Goal: Task Accomplishment & Management: Manage account settings

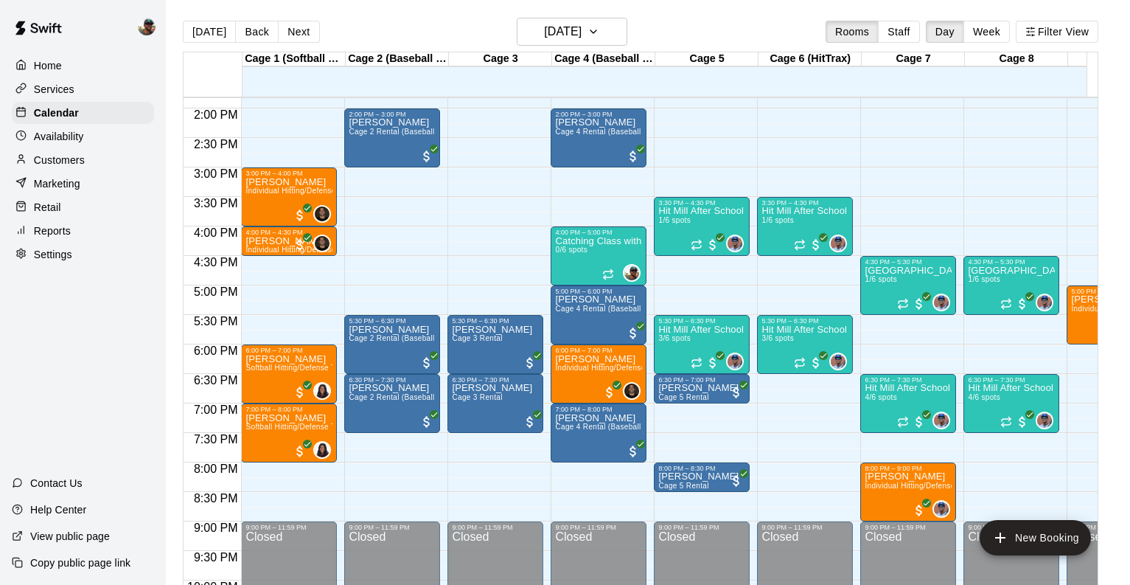
scroll to position [818, 0]
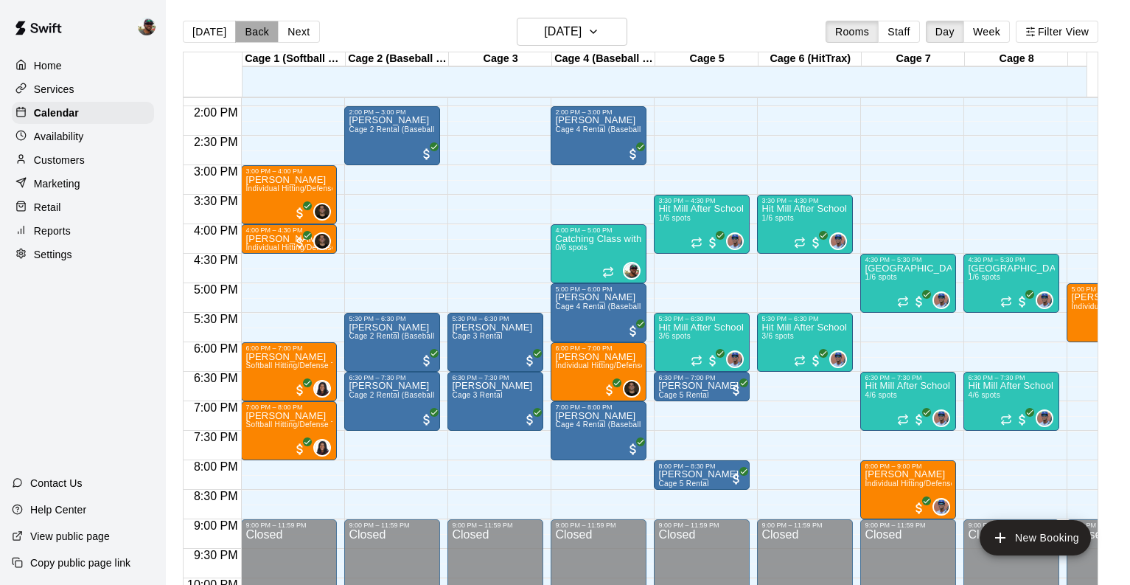
click at [254, 34] on button "Back" at bounding box center [256, 32] width 43 height 22
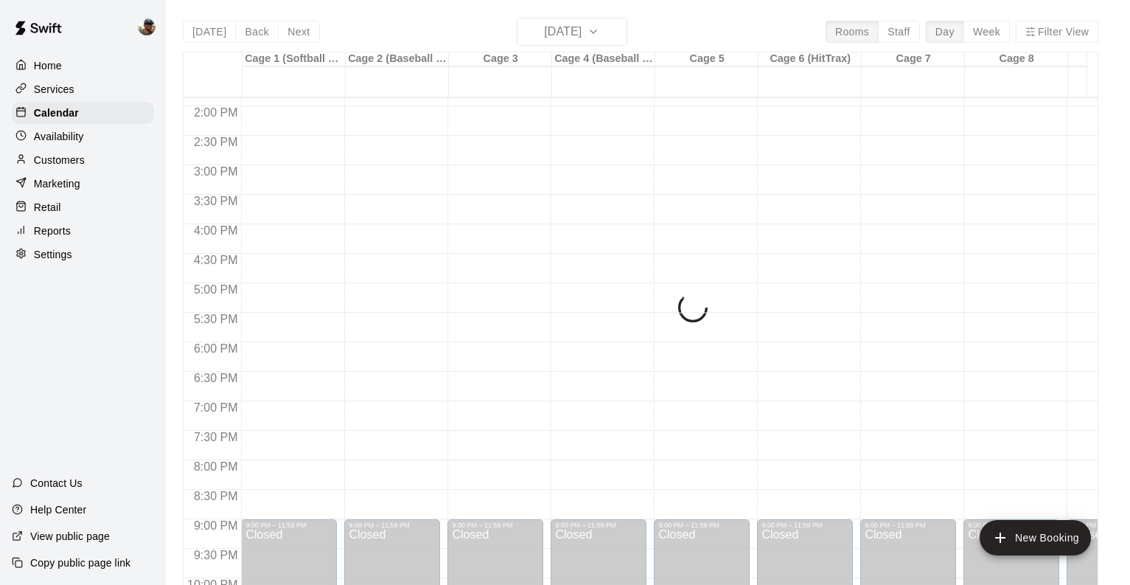
click at [257, 32] on div "Today Back Next Wednesday Aug 20 Rooms Staff Day Week Filter View Cage 1 (Softb…" at bounding box center [641, 310] width 916 height 585
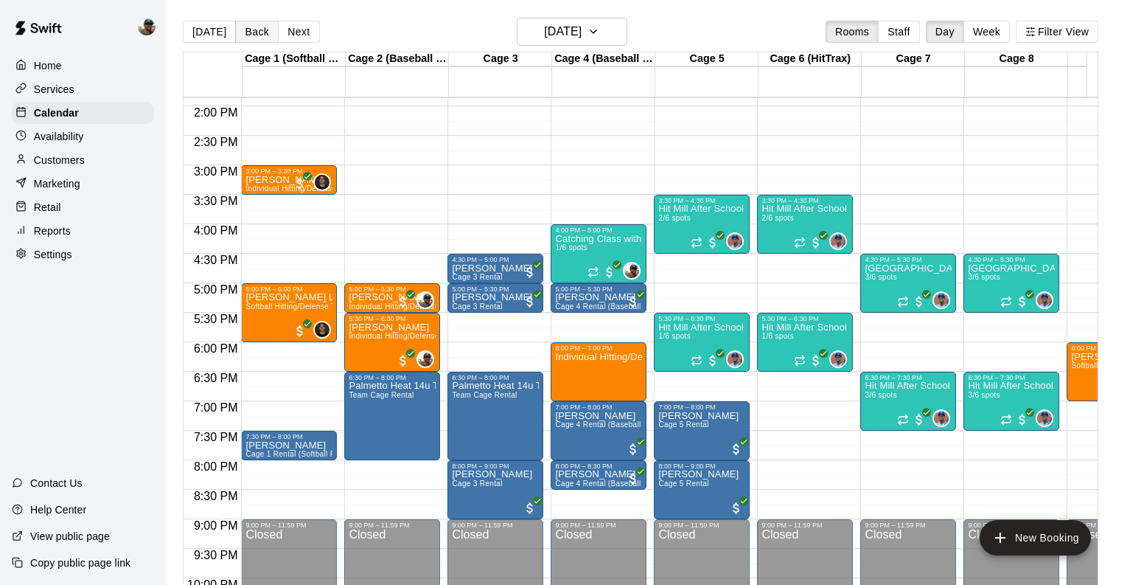
click at [257, 32] on button "Back" at bounding box center [256, 32] width 43 height 22
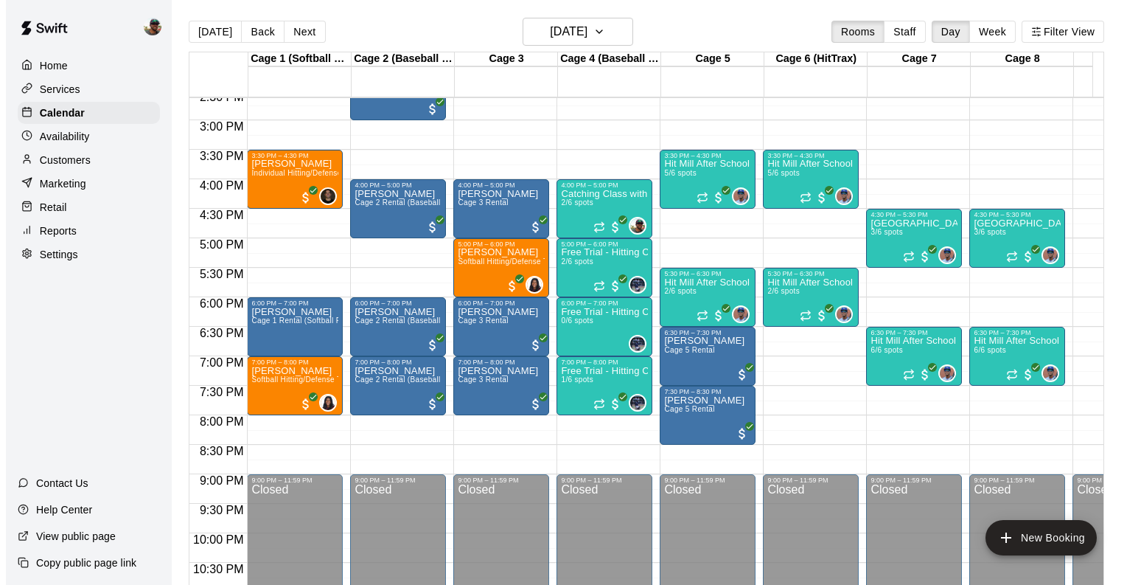
scroll to position [863, 0]
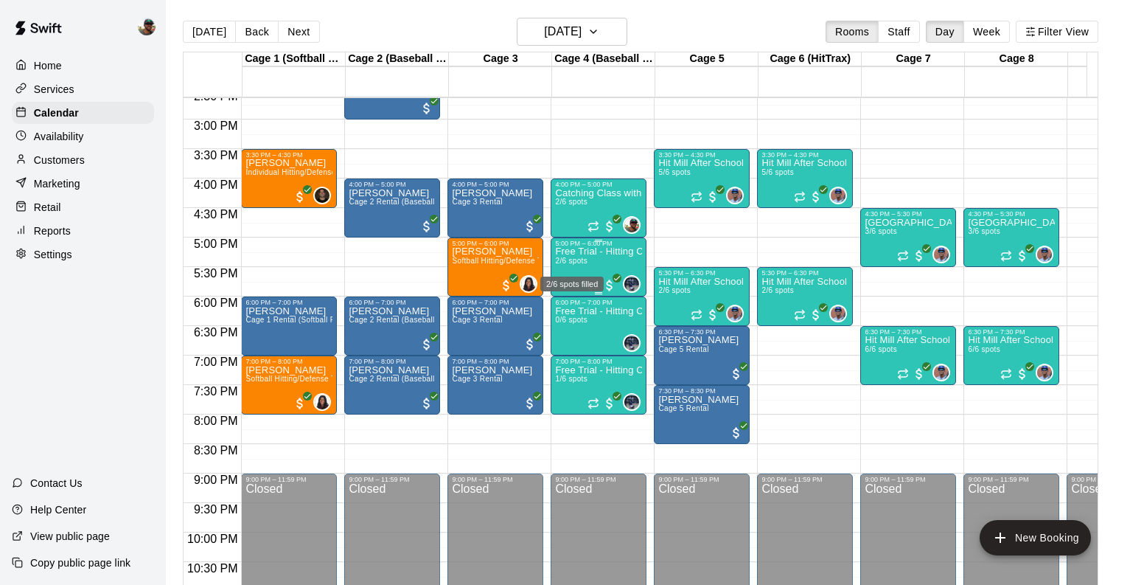
click at [585, 263] on span "2/6 spots" at bounding box center [571, 261] width 32 height 8
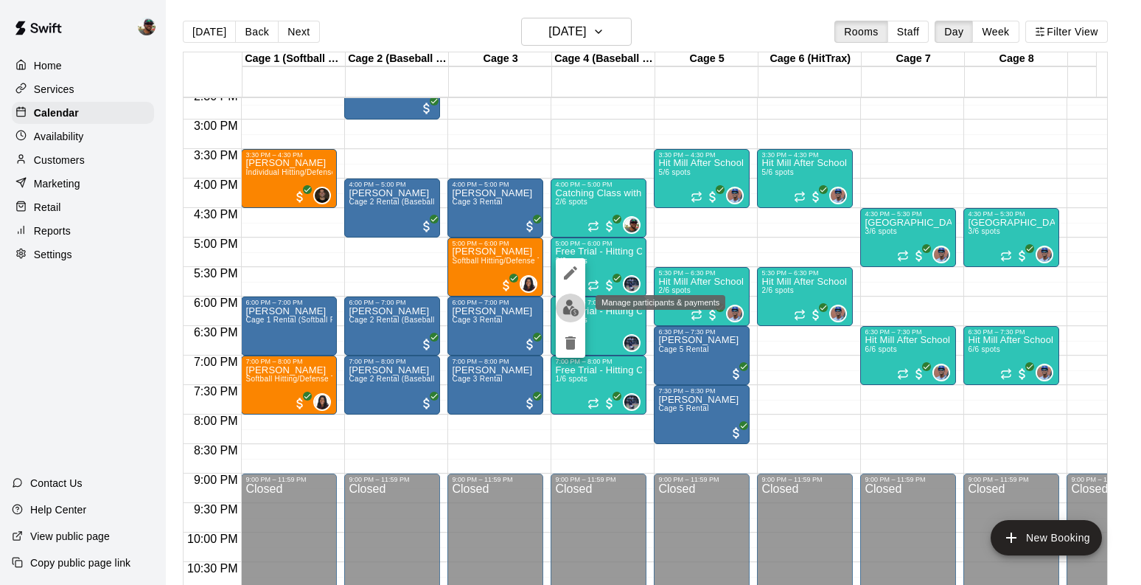
click at [571, 297] on button "edit" at bounding box center [570, 307] width 29 height 29
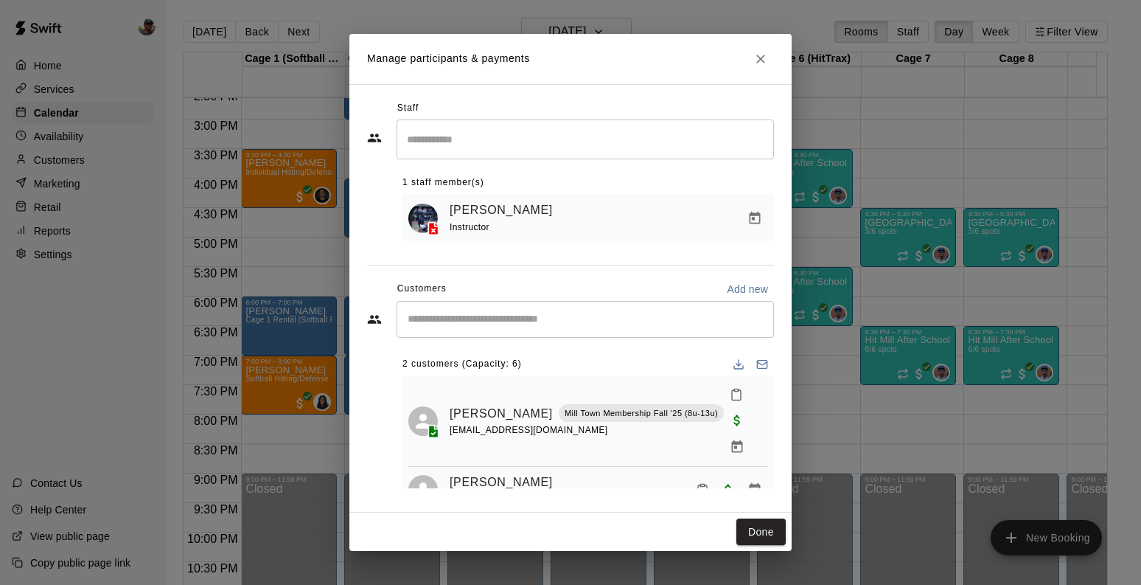
click at [759, 123] on div "​" at bounding box center [585, 138] width 377 height 39
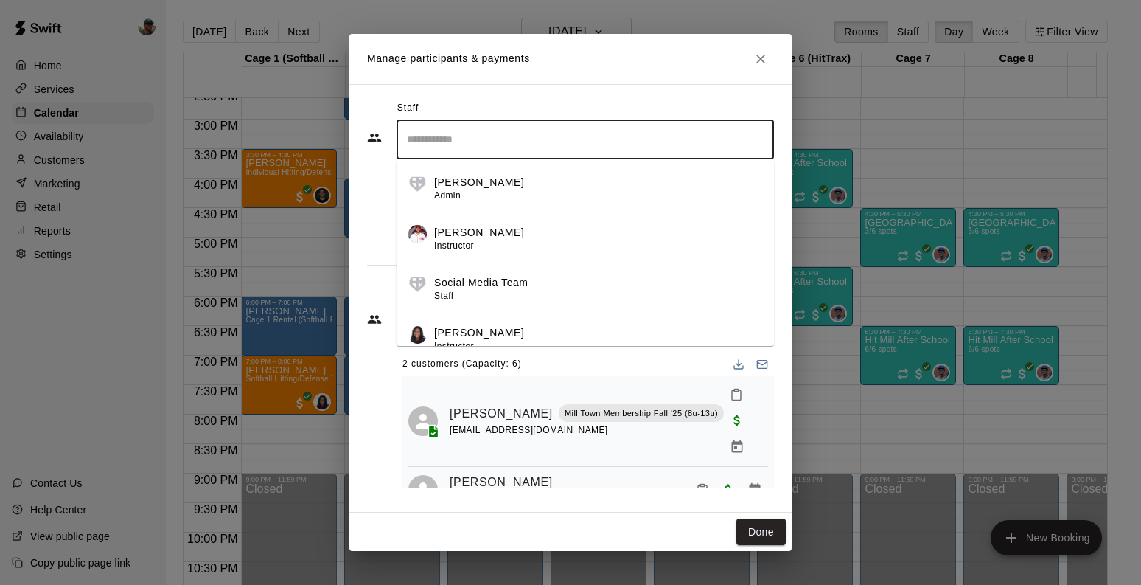
click at [765, 60] on icon "Close" at bounding box center [760, 59] width 15 height 15
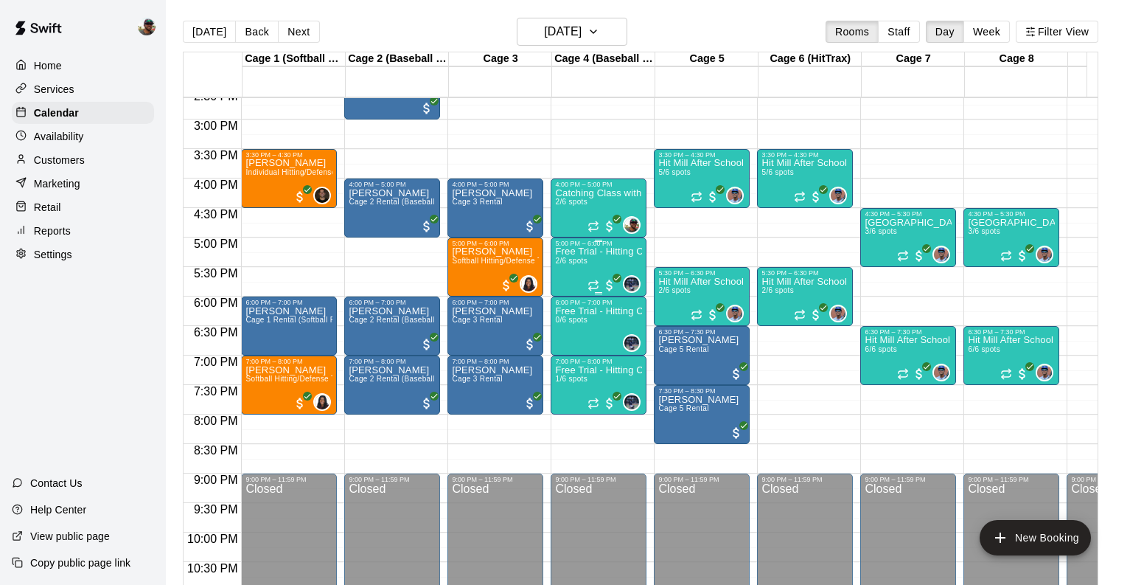
click at [595, 251] on p "Free Trial - Hitting Class with [PERSON_NAME] (8U-10U)" at bounding box center [598, 251] width 87 height 0
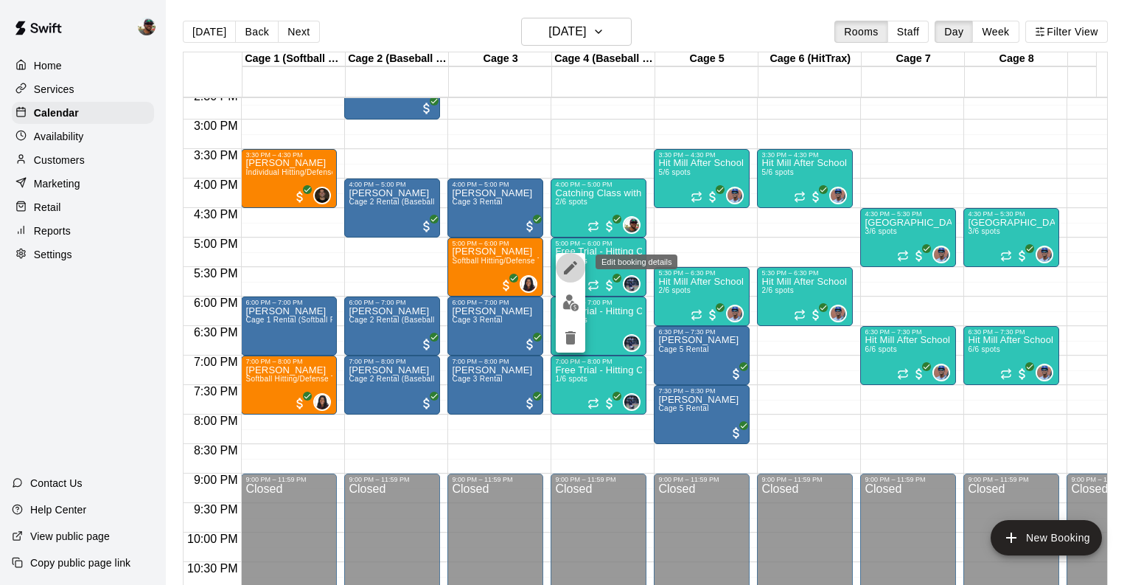
click at [569, 268] on icon "edit" at bounding box center [570, 267] width 13 height 13
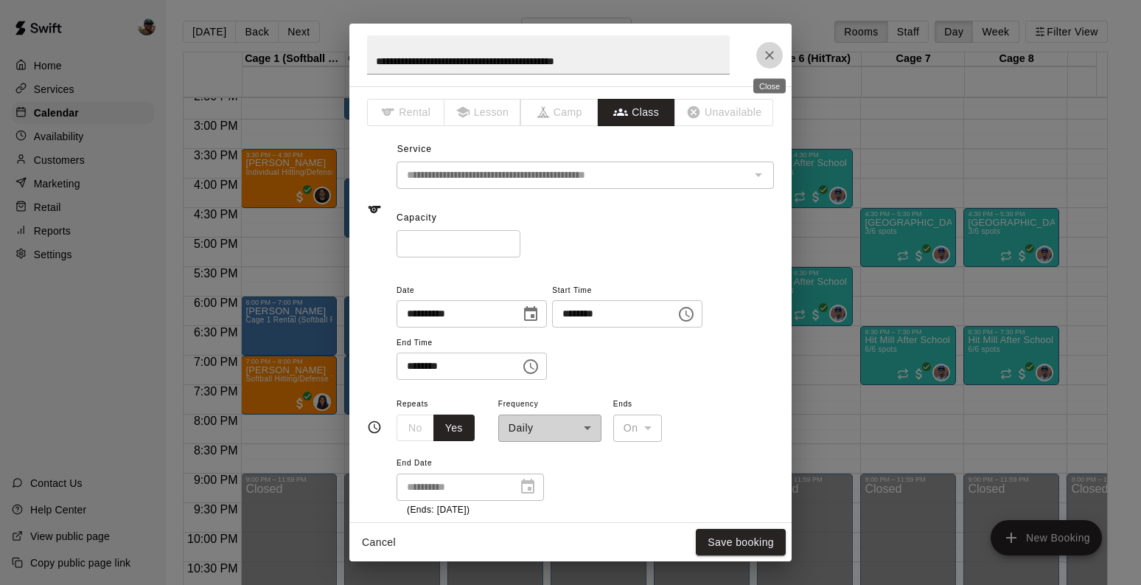
click at [771, 50] on icon "Close" at bounding box center [769, 55] width 15 height 15
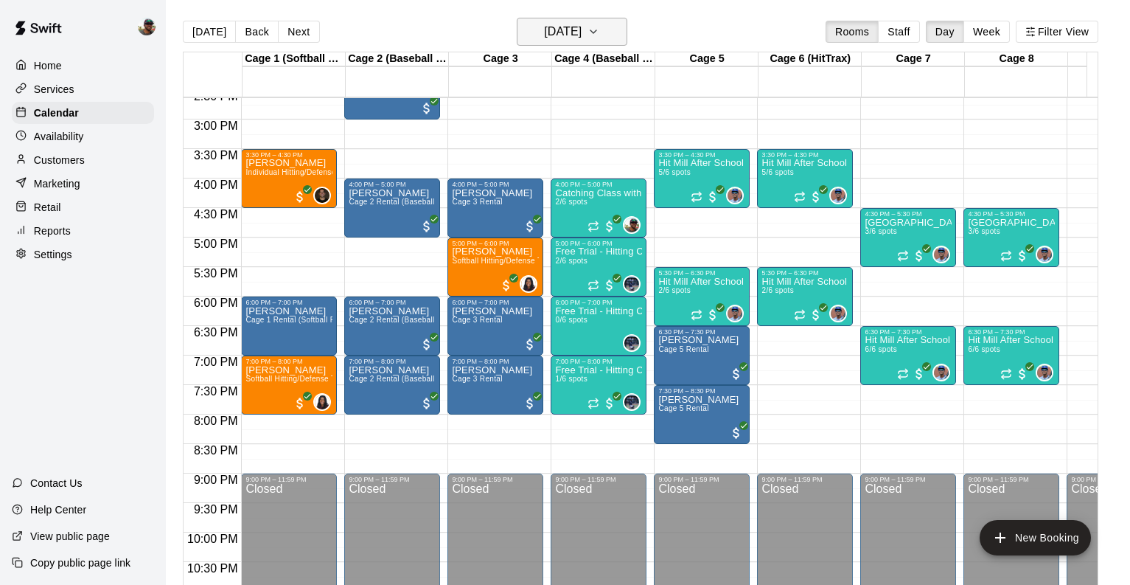
click at [599, 36] on icon "button" at bounding box center [594, 32] width 12 height 18
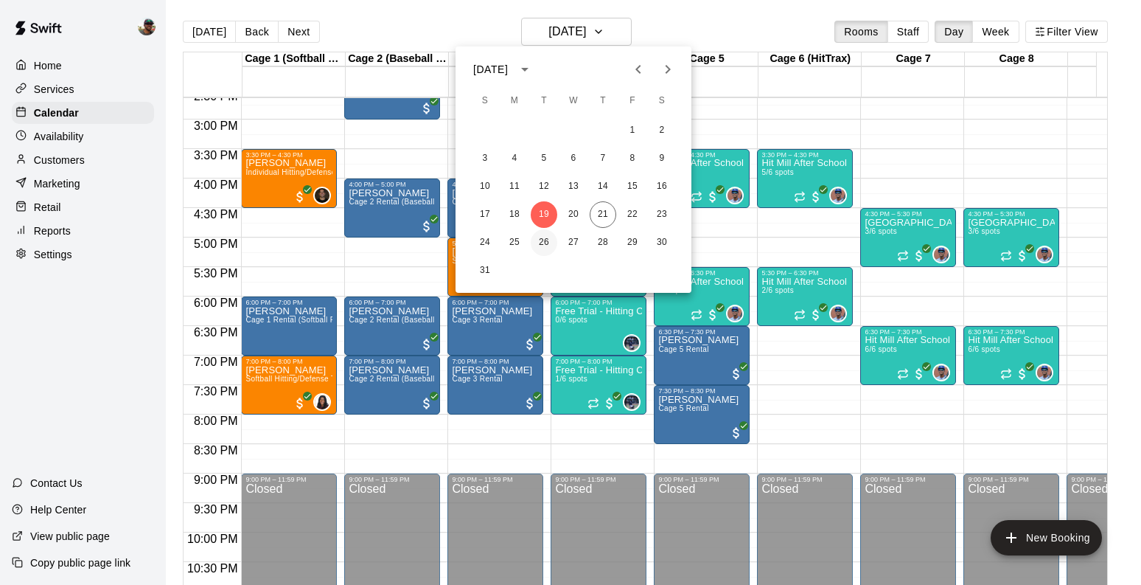
click at [538, 245] on button "26" at bounding box center [544, 242] width 27 height 27
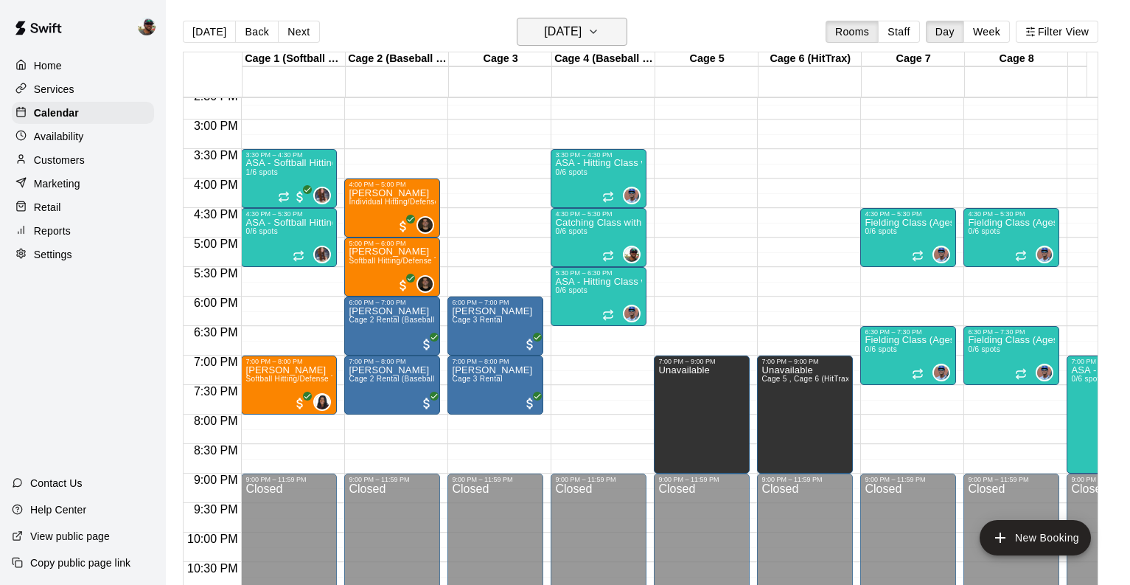
click at [599, 31] on icon "button" at bounding box center [594, 32] width 12 height 18
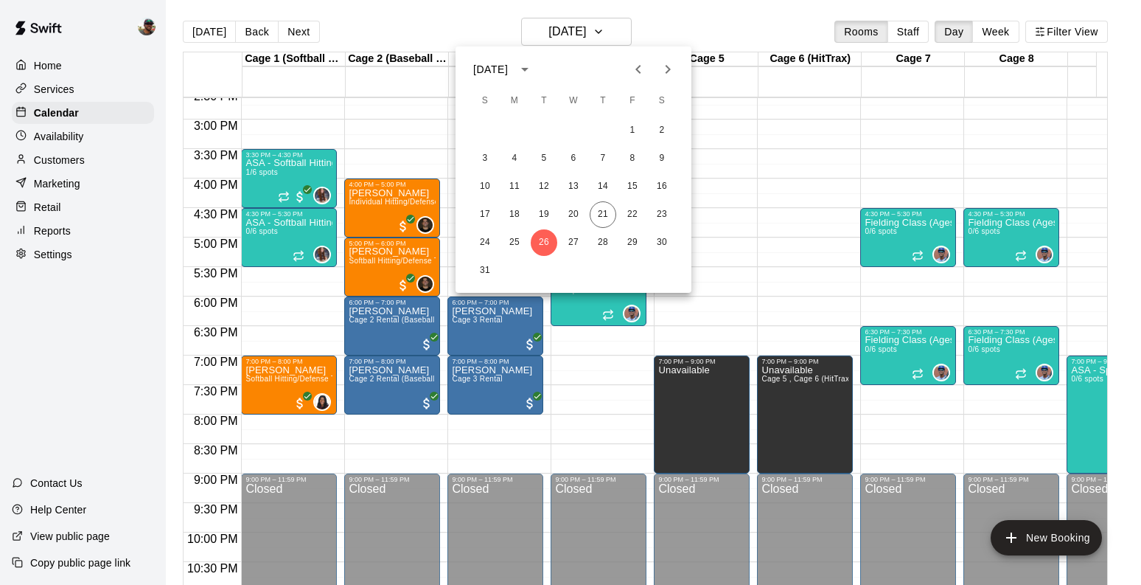
click at [737, 163] on div at bounding box center [570, 292] width 1141 height 585
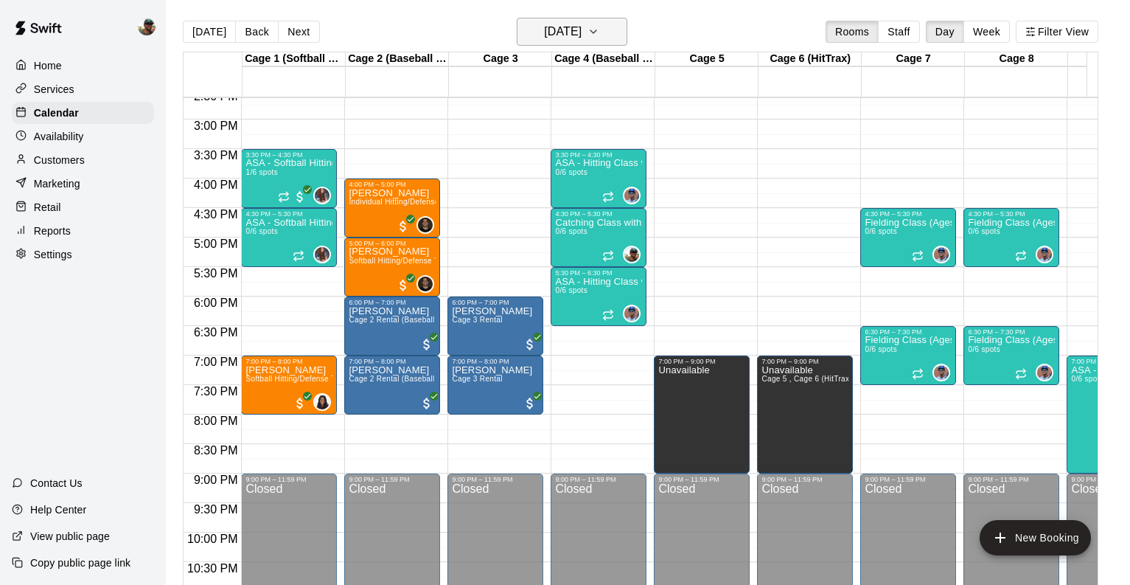
click at [599, 38] on icon "button" at bounding box center [594, 32] width 12 height 18
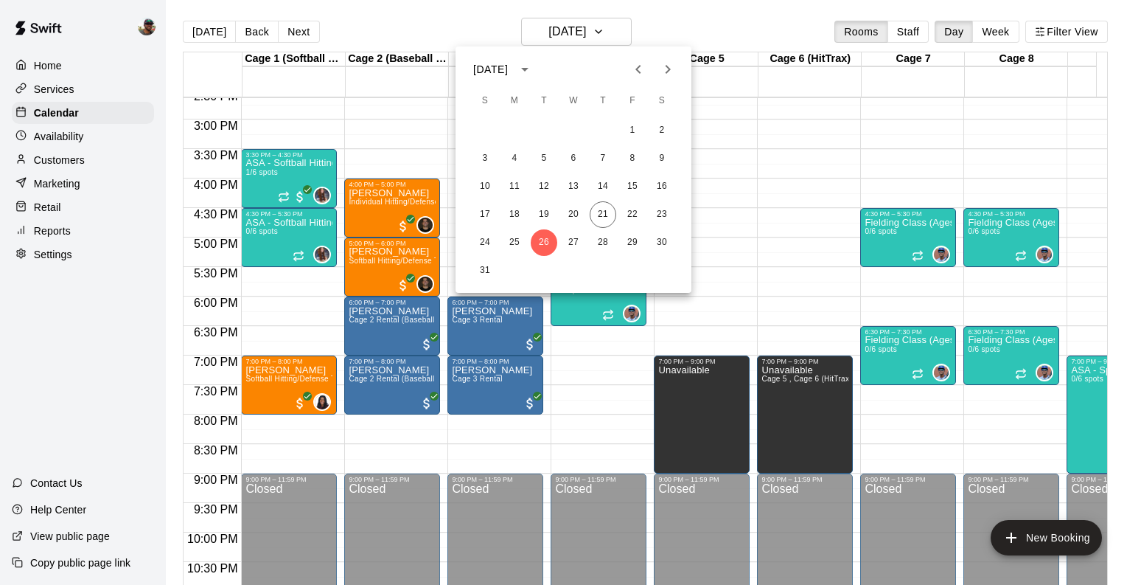
click at [664, 72] on icon "Next month" at bounding box center [668, 69] width 18 height 18
click at [643, 72] on icon "Previous month" at bounding box center [639, 69] width 18 height 18
click at [545, 211] on button "19" at bounding box center [544, 214] width 27 height 27
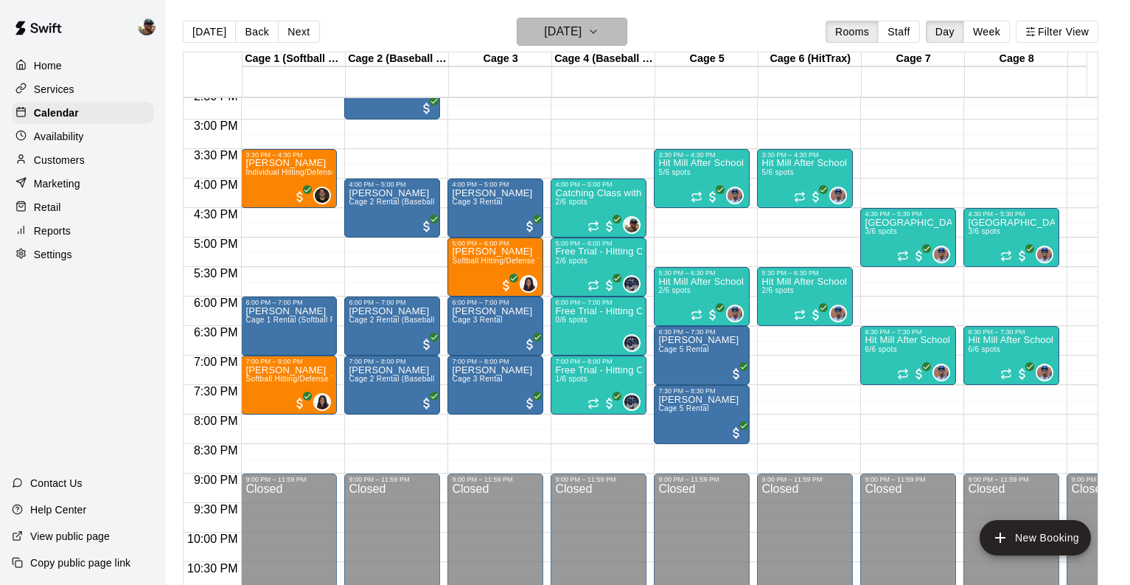
click at [599, 38] on icon "button" at bounding box center [594, 32] width 12 height 18
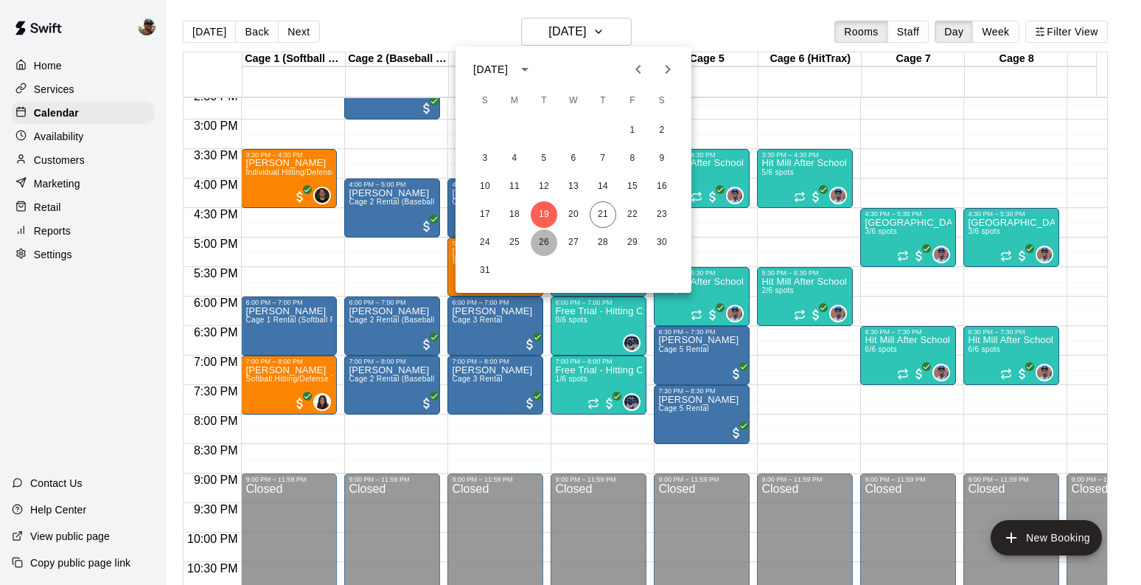
click at [543, 237] on button "26" at bounding box center [544, 242] width 27 height 27
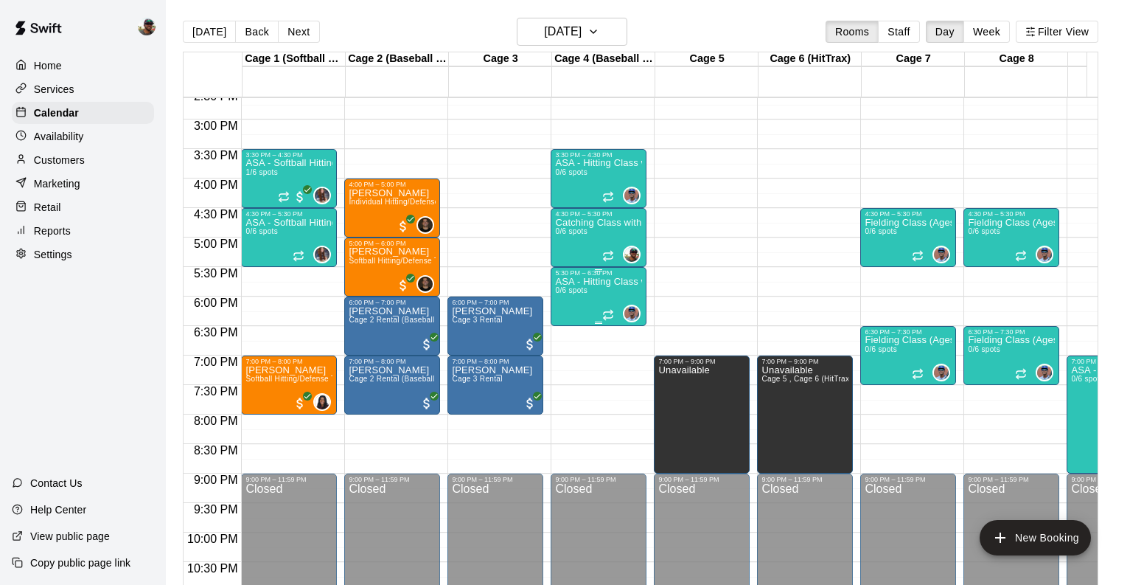
click at [601, 282] on p "ASA - Hitting Class with [PERSON_NAME] (11U-13U)" at bounding box center [598, 282] width 87 height 0
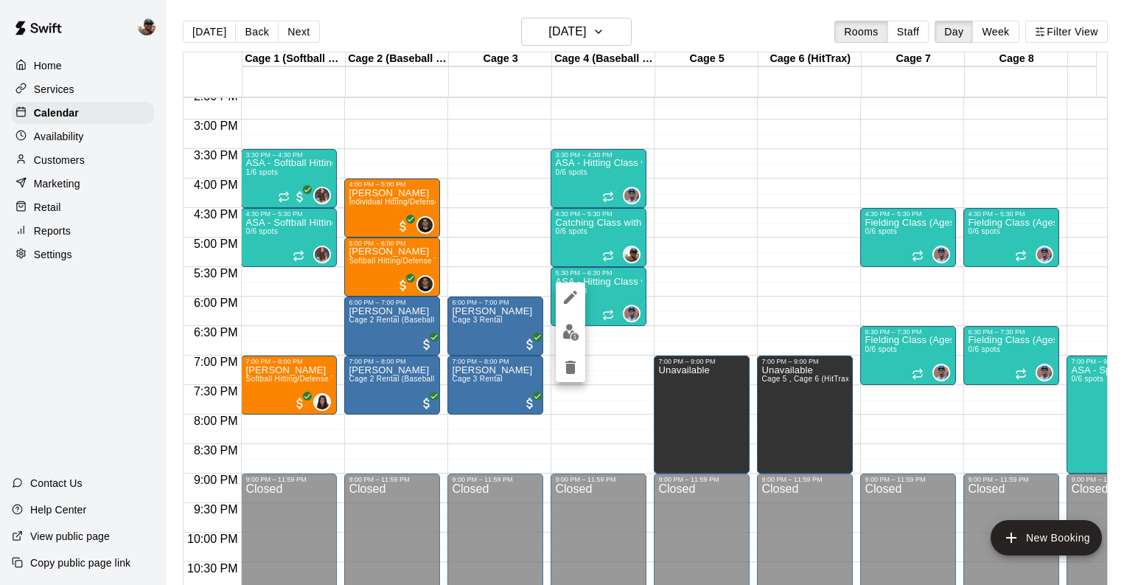
click at [637, 282] on div at bounding box center [570, 292] width 1141 height 585
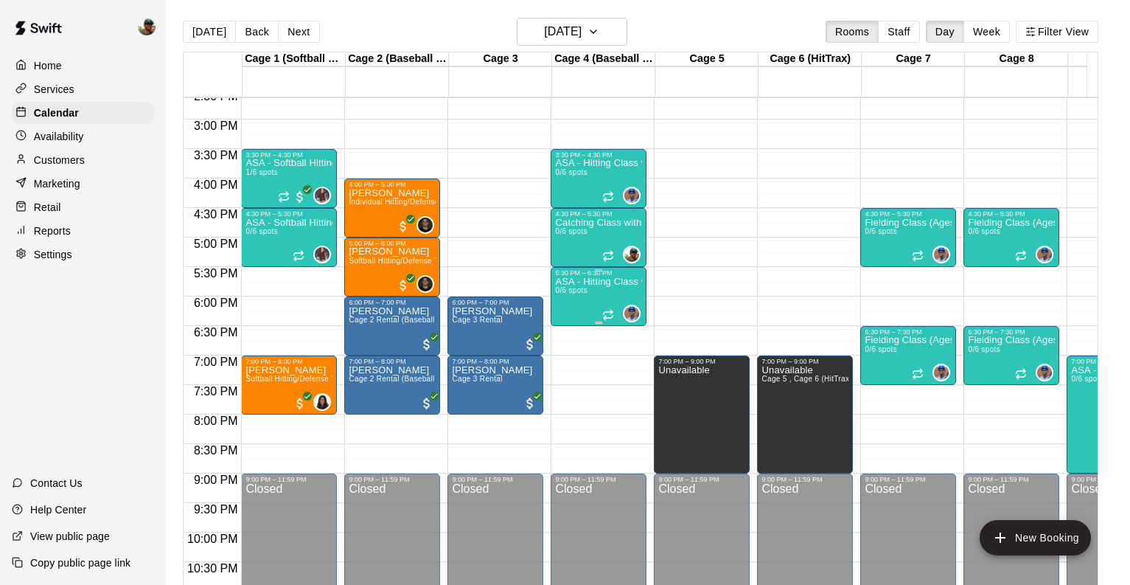
click at [618, 282] on p "ASA - Hitting Class with [PERSON_NAME] (11U-13U)" at bounding box center [598, 282] width 87 height 0
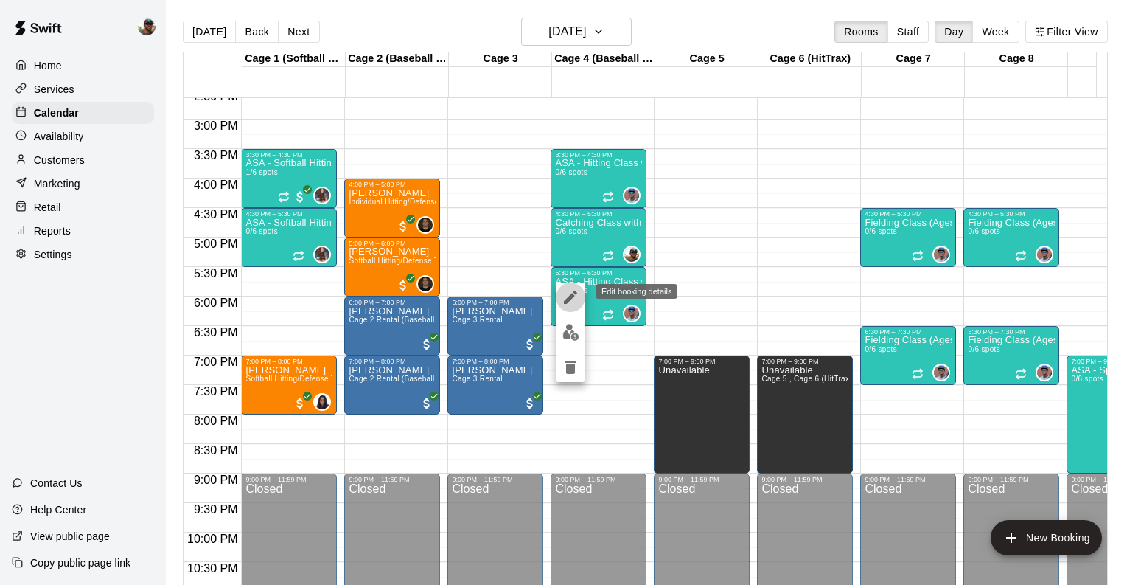
click at [568, 296] on icon "edit" at bounding box center [571, 297] width 18 height 18
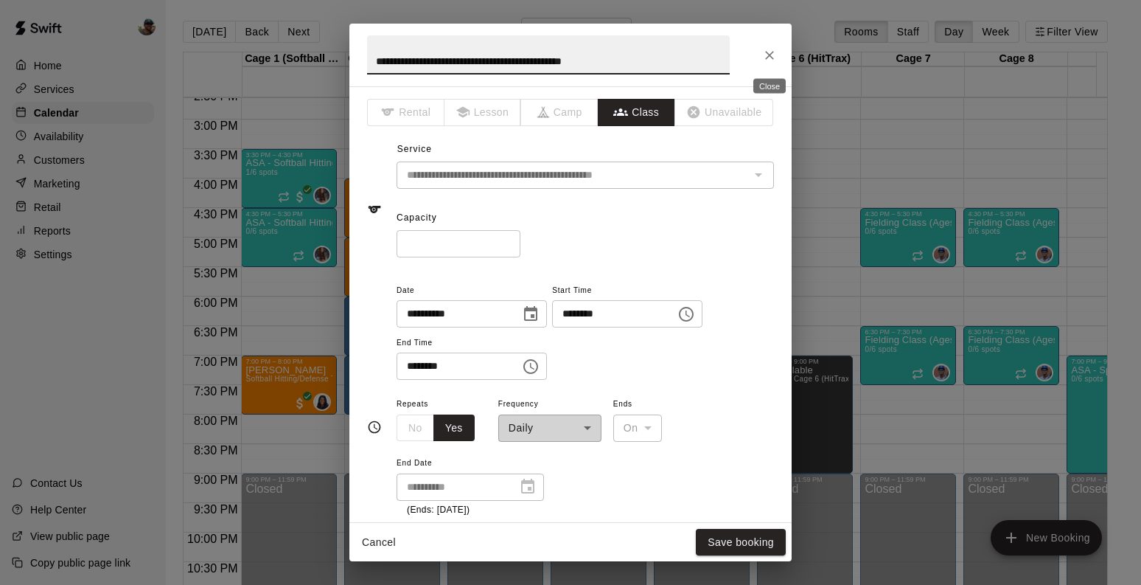
click at [767, 56] on icon "Close" at bounding box center [769, 55] width 9 height 9
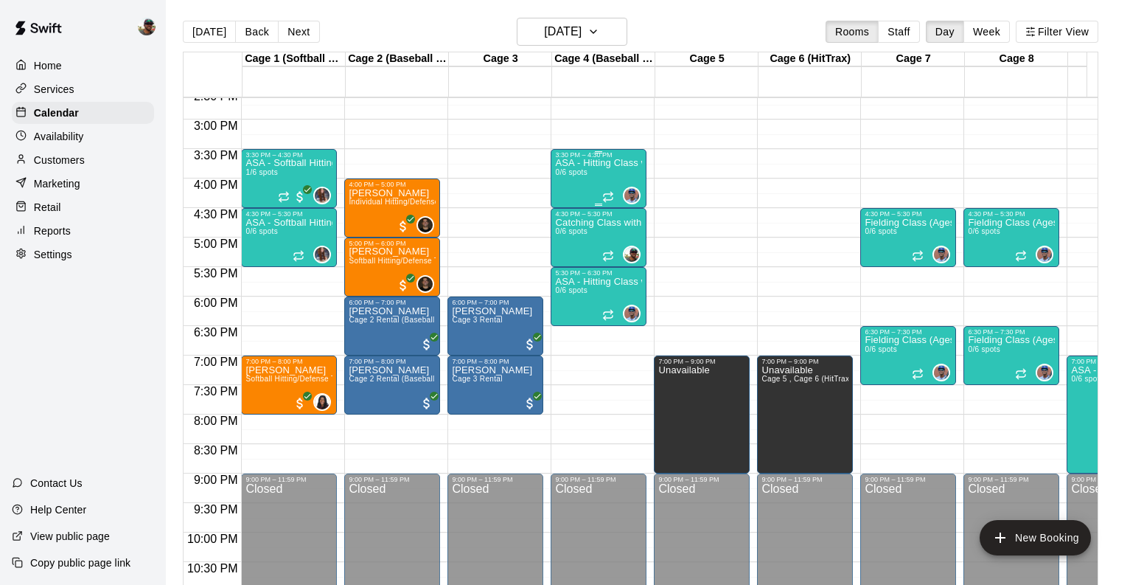
click at [606, 172] on div "ASA - Hitting Class with Francis Grullon (8U-10U) 0/6 spots" at bounding box center [598, 451] width 87 height 585
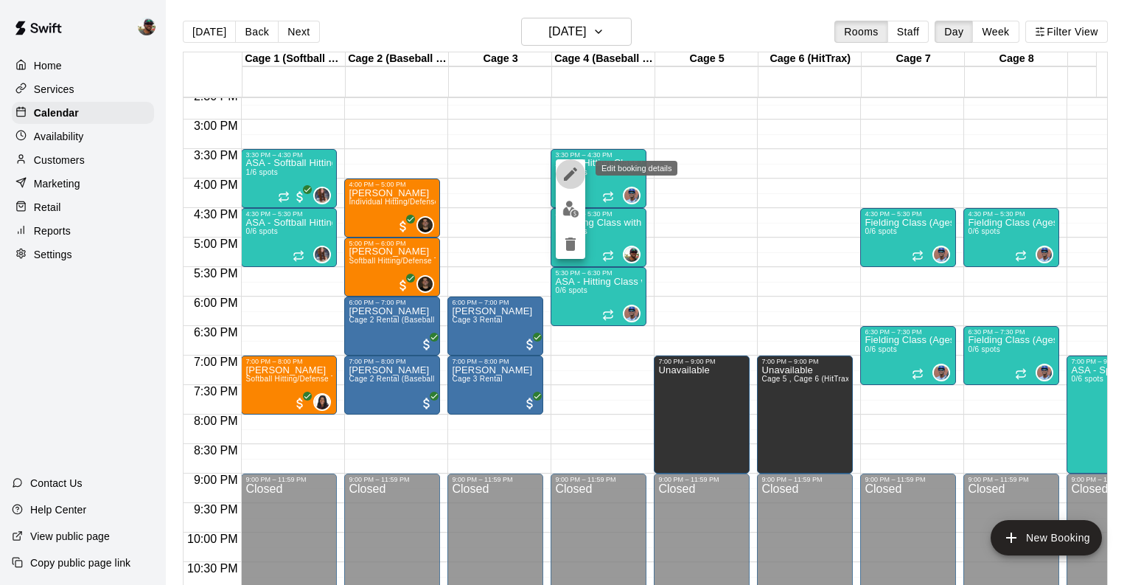
click at [571, 173] on icon "edit" at bounding box center [570, 173] width 13 height 13
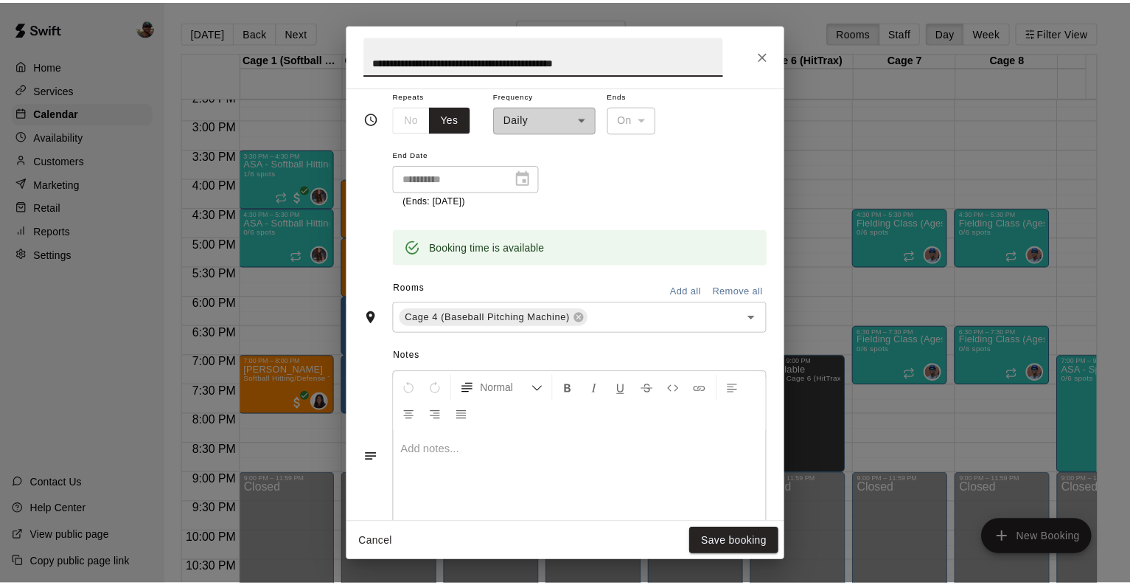
scroll to position [306, 0]
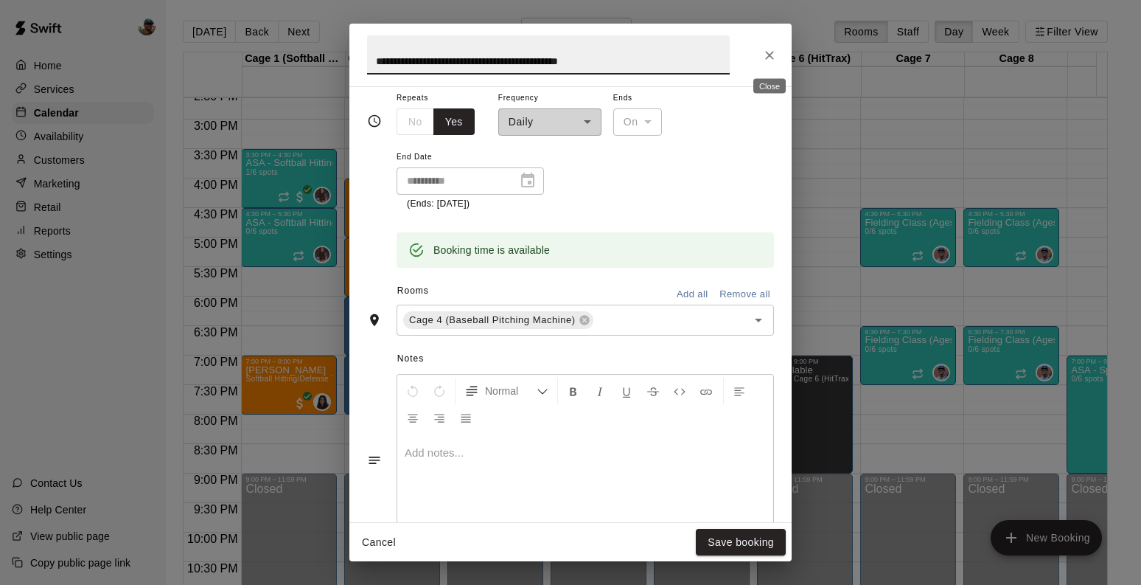
click at [768, 54] on icon "Close" at bounding box center [769, 55] width 9 height 9
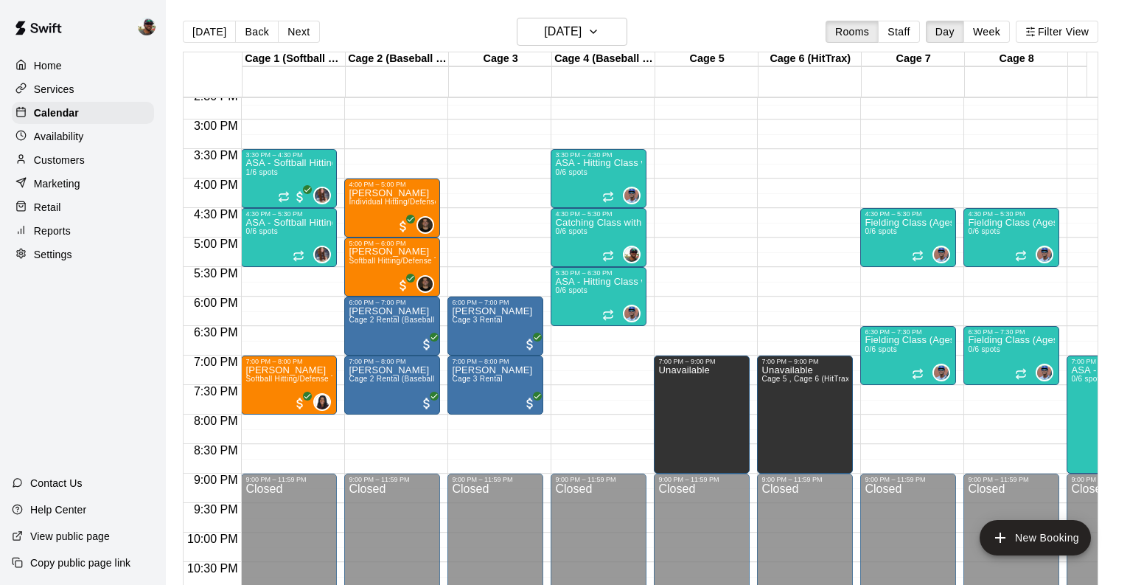
click at [63, 89] on p "Services" at bounding box center [54, 89] width 41 height 15
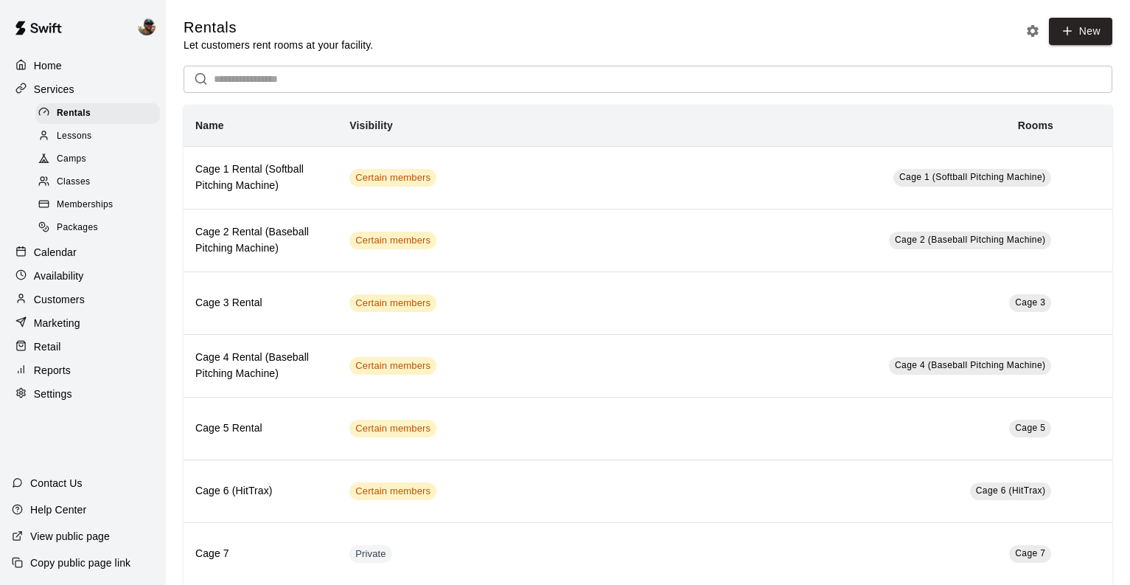
click at [68, 182] on span "Classes" at bounding box center [73, 182] width 33 height 15
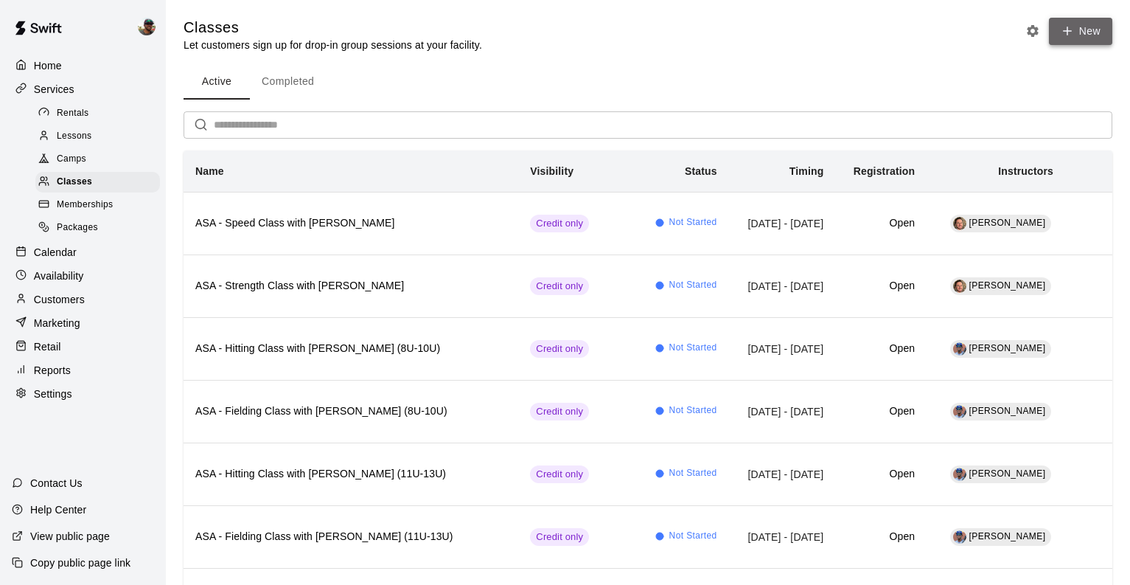
click at [1082, 24] on button "New" at bounding box center [1080, 31] width 63 height 27
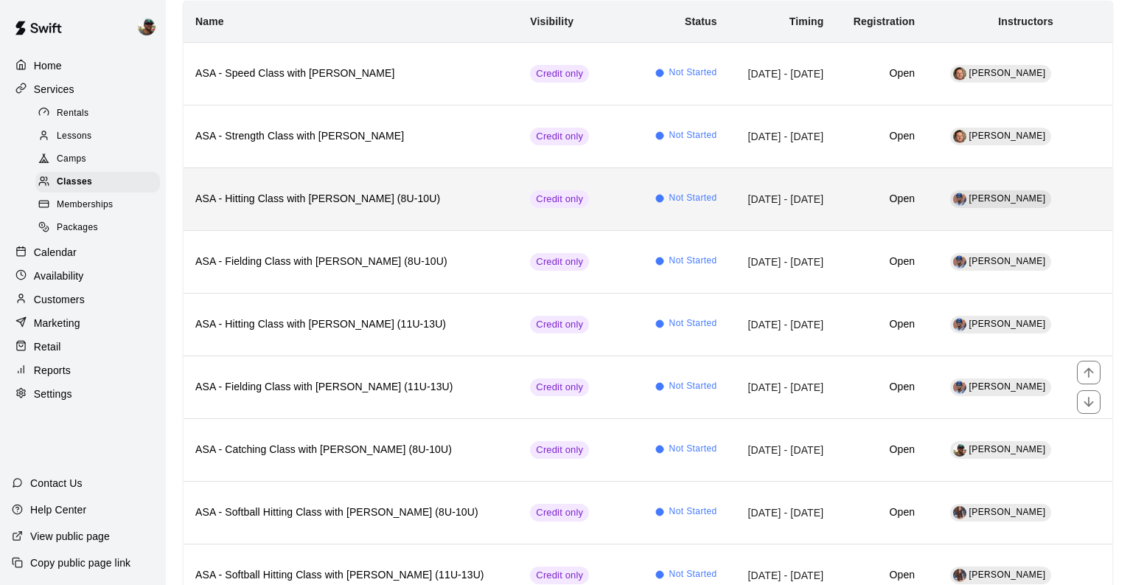
scroll to position [148, 0]
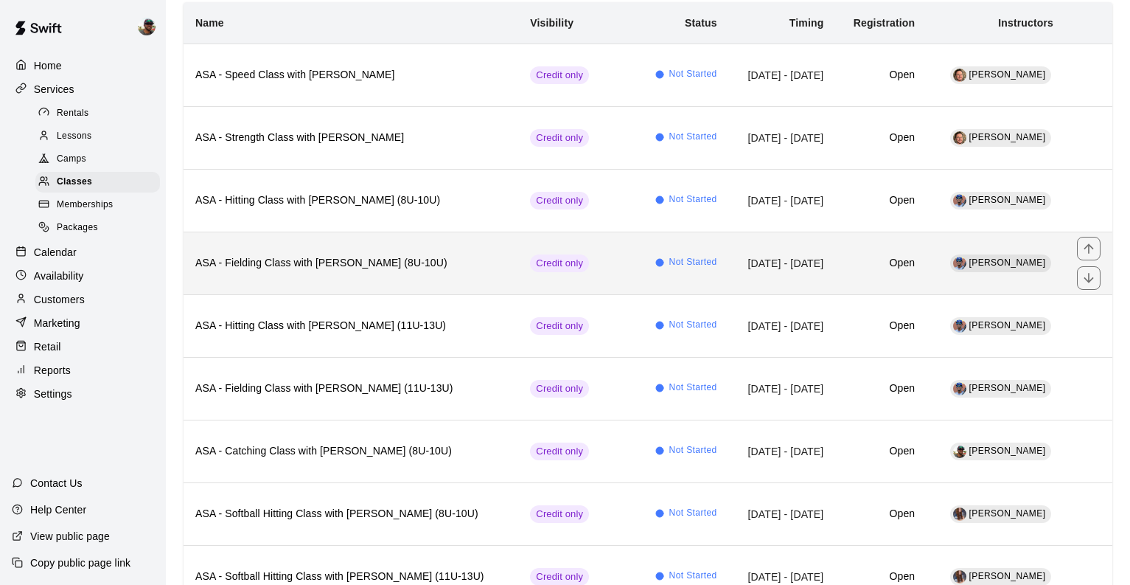
click at [341, 272] on th "ASA - Fielding Class with [PERSON_NAME] (8U-10U)" at bounding box center [351, 262] width 335 height 63
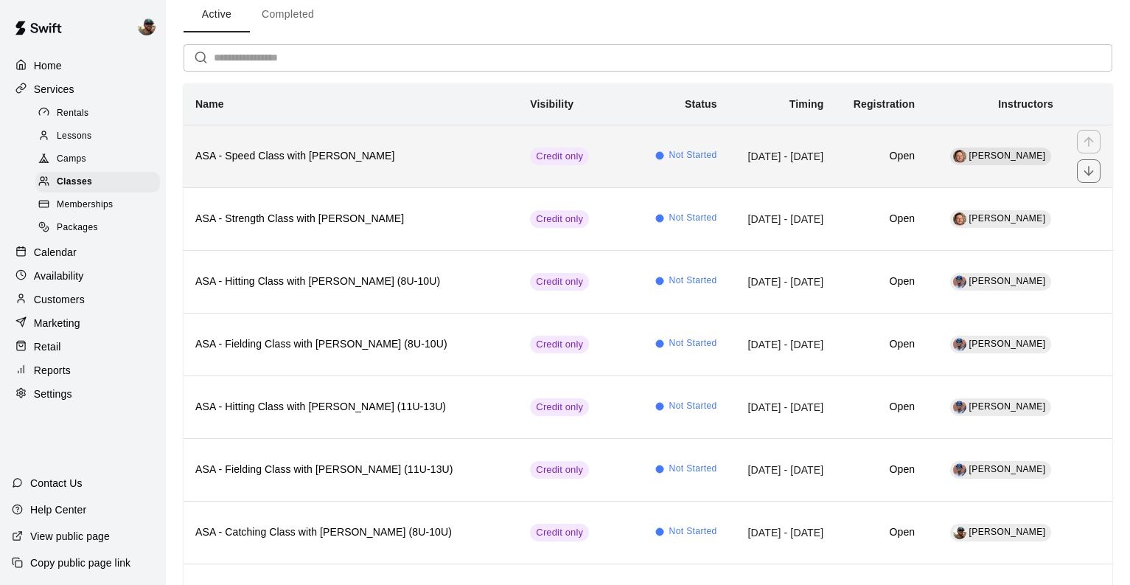
scroll to position [69, 0]
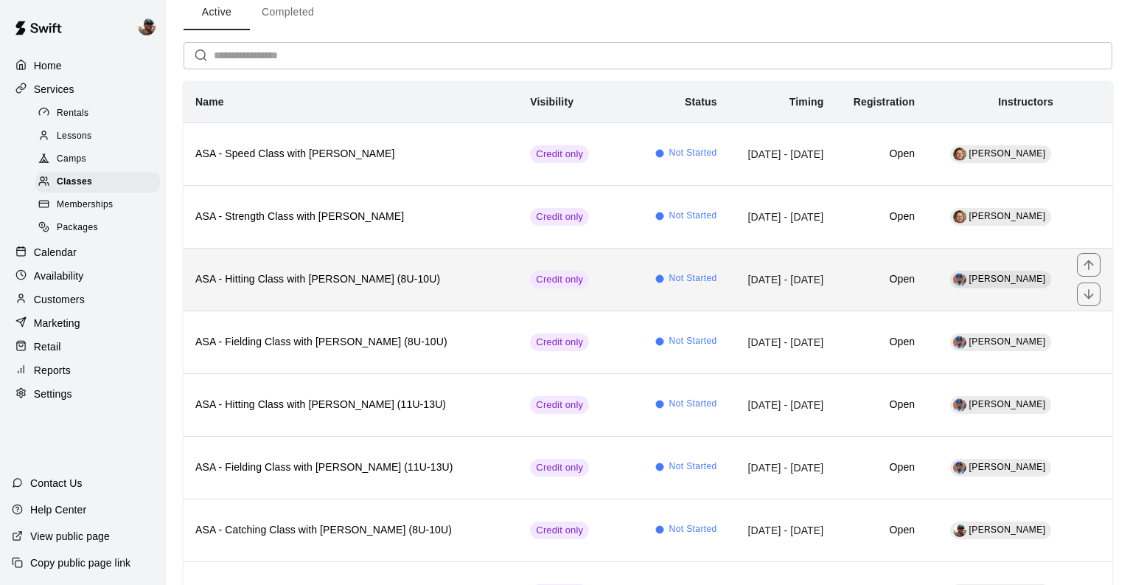
click at [303, 281] on h6 "ASA - Hitting Class with [PERSON_NAME] (8U-10U)" at bounding box center [350, 279] width 311 height 16
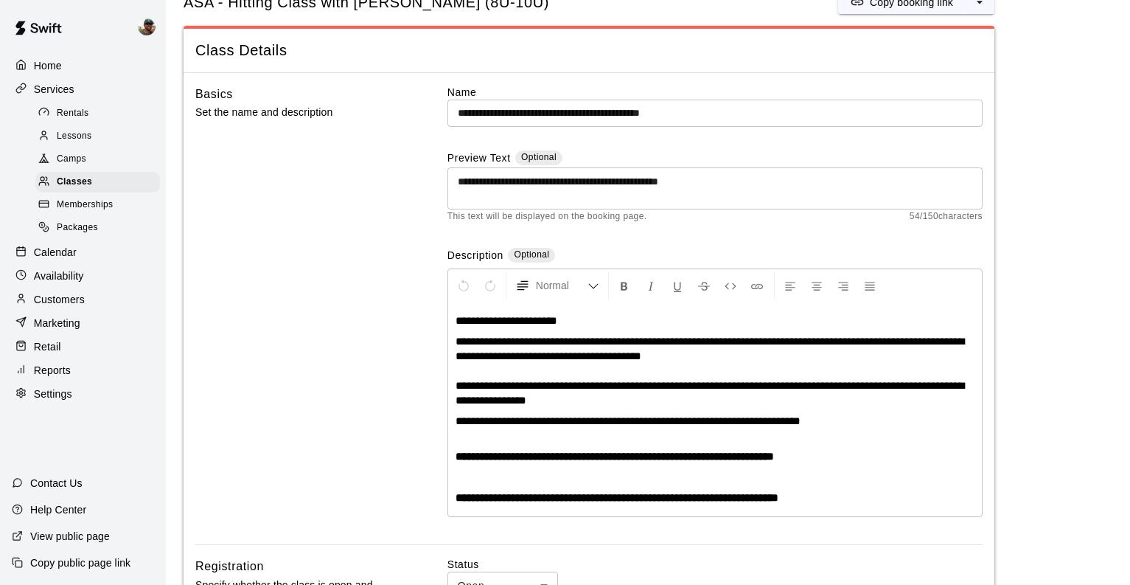
scroll to position [51, 0]
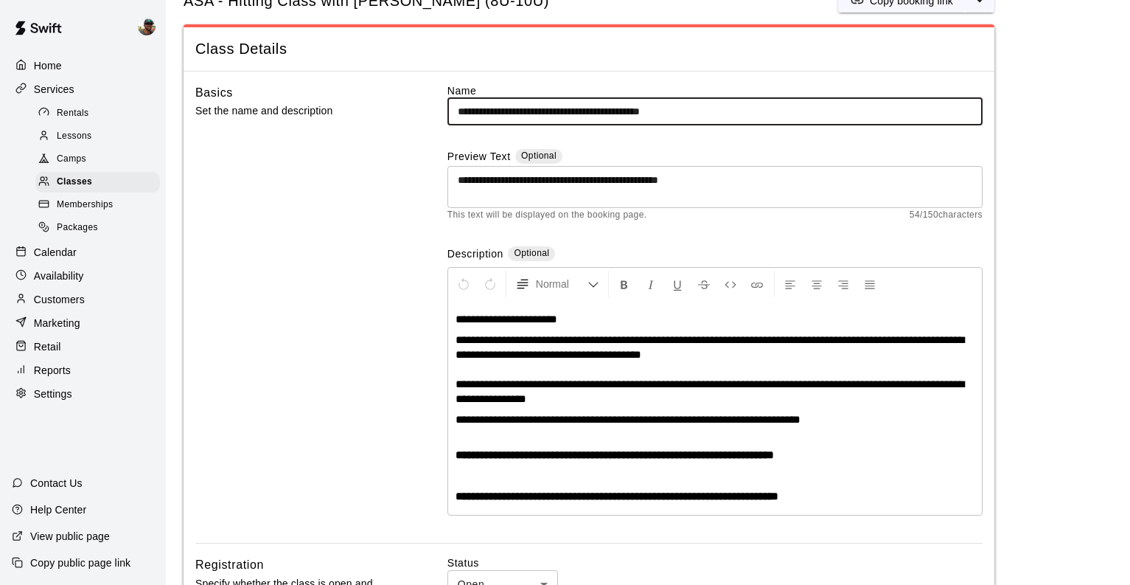
drag, startPoint x: 706, startPoint y: 112, endPoint x: 439, endPoint y: 111, distance: 266.9
click at [439, 111] on div "**********" at bounding box center [588, 313] width 787 height 460
click at [411, 133] on div "**********" at bounding box center [588, 313] width 787 height 460
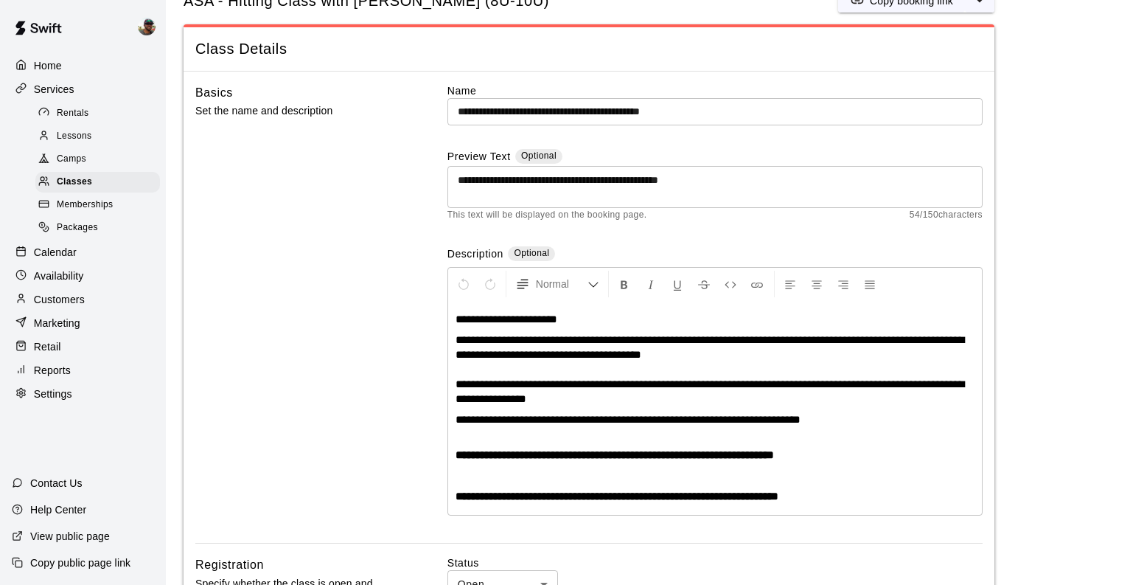
scroll to position [0, 0]
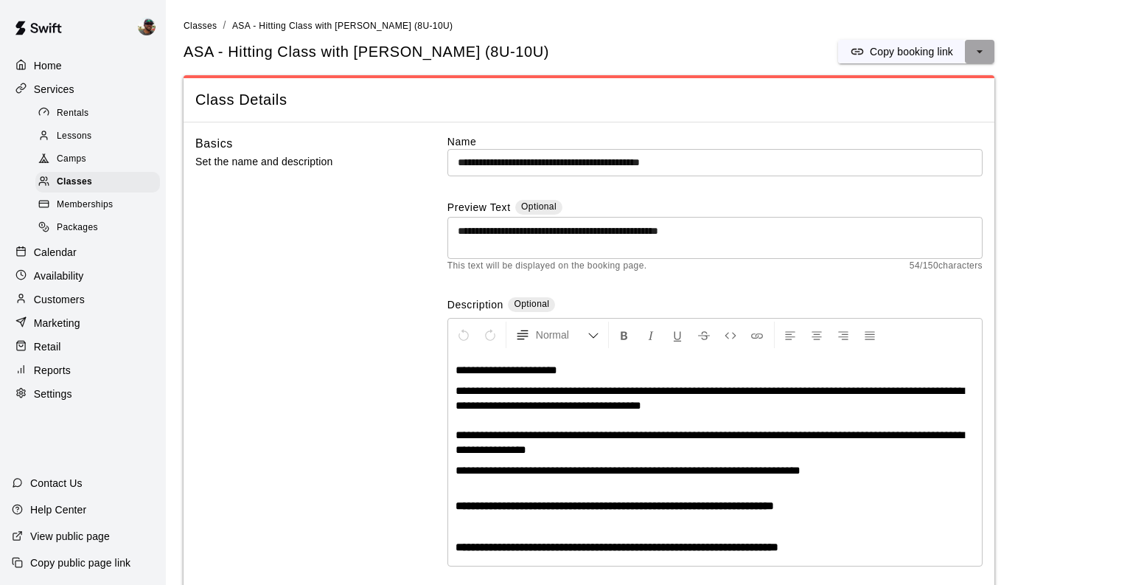
click at [987, 58] on button "select merge strategy" at bounding box center [979, 52] width 29 height 24
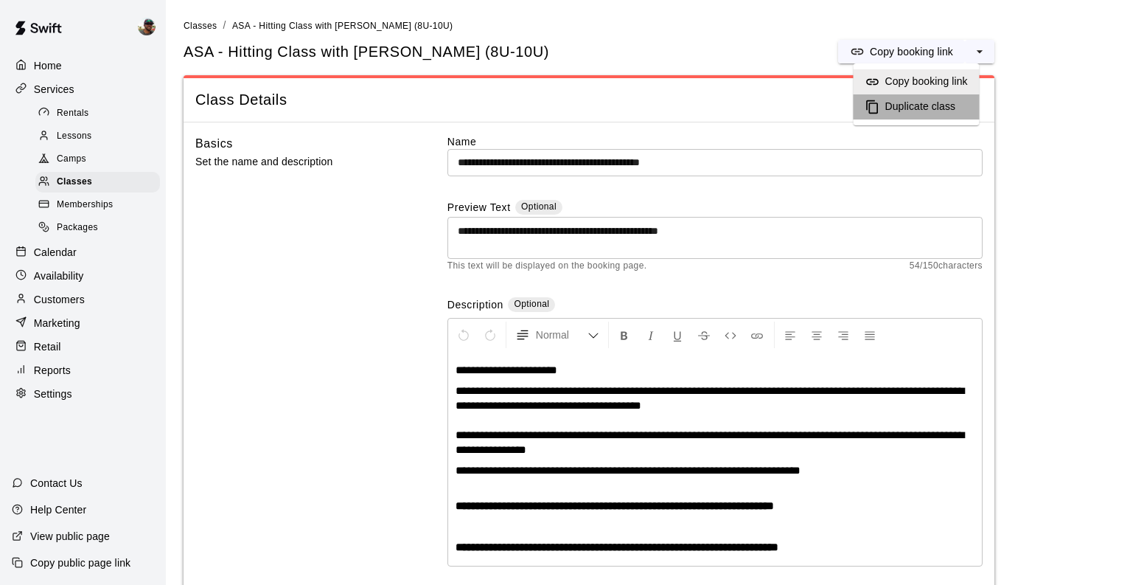
click at [944, 105] on h6 "Duplicate class" at bounding box center [920, 107] width 71 height 16
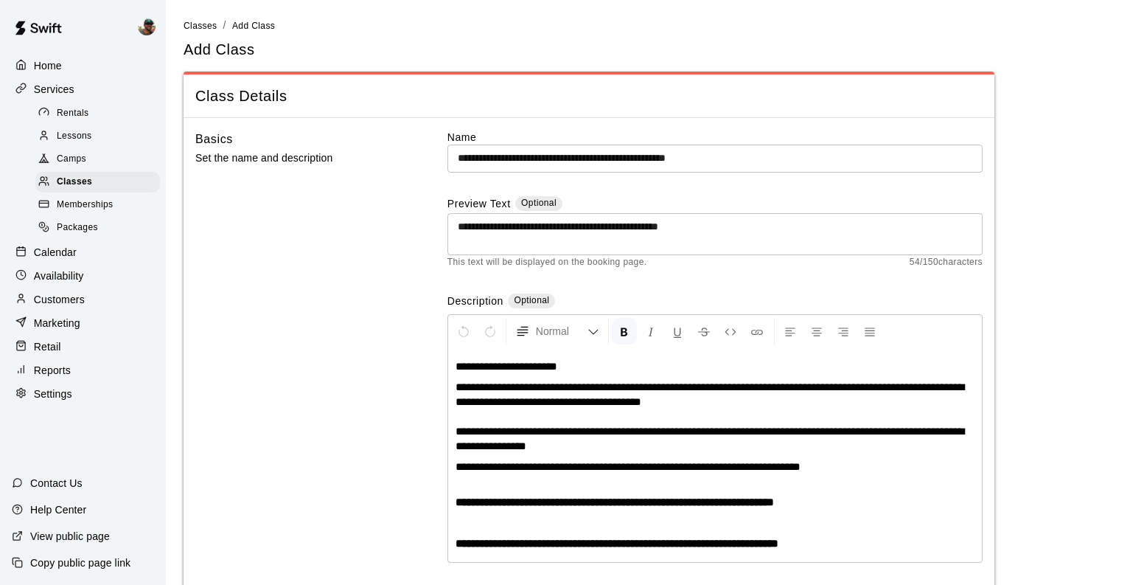
scroll to position [1, 0]
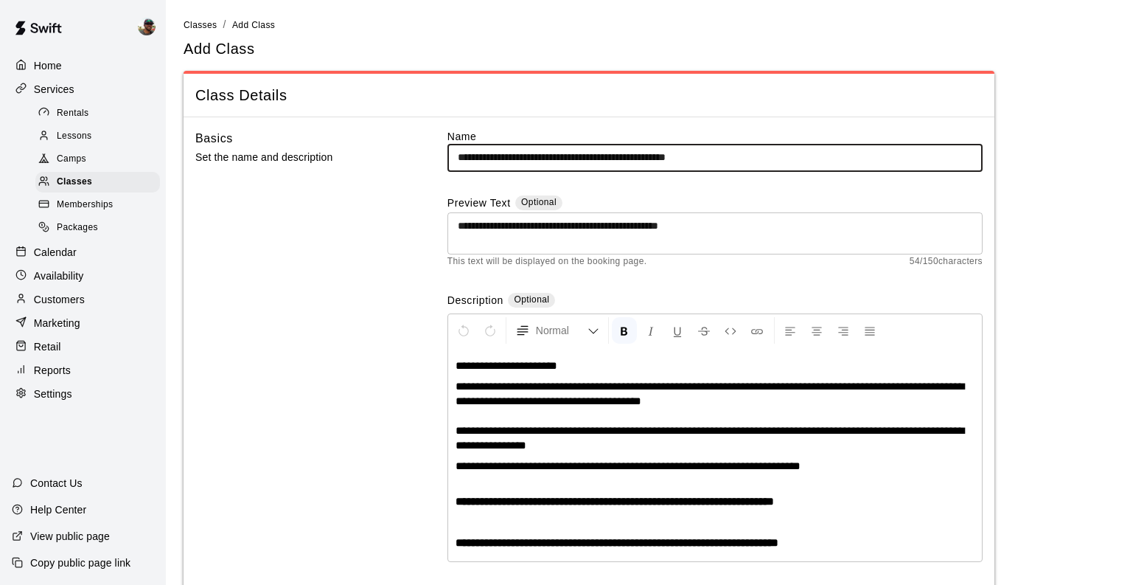
click at [653, 159] on input "**********" at bounding box center [715, 157] width 535 height 27
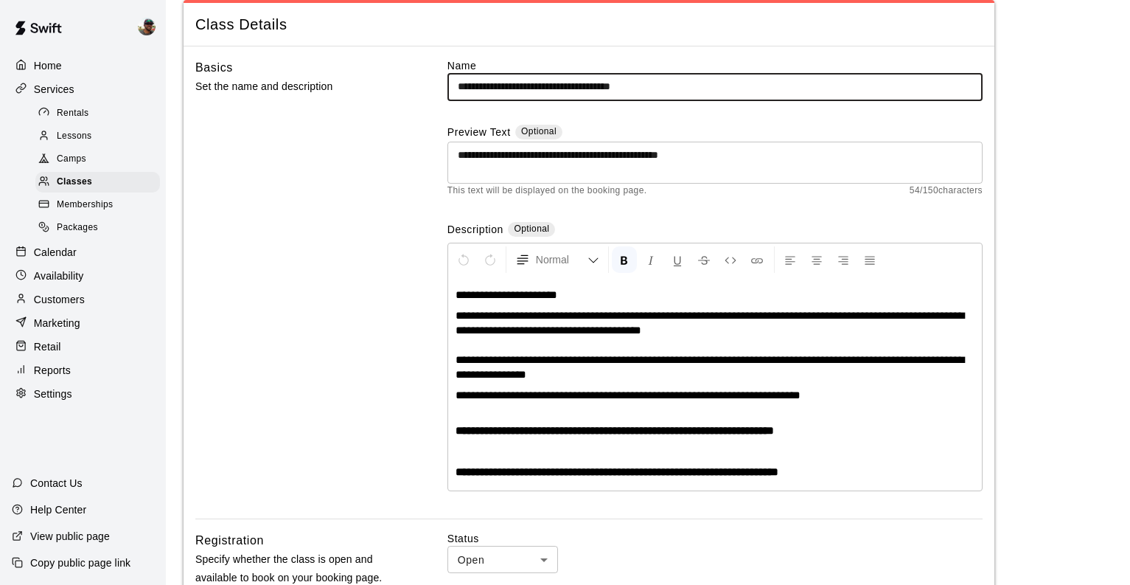
scroll to position [59, 0]
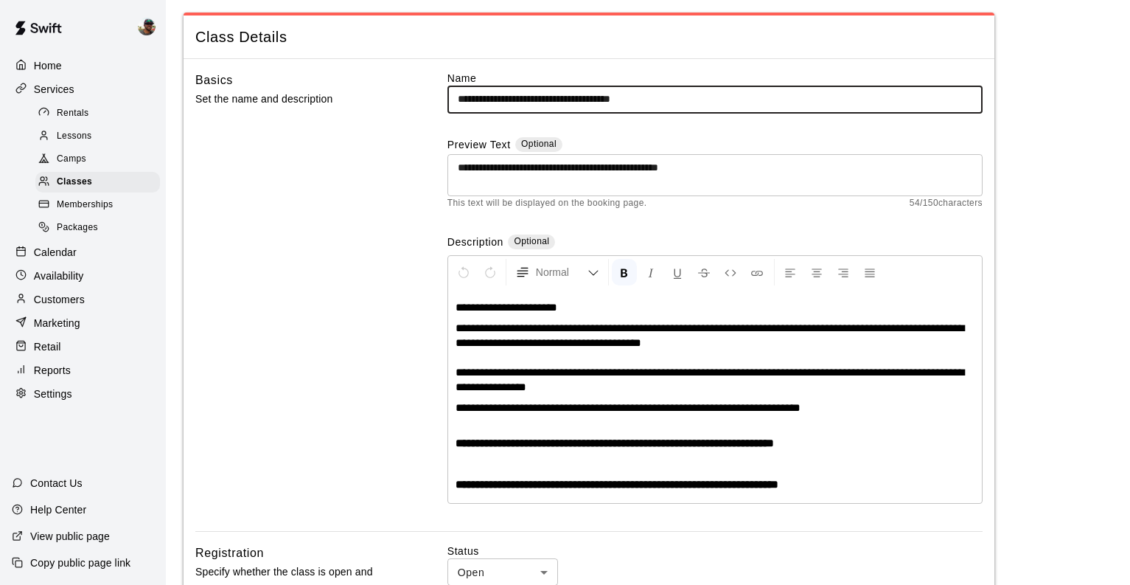
type input "**********"
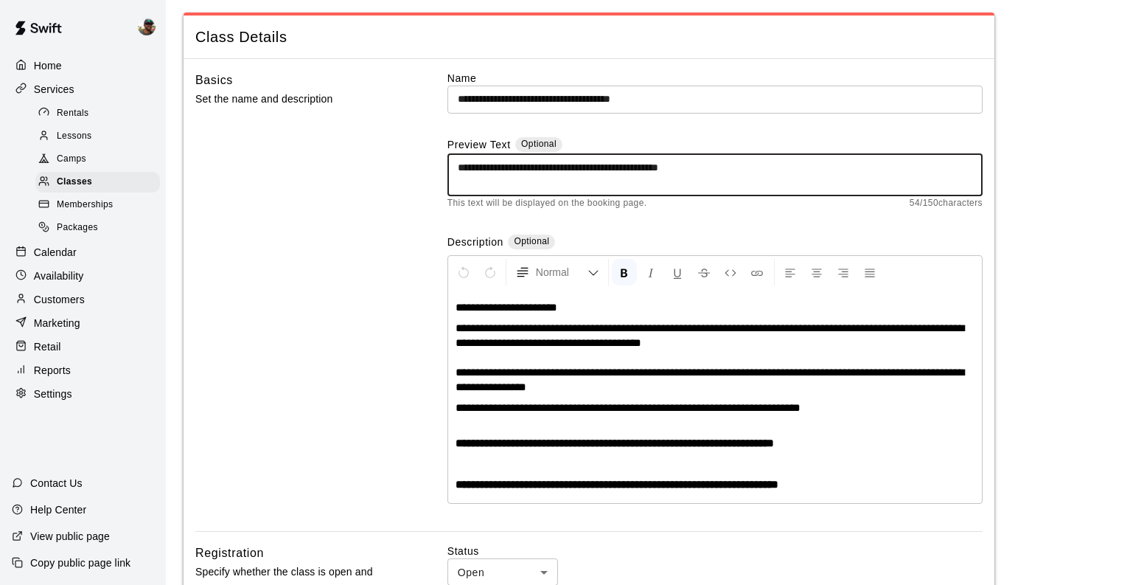
drag, startPoint x: 728, startPoint y: 174, endPoint x: 368, endPoint y: 170, distance: 360.5
click at [369, 170] on div "**********" at bounding box center [588, 301] width 787 height 460
click at [492, 173] on textarea at bounding box center [715, 174] width 515 height 29
click at [533, 162] on textarea at bounding box center [715, 174] width 515 height 29
paste textarea "**********"
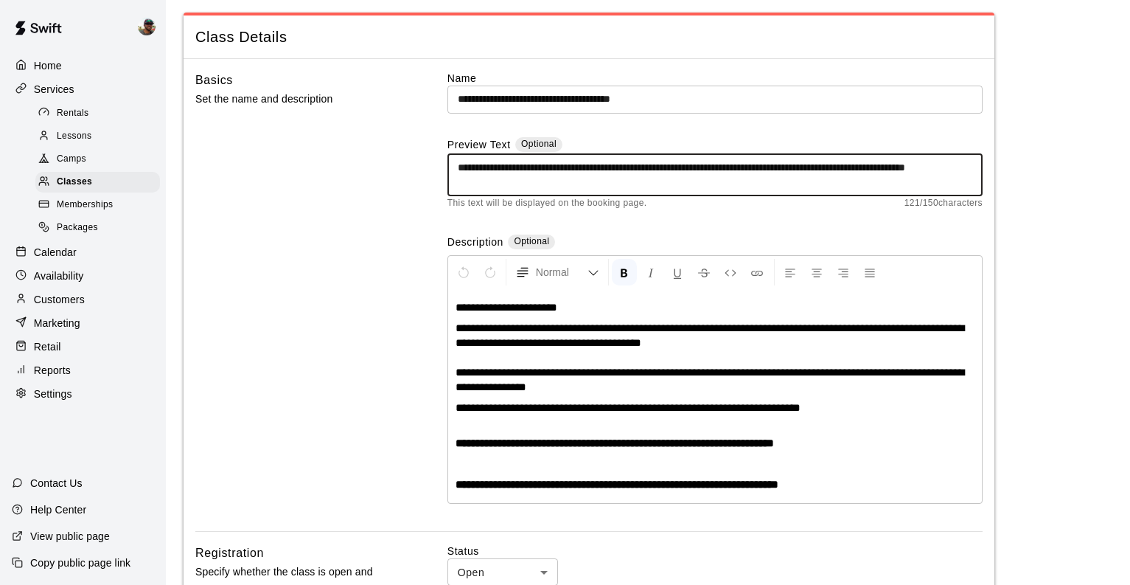
type textarea "**********"
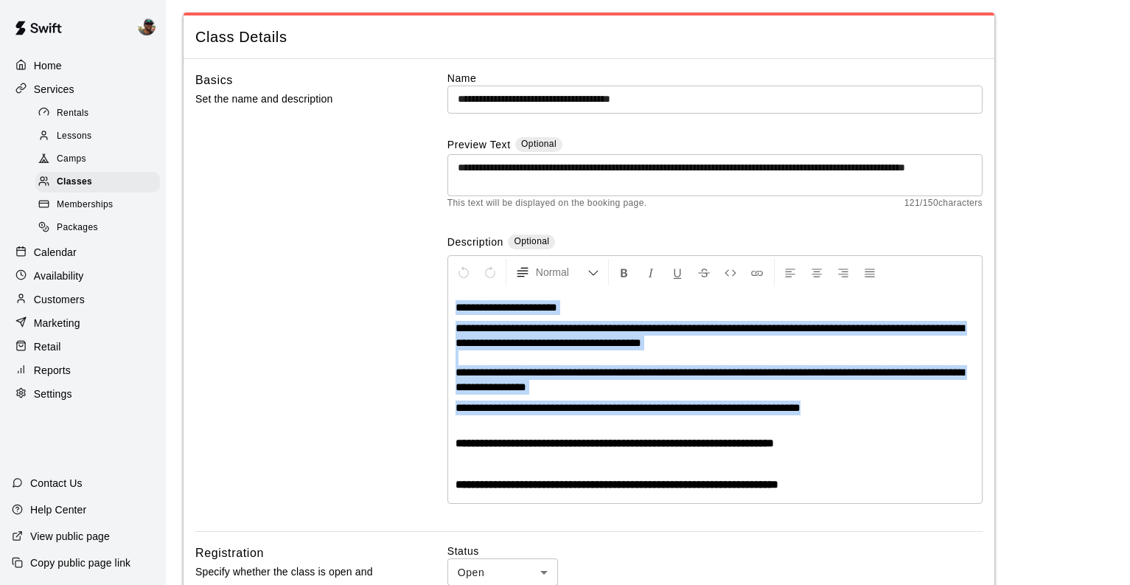
drag, startPoint x: 458, startPoint y: 307, endPoint x: 849, endPoint y: 409, distance: 404.7
click at [849, 409] on div "**********" at bounding box center [715, 396] width 534 height 214
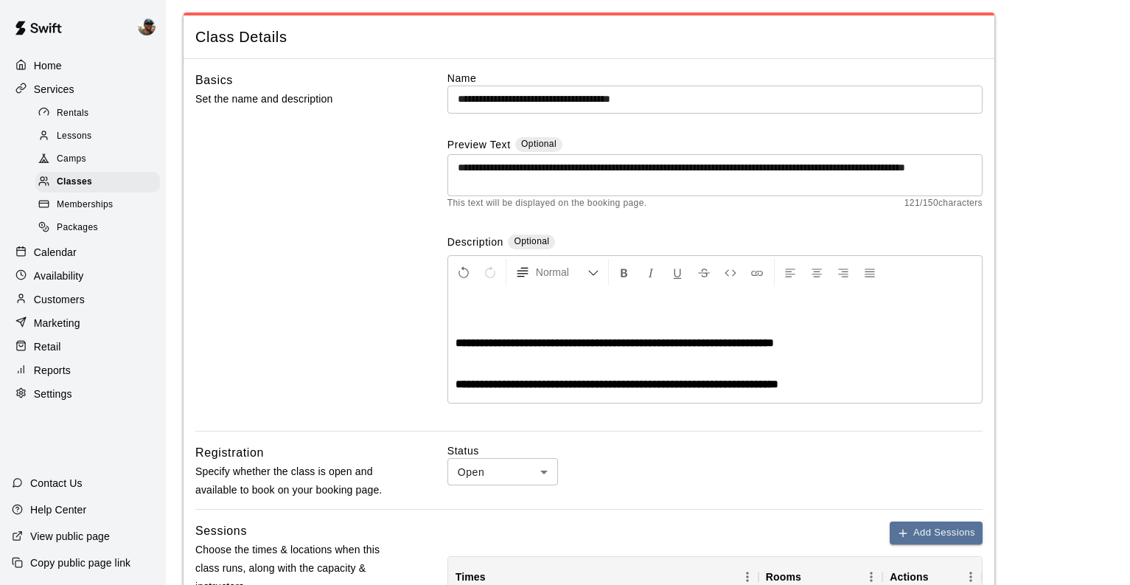
click at [455, 298] on div "**********" at bounding box center [715, 346] width 534 height 114
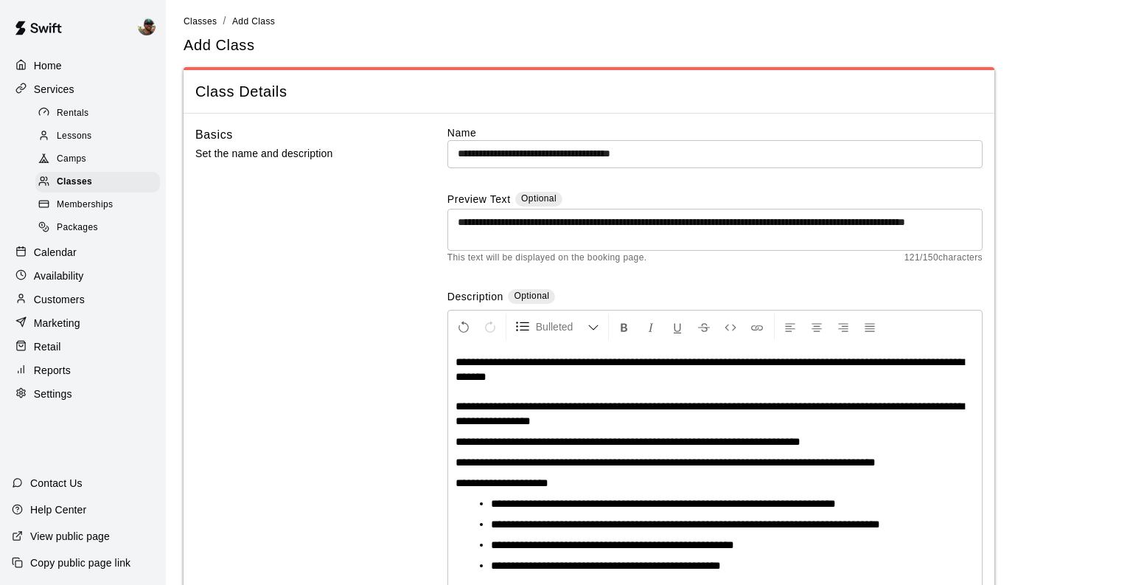
scroll to position [0, 0]
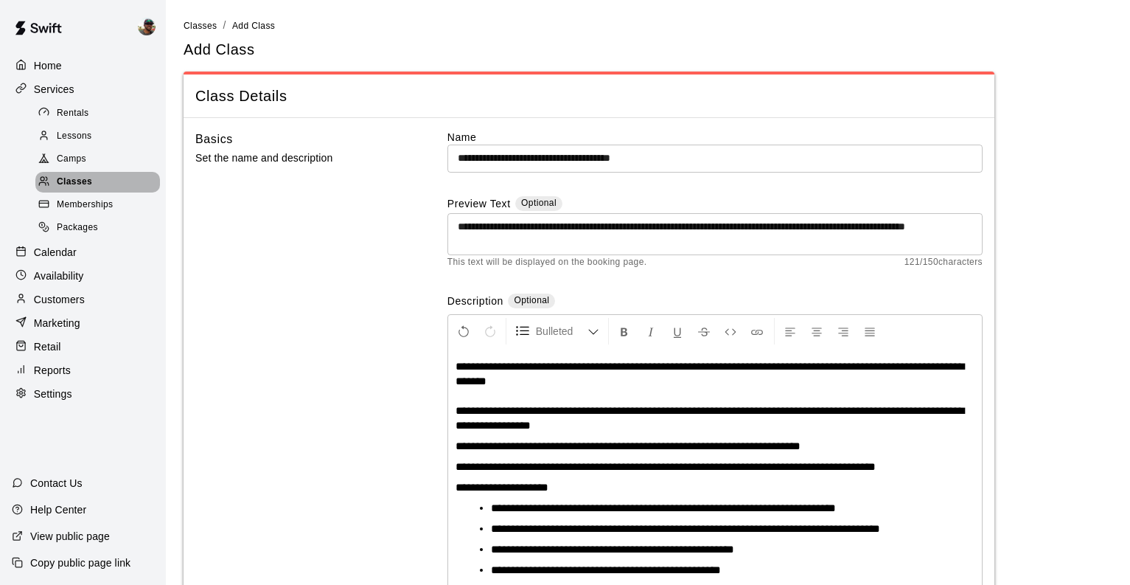
click at [73, 181] on span "Classes" at bounding box center [74, 182] width 35 height 15
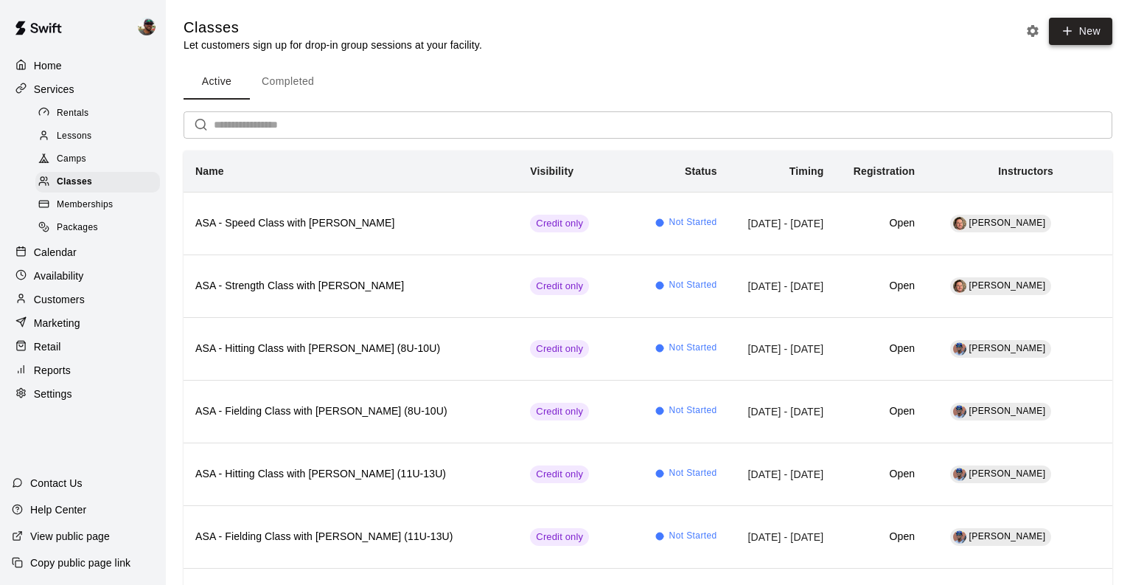
click at [1086, 37] on button "New" at bounding box center [1080, 31] width 63 height 27
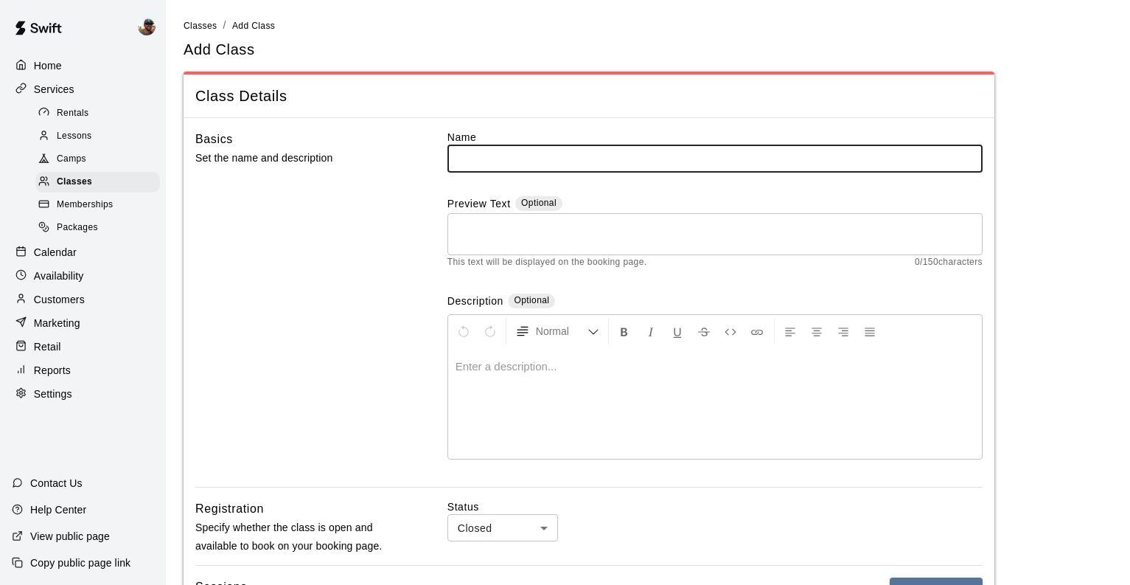
click at [490, 156] on input "text" at bounding box center [715, 158] width 535 height 27
paste input "**********"
click at [456, 159] on input "**********" at bounding box center [715, 158] width 535 height 27
type input "**********"
click at [492, 226] on textarea at bounding box center [715, 233] width 515 height 29
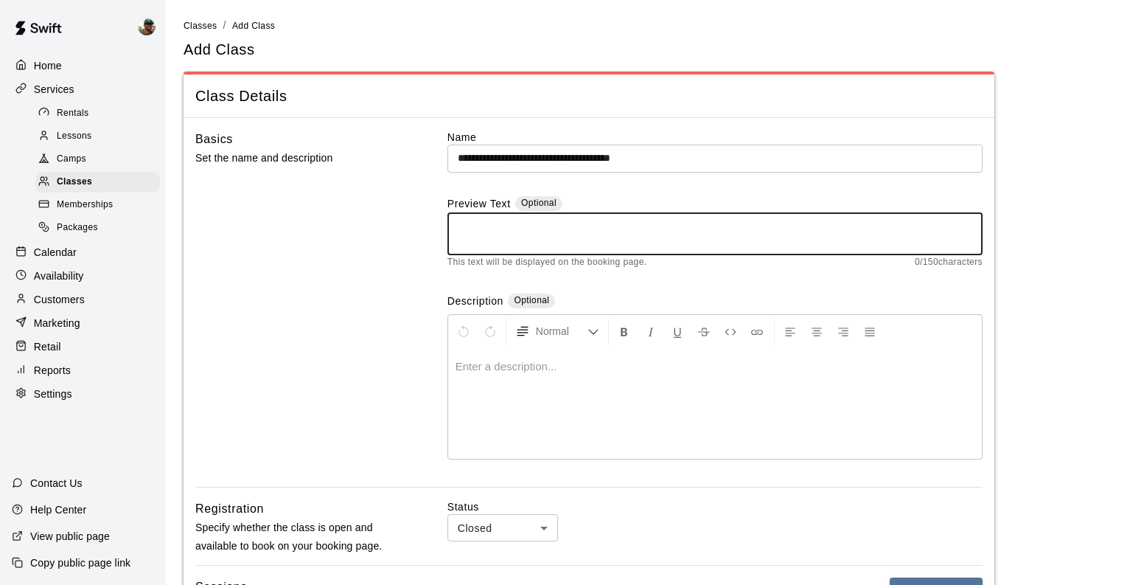
paste textarea "**********"
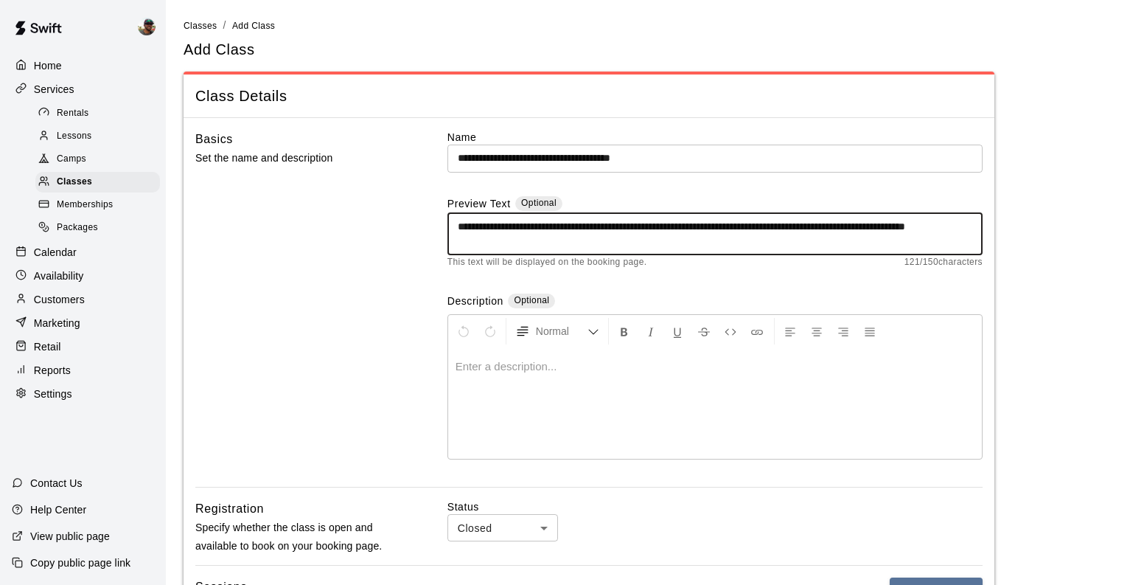
type textarea "**********"
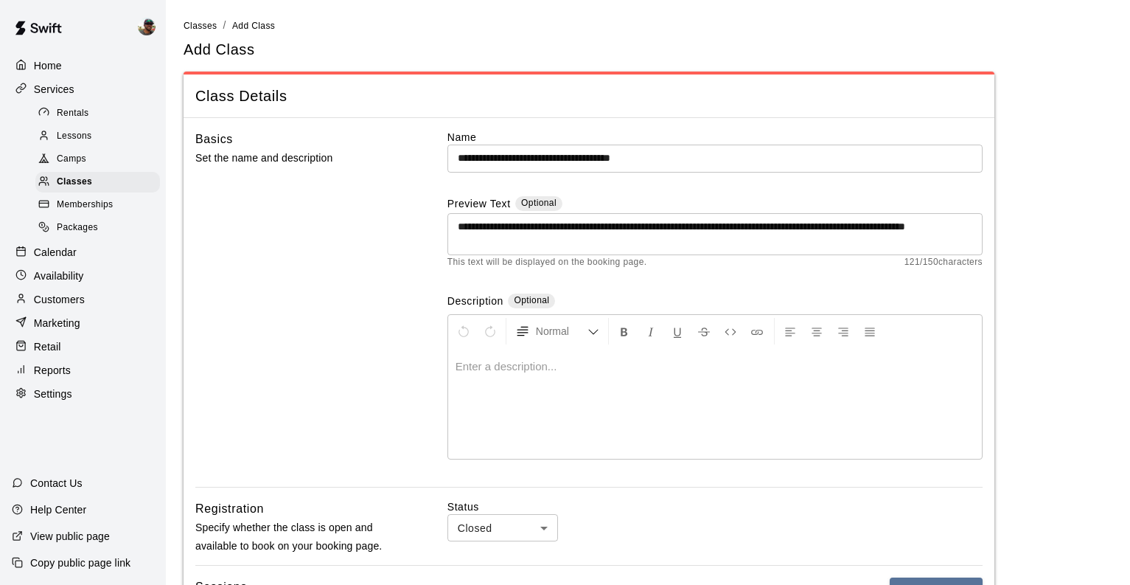
click at [485, 359] on p at bounding box center [715, 366] width 519 height 15
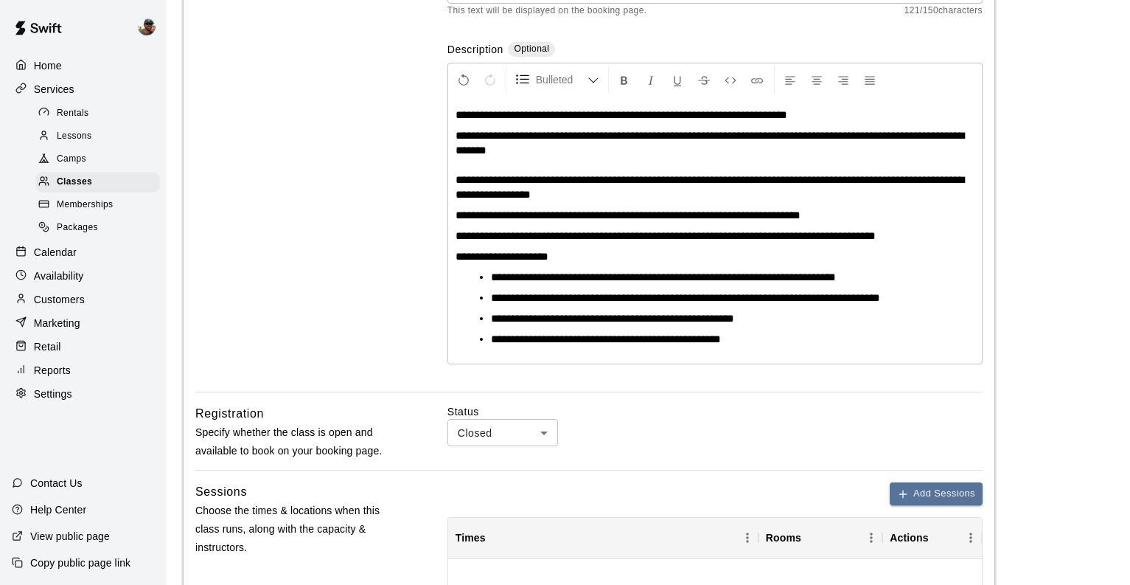
scroll to position [282, 0]
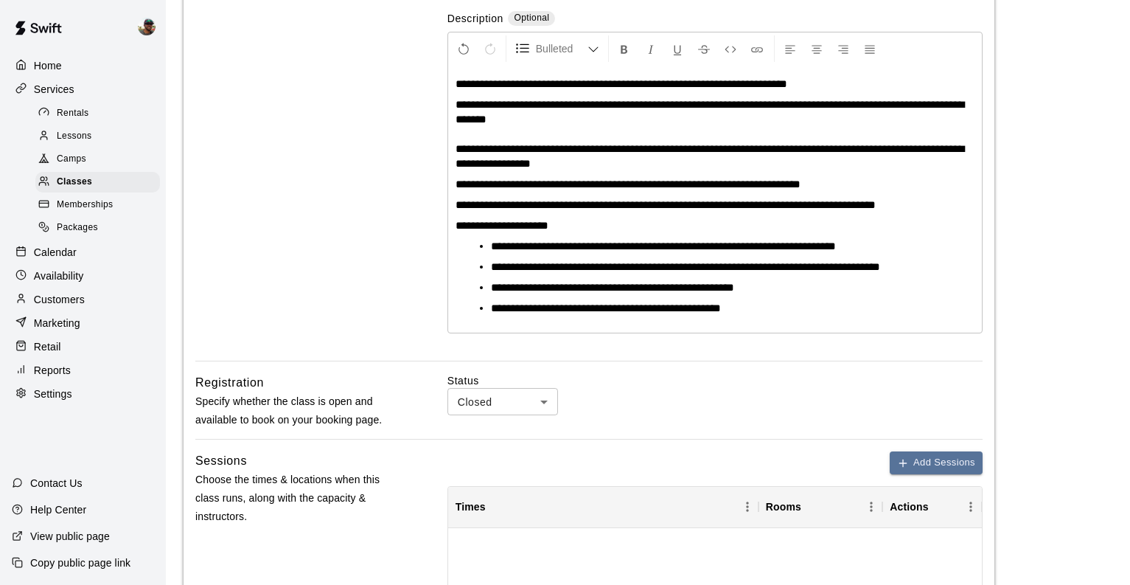
click at [753, 308] on li "**********" at bounding box center [721, 308] width 460 height 15
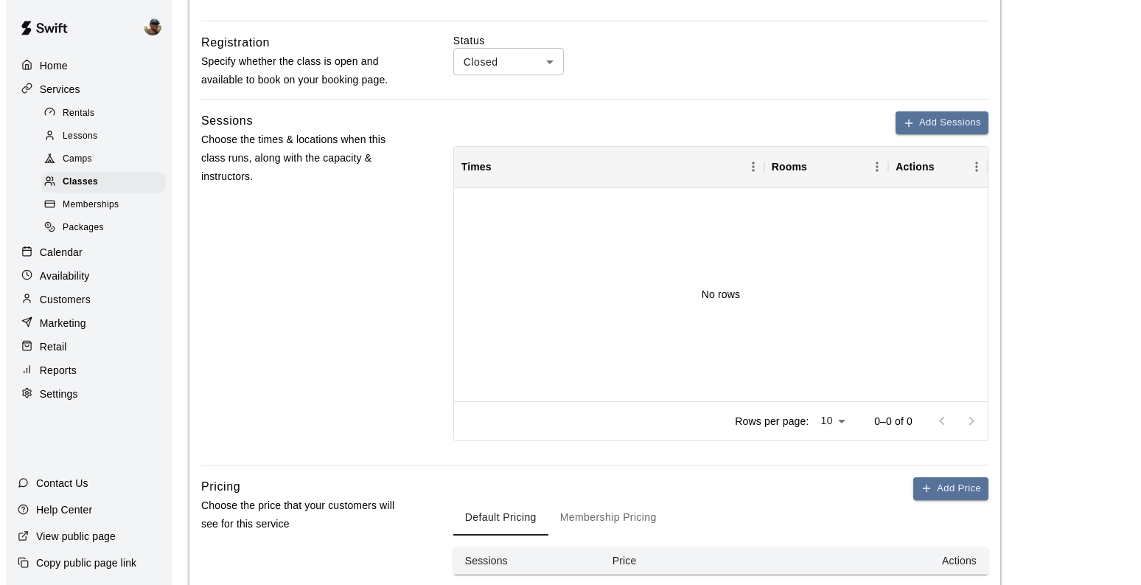
scroll to position [703, 0]
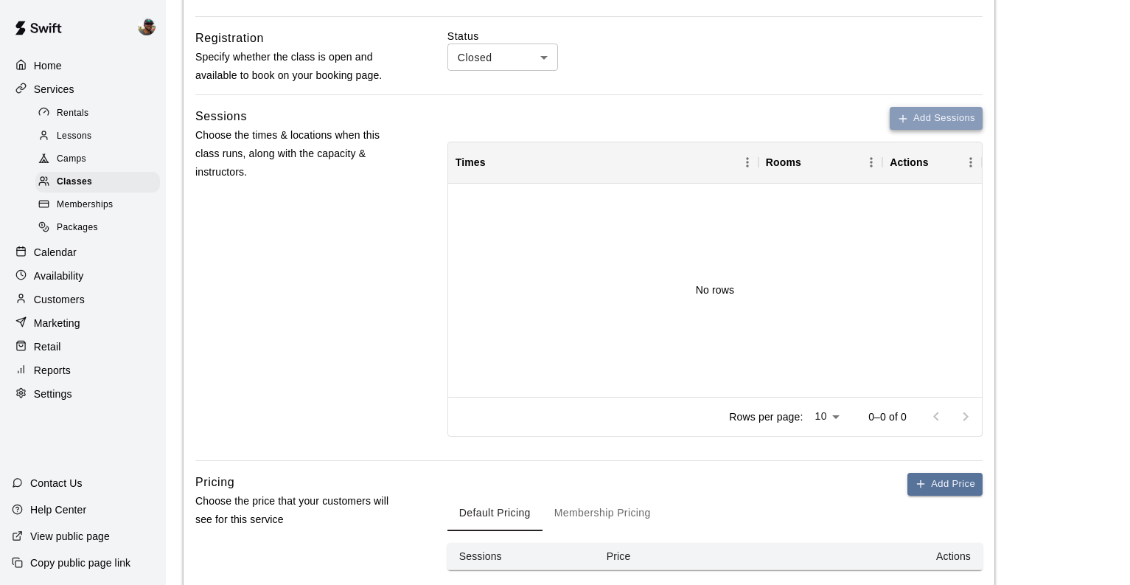
click at [925, 115] on button "Add Sessions" at bounding box center [936, 118] width 93 height 23
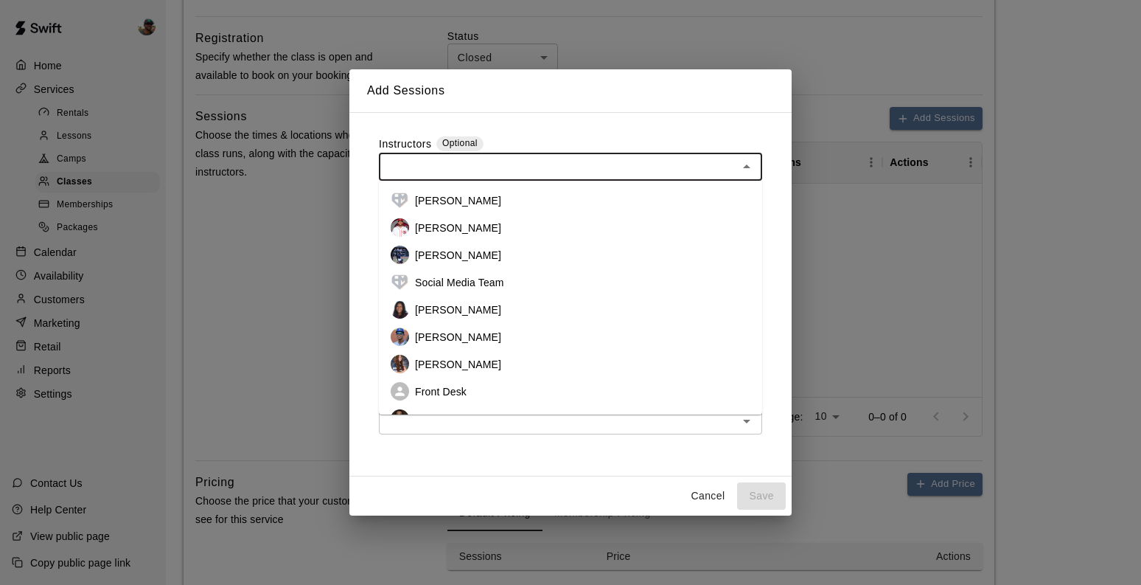
click at [504, 166] on input "text" at bounding box center [558, 167] width 350 height 18
click at [467, 263] on li "[PERSON_NAME]" at bounding box center [570, 254] width 383 height 27
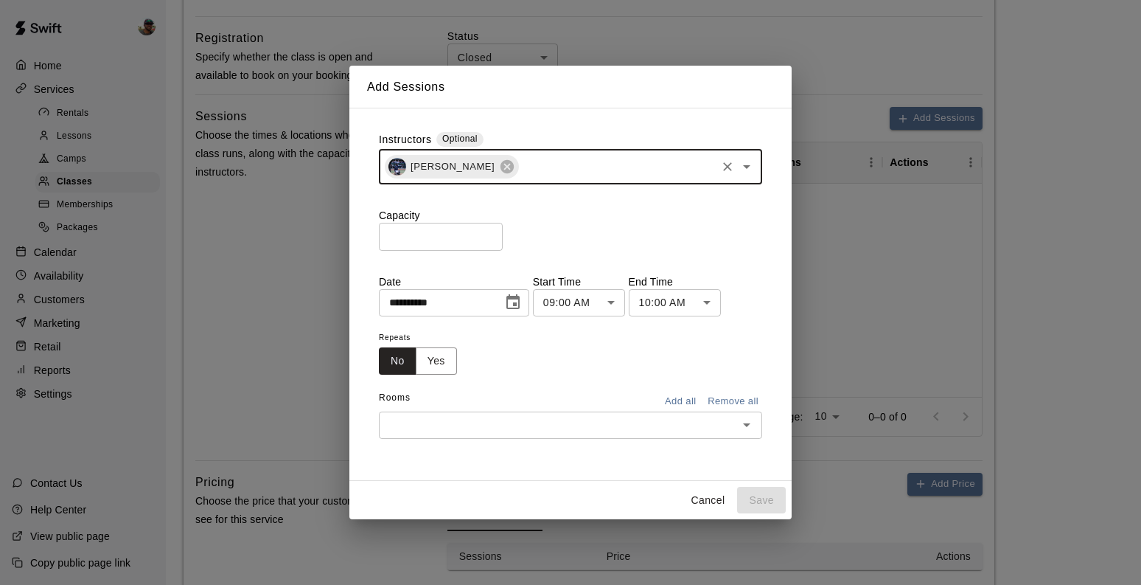
click at [489, 234] on input "*" at bounding box center [441, 236] width 124 height 27
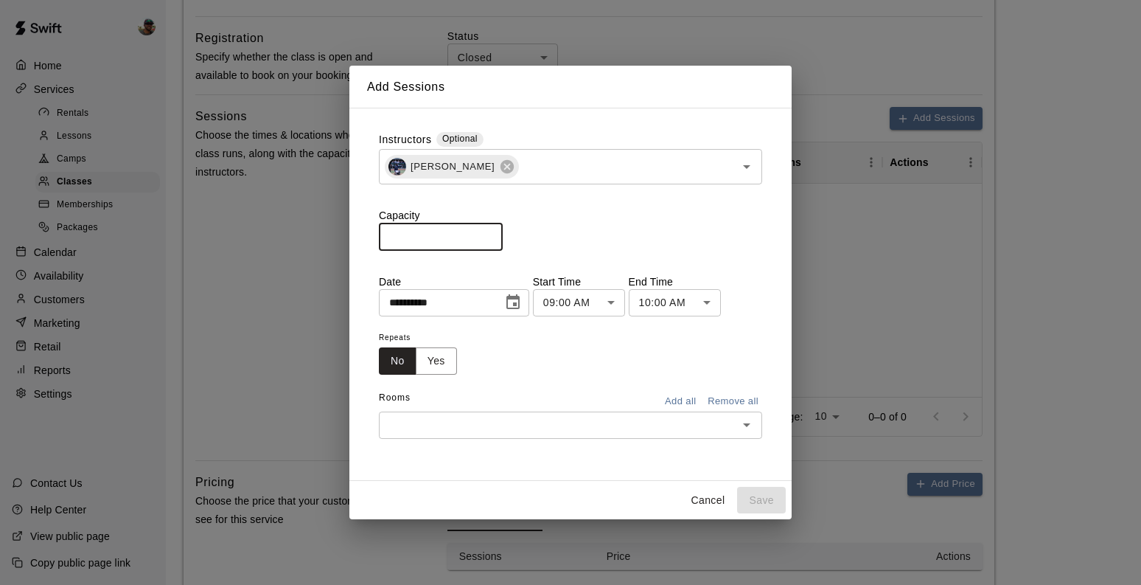
click at [489, 234] on input "*" at bounding box center [441, 236] width 124 height 27
type input "*"
click at [489, 234] on input "*" at bounding box center [441, 236] width 124 height 27
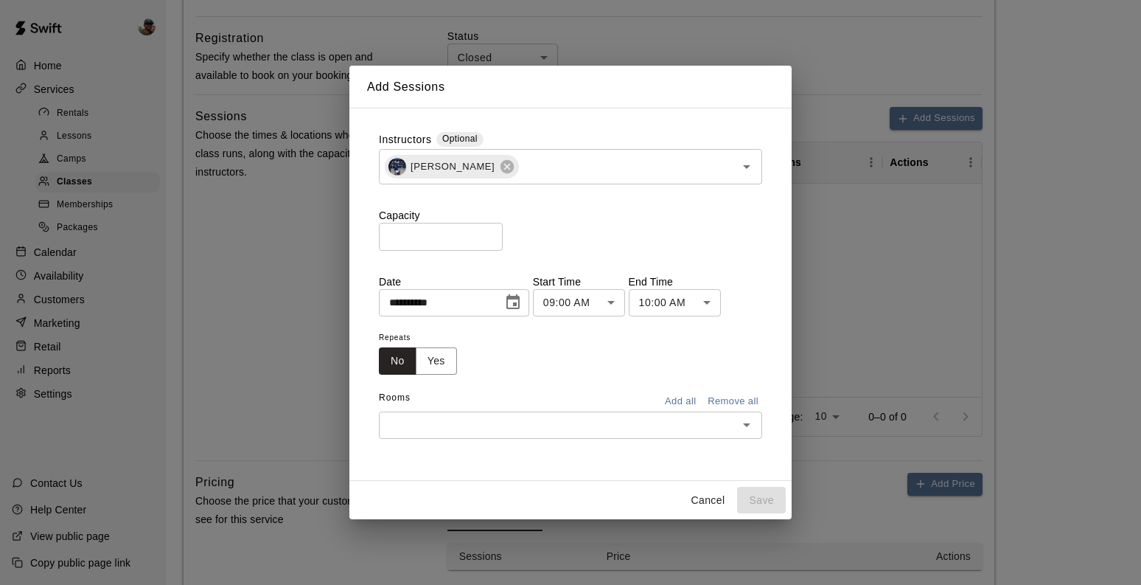
click at [431, 379] on div "**********" at bounding box center [570, 285] width 383 height 307
click at [436, 367] on button "Yes" at bounding box center [436, 360] width 41 height 27
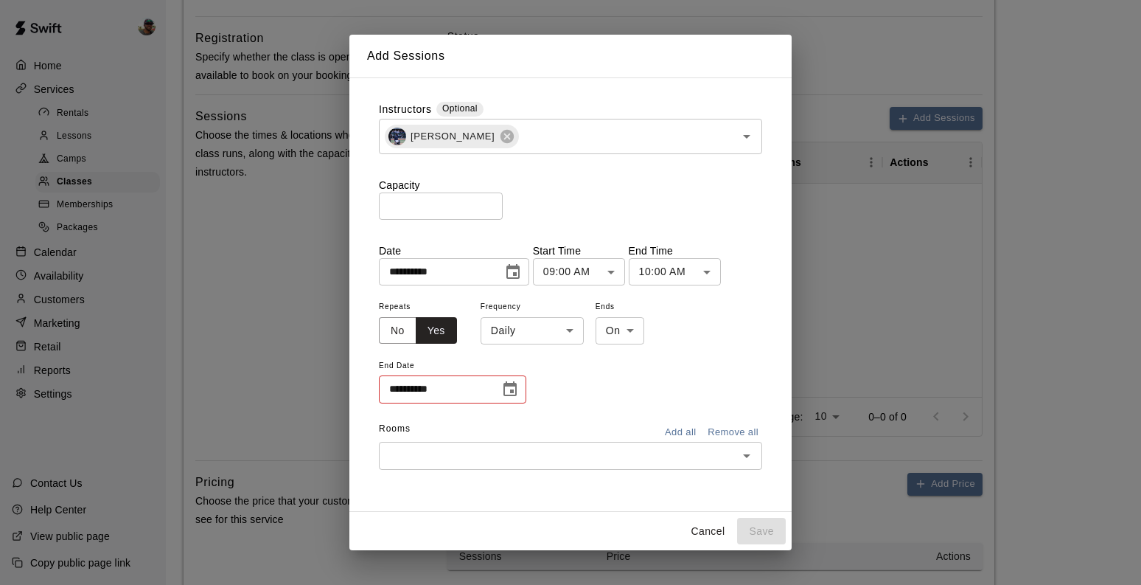
click at [568, 326] on body "**********" at bounding box center [570, 21] width 1141 height 1448
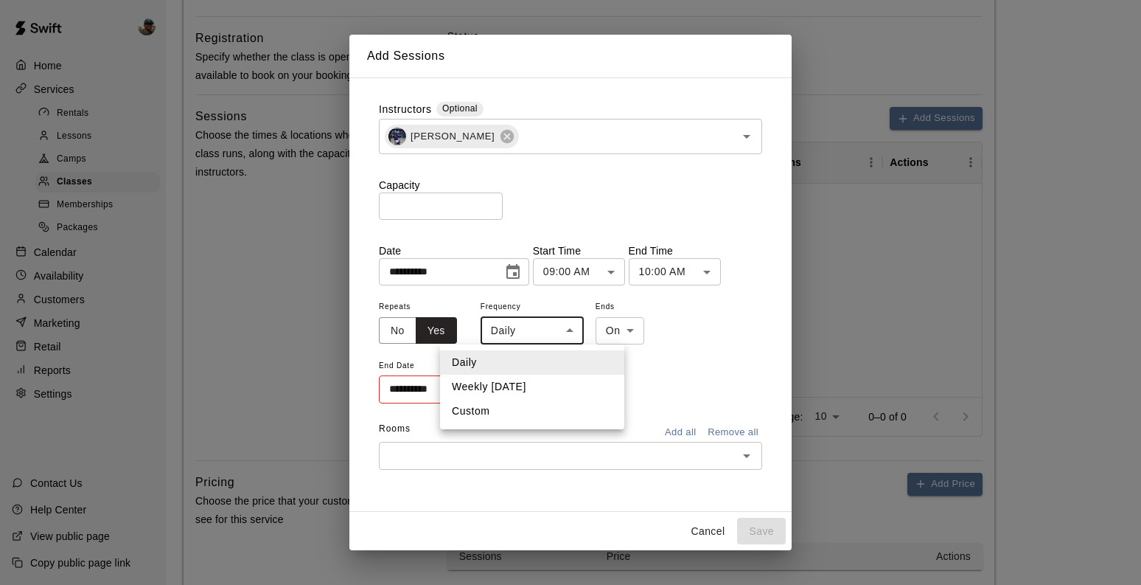
click at [543, 388] on li "Weekly on Thursday" at bounding box center [532, 387] width 184 height 24
type input "******"
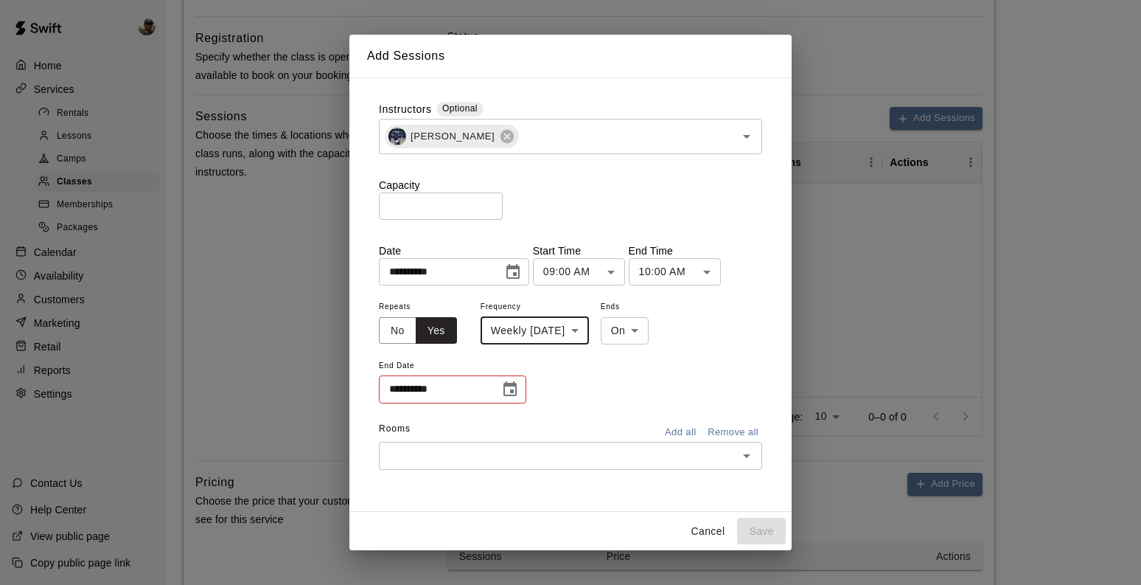
click at [519, 269] on icon "Choose date, selected date is Aug 21, 2025" at bounding box center [513, 272] width 18 height 18
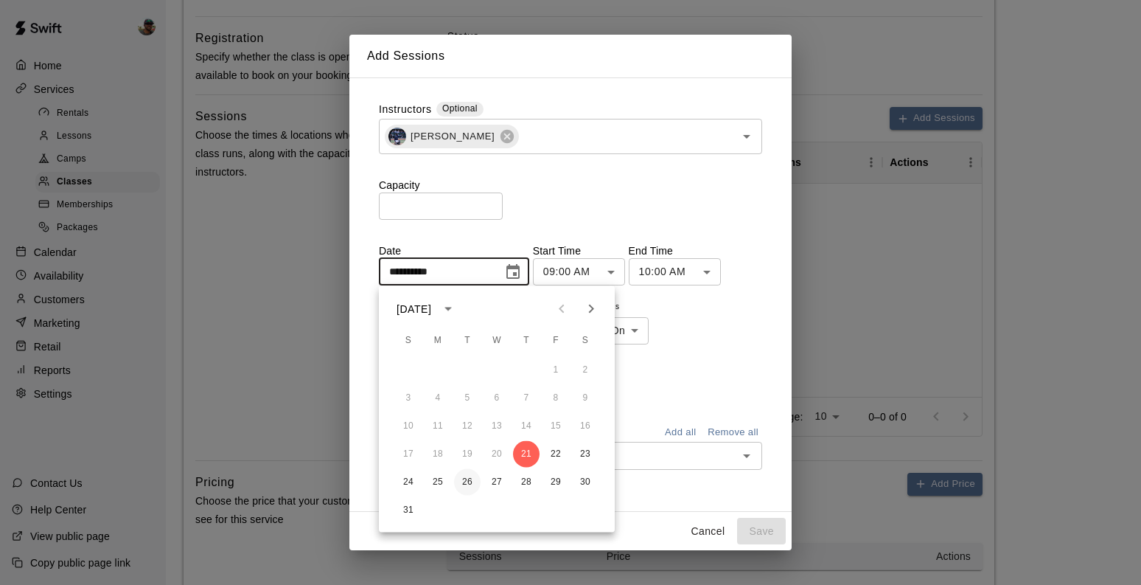
click at [464, 478] on button "26" at bounding box center [467, 482] width 27 height 27
type input "**********"
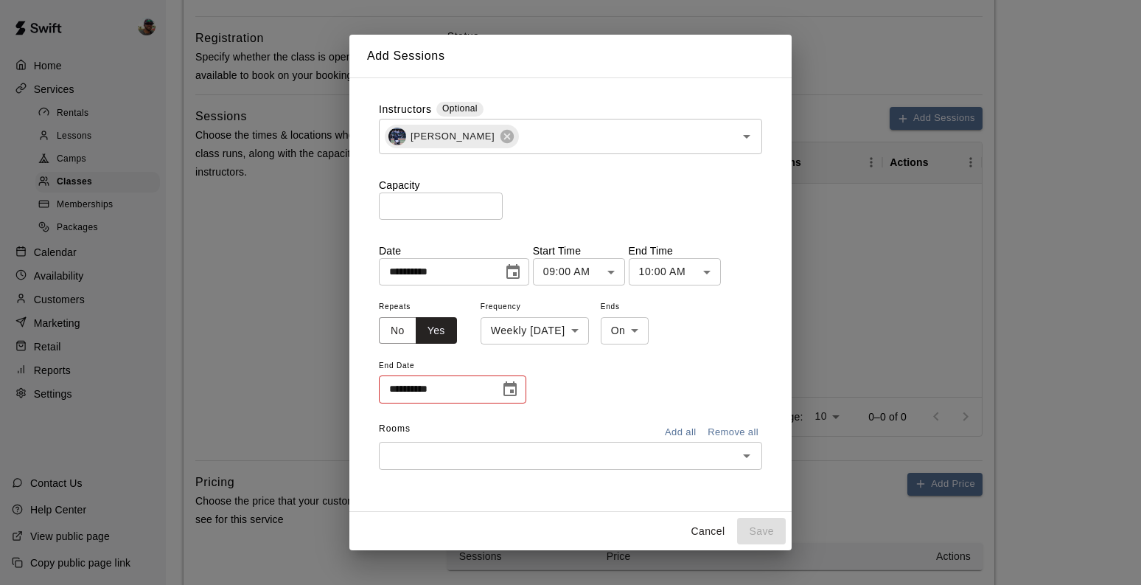
click at [511, 393] on icon "Choose date" at bounding box center [510, 389] width 18 height 18
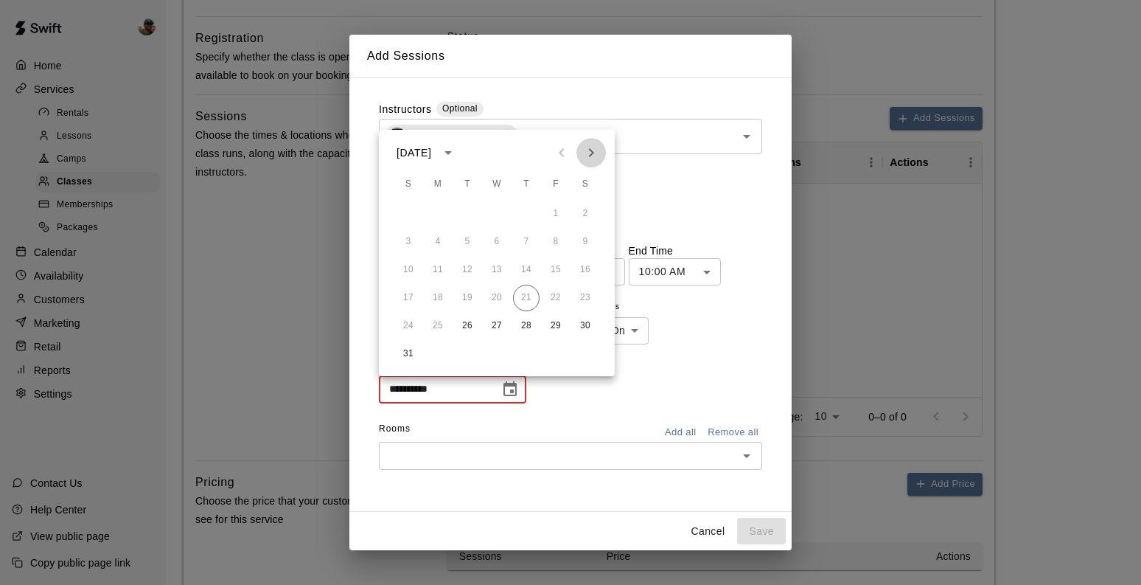
click at [592, 156] on icon "Next month" at bounding box center [591, 153] width 18 height 18
click at [462, 330] on button "30" at bounding box center [467, 326] width 27 height 27
type input "**********"
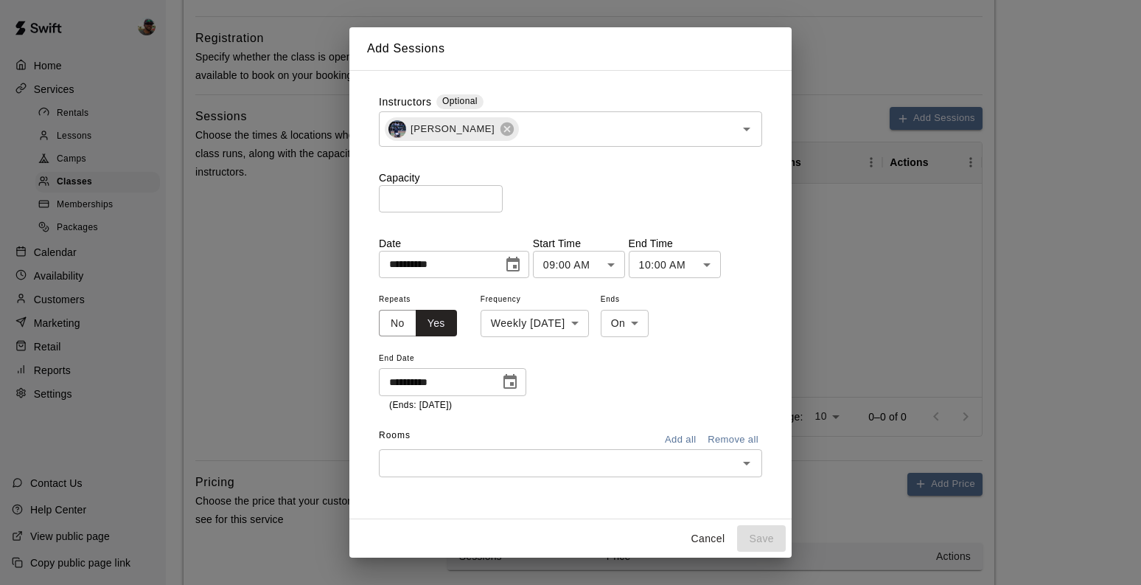
click at [689, 458] on input "text" at bounding box center [558, 462] width 350 height 18
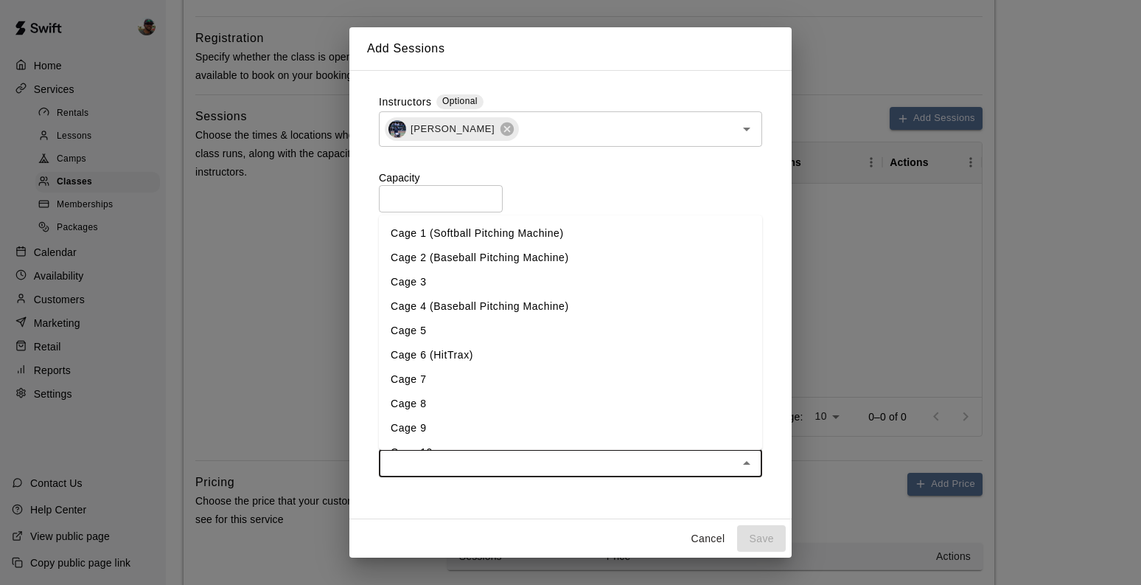
click at [453, 336] on li "Cage 5" at bounding box center [570, 330] width 383 height 24
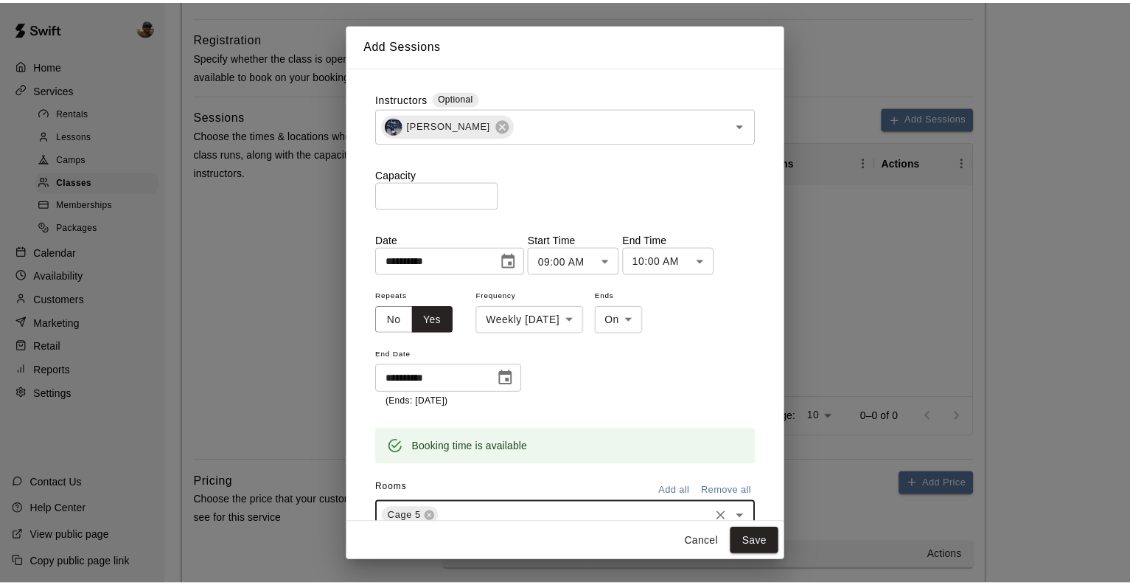
scroll to position [52, 0]
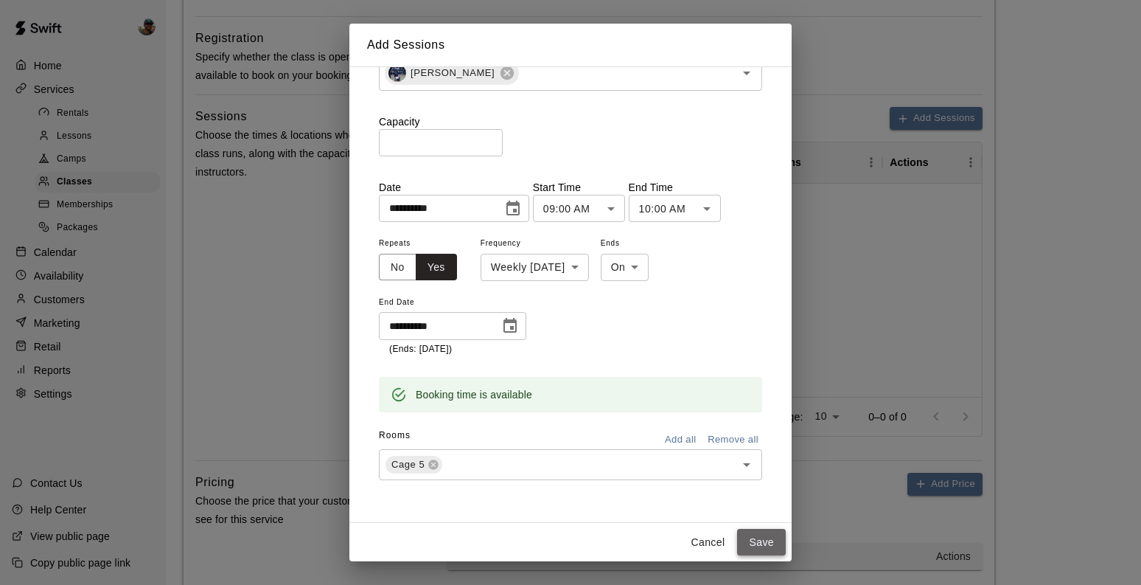
click at [762, 540] on button "Save" at bounding box center [761, 542] width 49 height 27
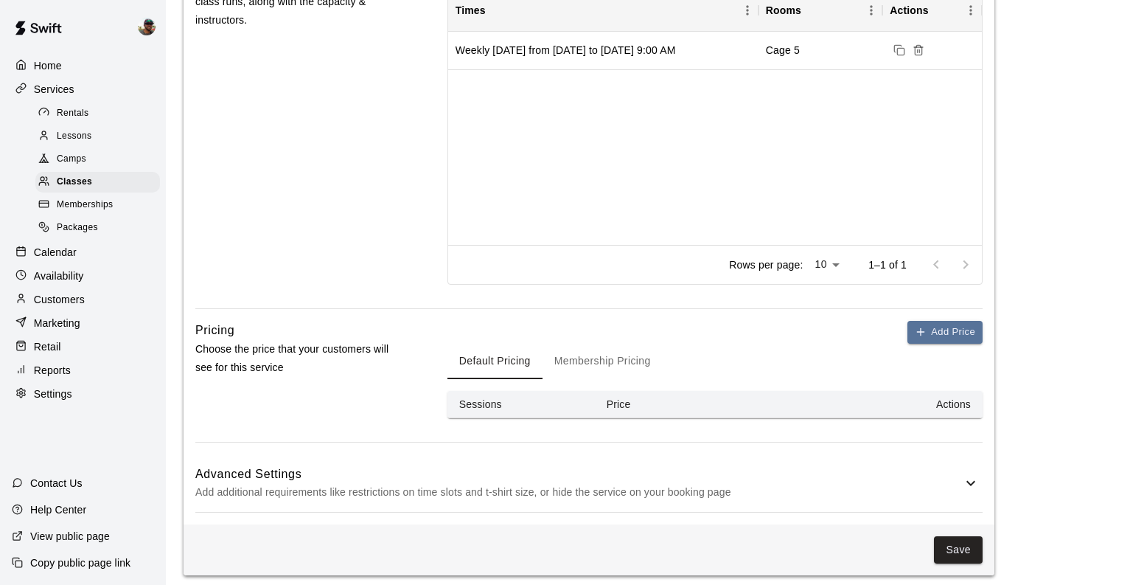
scroll to position [863, 0]
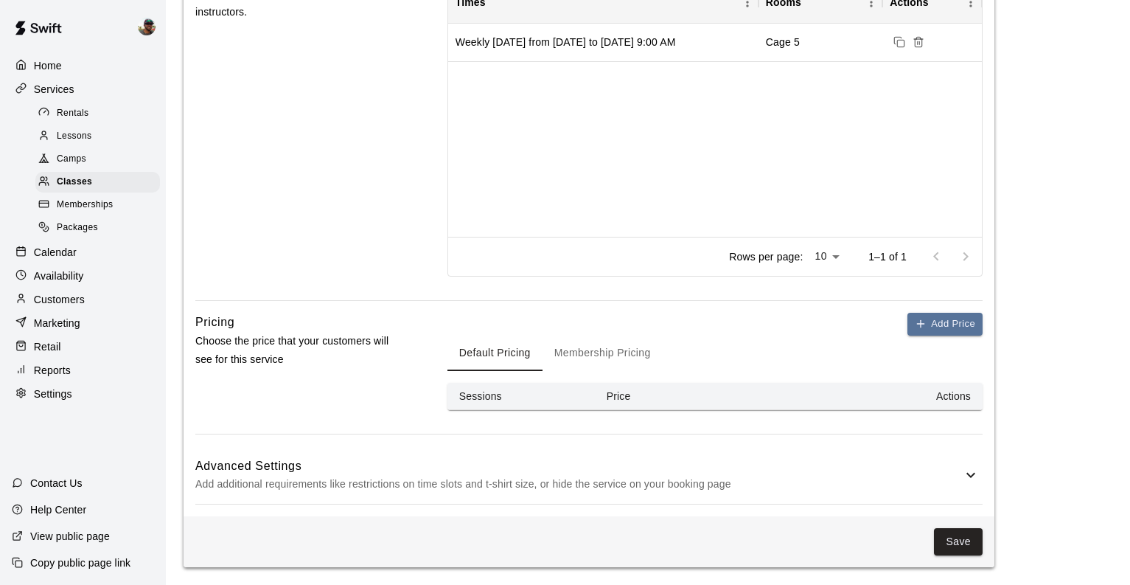
click at [630, 473] on h6 "Advanced Settings" at bounding box center [578, 465] width 767 height 19
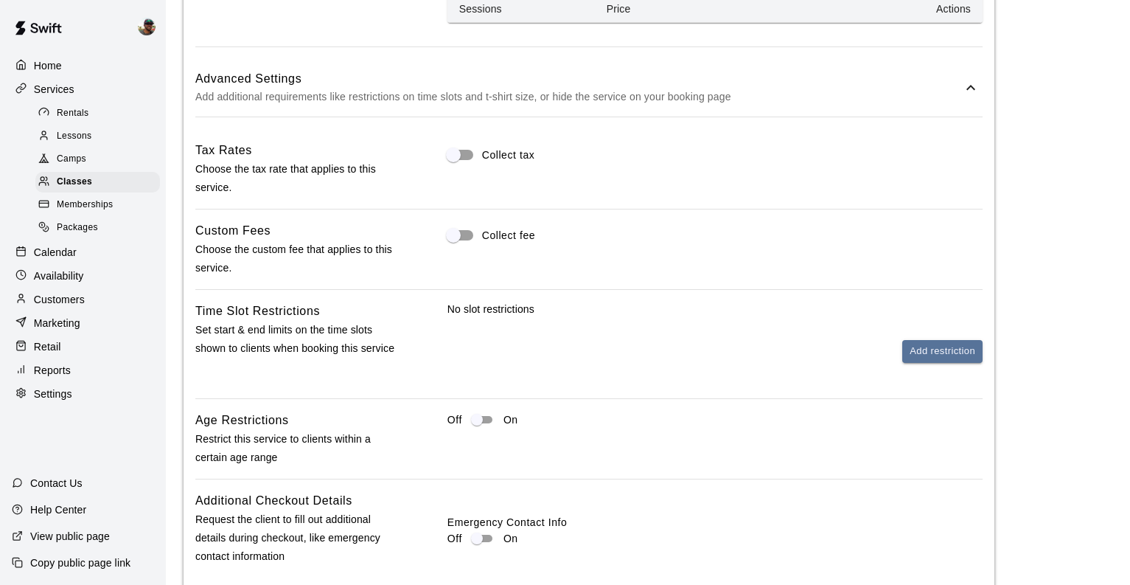
scroll to position [1257, 0]
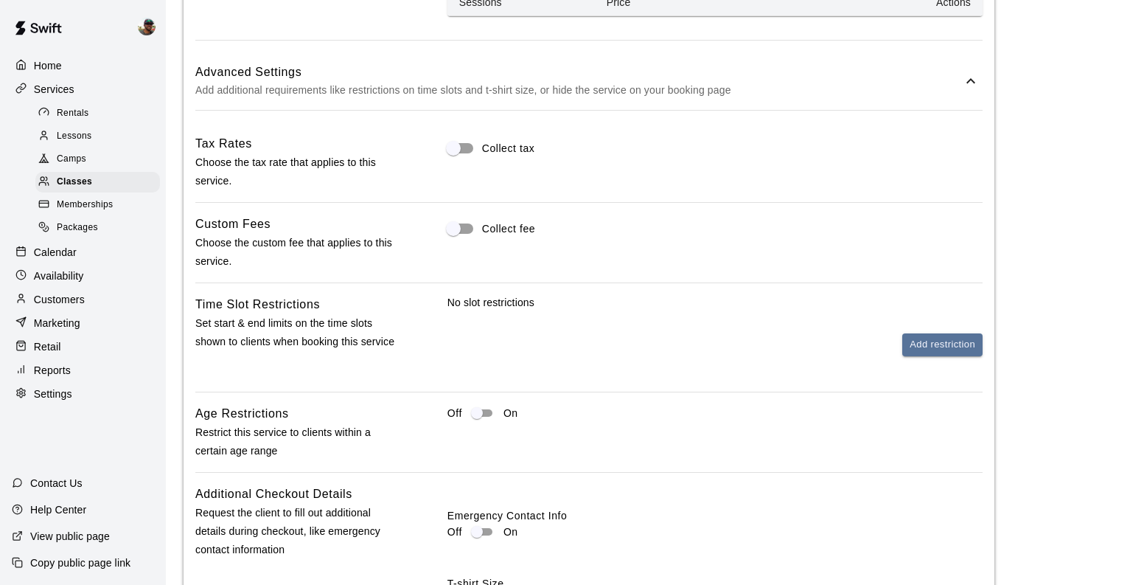
click at [667, 419] on div "Off On" at bounding box center [715, 413] width 535 height 18
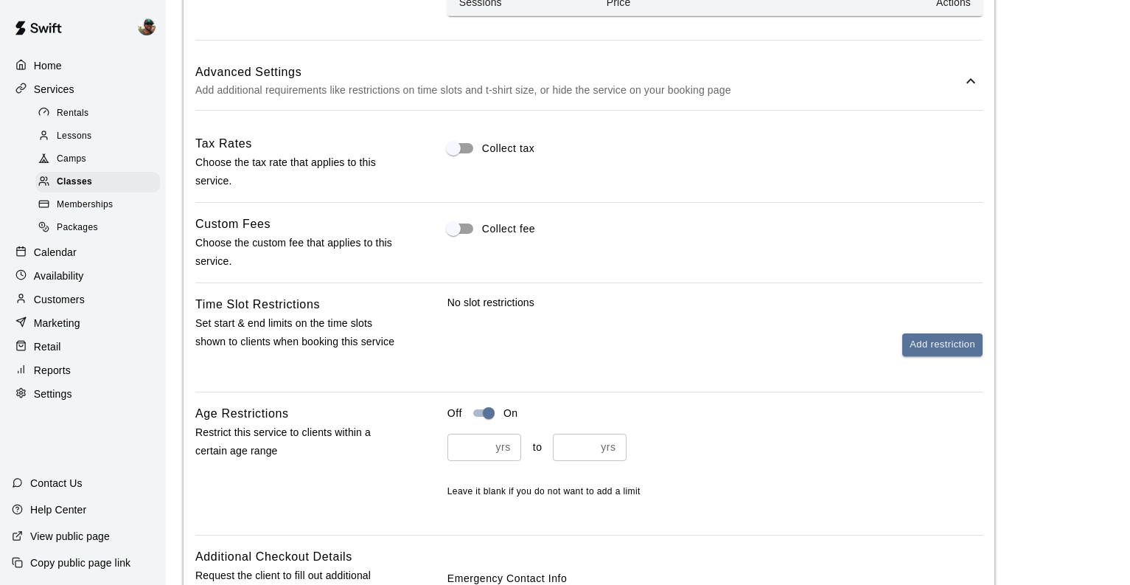
click at [467, 436] on input "number" at bounding box center [469, 447] width 43 height 27
type input "*"
click at [562, 453] on input "number" at bounding box center [574, 447] width 43 height 27
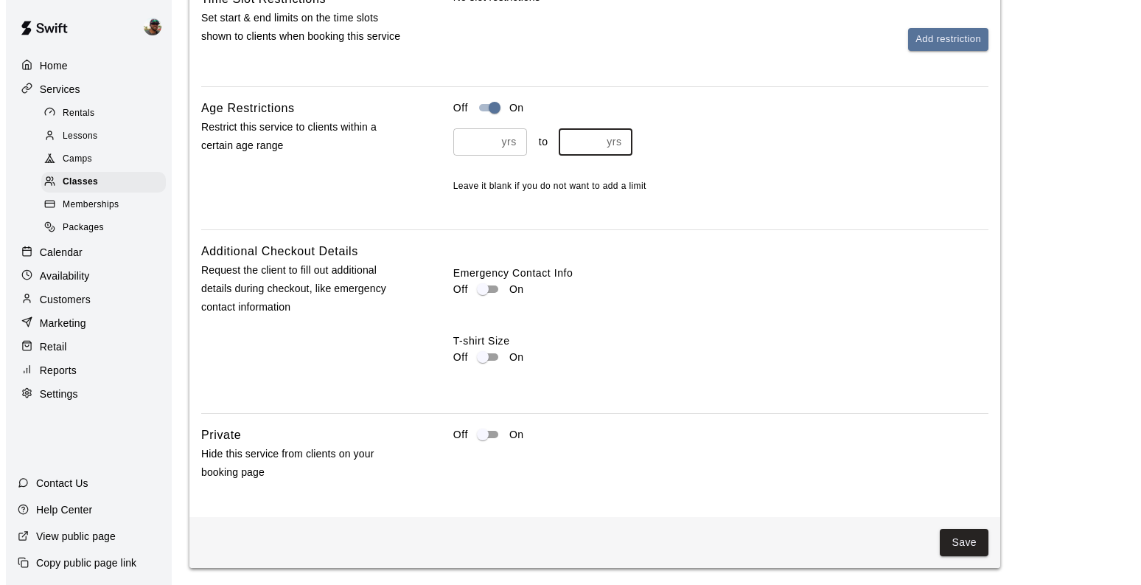
scroll to position [1563, 0]
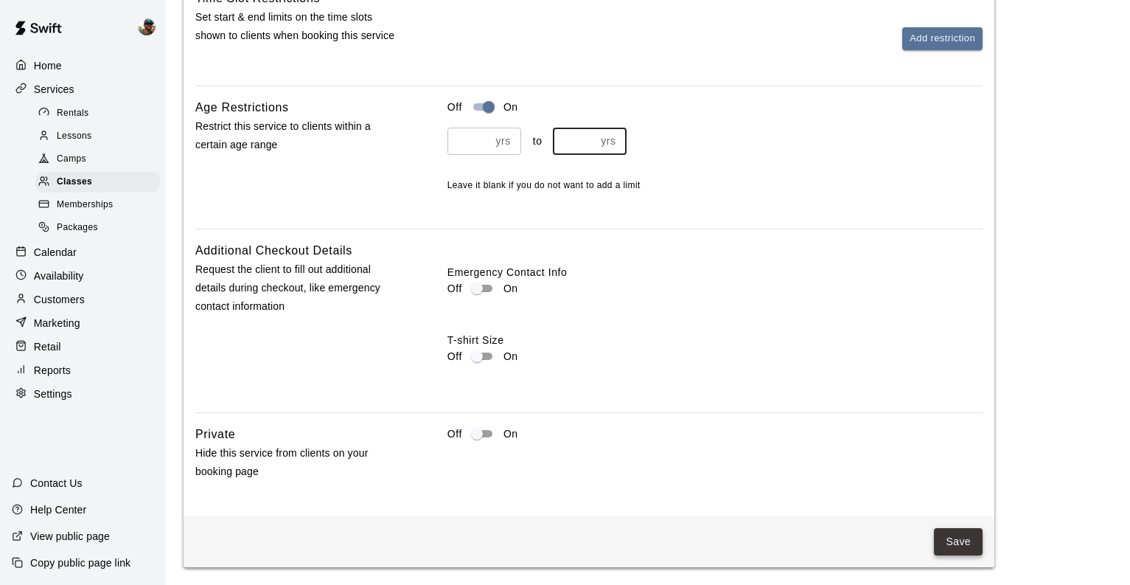
type input "**"
click at [958, 547] on button "Save" at bounding box center [958, 541] width 49 height 27
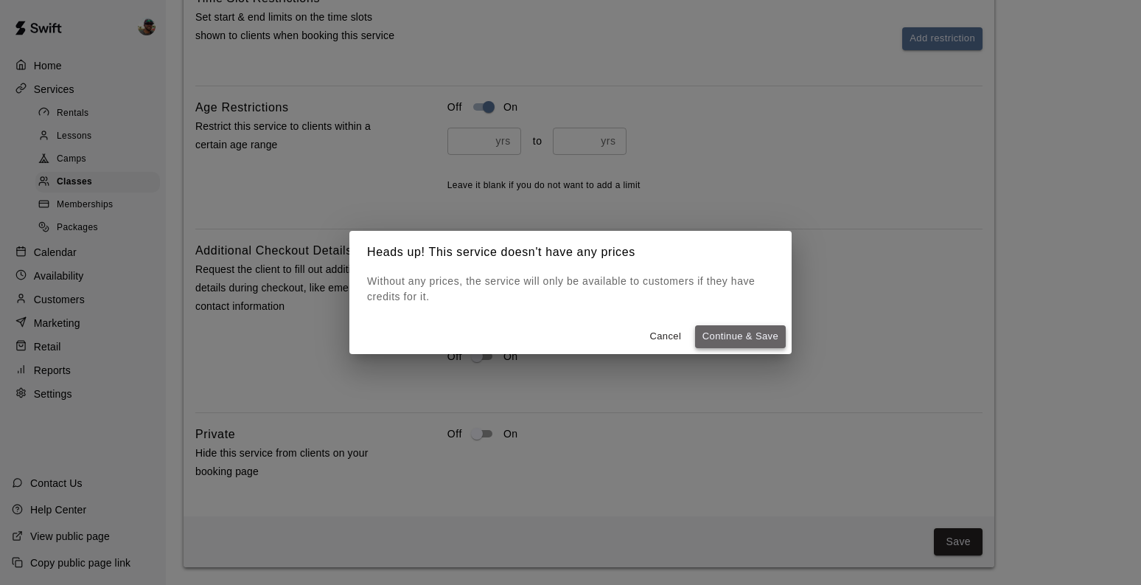
click at [720, 334] on button "Continue & Save" at bounding box center [740, 336] width 91 height 23
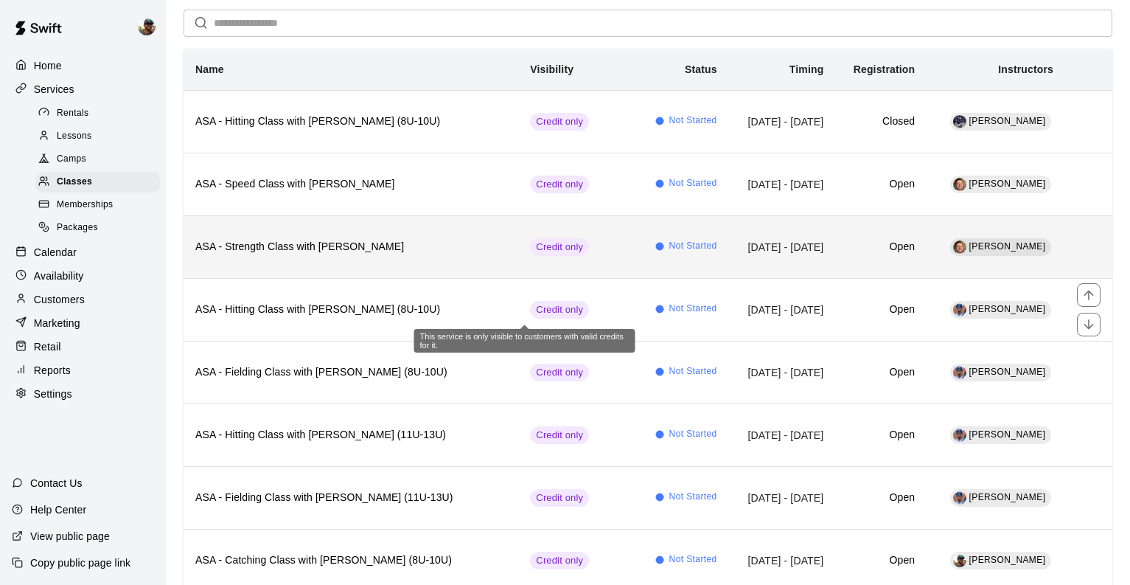
scroll to position [104, 0]
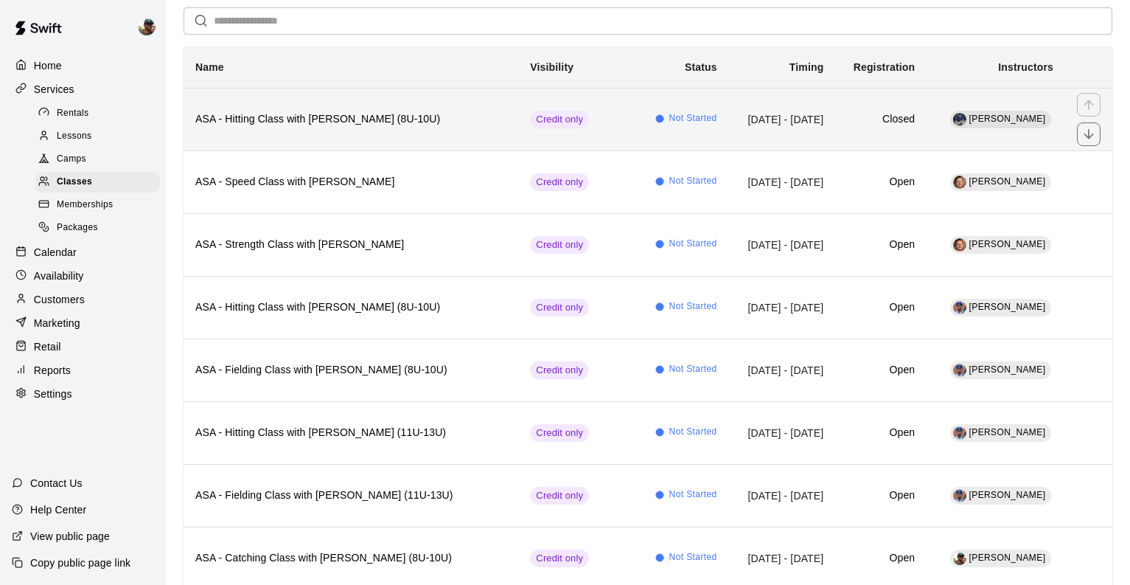
click at [434, 114] on h6 "ASA - Hitting Class with [PERSON_NAME] (8U-10U)" at bounding box center [350, 119] width 311 height 16
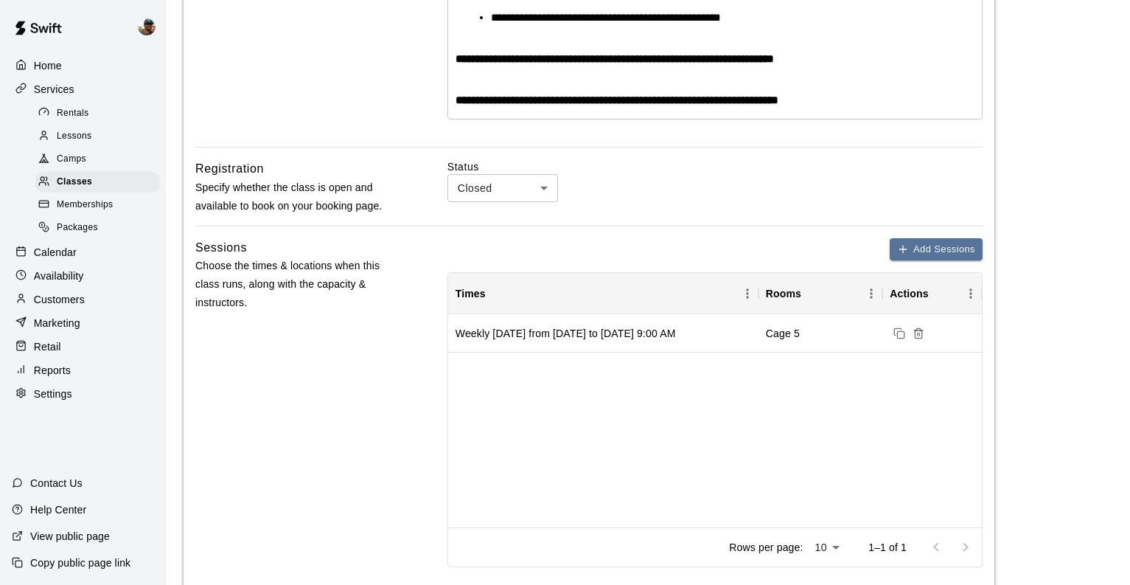
scroll to position [578, 0]
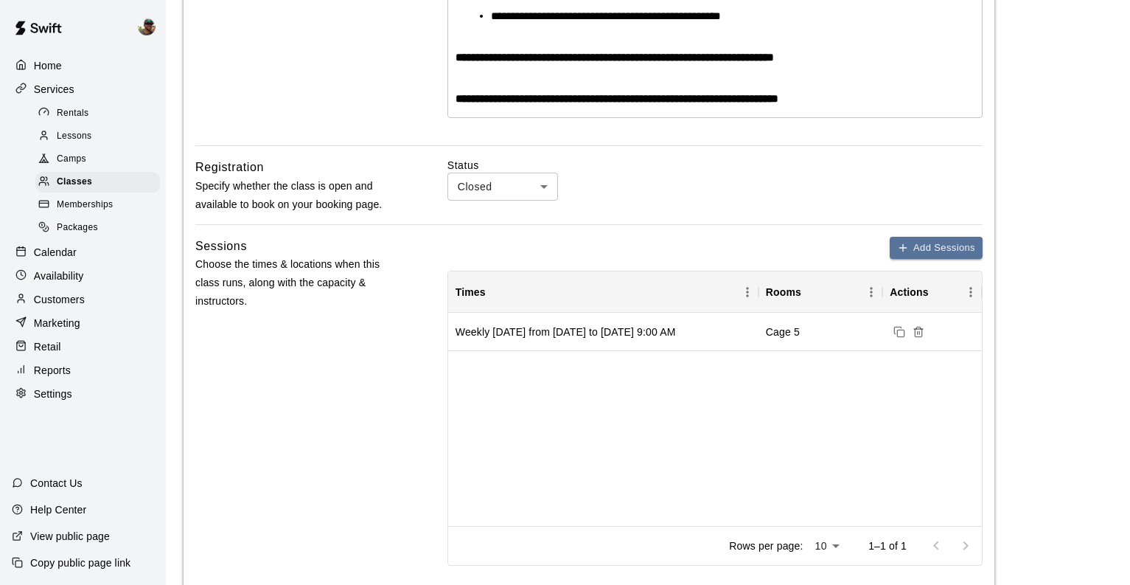
click at [543, 197] on body "**********" at bounding box center [565, 288] width 1130 height 1732
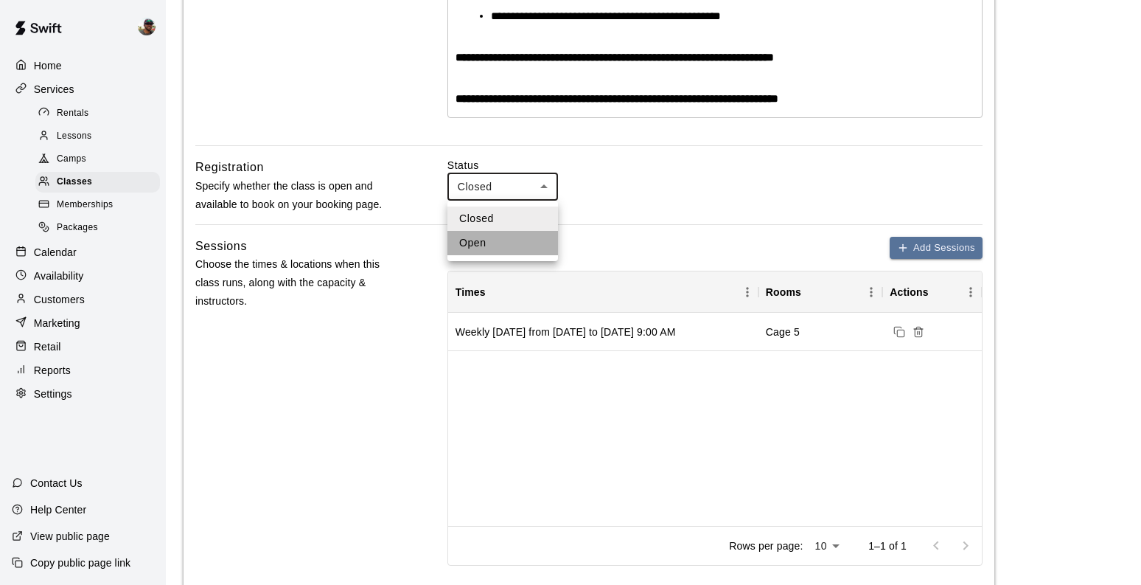
click at [516, 244] on li "Open" at bounding box center [503, 243] width 111 height 24
type input "****"
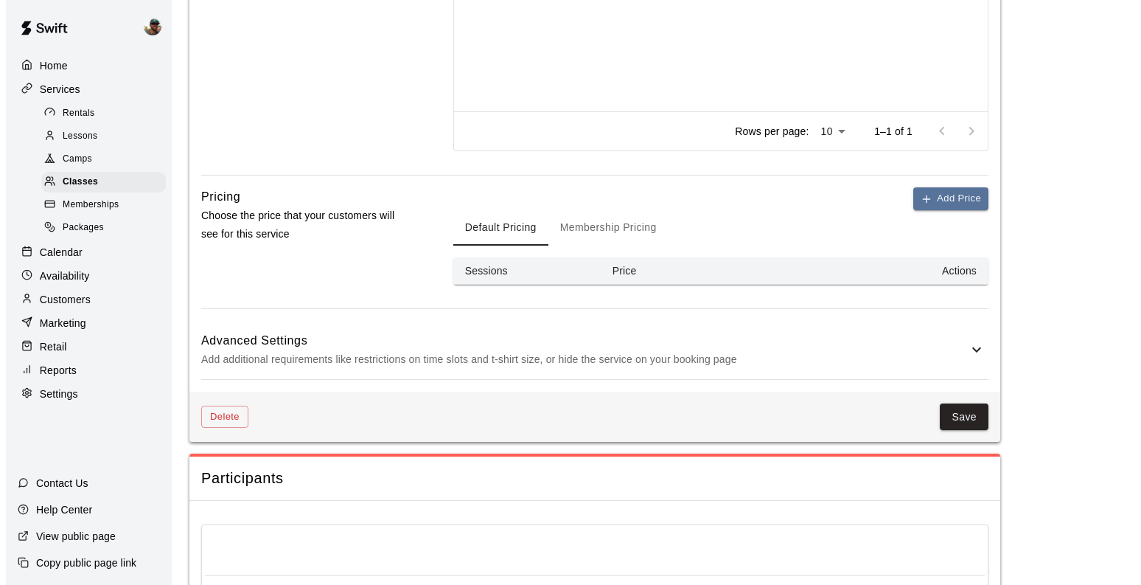
scroll to position [997, 0]
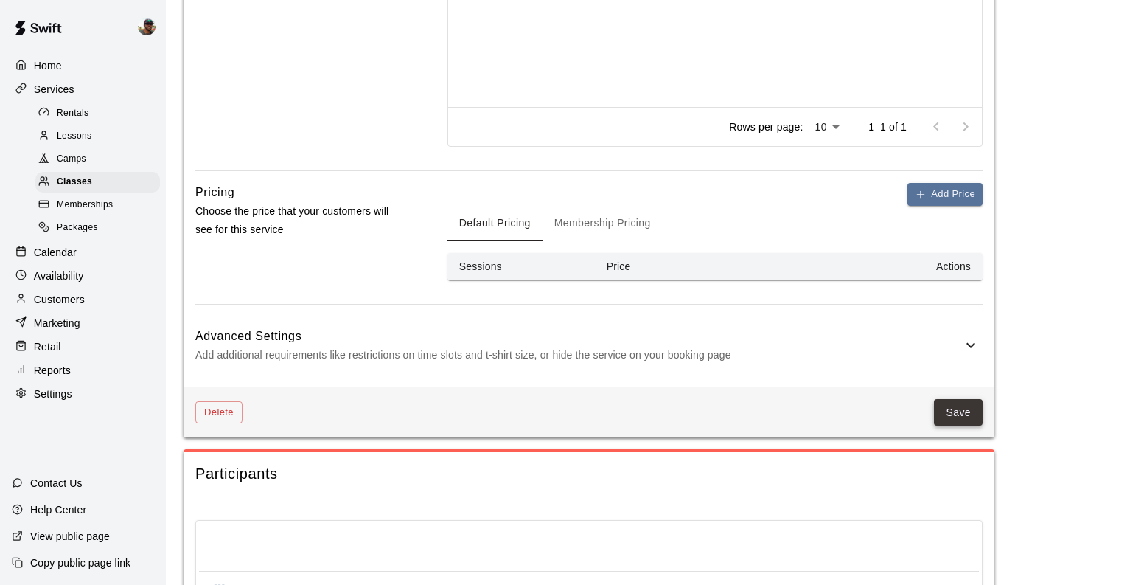
click at [956, 416] on button "Save" at bounding box center [958, 412] width 49 height 27
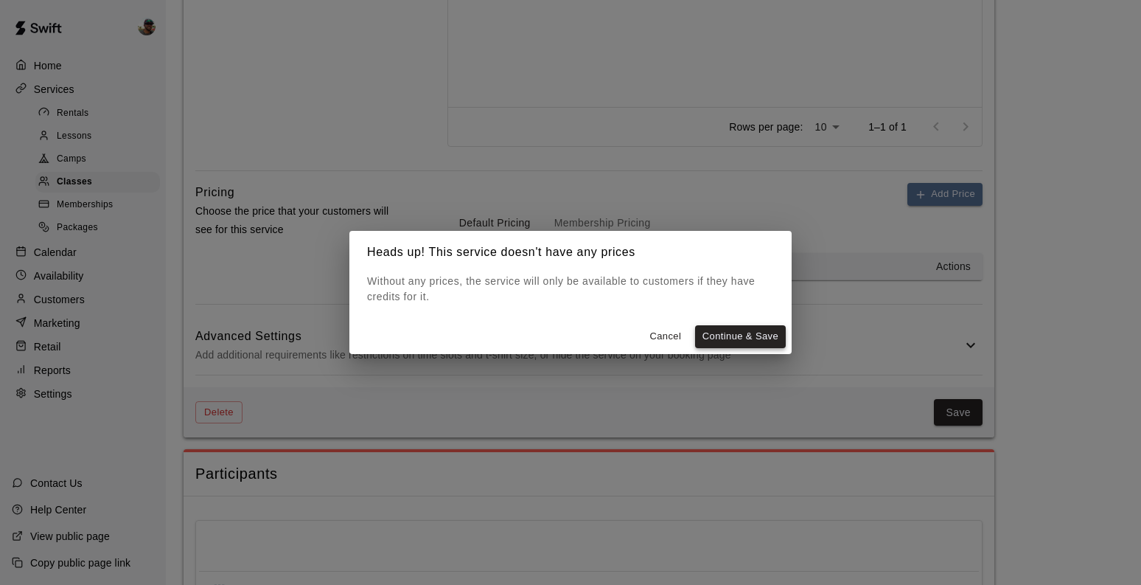
click at [728, 336] on button "Continue & Save" at bounding box center [740, 336] width 91 height 23
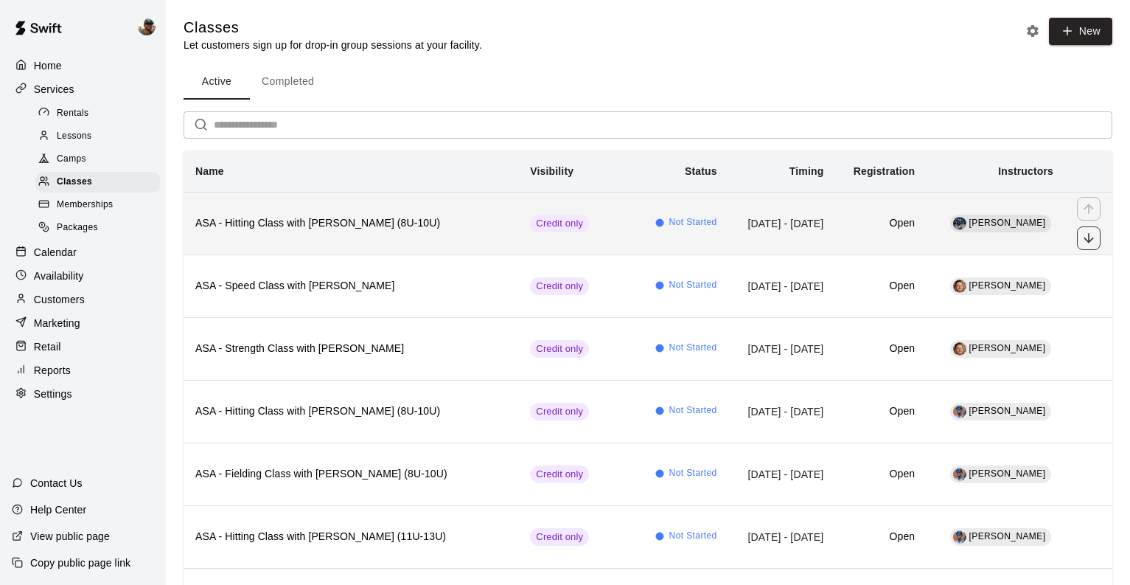
click at [1079, 239] on button "move item down" at bounding box center [1089, 238] width 24 height 24
click at [1084, 246] on button "move item down" at bounding box center [1089, 238] width 24 height 24
click at [1085, 234] on icon "move item down" at bounding box center [1089, 238] width 15 height 15
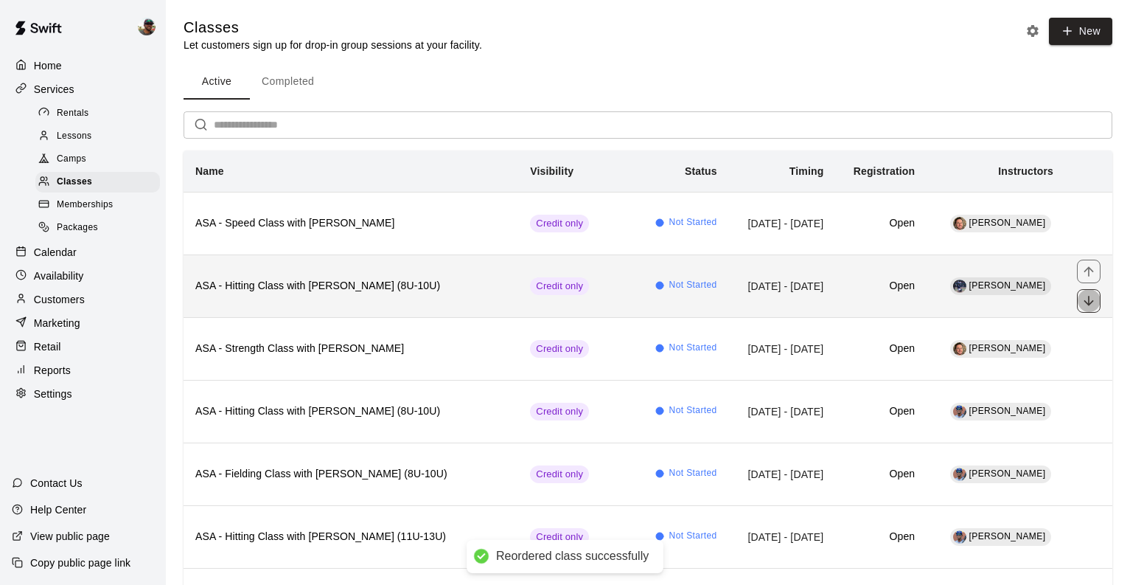
click at [1084, 299] on icon "move item down" at bounding box center [1089, 300] width 15 height 15
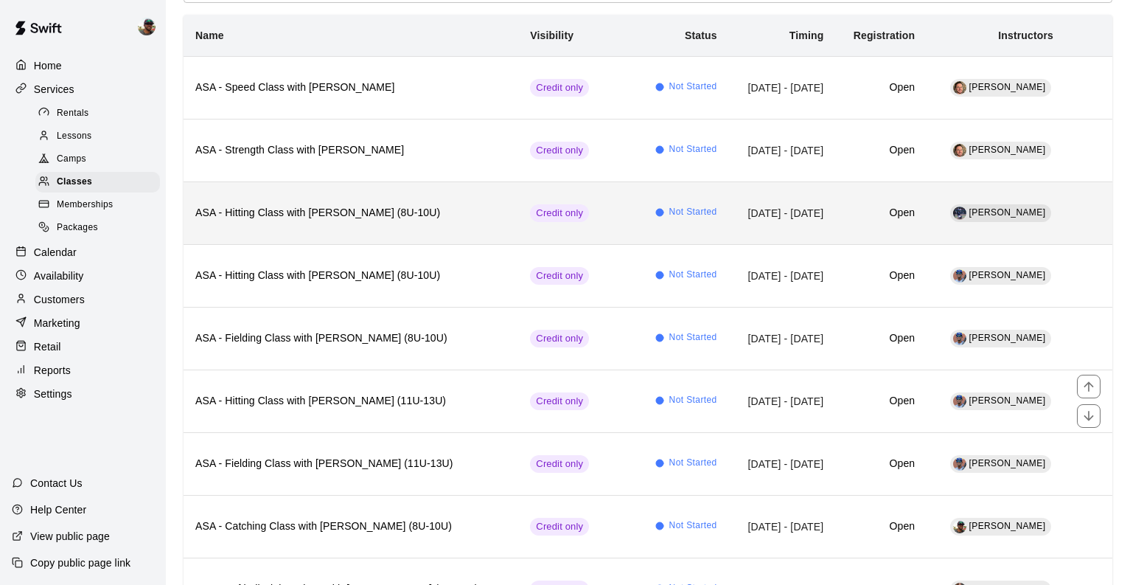
scroll to position [133, 0]
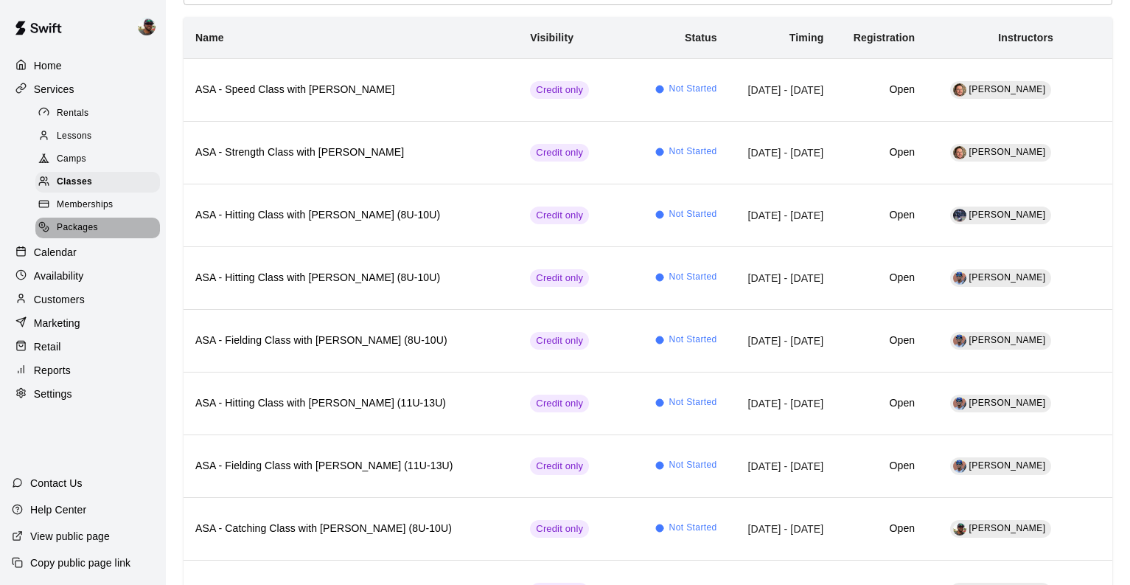
click at [88, 225] on span "Packages" at bounding box center [77, 227] width 41 height 15
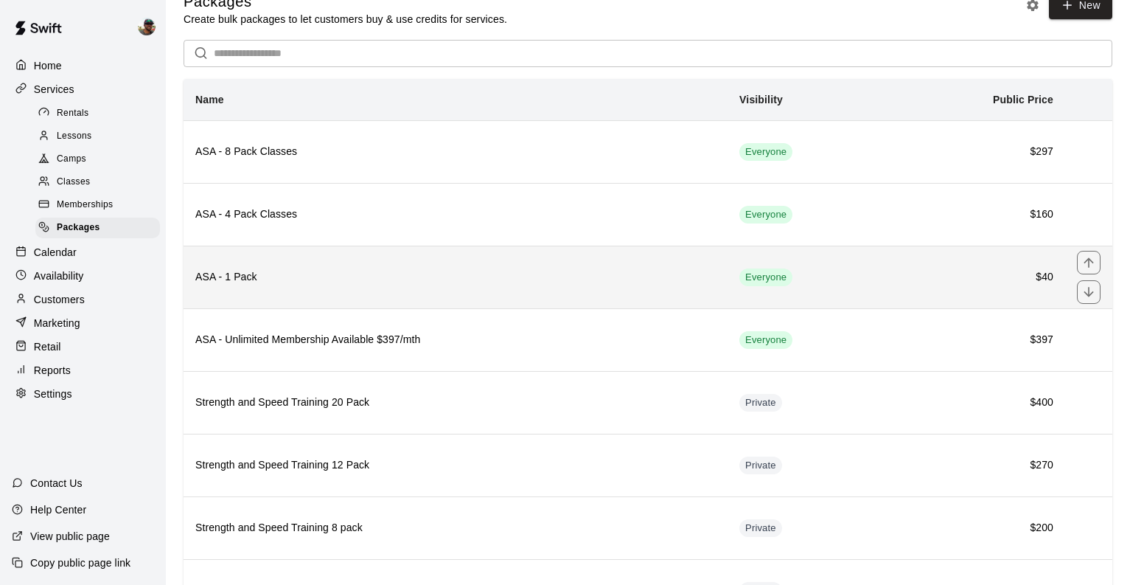
scroll to position [35, 0]
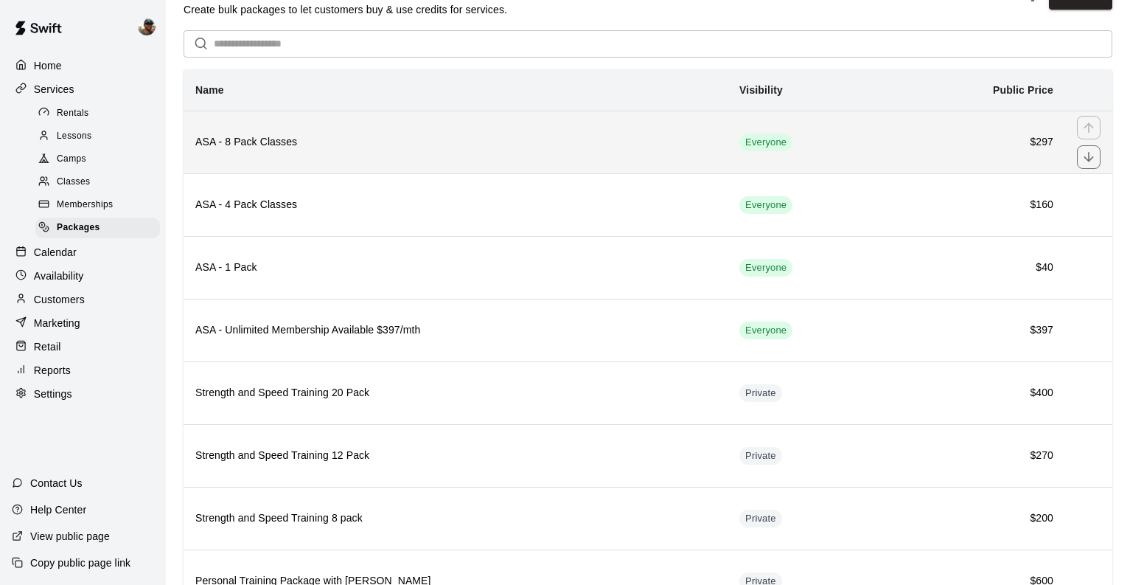
click at [361, 140] on h6 "ASA - 8 Pack Classes" at bounding box center [455, 142] width 520 height 16
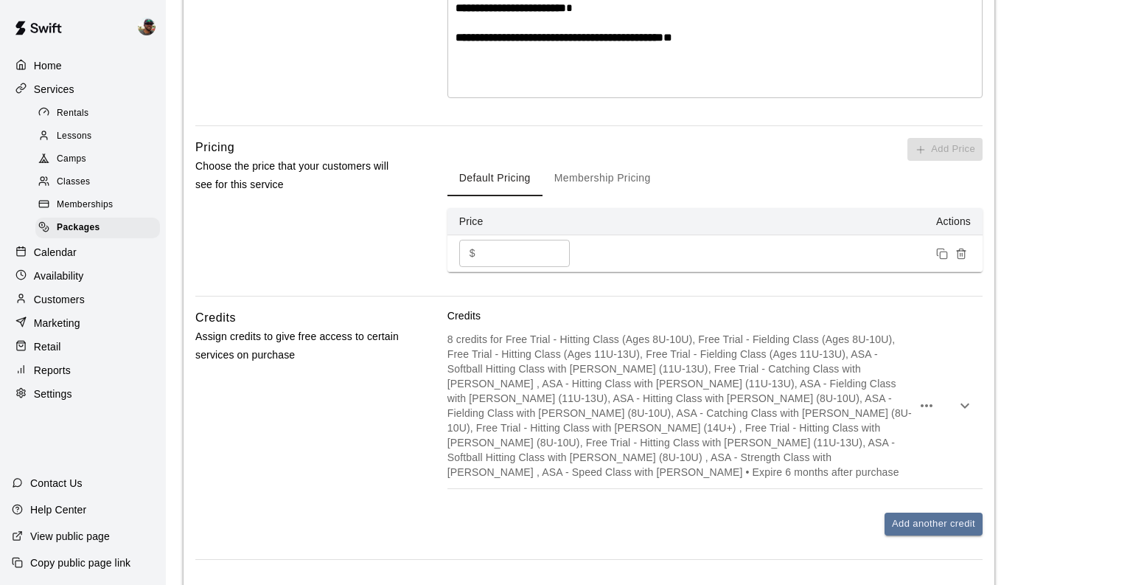
scroll to position [532, 0]
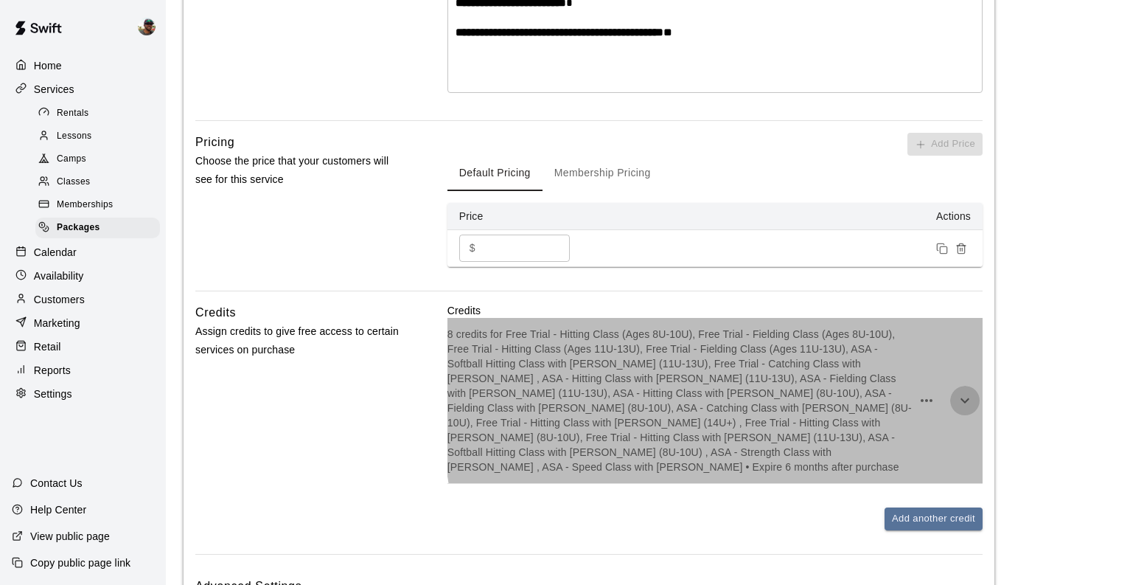
click at [961, 393] on icon "button" at bounding box center [965, 400] width 18 height 18
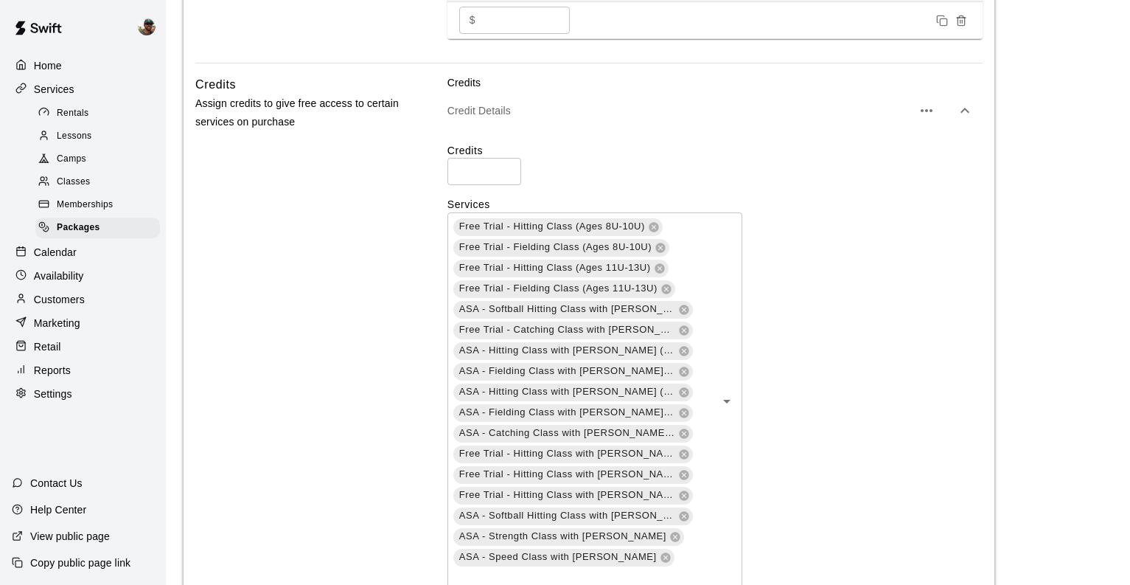
scroll to position [760, 0]
click at [718, 294] on div "Free Trial - Hitting Class (Ages 8U-10U) Free Trial - Fielding Class (Ages 8U-1…" at bounding box center [595, 401] width 295 height 378
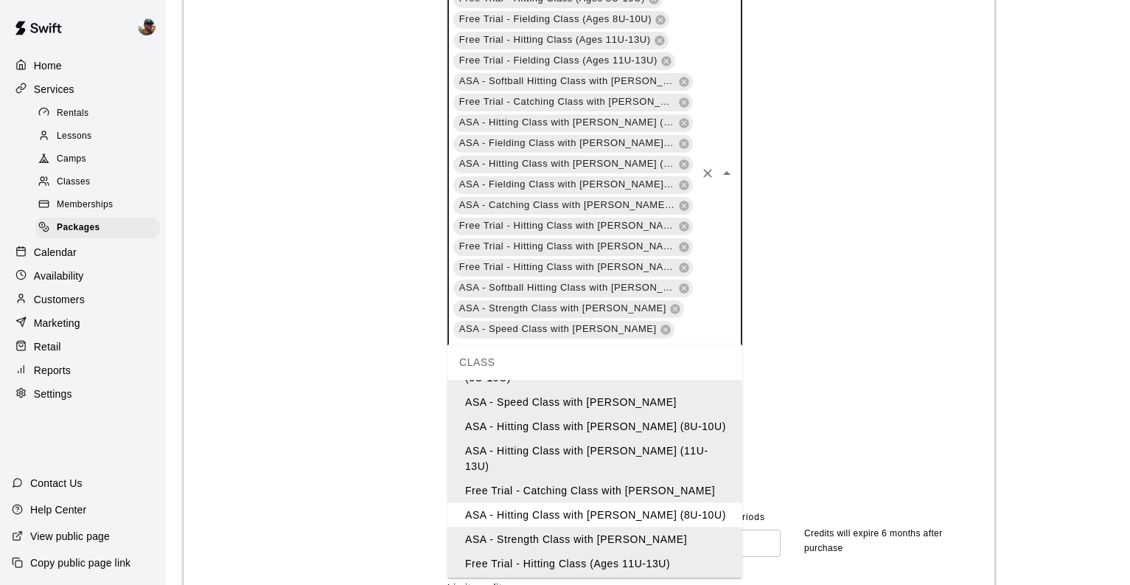
scroll to position [988, 0]
click at [646, 502] on li "ASA - Hitting Class with [PERSON_NAME] (8U-10U)" at bounding box center [595, 514] width 295 height 24
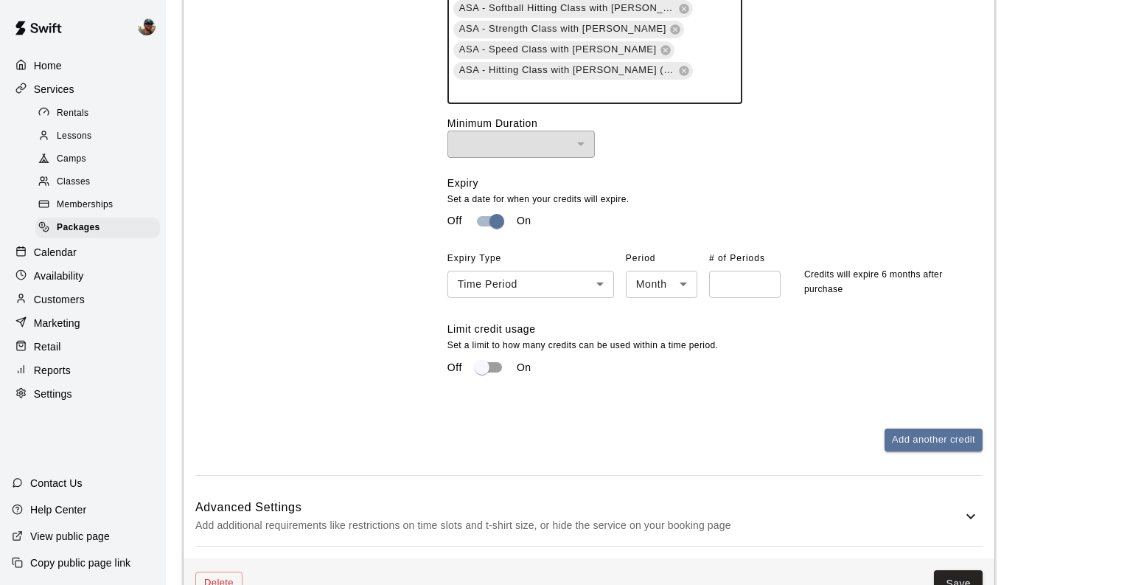
scroll to position [1309, 0]
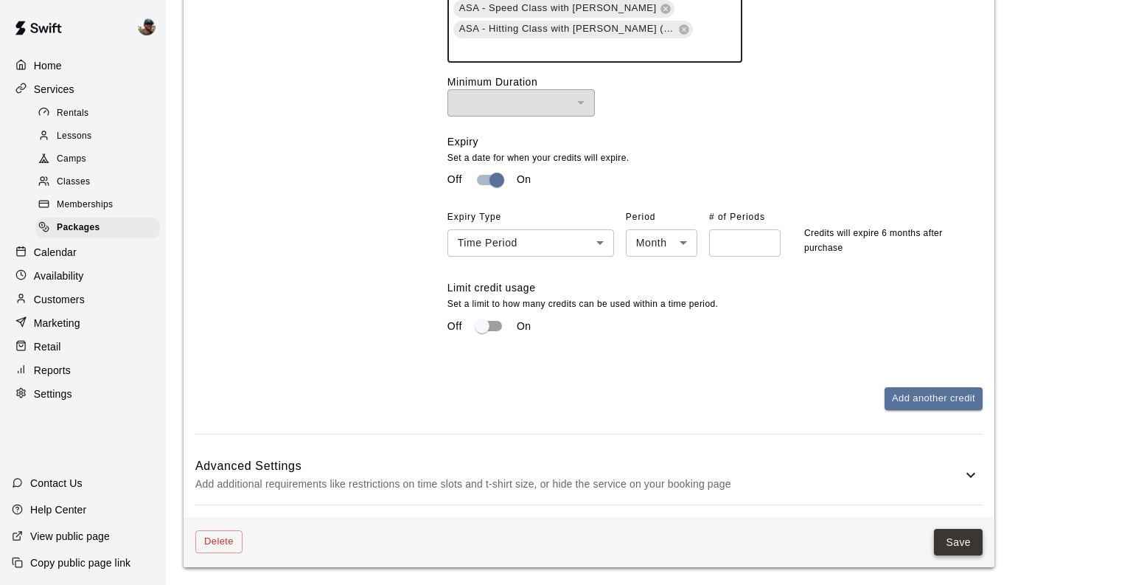
click at [971, 543] on button "Save" at bounding box center [958, 542] width 49 height 27
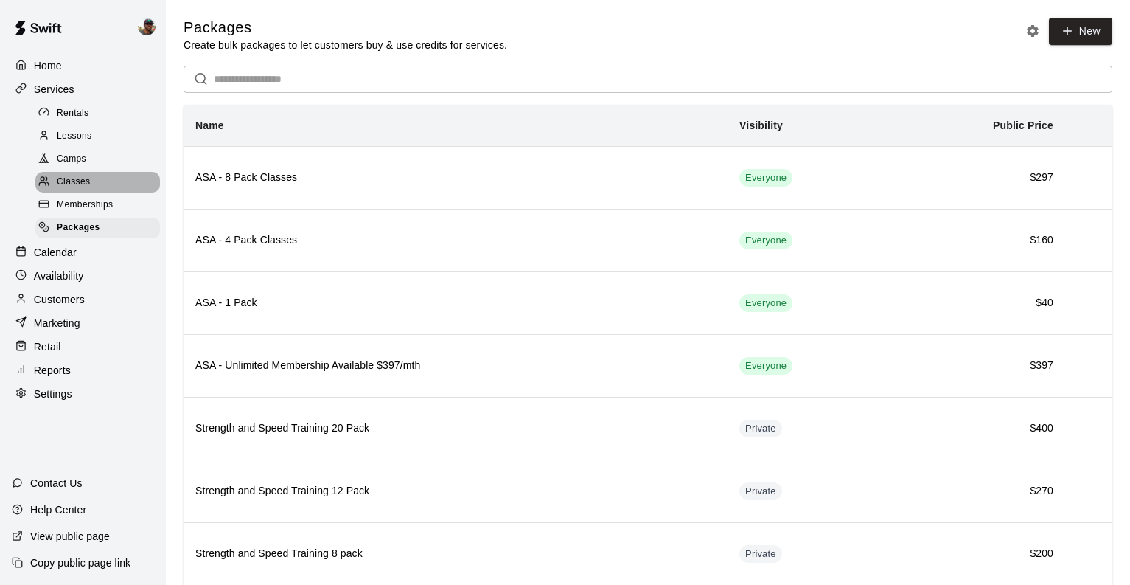
click at [88, 178] on span "Classes" at bounding box center [73, 182] width 33 height 15
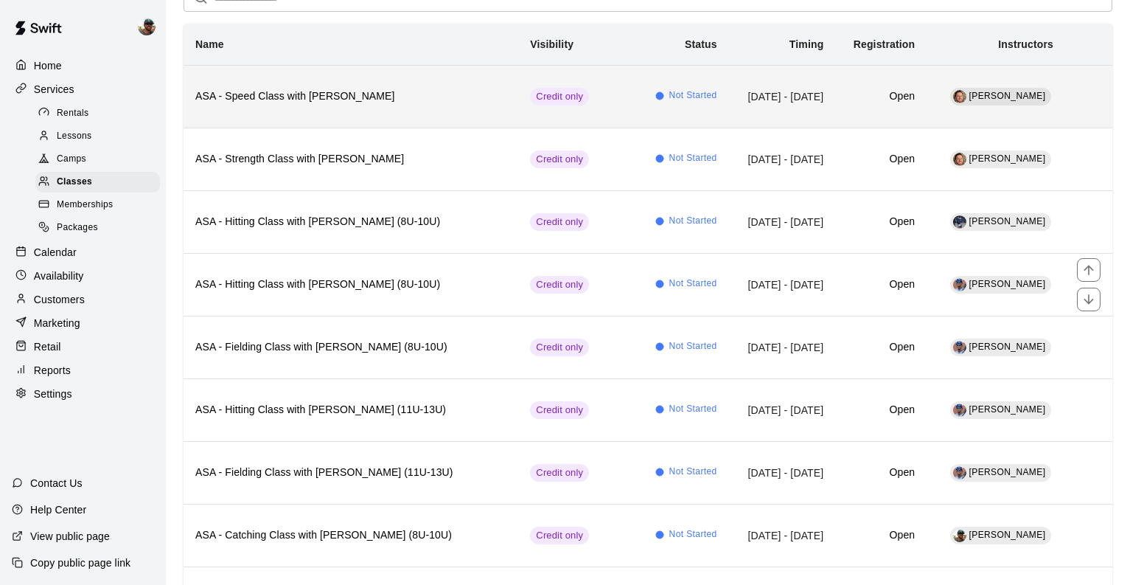
scroll to position [122, 0]
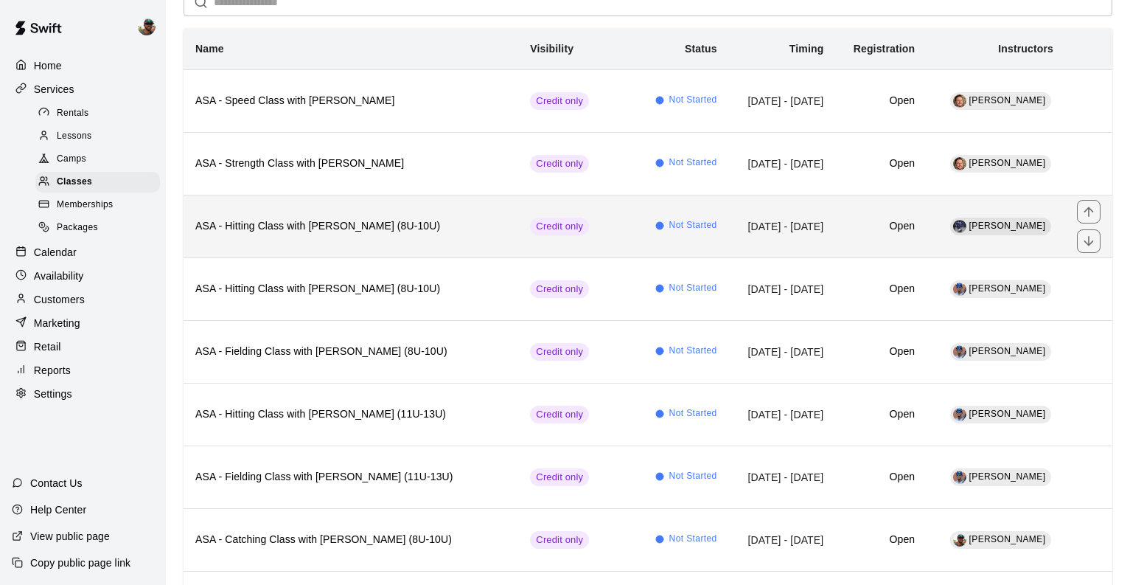
click at [400, 231] on h6 "ASA - Hitting Class with [PERSON_NAME] (8U-10U)" at bounding box center [350, 226] width 311 height 16
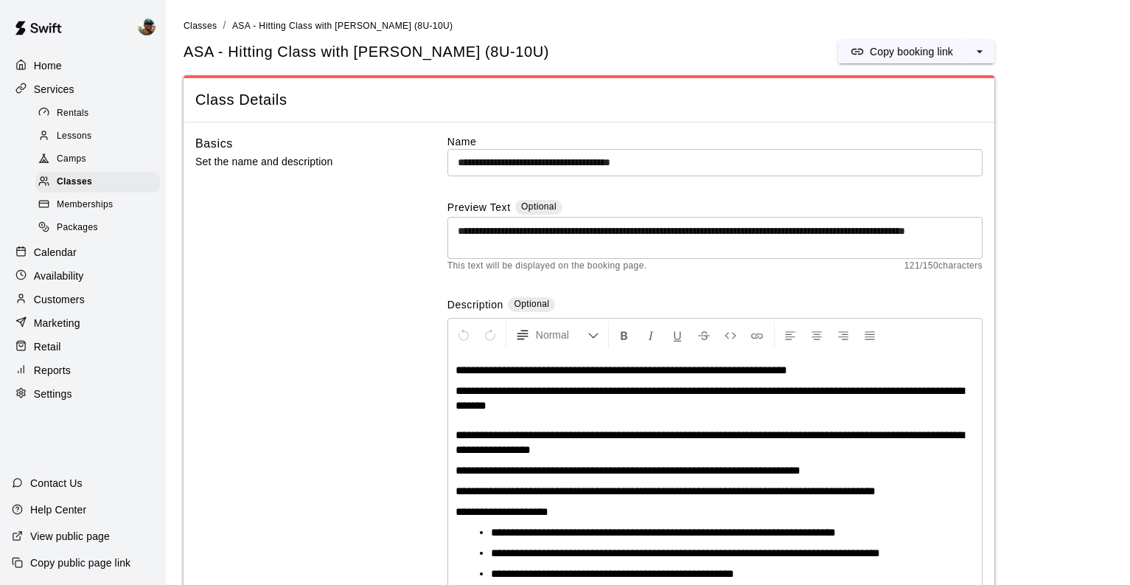
scroll to position [99, 0]
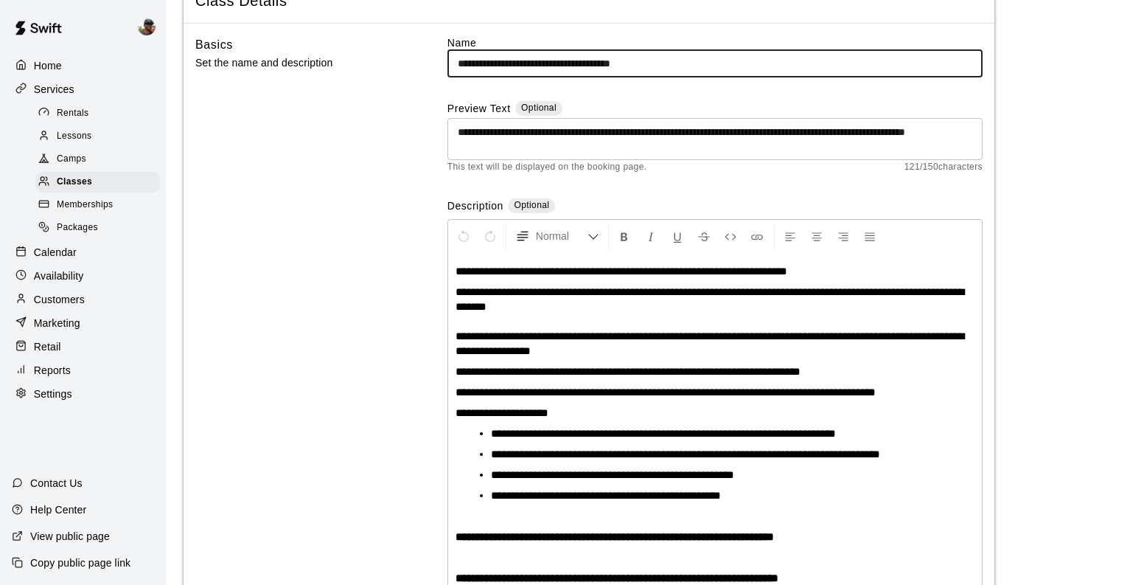
click at [655, 62] on input "**********" at bounding box center [715, 63] width 535 height 27
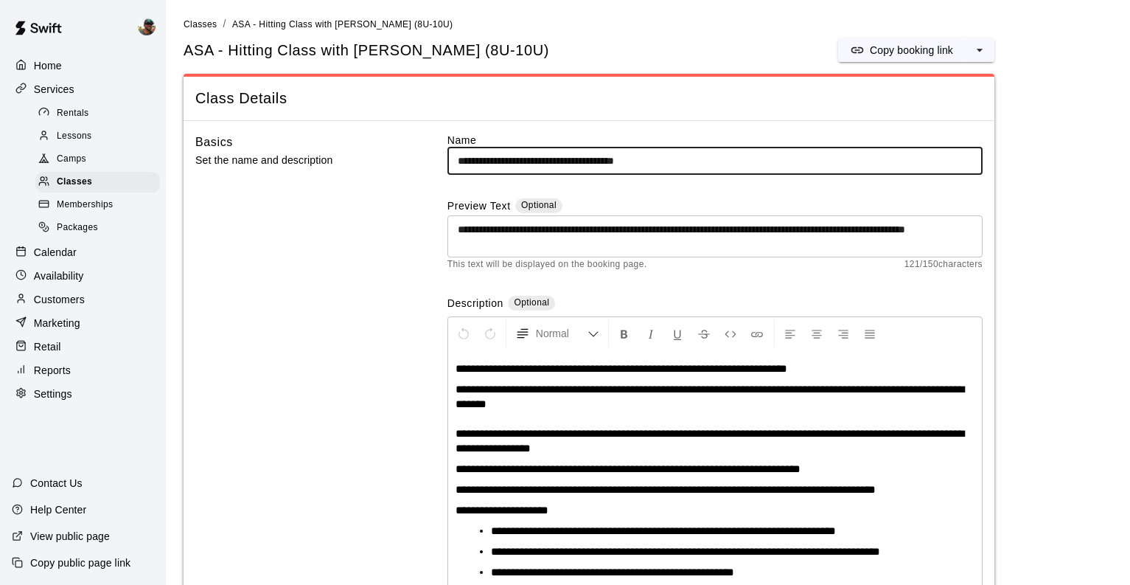
scroll to position [0, 0]
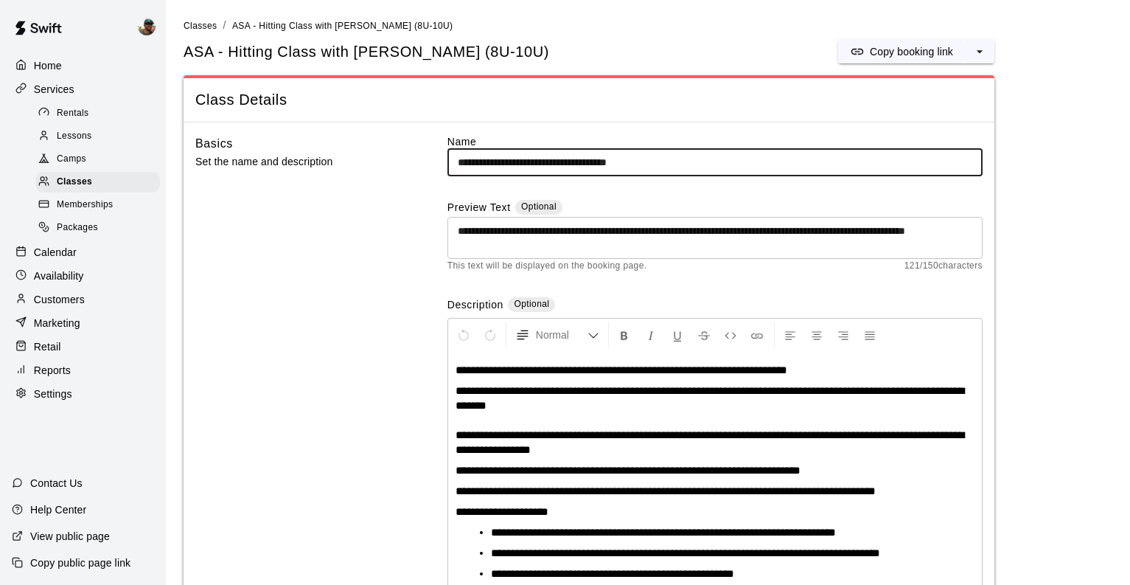
type input "**********"
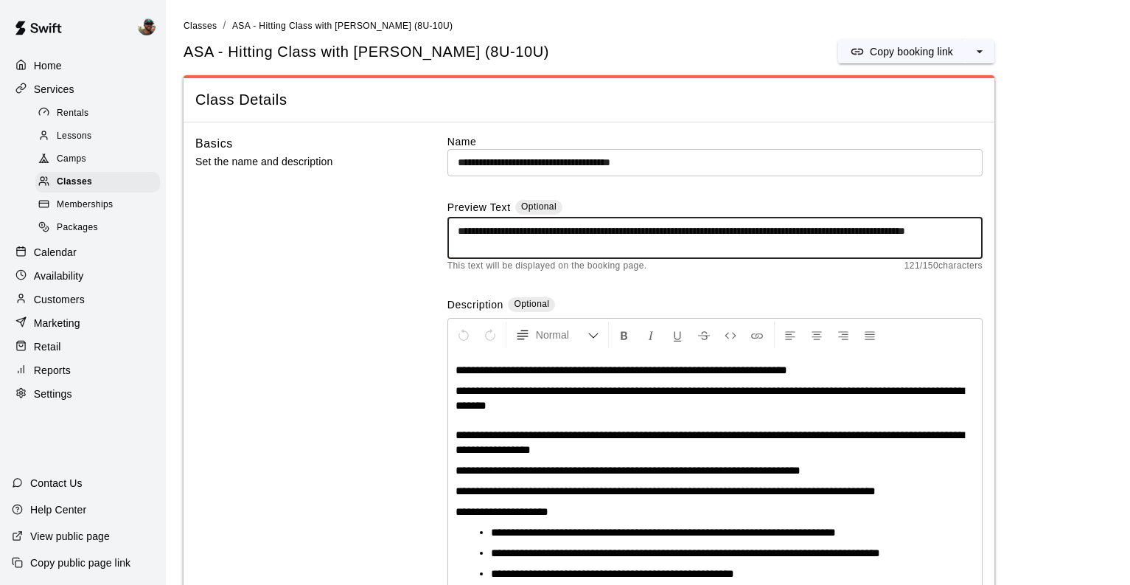
drag, startPoint x: 775, startPoint y: 228, endPoint x: 831, endPoint y: 234, distance: 56.4
click at [831, 234] on textarea "**********" at bounding box center [715, 237] width 515 height 29
drag, startPoint x: 722, startPoint y: 230, endPoint x: 916, endPoint y: 251, distance: 195.7
click at [916, 251] on textarea "**********" at bounding box center [715, 237] width 515 height 29
type textarea "**********"
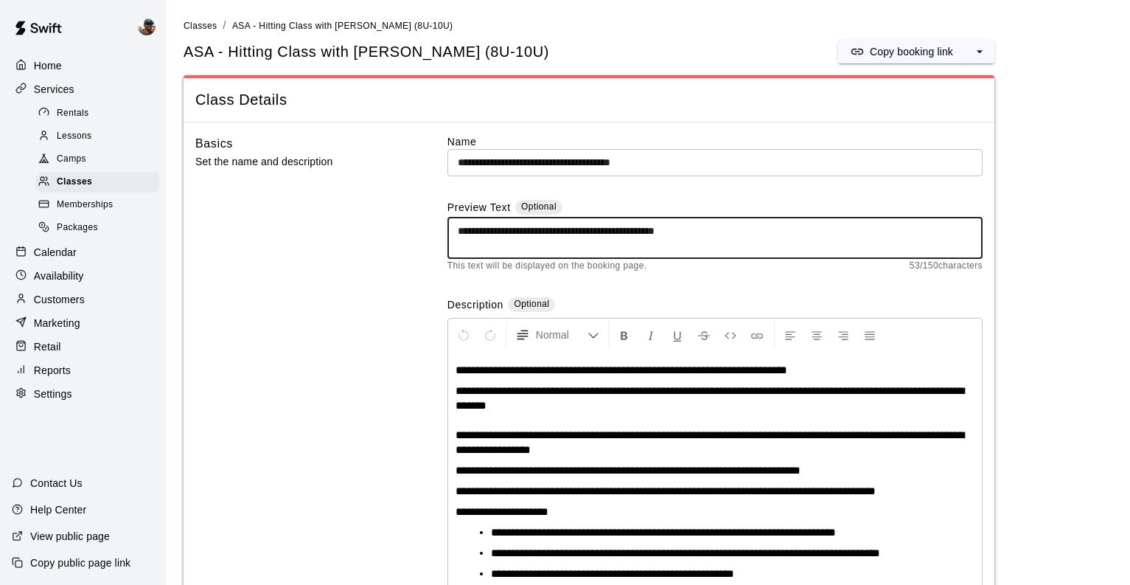
click at [380, 243] on div "Basics Set the name and description" at bounding box center [297, 429] width 205 height 590
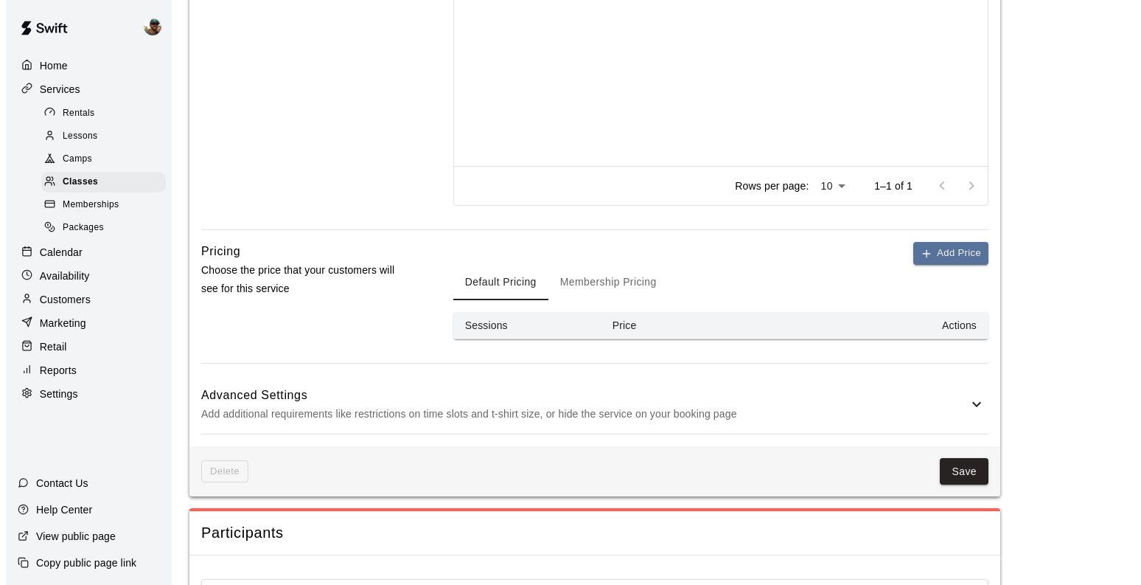
scroll to position [939, 0]
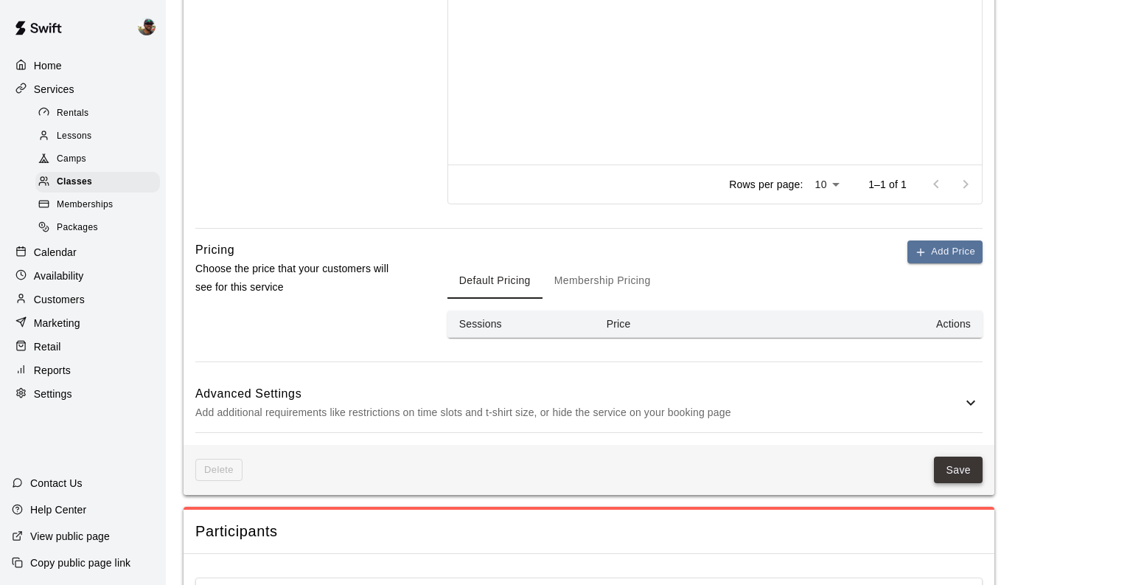
click at [949, 470] on button "Save" at bounding box center [958, 469] width 49 height 27
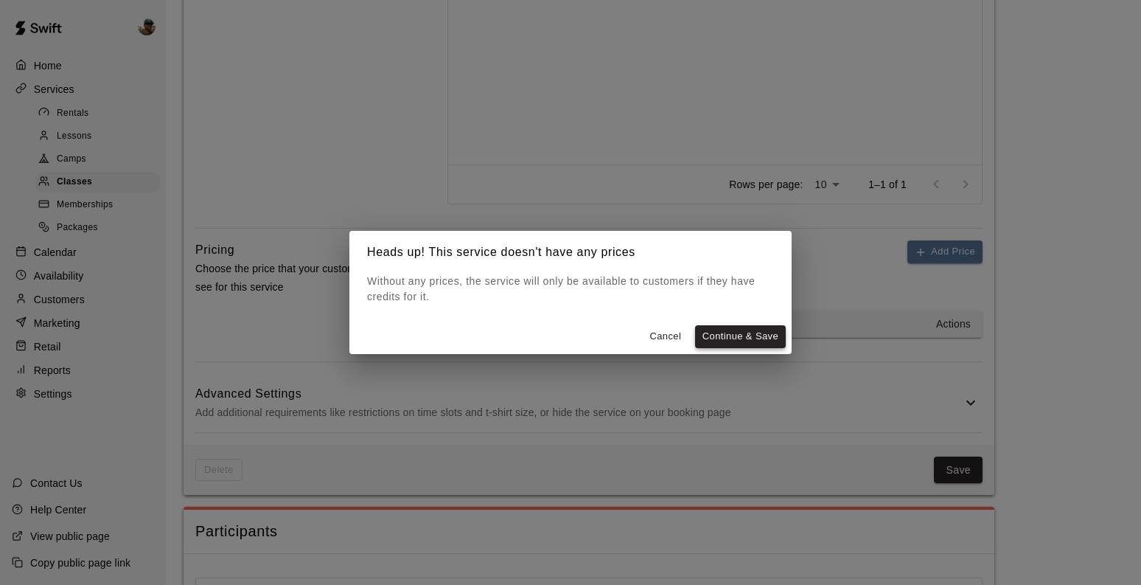
click at [745, 332] on button "Continue & Save" at bounding box center [740, 336] width 91 height 23
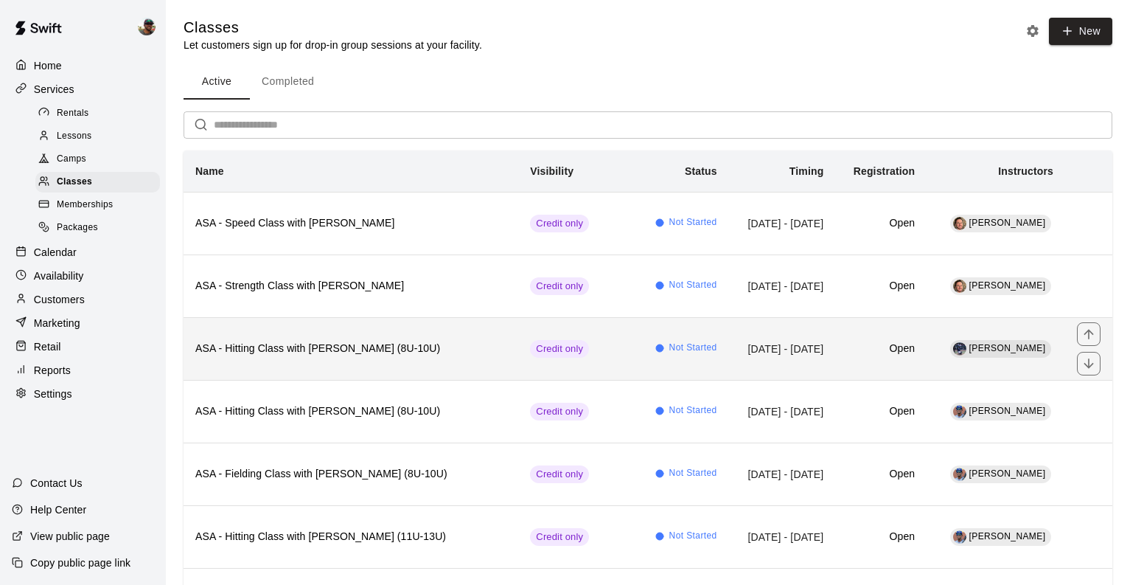
click at [398, 354] on h6 "ASA - Hitting Class with [PERSON_NAME] (8U-10U)" at bounding box center [350, 349] width 311 height 16
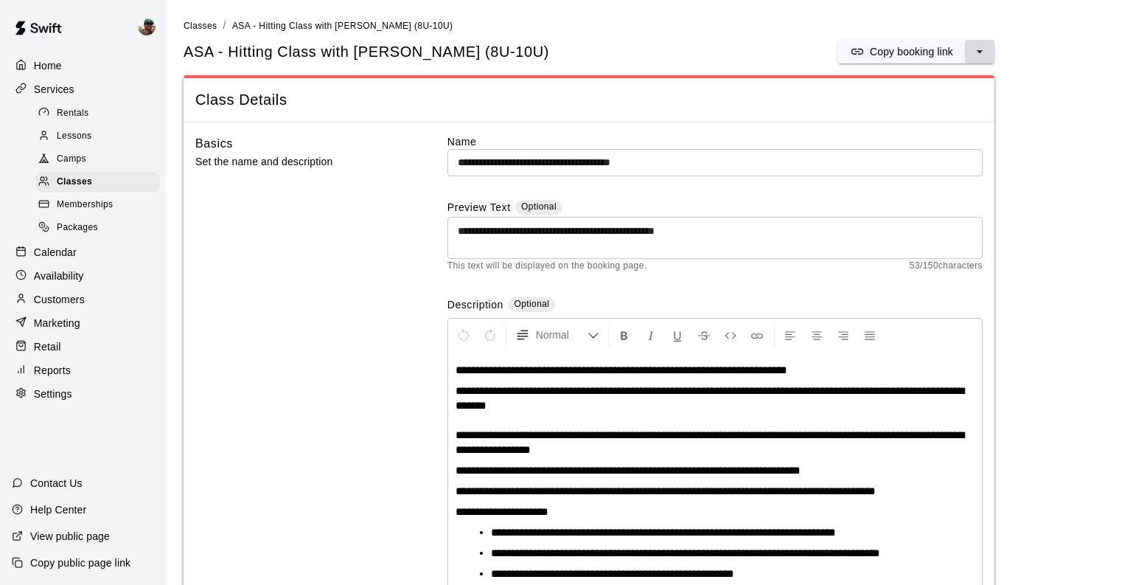
click at [975, 57] on icon "select merge strategy" at bounding box center [979, 51] width 15 height 15
click at [939, 105] on h6 "Duplicate class" at bounding box center [920, 107] width 71 height 16
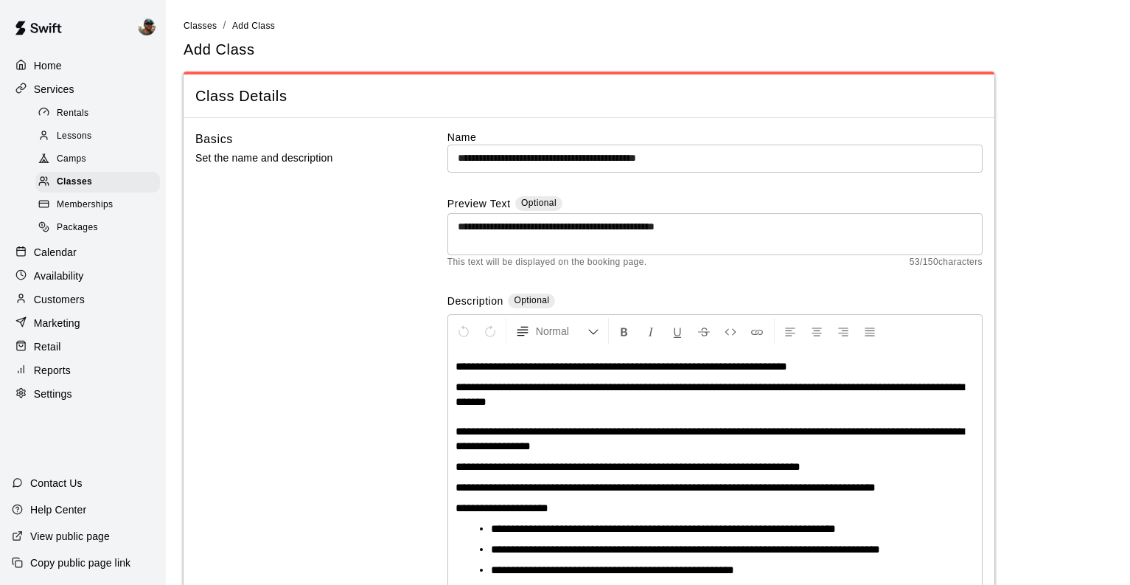
scroll to position [94, 0]
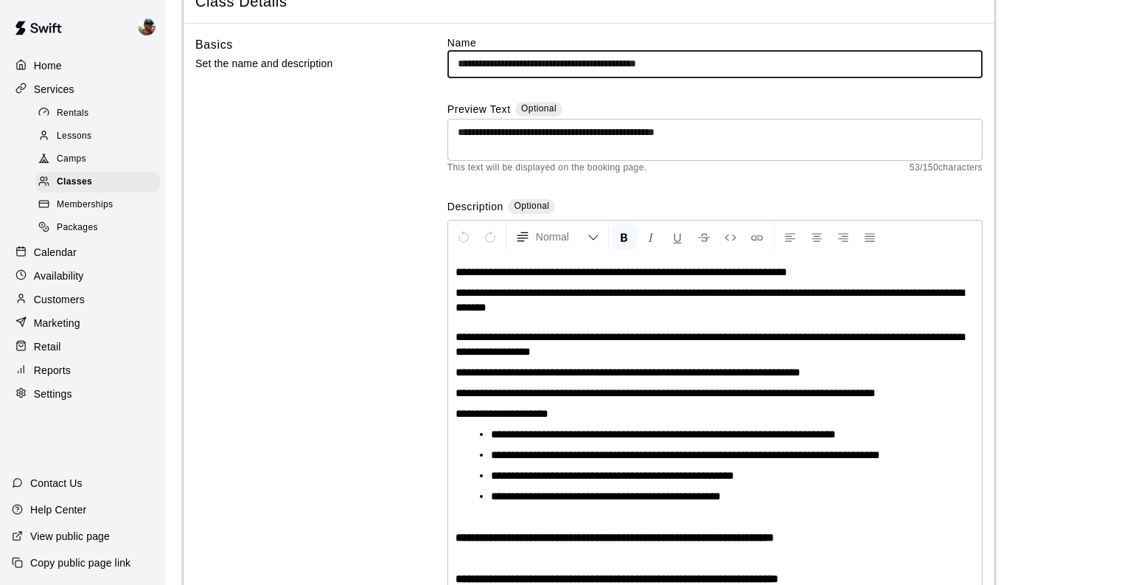
drag, startPoint x: 702, startPoint y: 64, endPoint x: 689, endPoint y: 64, distance: 13.3
click at [690, 64] on input "**********" at bounding box center [715, 63] width 535 height 27
type input "**********"
click at [680, 91] on div "**********" at bounding box center [715, 330] width 535 height 590
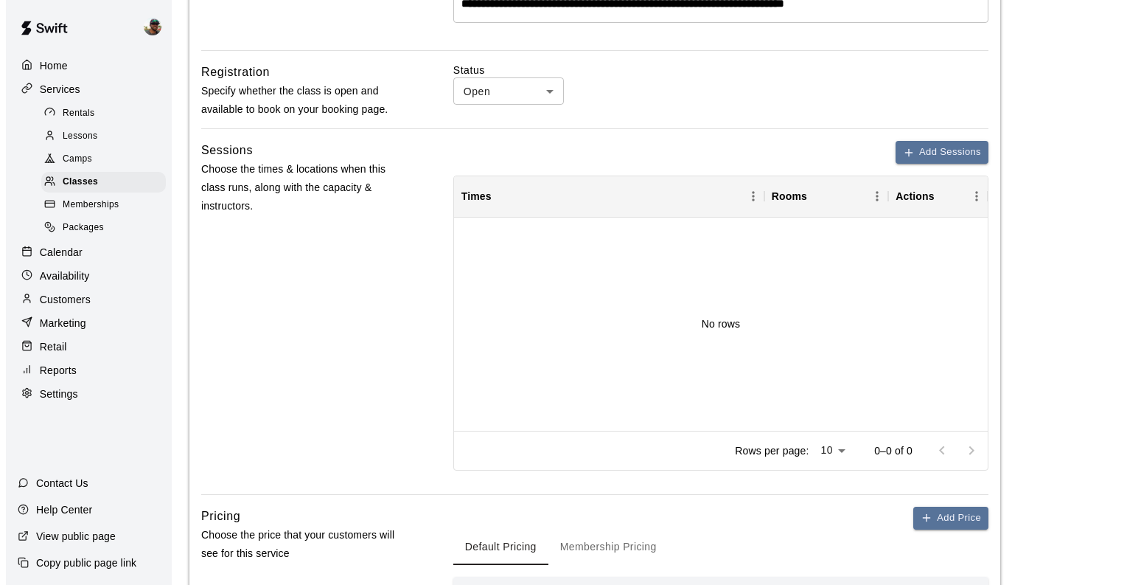
scroll to position [660, 0]
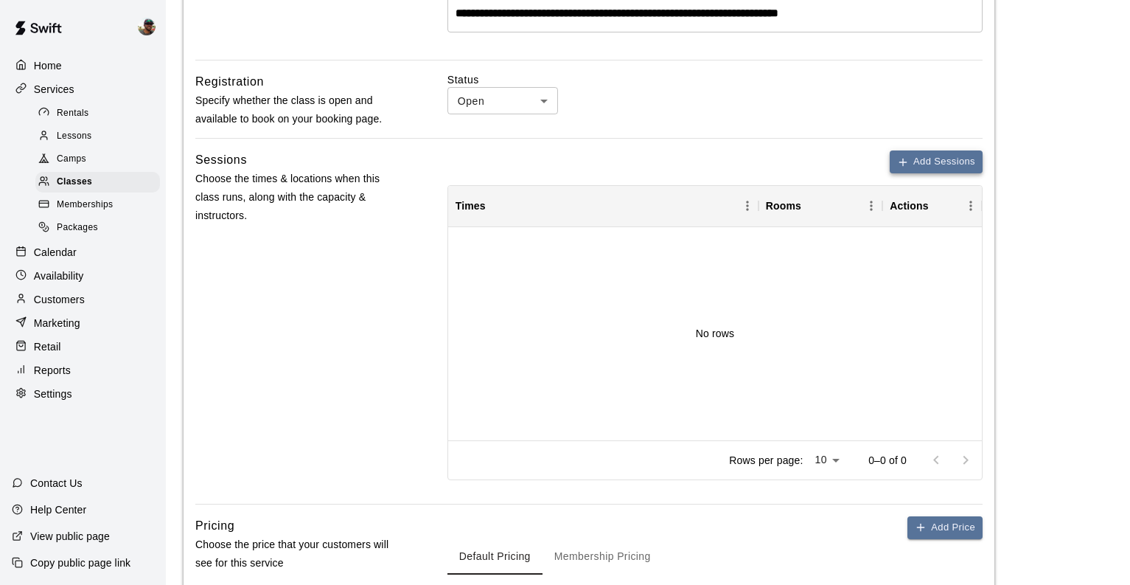
click at [905, 164] on icon "button" at bounding box center [903, 162] width 12 height 12
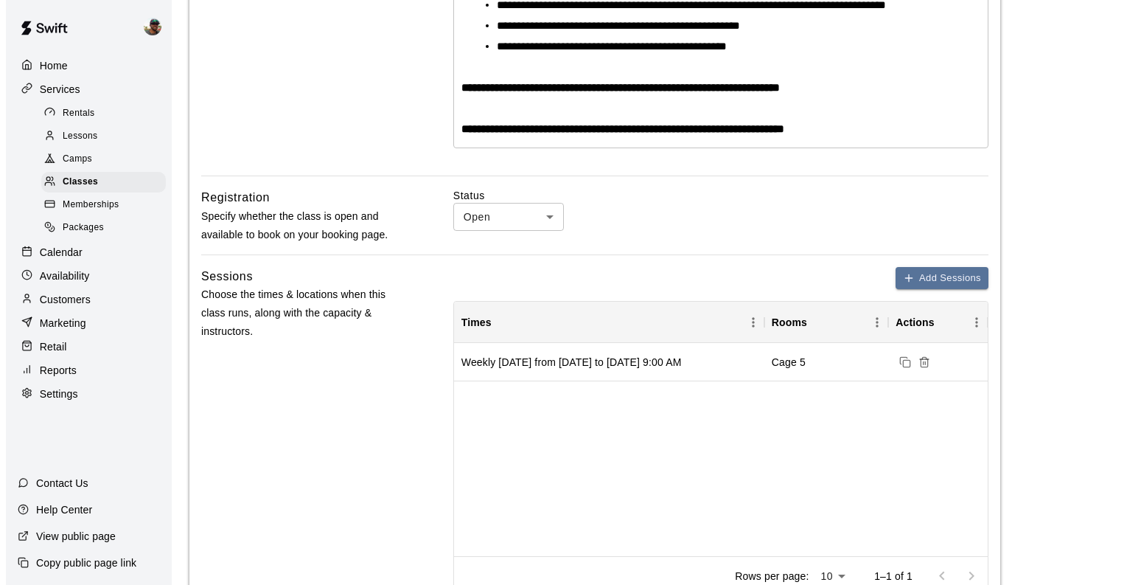
scroll to position [546, 0]
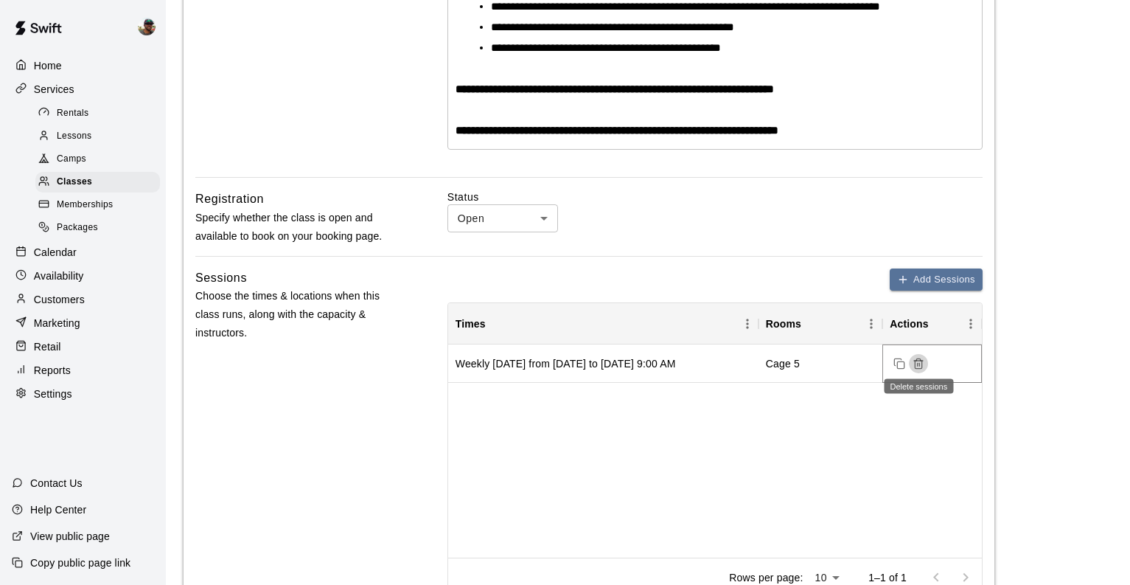
click at [913, 363] on icon "Delete sessions" at bounding box center [919, 364] width 12 height 12
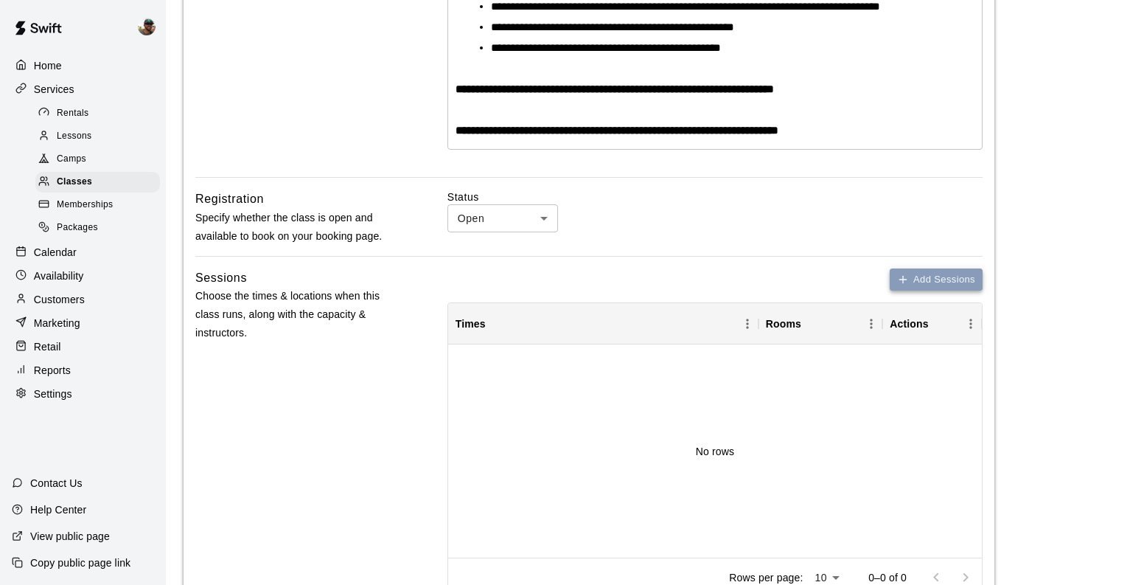
click at [928, 270] on button "Add Sessions" at bounding box center [936, 279] width 93 height 23
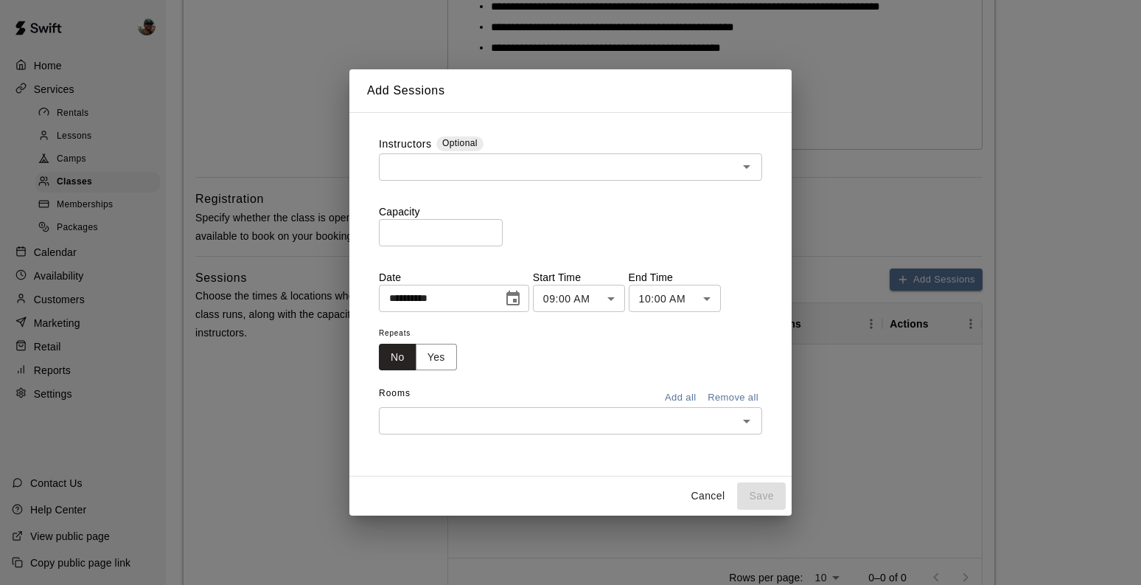
click at [616, 294] on body "**********" at bounding box center [570, 320] width 1141 height 1732
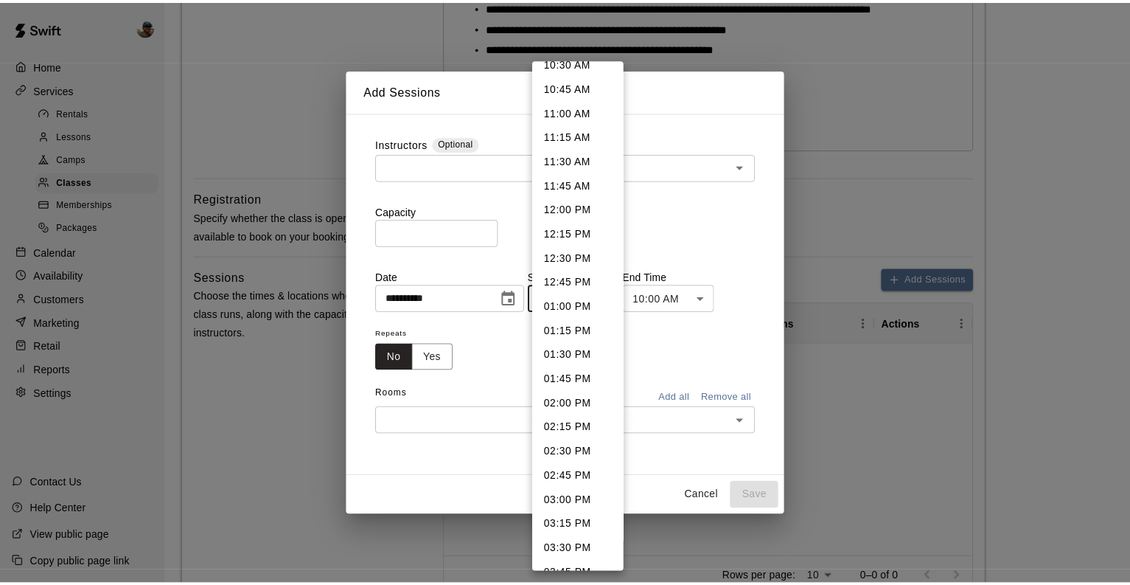
scroll to position [1035, 0]
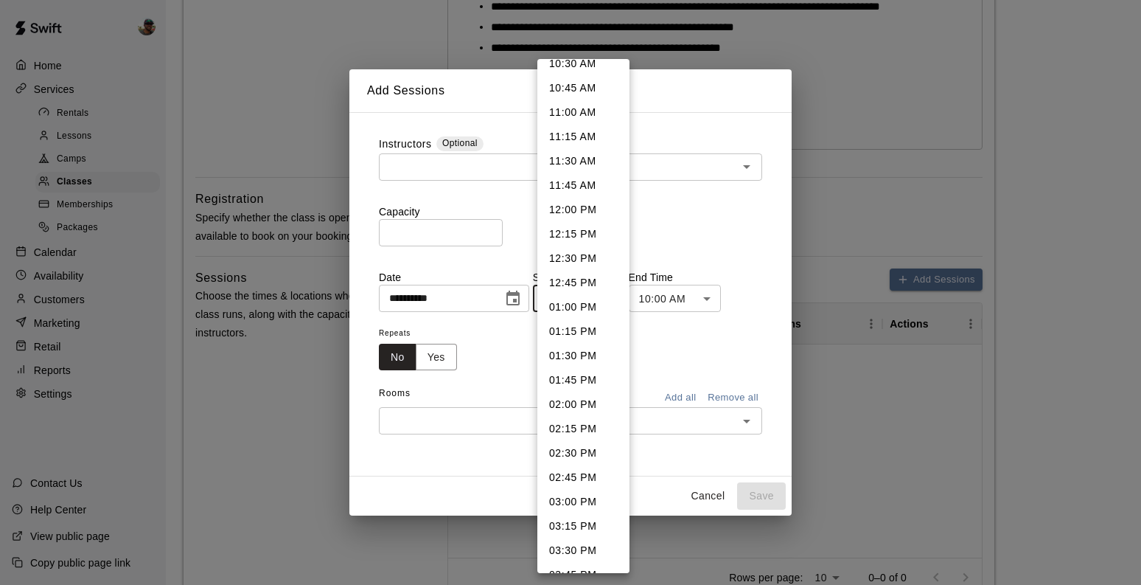
click at [706, 500] on div at bounding box center [570, 292] width 1141 height 585
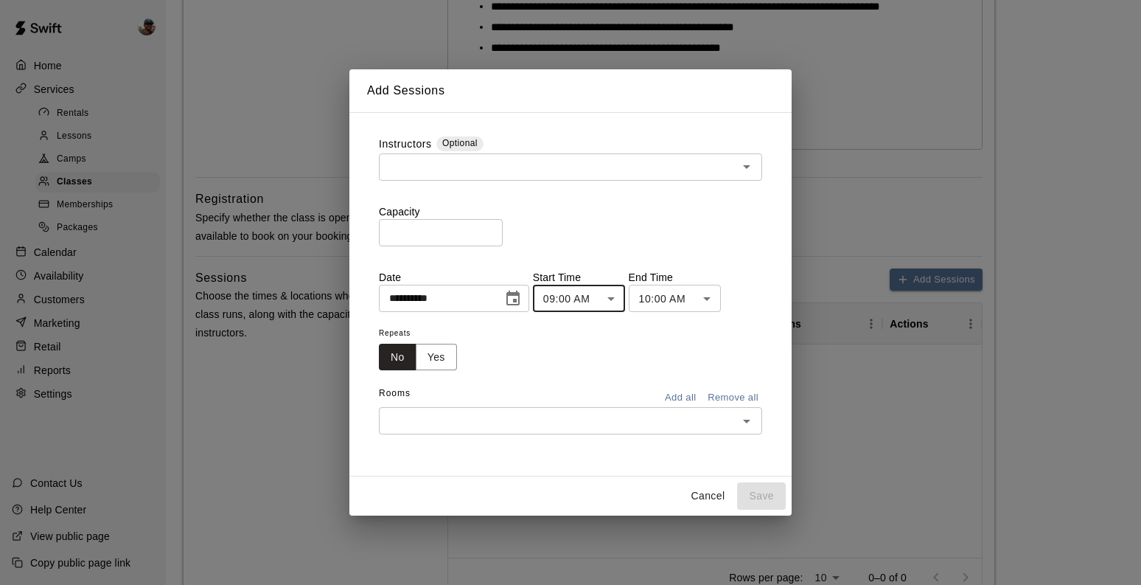
click at [702, 498] on button "Cancel" at bounding box center [707, 495] width 47 height 27
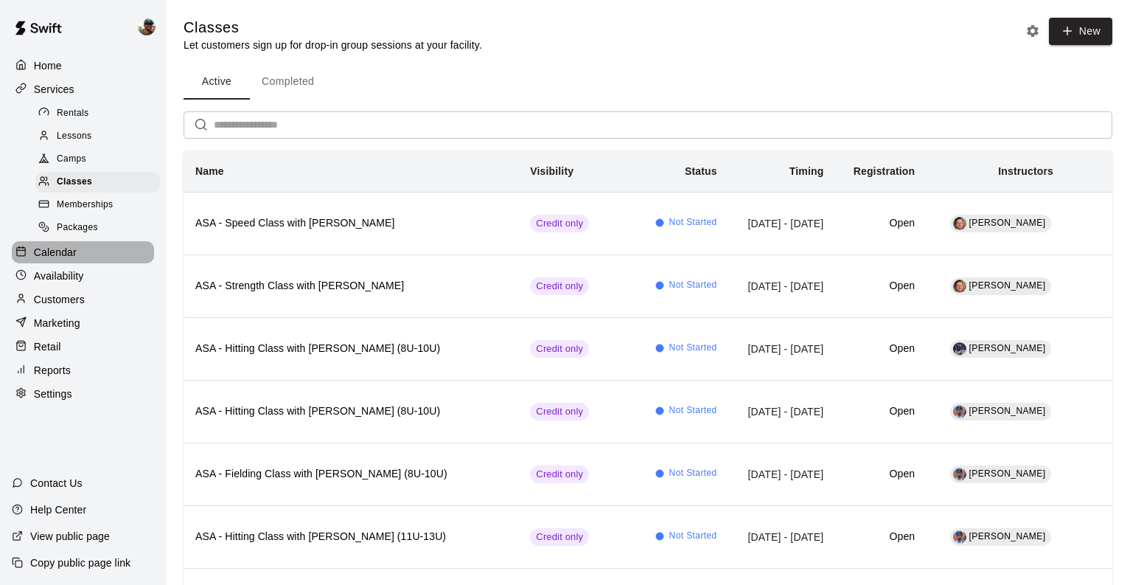
click at [65, 254] on p "Calendar" at bounding box center [55, 252] width 43 height 15
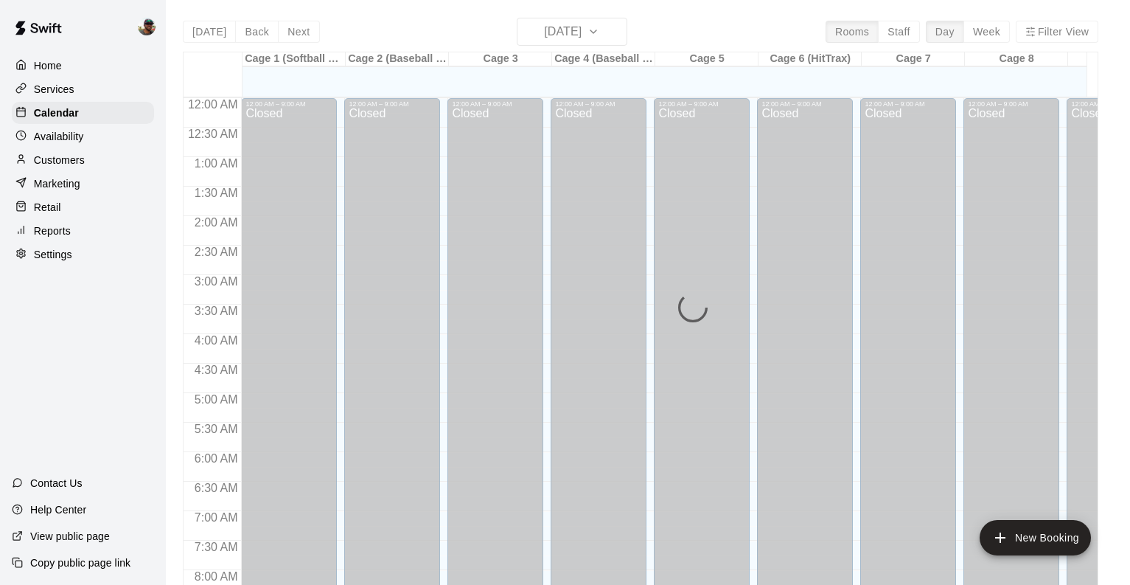
scroll to position [656, 0]
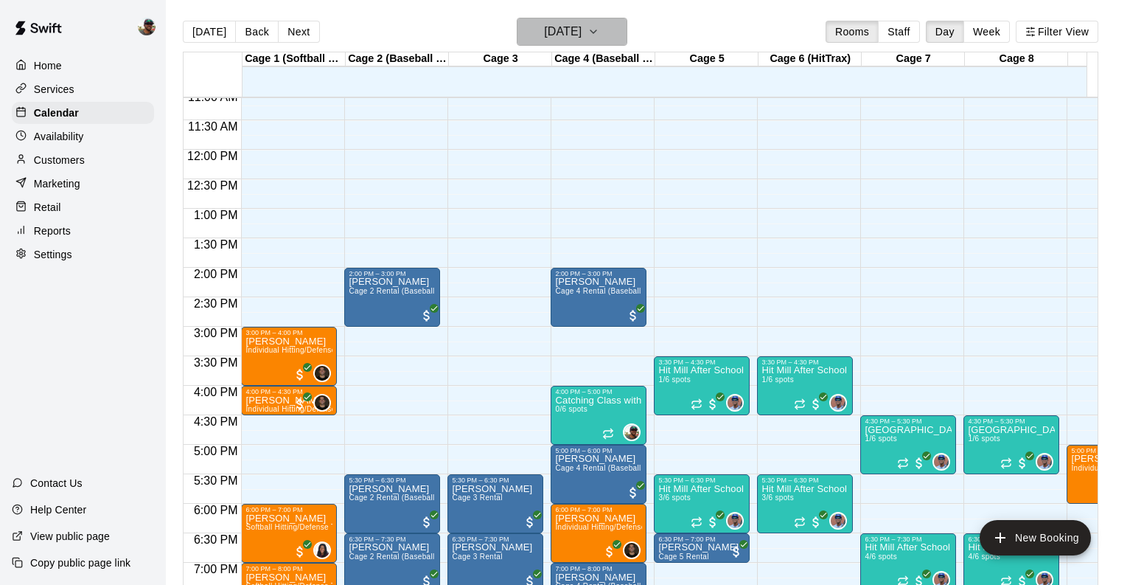
click at [599, 39] on icon "button" at bounding box center [594, 32] width 12 height 18
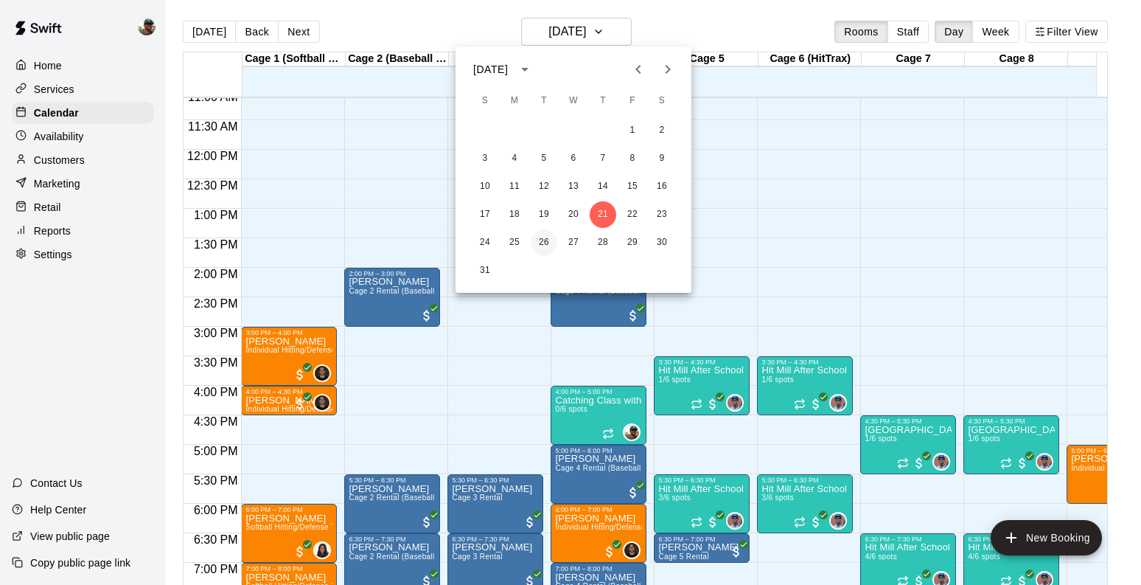
click at [540, 241] on button "26" at bounding box center [544, 242] width 27 height 27
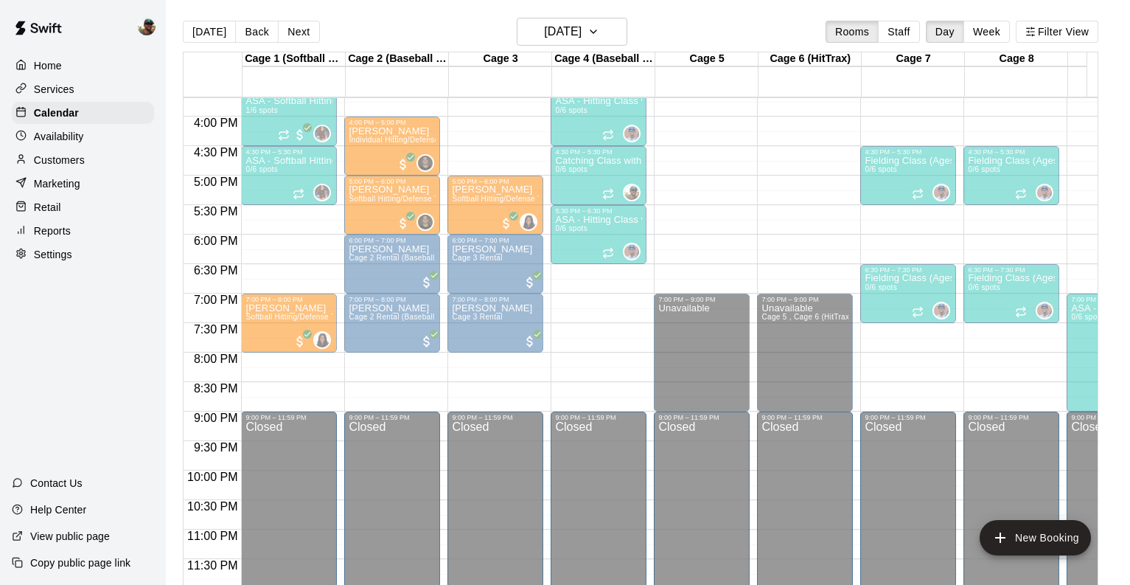
scroll to position [924, 0]
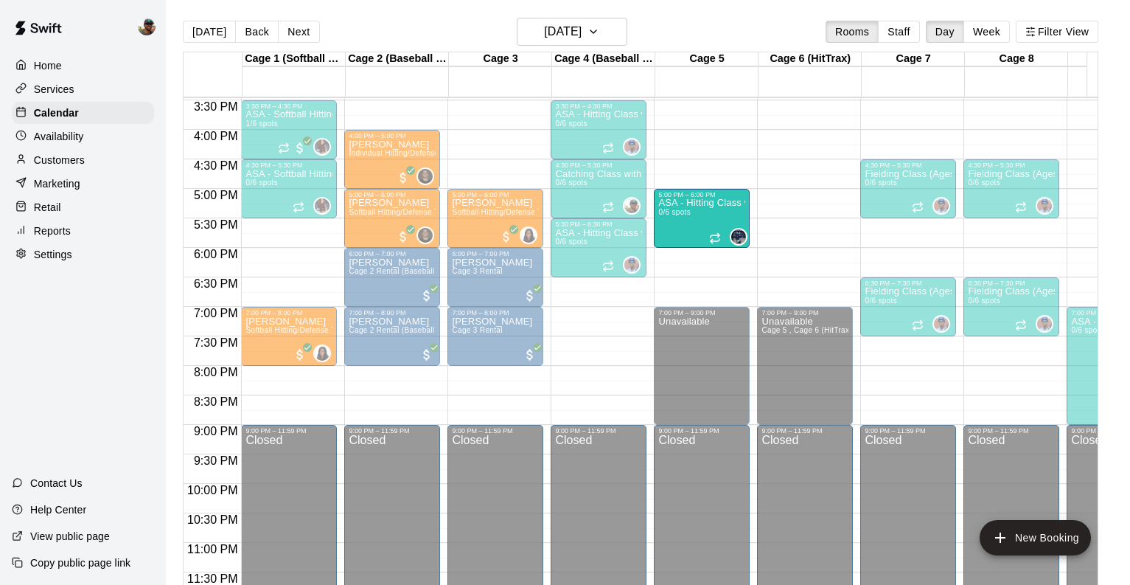
drag, startPoint x: 698, startPoint y: 199, endPoint x: 708, endPoint y: 222, distance: 25.1
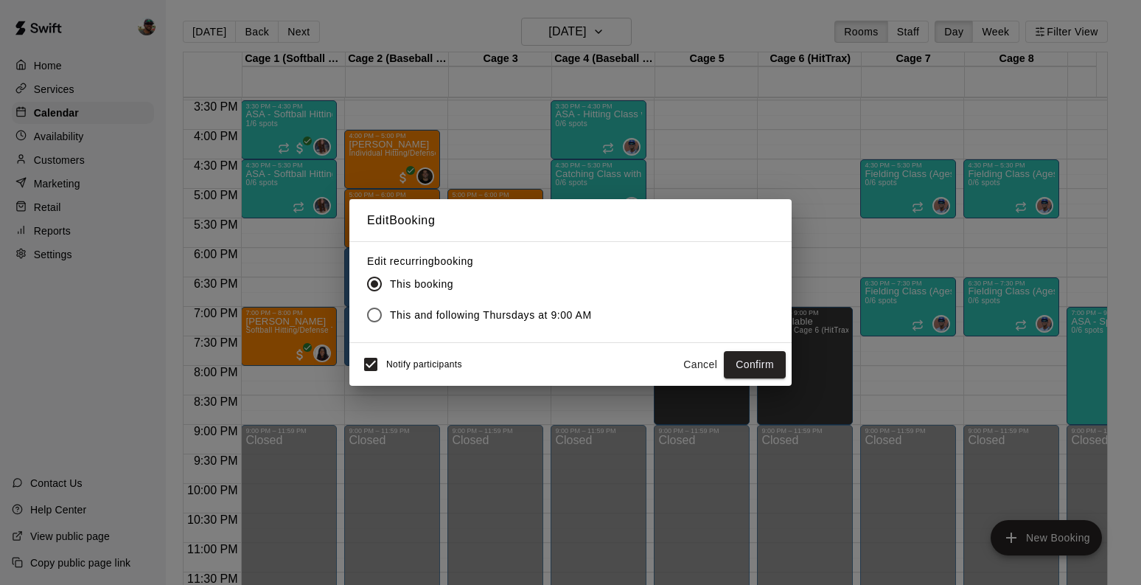
click at [547, 314] on span "This and following Thursdays at 9:00 AM" at bounding box center [491, 314] width 202 height 15
click at [699, 366] on button "Cancel" at bounding box center [700, 364] width 47 height 27
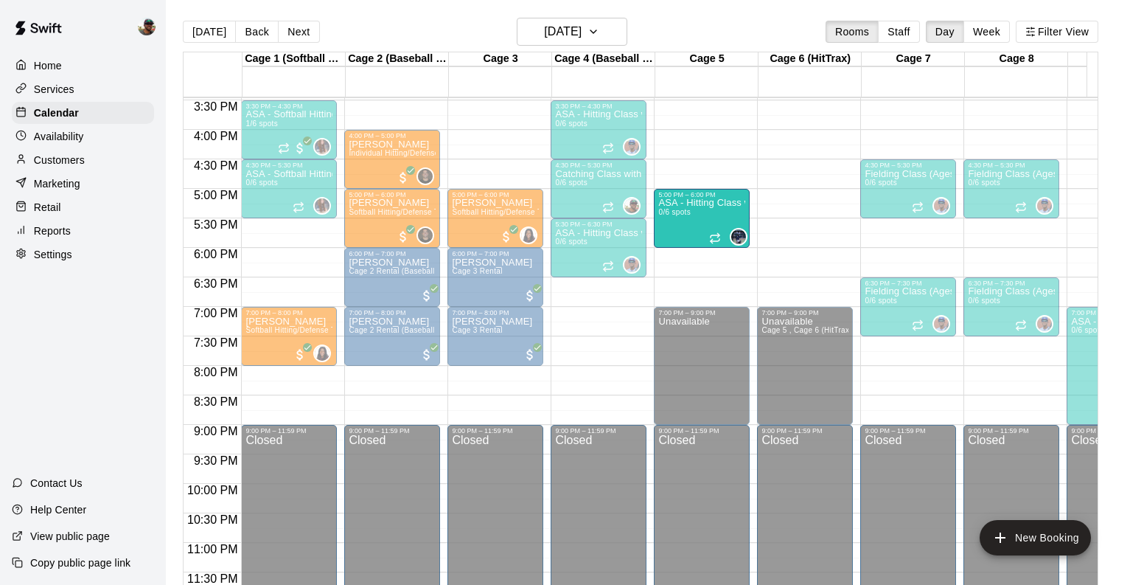
drag, startPoint x: 687, startPoint y: 314, endPoint x: 708, endPoint y: 215, distance: 100.9
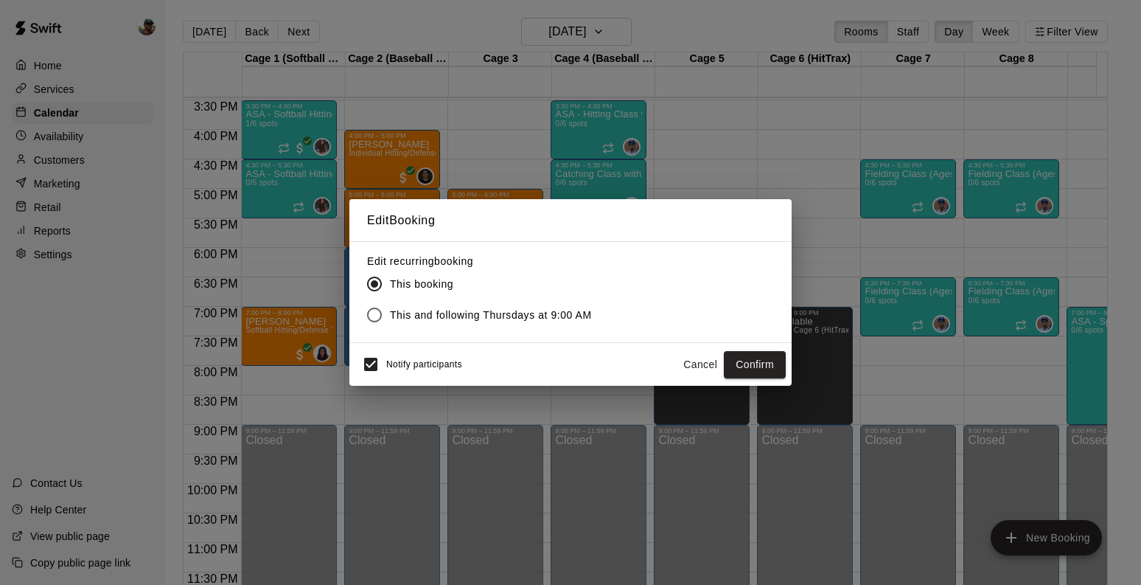
click at [579, 315] on span "This and following Thursdays at 9:00 AM" at bounding box center [491, 314] width 202 height 15
click at [751, 364] on button "Confirm" at bounding box center [755, 364] width 62 height 27
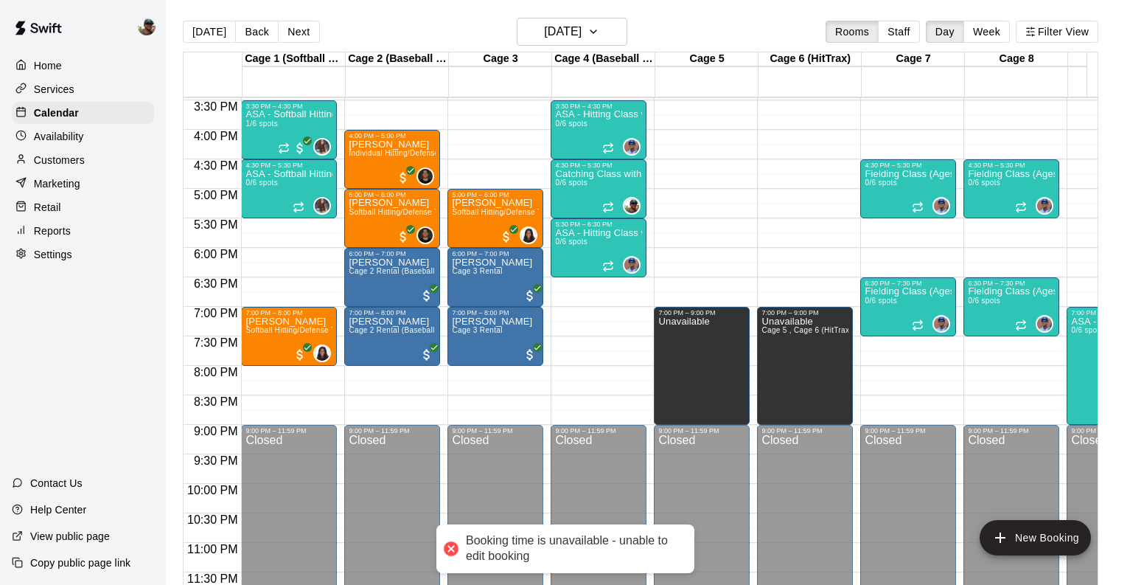
scroll to position [909, 0]
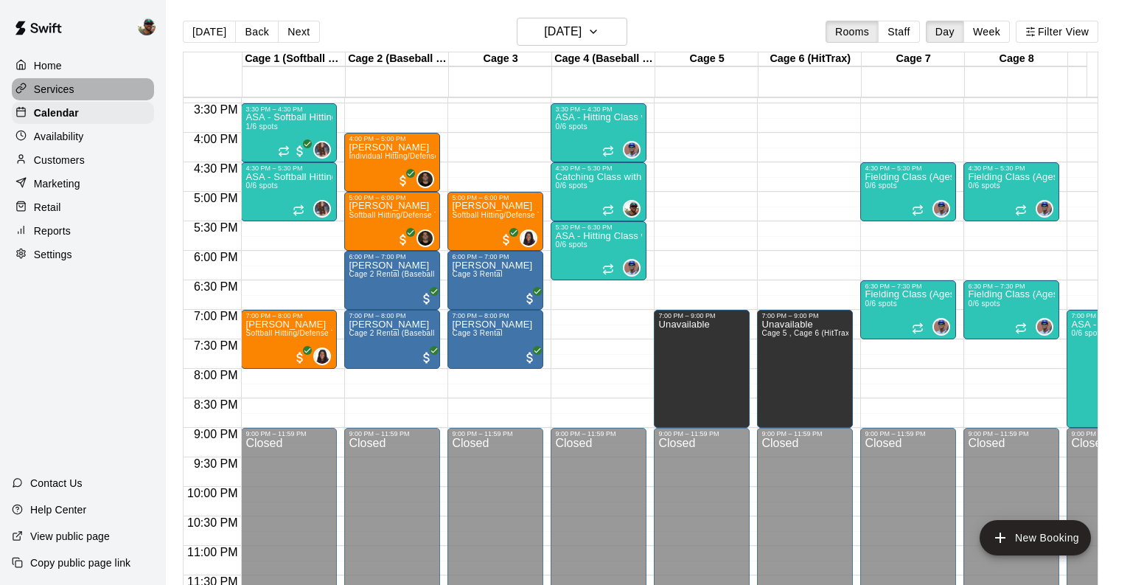
click at [59, 88] on p "Services" at bounding box center [54, 89] width 41 height 15
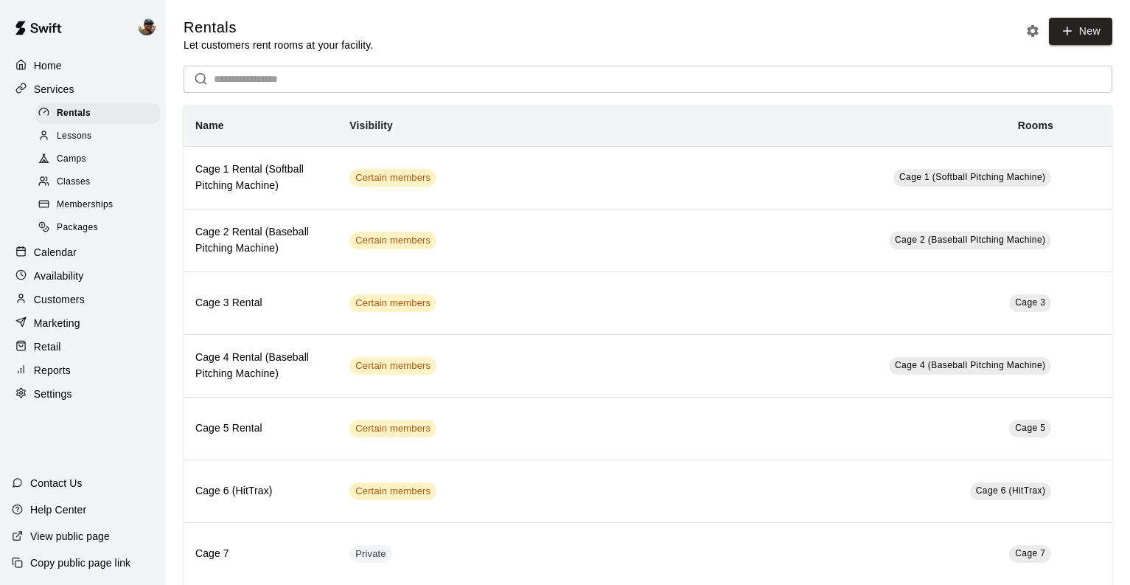
click at [90, 175] on span "Classes" at bounding box center [73, 182] width 33 height 15
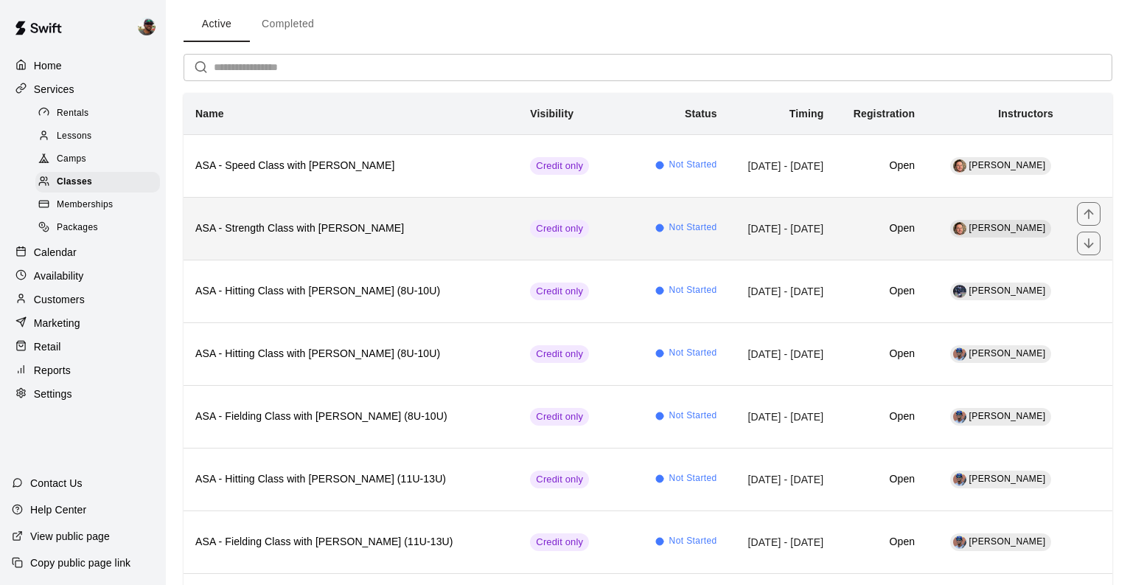
scroll to position [58, 0]
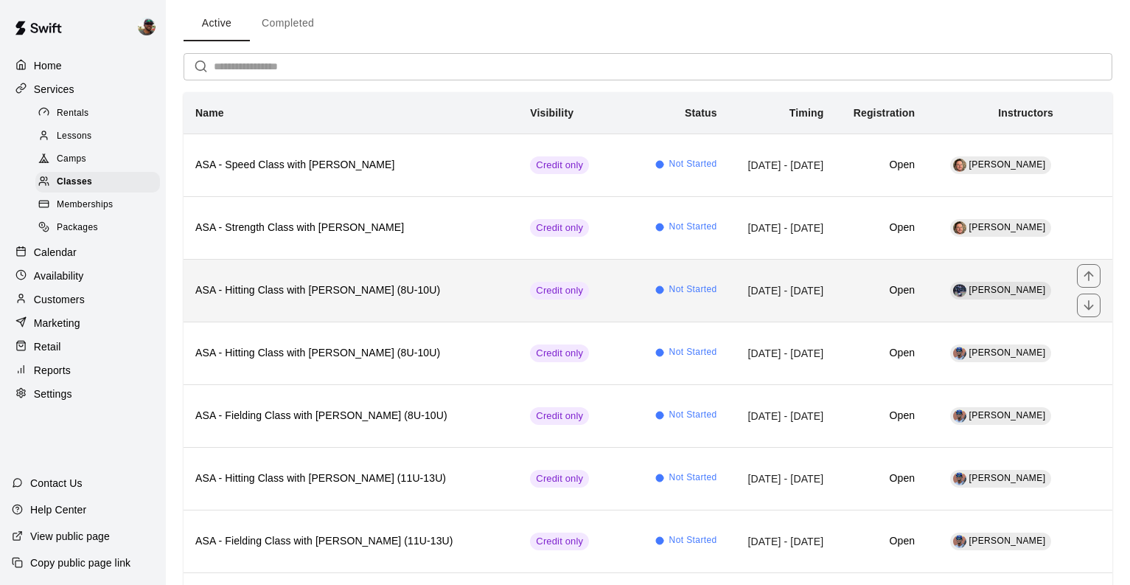
click at [390, 286] on h6 "ASA - Hitting Class with [PERSON_NAME] (8U-10U)" at bounding box center [350, 290] width 311 height 16
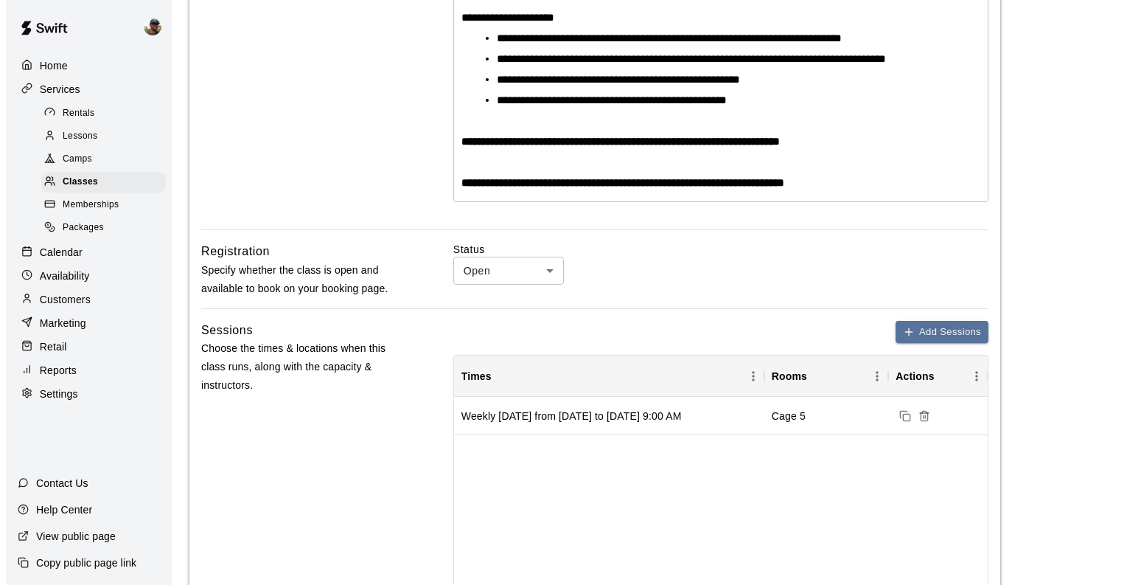
scroll to position [511, 0]
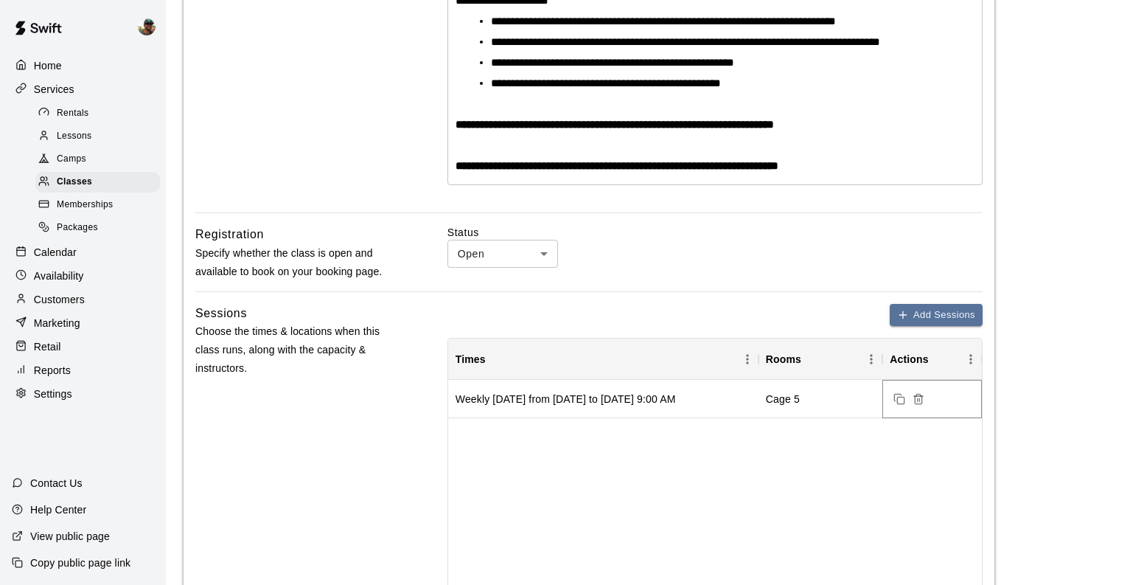
click at [920, 394] on icon "Delete sessions" at bounding box center [919, 395] width 4 height 2
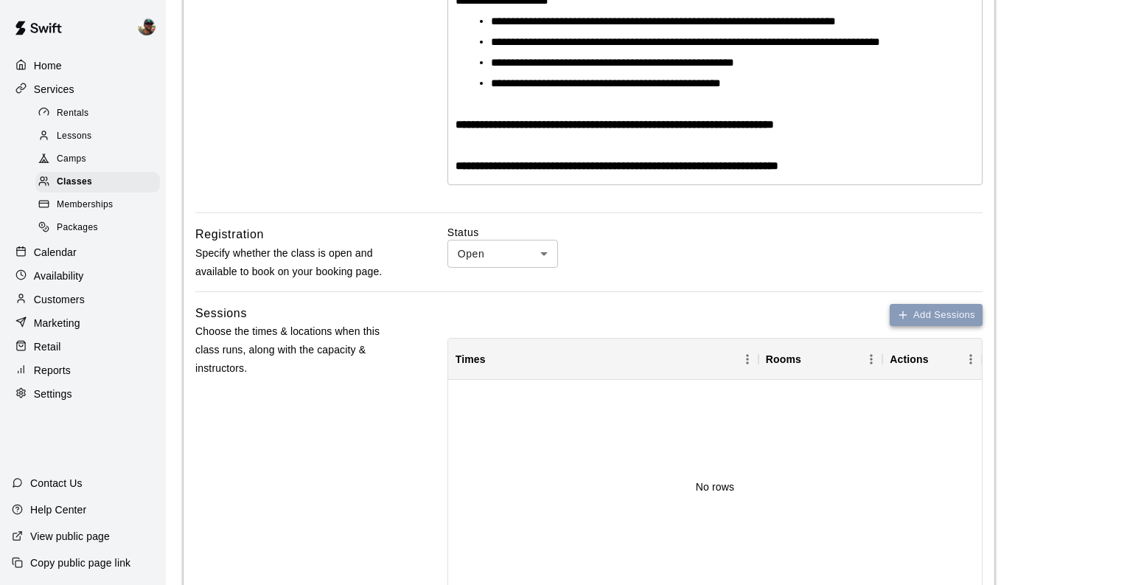
click at [923, 309] on button "Add Sessions" at bounding box center [936, 315] width 93 height 23
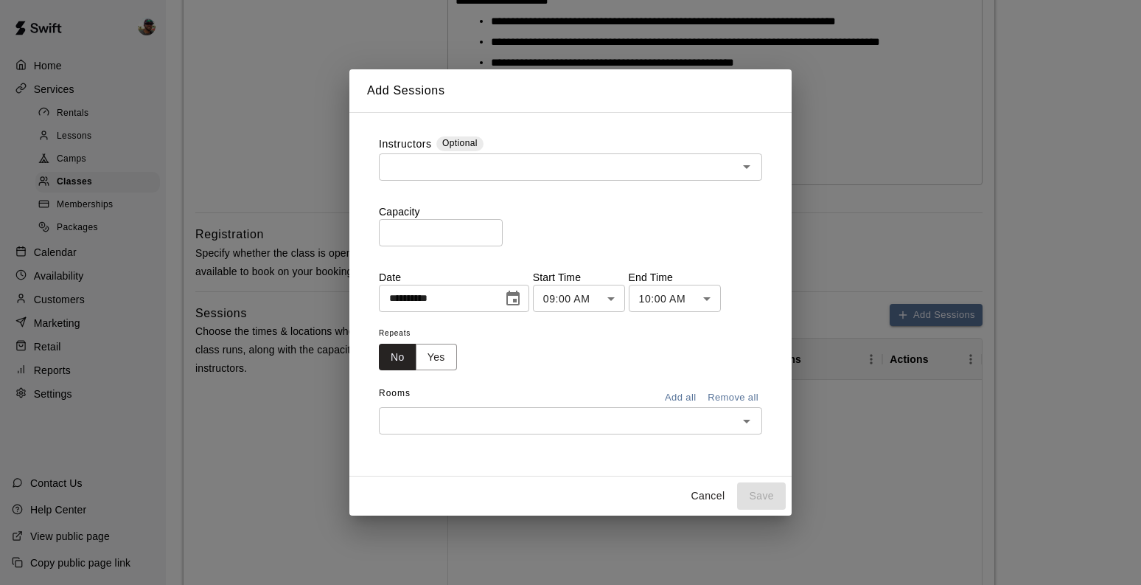
click at [467, 167] on input "text" at bounding box center [558, 167] width 350 height 18
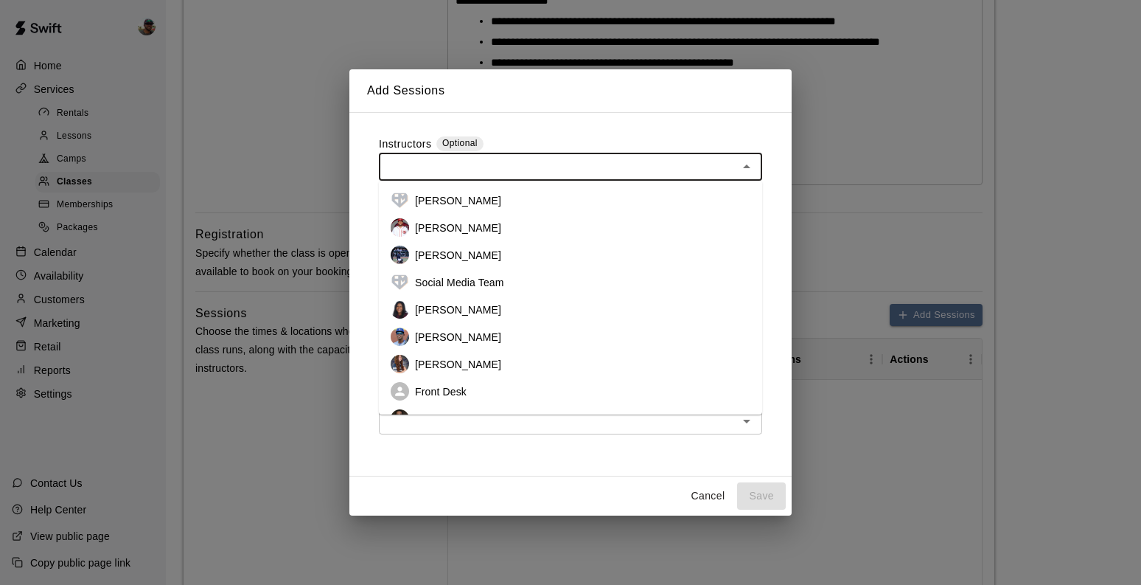
click at [455, 260] on li "[PERSON_NAME]" at bounding box center [570, 254] width 383 height 27
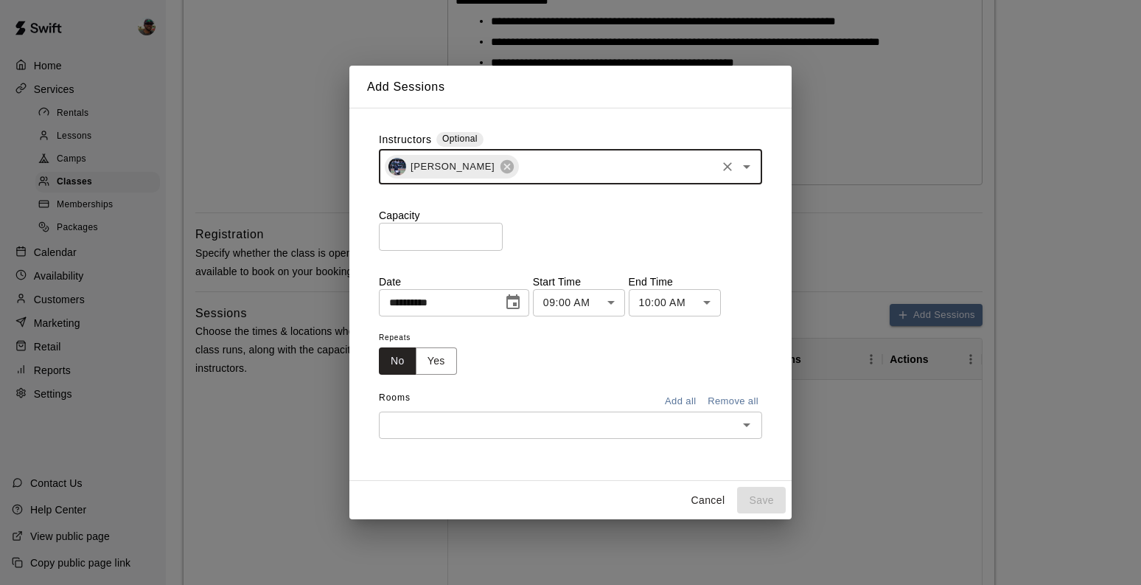
click at [492, 231] on input "*" at bounding box center [441, 236] width 124 height 27
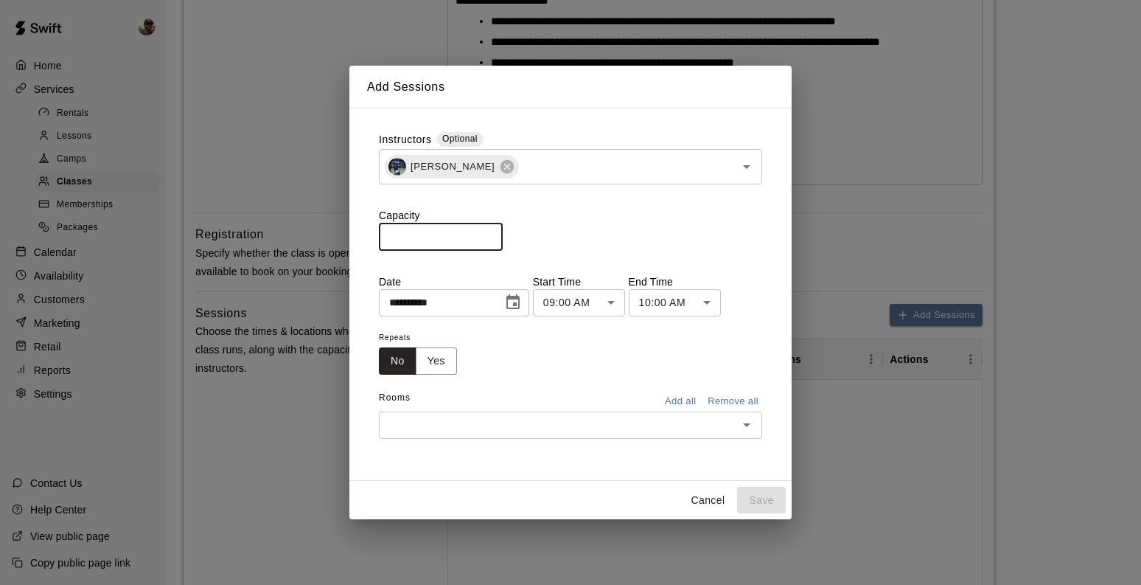
click at [492, 231] on input "*" at bounding box center [441, 236] width 124 height 27
type input "*"
click at [492, 231] on input "*" at bounding box center [441, 236] width 124 height 27
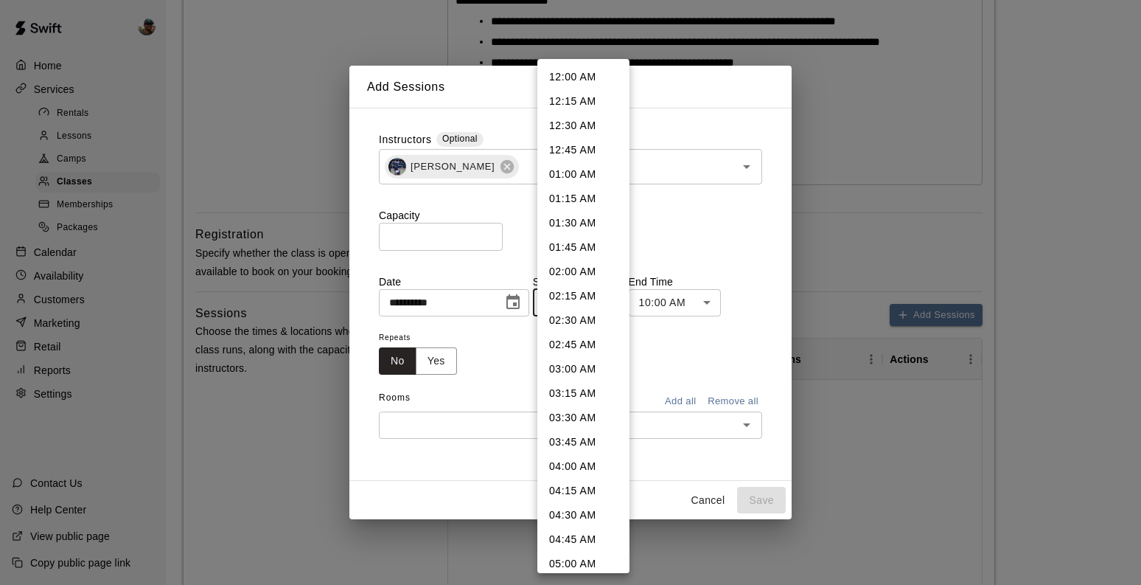
click at [602, 307] on body "**********" at bounding box center [570, 355] width 1141 height 1732
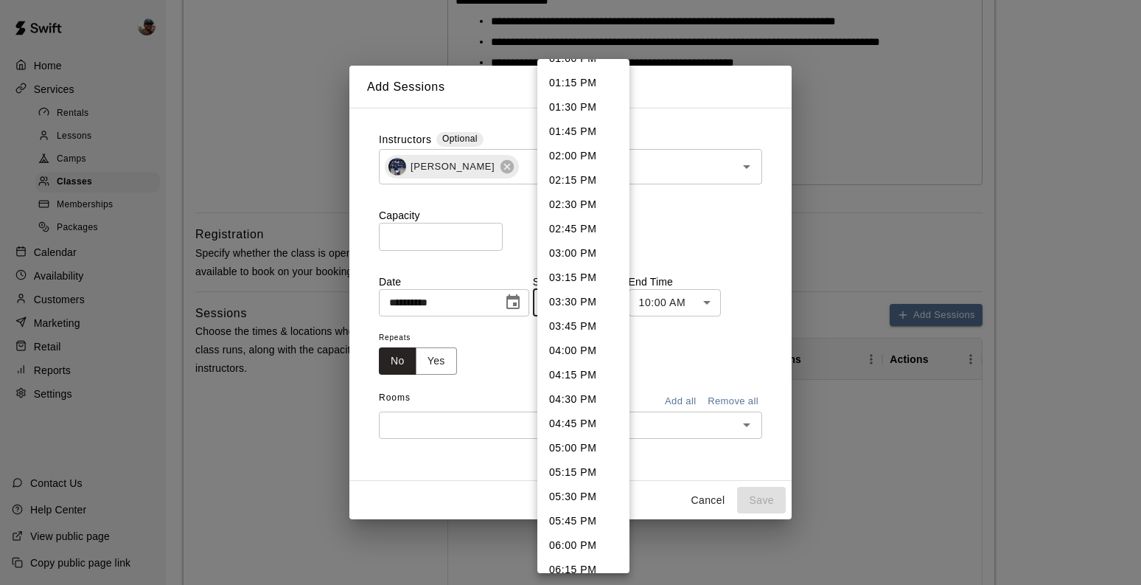
click at [571, 449] on li "05:00 PM" at bounding box center [583, 448] width 92 height 24
type input "********"
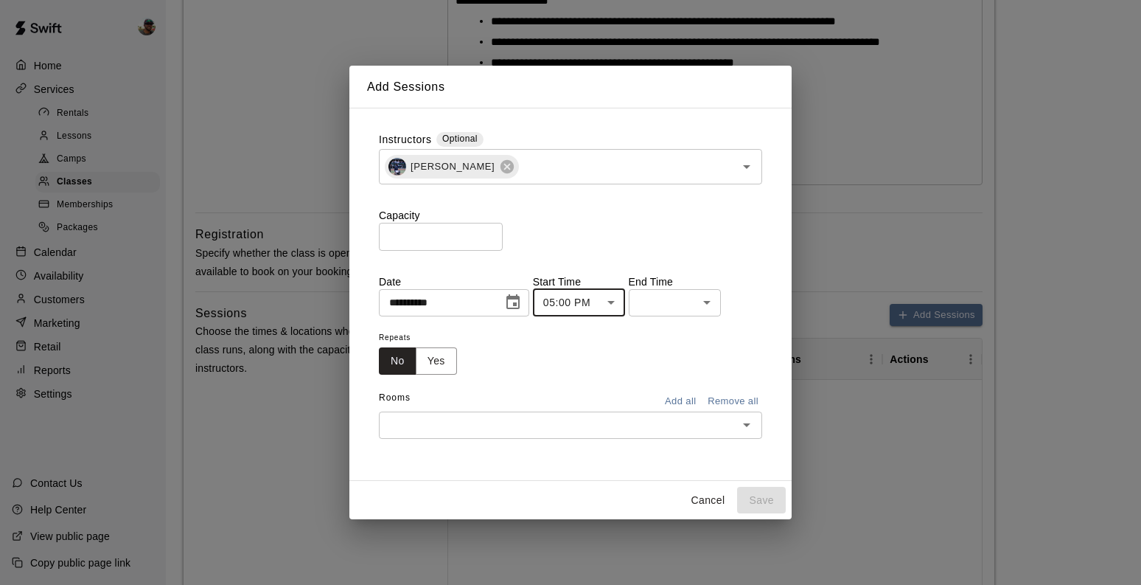
click at [698, 305] on body "**********" at bounding box center [570, 355] width 1141 height 1732
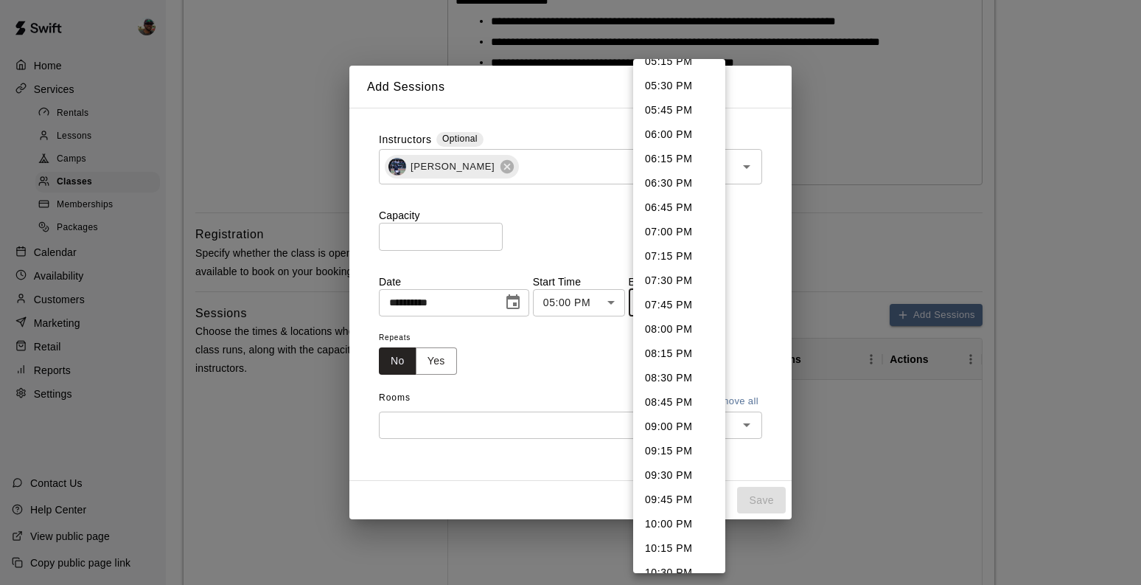
scroll to position [11, 0]
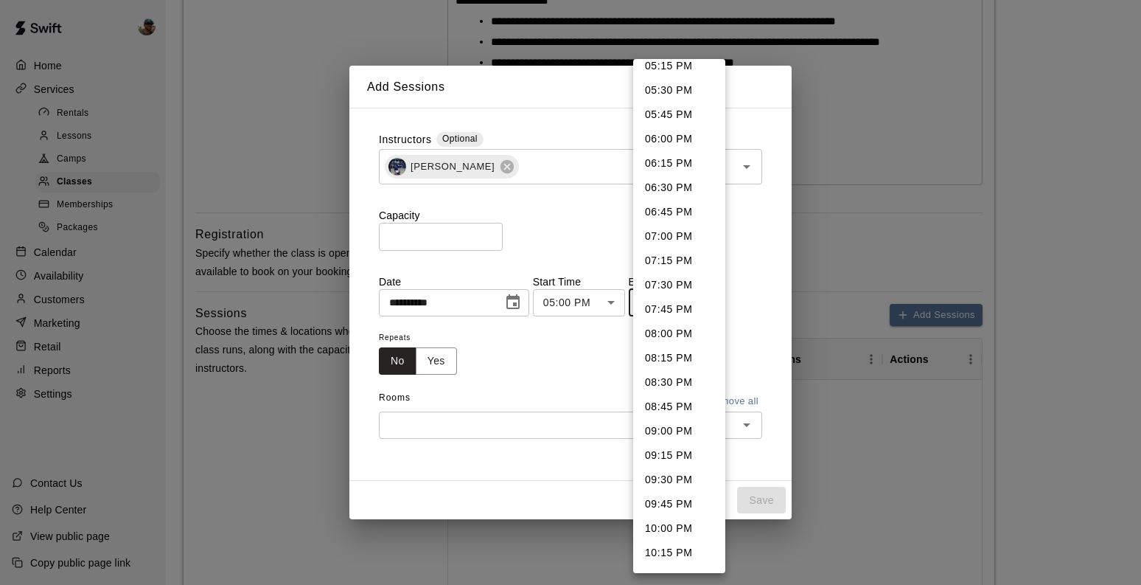
click at [689, 140] on li "06:00 PM" at bounding box center [679, 139] width 92 height 24
type input "********"
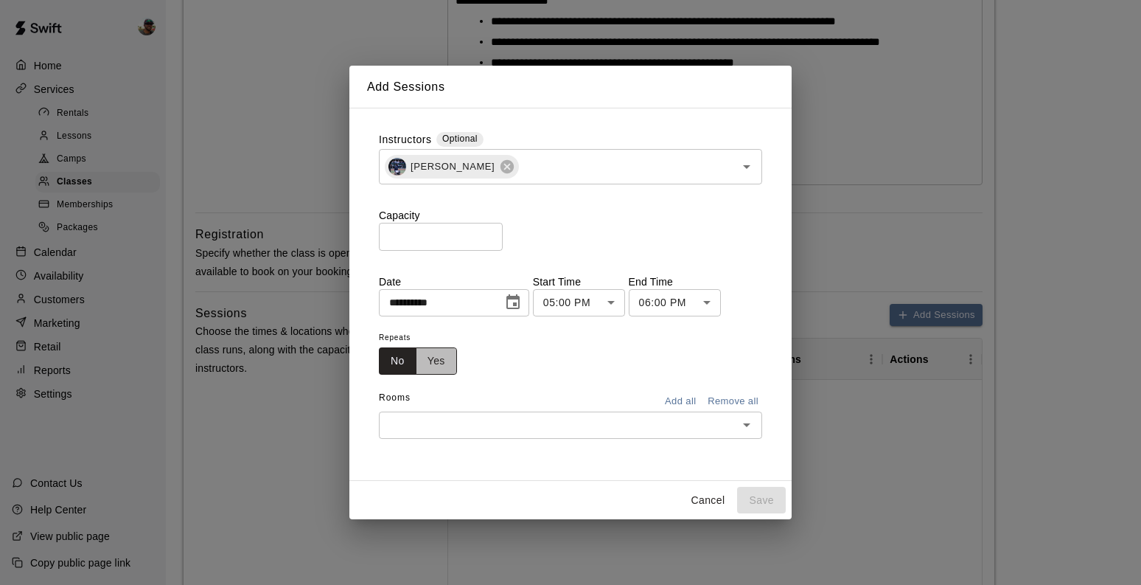
click at [436, 359] on button "Yes" at bounding box center [436, 360] width 41 height 27
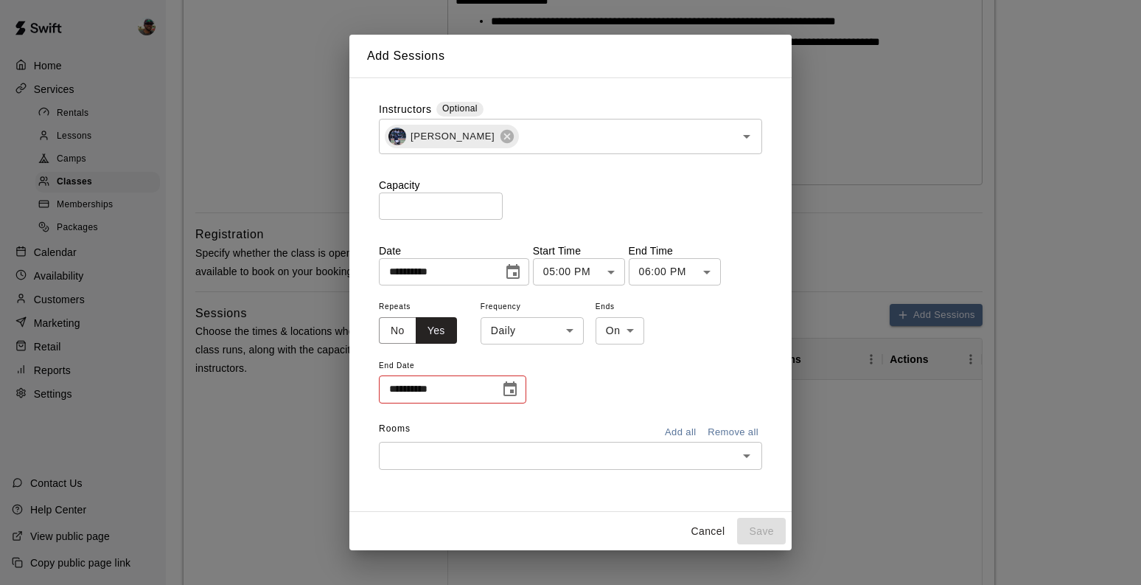
click at [543, 338] on body "**********" at bounding box center [570, 355] width 1141 height 1732
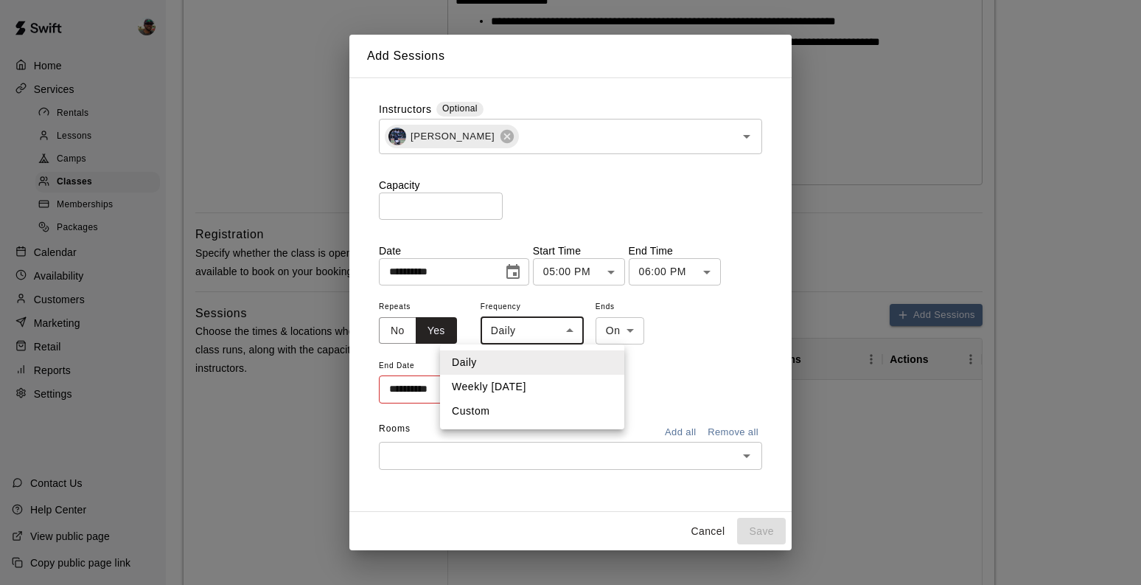
click at [669, 377] on div at bounding box center [570, 292] width 1141 height 585
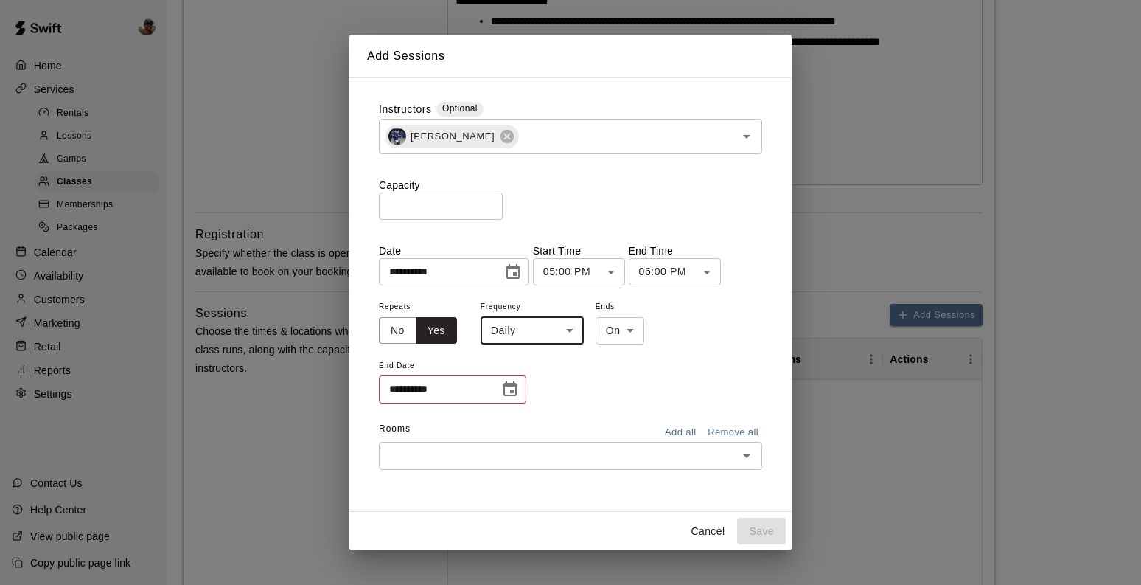
click at [515, 276] on icon "Choose date, selected date is Aug 21, 2025" at bounding box center [512, 271] width 13 height 15
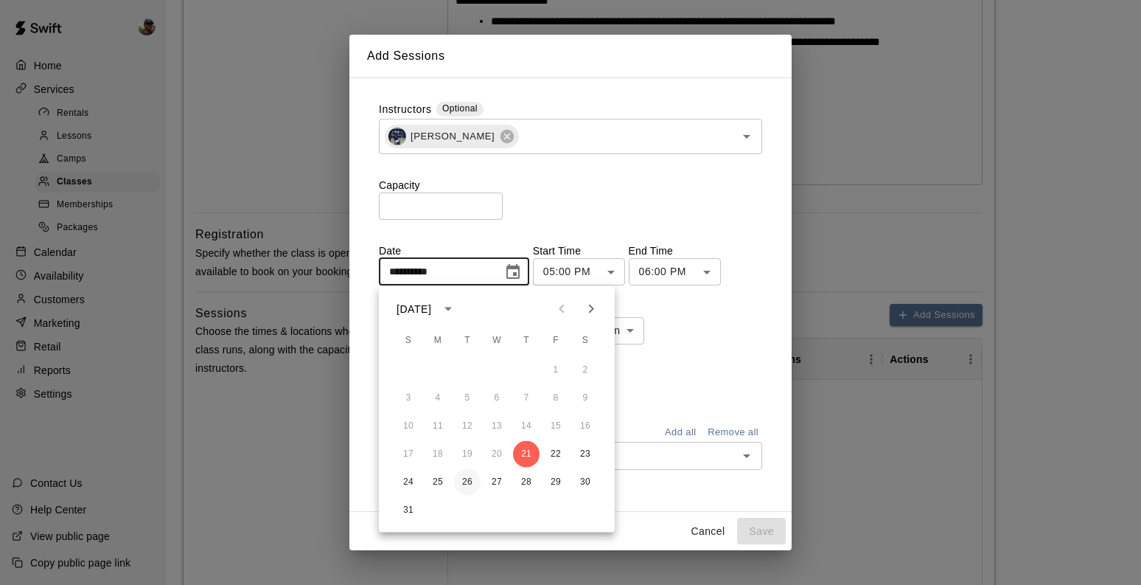
click at [462, 477] on button "26" at bounding box center [467, 482] width 27 height 27
type input "**********"
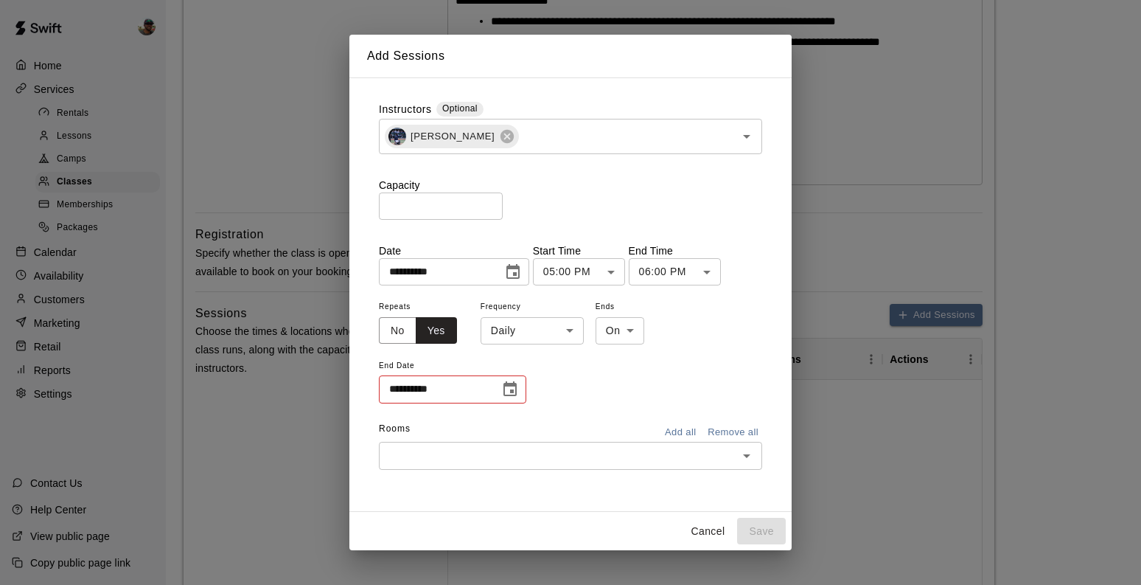
click at [559, 325] on body "**********" at bounding box center [570, 355] width 1141 height 1732
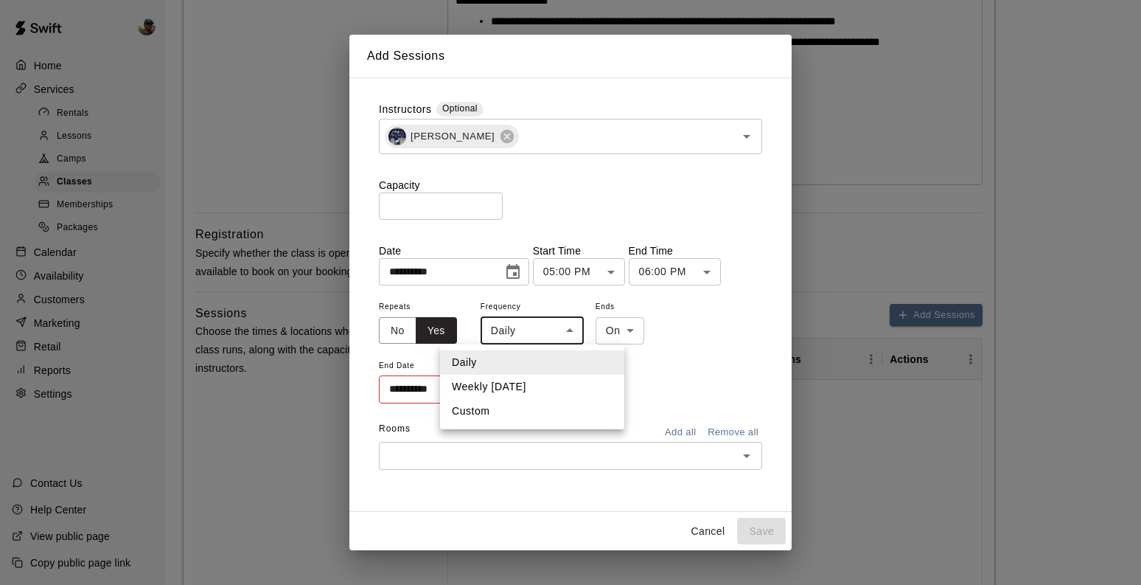
click at [551, 389] on li "Weekly on Tuesday" at bounding box center [532, 387] width 184 height 24
type input "******"
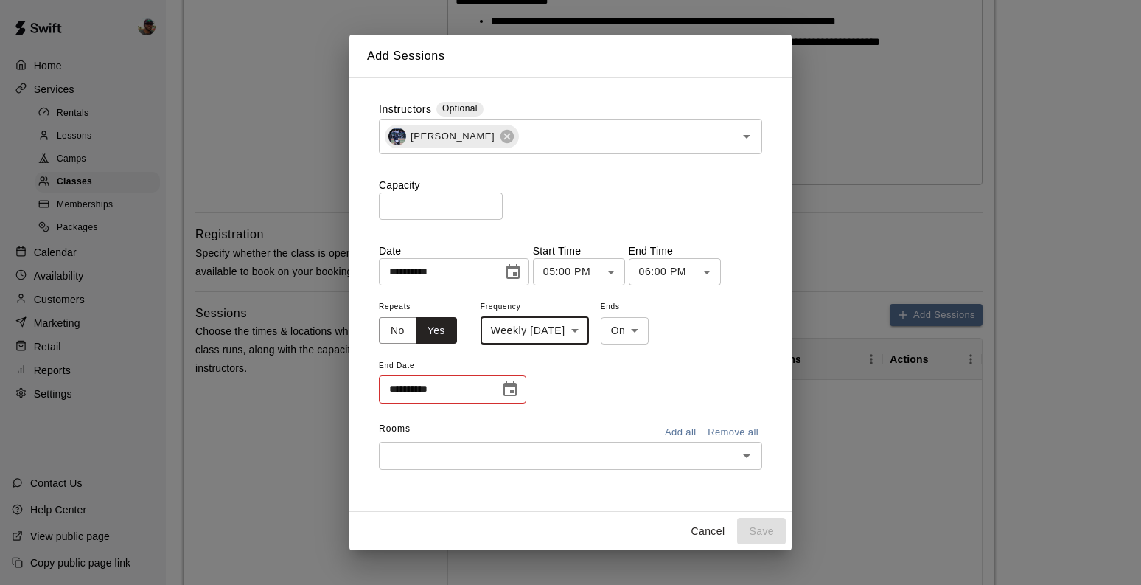
click at [512, 392] on icon "Choose date" at bounding box center [510, 388] width 13 height 15
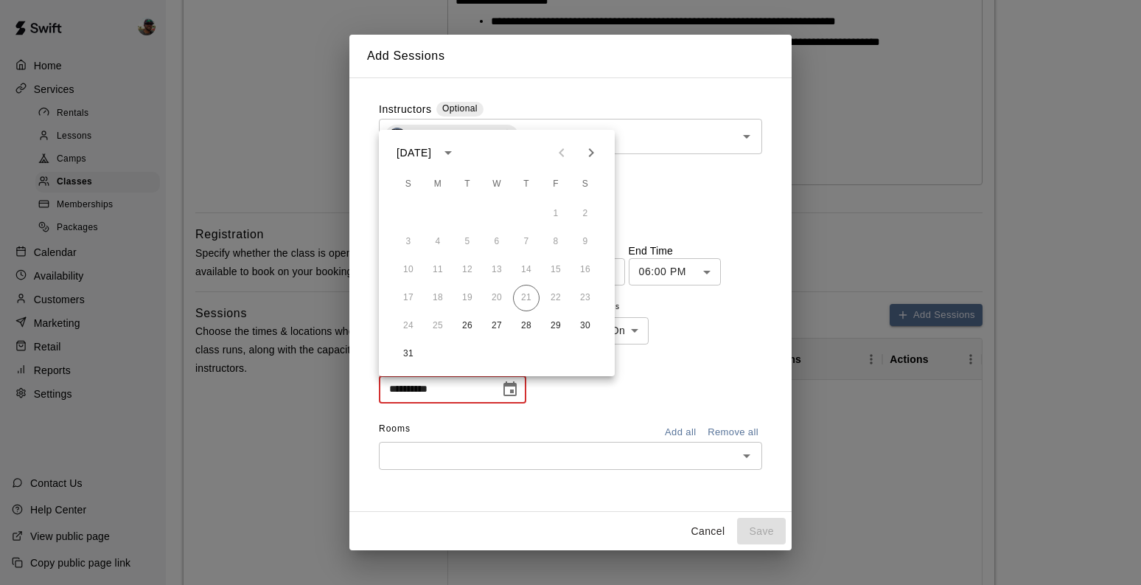
click at [598, 147] on icon "Next month" at bounding box center [591, 153] width 18 height 18
click at [469, 333] on button "30" at bounding box center [467, 326] width 27 height 27
type input "**********"
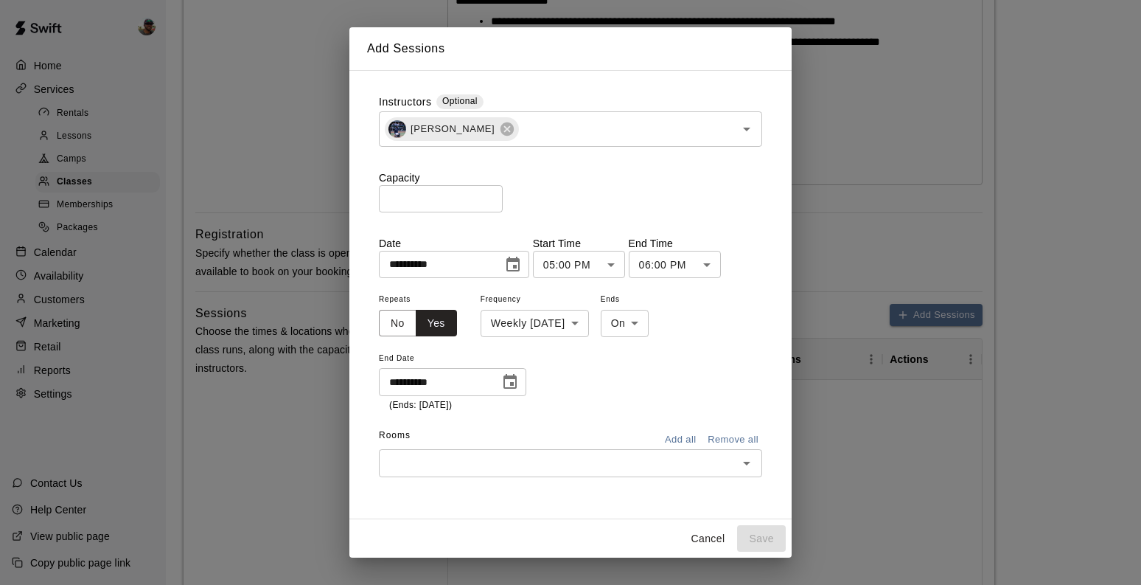
click at [622, 458] on input "text" at bounding box center [558, 462] width 350 height 18
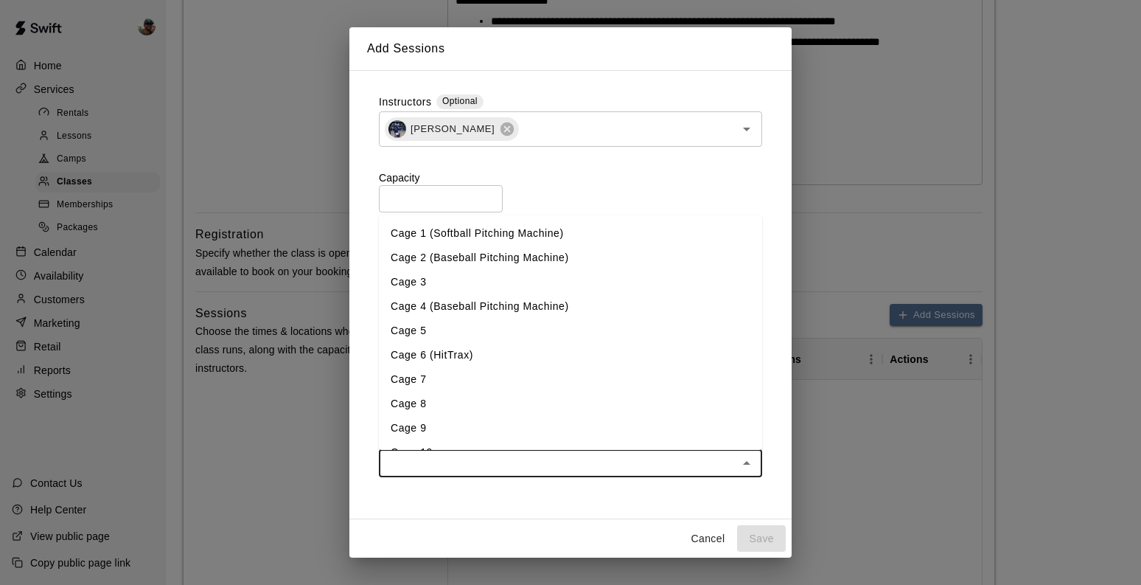
click at [479, 332] on li "Cage 5" at bounding box center [570, 330] width 383 height 24
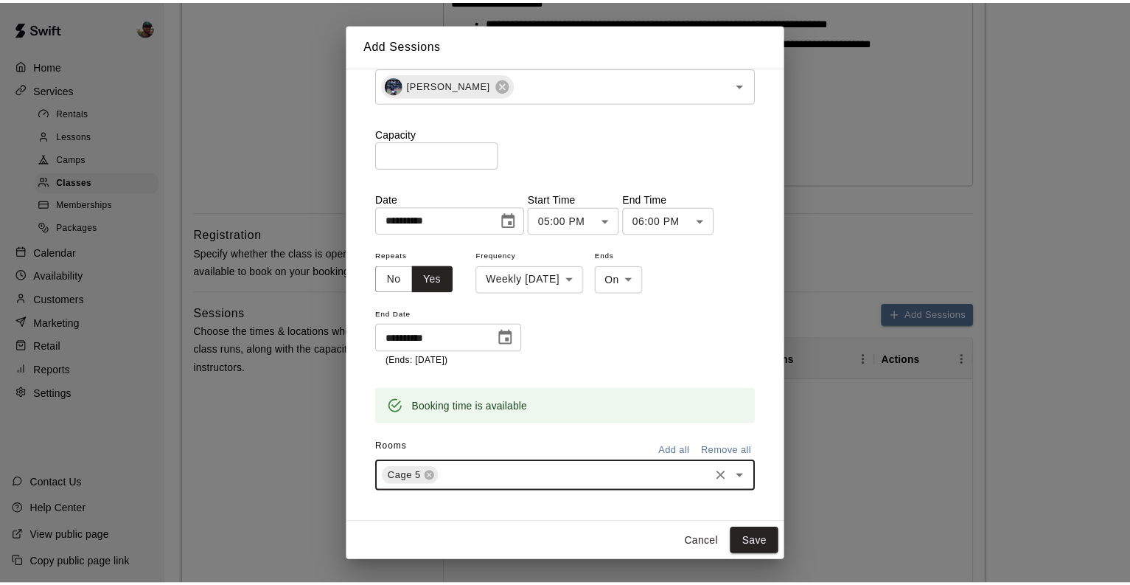
scroll to position [41, 0]
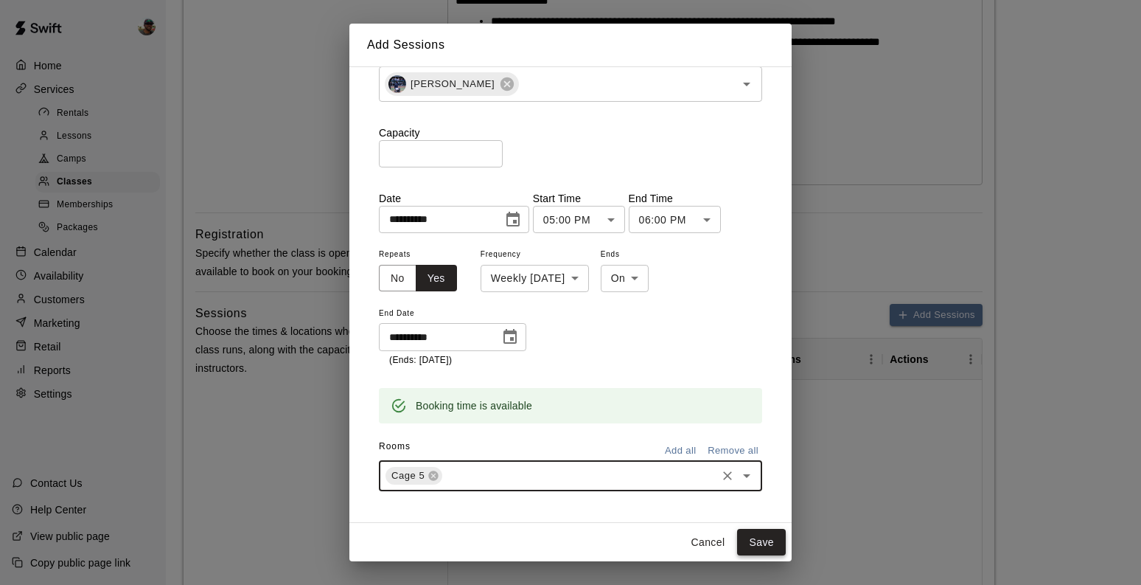
click at [760, 538] on button "Save" at bounding box center [761, 542] width 49 height 27
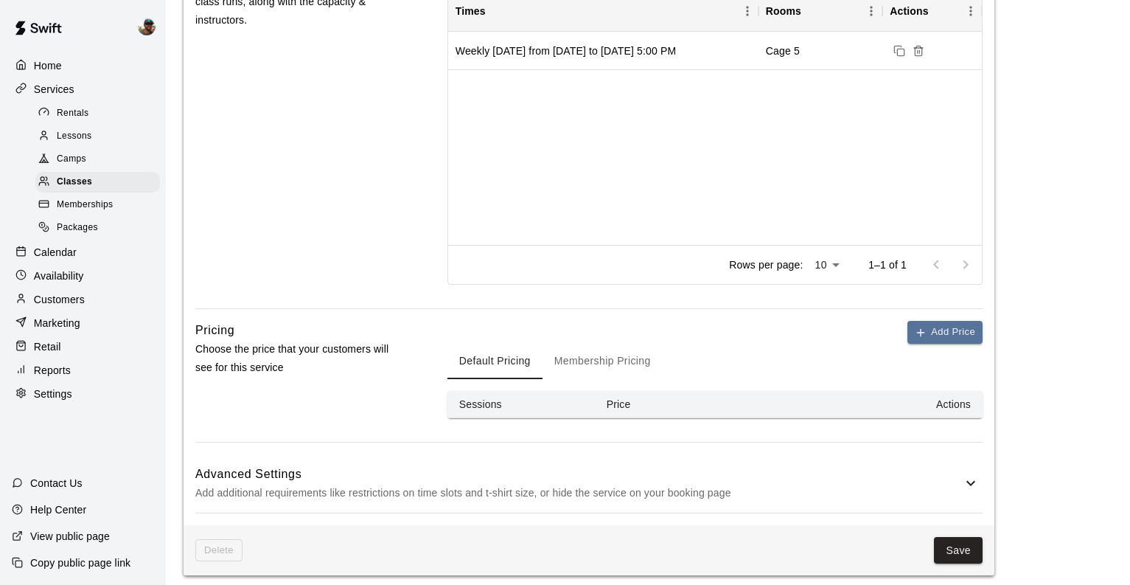
scroll to position [861, 0]
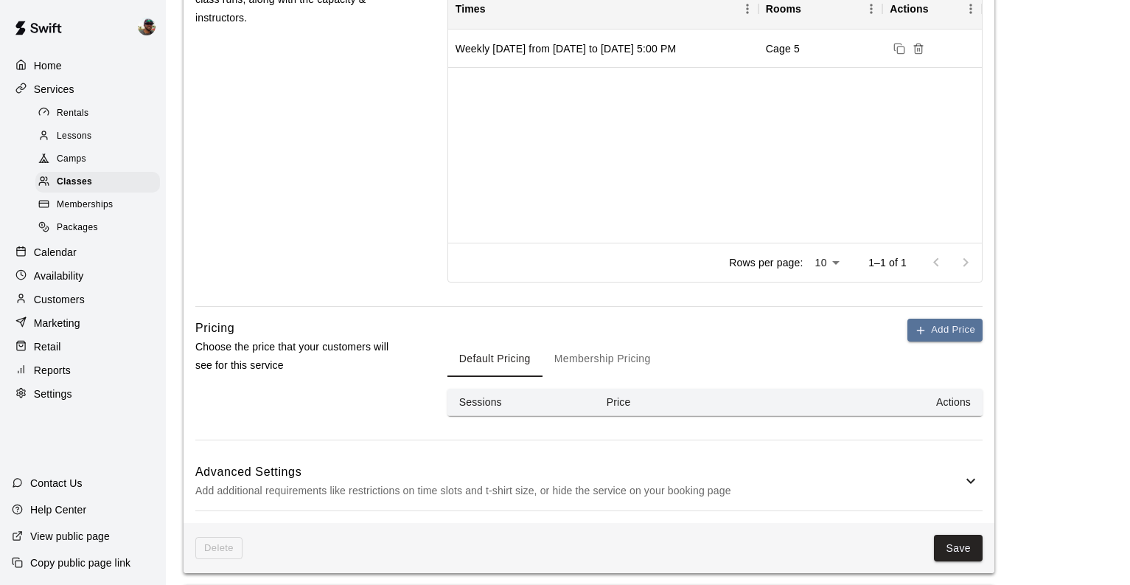
click at [761, 466] on h6 "Advanced Settings" at bounding box center [578, 471] width 767 height 19
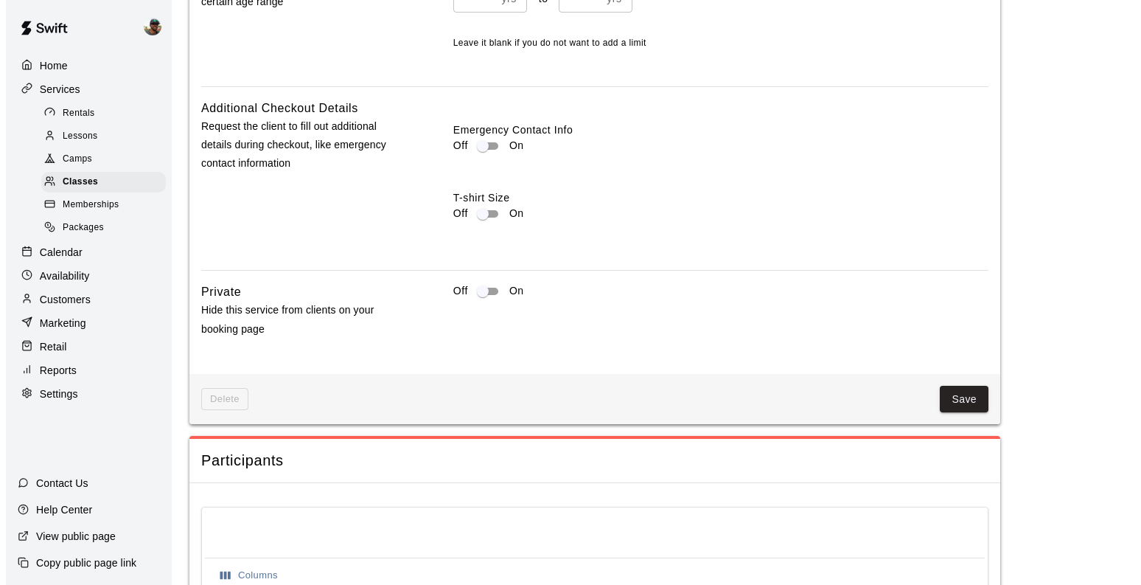
scroll to position [1858, 0]
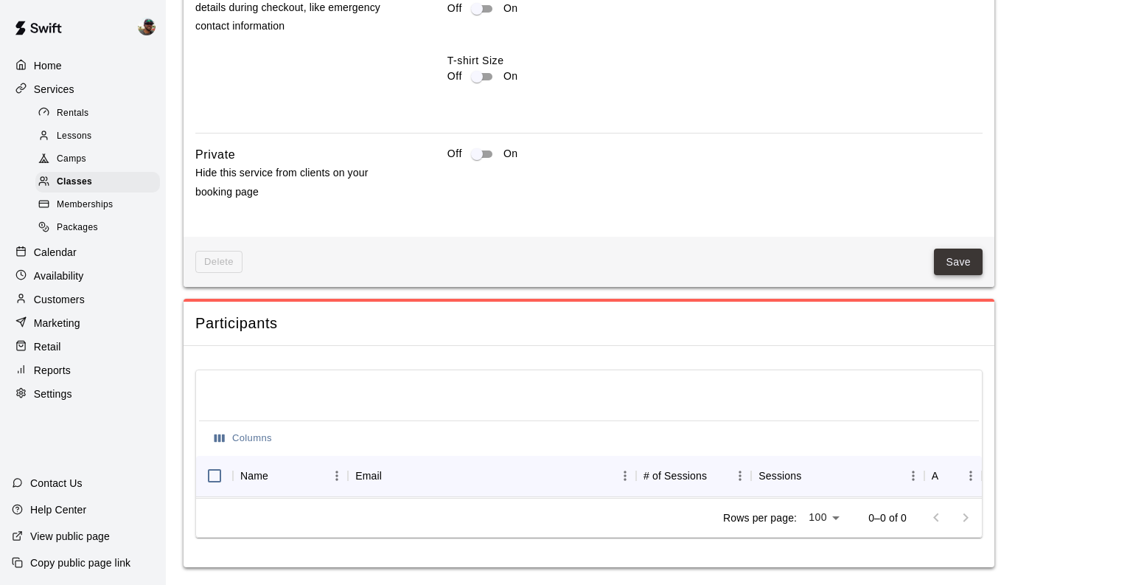
click at [962, 254] on button "Save" at bounding box center [958, 261] width 49 height 27
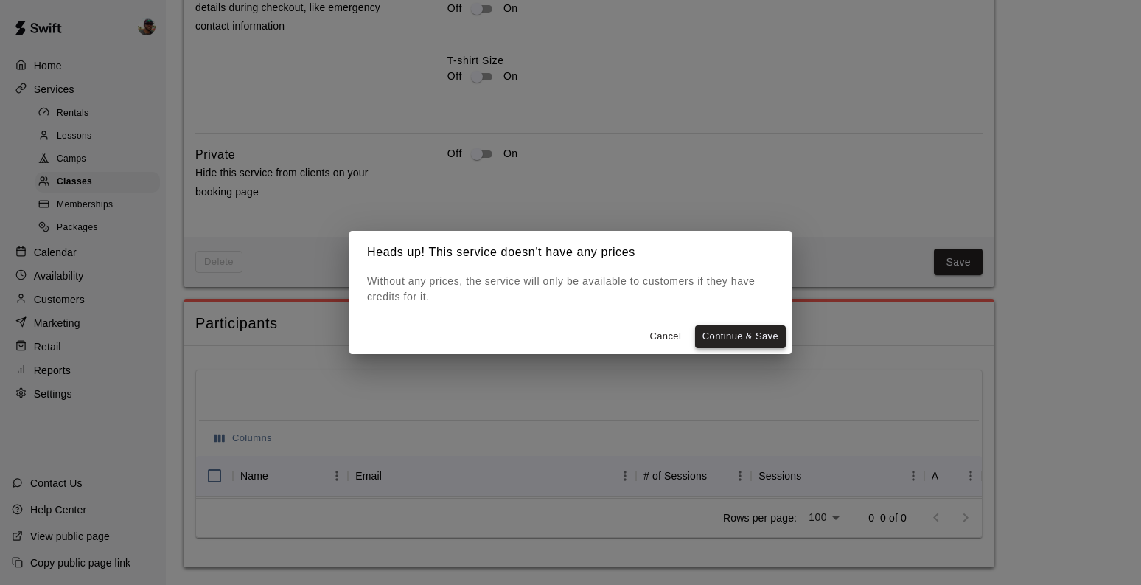
click at [744, 329] on button "Continue & Save" at bounding box center [740, 336] width 91 height 23
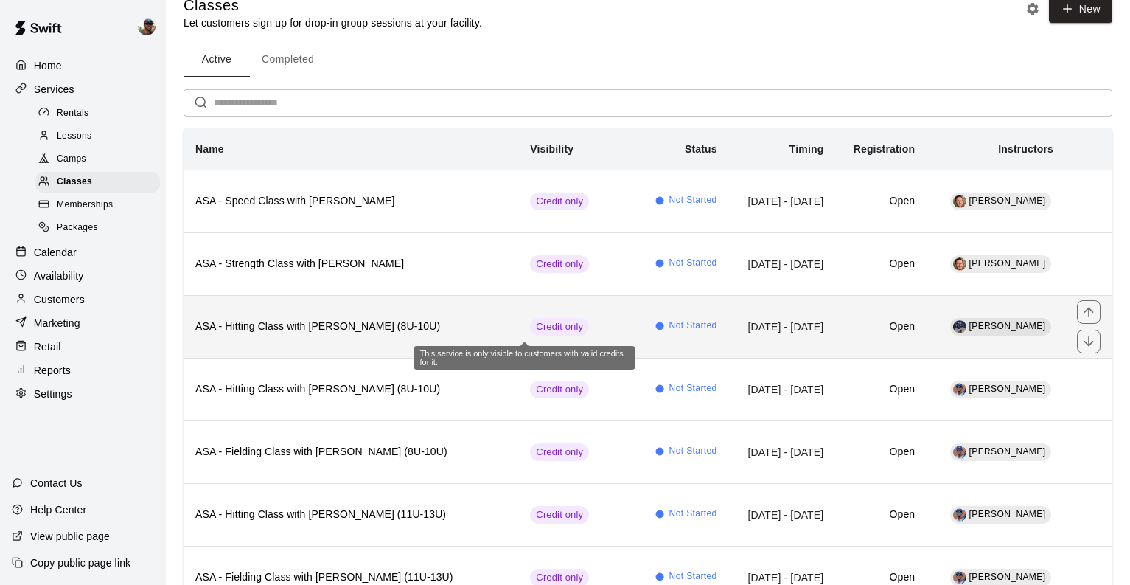
scroll to position [24, 0]
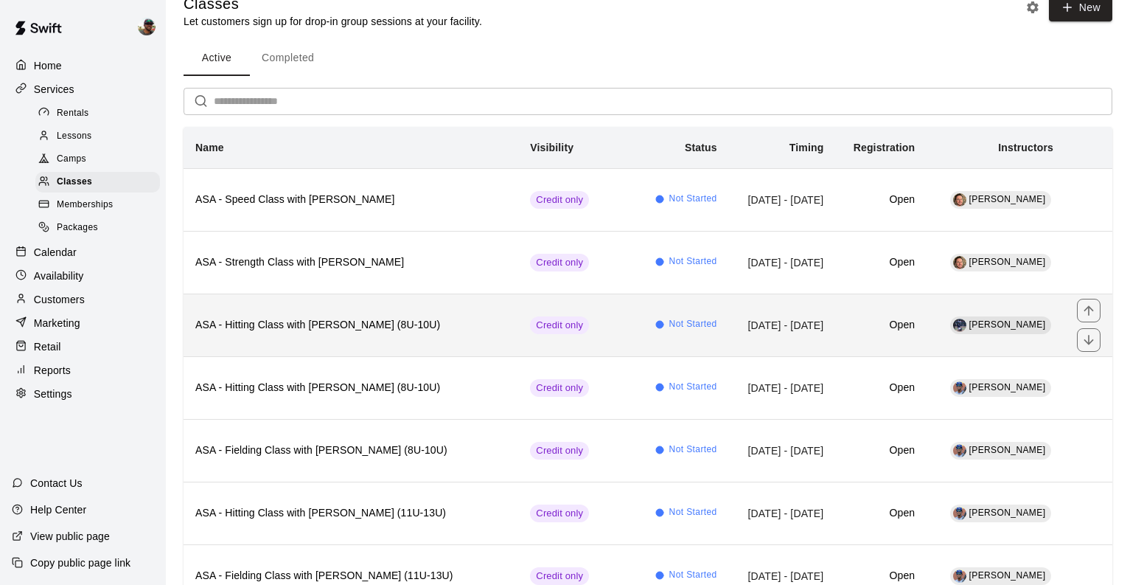
click at [459, 330] on h6 "ASA - Hitting Class with [PERSON_NAME] (8U-10U)" at bounding box center [350, 325] width 311 height 16
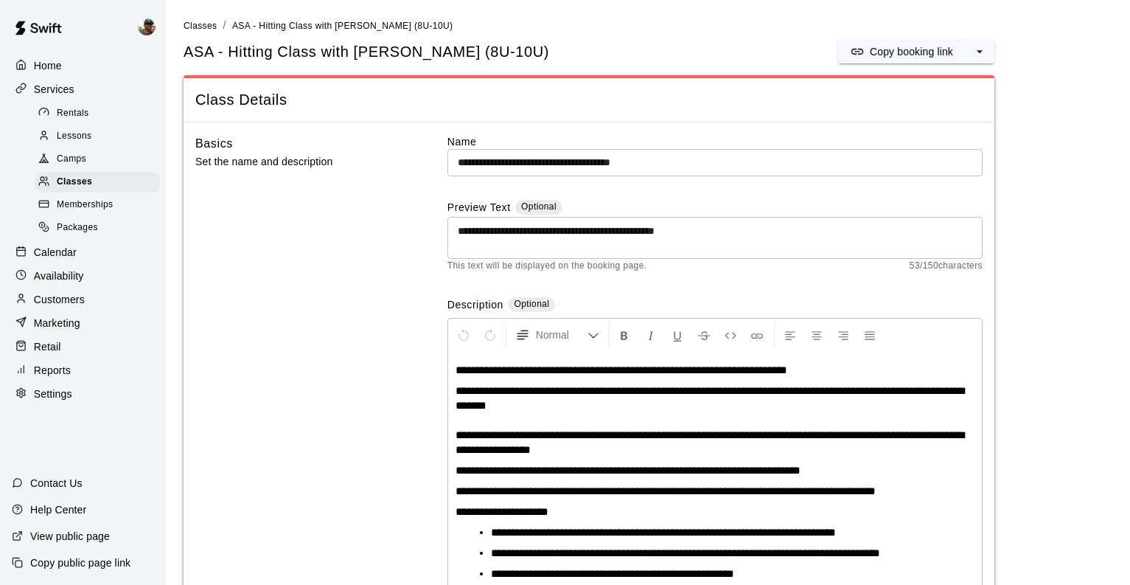
scroll to position [99, 0]
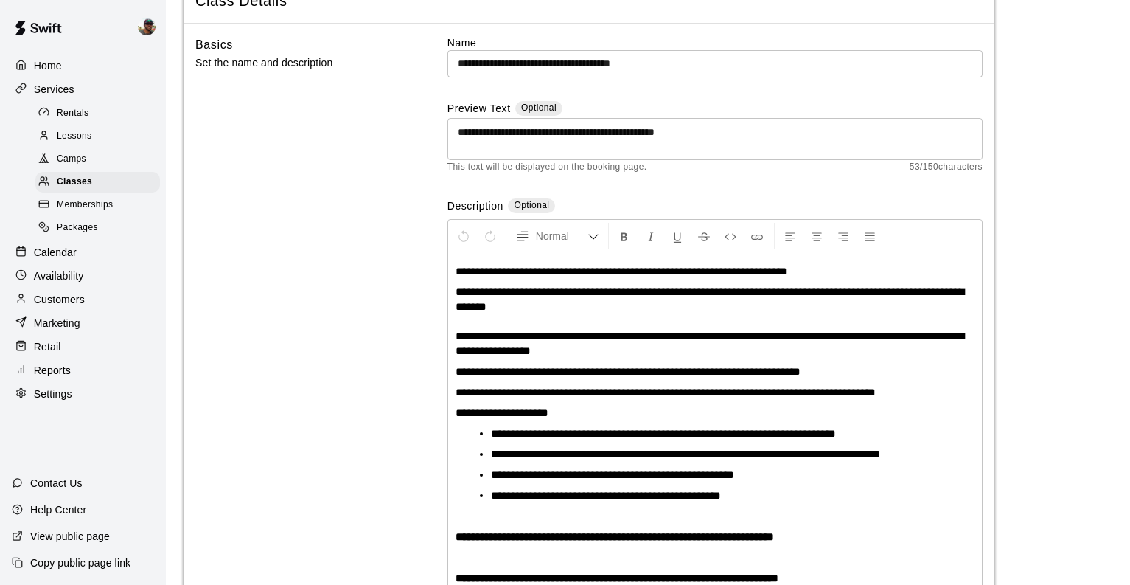
click at [74, 252] on p "Calendar" at bounding box center [55, 252] width 43 height 15
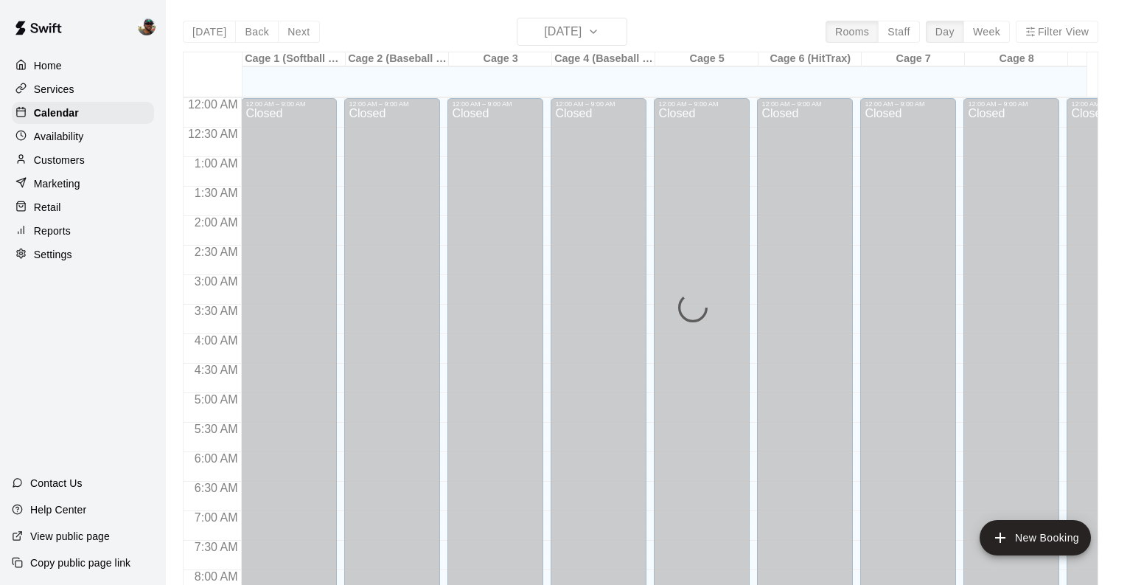
scroll to position [658, 0]
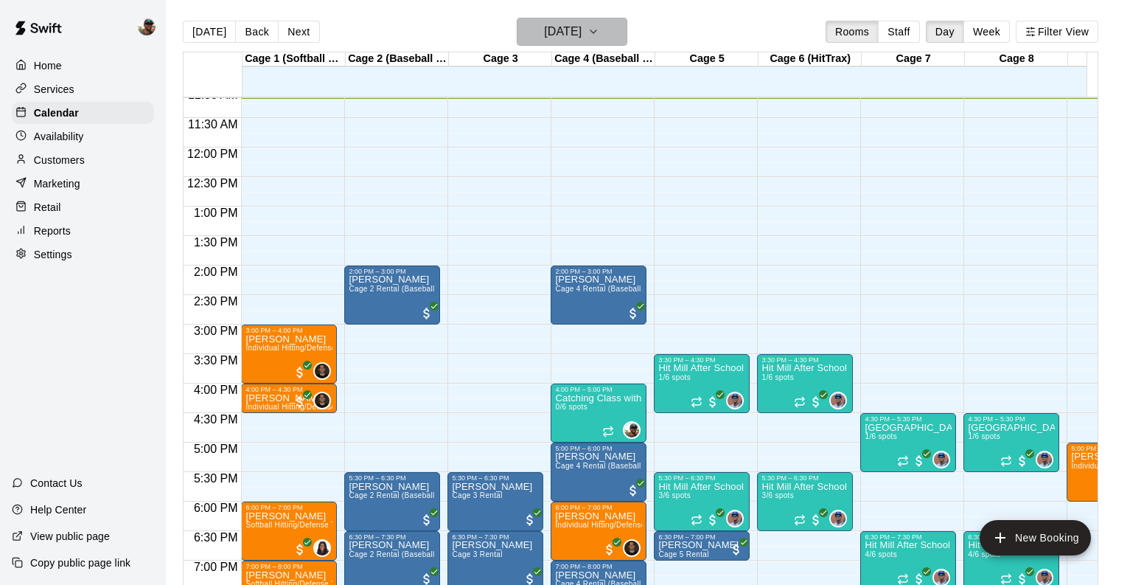
click at [599, 32] on icon "button" at bounding box center [594, 32] width 12 height 18
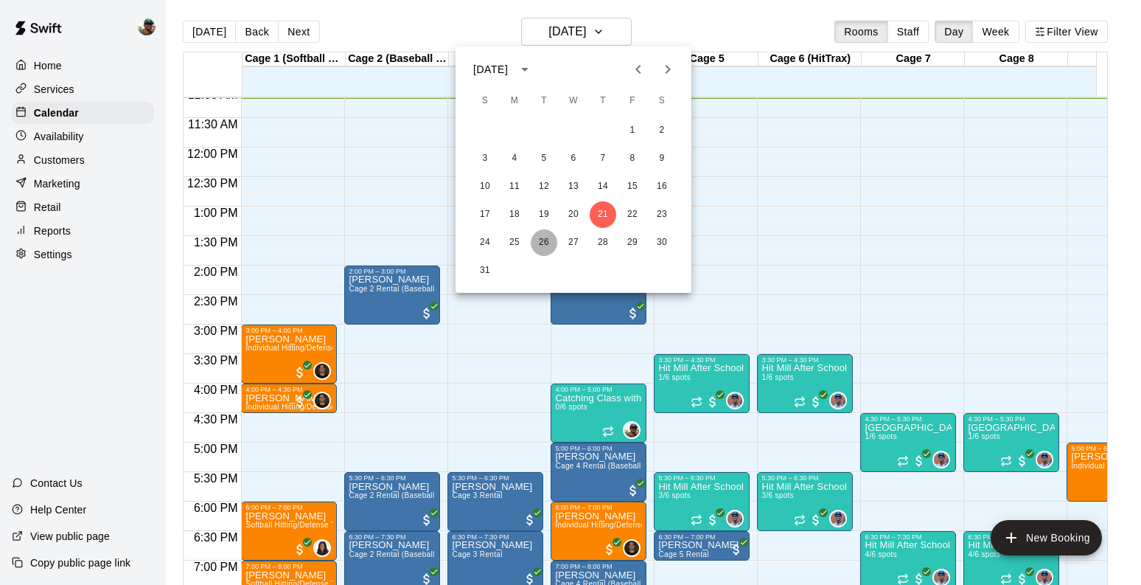
click at [543, 246] on button "26" at bounding box center [544, 242] width 27 height 27
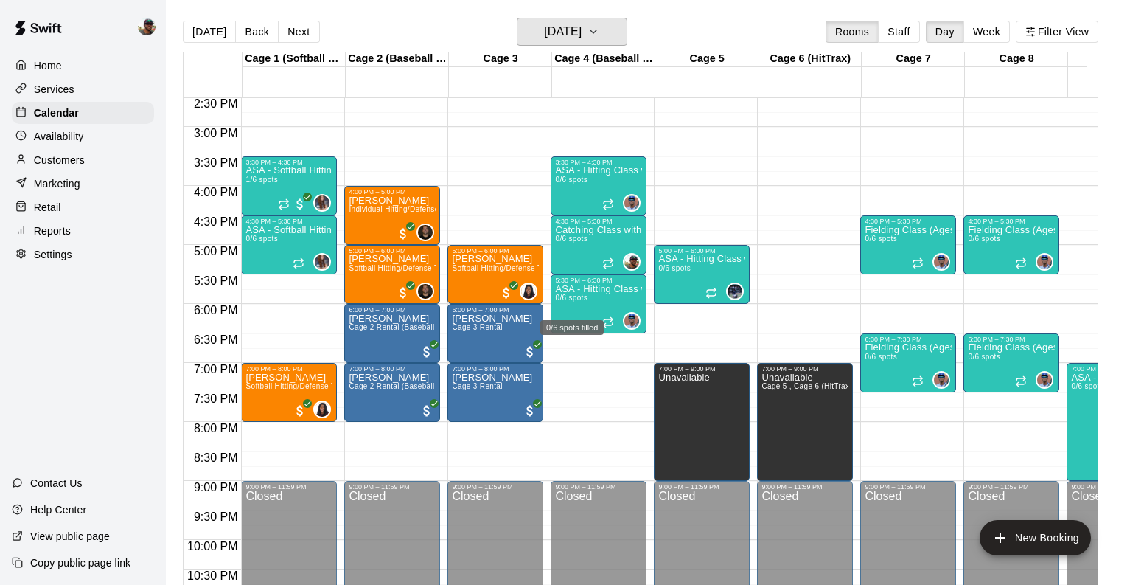
scroll to position [860, 0]
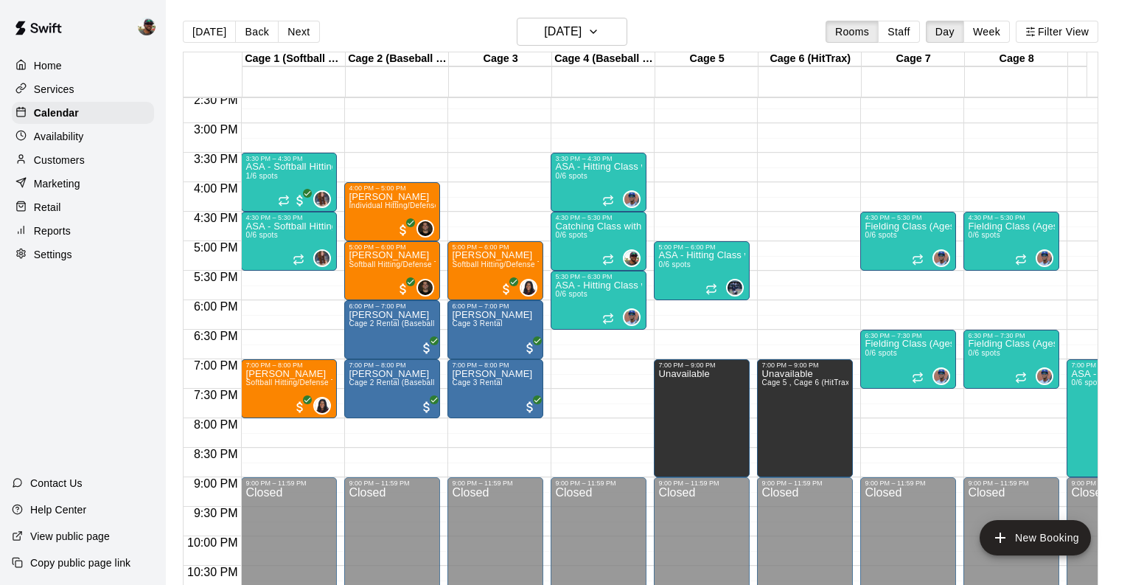
click at [63, 92] on p "Services" at bounding box center [54, 89] width 41 height 15
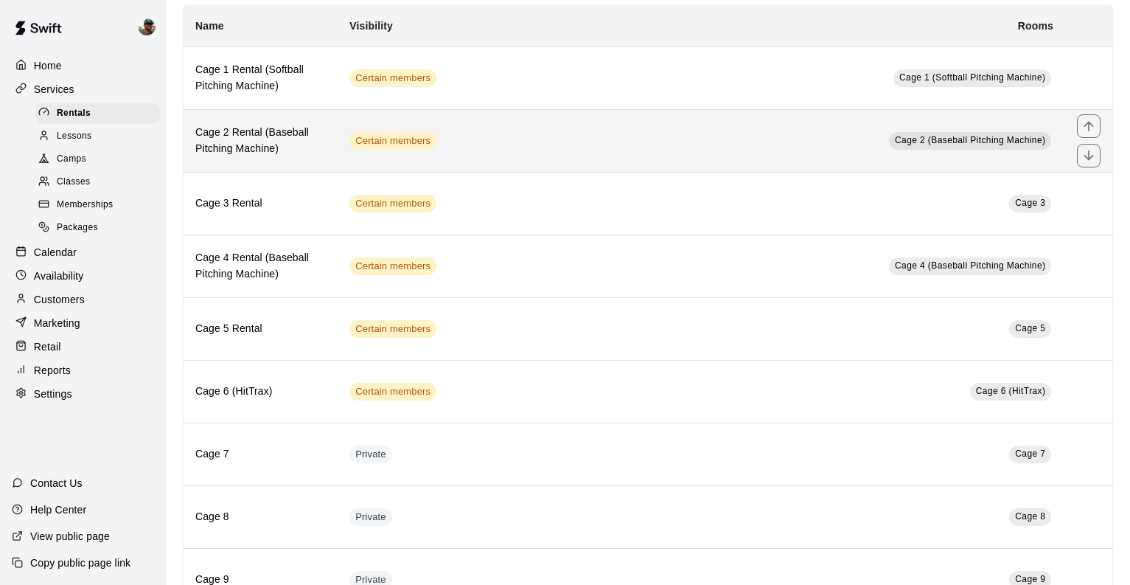
scroll to position [120, 0]
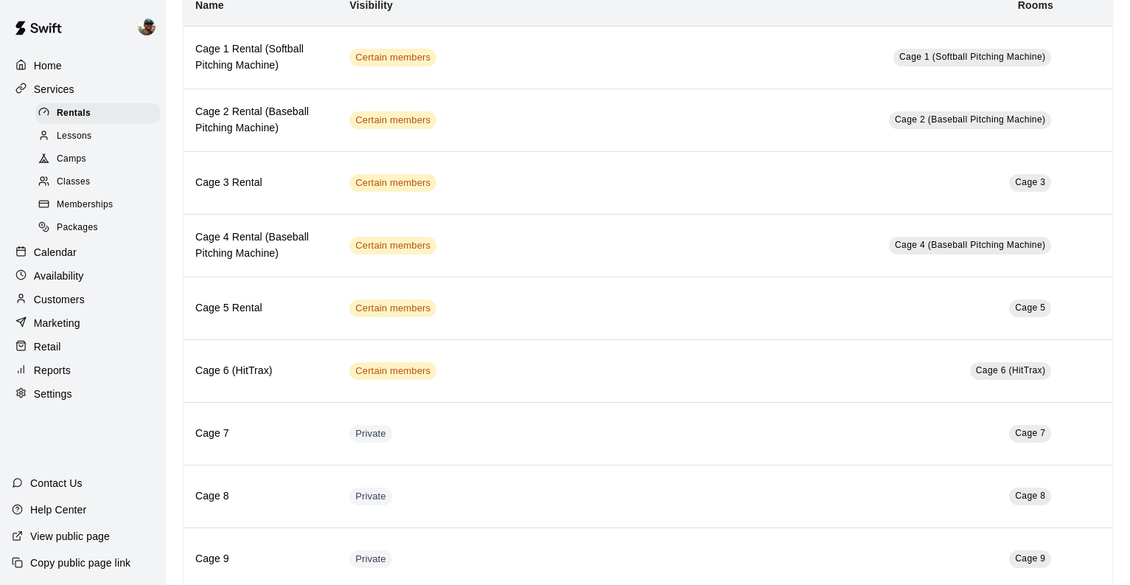
click at [118, 184] on div "Classes" at bounding box center [97, 182] width 125 height 21
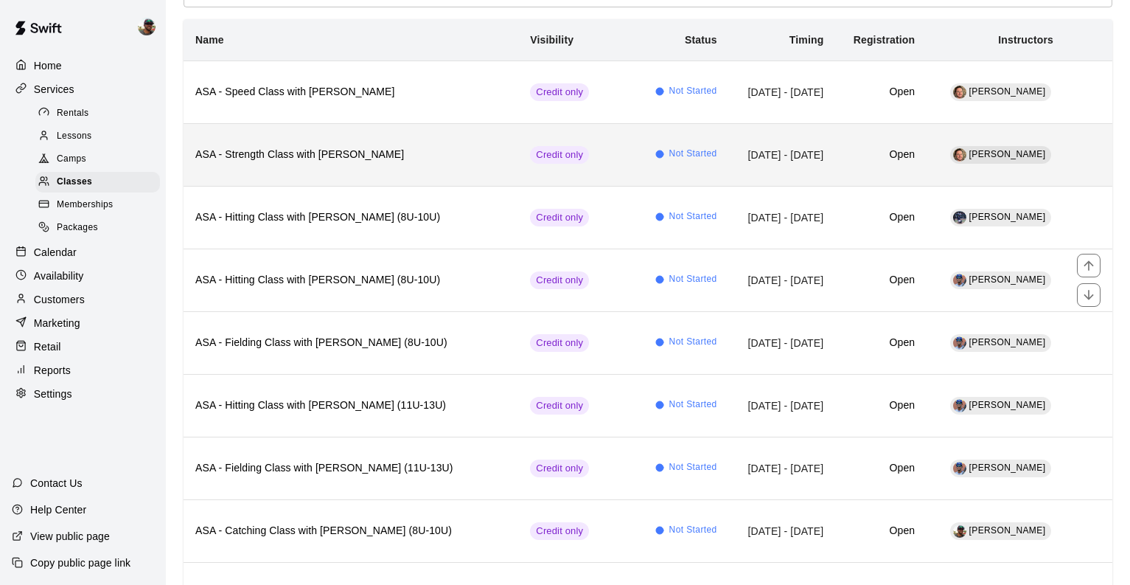
scroll to position [132, 0]
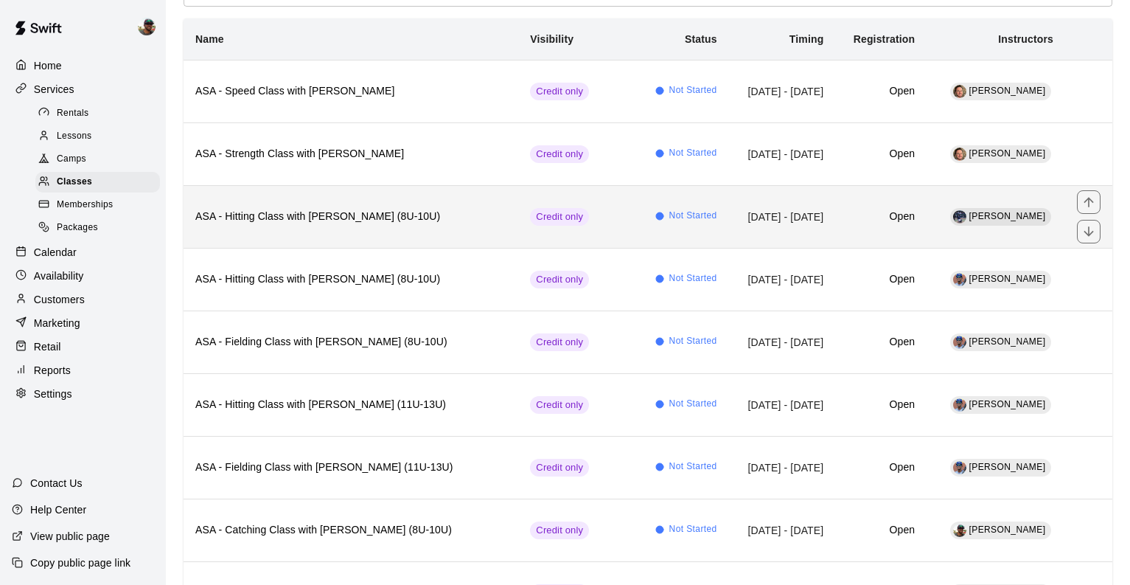
click at [416, 226] on th "ASA - Hitting Class with [PERSON_NAME] (8U-10U)" at bounding box center [351, 216] width 335 height 63
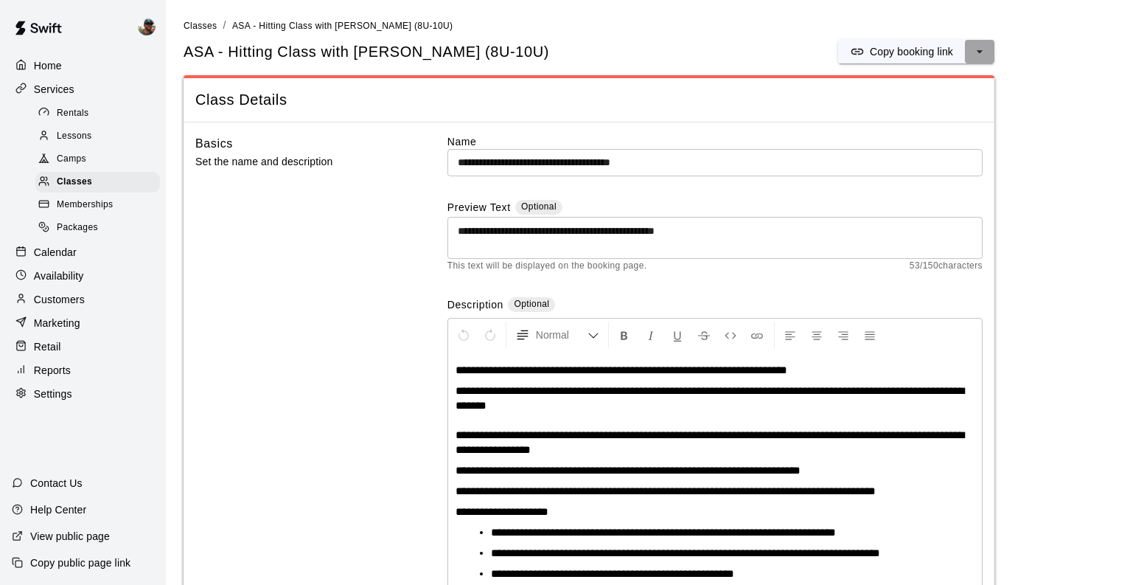
click at [976, 47] on icon "select merge strategy" at bounding box center [979, 51] width 15 height 15
click at [920, 109] on h6 "Duplicate class" at bounding box center [920, 107] width 71 height 16
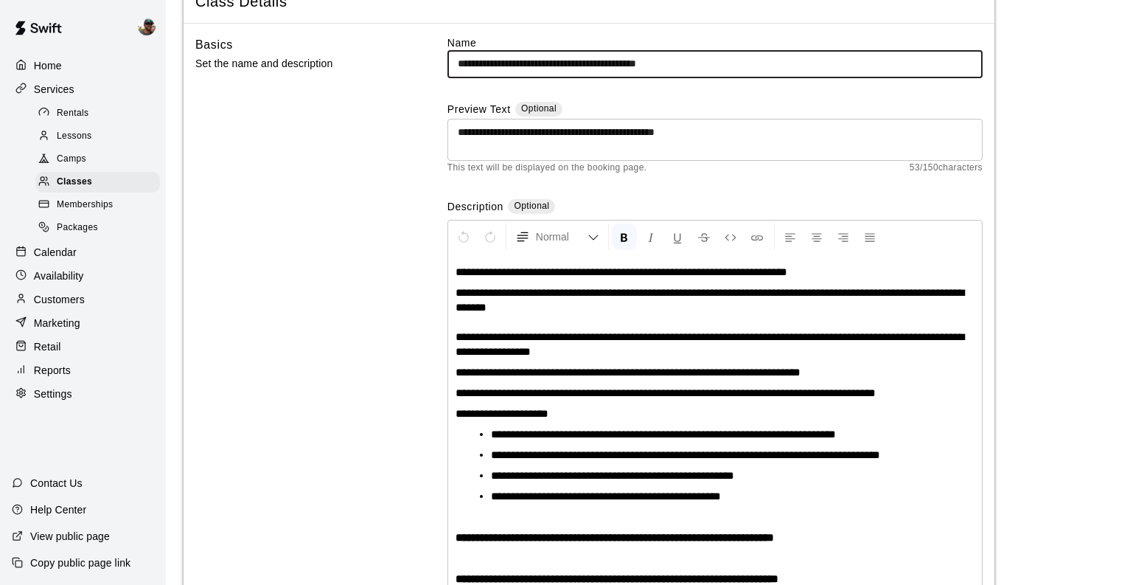
drag, startPoint x: 713, startPoint y: 66, endPoint x: 685, endPoint y: 66, distance: 28.0
click at [685, 66] on input "**********" at bounding box center [715, 63] width 535 height 27
type input "**********"
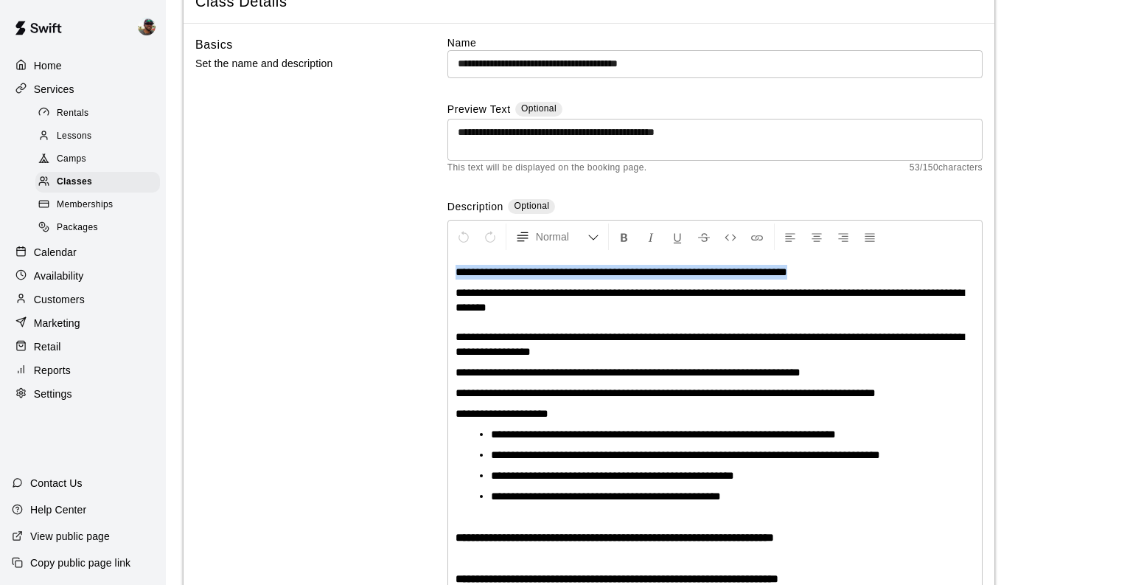
drag, startPoint x: 455, startPoint y: 274, endPoint x: 848, endPoint y: 265, distance: 393.0
click at [846, 268] on div "**********" at bounding box center [715, 426] width 534 height 344
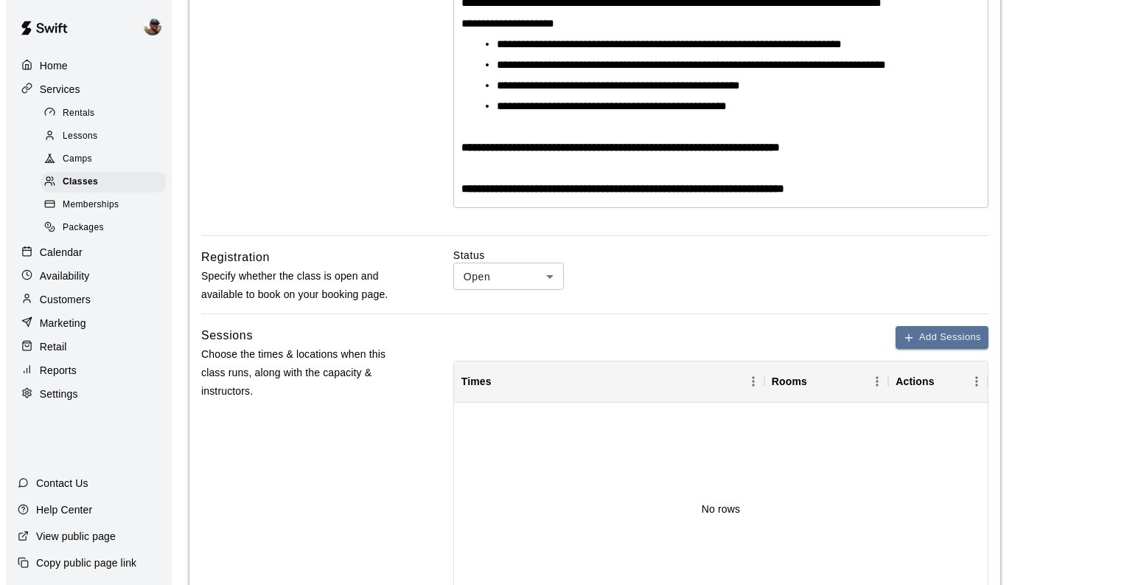
scroll to position [463, 0]
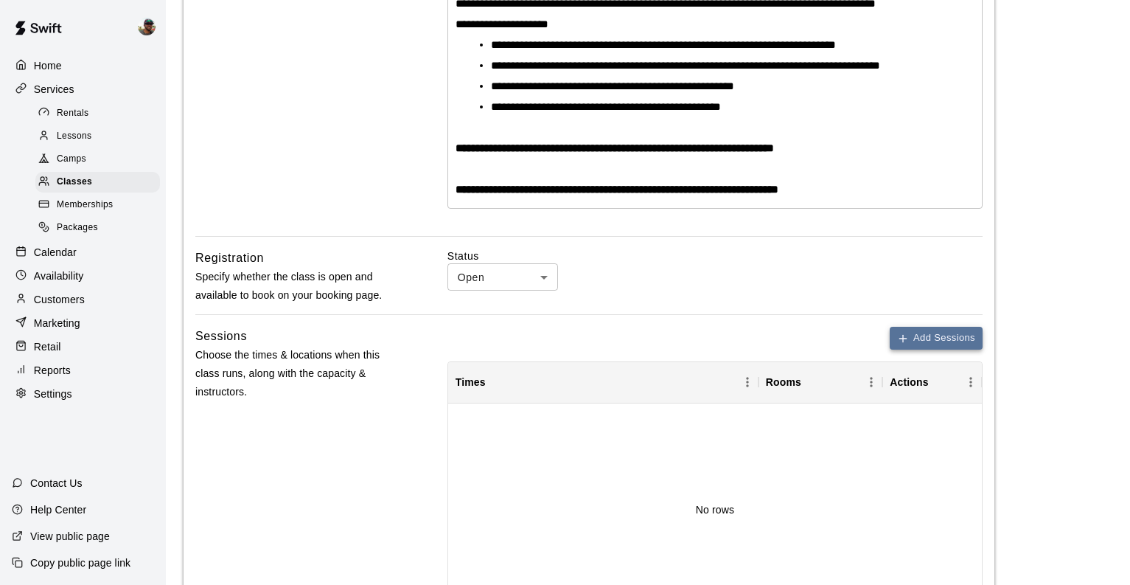
click at [916, 339] on button "Add Sessions" at bounding box center [936, 338] width 93 height 23
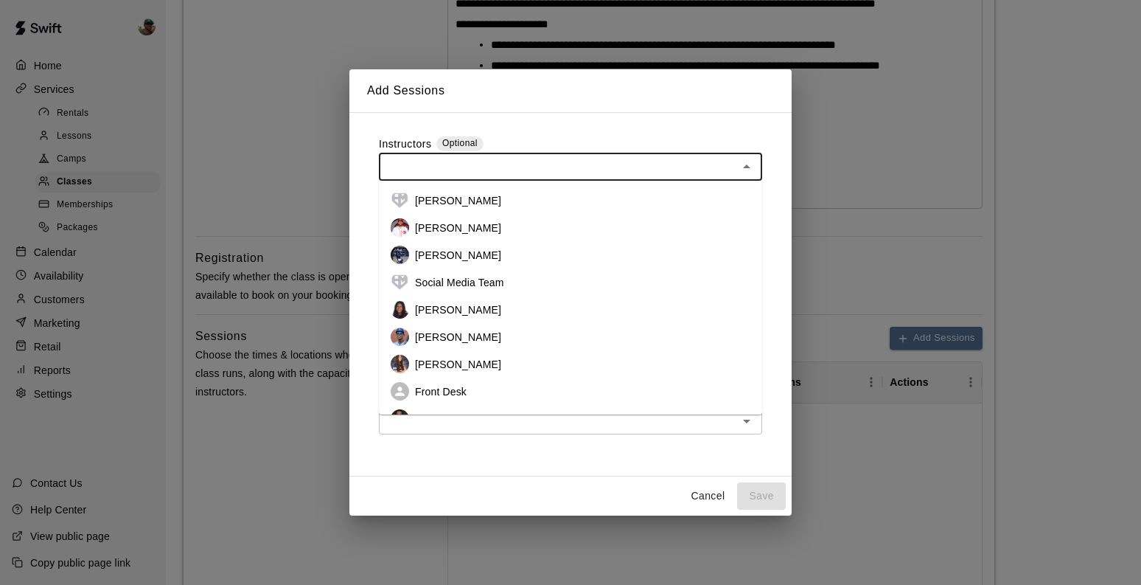
click at [543, 165] on input "text" at bounding box center [558, 167] width 350 height 18
click at [475, 262] on li "[PERSON_NAME]" at bounding box center [570, 254] width 383 height 27
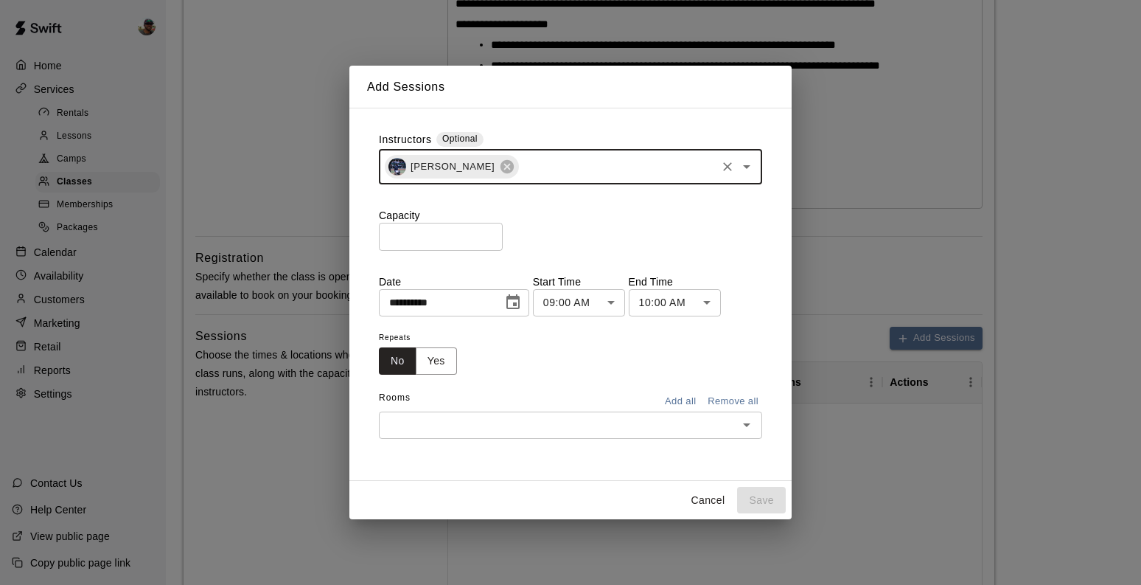
click at [490, 232] on input "*" at bounding box center [441, 236] width 124 height 27
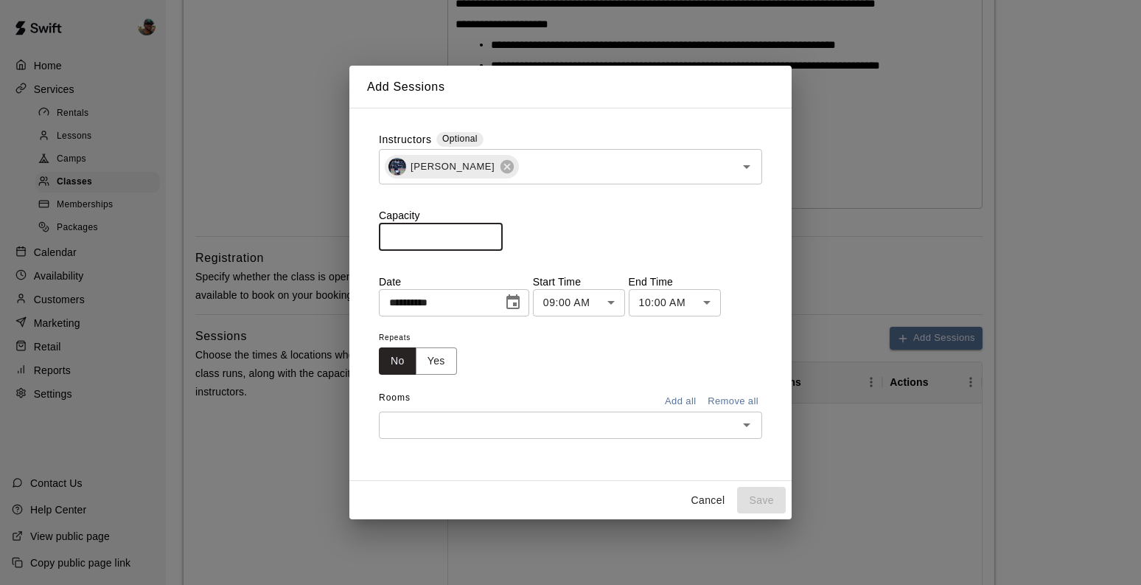
click at [490, 232] on input "*" at bounding box center [441, 236] width 124 height 27
type input "*"
click at [490, 232] on input "*" at bounding box center [441, 236] width 124 height 27
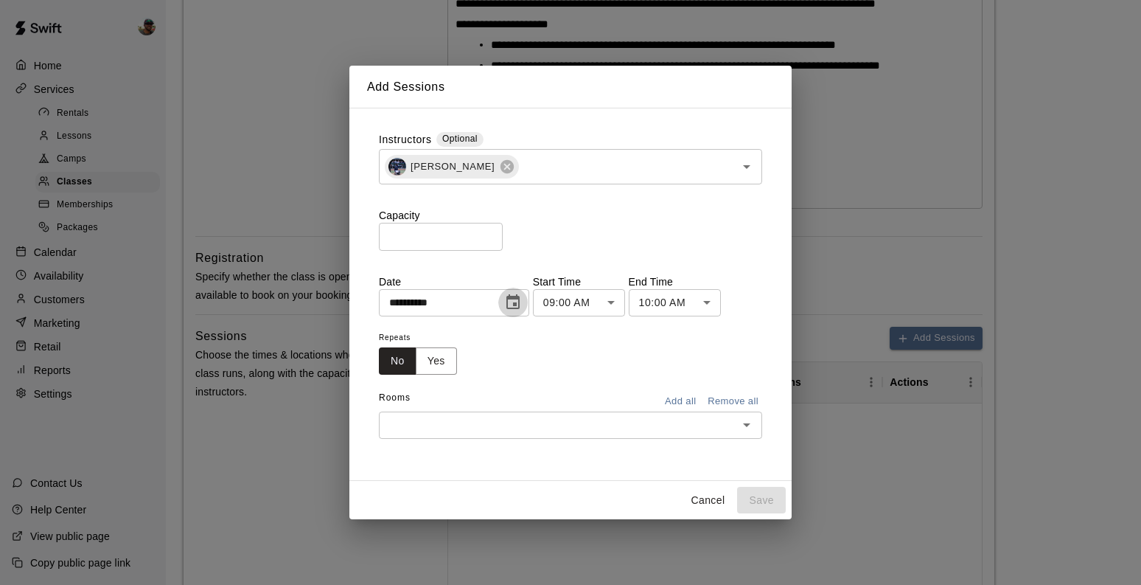
click at [516, 302] on icon "Choose date, selected date is Aug 21, 2025" at bounding box center [513, 302] width 18 height 18
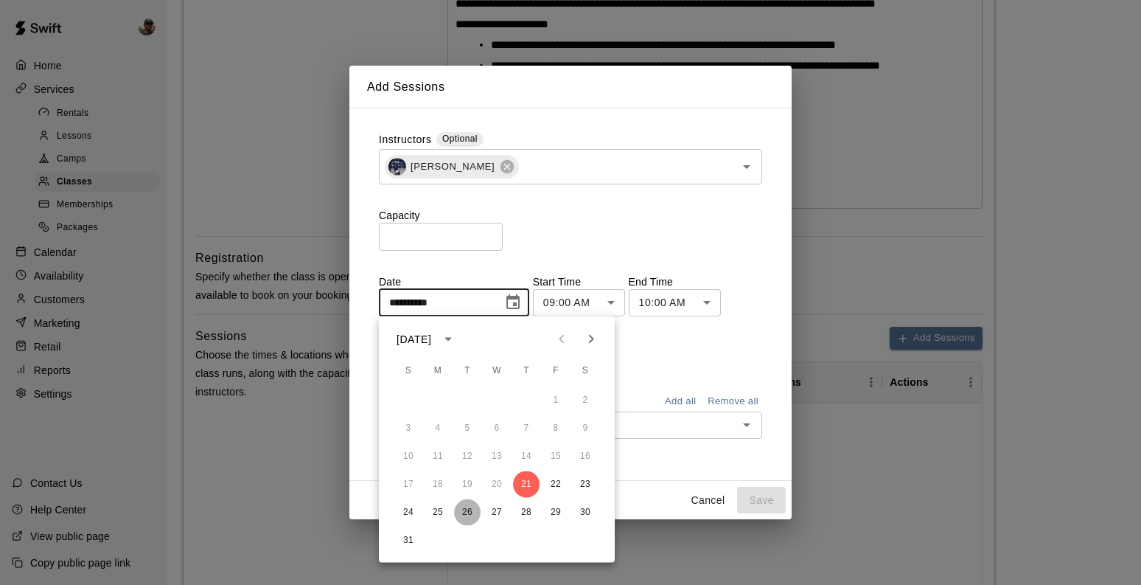
click at [467, 509] on button "26" at bounding box center [467, 512] width 27 height 27
type input "**********"
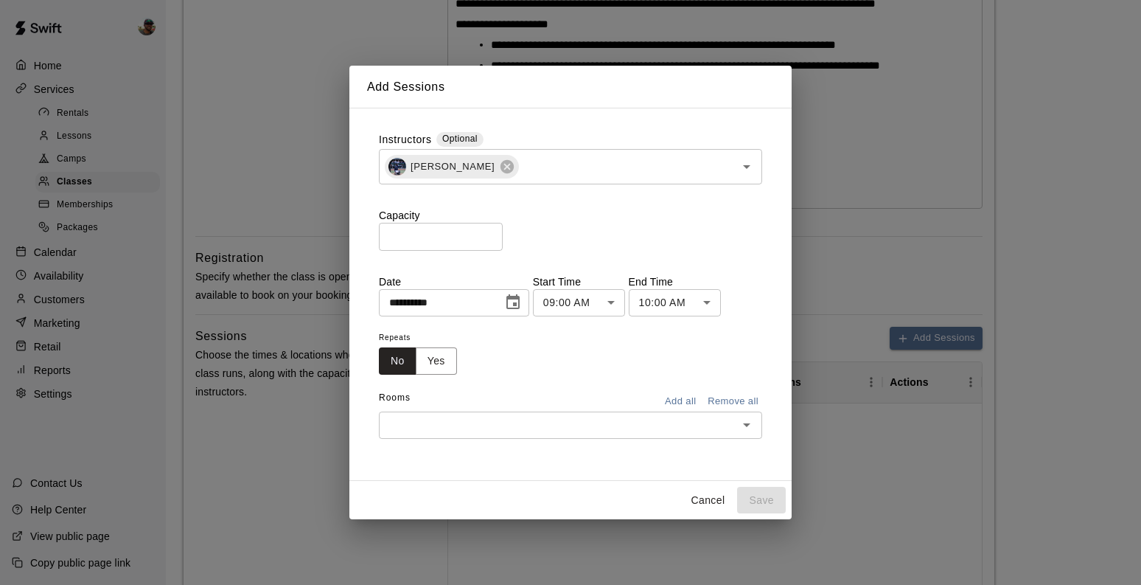
click at [592, 294] on body "**********" at bounding box center [570, 250] width 1141 height 1427
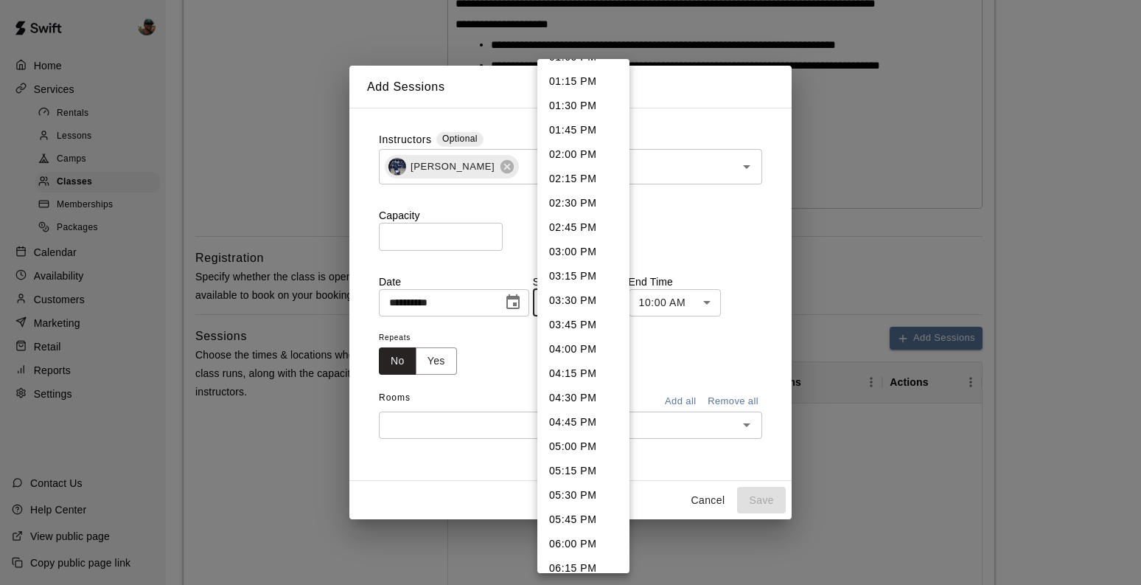
scroll to position [1318, 0]
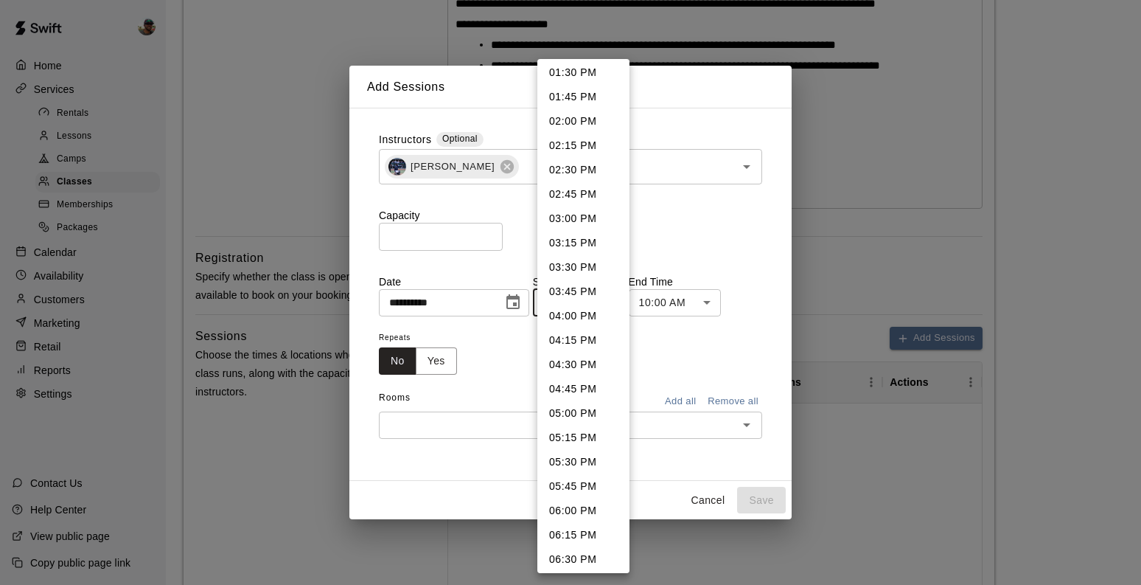
click at [578, 514] on li "06:00 PM" at bounding box center [583, 510] width 92 height 24
type input "********"
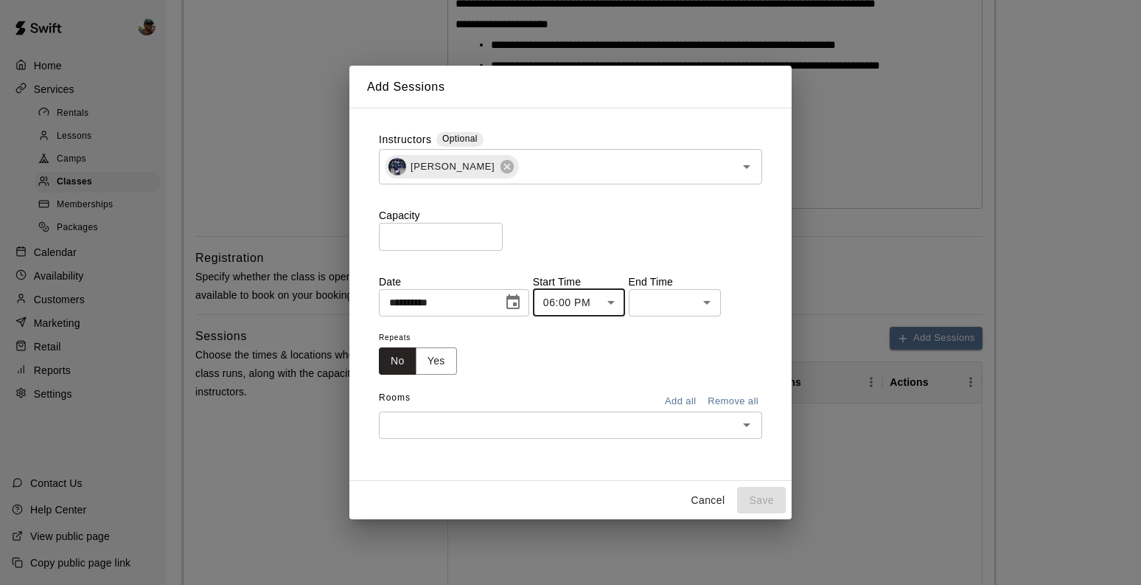
click at [665, 302] on body "**********" at bounding box center [570, 250] width 1141 height 1427
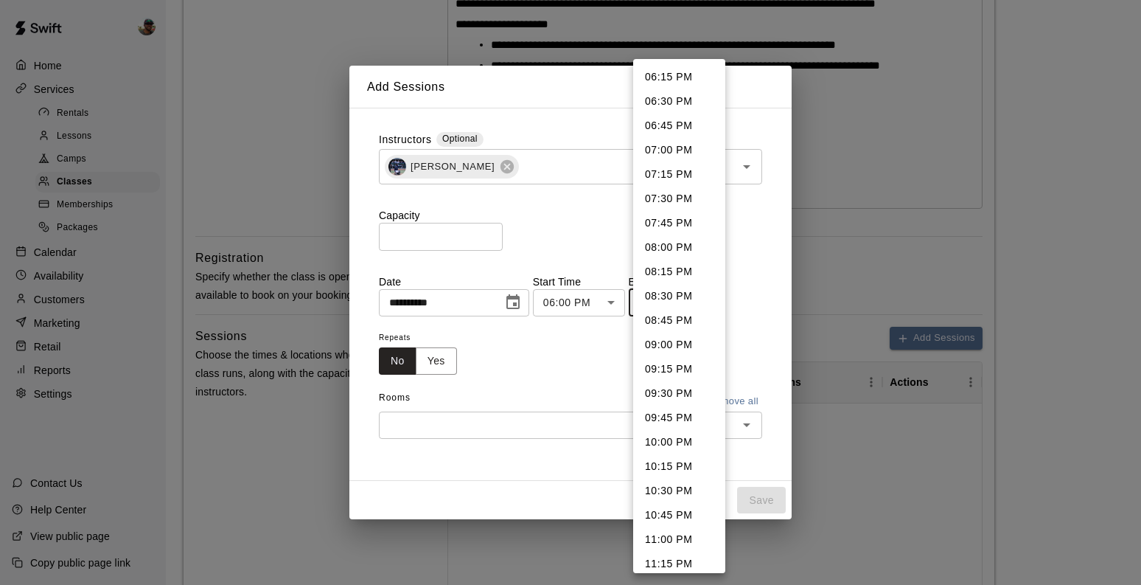
scroll to position [58, 0]
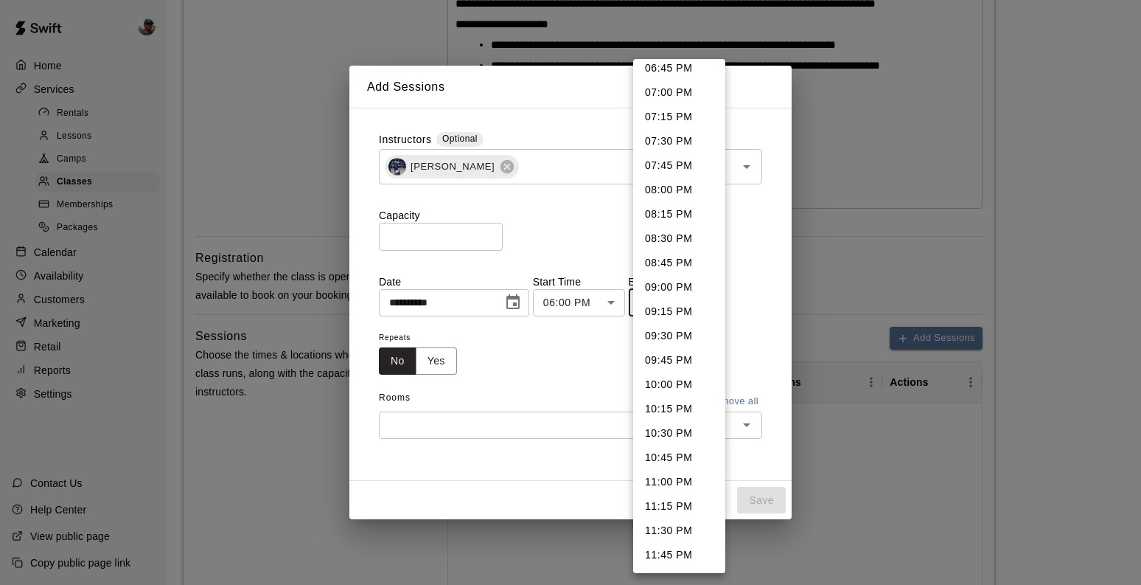
click at [673, 91] on li "07:00 PM" at bounding box center [679, 92] width 92 height 24
type input "********"
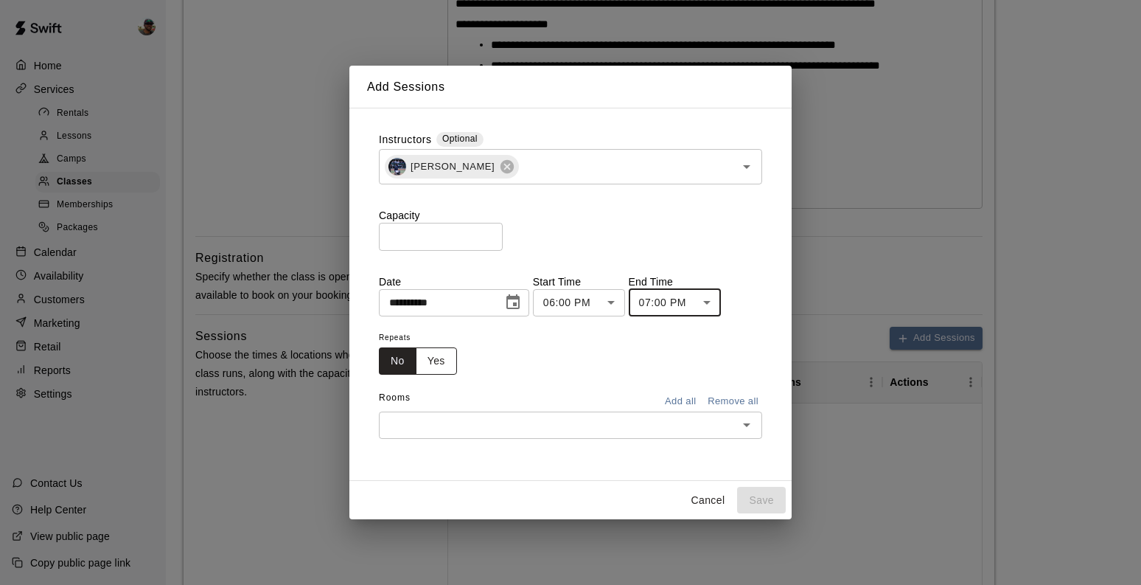
click at [434, 352] on button "Yes" at bounding box center [436, 360] width 41 height 27
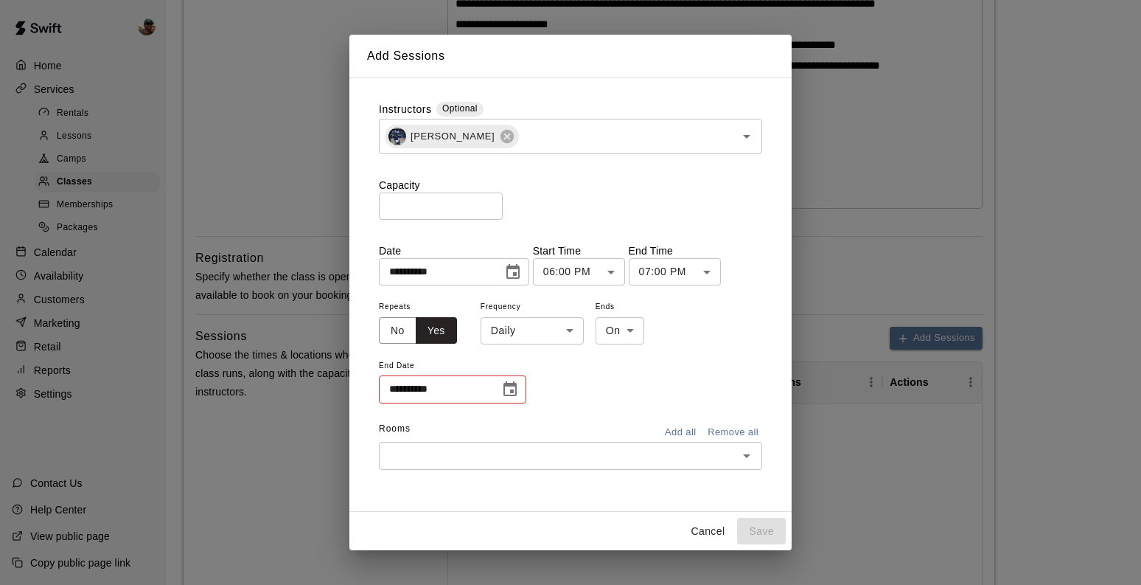
click at [541, 336] on body "**********" at bounding box center [570, 250] width 1141 height 1427
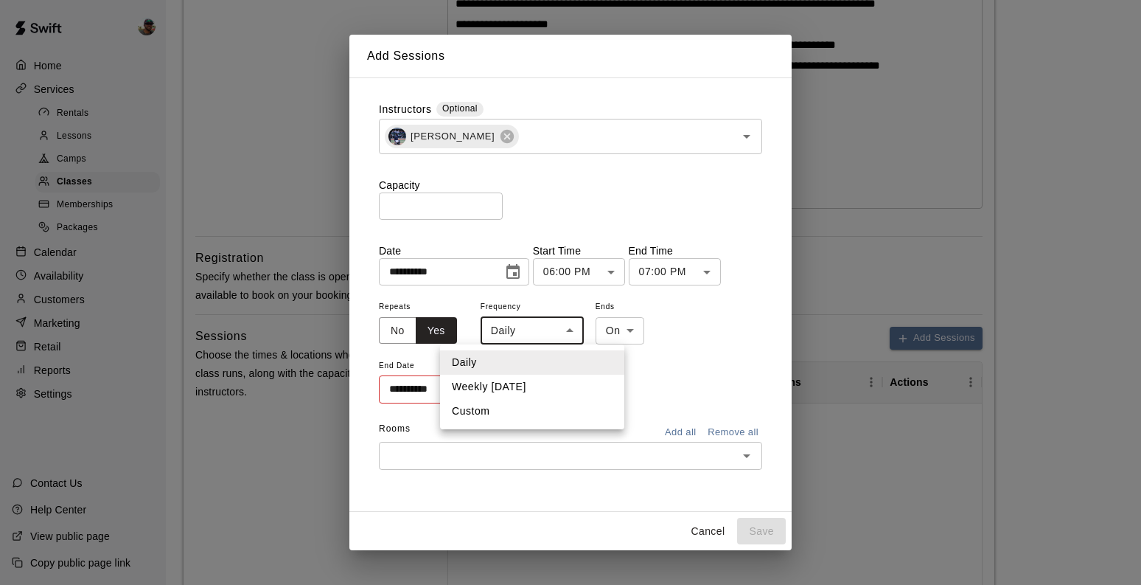
click at [532, 386] on li "Weekly on Tuesday" at bounding box center [532, 387] width 184 height 24
type input "******"
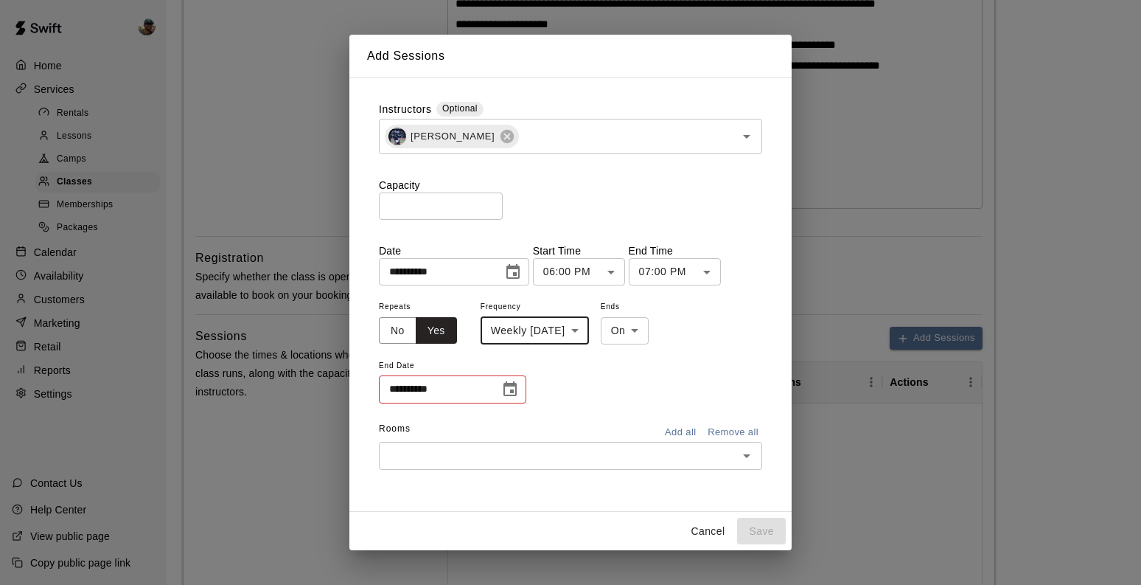
click at [513, 391] on icon "Choose date" at bounding box center [510, 388] width 13 height 15
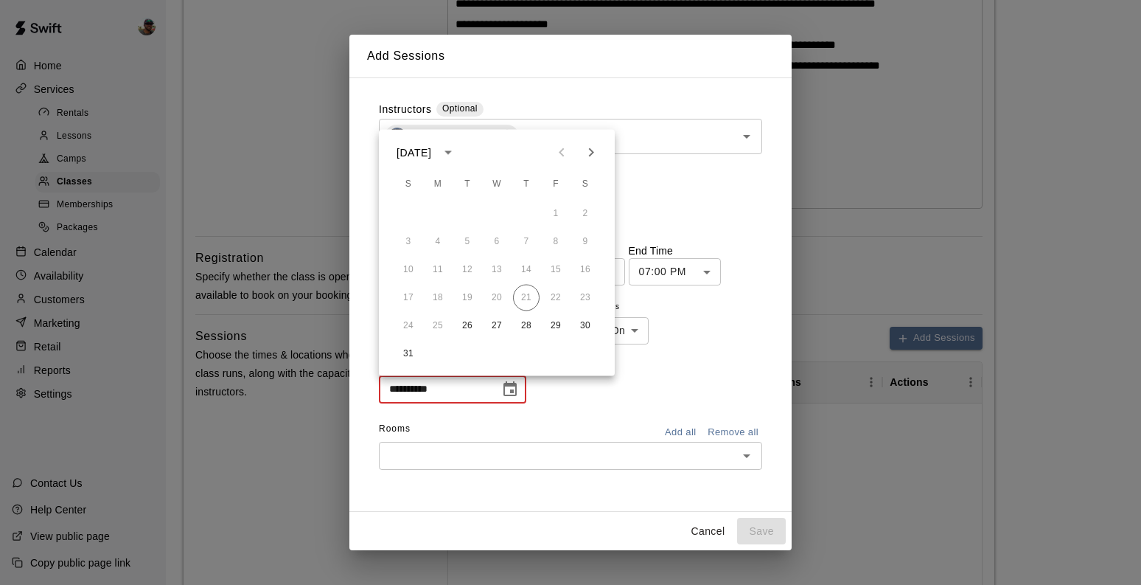
click at [588, 147] on icon "Next month" at bounding box center [591, 153] width 18 height 18
click at [563, 148] on icon "Previous month" at bounding box center [561, 152] width 5 height 9
click at [463, 324] on button "30" at bounding box center [467, 326] width 27 height 27
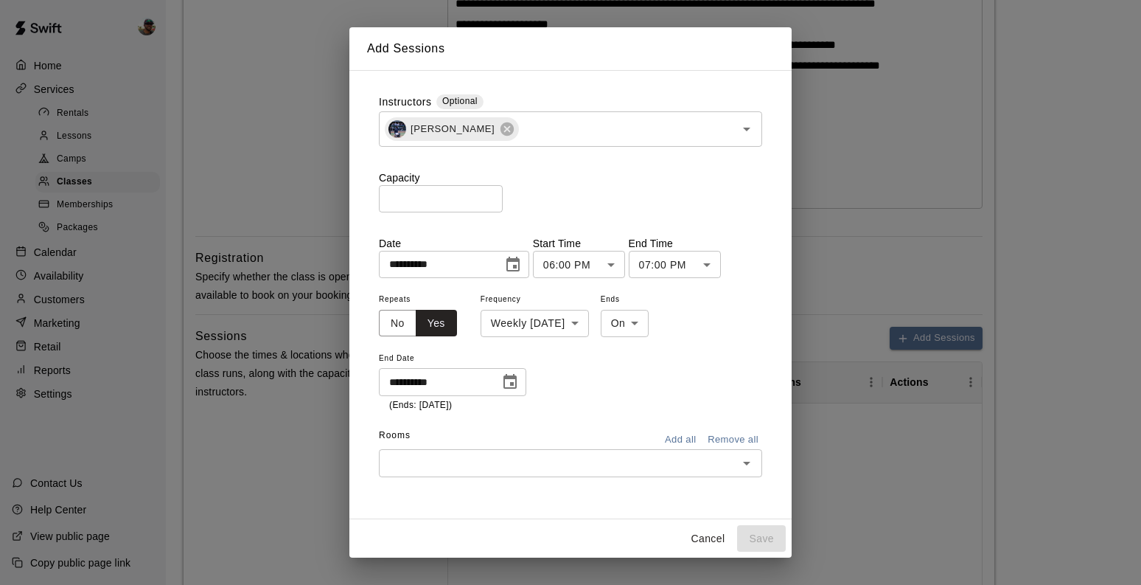
type input "**********"
click at [609, 456] on input "text" at bounding box center [558, 462] width 350 height 18
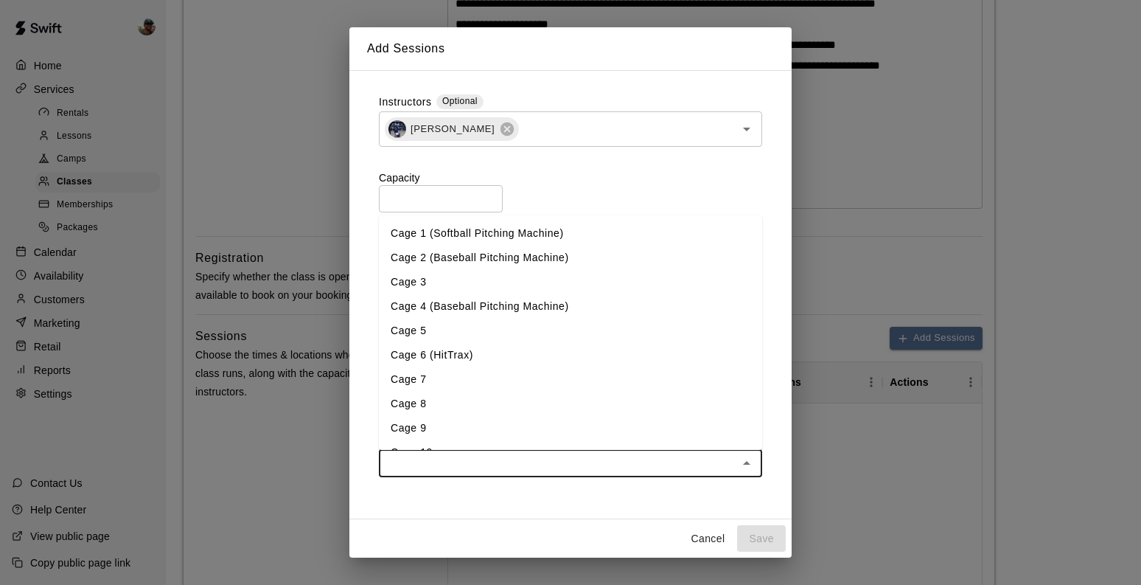
click at [477, 333] on li "Cage 5" at bounding box center [570, 330] width 383 height 24
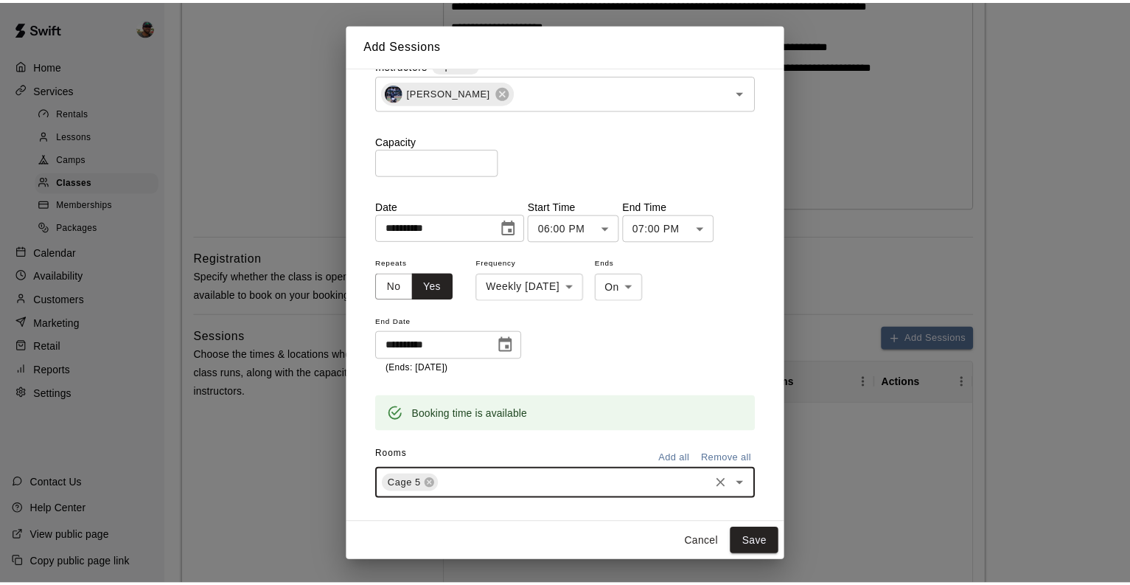
scroll to position [40, 0]
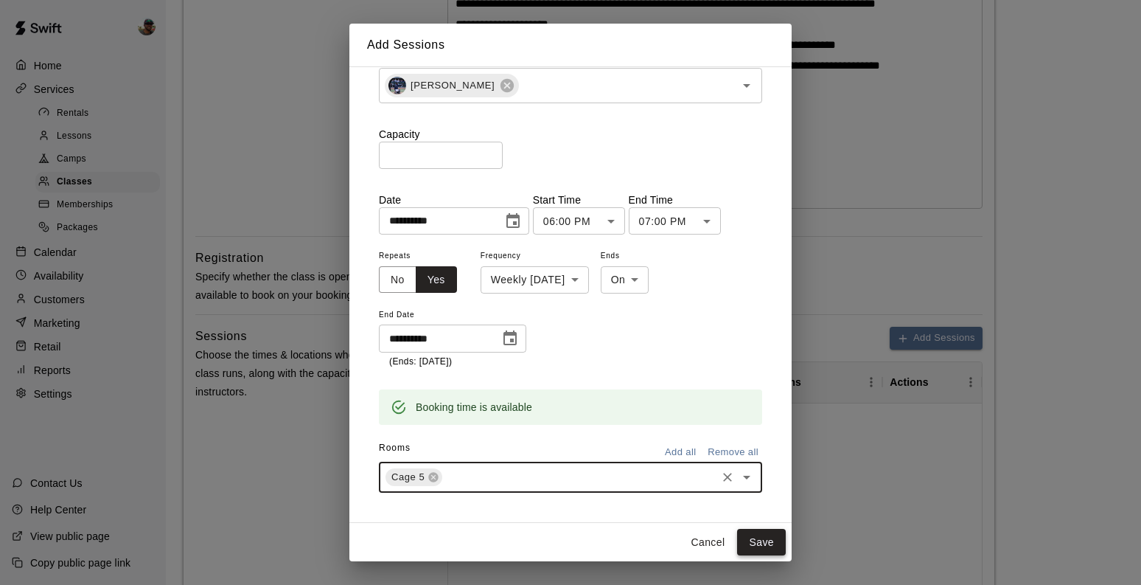
click at [760, 542] on button "Save" at bounding box center [761, 542] width 49 height 27
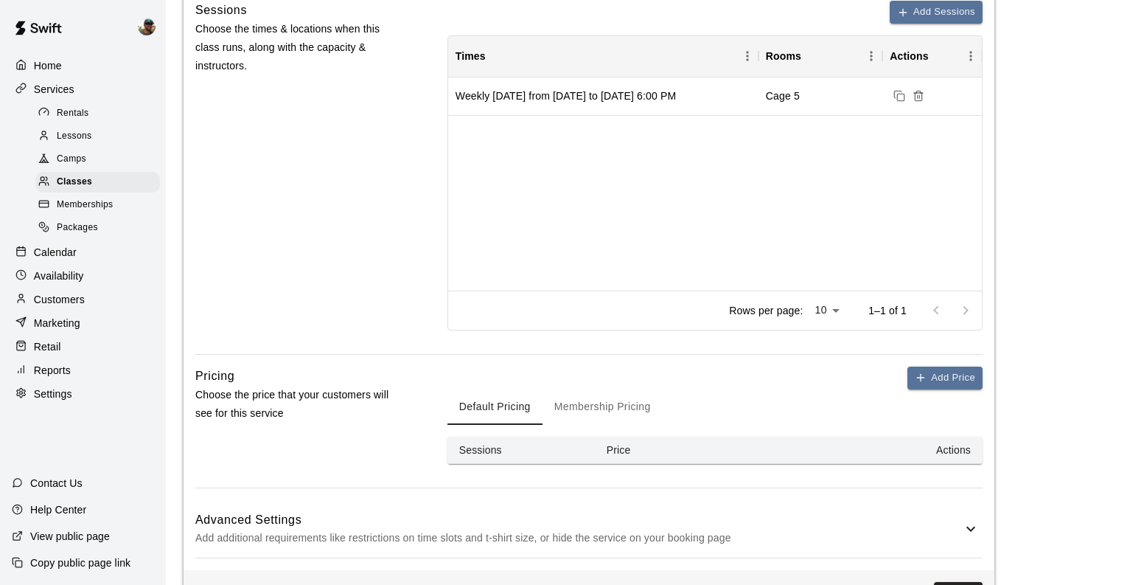
scroll to position [843, 0]
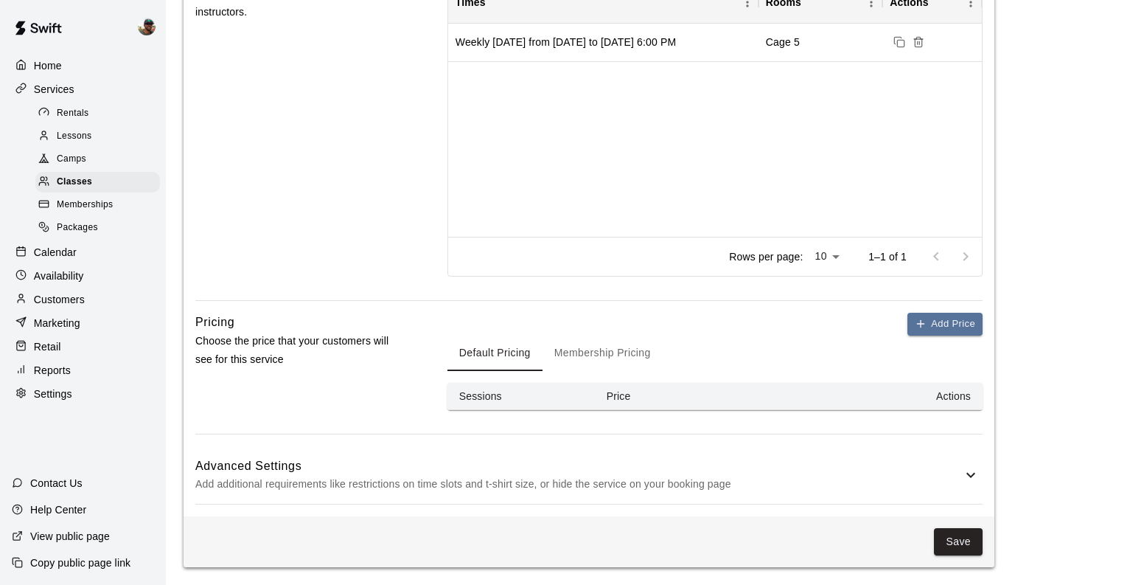
click at [616, 489] on p "Add additional requirements like restrictions on time slots and t-shirt size, o…" at bounding box center [578, 484] width 767 height 18
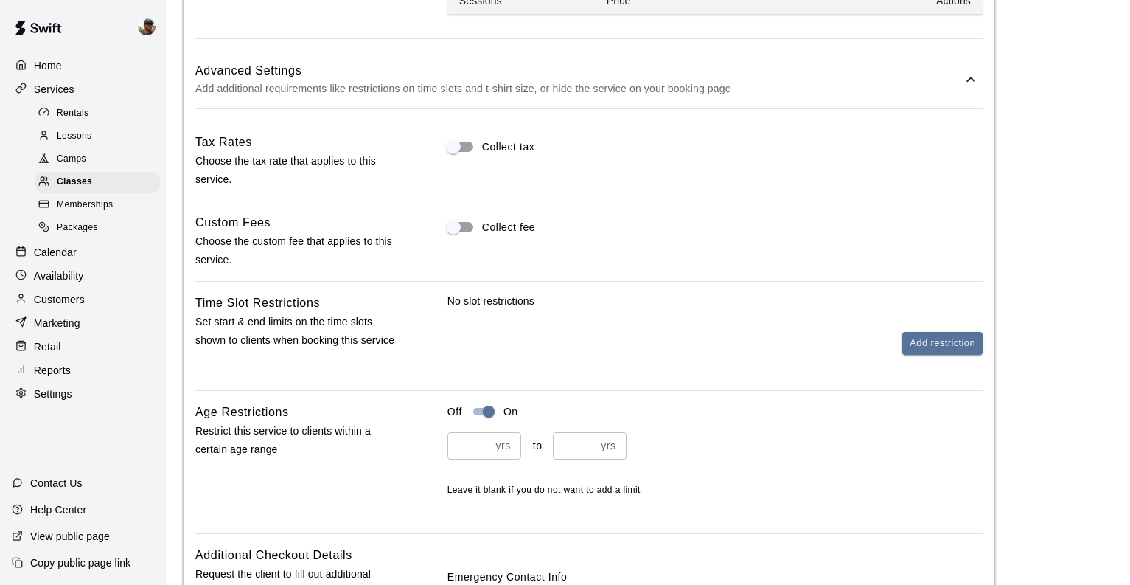
scroll to position [1259, 0]
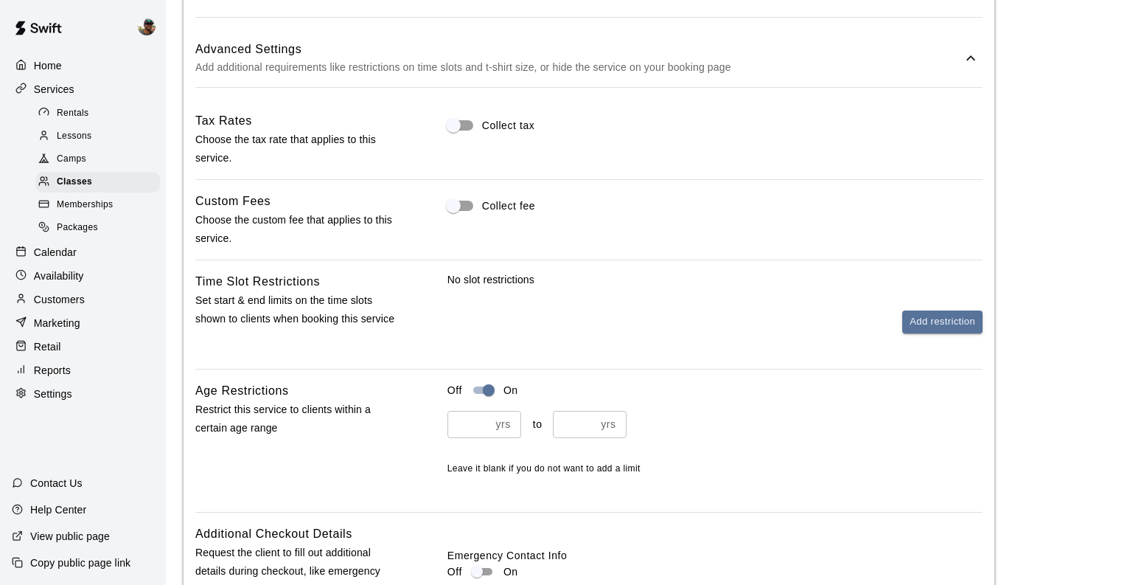
click at [455, 422] on input "*" at bounding box center [469, 424] width 43 height 27
click at [481, 422] on input "*" at bounding box center [469, 424] width 43 height 27
click at [481, 422] on input "**" at bounding box center [469, 424] width 43 height 27
type input "**"
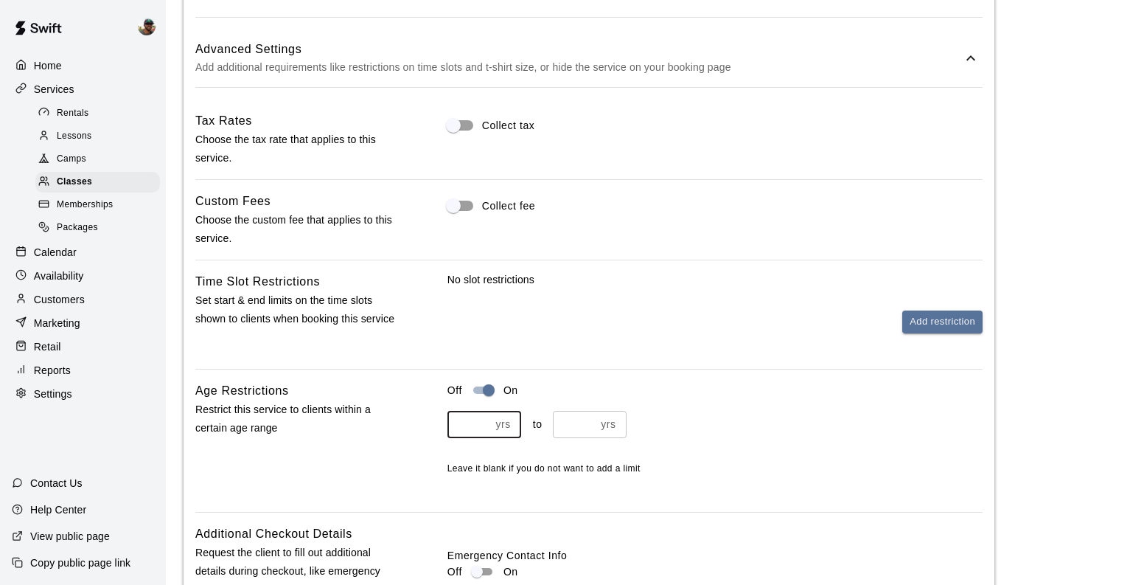
click at [481, 422] on input "**" at bounding box center [469, 424] width 43 height 27
click at [596, 420] on div "** yrs ​" at bounding box center [590, 424] width 74 height 27
click at [591, 420] on input "**" at bounding box center [574, 424] width 43 height 27
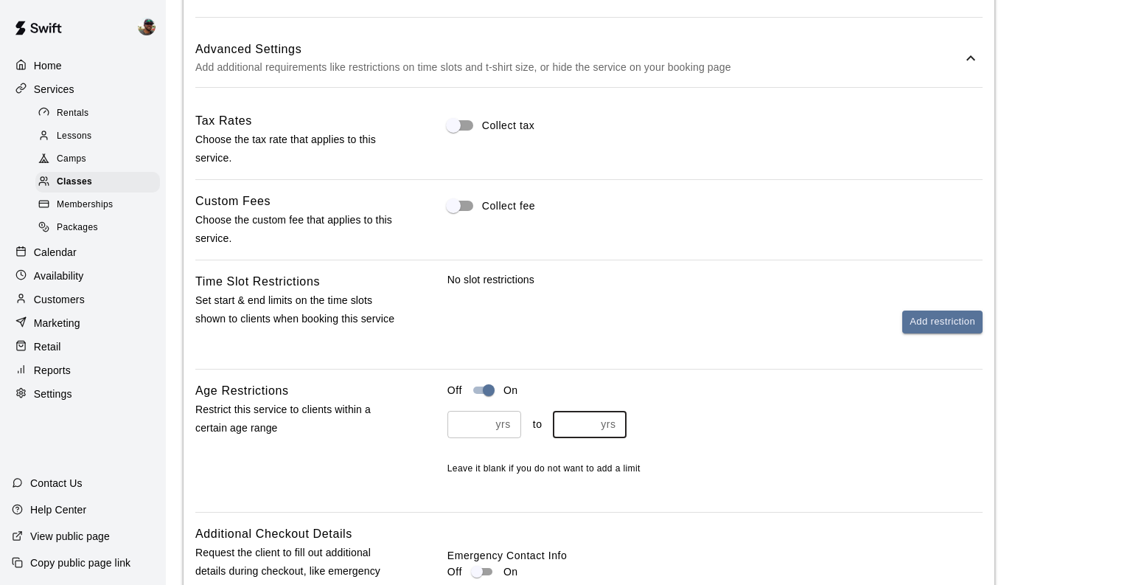
type input "**"
click at [587, 429] on input "**" at bounding box center [574, 424] width 43 height 27
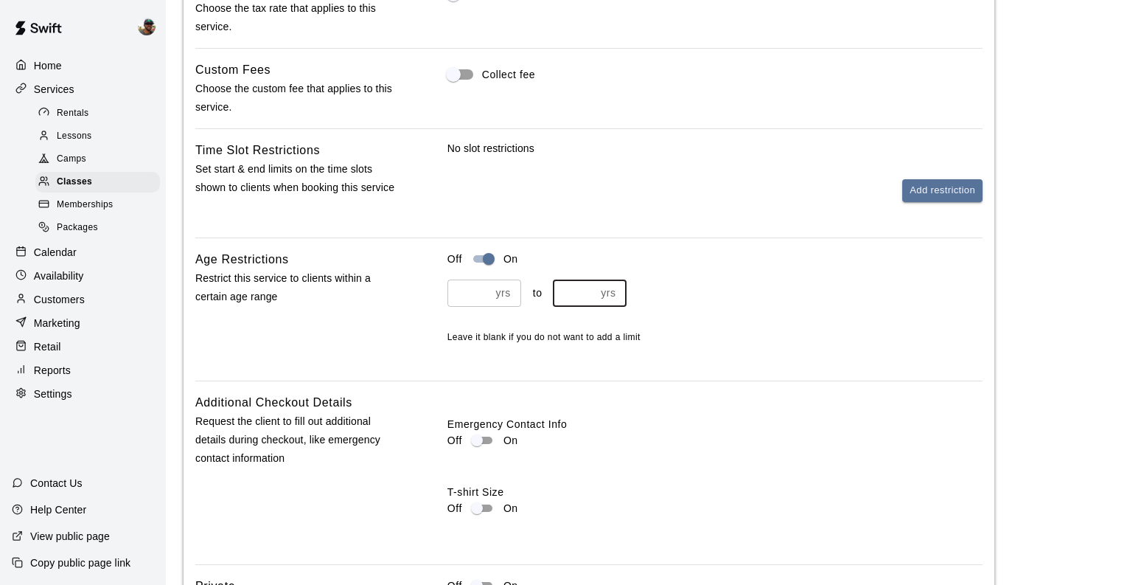
scroll to position [1392, 0]
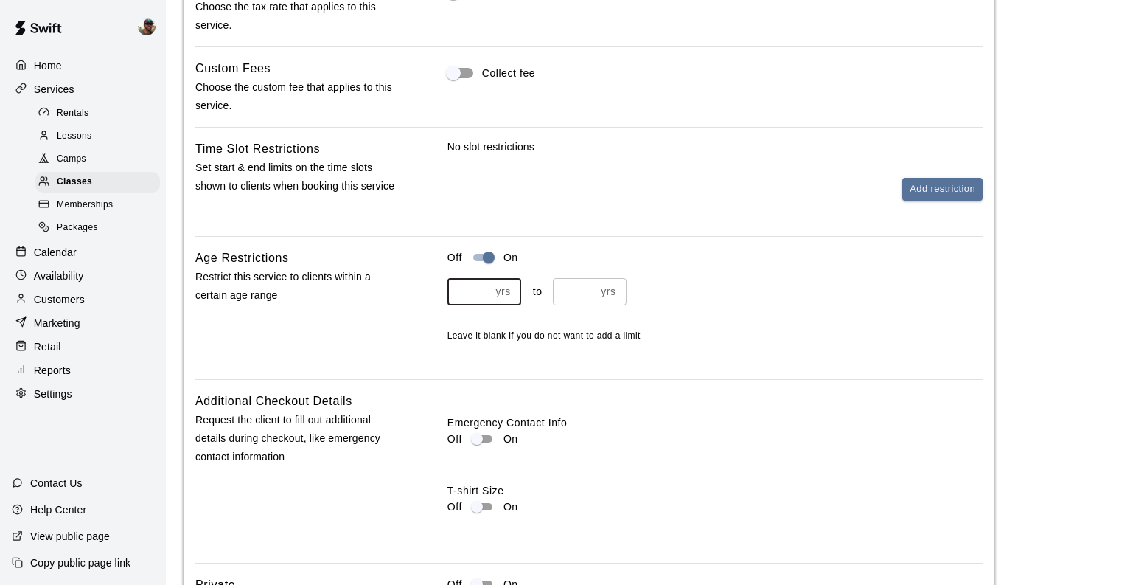
click at [487, 294] on input "**" at bounding box center [469, 291] width 43 height 27
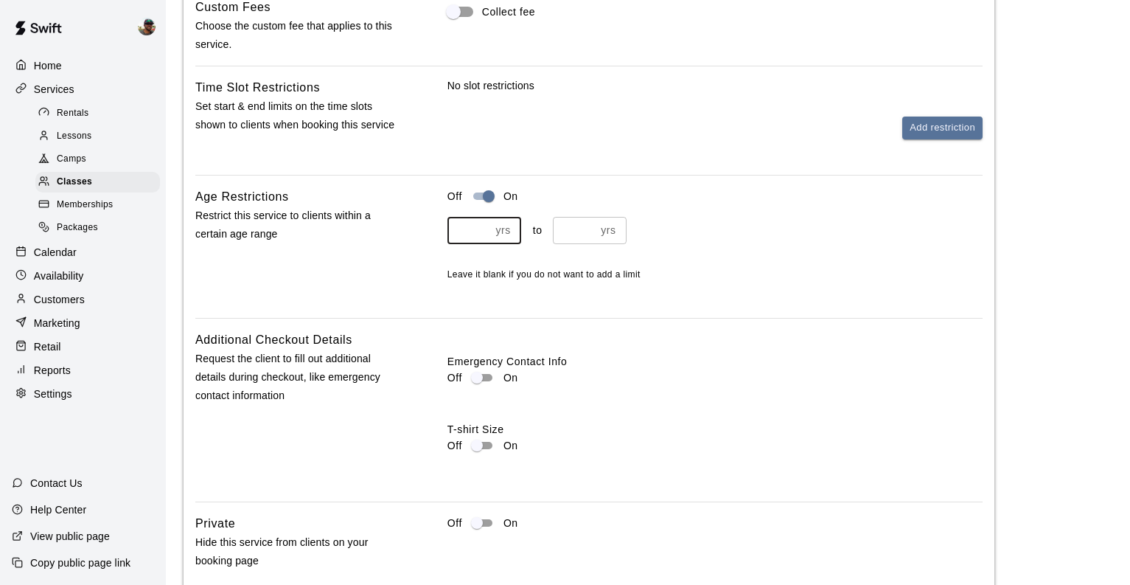
scroll to position [1459, 0]
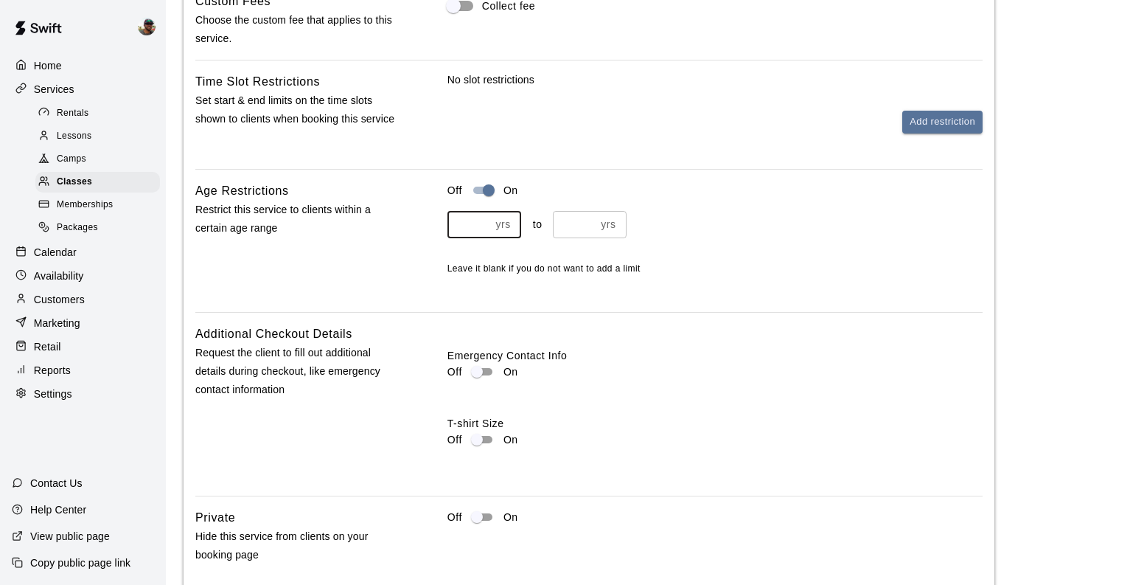
type input "**"
click at [484, 224] on input "**" at bounding box center [469, 224] width 43 height 27
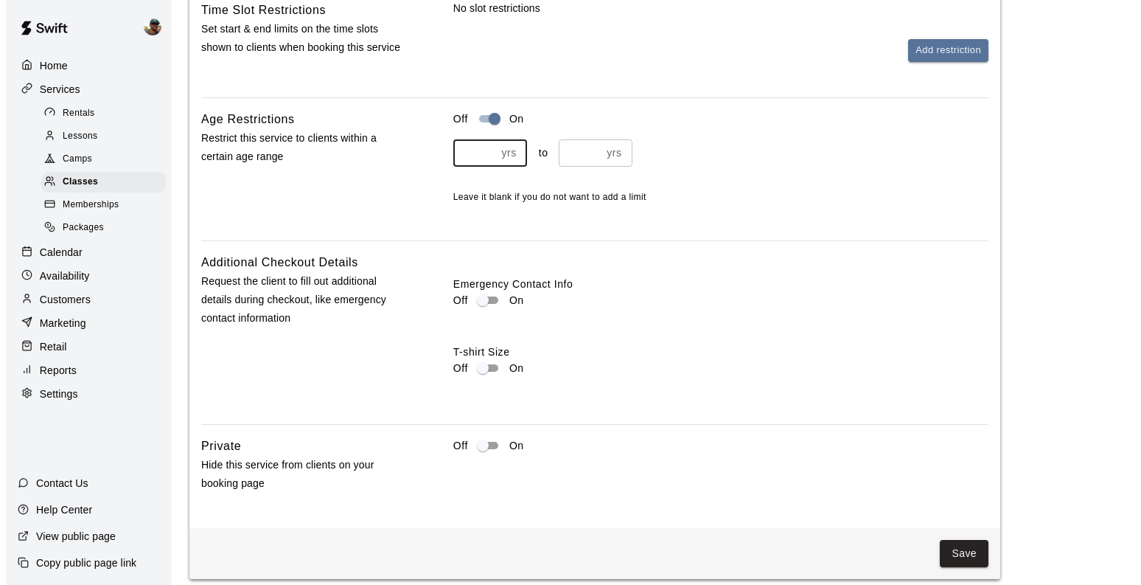
scroll to position [1542, 0]
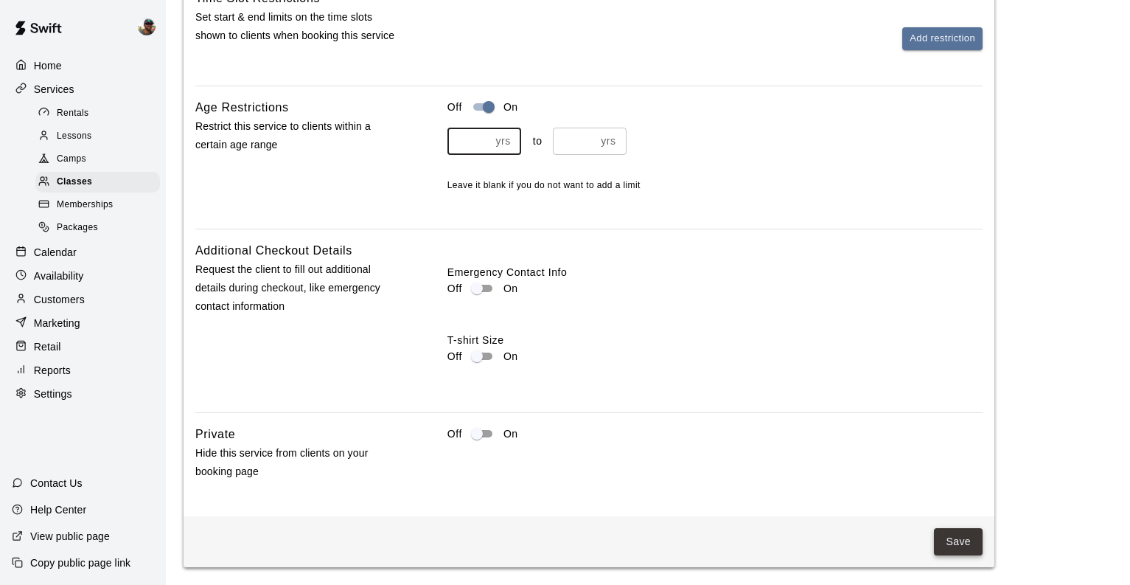
click at [956, 539] on button "Save" at bounding box center [958, 541] width 49 height 27
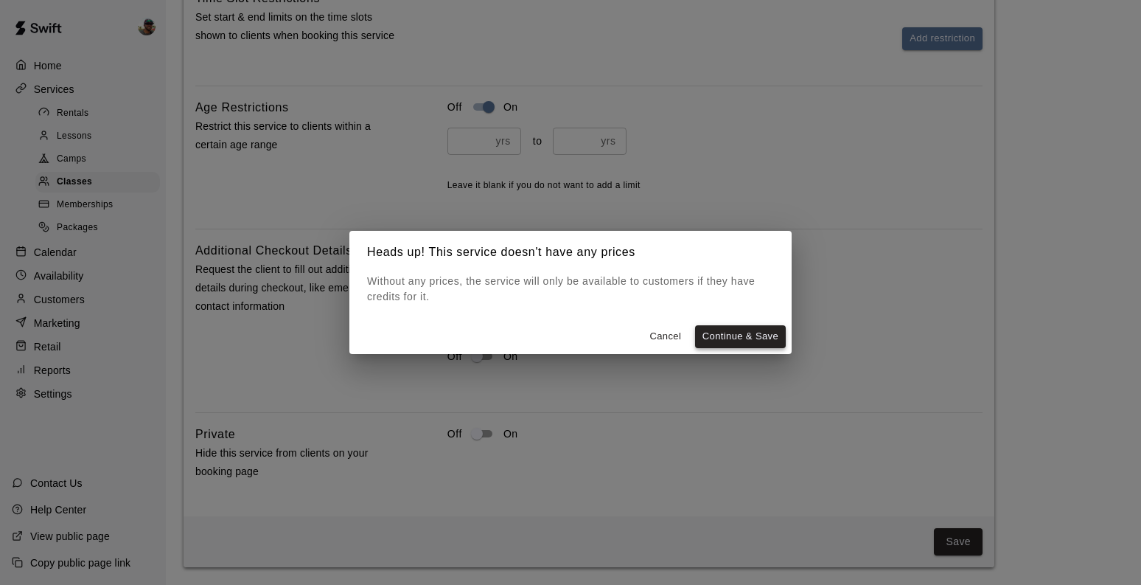
click at [731, 337] on button "Continue & Save" at bounding box center [740, 336] width 91 height 23
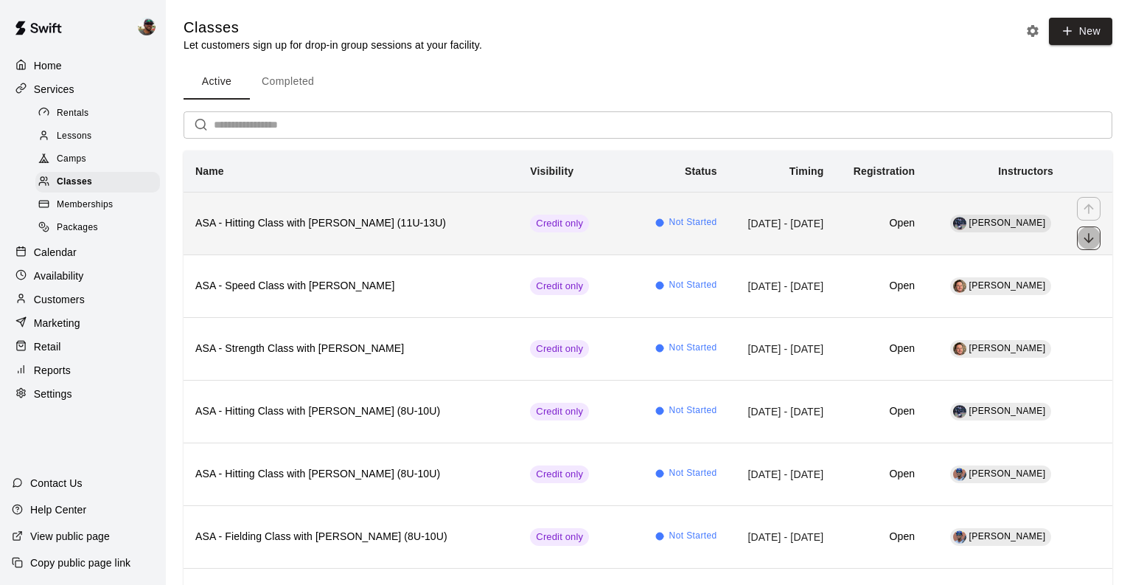
click at [1084, 233] on icon "move item down" at bounding box center [1089, 238] width 15 height 15
click at [1087, 249] on button "move item down" at bounding box center [1089, 238] width 24 height 24
click at [1086, 248] on button "move item down" at bounding box center [1089, 238] width 24 height 24
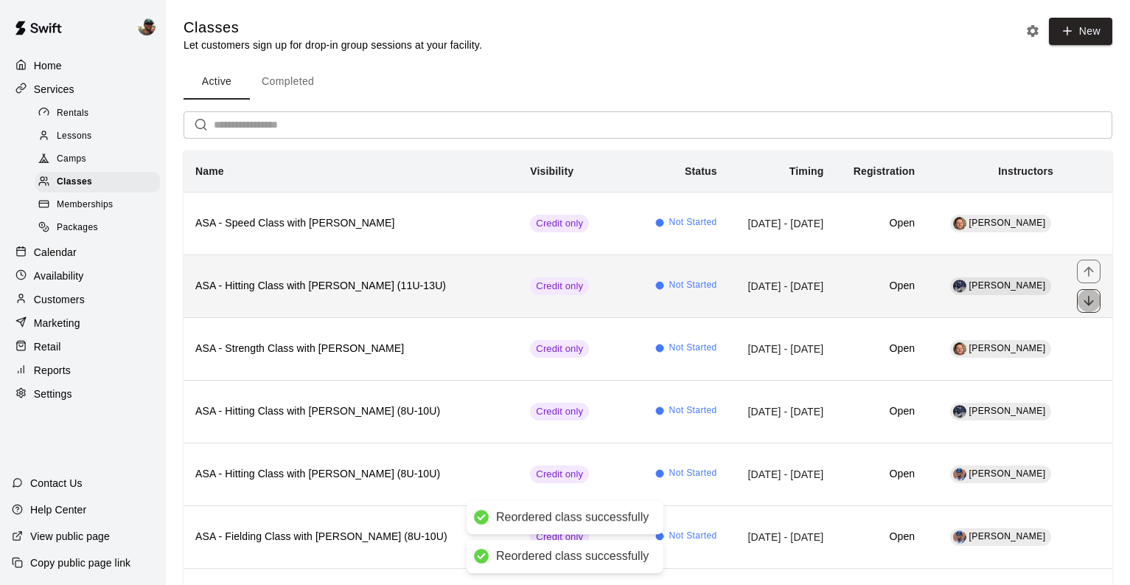
click at [1088, 297] on icon "move item down" at bounding box center [1089, 301] width 10 height 10
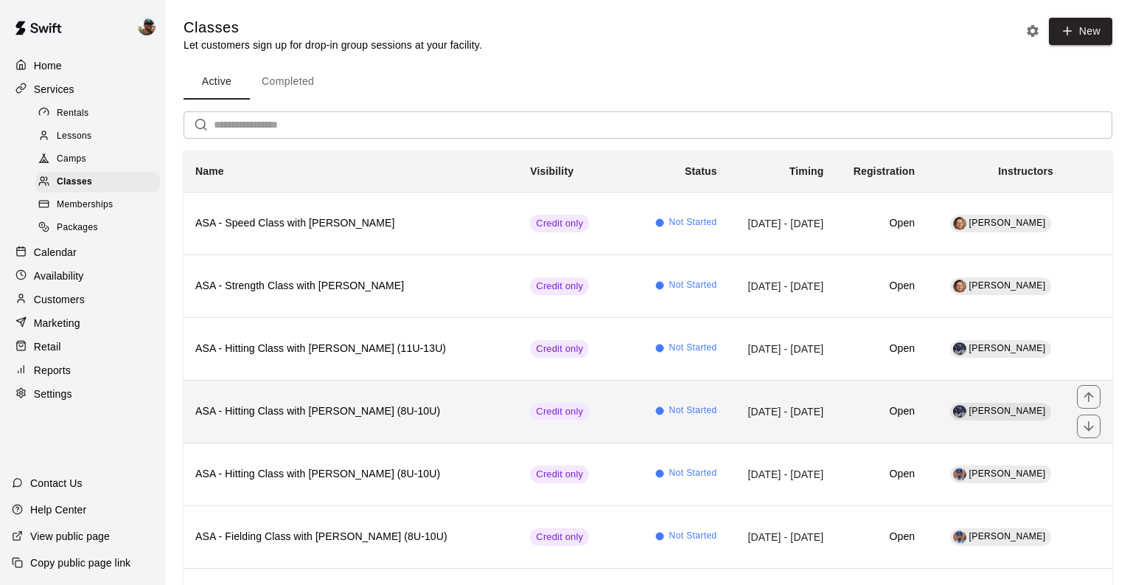
click at [450, 405] on h6 "ASA - Hitting Class with [PERSON_NAME] (8U-10U)" at bounding box center [350, 411] width 311 height 16
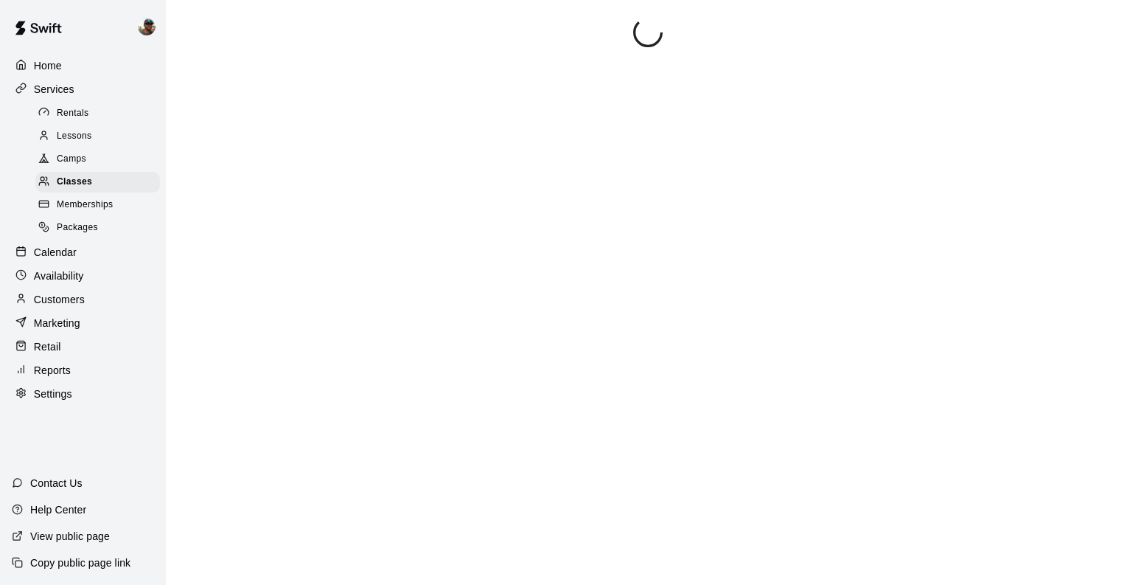
scroll to position [99, 0]
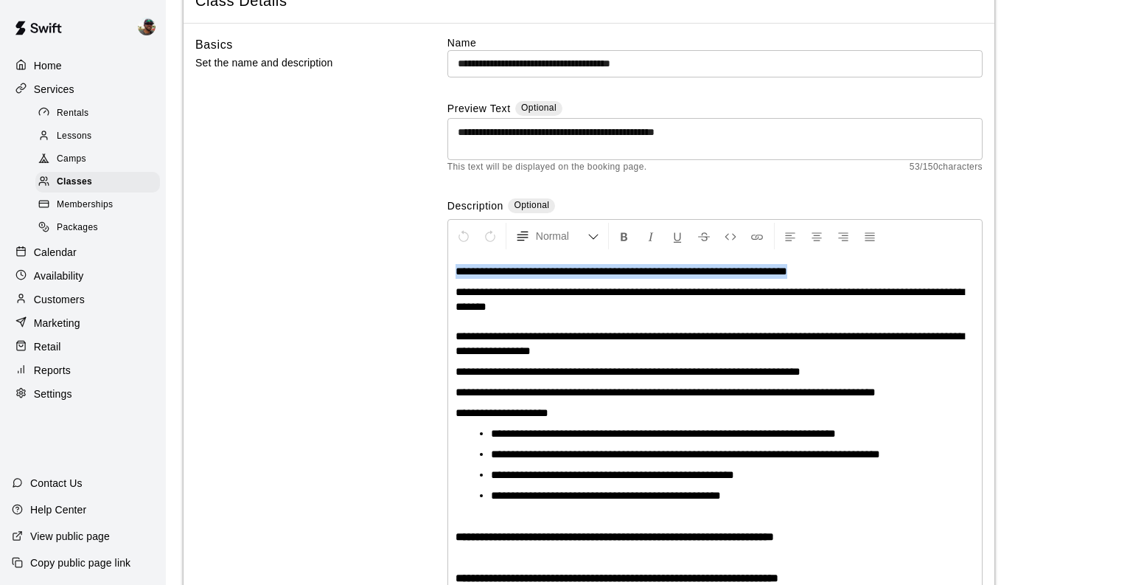
drag, startPoint x: 457, startPoint y: 274, endPoint x: 840, endPoint y: 274, distance: 383.4
click at [840, 275] on p "**********" at bounding box center [715, 271] width 519 height 15
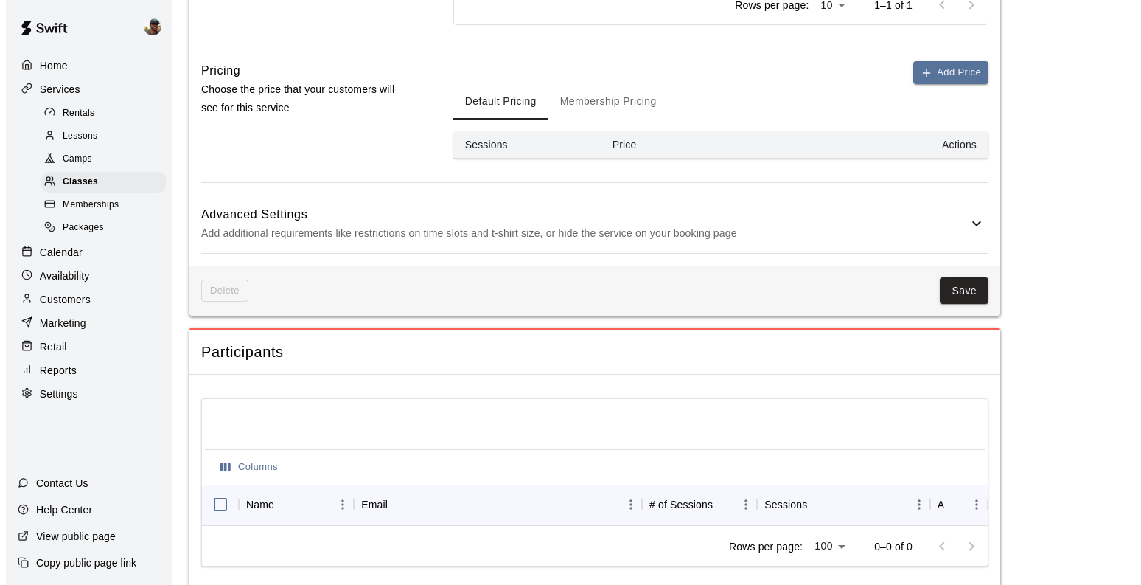
scroll to position [1137, 0]
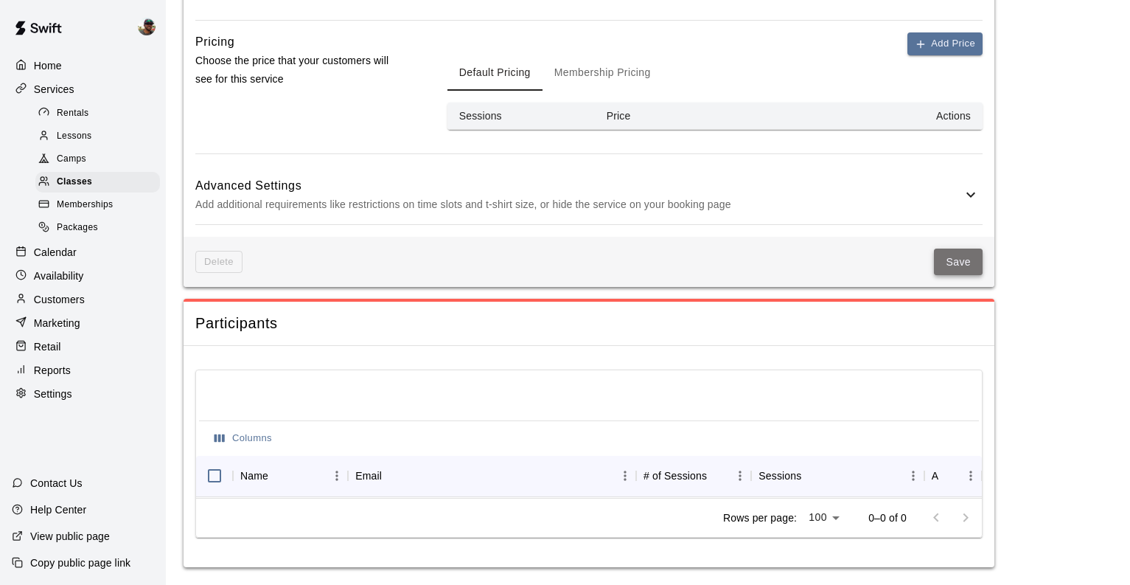
click at [969, 248] on button "Save" at bounding box center [958, 261] width 49 height 27
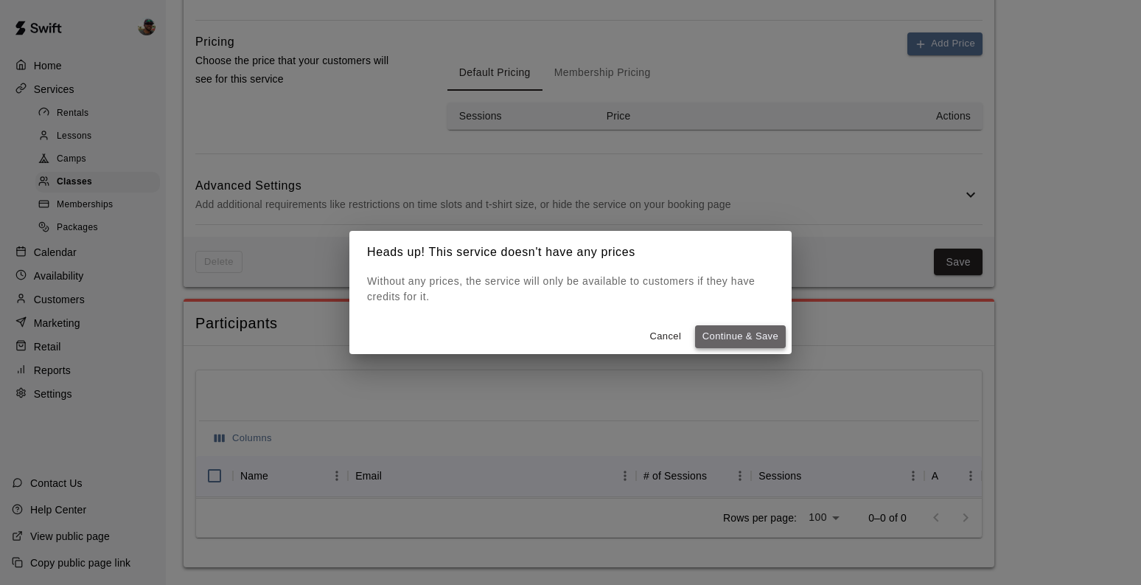
click at [728, 344] on button "Continue & Save" at bounding box center [740, 336] width 91 height 23
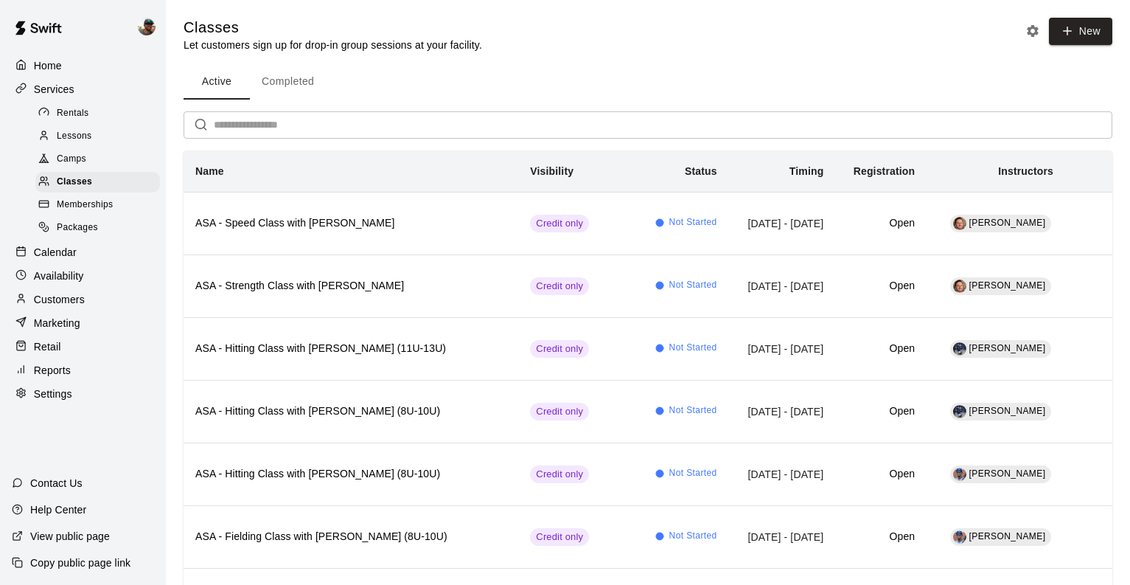
click at [61, 257] on p "Calendar" at bounding box center [55, 252] width 43 height 15
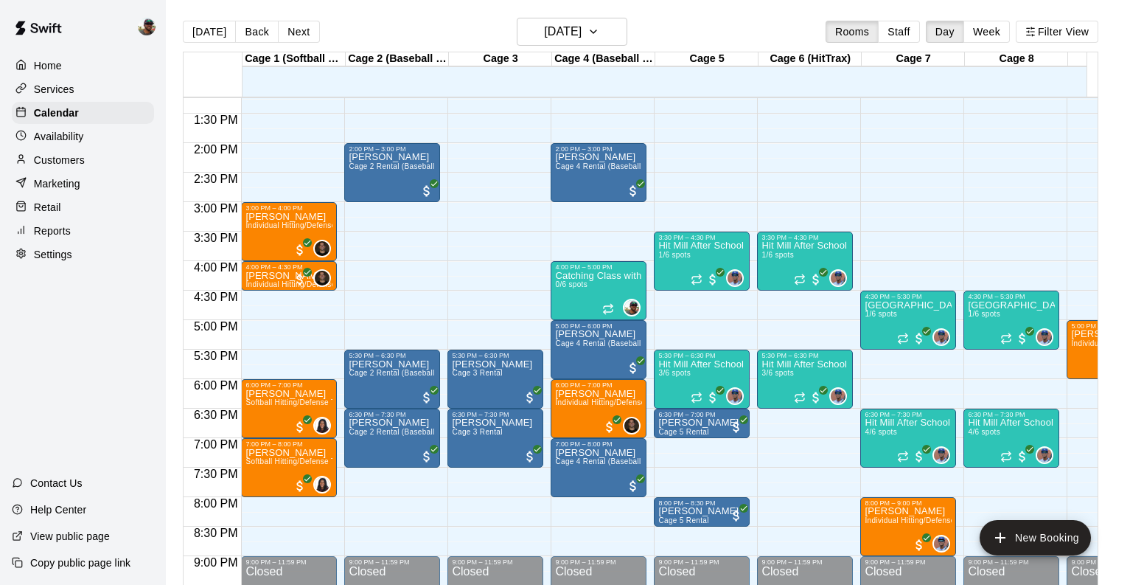
scroll to position [741, 0]
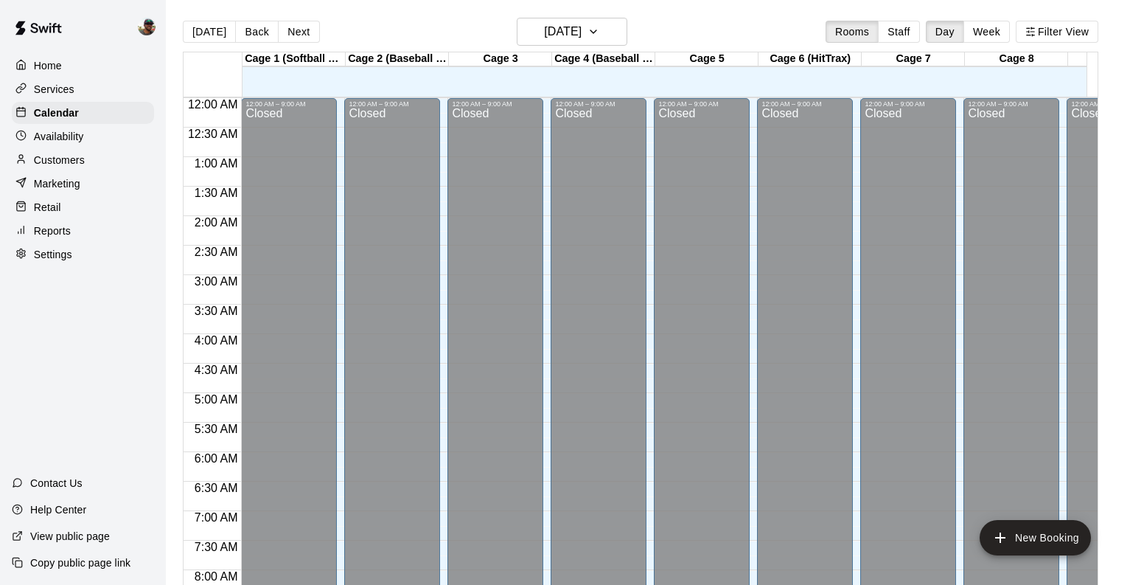
scroll to position [639, 0]
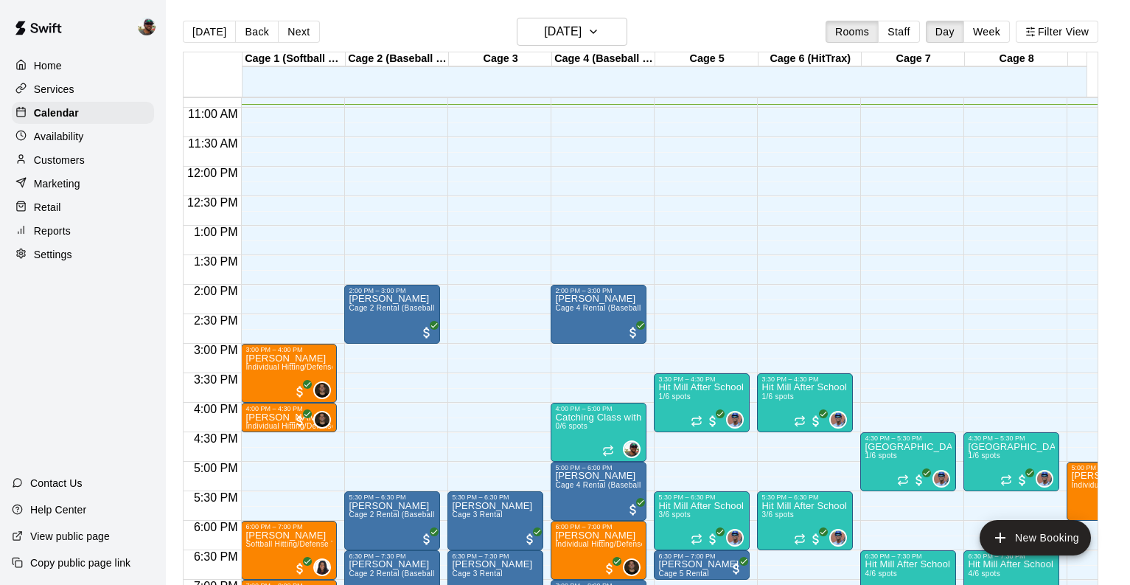
click at [66, 83] on p "Services" at bounding box center [54, 89] width 41 height 15
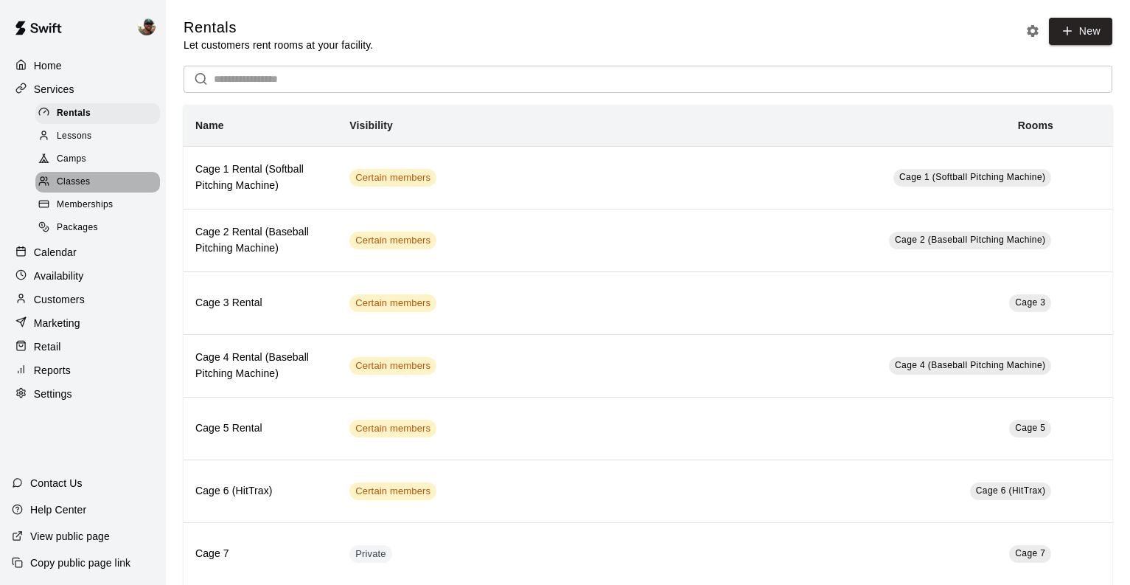
click at [72, 180] on span "Classes" at bounding box center [73, 182] width 33 height 15
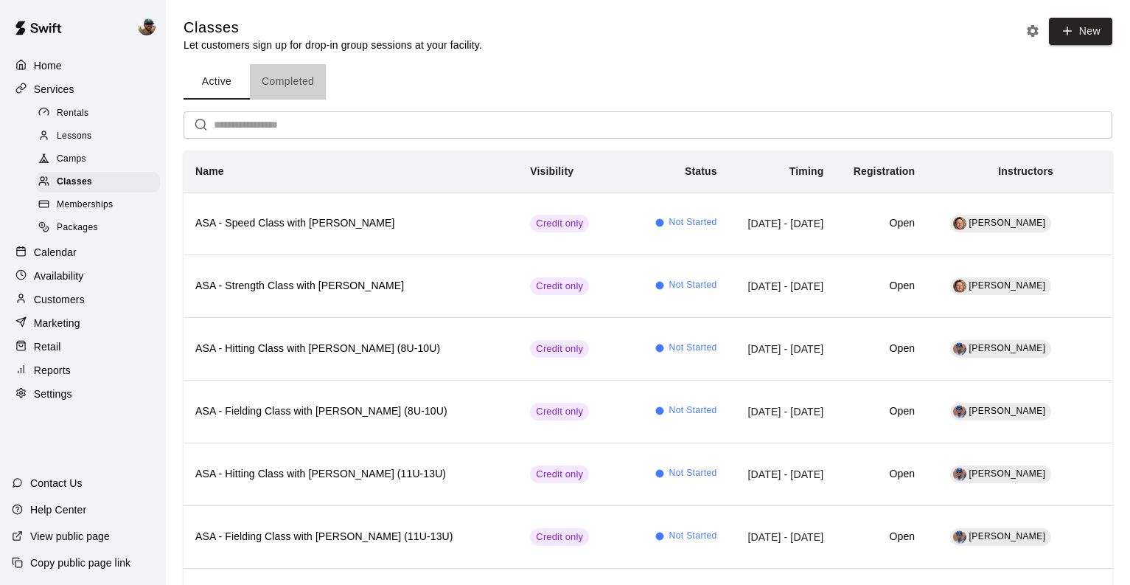
click at [288, 76] on button "Completed" at bounding box center [288, 81] width 76 height 35
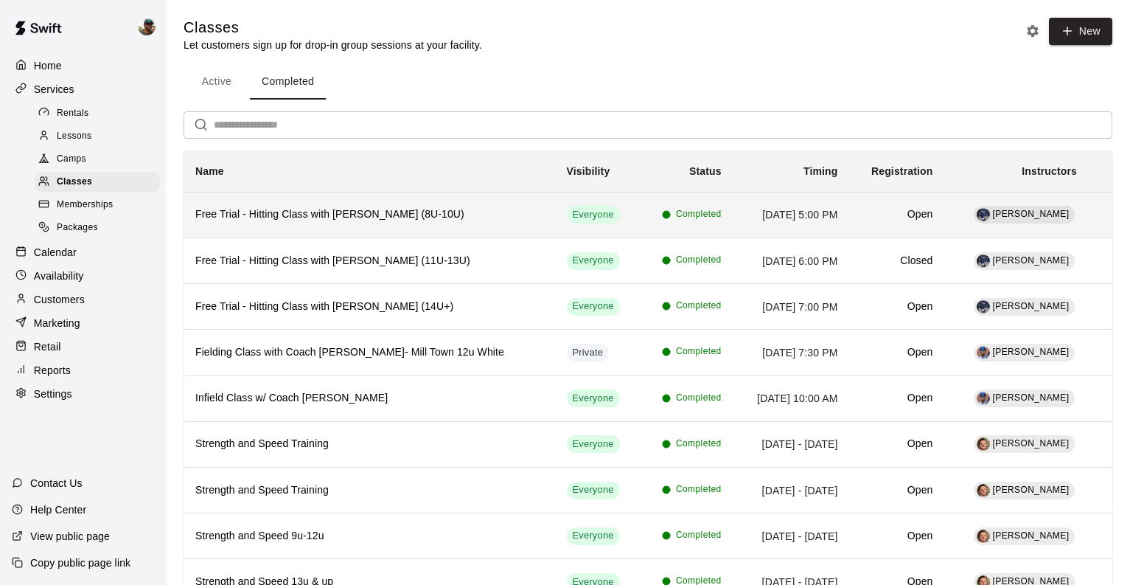
click at [335, 217] on h6 "Free Trial - Hitting Class with [PERSON_NAME] (8U-10U)" at bounding box center [369, 214] width 348 height 16
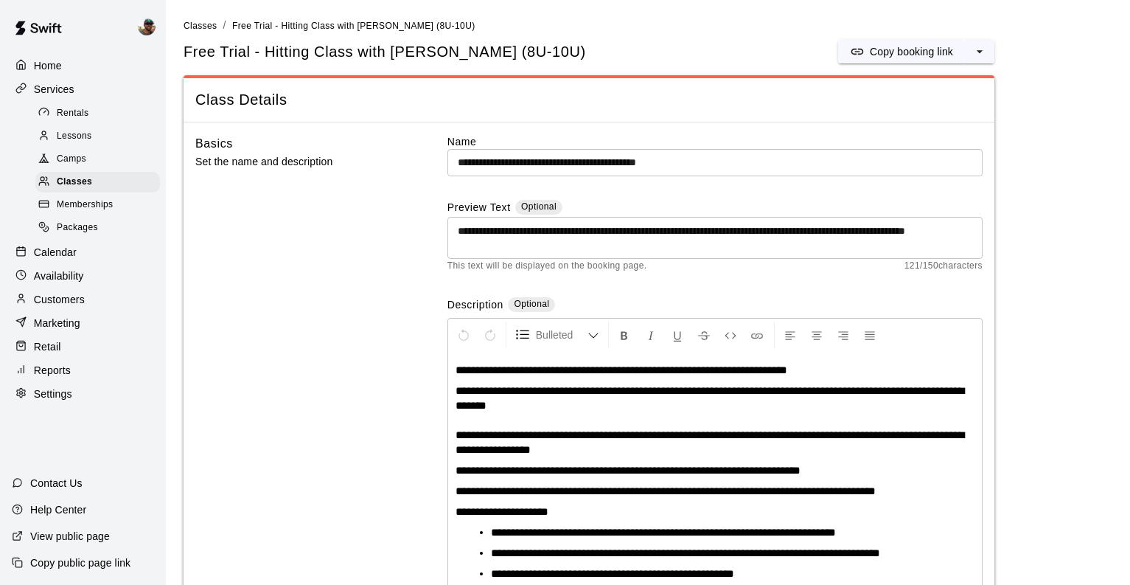
scroll to position [16, 0]
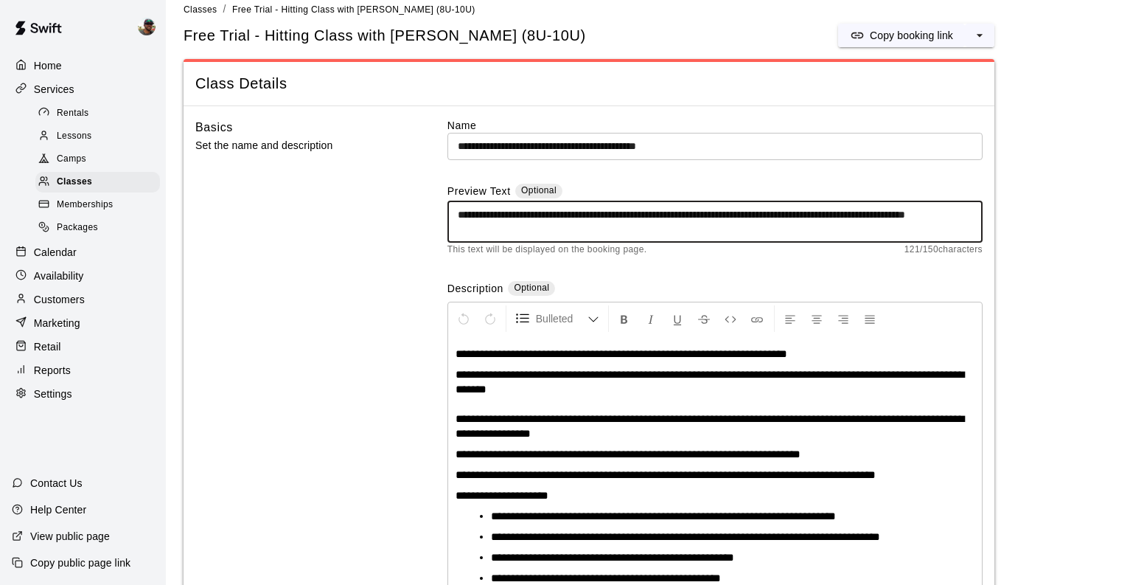
drag, startPoint x: 585, startPoint y: 229, endPoint x: 458, endPoint y: 205, distance: 129.0
click at [458, 205] on div "**********" at bounding box center [715, 222] width 535 height 42
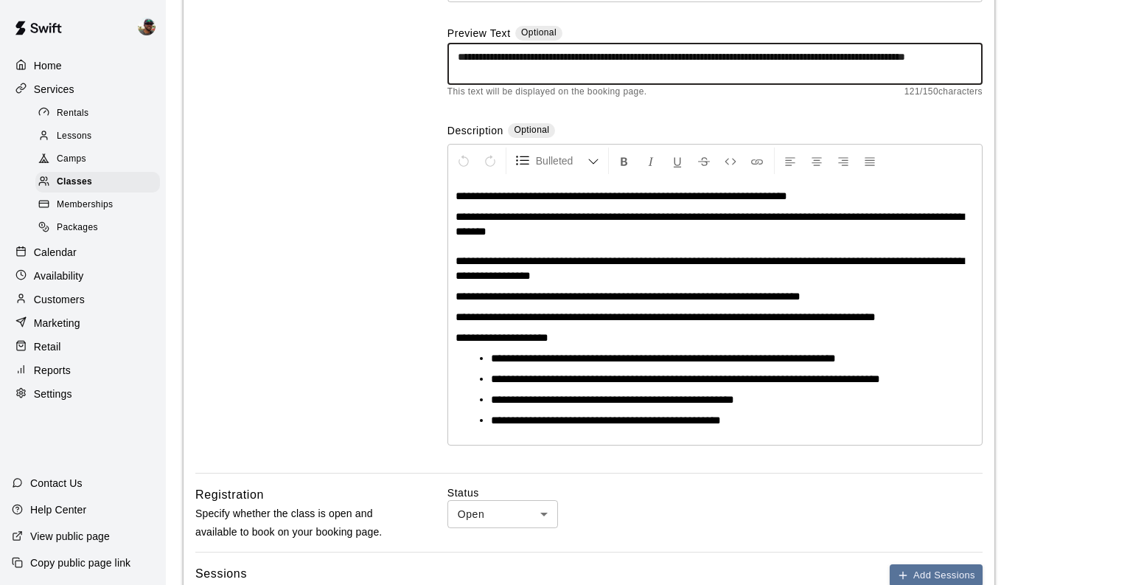
scroll to position [172, 0]
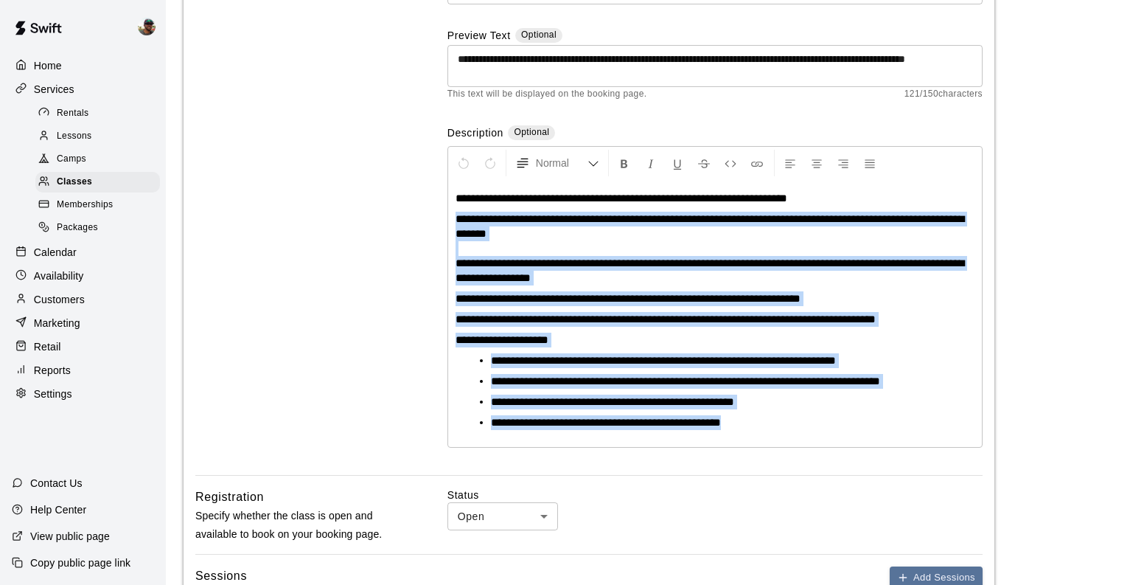
drag, startPoint x: 456, startPoint y: 223, endPoint x: 776, endPoint y: 428, distance: 380.6
click at [777, 428] on div "**********" at bounding box center [715, 313] width 534 height 267
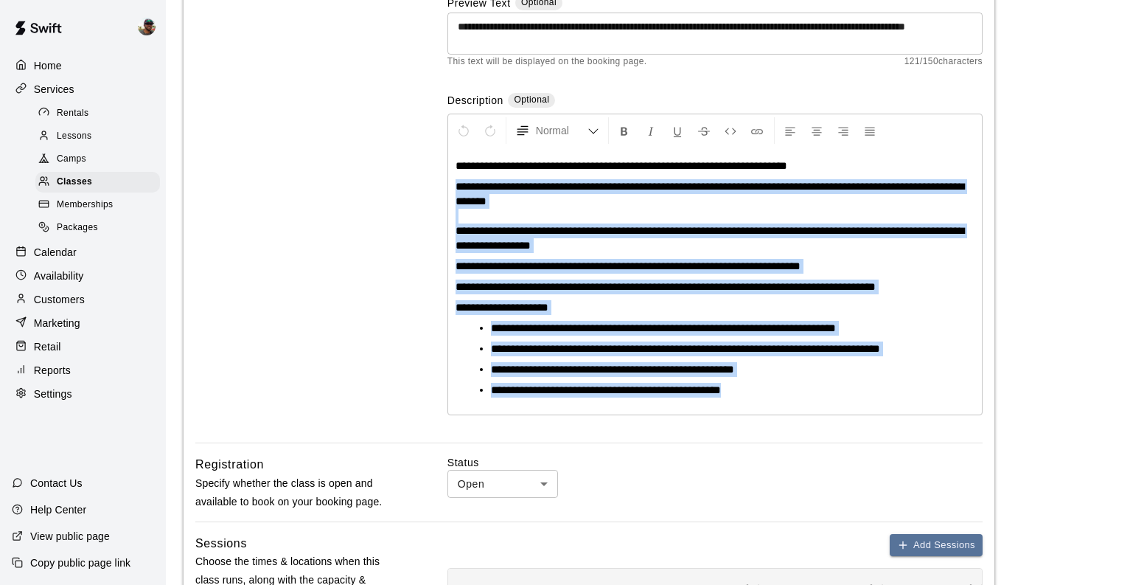
copy div "**********"
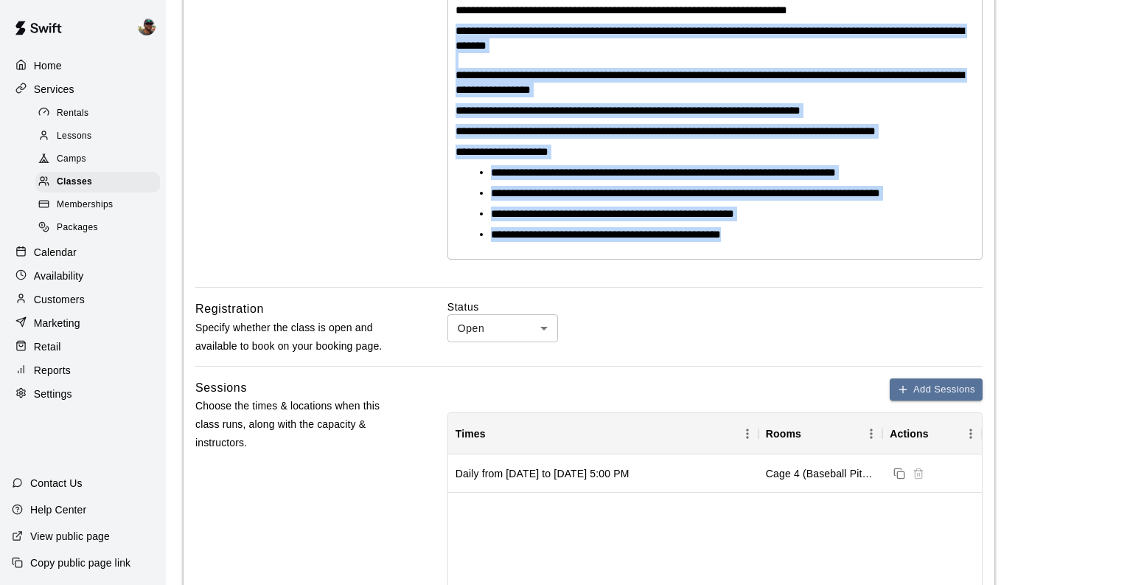
scroll to position [416, 0]
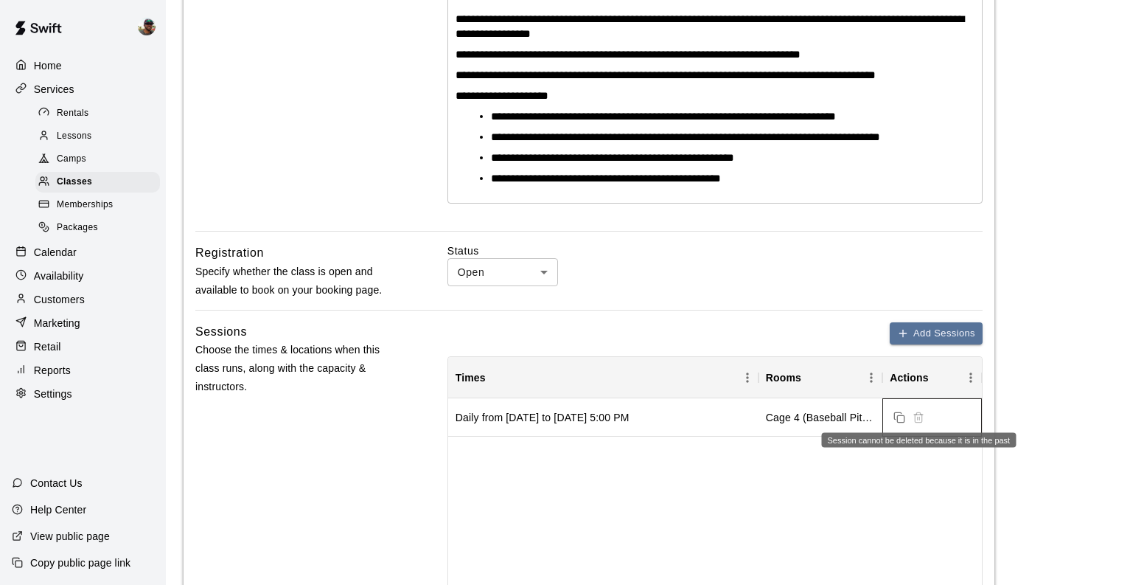
click at [920, 417] on span "Session cannot be deleted because it is in the past" at bounding box center [918, 416] width 19 height 12
click at [922, 417] on span "Session cannot be deleted because it is in the past" at bounding box center [918, 416] width 19 height 12
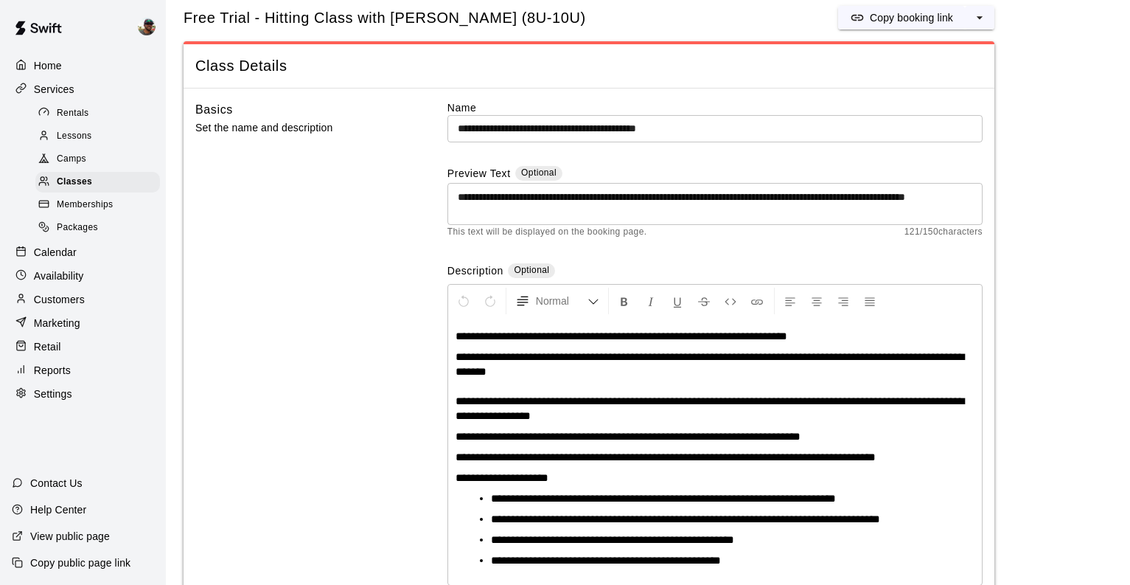
scroll to position [1, 0]
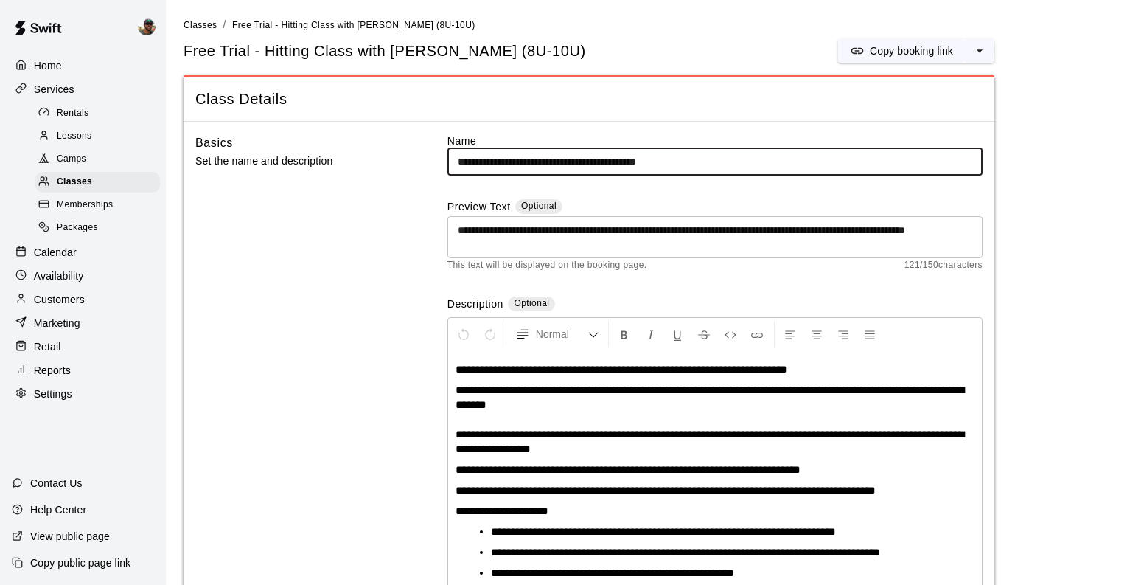
drag, startPoint x: 518, startPoint y: 161, endPoint x: 717, endPoint y: 166, distance: 198.4
click at [717, 166] on input "**********" at bounding box center [715, 161] width 535 height 27
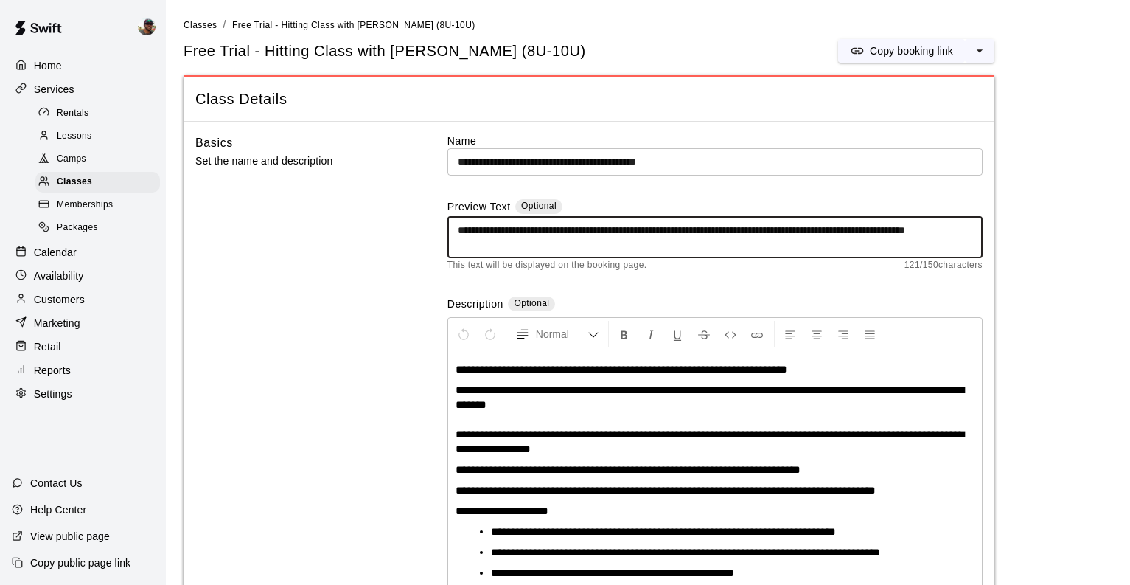
drag, startPoint x: 588, startPoint y: 245, endPoint x: 453, endPoint y: 215, distance: 137.4
click at [453, 216] on div "**********" at bounding box center [715, 237] width 535 height 42
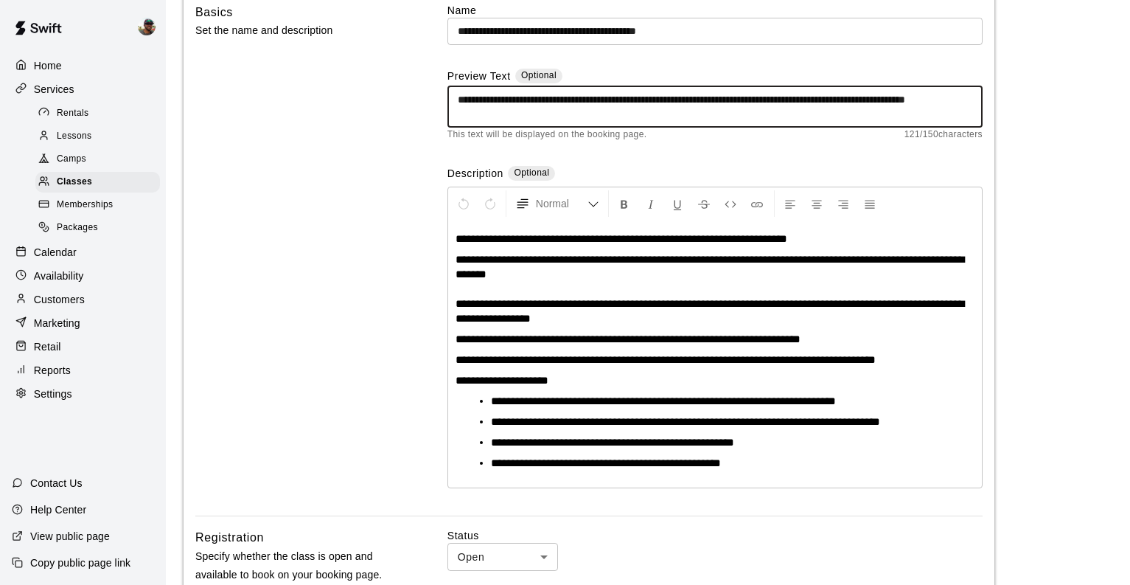
scroll to position [136, 0]
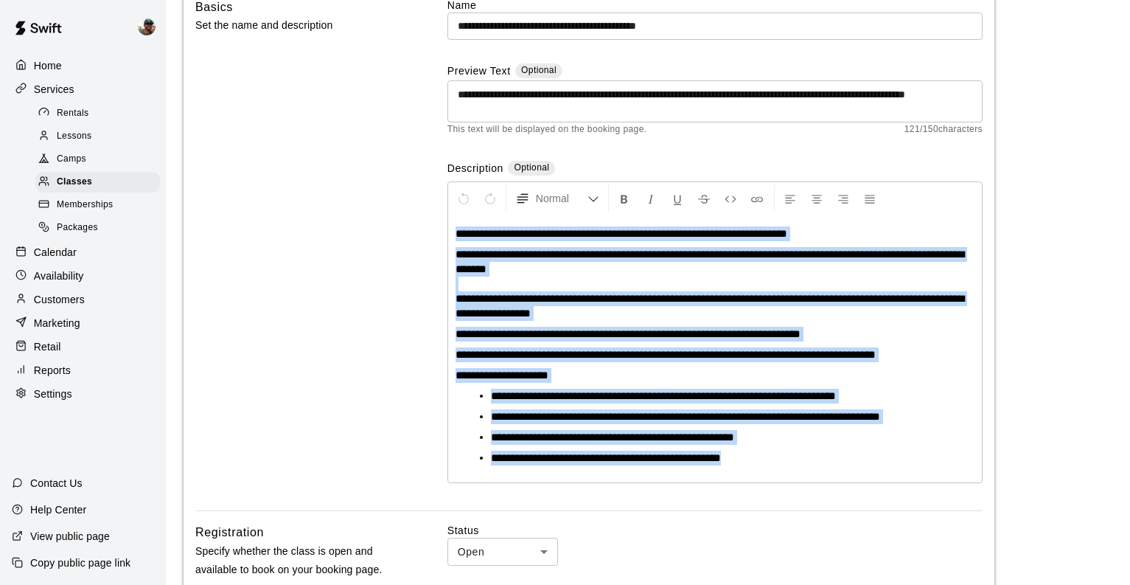
drag, startPoint x: 453, startPoint y: 236, endPoint x: 833, endPoint y: 494, distance: 459.7
click at [833, 494] on div "**********" at bounding box center [715, 254] width 535 height 513
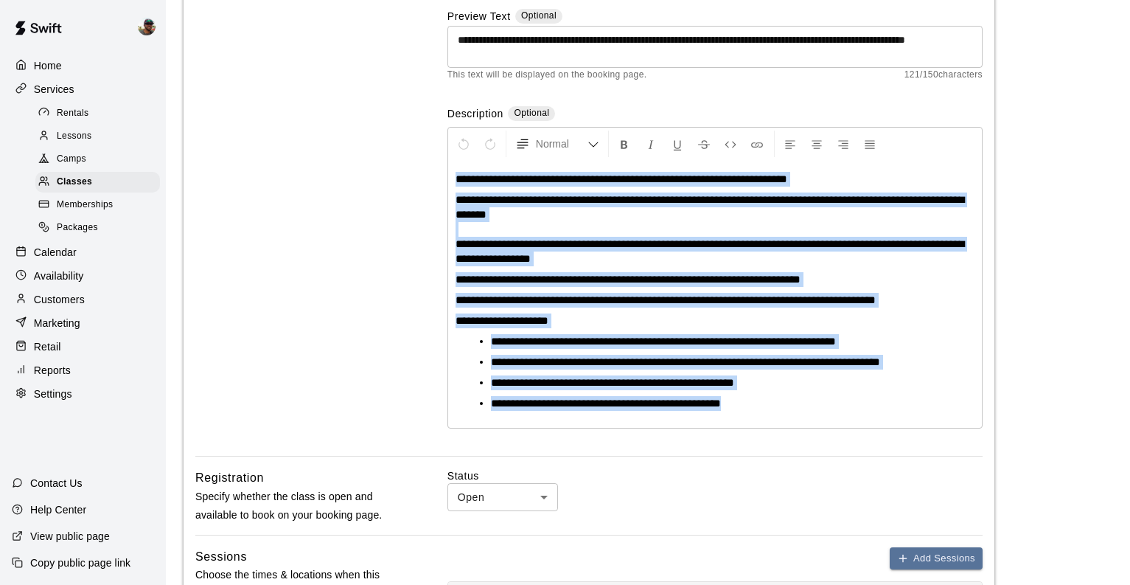
scroll to position [220, 0]
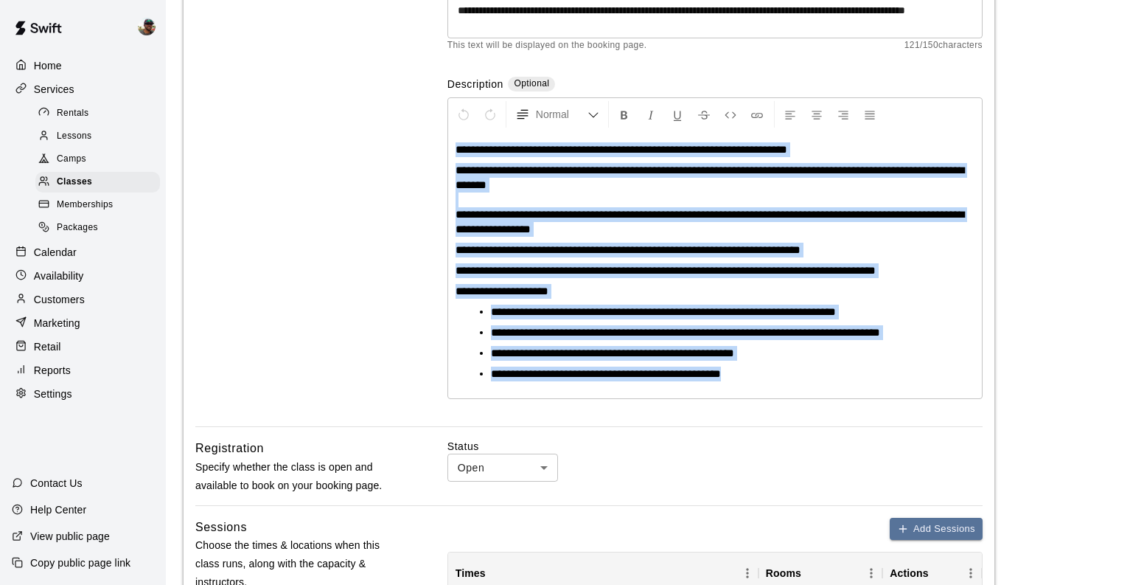
copy div "**********"
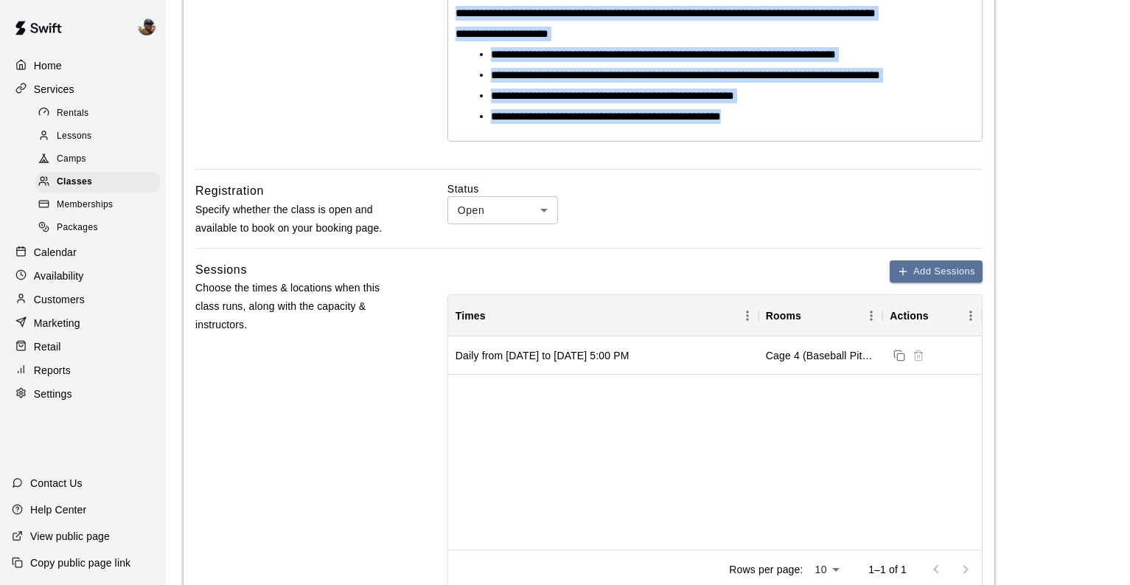
scroll to position [458, 0]
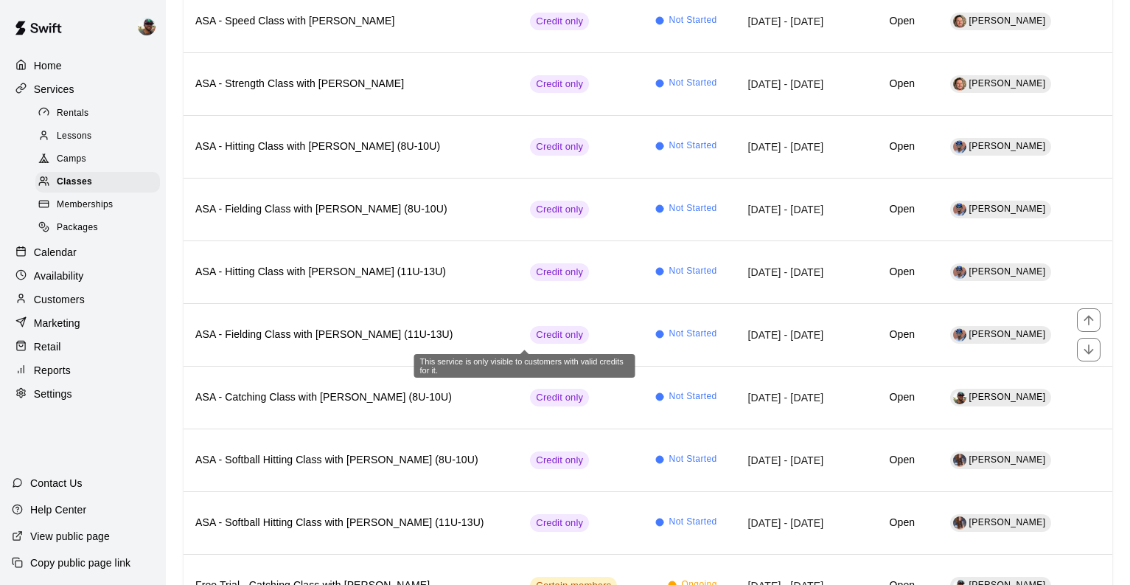
scroll to position [204, 0]
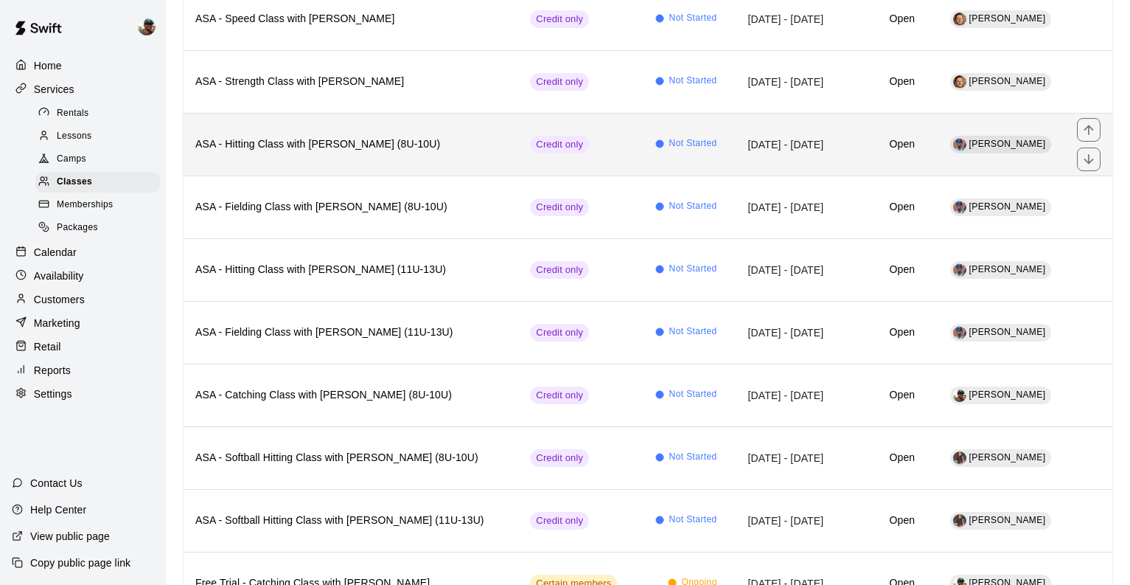
click at [338, 155] on th "ASA - Hitting Class with [PERSON_NAME] (8U-10U)" at bounding box center [351, 144] width 335 height 63
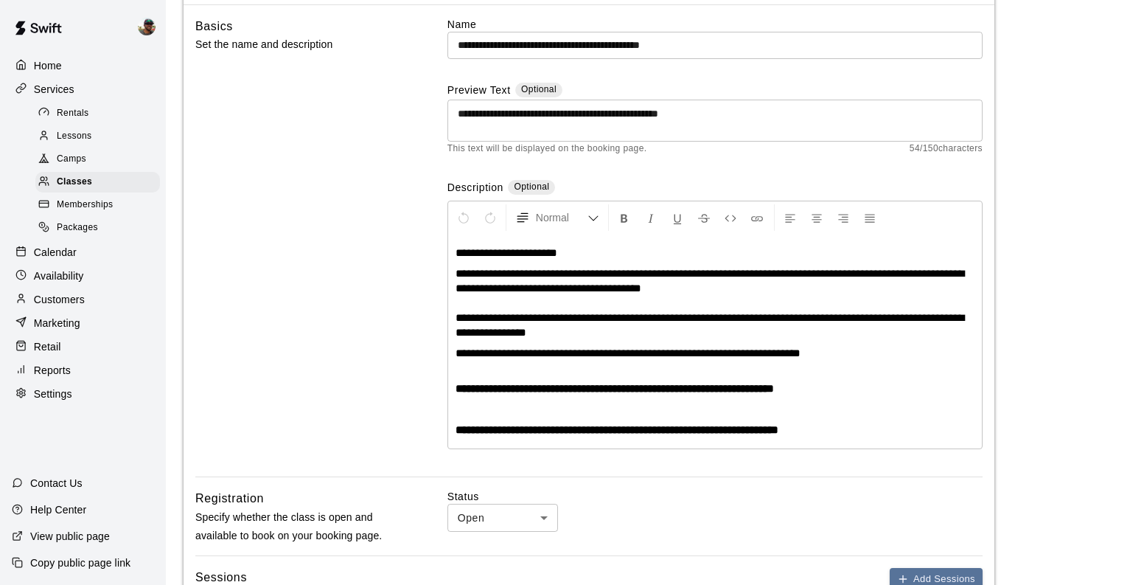
scroll to position [116, 0]
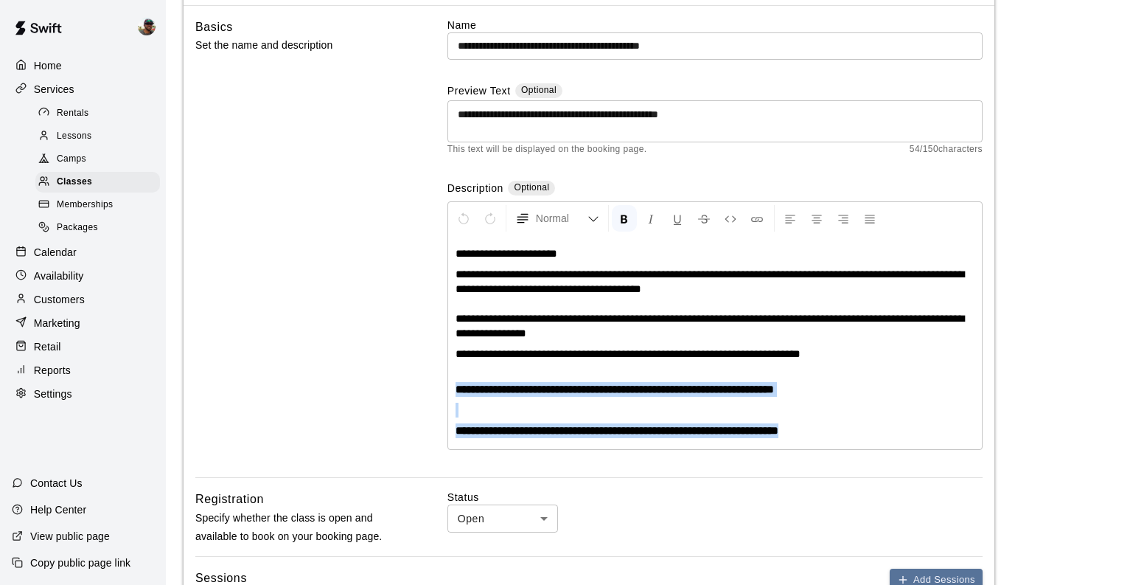
drag, startPoint x: 452, startPoint y: 387, endPoint x: 751, endPoint y: 445, distance: 304.8
click at [751, 445] on div "**********" at bounding box center [715, 342] width 534 height 214
copy div "**********"
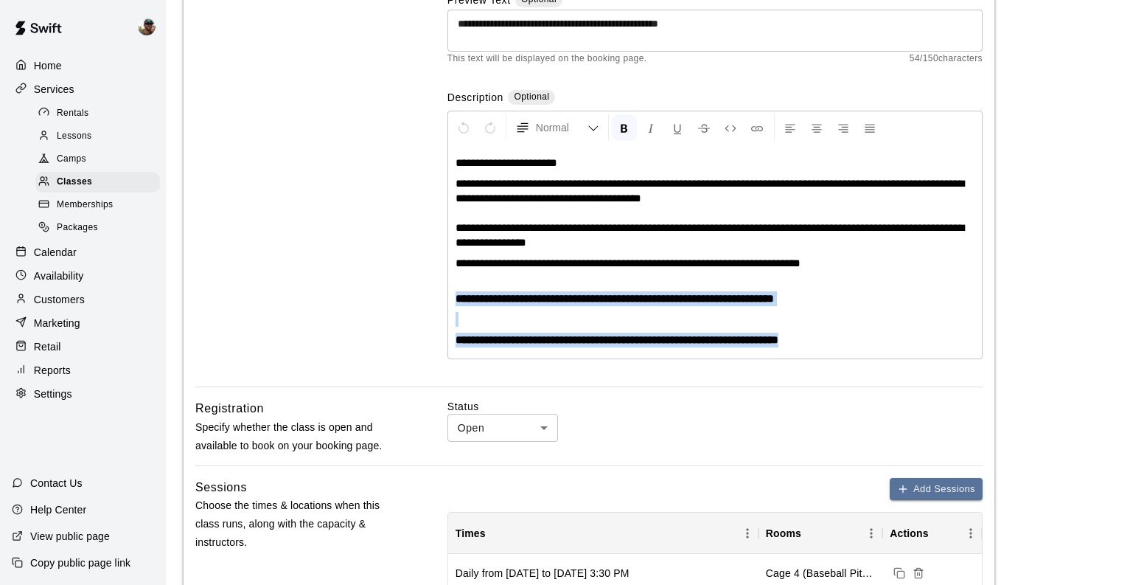
scroll to position [167, 0]
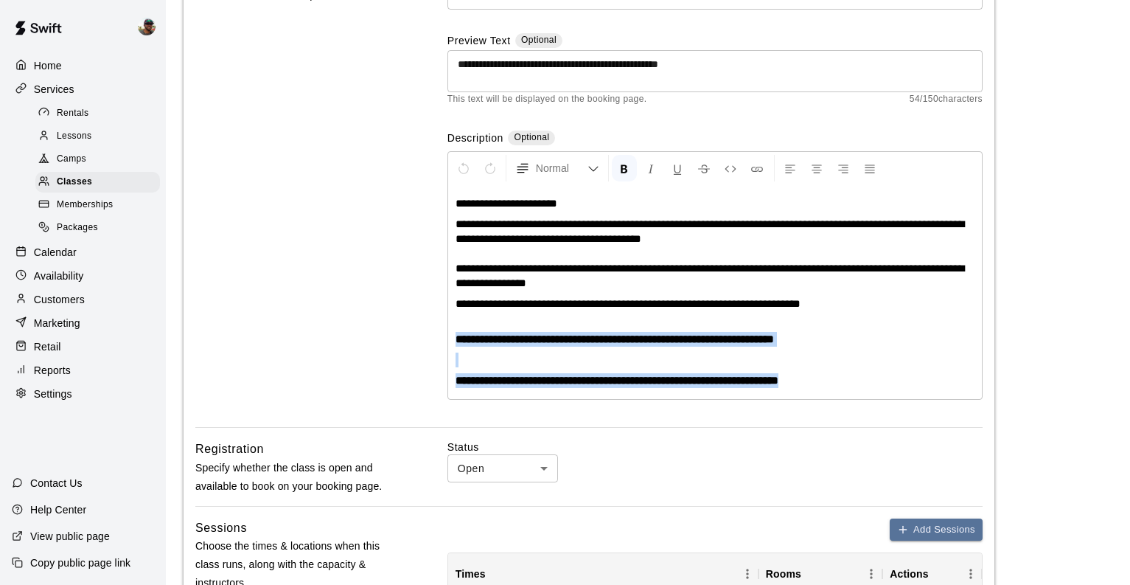
click at [55, 251] on p "Calendar" at bounding box center [55, 252] width 43 height 15
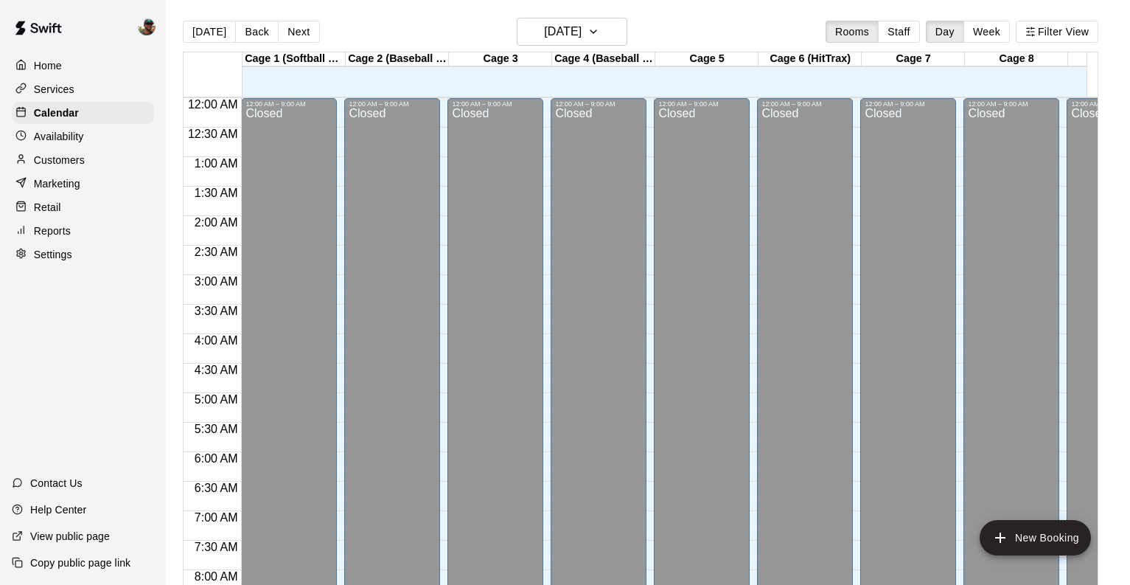
scroll to position [648, 0]
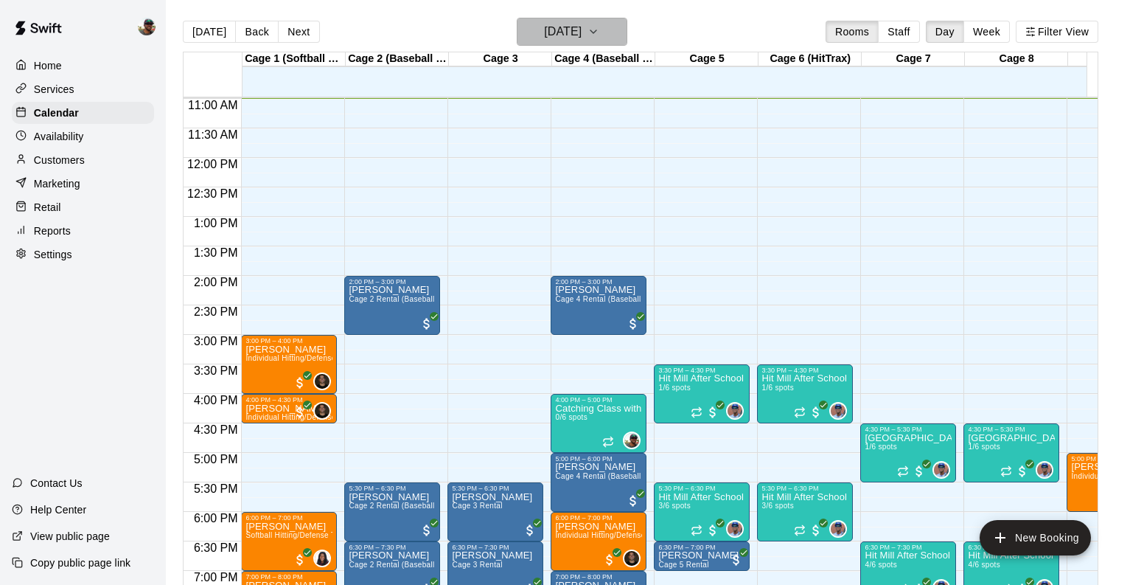
click at [627, 27] on button "[DATE]" at bounding box center [572, 32] width 111 height 28
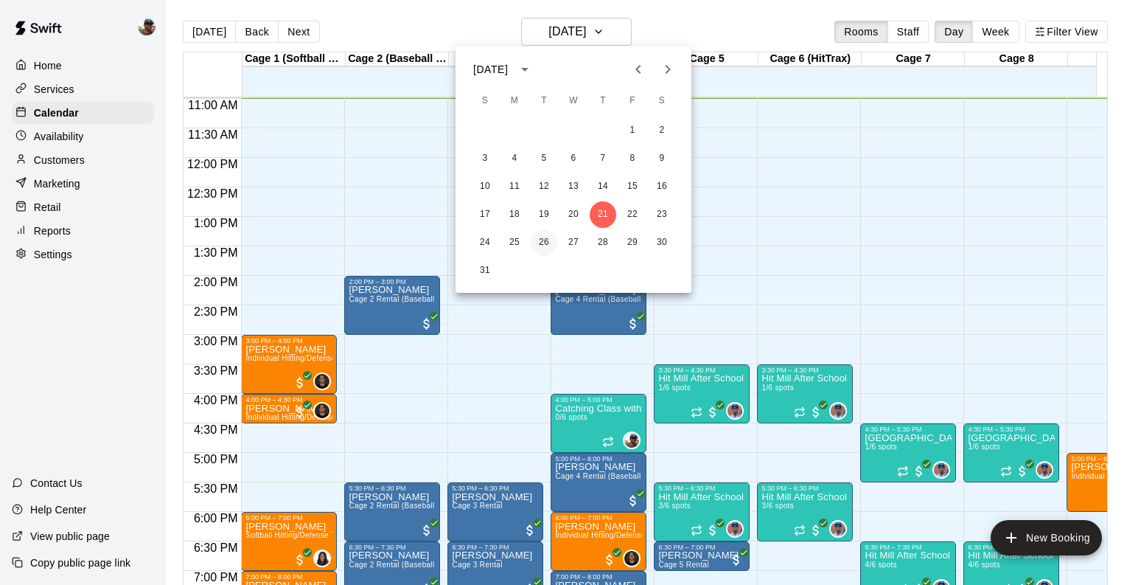
click at [540, 237] on button "26" at bounding box center [544, 242] width 27 height 27
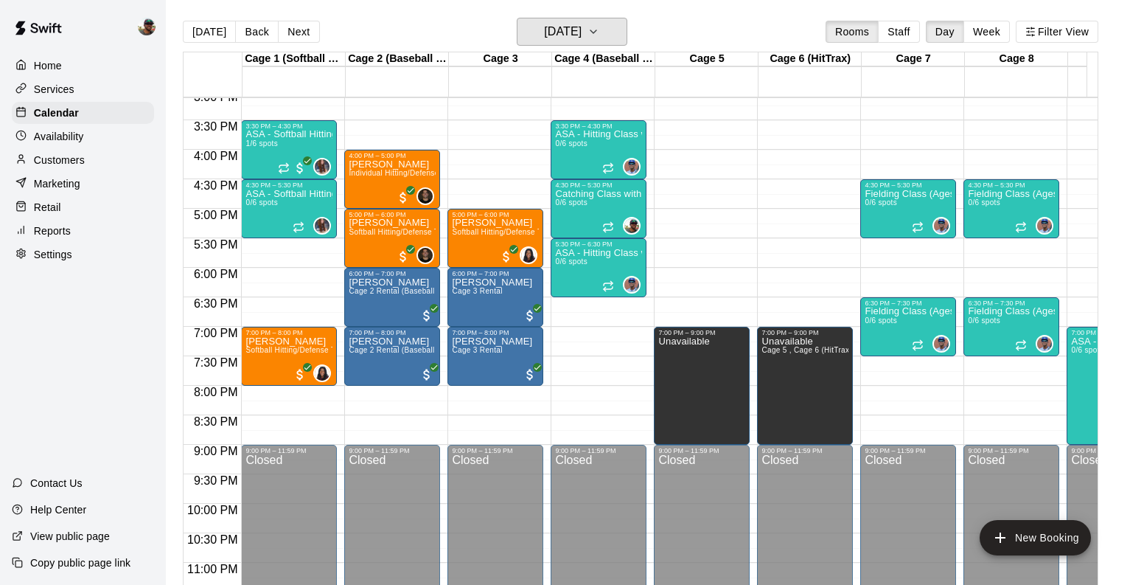
scroll to position [886, 0]
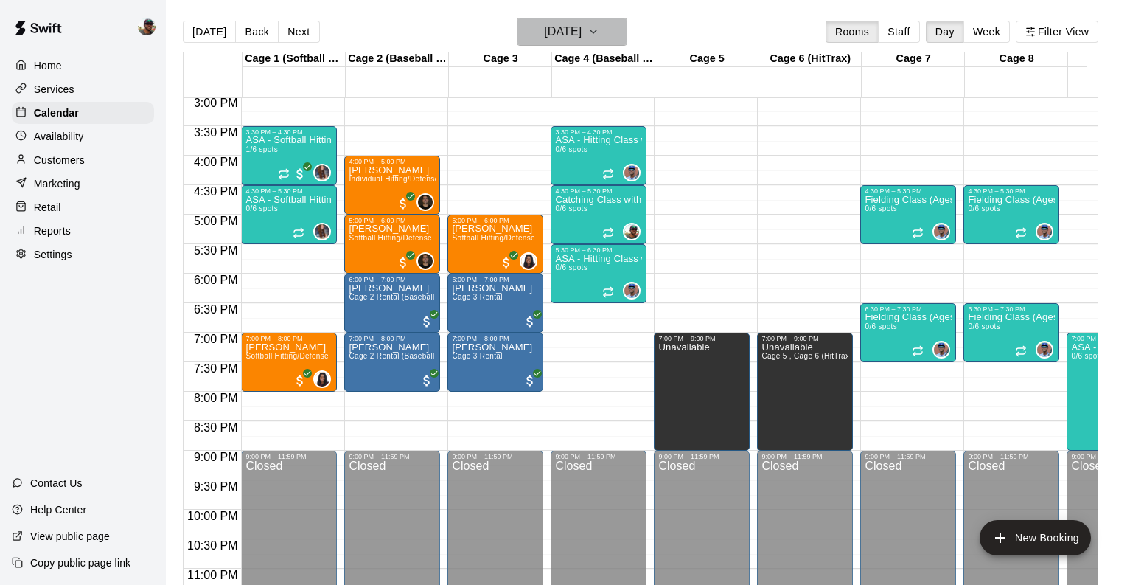
click at [599, 28] on icon "button" at bounding box center [594, 32] width 12 height 18
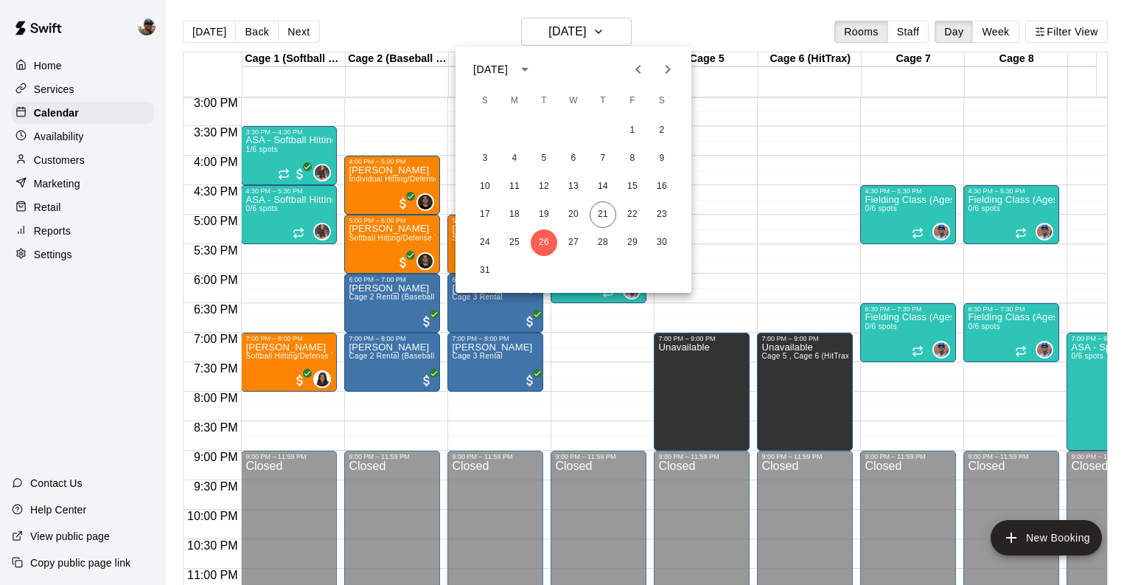
click at [667, 64] on icon "Next month" at bounding box center [668, 69] width 18 height 18
click at [68, 95] on div at bounding box center [570, 292] width 1141 height 585
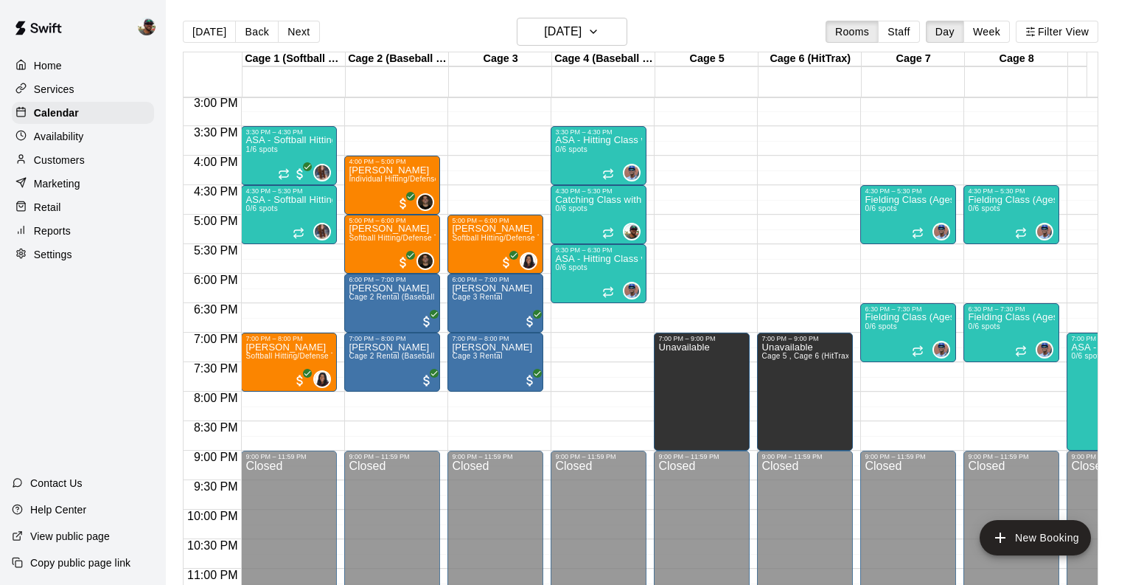
click at [68, 92] on p "Services" at bounding box center [54, 89] width 41 height 15
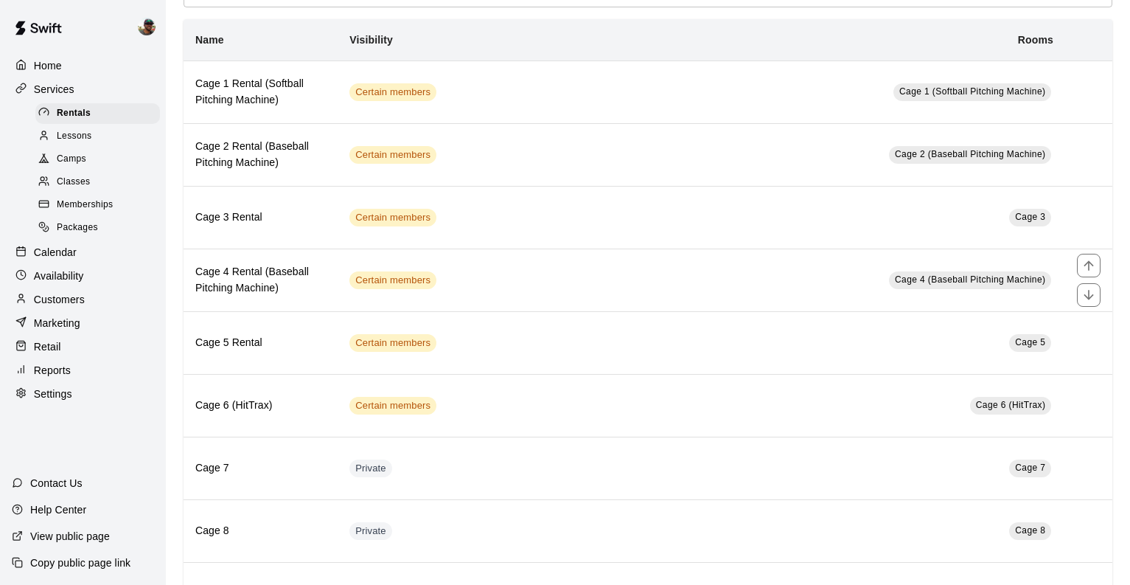
scroll to position [84, 0]
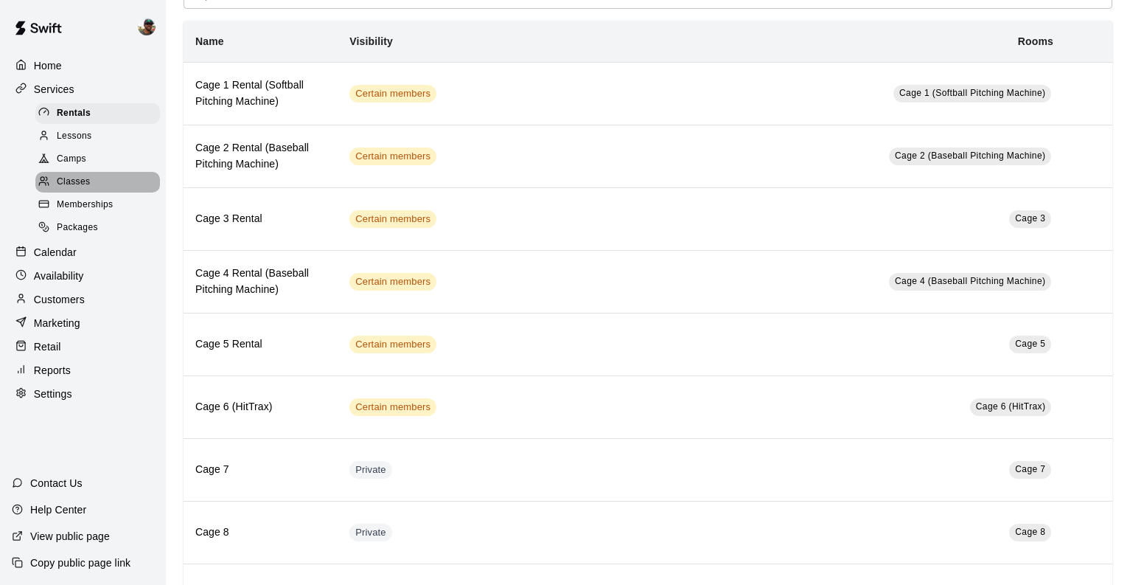
click at [91, 178] on div "Classes" at bounding box center [97, 182] width 125 height 21
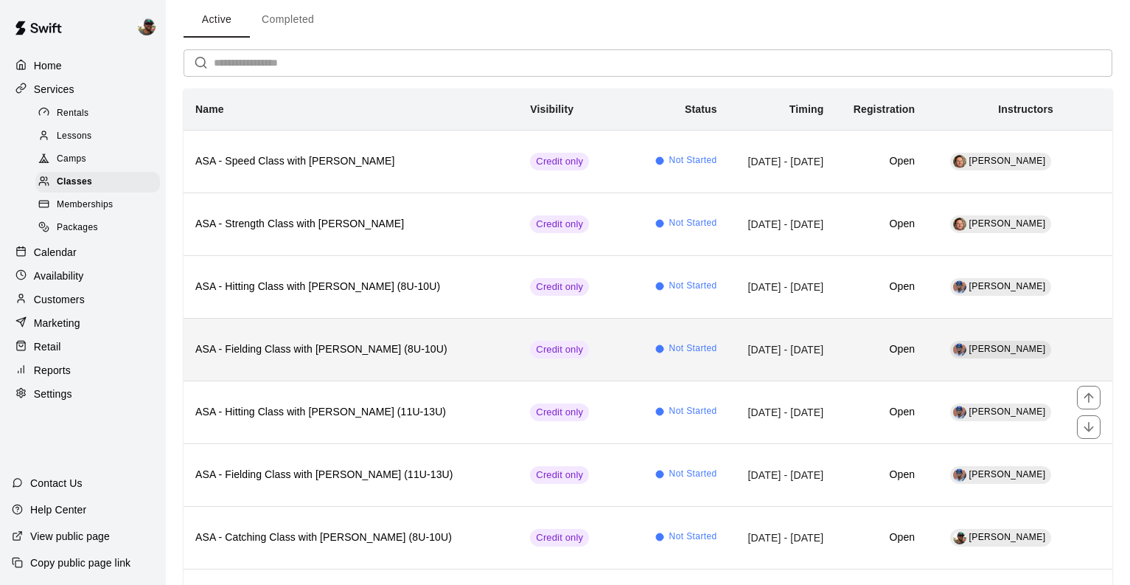
scroll to position [61, 0]
click at [356, 357] on h6 "ASA - Fielding Class with [PERSON_NAME] (8U-10U)" at bounding box center [350, 350] width 311 height 16
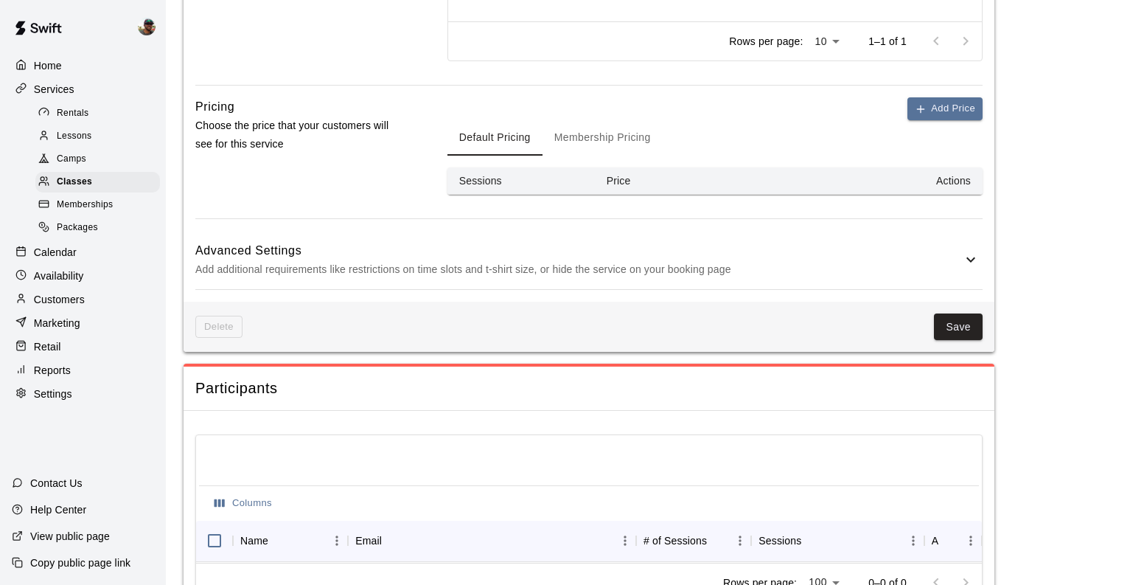
scroll to position [923, 0]
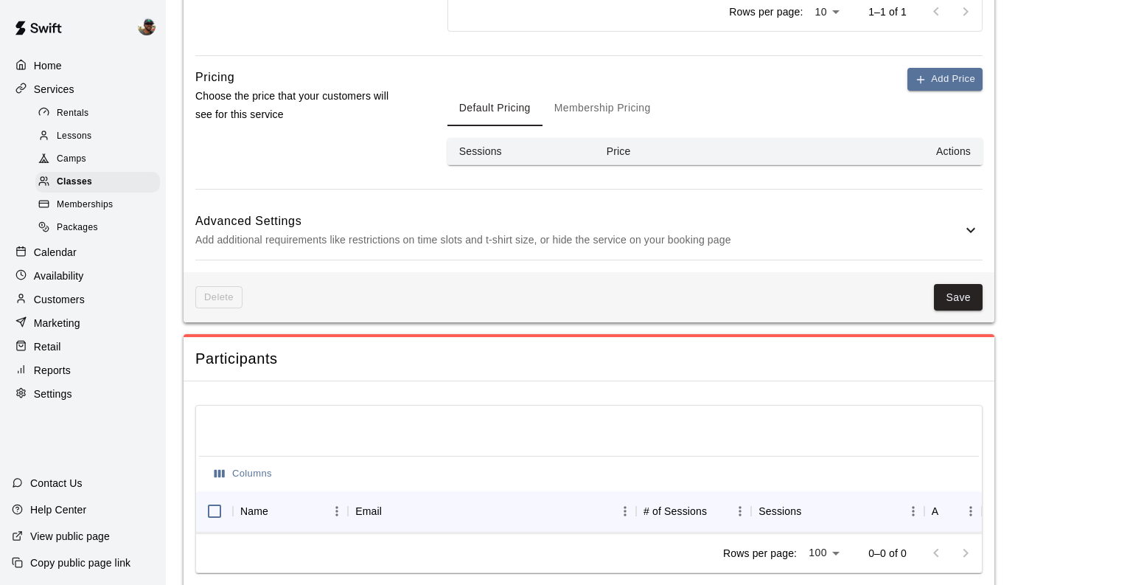
click at [599, 111] on button "Membership Pricing" at bounding box center [603, 108] width 120 height 35
click at [518, 98] on button "Default Pricing" at bounding box center [495, 108] width 95 height 35
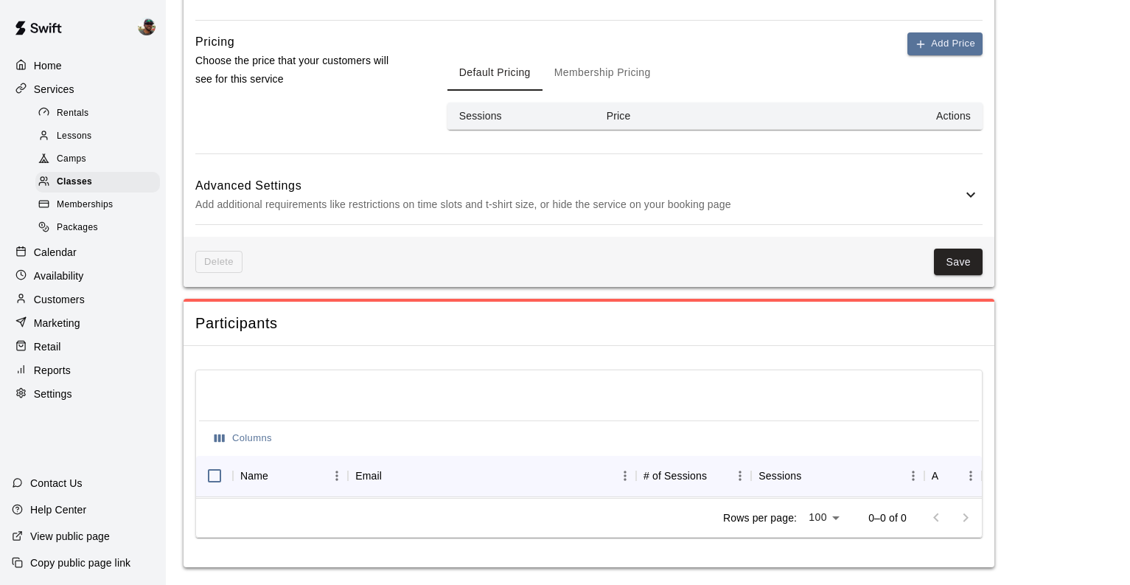
click at [634, 200] on p "Add additional requirements like restrictions on time slots and t-shirt size, o…" at bounding box center [578, 204] width 767 height 18
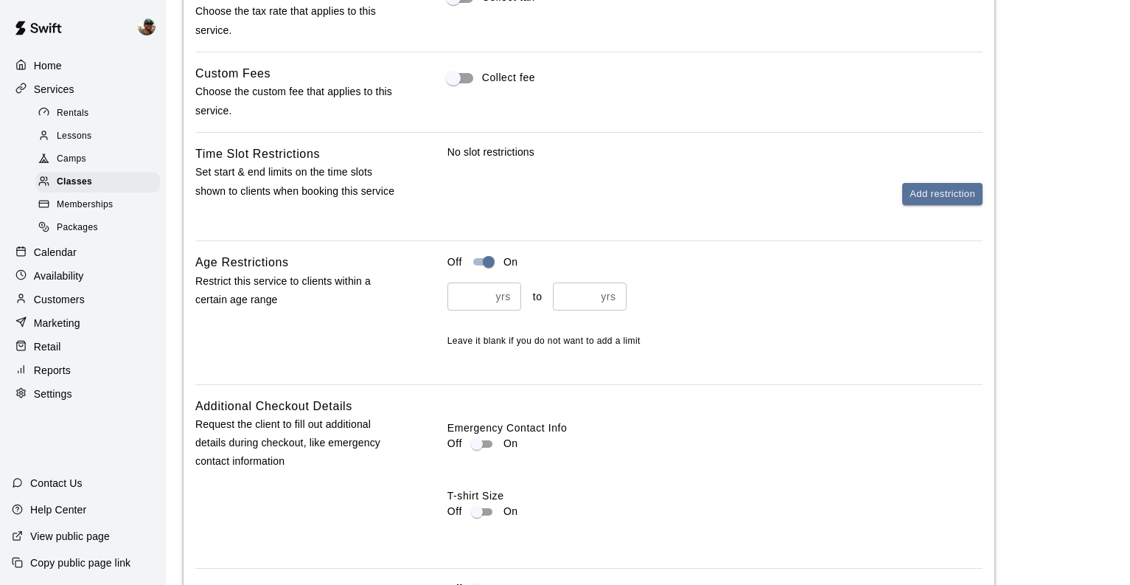
scroll to position [1224, 0]
click at [53, 249] on p "Calendar" at bounding box center [55, 252] width 43 height 15
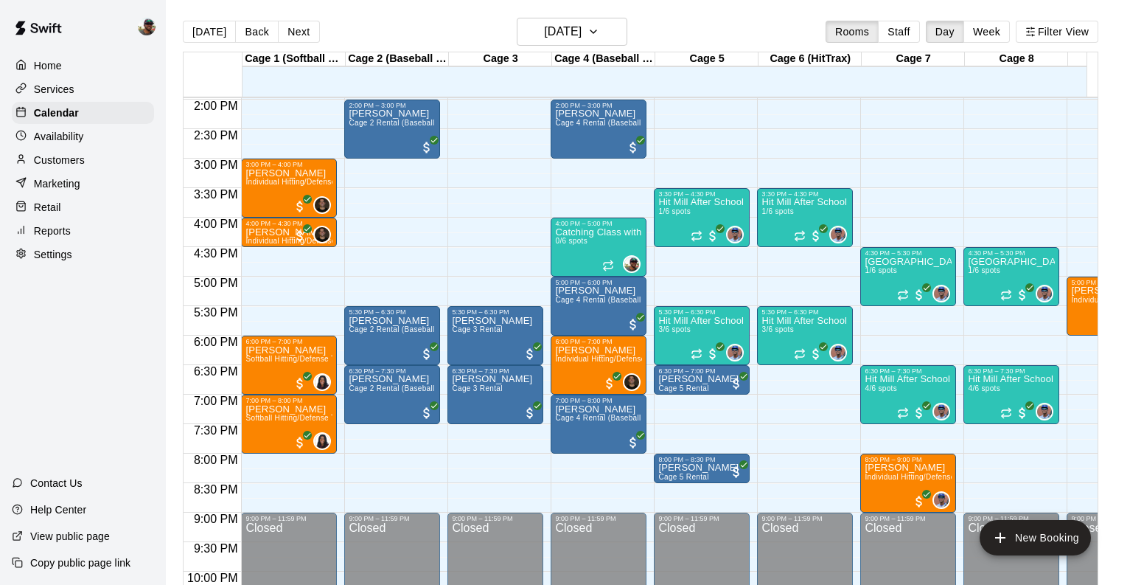
scroll to position [835, 0]
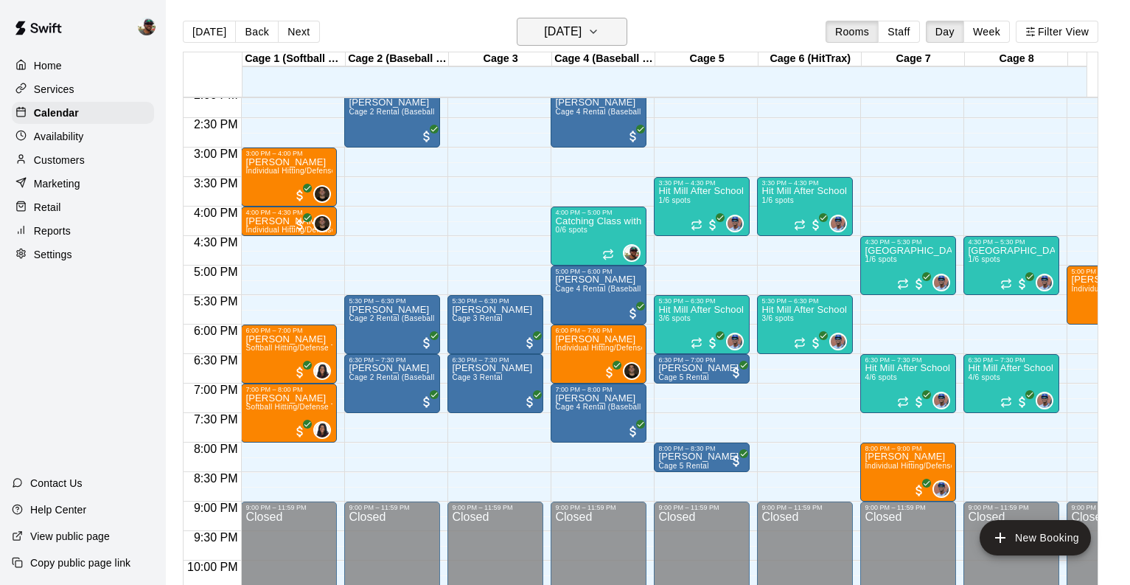
click at [599, 36] on icon "button" at bounding box center [594, 32] width 12 height 18
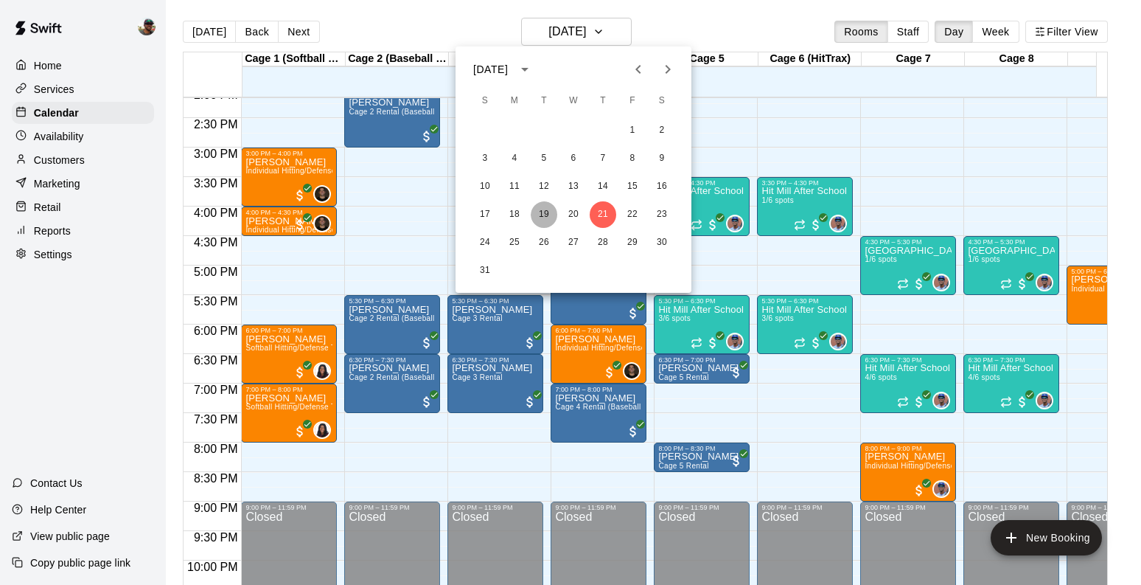
click at [546, 215] on button "19" at bounding box center [544, 214] width 27 height 27
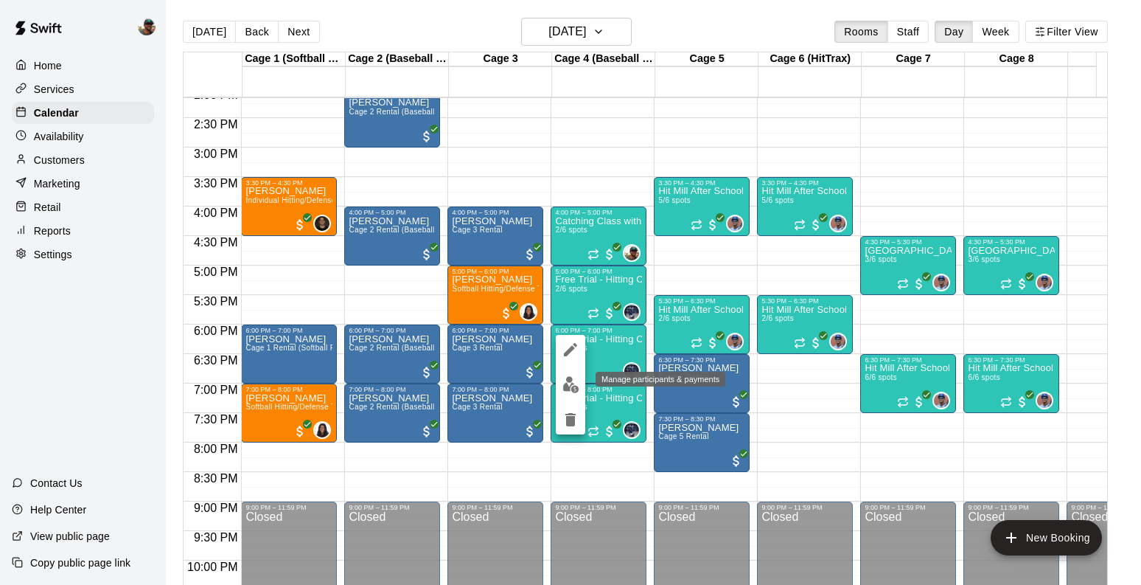
click at [569, 382] on img "edit" at bounding box center [571, 384] width 17 height 17
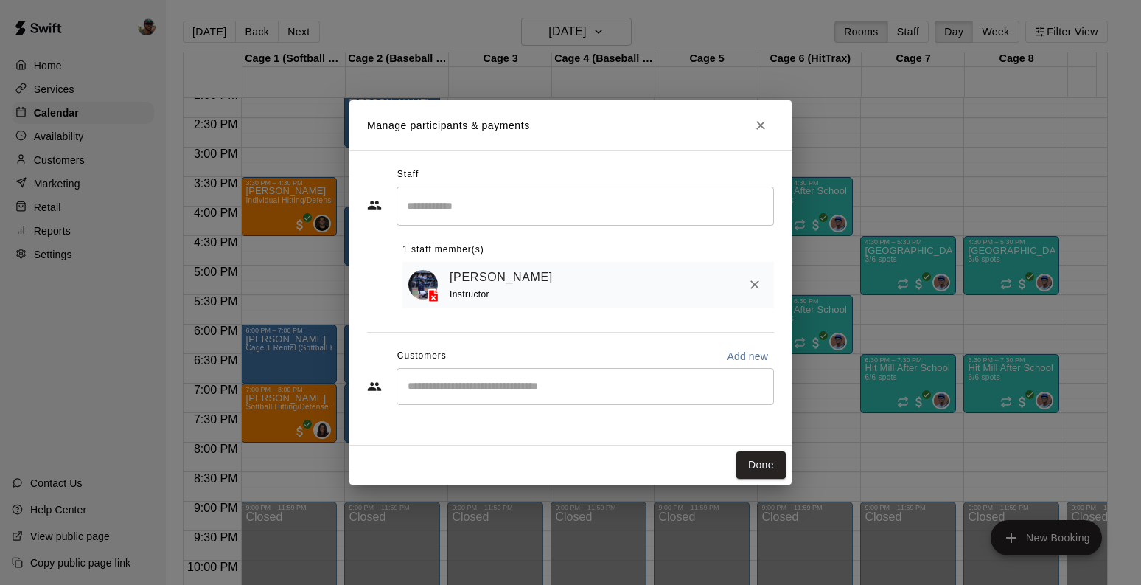
click at [756, 127] on icon "Close" at bounding box center [760, 125] width 15 height 15
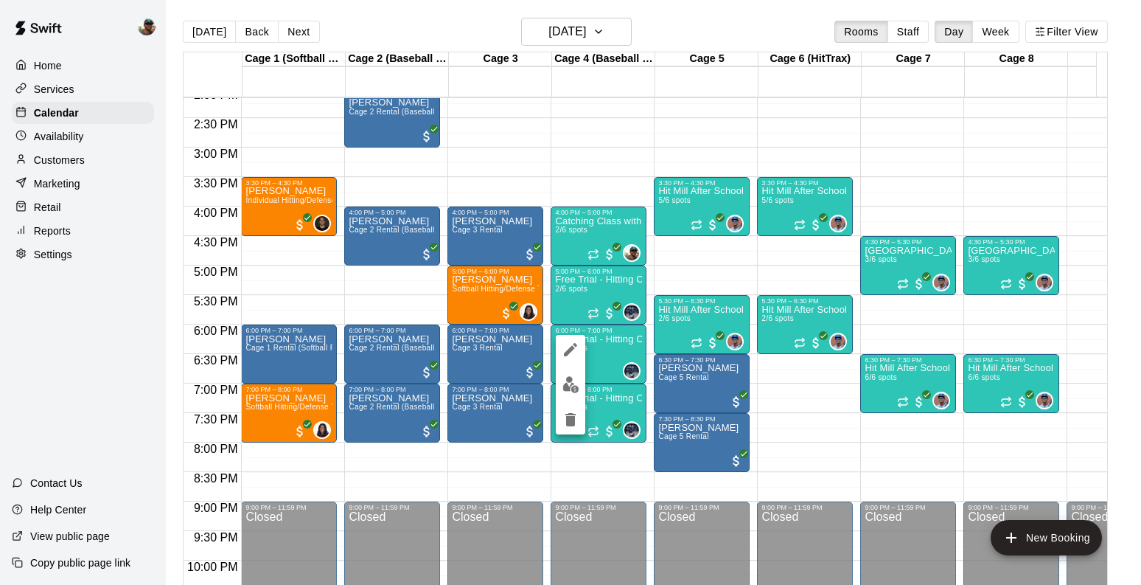
click at [567, 354] on icon "edit" at bounding box center [570, 349] width 13 height 13
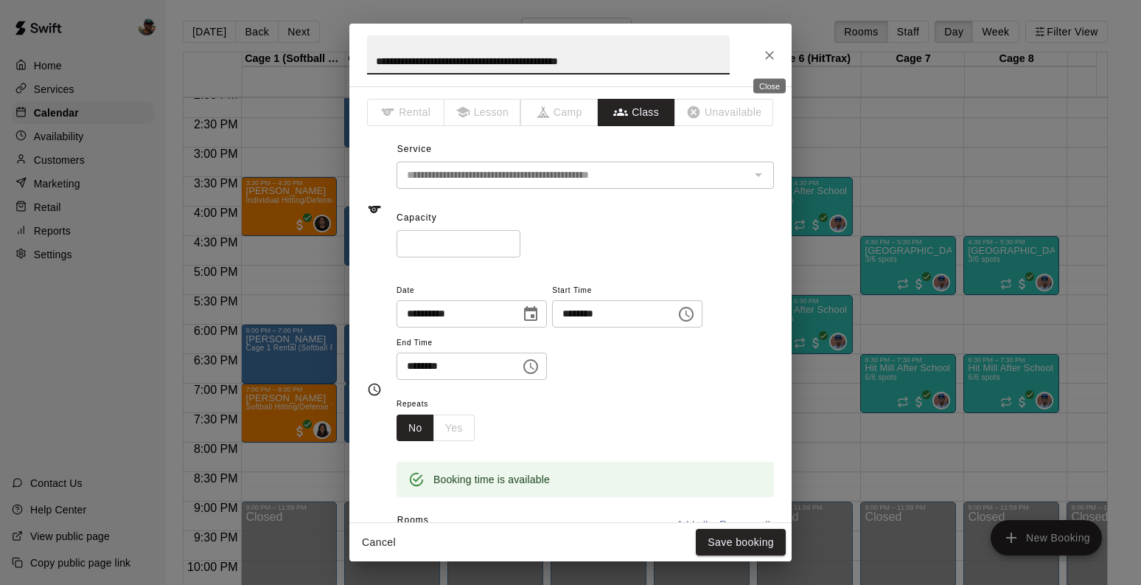
click at [768, 62] on button "Close" at bounding box center [769, 55] width 27 height 27
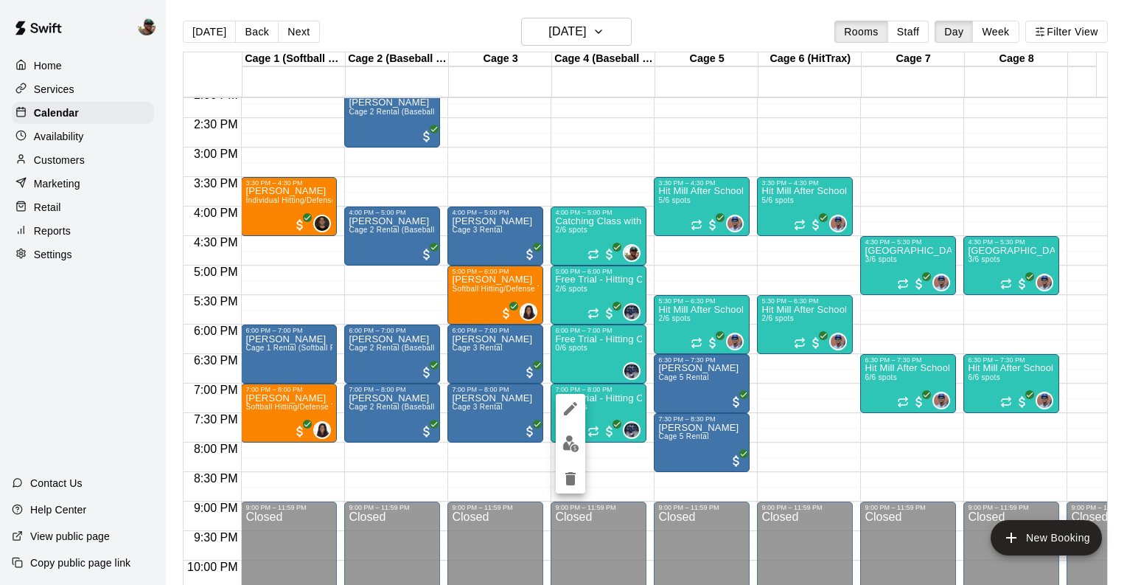
click at [565, 411] on icon "edit" at bounding box center [570, 408] width 13 height 13
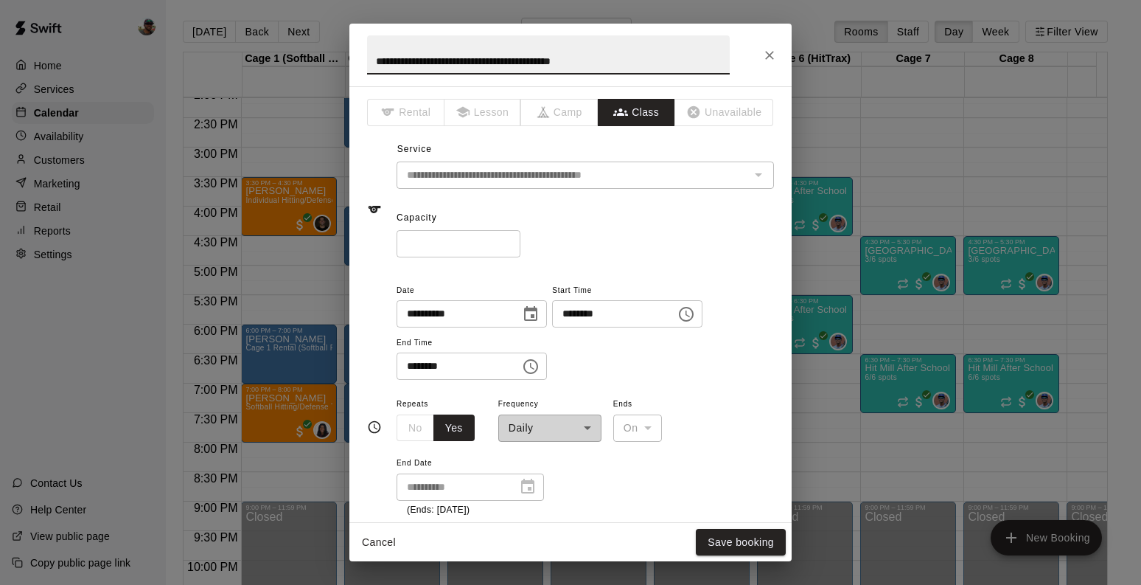
click at [766, 57] on icon "Close" at bounding box center [769, 55] width 15 height 15
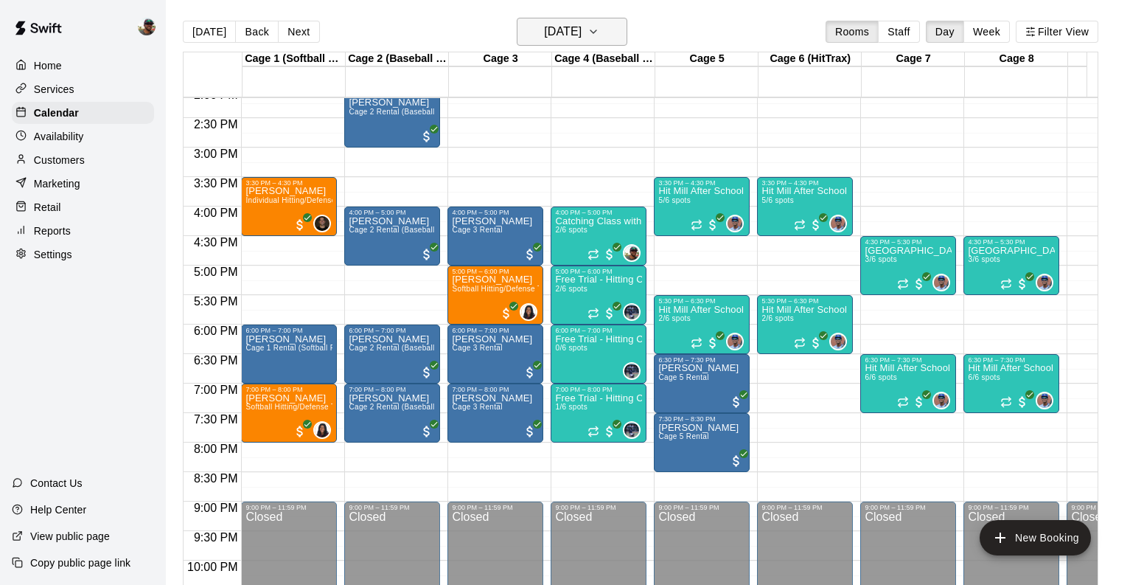
click at [599, 35] on icon "button" at bounding box center [594, 32] width 12 height 18
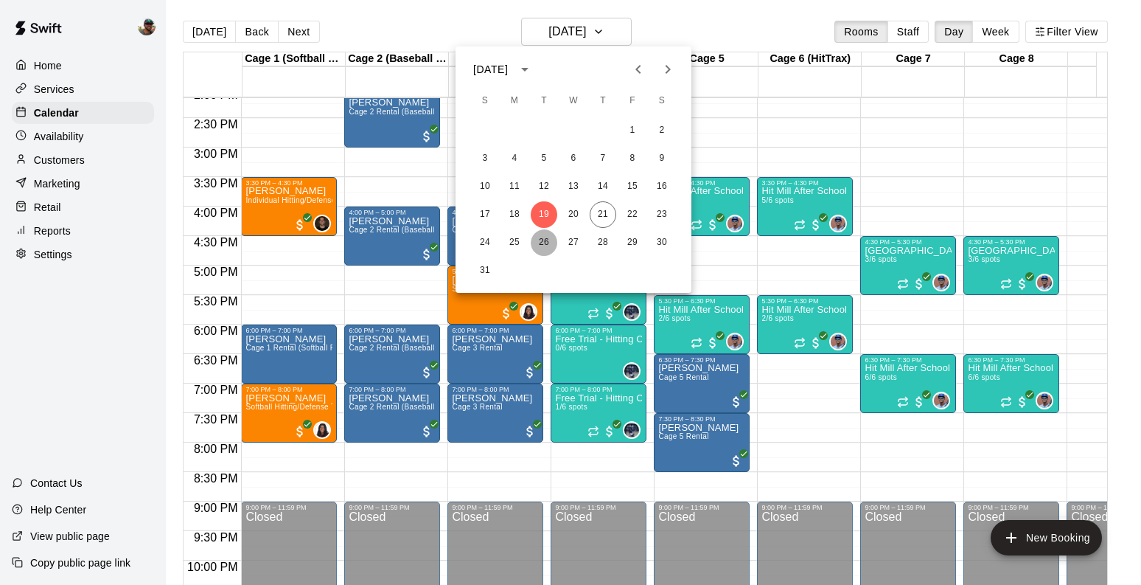
click at [544, 247] on button "26" at bounding box center [544, 242] width 27 height 27
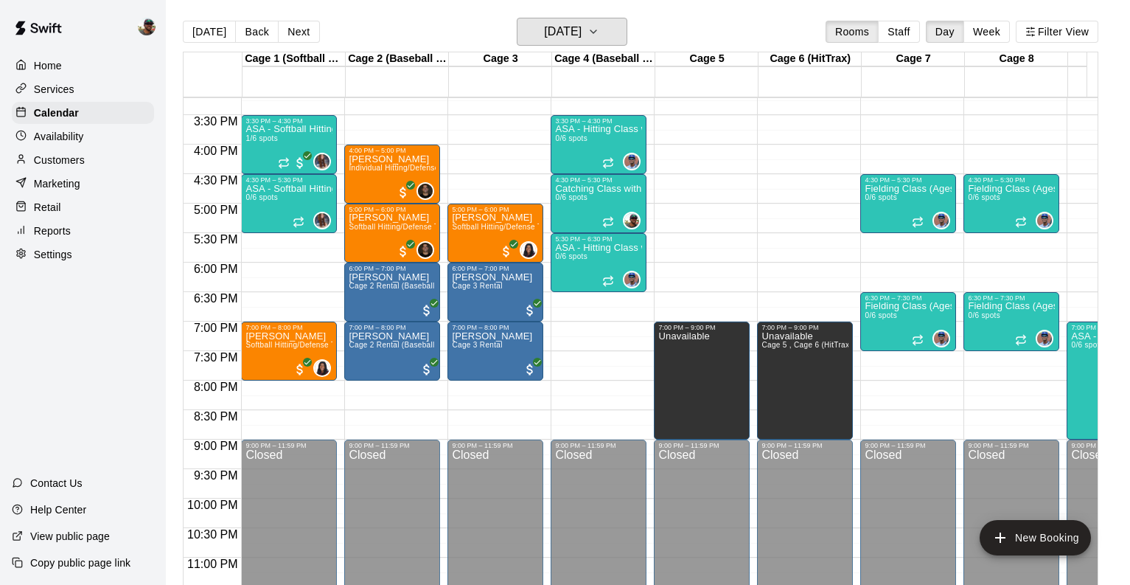
scroll to position [843, 0]
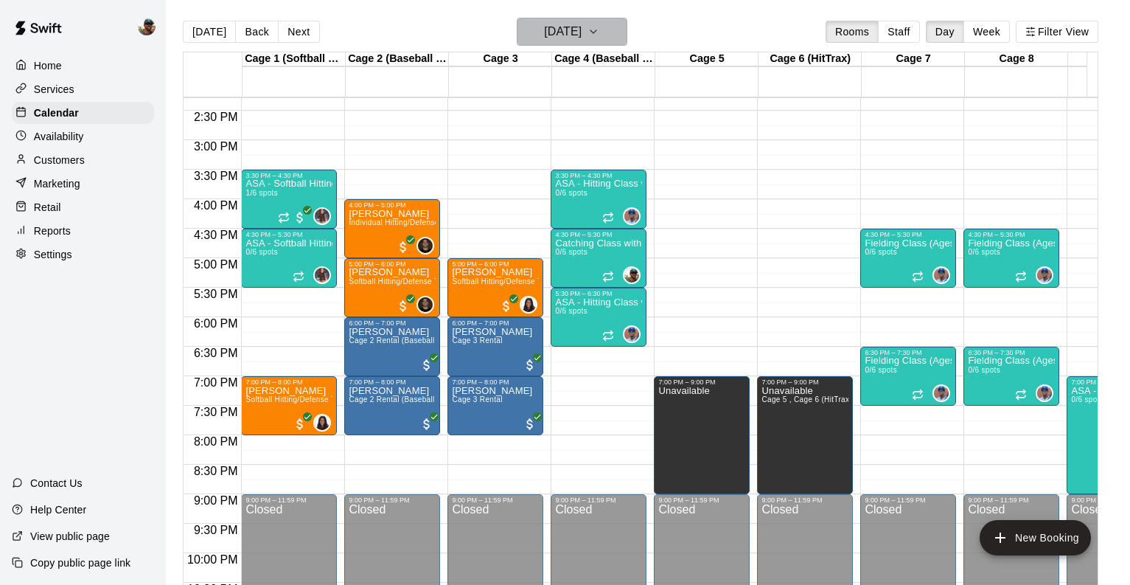
click at [599, 24] on icon "button" at bounding box center [594, 32] width 12 height 18
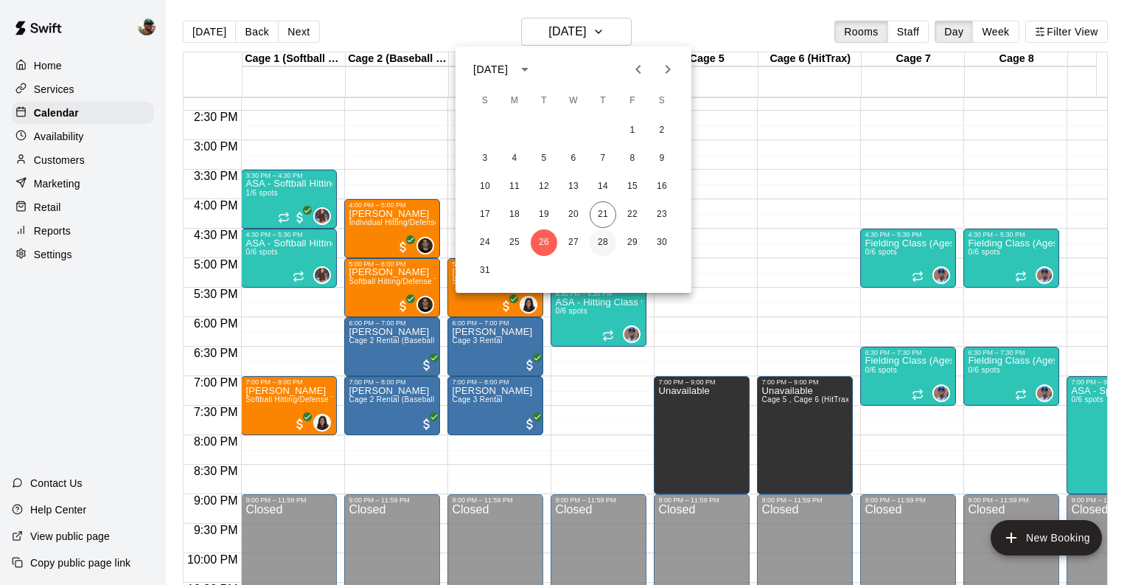
click at [611, 240] on button "28" at bounding box center [603, 242] width 27 height 27
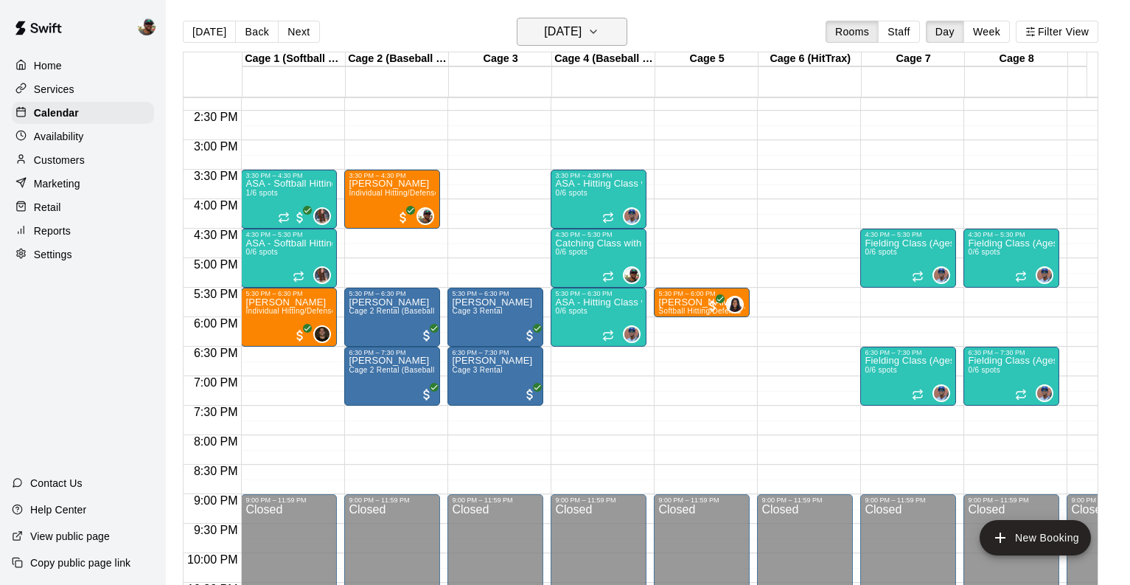
click at [544, 32] on h6 "[DATE]" at bounding box center [563, 31] width 38 height 21
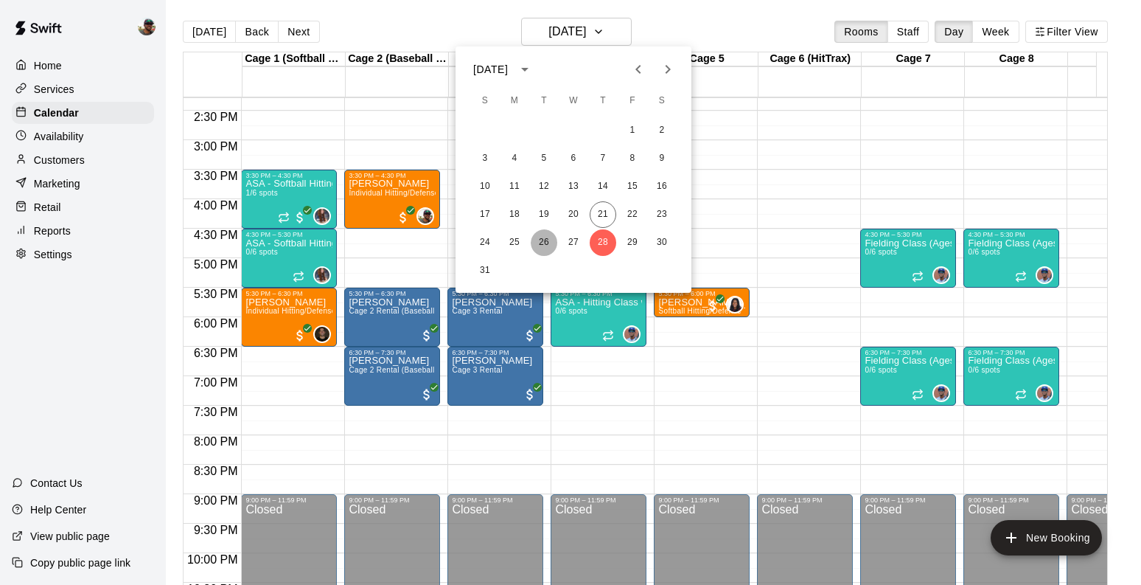
click at [539, 243] on button "26" at bounding box center [544, 242] width 27 height 27
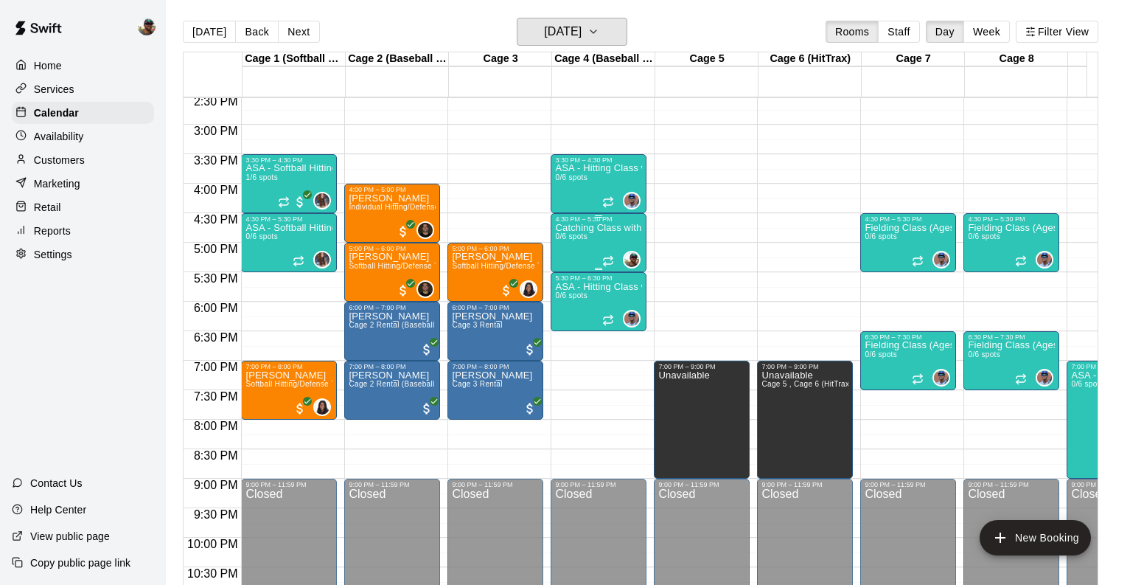
scroll to position [865, 0]
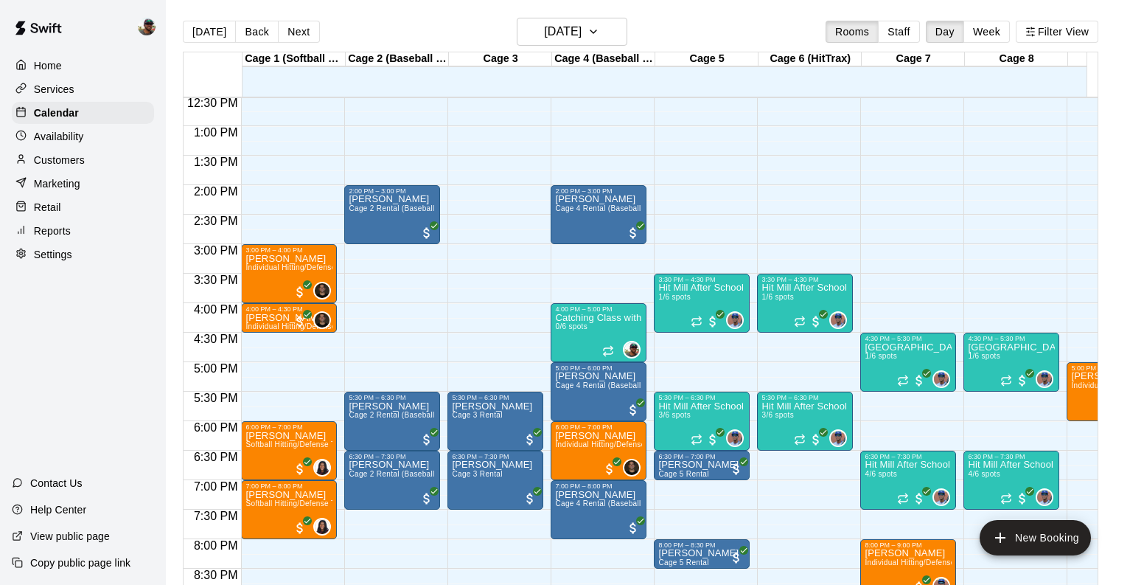
scroll to position [761, 0]
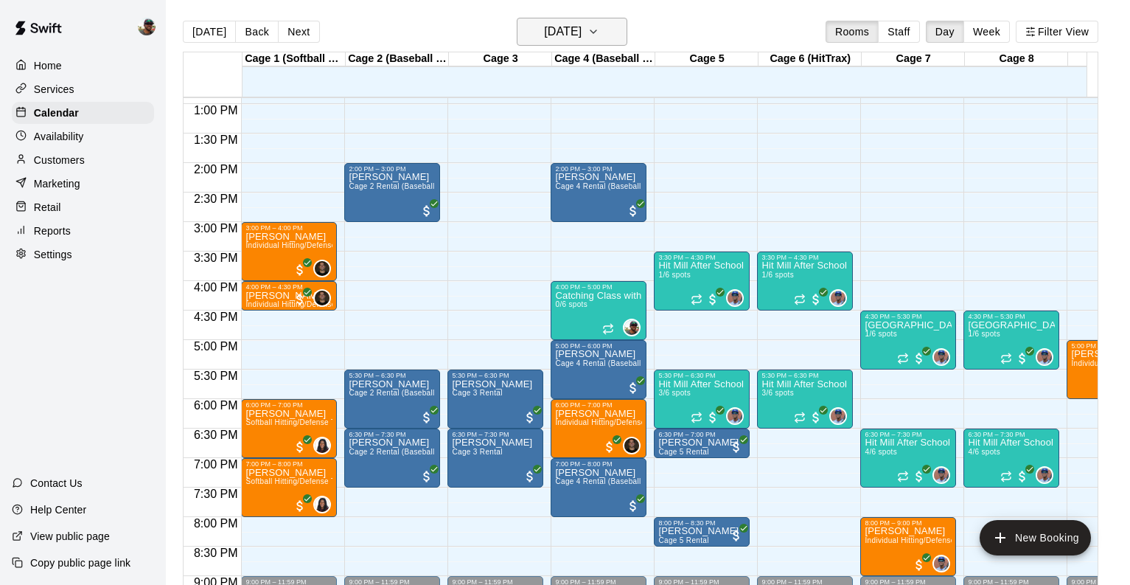
click at [616, 22] on button "[DATE]" at bounding box center [572, 32] width 111 height 28
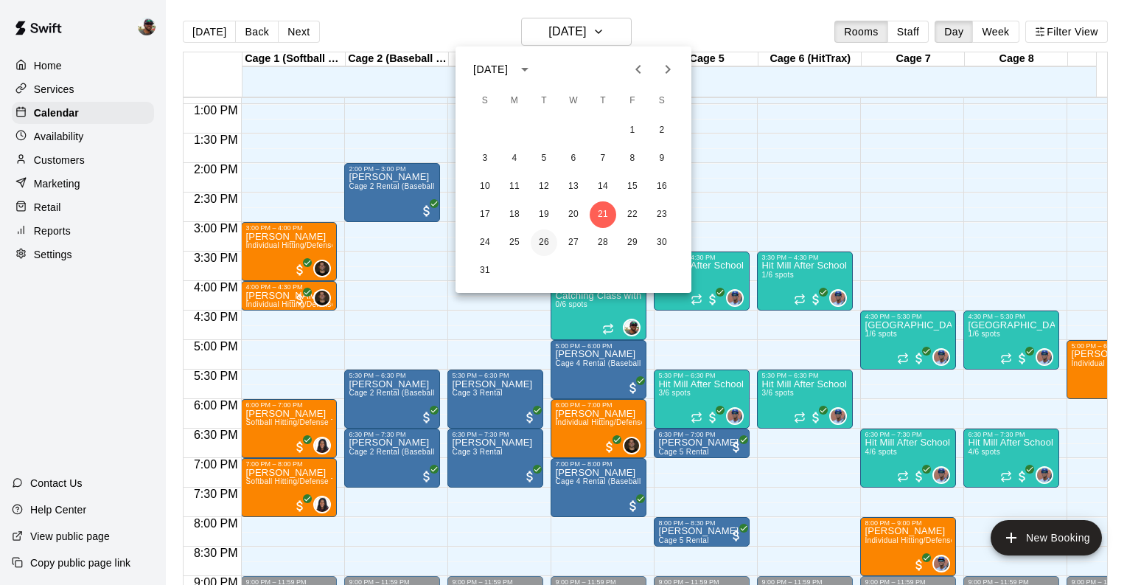
click at [543, 240] on button "26" at bounding box center [544, 242] width 27 height 27
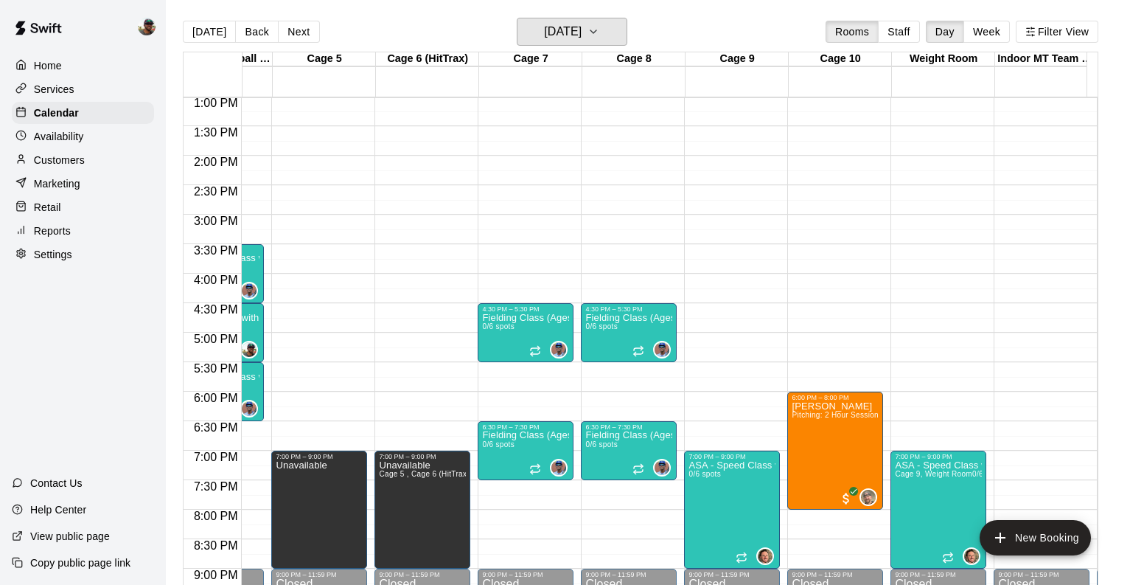
scroll to position [754, 383]
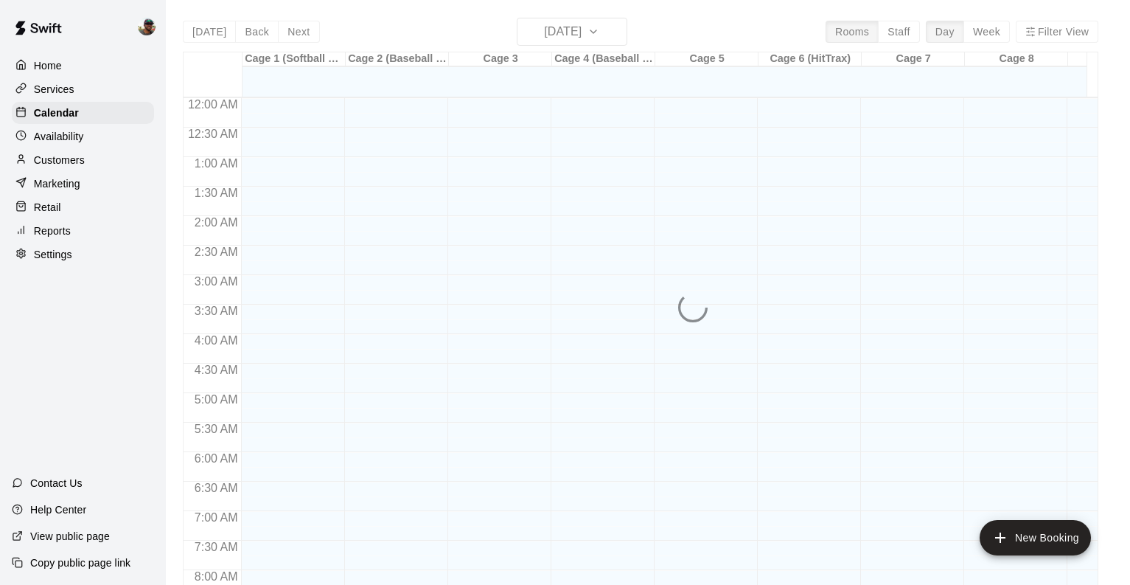
scroll to position [663, 0]
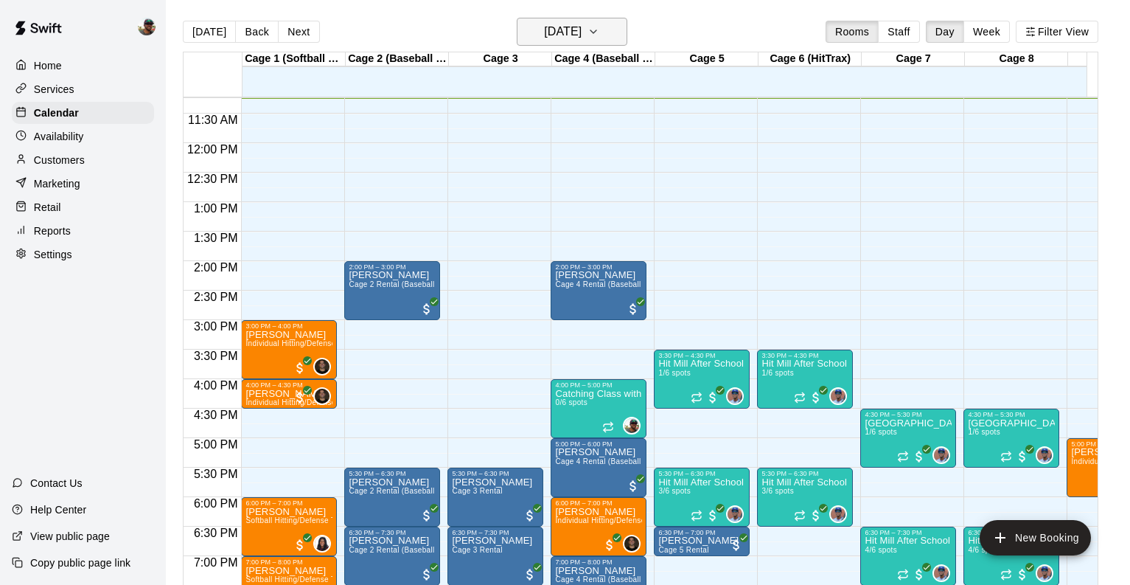
click at [599, 29] on icon "button" at bounding box center [594, 32] width 12 height 18
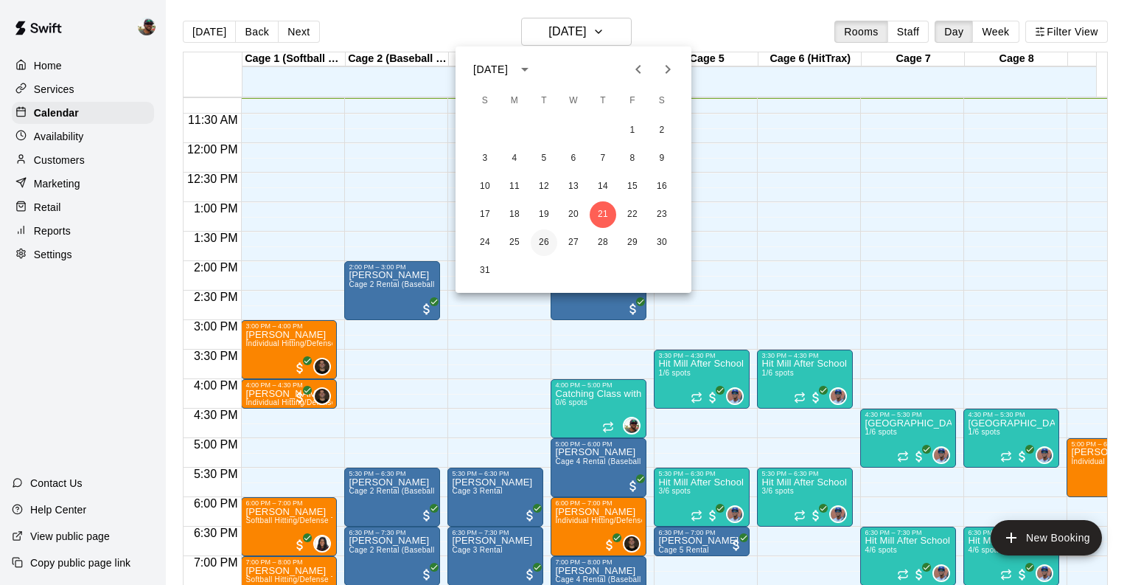
click at [551, 246] on button "26" at bounding box center [544, 242] width 27 height 27
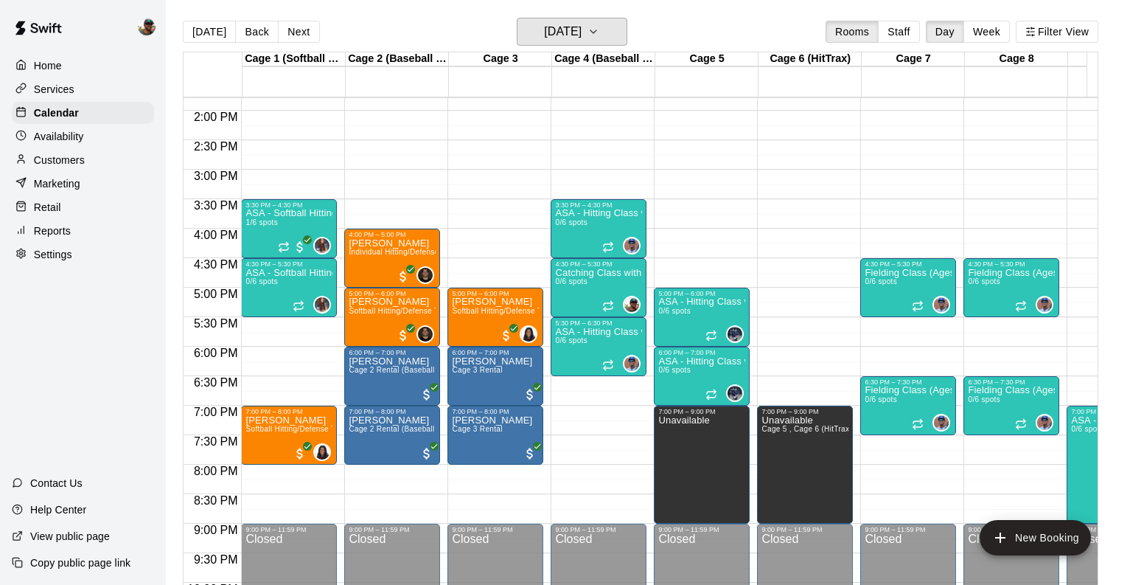
scroll to position [817, 0]
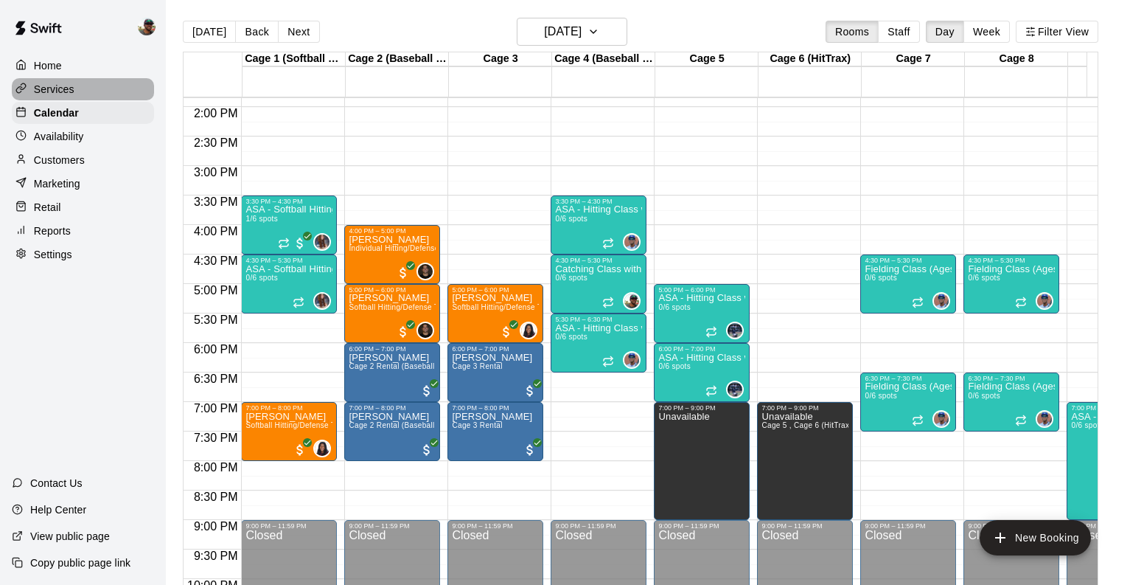
click at [71, 90] on p "Services" at bounding box center [54, 89] width 41 height 15
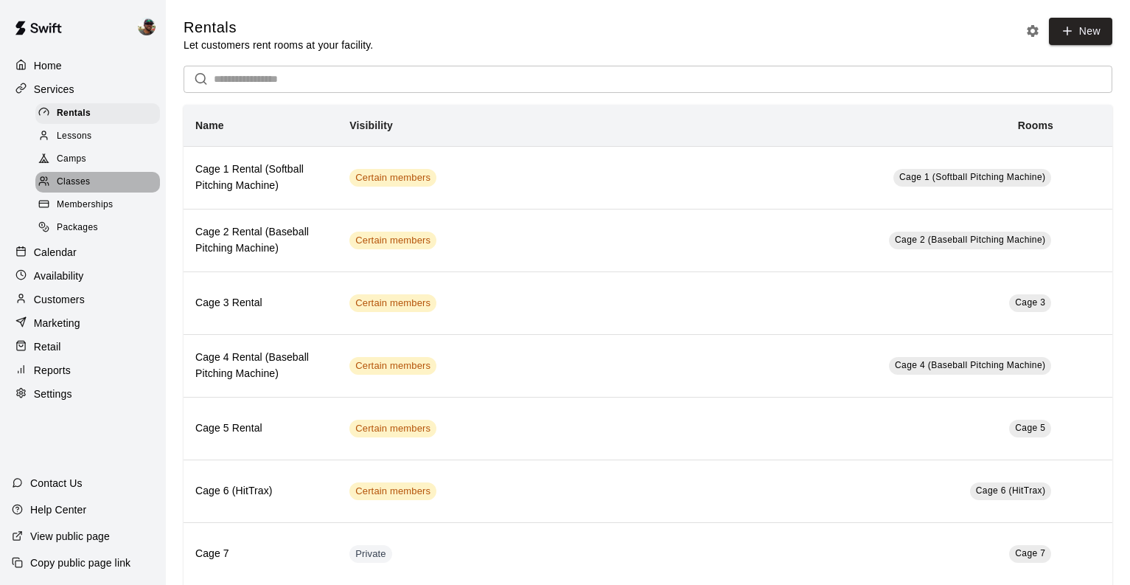
click at [77, 184] on span "Classes" at bounding box center [73, 182] width 33 height 15
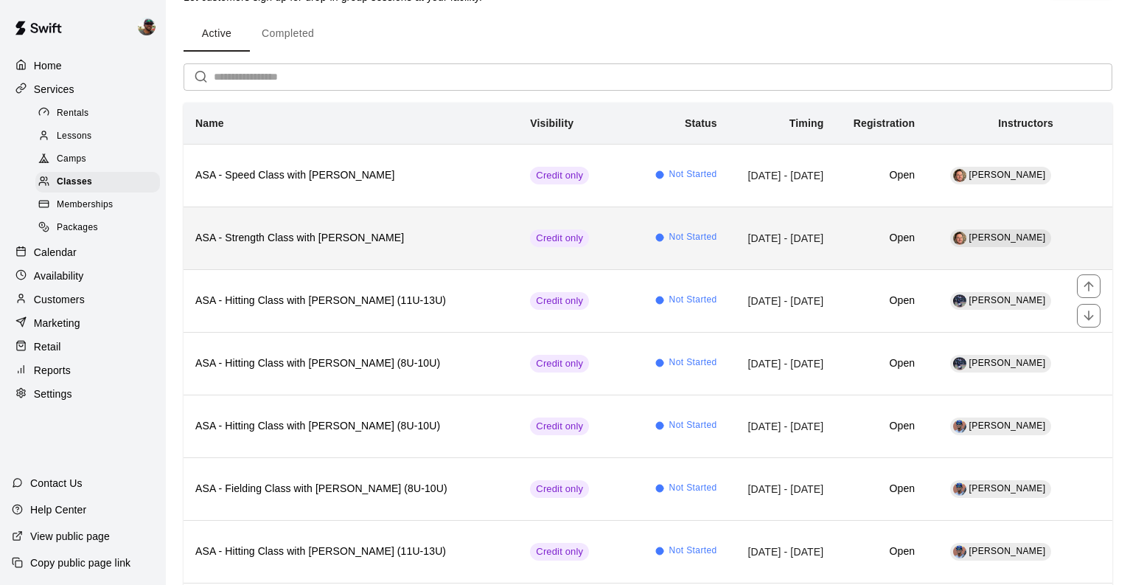
scroll to position [49, 0]
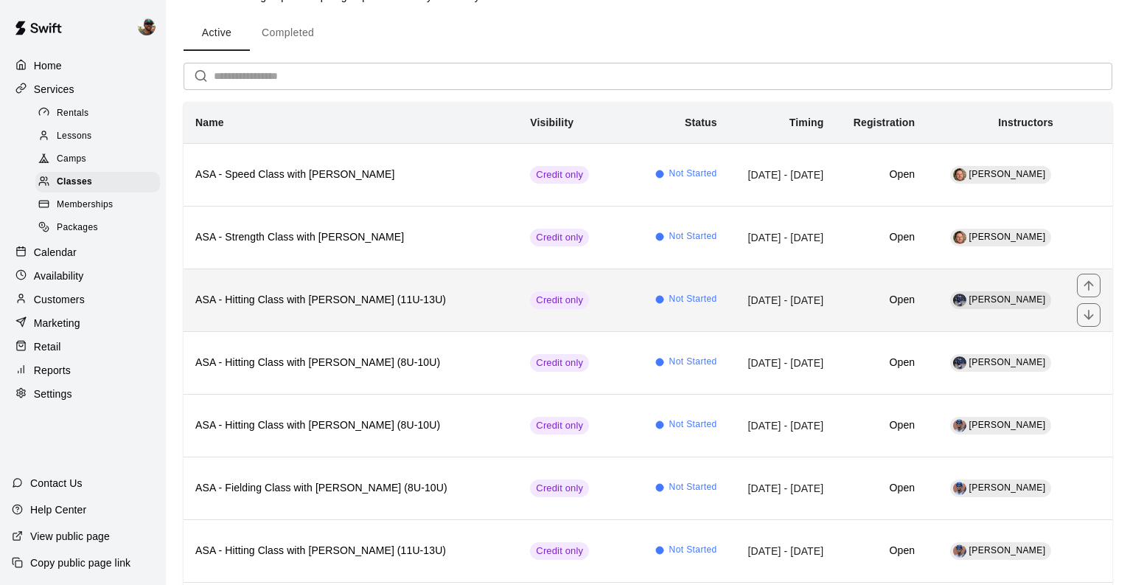
click at [411, 302] on h6 "ASA - Hitting Class with JT Marr (11U-13U)" at bounding box center [350, 300] width 311 height 16
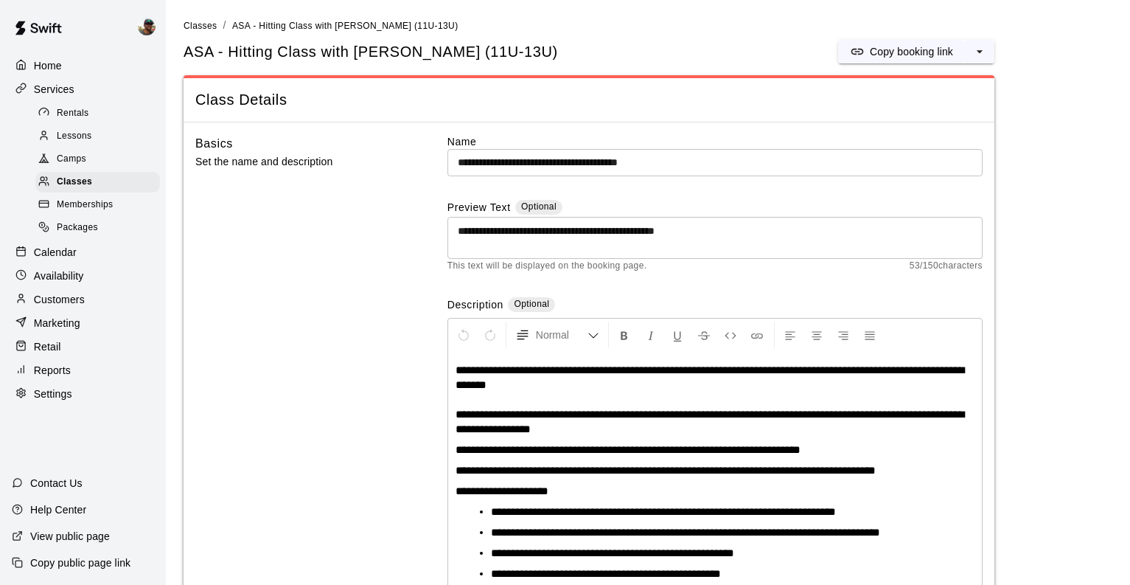
scroll to position [78, 0]
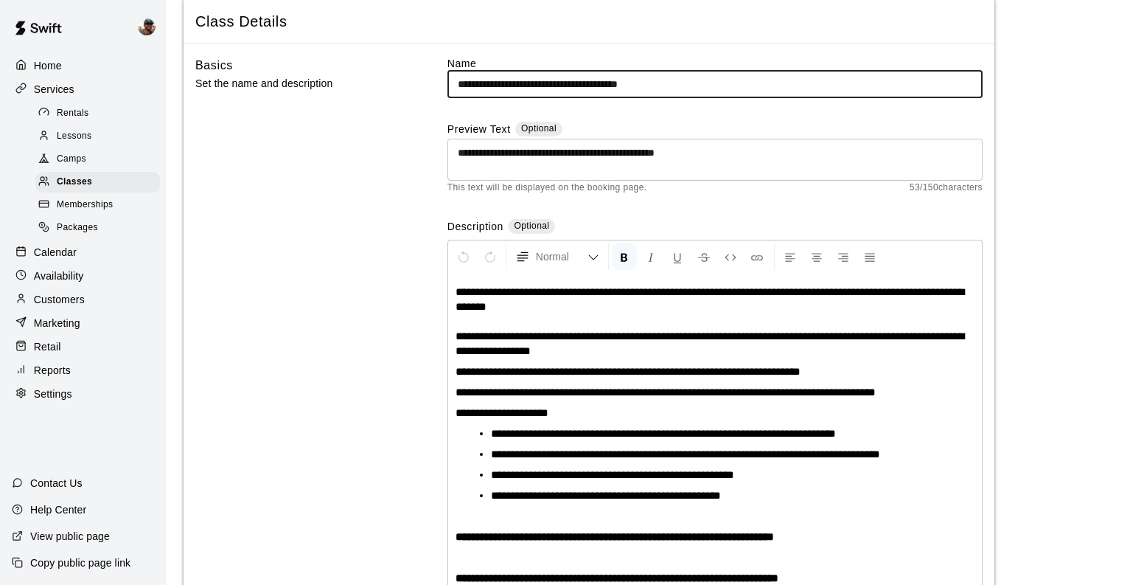
click at [666, 82] on input "**********" at bounding box center [715, 84] width 535 height 27
type input "**********"
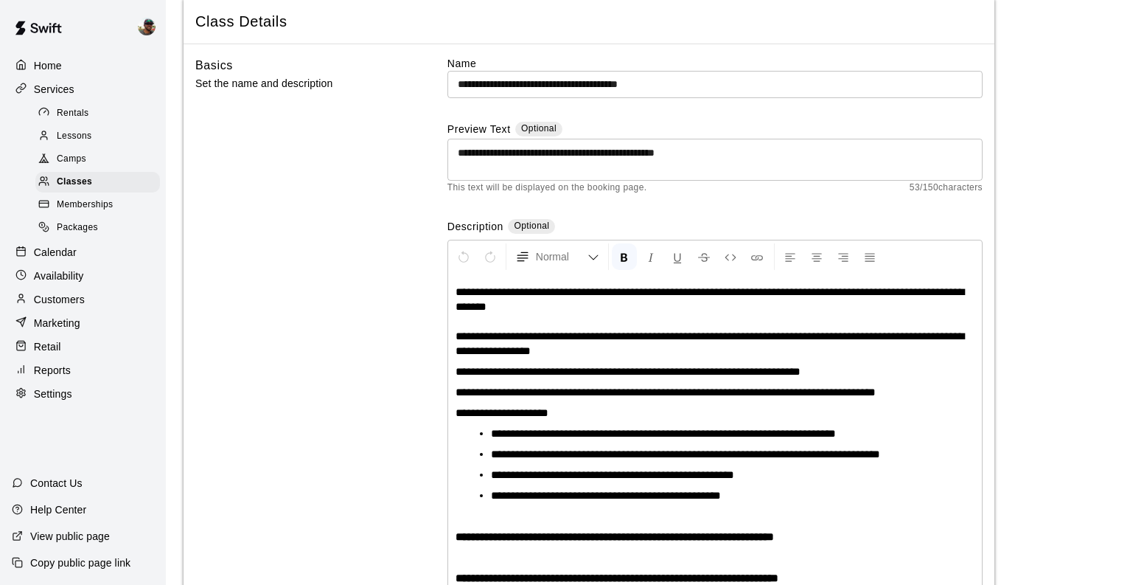
click at [428, 123] on div "**********" at bounding box center [588, 340] width 787 height 569
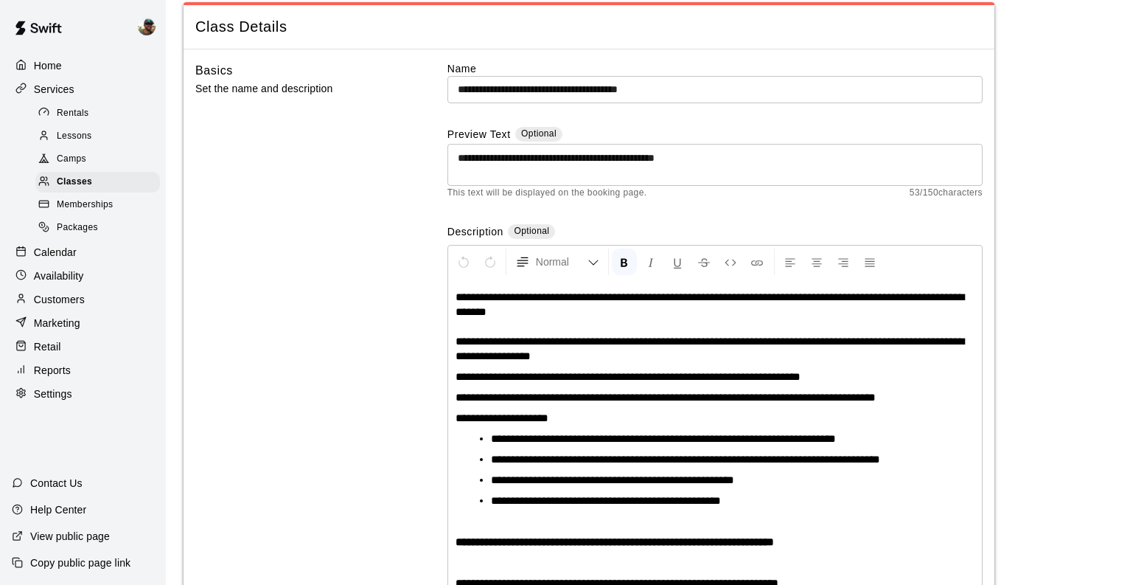
scroll to position [0, 0]
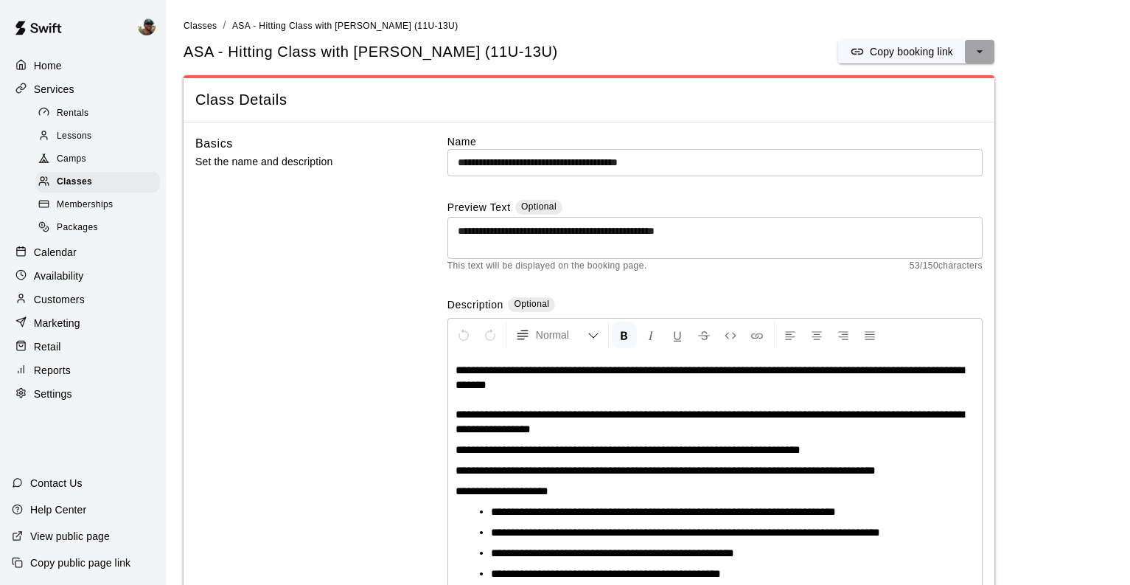
click at [978, 52] on icon "select merge strategy" at bounding box center [979, 51] width 15 height 15
click at [937, 105] on h6 "Duplicate class" at bounding box center [920, 107] width 71 height 16
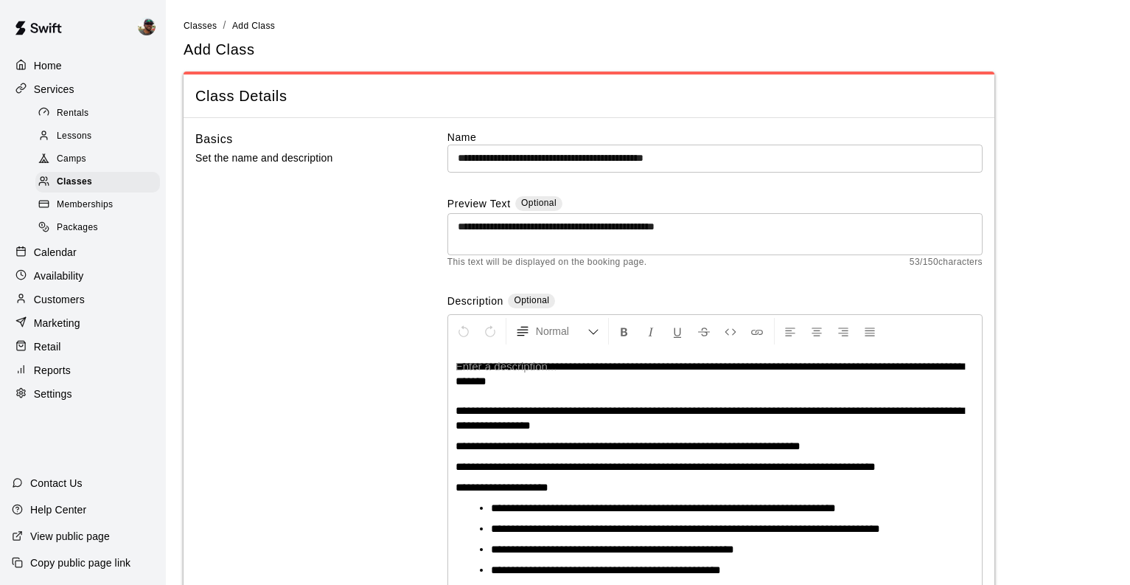
scroll to position [74, 0]
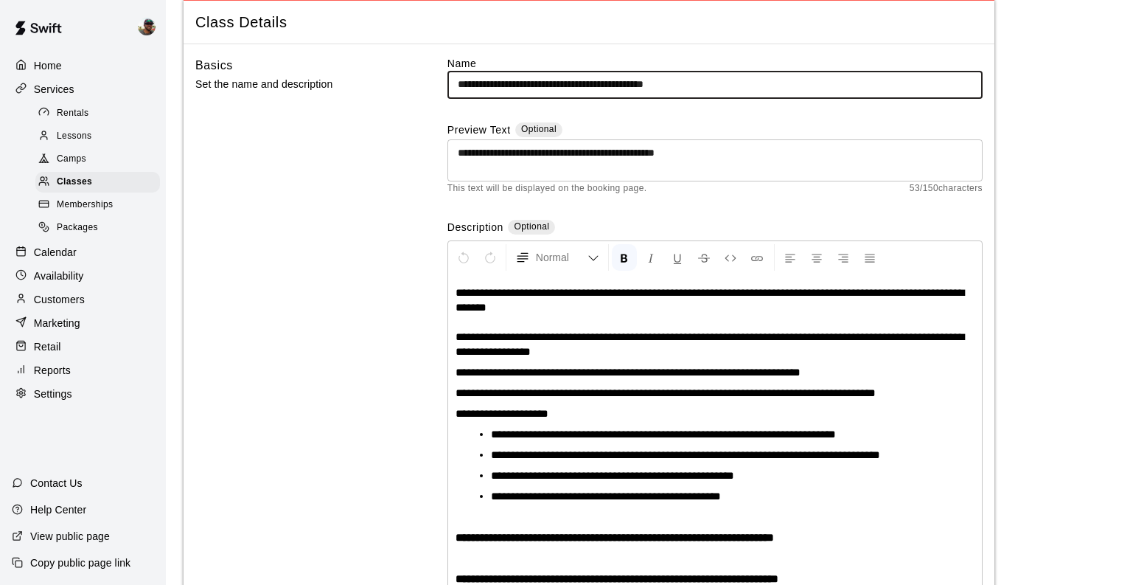
click at [660, 83] on input "**********" at bounding box center [715, 84] width 535 height 27
drag, startPoint x: 667, startPoint y: 87, endPoint x: 636, endPoint y: 82, distance: 32.1
click at [636, 82] on input "**********" at bounding box center [715, 84] width 535 height 27
drag, startPoint x: 719, startPoint y: 87, endPoint x: 673, endPoint y: 87, distance: 45.7
click at [674, 87] on input "**********" at bounding box center [715, 84] width 535 height 27
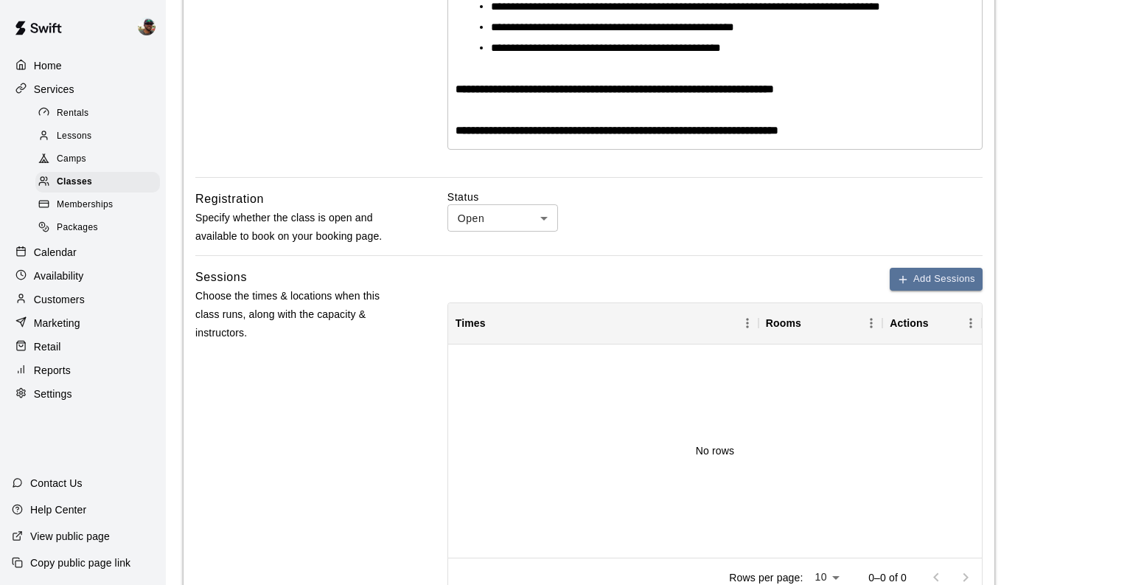
scroll to position [521, 0]
type input "**********"
click at [621, 390] on div "No rows" at bounding box center [715, 451] width 534 height 213
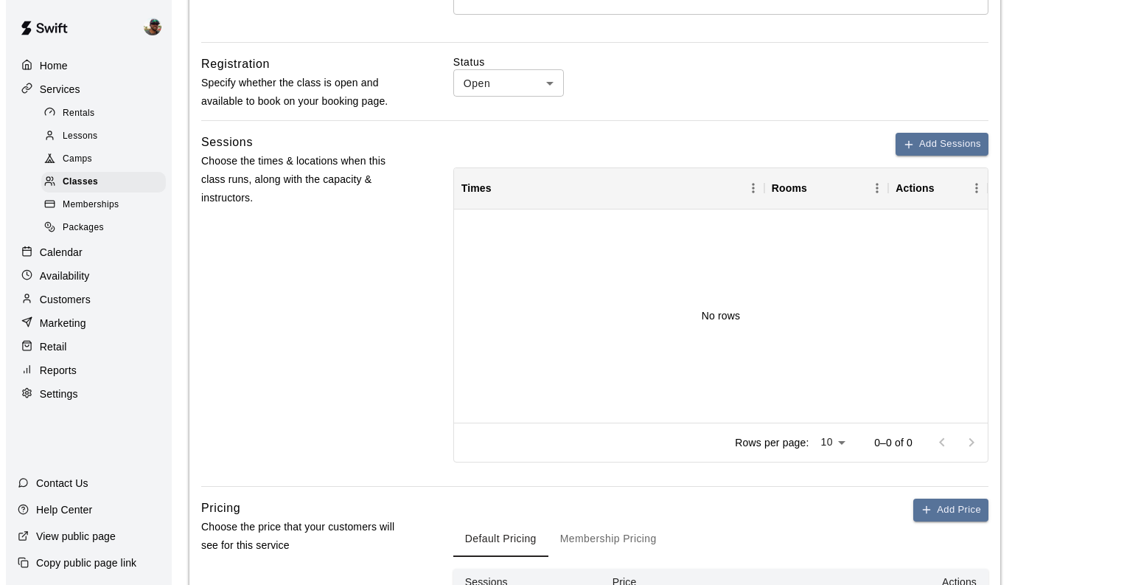
scroll to position [666, 0]
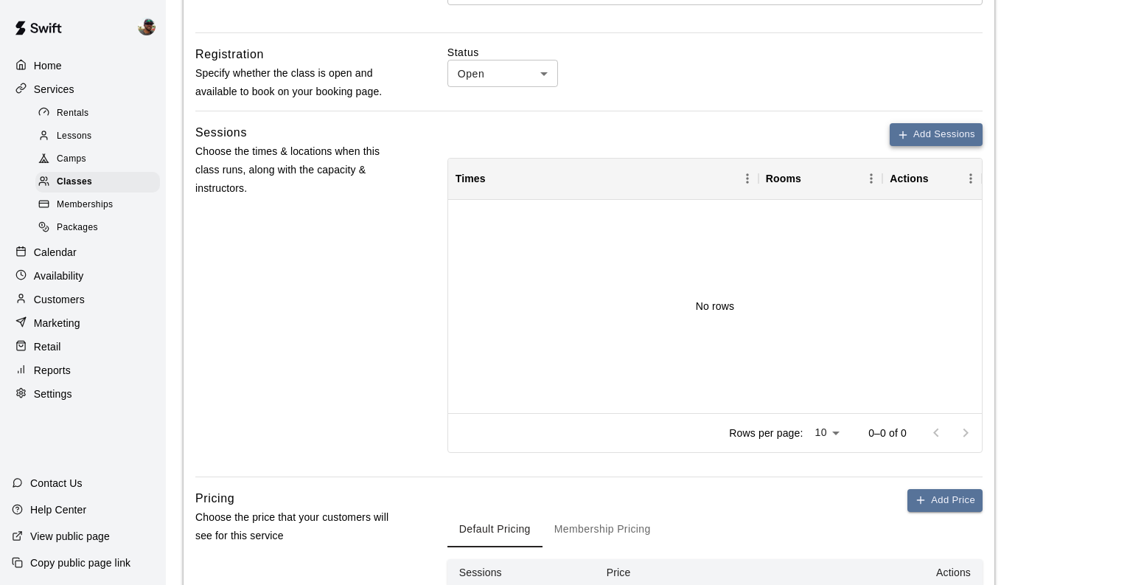
click at [943, 137] on button "Add Sessions" at bounding box center [936, 134] width 93 height 23
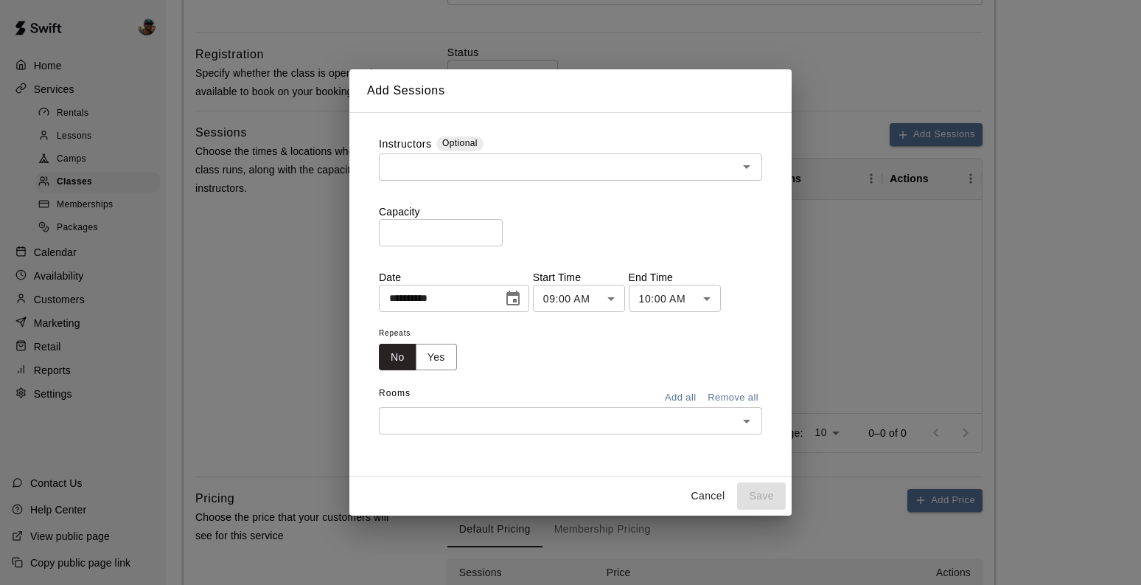
click at [521, 178] on div "​" at bounding box center [570, 166] width 383 height 27
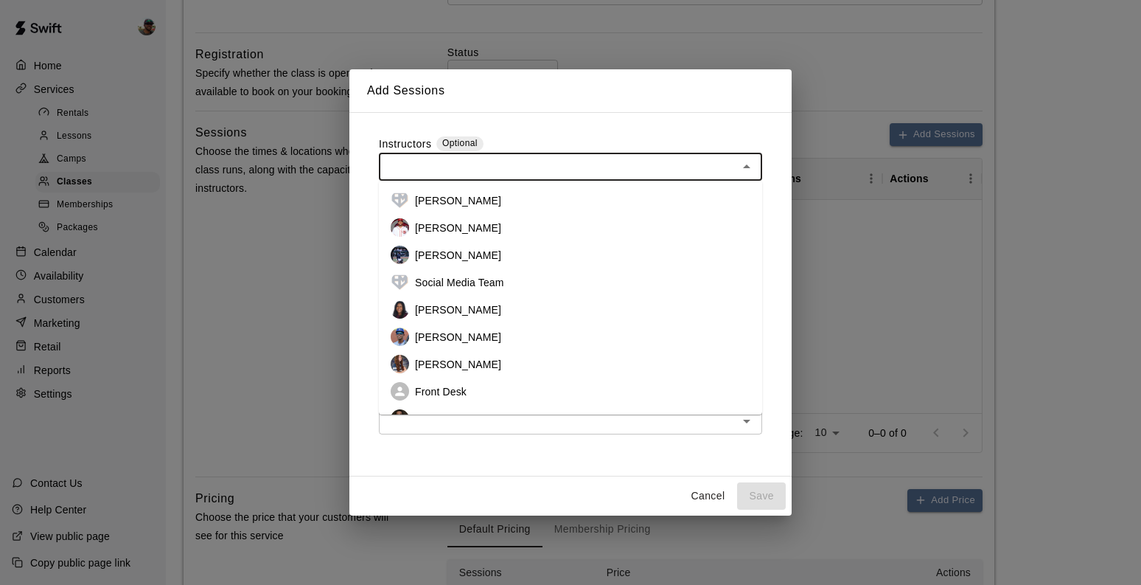
click at [484, 257] on li "[PERSON_NAME]" at bounding box center [570, 254] width 383 height 27
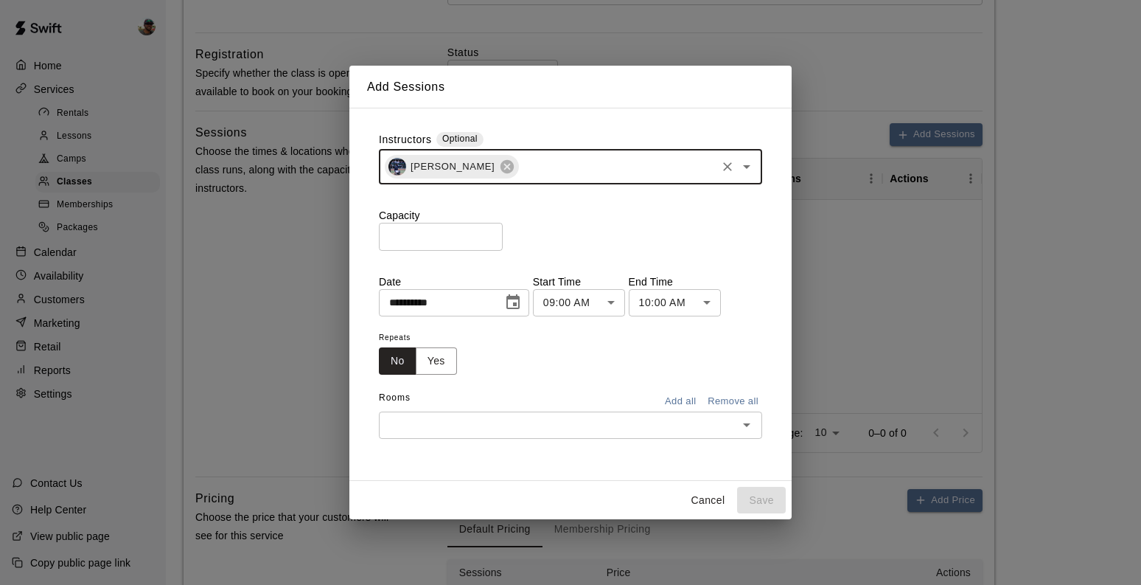
click at [491, 234] on input "*" at bounding box center [441, 236] width 124 height 27
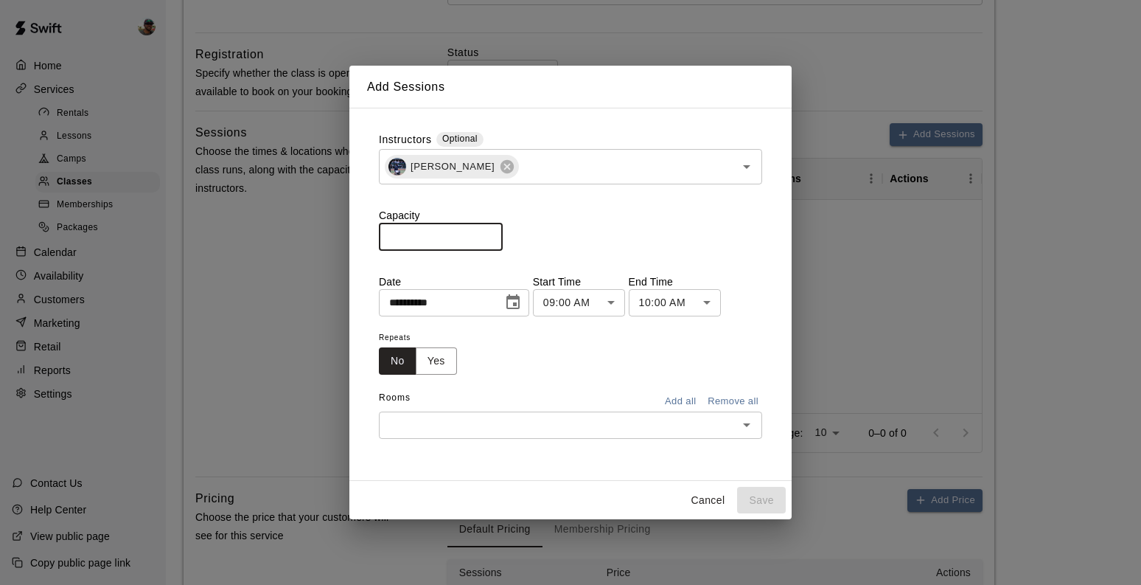
click at [491, 234] on input "*" at bounding box center [441, 236] width 124 height 27
type input "*"
click at [491, 234] on input "*" at bounding box center [441, 236] width 124 height 27
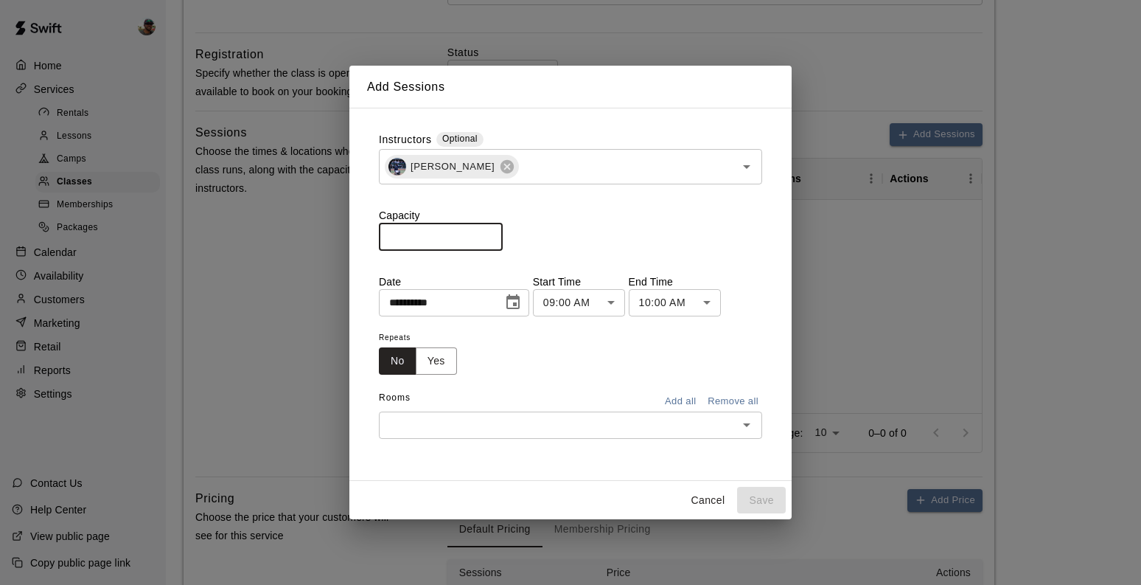
click at [518, 307] on icon "Choose date, selected date is Aug 21, 2025" at bounding box center [512, 301] width 13 height 15
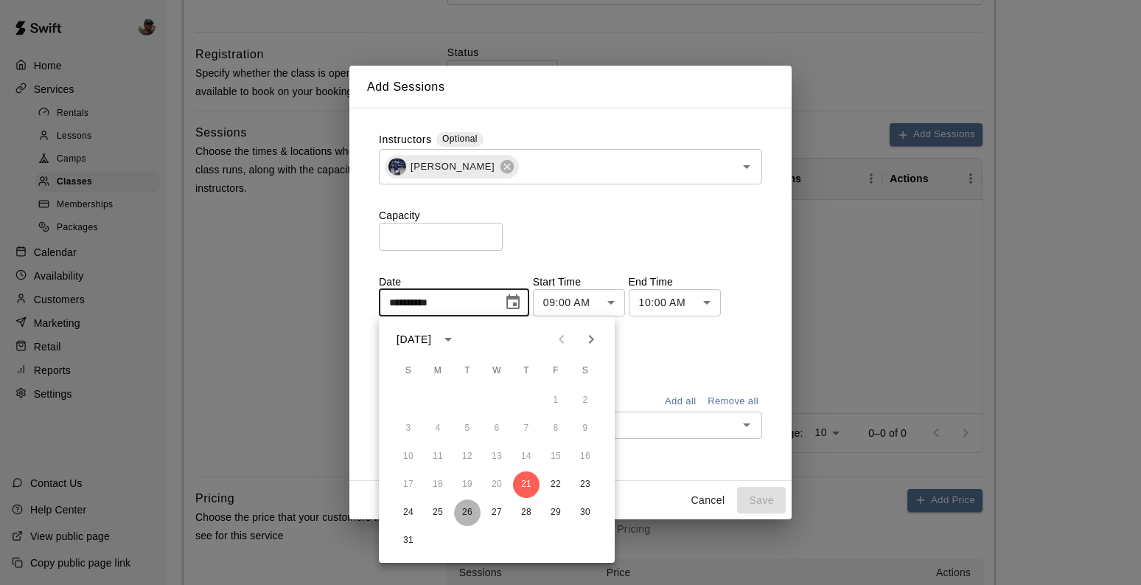
click at [462, 510] on button "26" at bounding box center [467, 512] width 27 height 27
type input "**********"
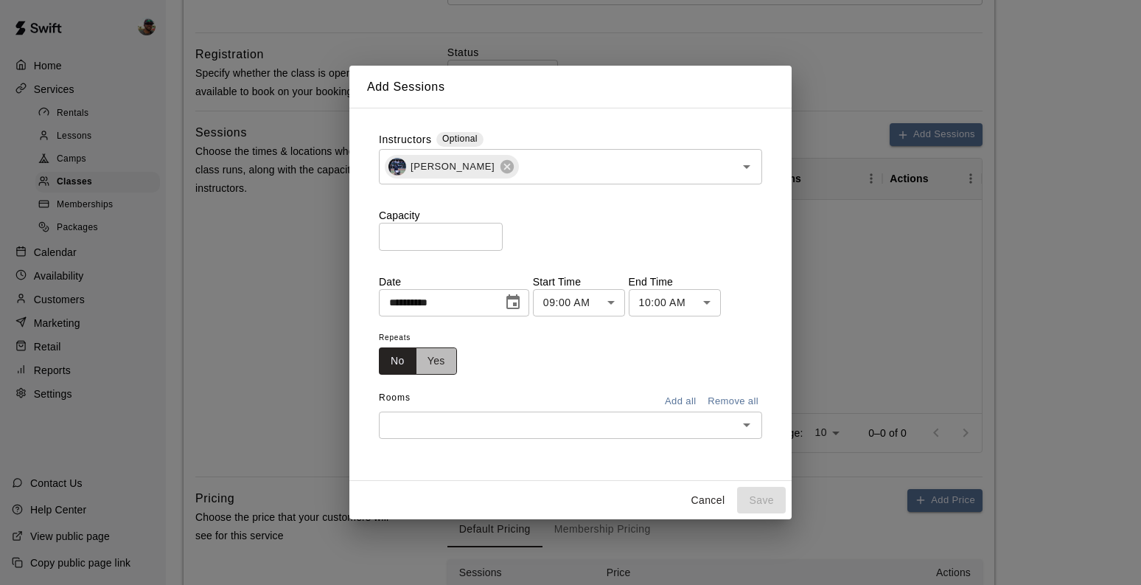
click at [428, 372] on button "Yes" at bounding box center [436, 360] width 41 height 27
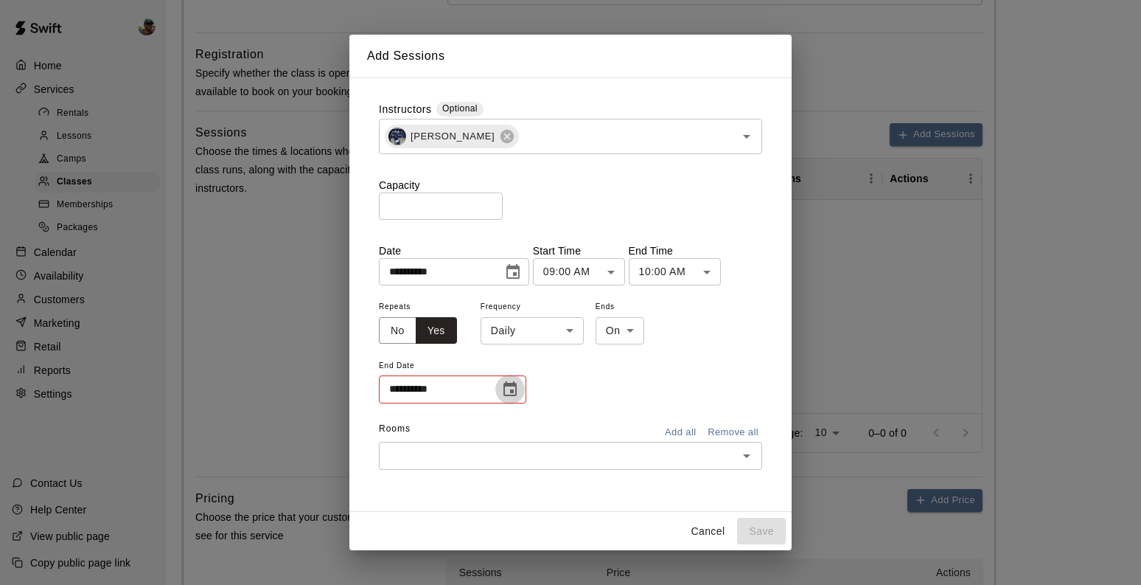
click at [509, 391] on icon "Choose date" at bounding box center [510, 389] width 18 height 18
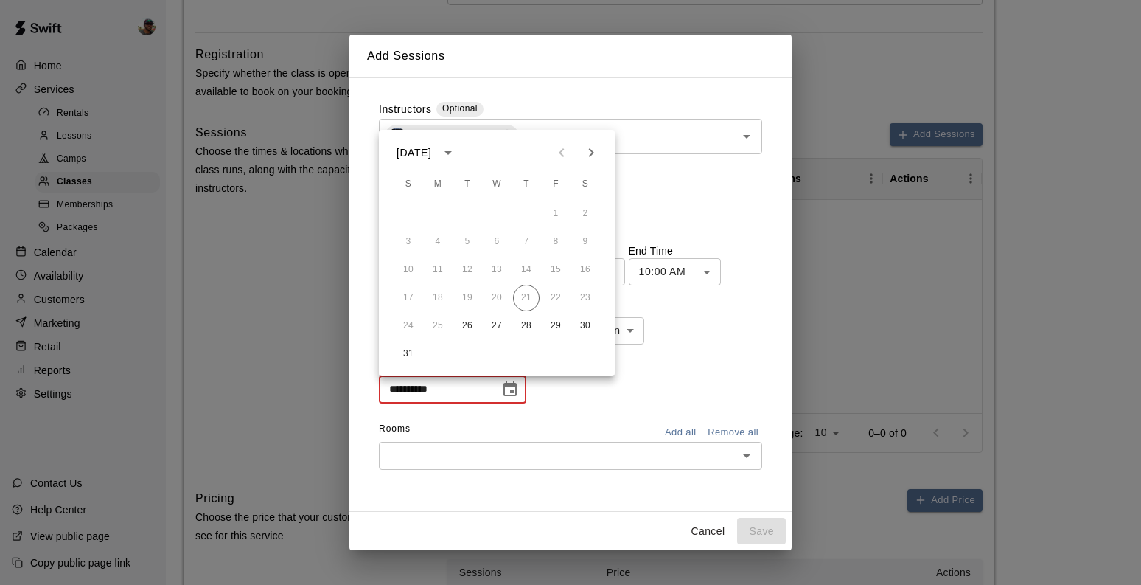
click at [593, 149] on icon "Next month" at bounding box center [591, 153] width 18 height 18
click at [463, 327] on button "30" at bounding box center [467, 326] width 27 height 27
type input "**********"
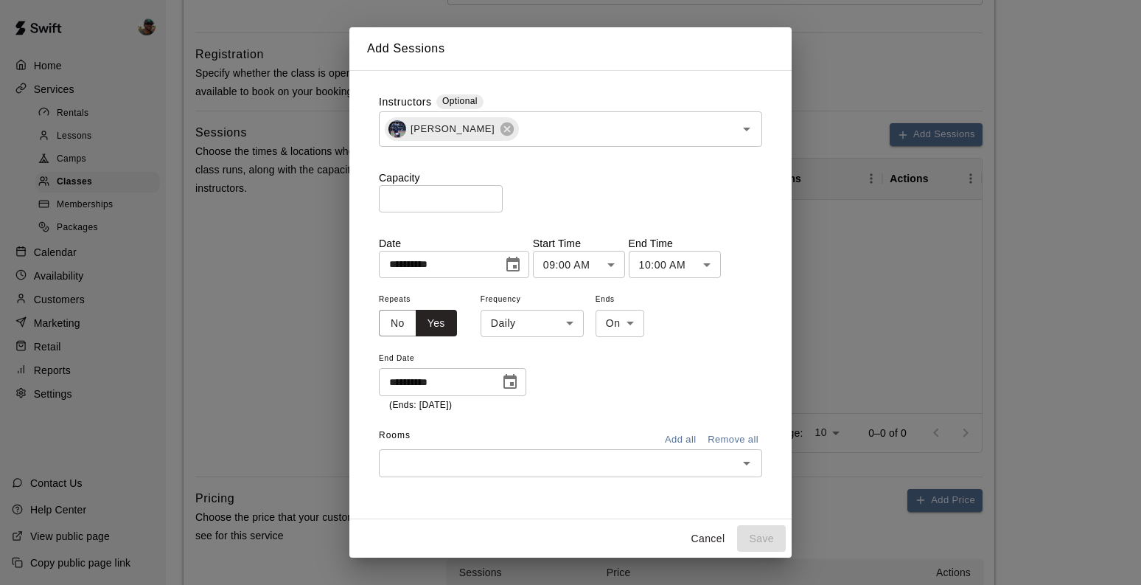
click at [570, 327] on body "**********" at bounding box center [570, 47] width 1141 height 1427
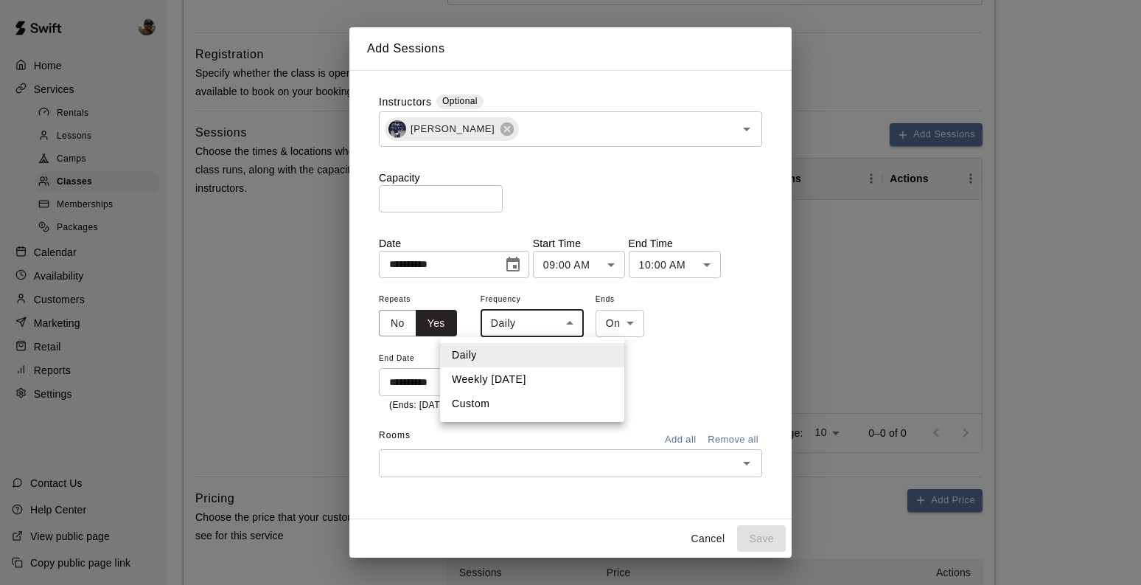
click at [552, 373] on li "Weekly on Tuesday" at bounding box center [532, 379] width 184 height 24
type input "******"
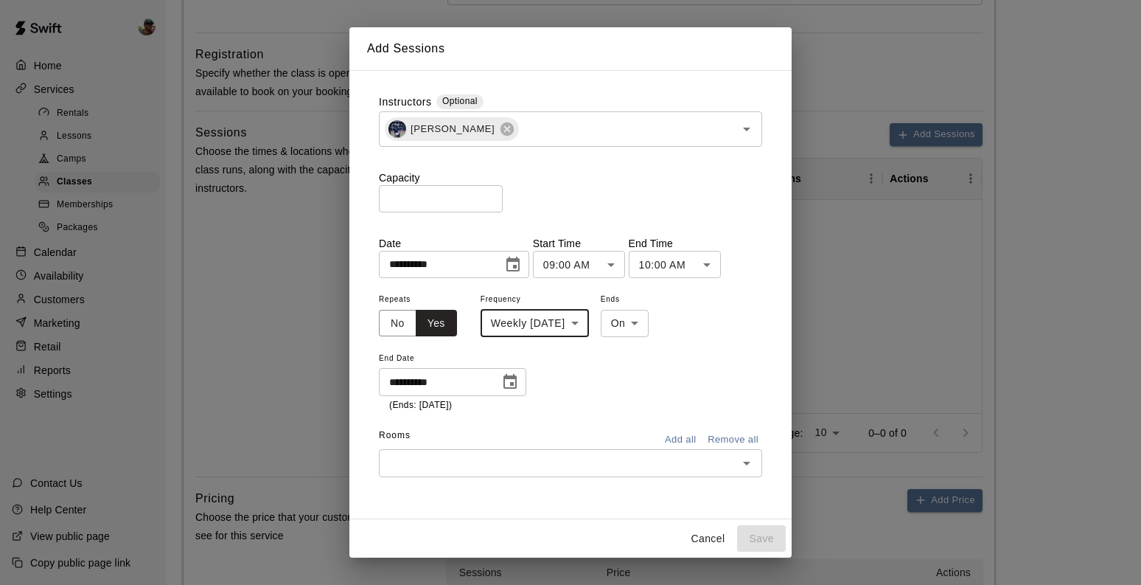
click at [621, 269] on body "**********" at bounding box center [570, 47] width 1141 height 1427
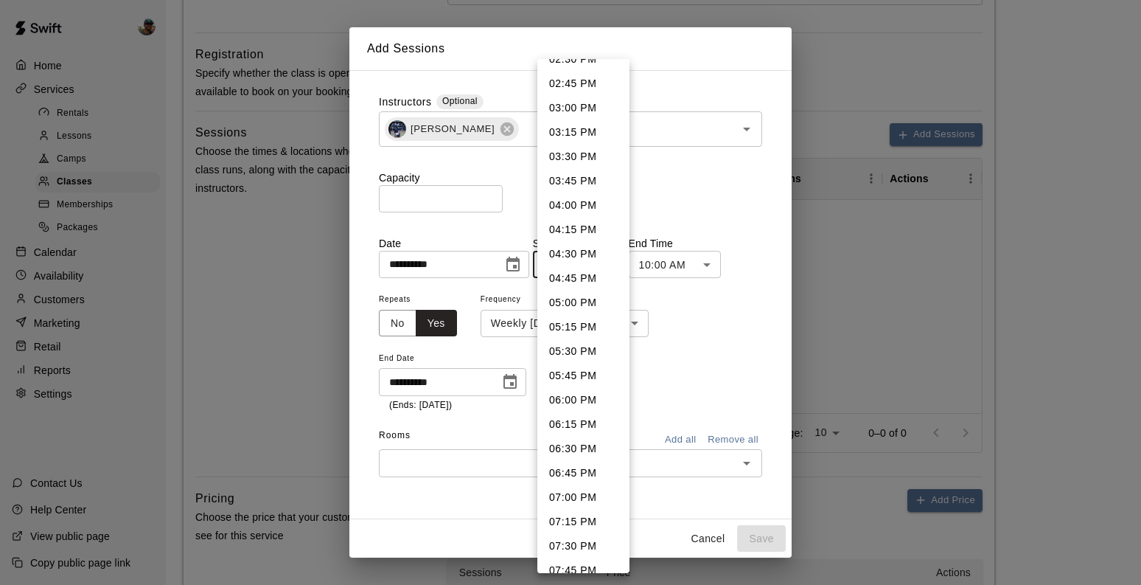
scroll to position [1468, 0]
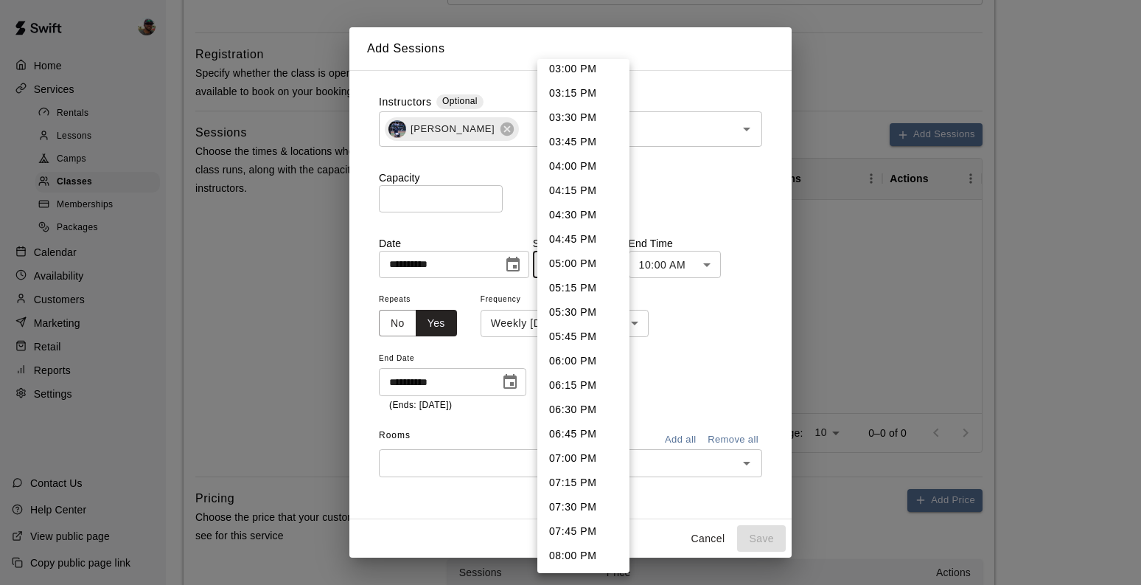
click at [571, 459] on li "07:00 PM" at bounding box center [583, 458] width 92 height 24
type input "********"
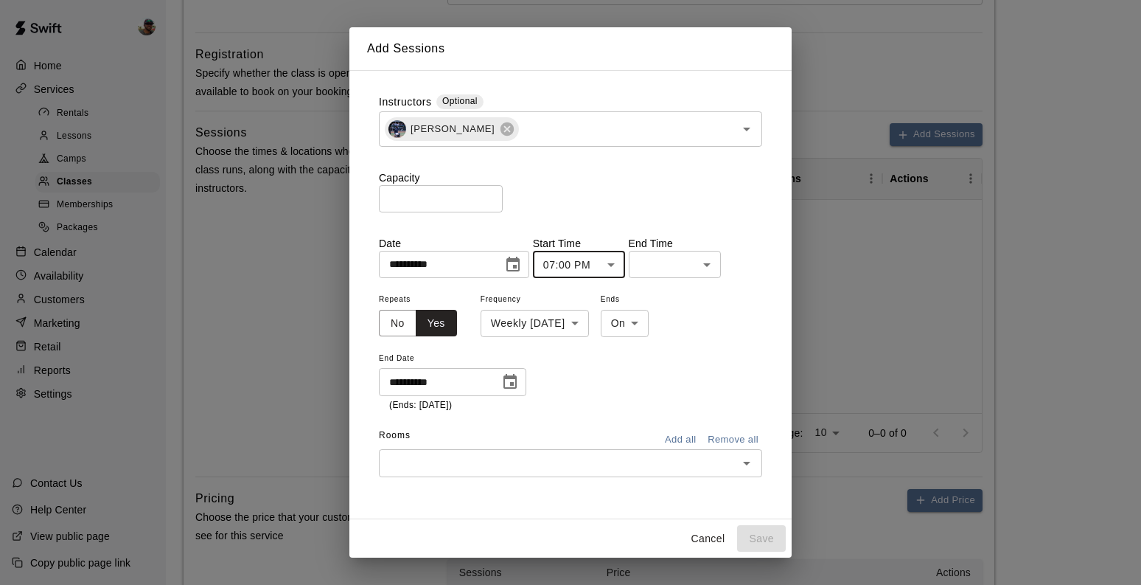
click at [691, 267] on body "**********" at bounding box center [570, 47] width 1141 height 1427
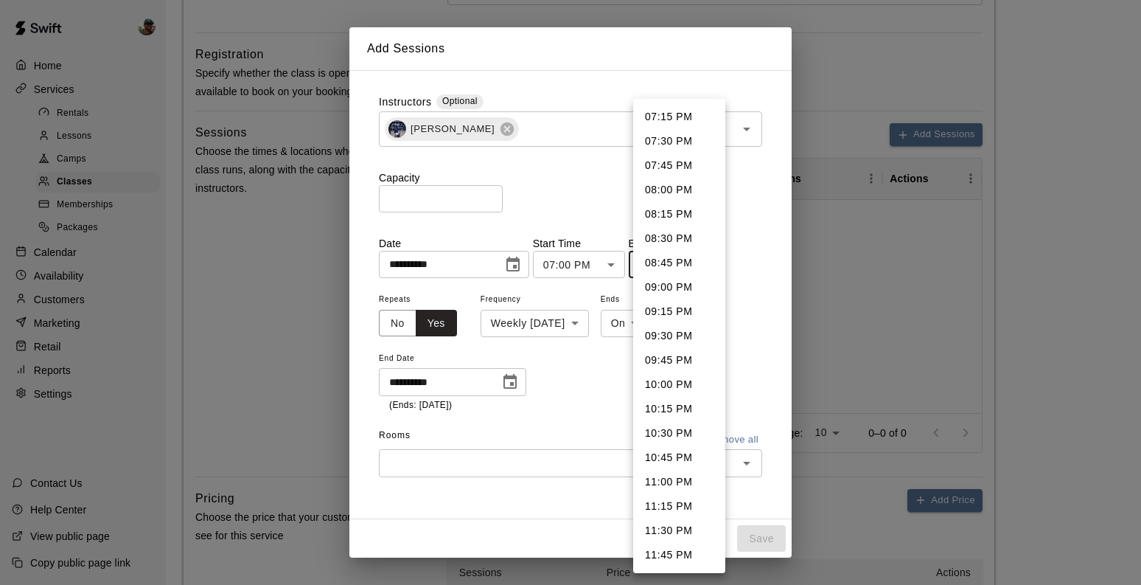
click at [670, 190] on li "08:00 PM" at bounding box center [679, 190] width 92 height 24
type input "********"
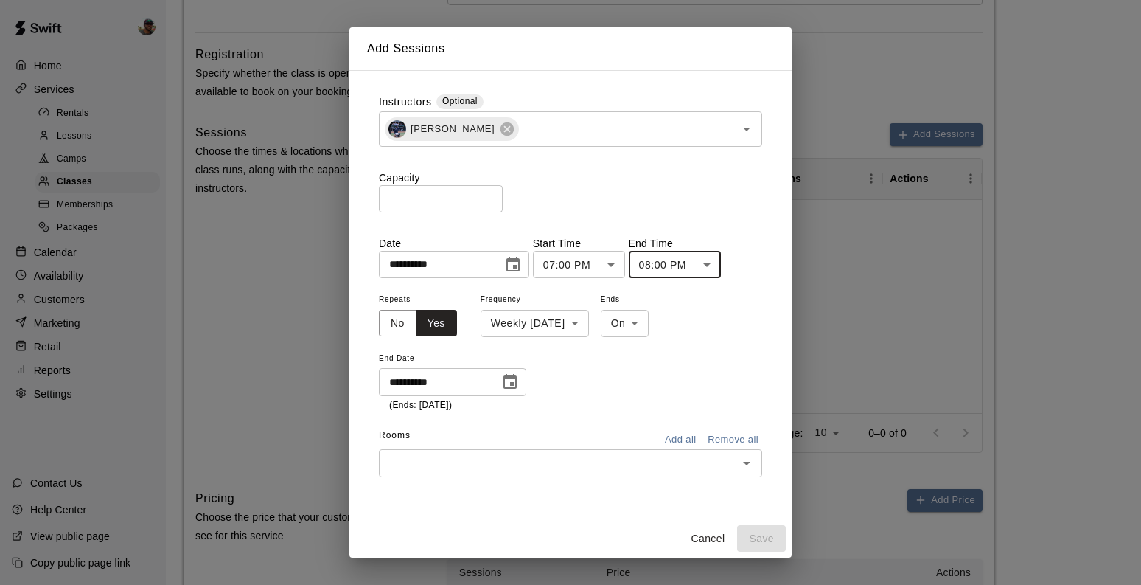
click at [557, 467] on input "text" at bounding box center [558, 462] width 350 height 18
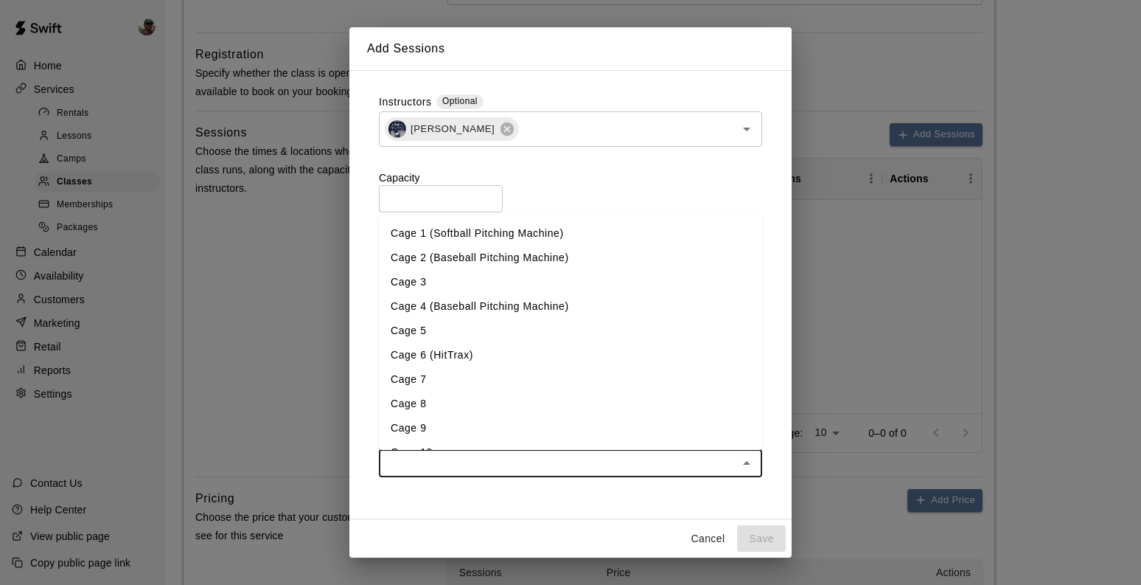
click at [478, 308] on li "Cage 4 (Baseball Pitching Machine)" at bounding box center [570, 306] width 383 height 24
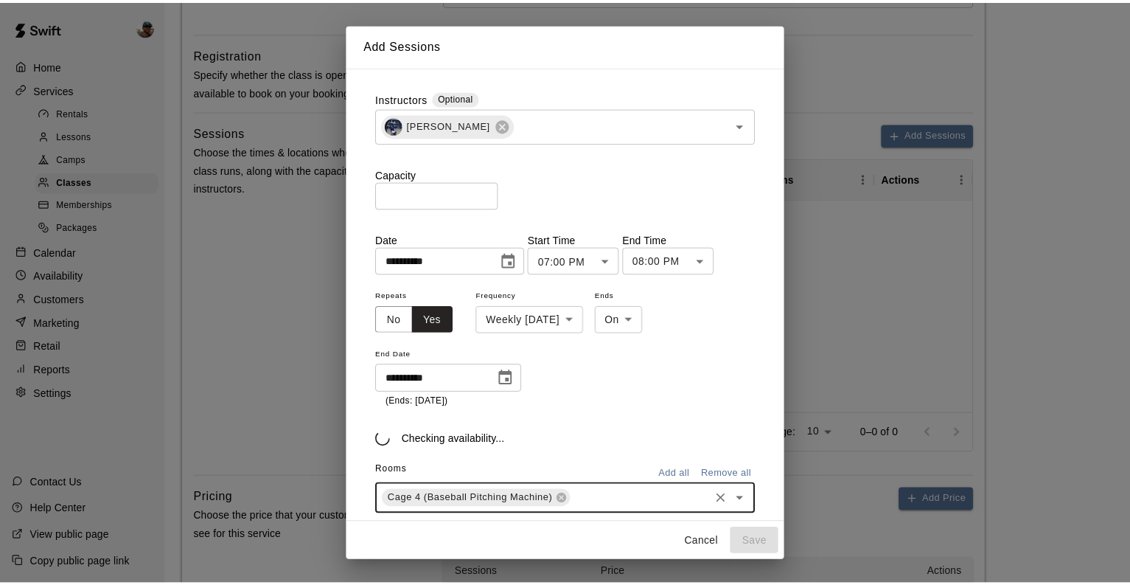
scroll to position [52, 0]
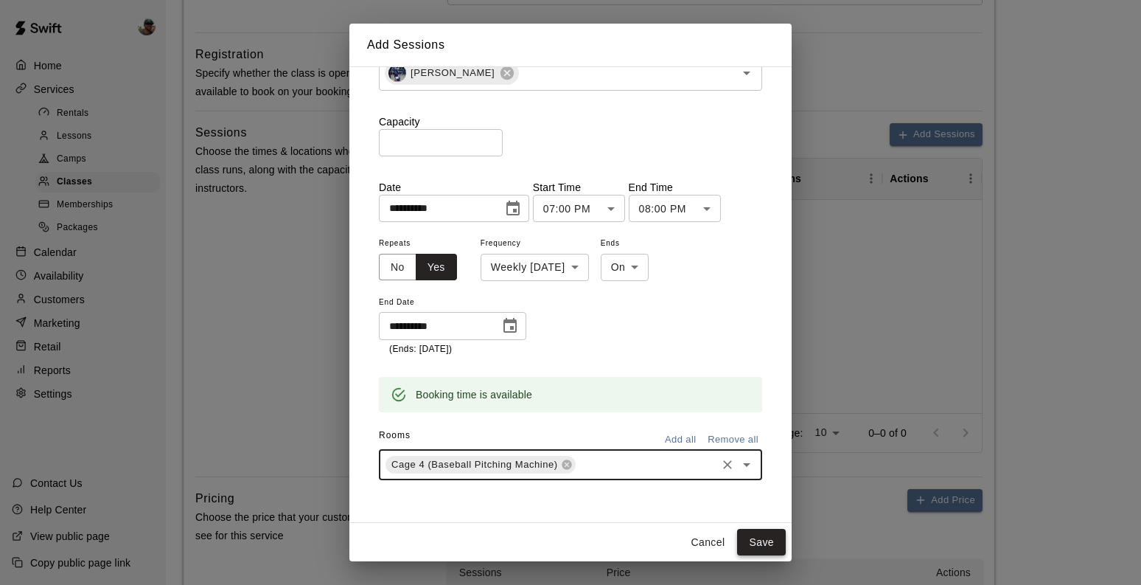
click at [761, 545] on button "Save" at bounding box center [761, 542] width 49 height 27
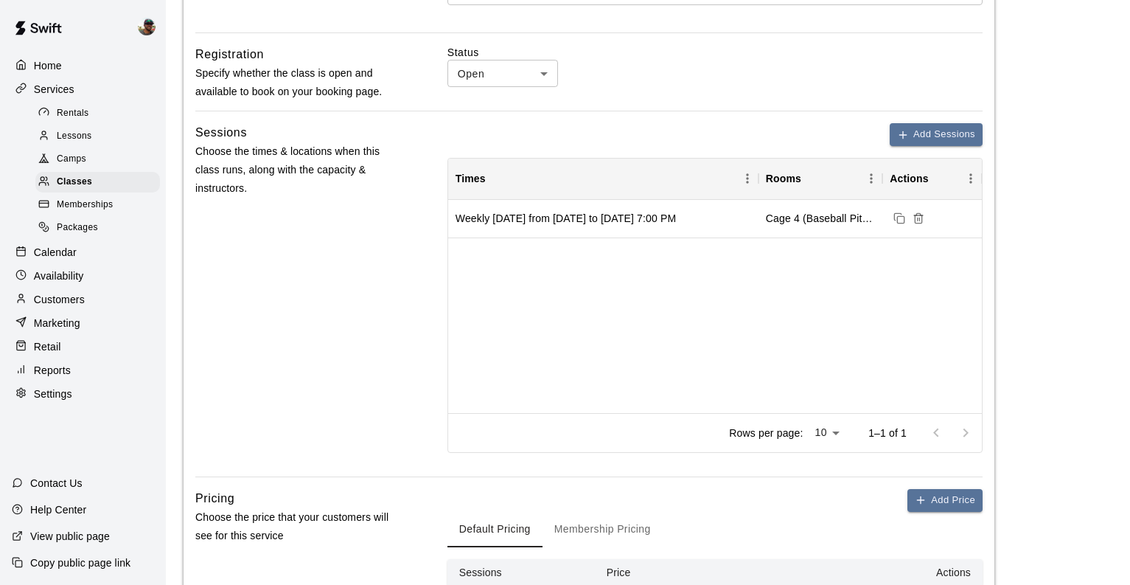
scroll to position [843, 0]
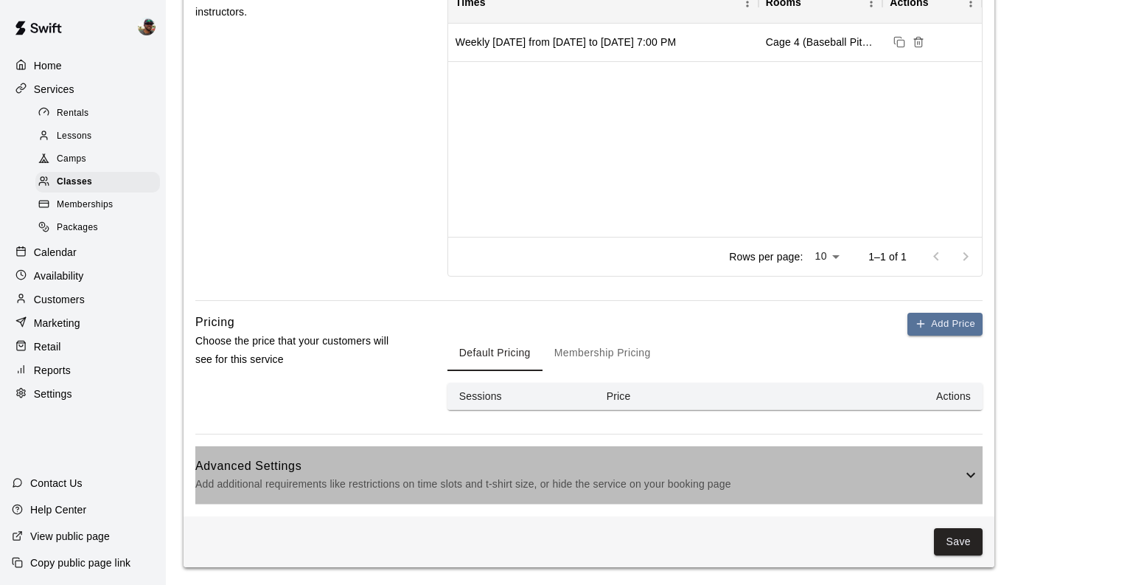
click at [899, 468] on h6 "Advanced Settings" at bounding box center [578, 465] width 767 height 19
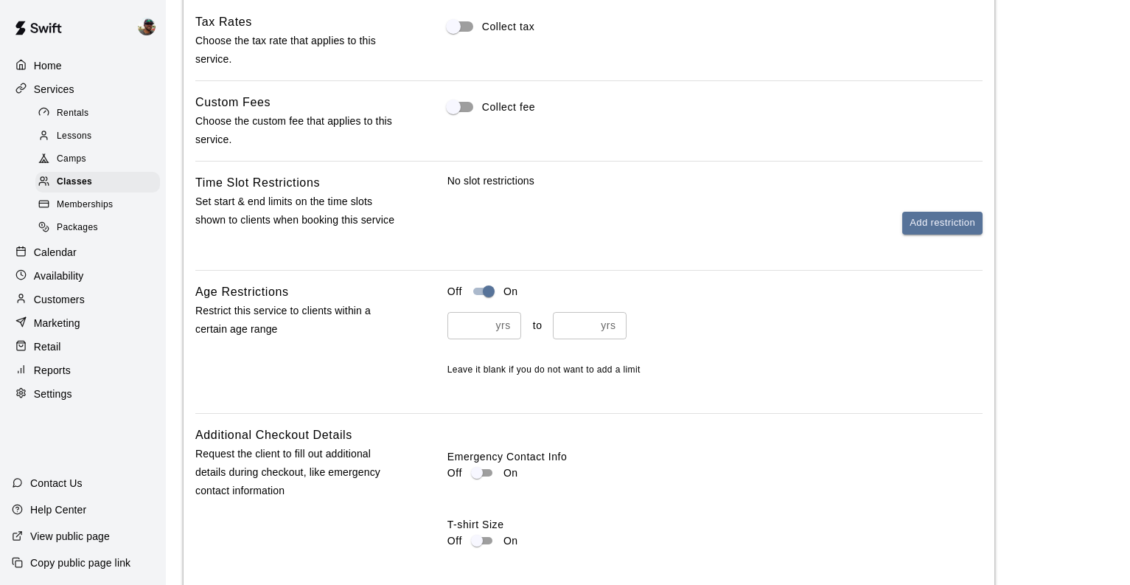
scroll to position [1430, 0]
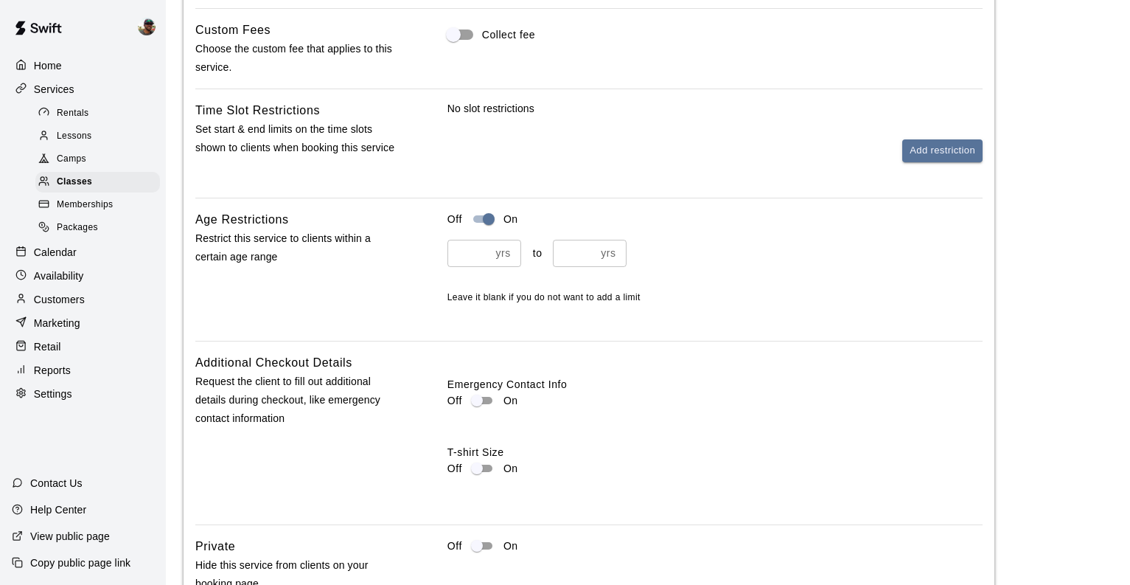
click at [478, 252] on input "**" at bounding box center [469, 253] width 43 height 27
click at [481, 251] on input "**" at bounding box center [469, 253] width 43 height 27
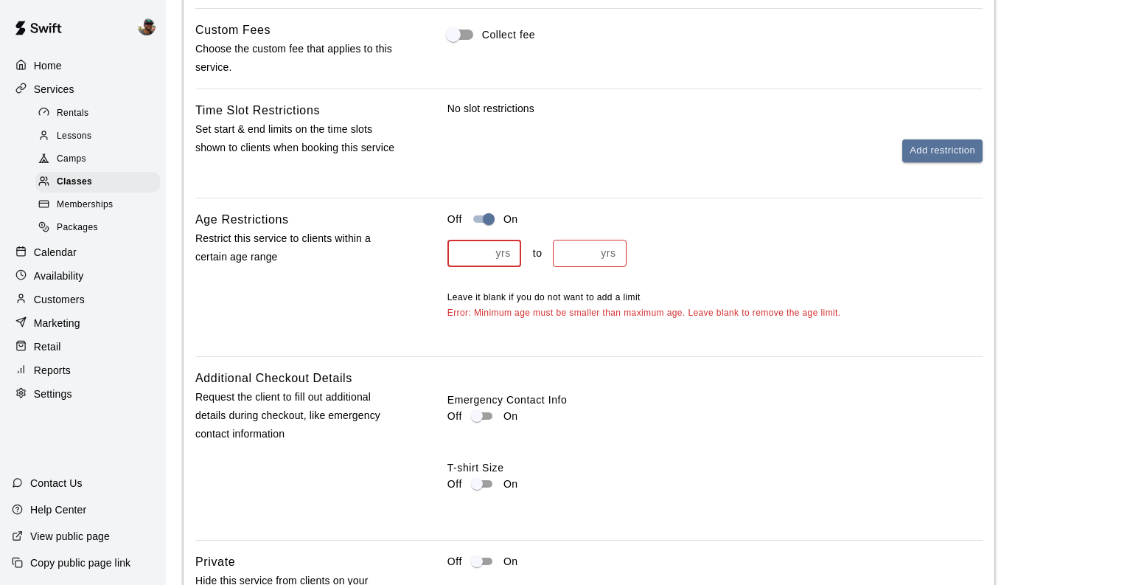
type input "**"
click at [481, 251] on input "**" at bounding box center [469, 253] width 43 height 27
click at [576, 253] on input "**" at bounding box center [574, 253] width 43 height 27
type input "*"
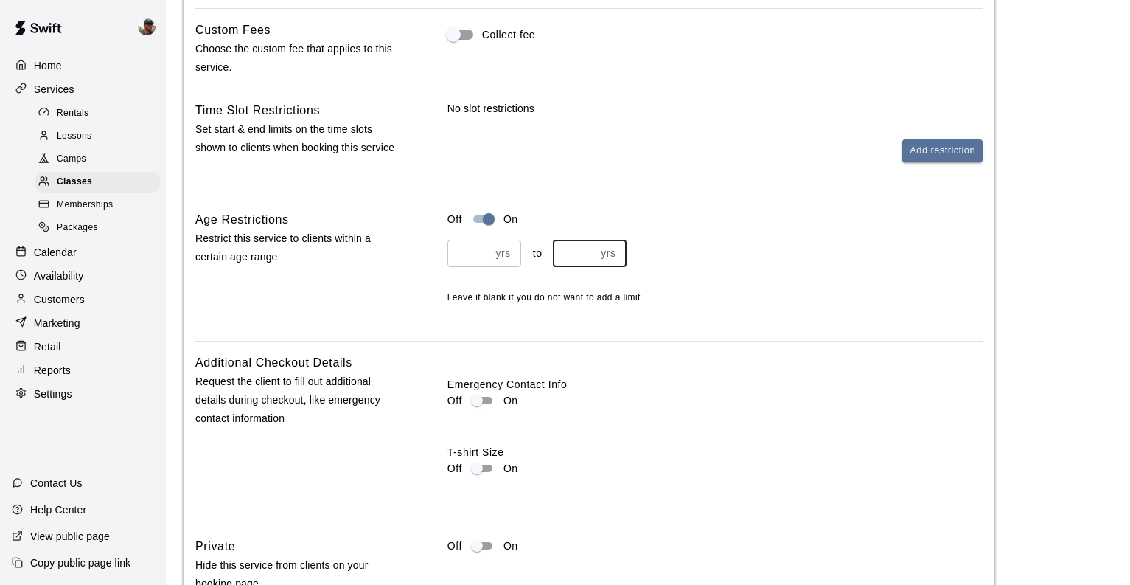
click at [748, 285] on div "** yrs ​ to yrs ​ Leave it blank if you do not want to add a limit" at bounding box center [715, 273] width 535 height 66
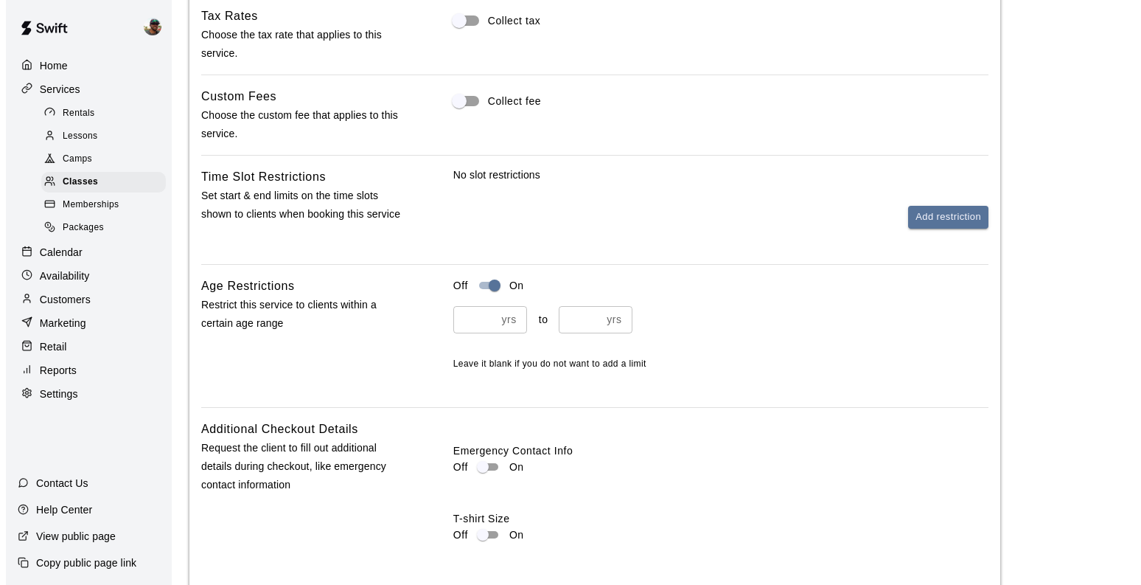
scroll to position [1542, 0]
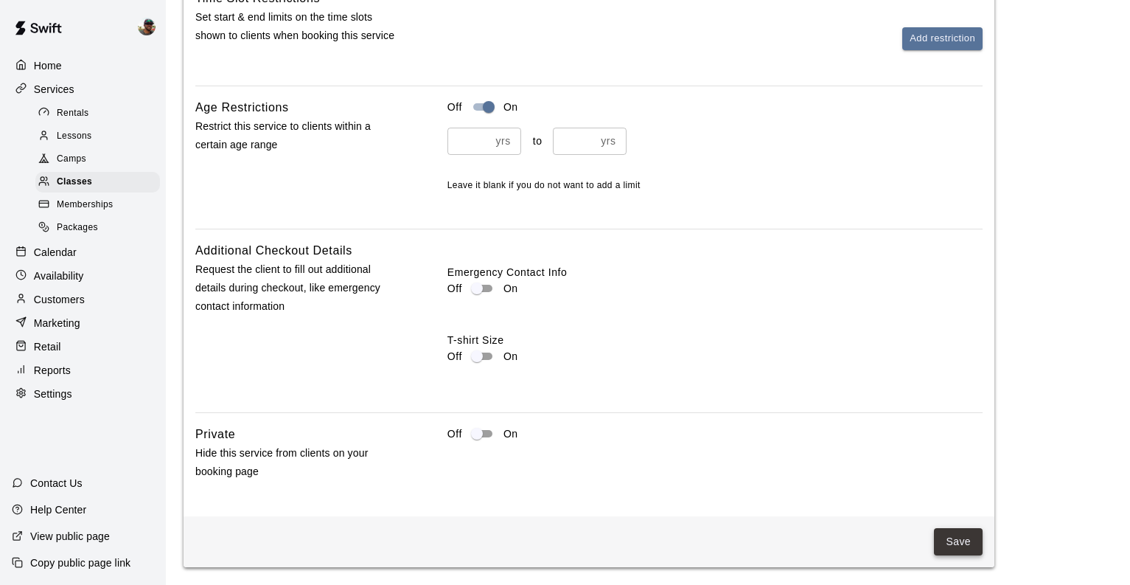
click at [946, 536] on button "Save" at bounding box center [958, 541] width 49 height 27
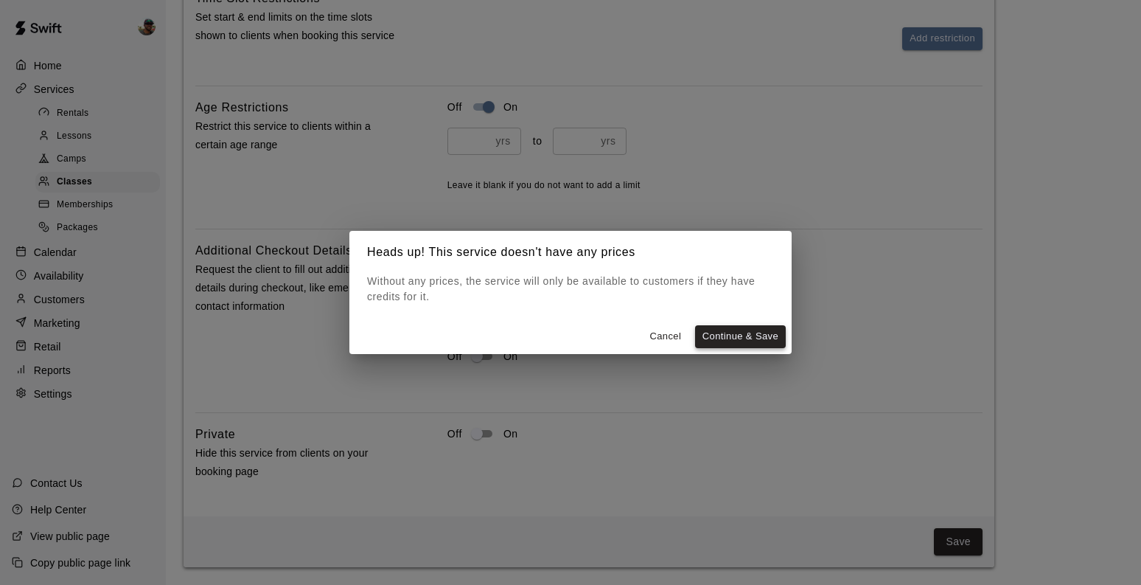
click at [746, 332] on button "Continue & Save" at bounding box center [740, 336] width 91 height 23
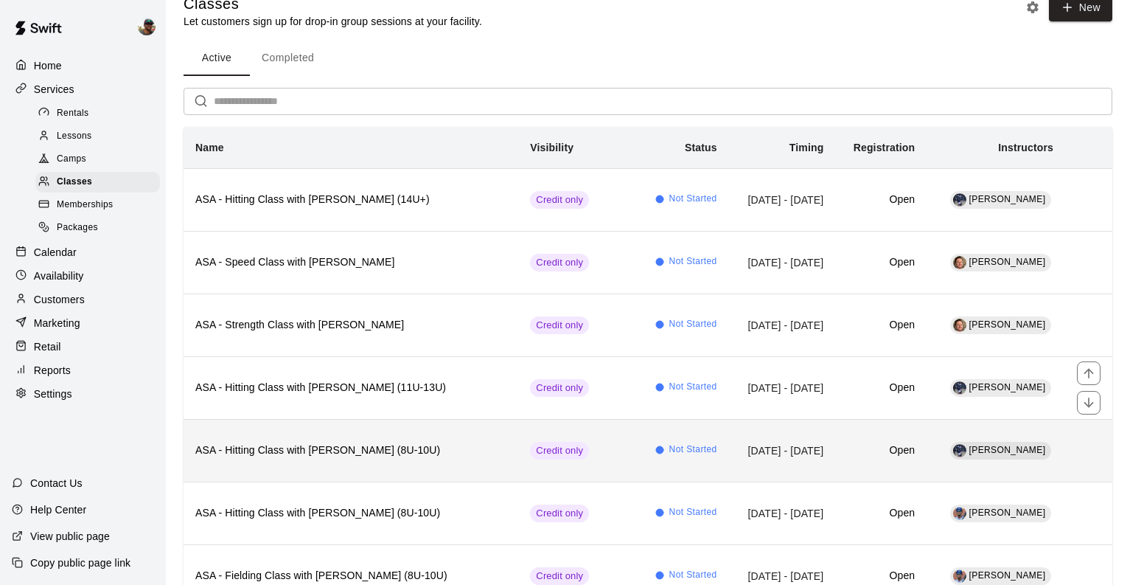
scroll to position [25, 0]
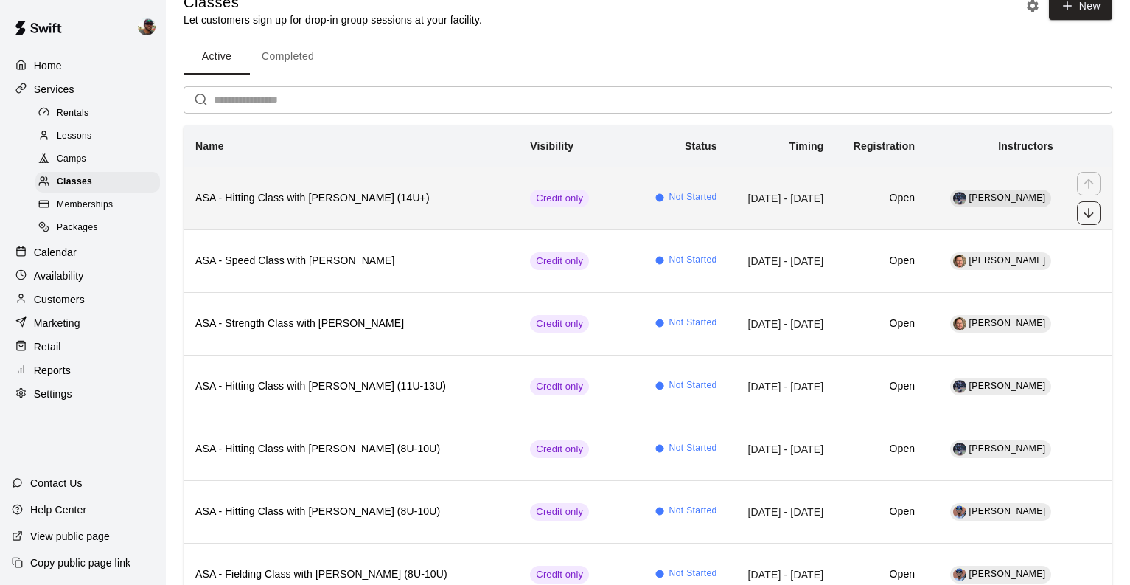
click at [1087, 209] on icon "move item down" at bounding box center [1089, 213] width 15 height 15
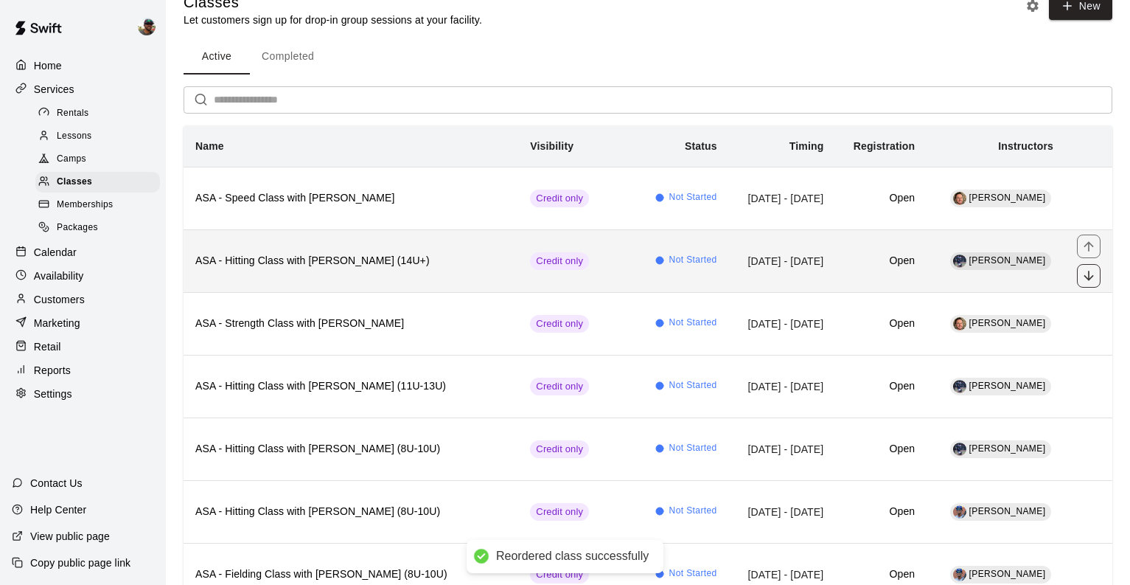
click at [1087, 267] on button "move item down" at bounding box center [1089, 276] width 24 height 24
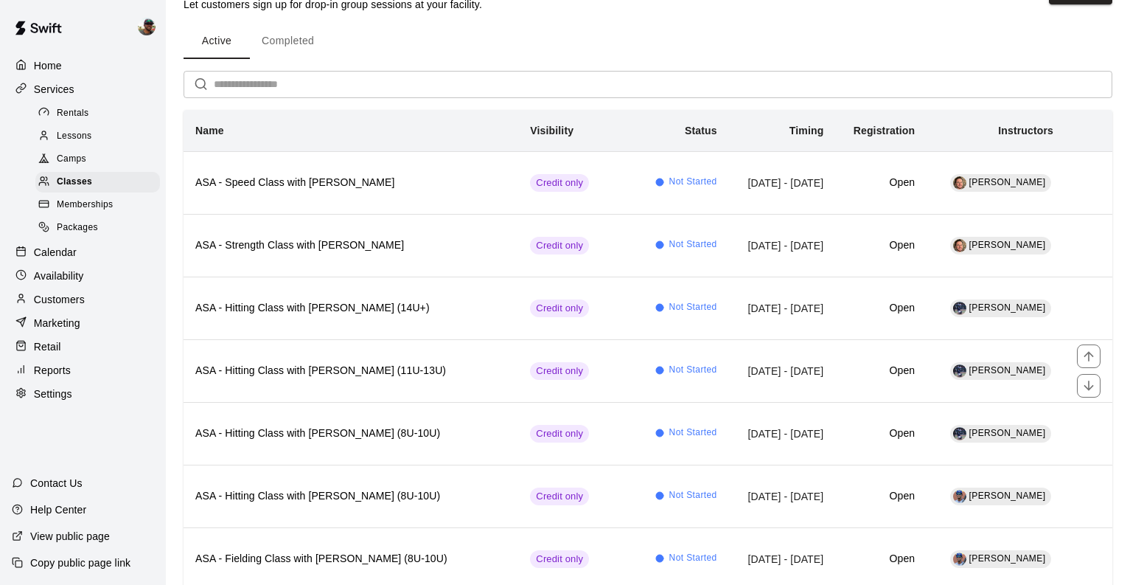
scroll to position [33, 0]
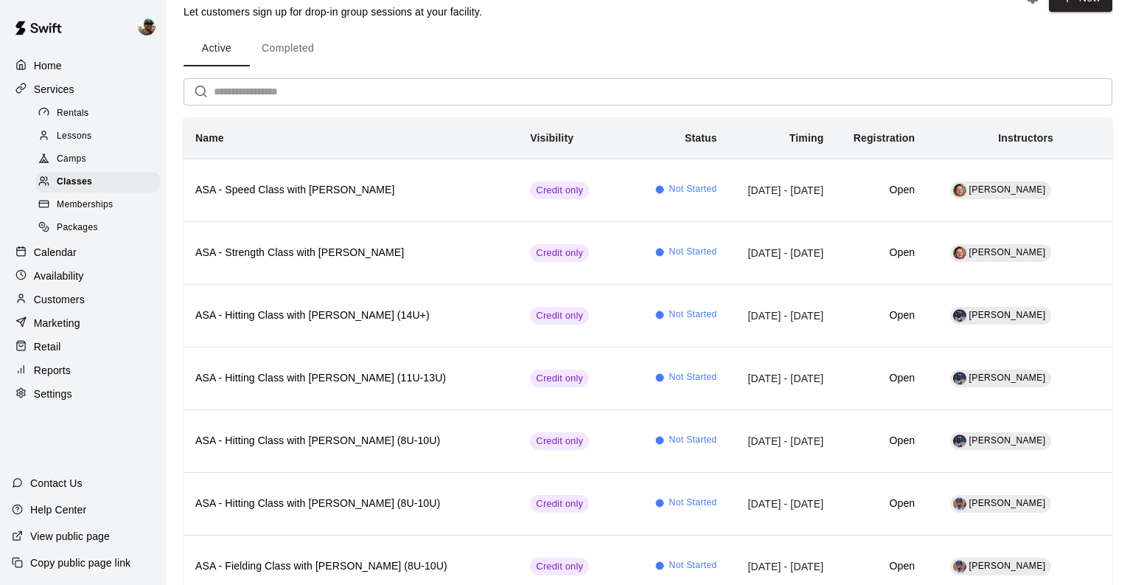
click at [85, 227] on span "Packages" at bounding box center [77, 227] width 41 height 15
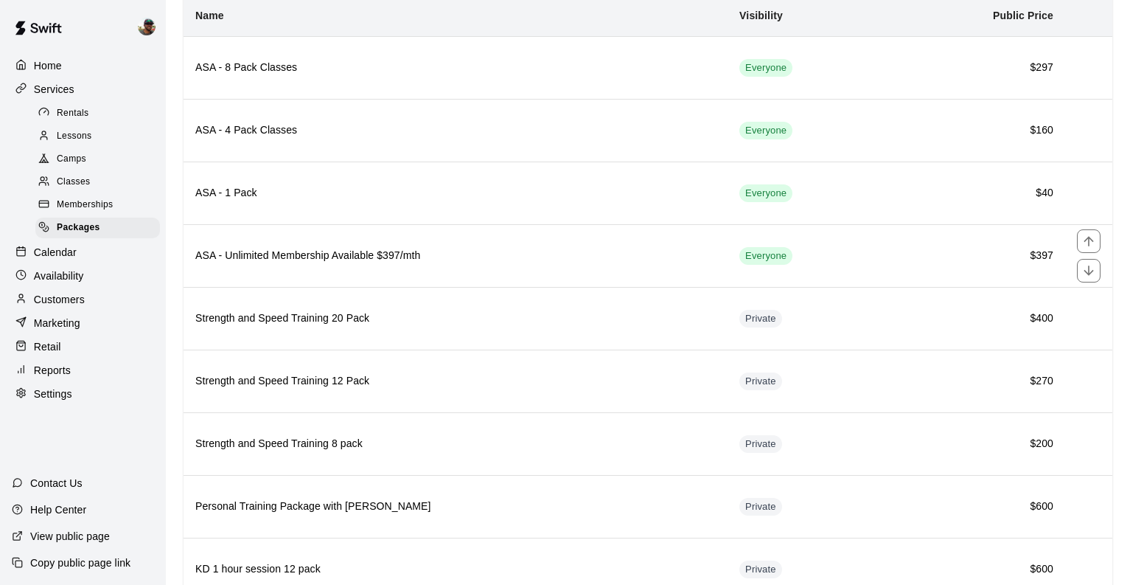
scroll to position [17, 0]
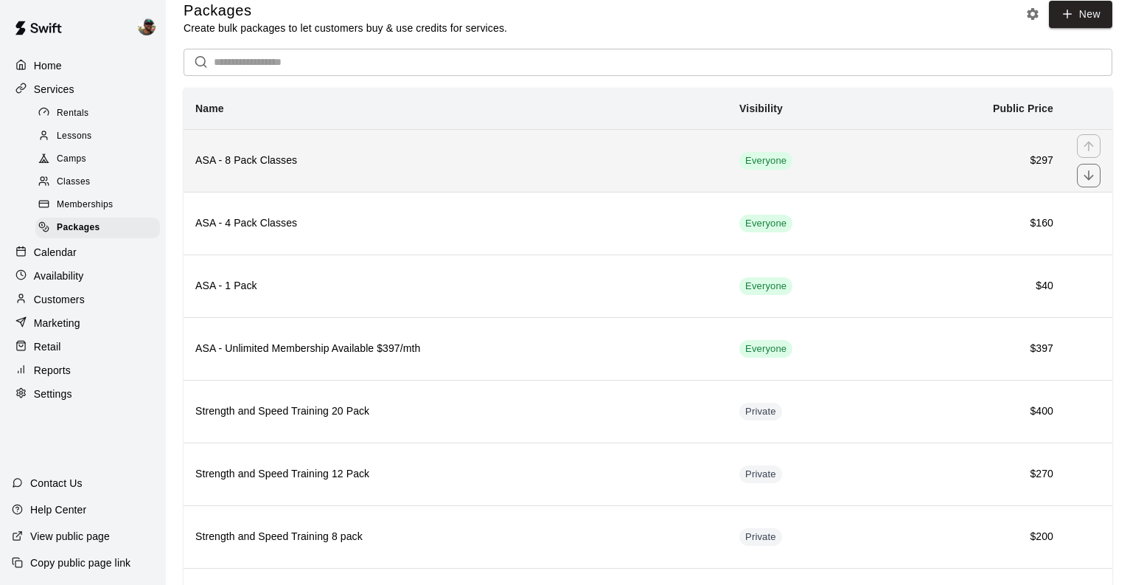
click at [401, 147] on th "ASA - 8 Pack Classes" at bounding box center [456, 160] width 544 height 63
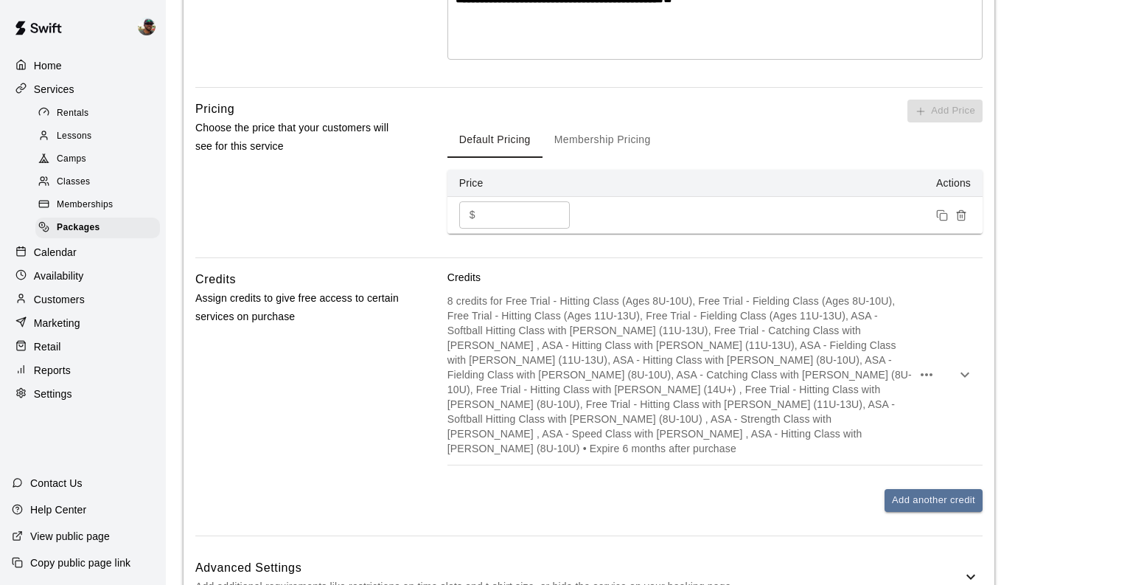
scroll to position [652, 0]
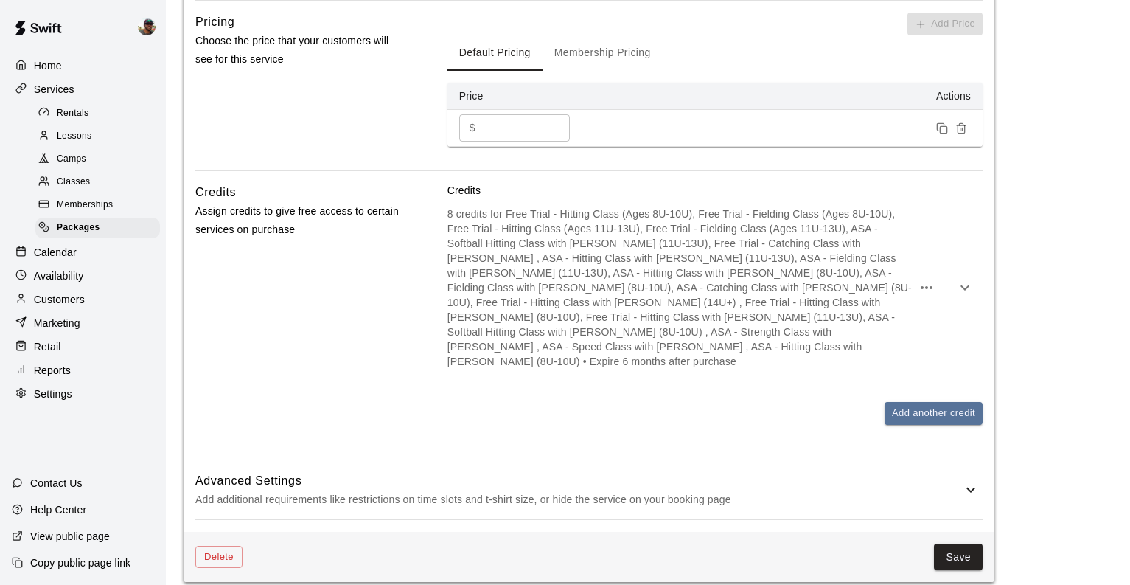
click at [930, 327] on div "8 credits for Free Trial - Hitting Class (Ages 8U-10U), Free Trial - Fielding C…" at bounding box center [715, 288] width 535 height 180
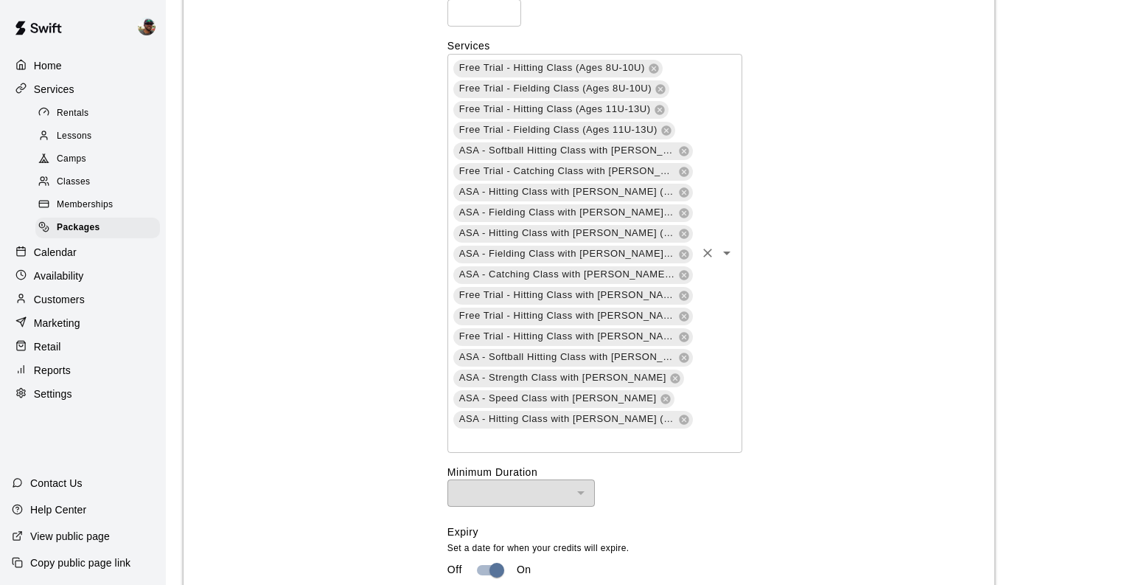
scroll to position [1160, 0]
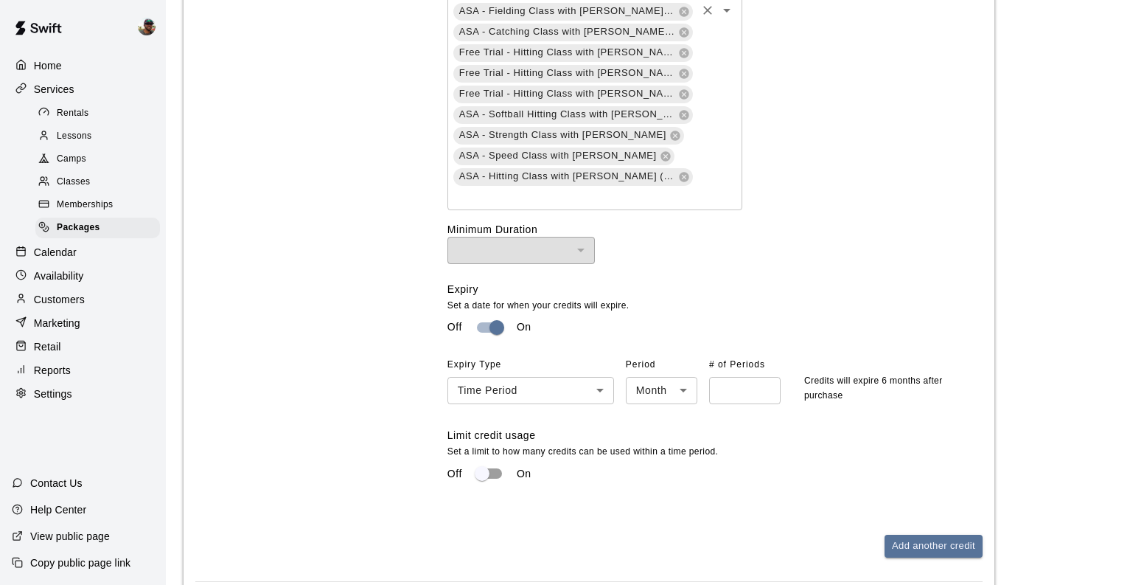
click at [683, 171] on div "Free Trial - Hitting Class (Ages 8U-10U) Free Trial - Fielding Class (Ages 8U-1…" at bounding box center [595, 10] width 295 height 399
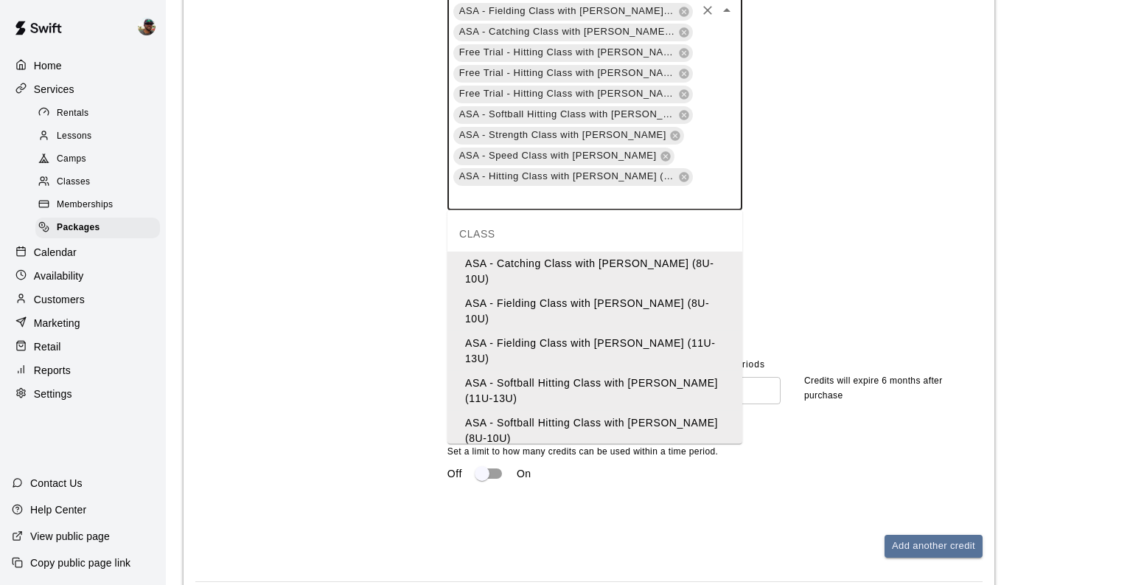
scroll to position [243, 0]
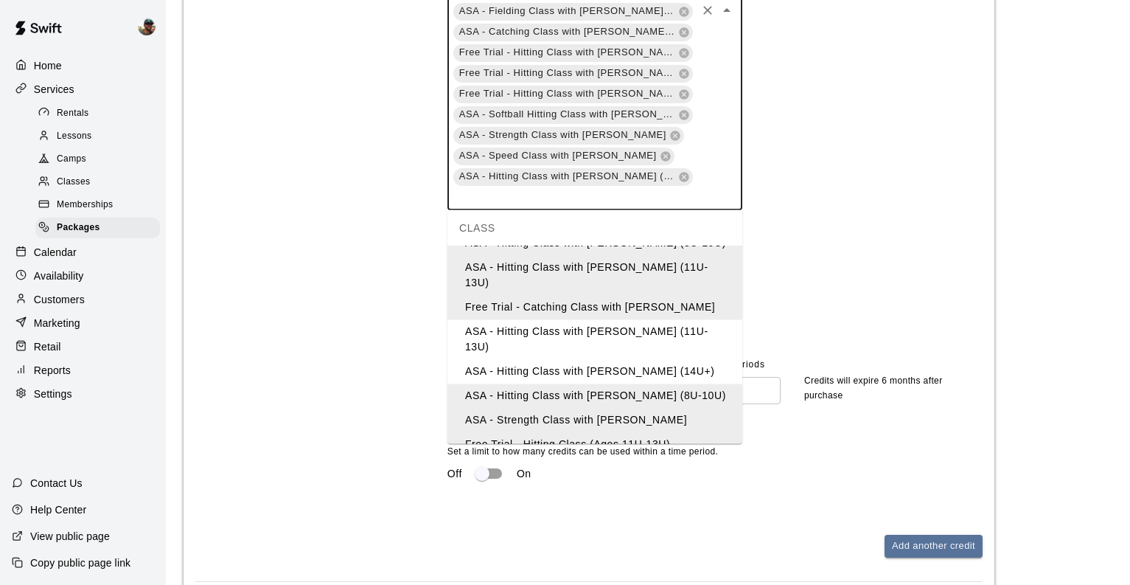
click at [636, 320] on li "ASA - Hitting Class with JT Marr (11U-13U)" at bounding box center [595, 340] width 295 height 40
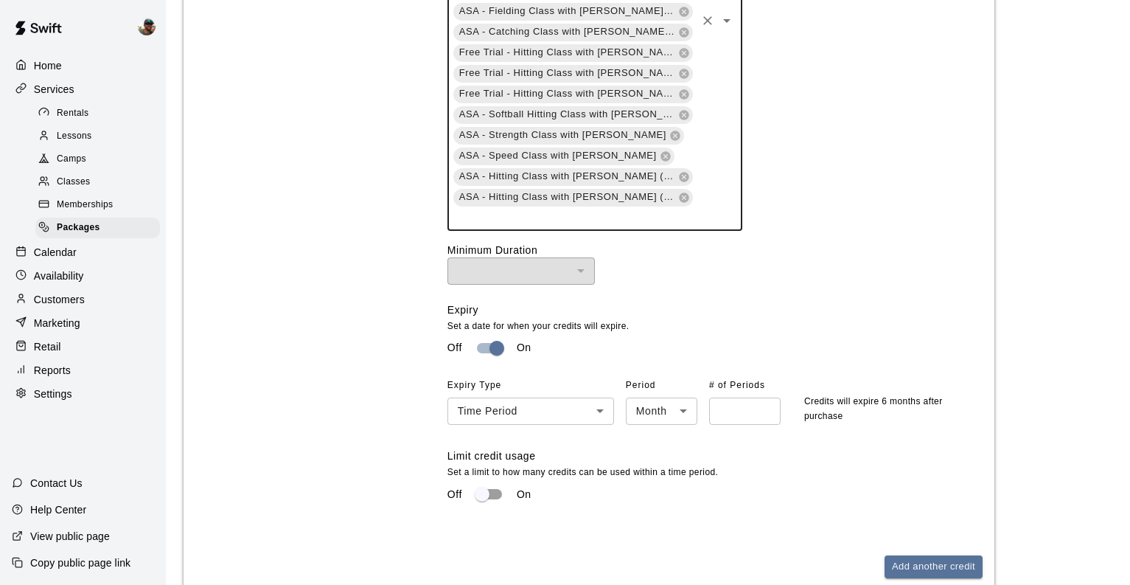
click at [708, 155] on div "Free Trial - Hitting Class (Ages 8U-10U) Free Trial - Fielding Class (Ages 8U-1…" at bounding box center [595, 20] width 295 height 419
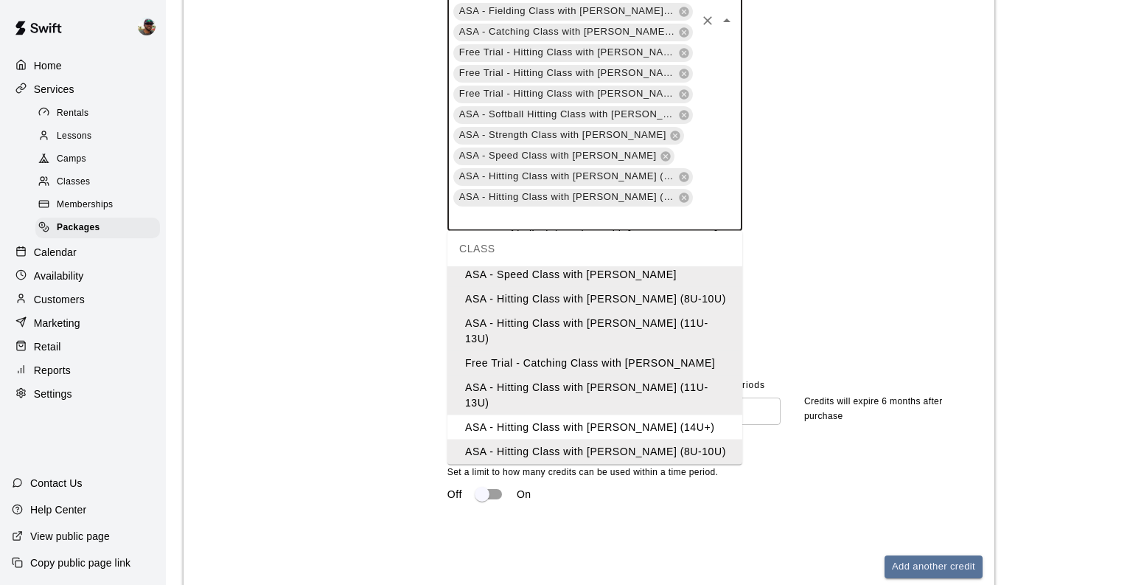
scroll to position [215, 0]
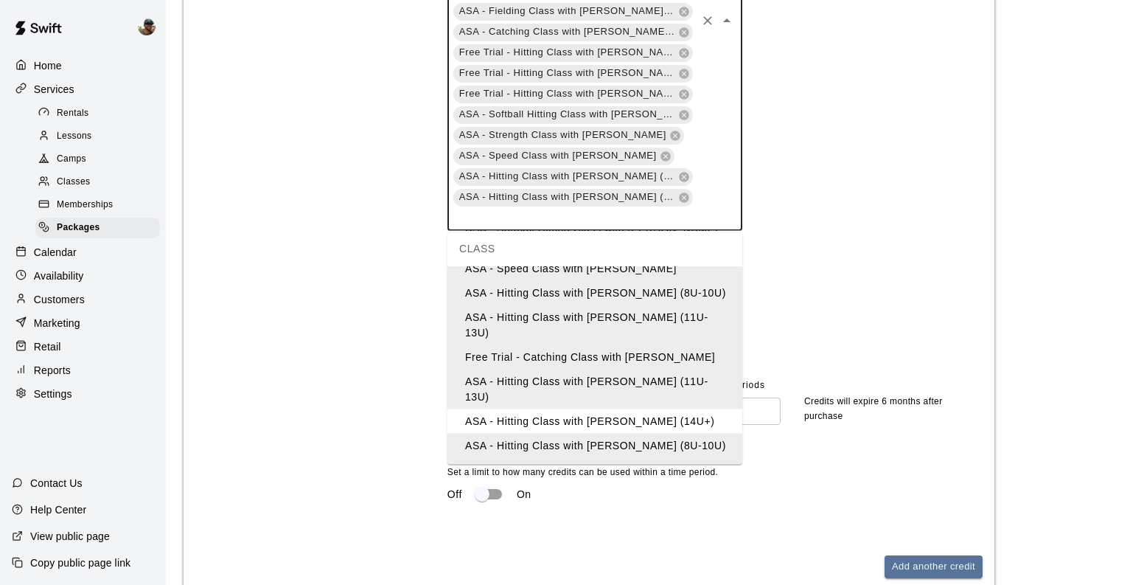
click at [651, 409] on li "ASA - Hitting Class with JT Marr (14U+)" at bounding box center [595, 421] width 295 height 24
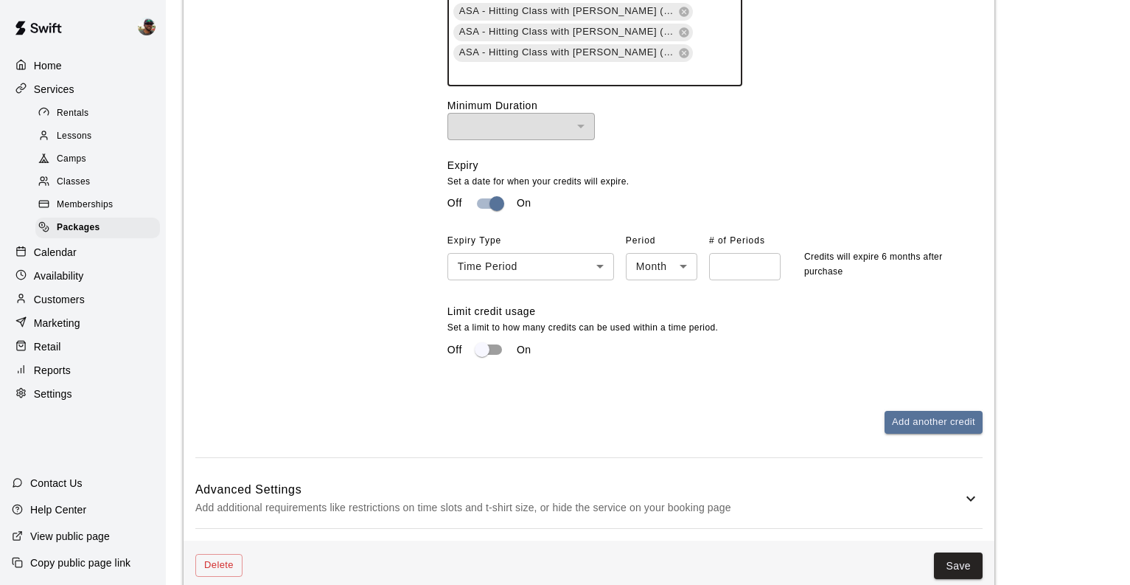
scroll to position [1331, 0]
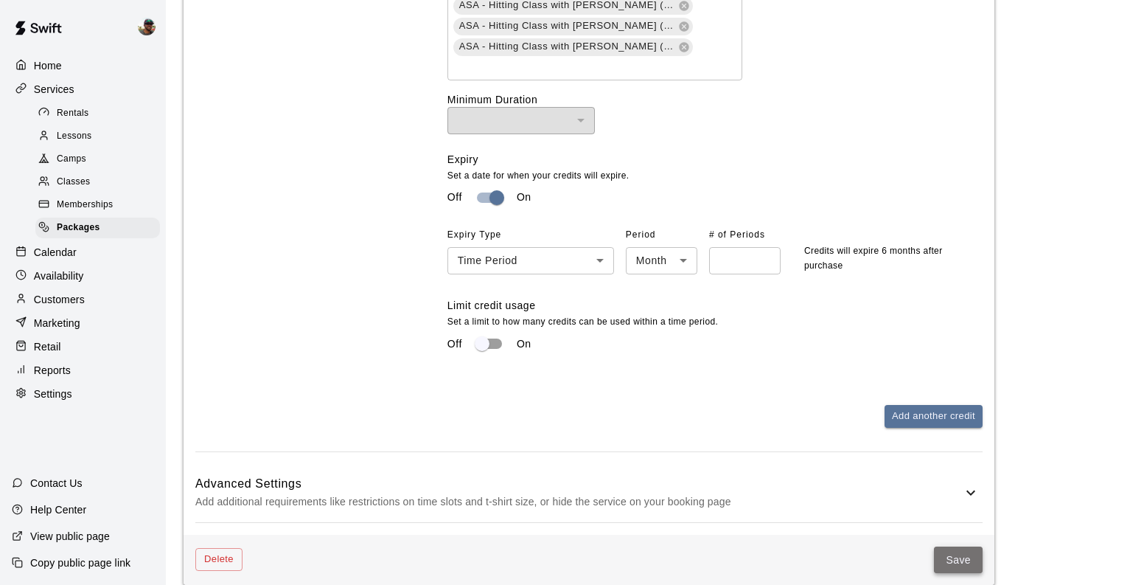
click at [950, 546] on button "Save" at bounding box center [958, 559] width 49 height 27
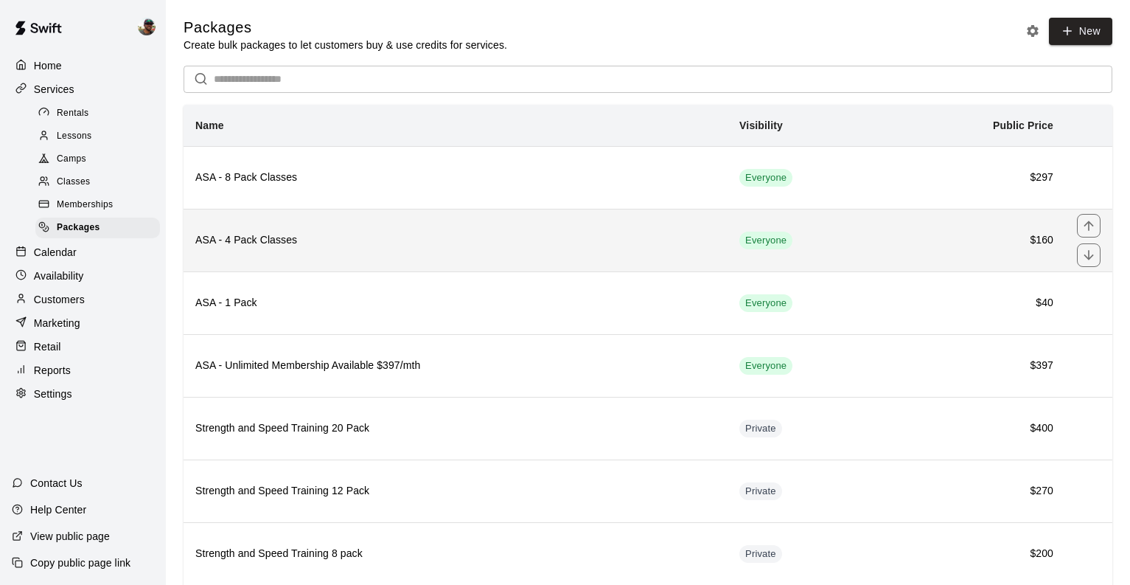
click at [547, 254] on th "ASA - 4 Pack Classes" at bounding box center [456, 240] width 544 height 63
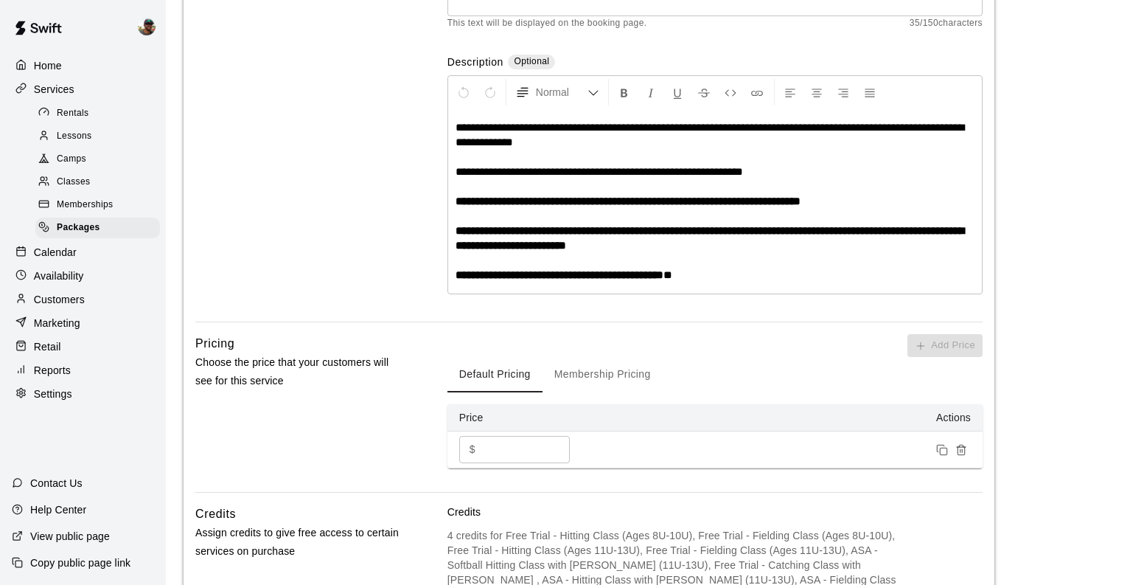
scroll to position [411, 0]
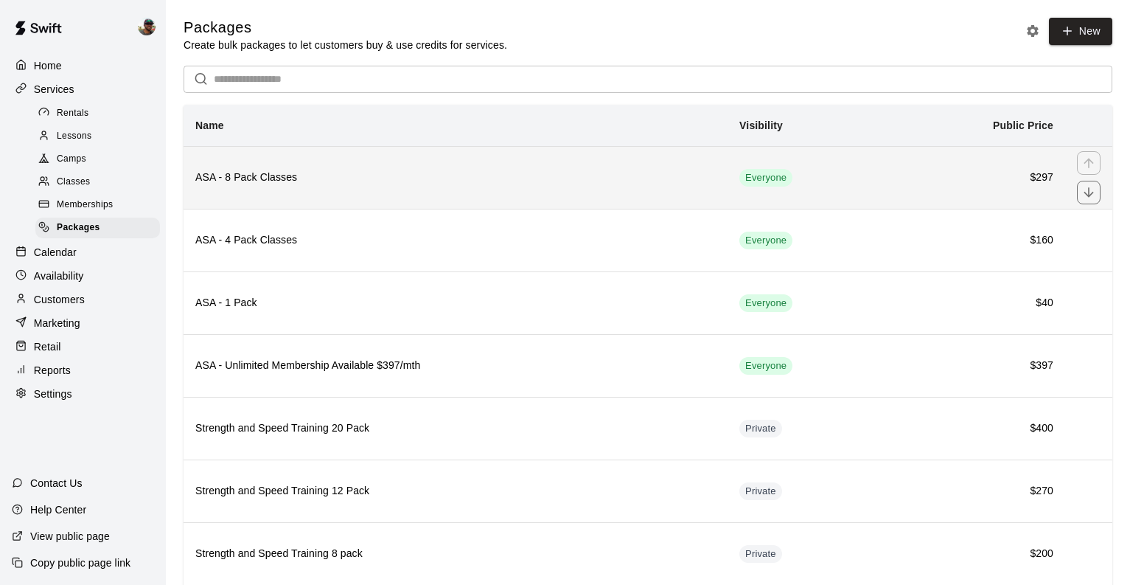
click at [436, 167] on th "ASA - 8 Pack Classes" at bounding box center [456, 177] width 544 height 63
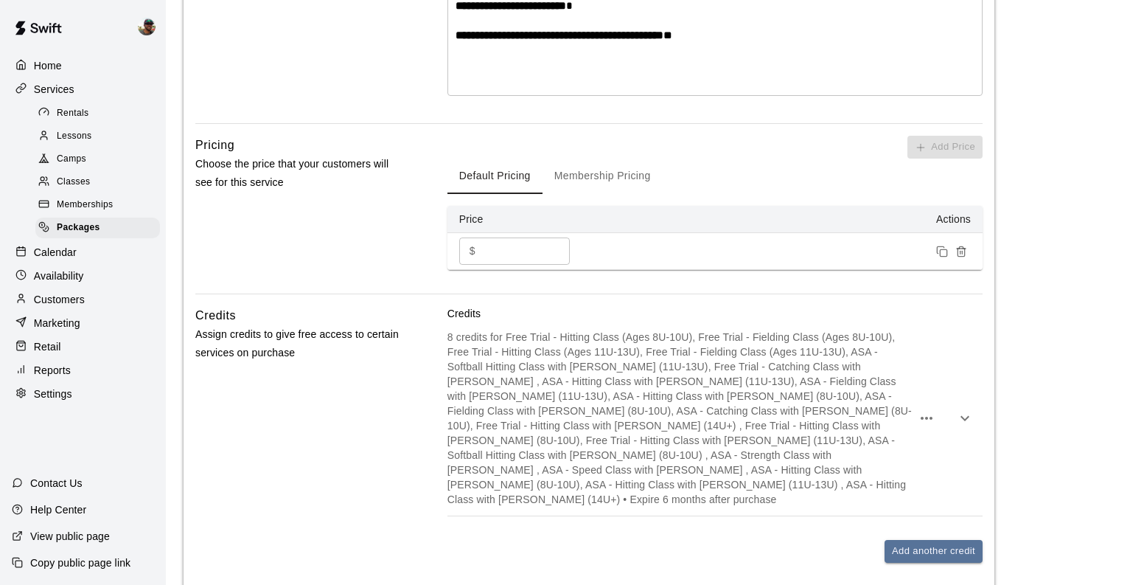
scroll to position [534, 0]
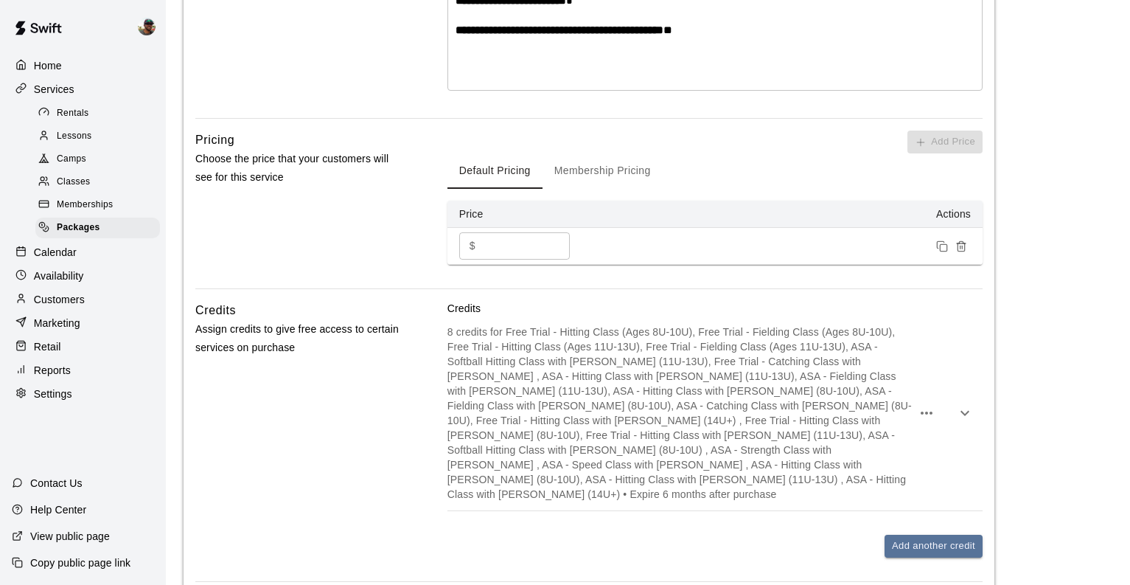
click at [598, 184] on button "Membership Pricing" at bounding box center [603, 170] width 120 height 35
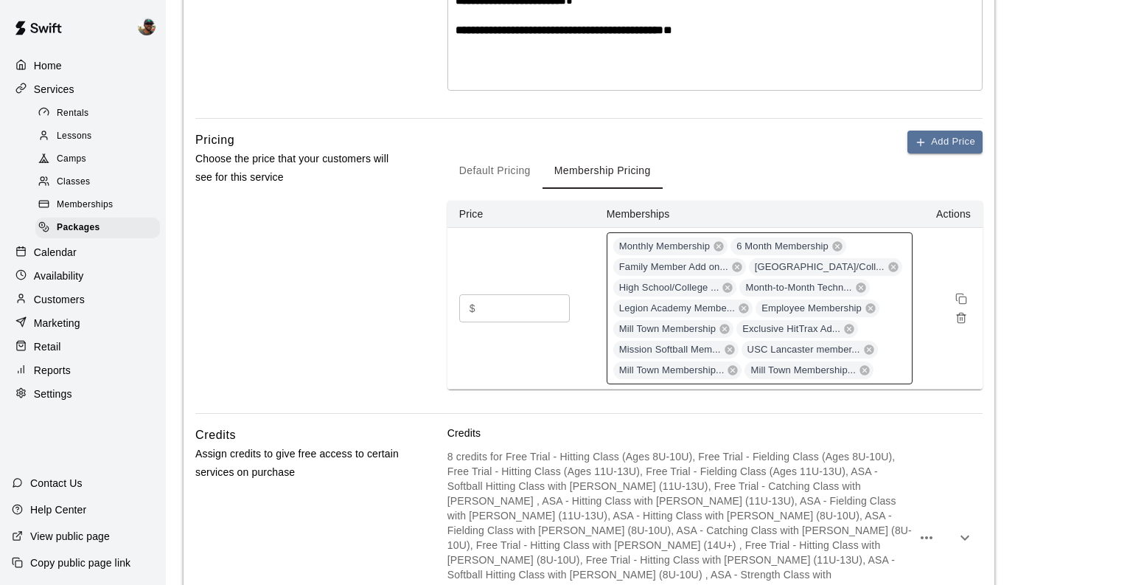
click at [897, 361] on div "Monthly Membership 6 Month Membership Family Member Add on... M2M High School/C…" at bounding box center [760, 308] width 306 height 152
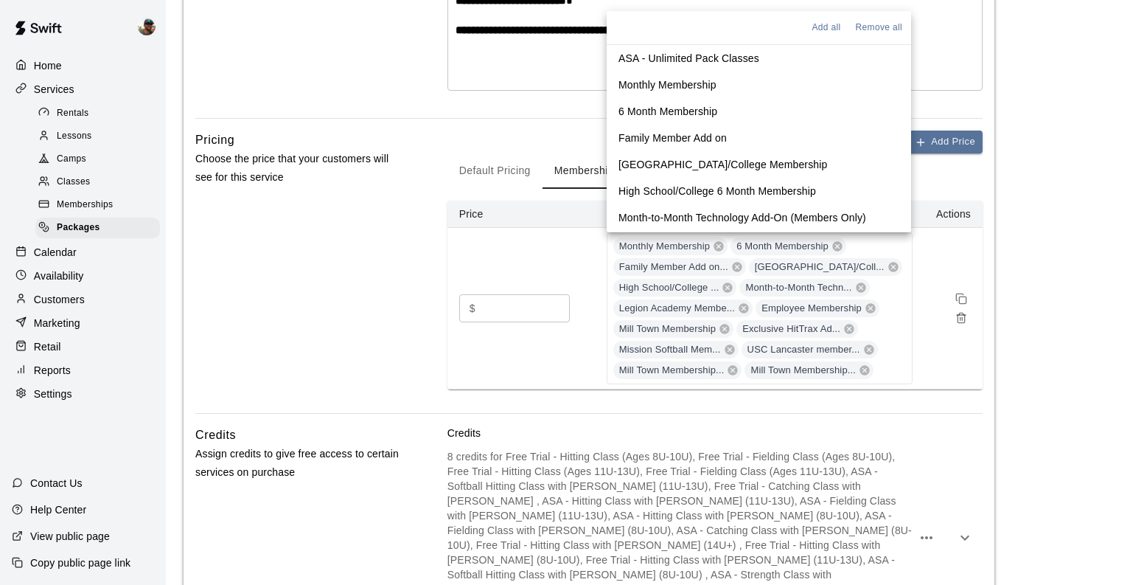
click at [358, 341] on div "Pricing Choose the price that your customers will see for this service" at bounding box center [297, 271] width 205 height 282
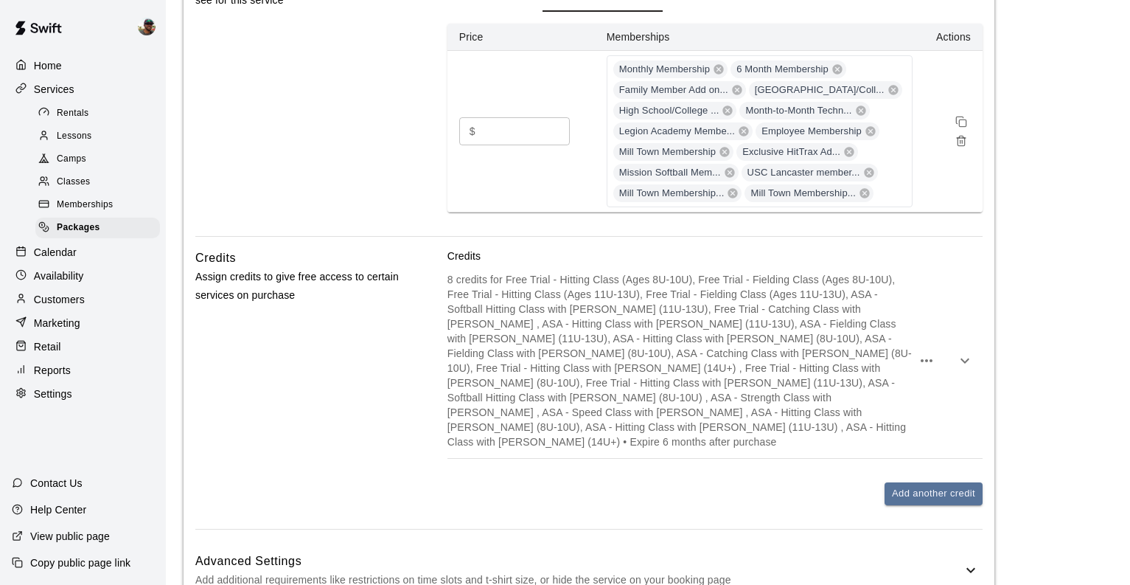
scroll to position [721, 0]
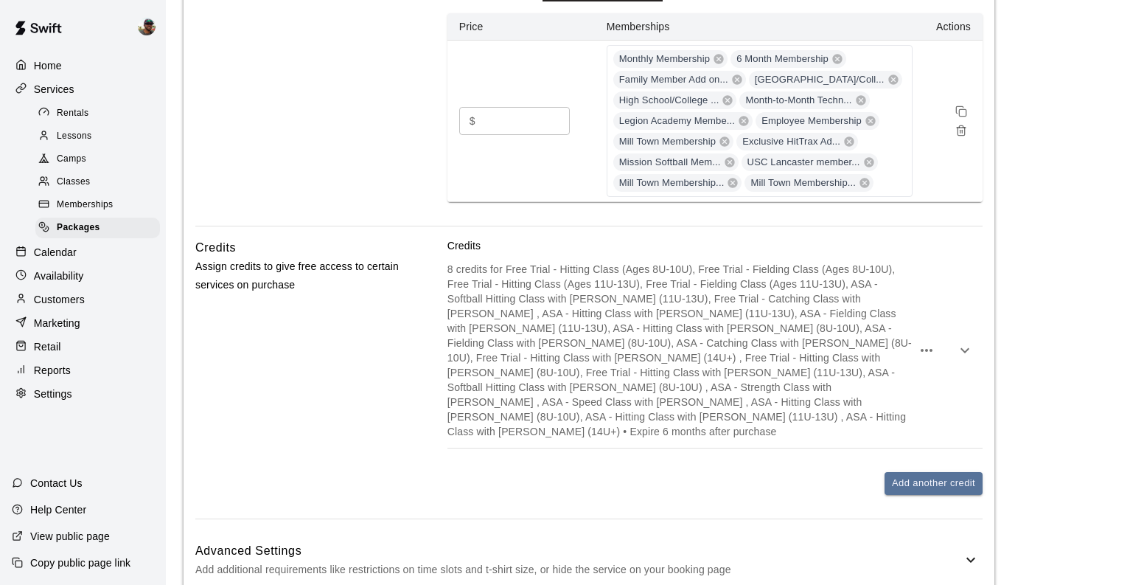
click at [929, 377] on div "8 credits for Free Trial - Hitting Class (Ages 8U-10U), Free Trial - Fielding C…" at bounding box center [715, 350] width 535 height 195
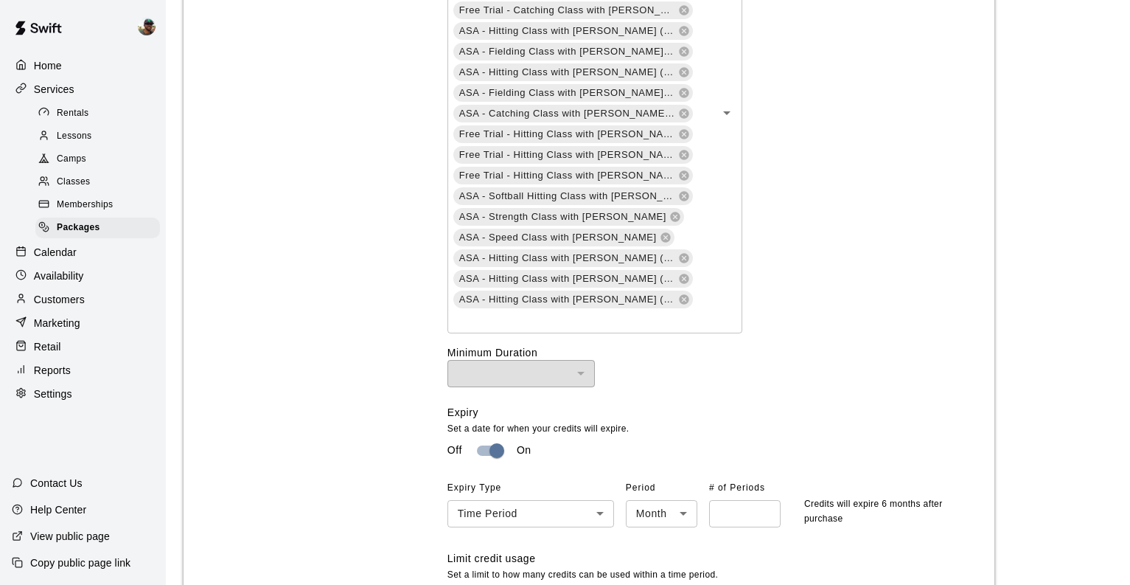
scroll to position [1207, 0]
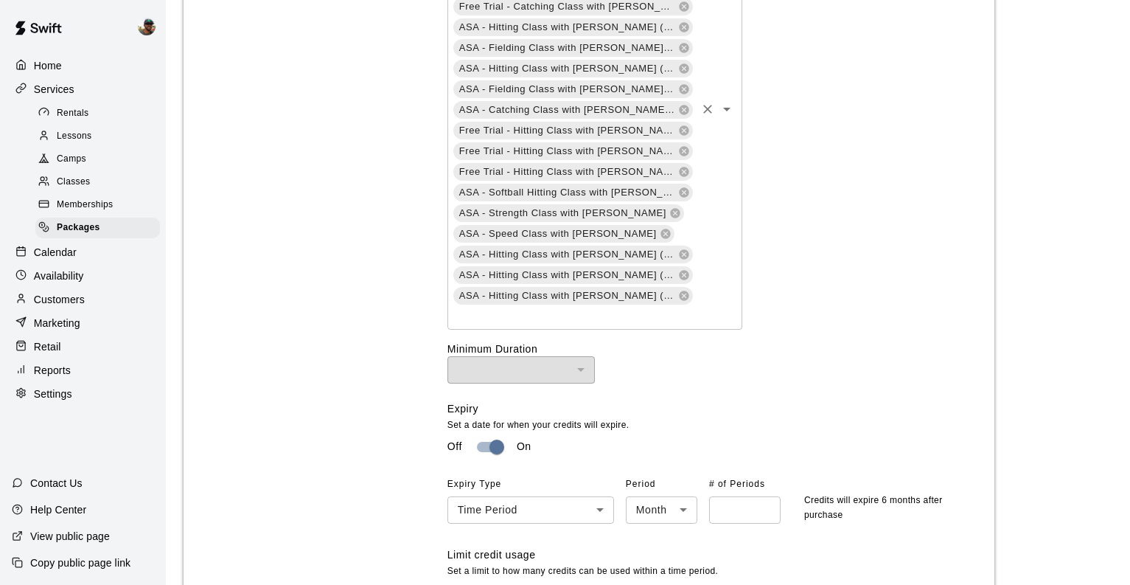
click at [711, 269] on div "Free Trial - Hitting Class (Ages 8U-10U) Free Trial - Fielding Class (Ages 8U-1…" at bounding box center [595, 109] width 295 height 440
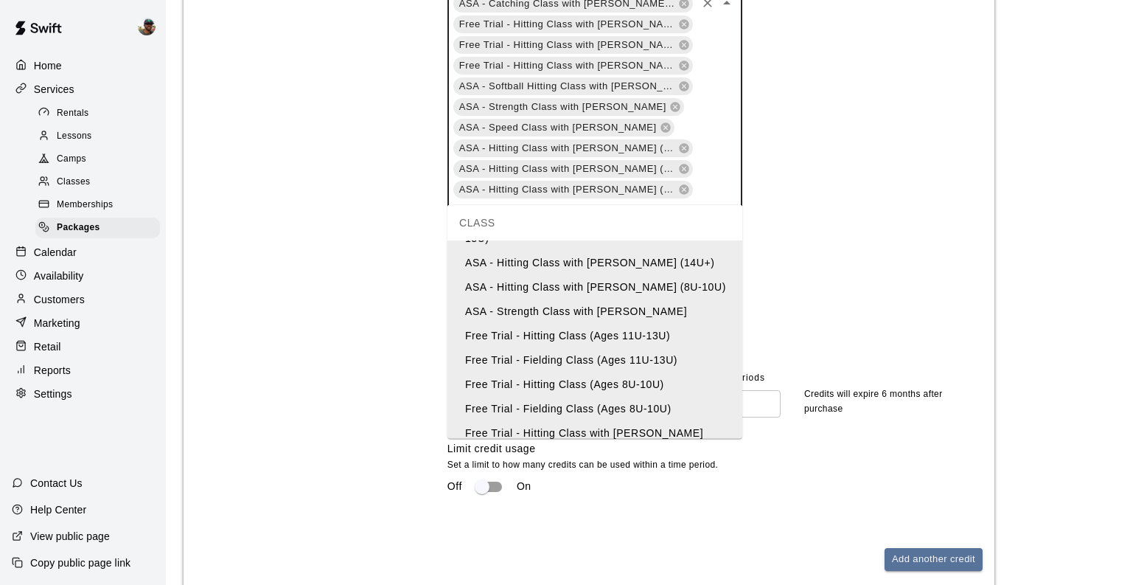
scroll to position [1456, 0]
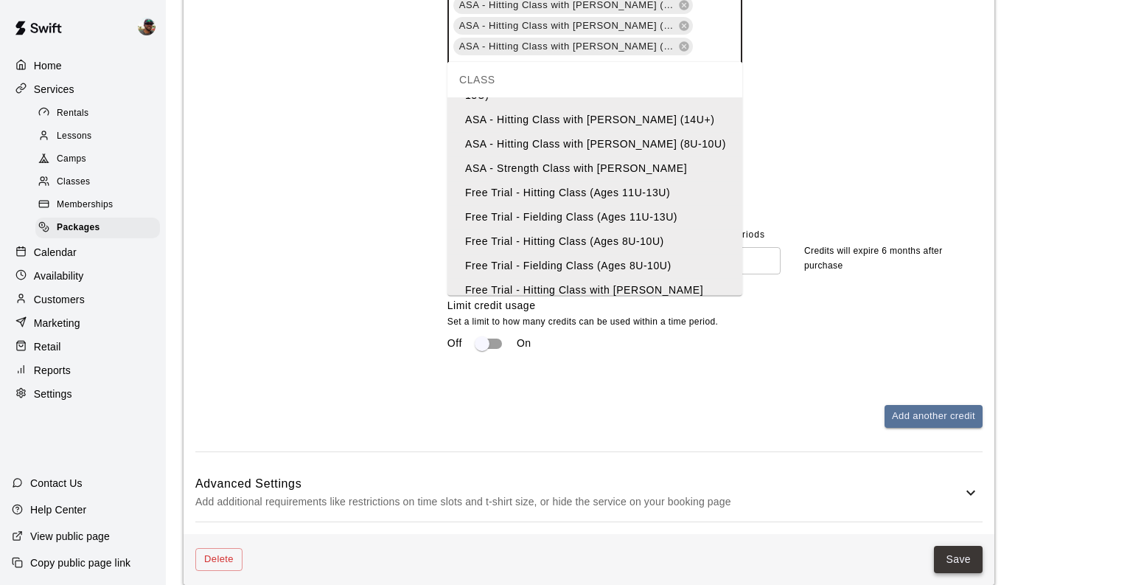
click at [956, 551] on button "Save" at bounding box center [958, 559] width 49 height 27
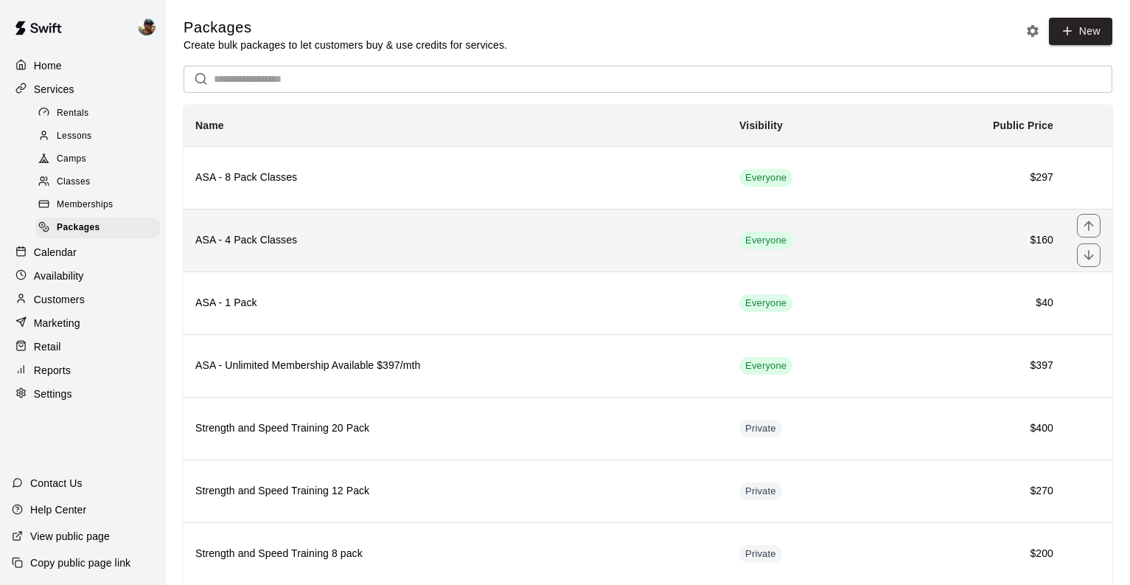
click at [445, 237] on h6 "ASA - 4 Pack Classes" at bounding box center [455, 240] width 520 height 16
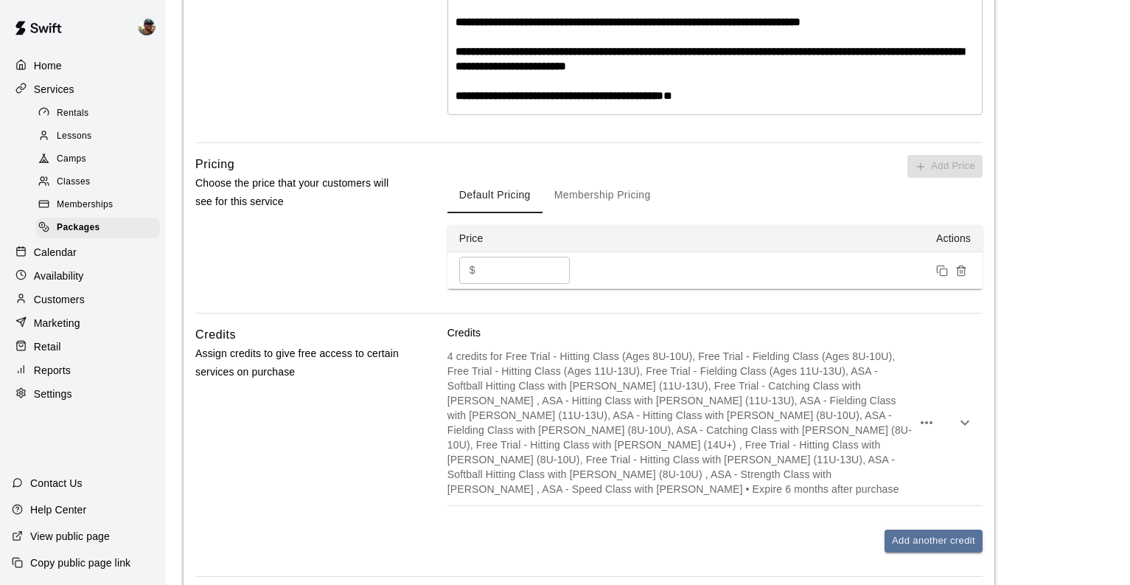
scroll to position [479, 0]
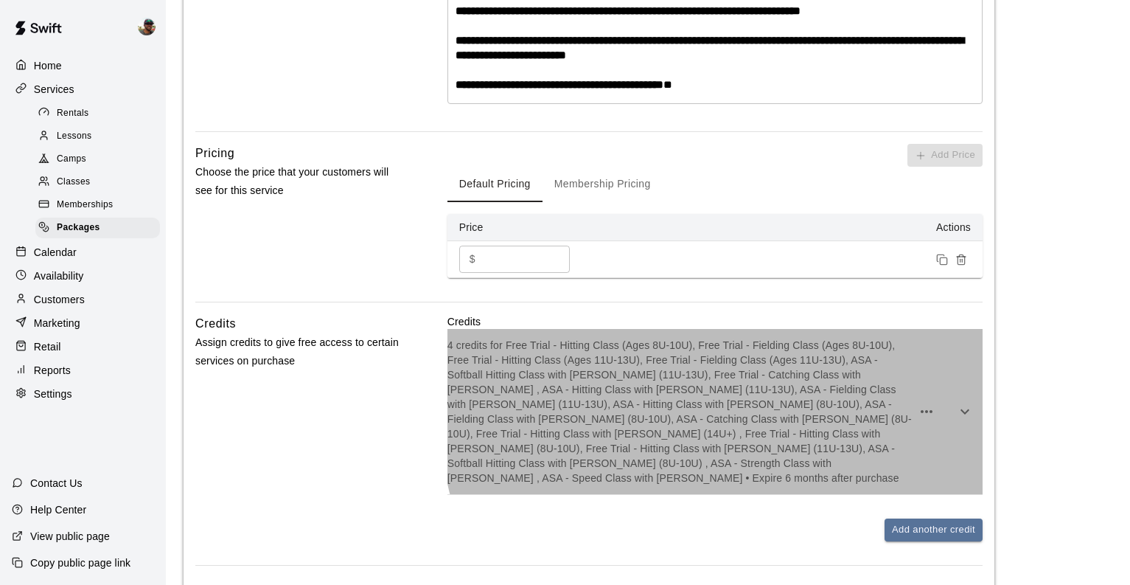
click at [930, 376] on div "4 credits for Free Trial - Hitting Class (Ages 8U-10U), Free Trial - Fielding C…" at bounding box center [715, 411] width 535 height 165
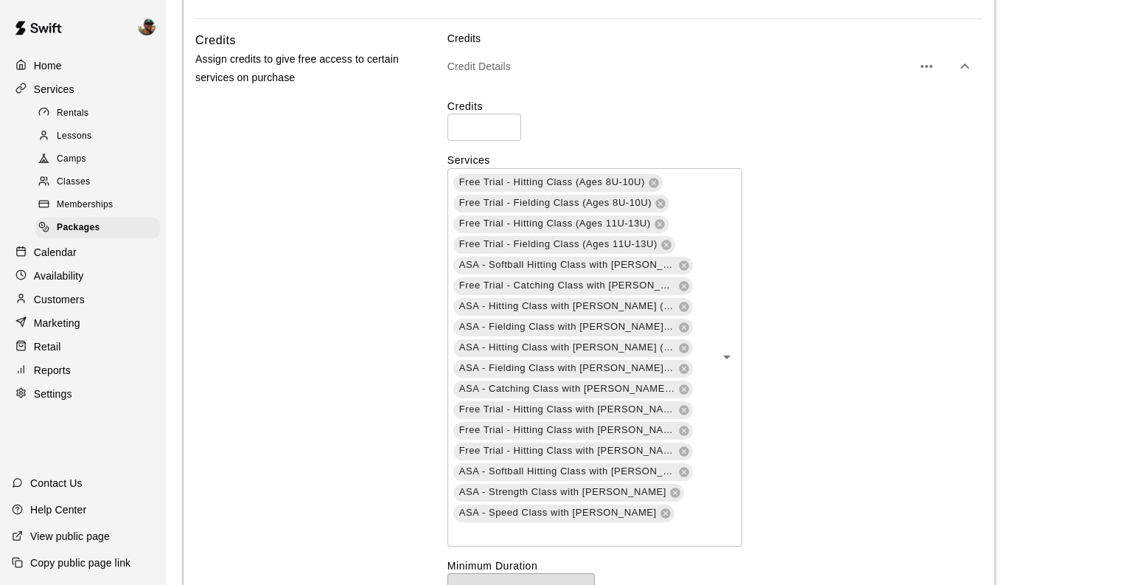
scroll to position [782, 0]
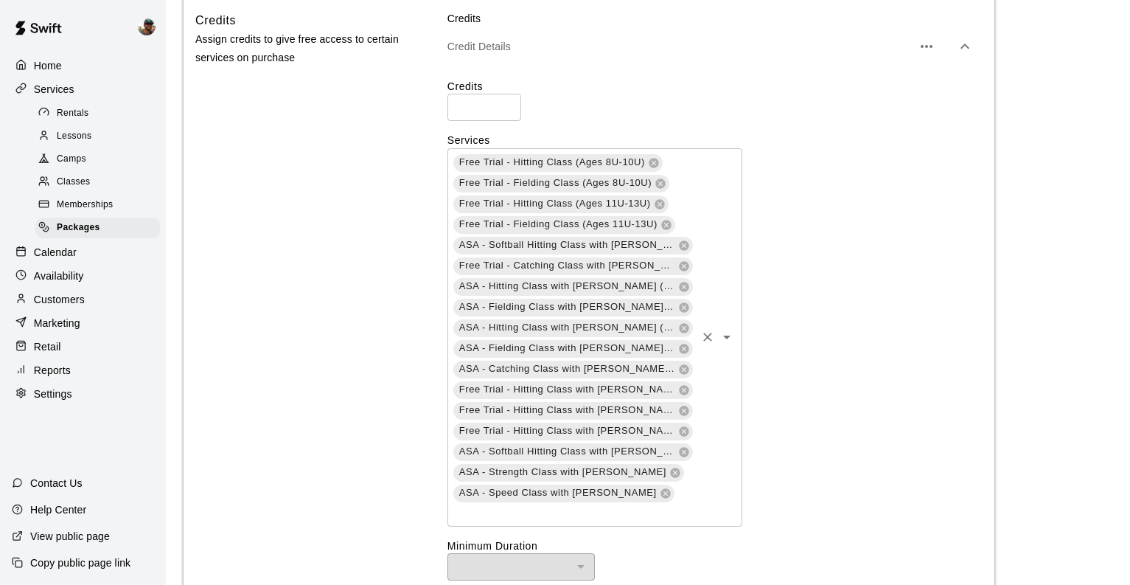
click at [710, 471] on div "Free Trial - Hitting Class (Ages 8U-10U) Free Trial - Fielding Class (Ages 8U-1…" at bounding box center [595, 337] width 295 height 378
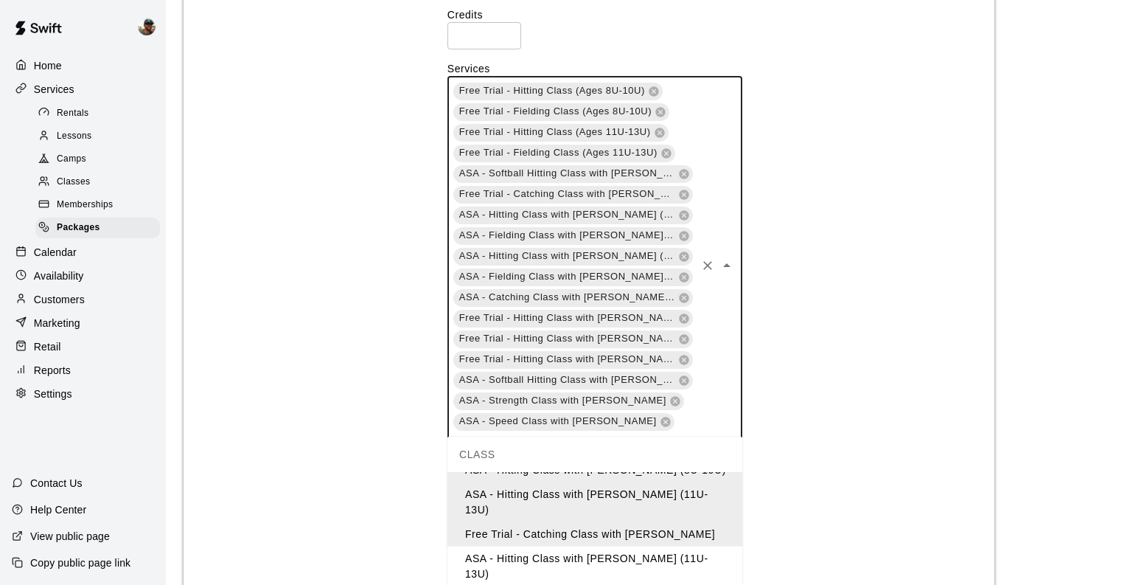
scroll to position [924, 0]
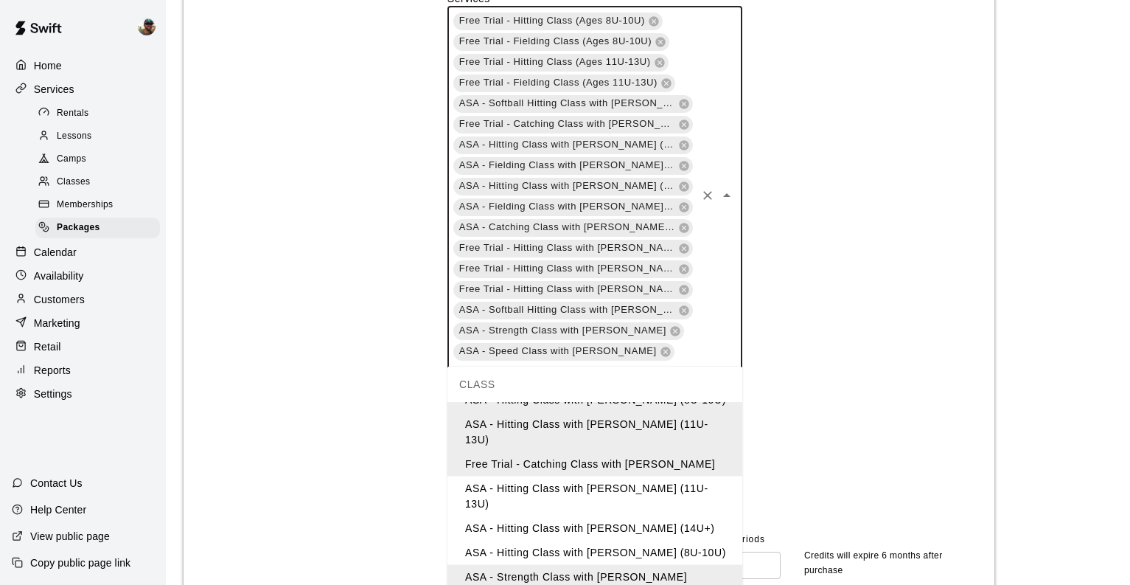
click at [695, 476] on li "ASA - Hitting Class with JT Marr (11U-13U)" at bounding box center [595, 496] width 295 height 40
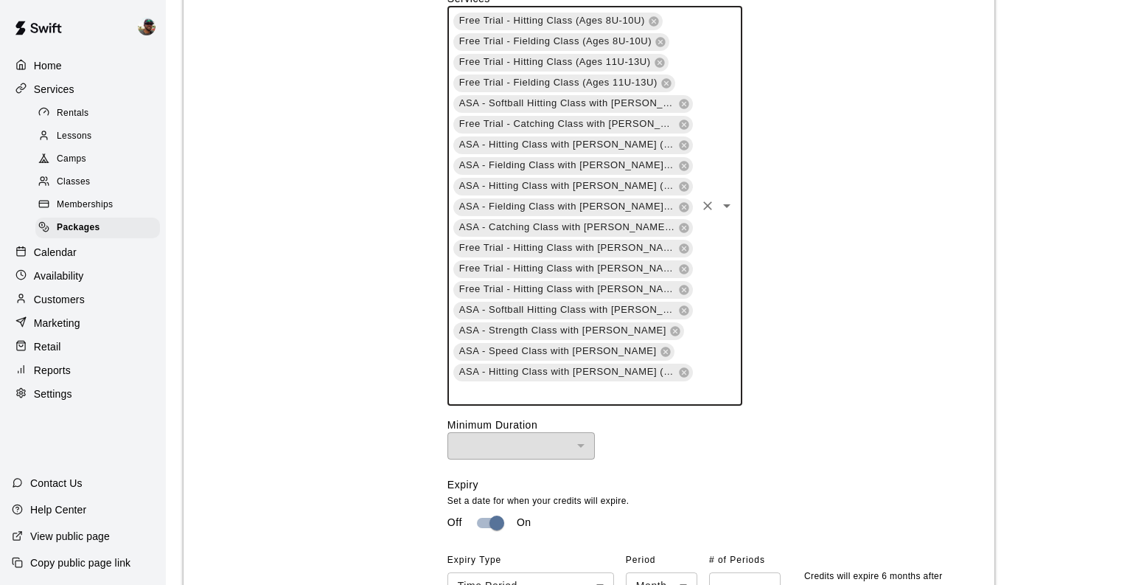
click at [710, 369] on div "Free Trial - Hitting Class (Ages 8U-10U) Free Trial - Fielding Class (Ages 8U-1…" at bounding box center [595, 206] width 295 height 399
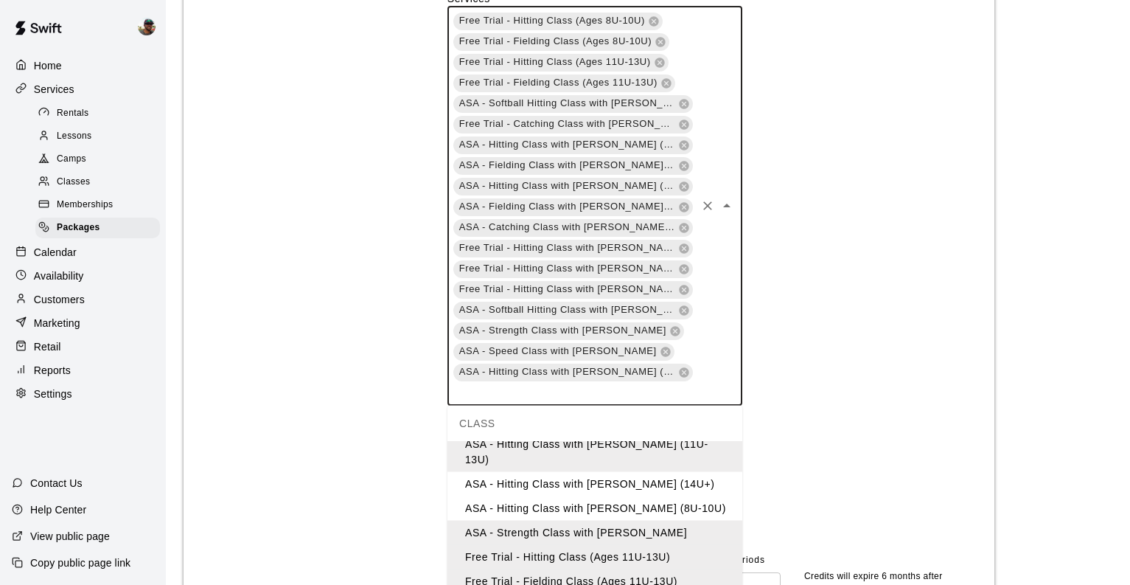
scroll to position [329, 0]
click at [666, 494] on li "ASA - Hitting Class with [PERSON_NAME] (8U-10U)" at bounding box center [595, 506] width 295 height 24
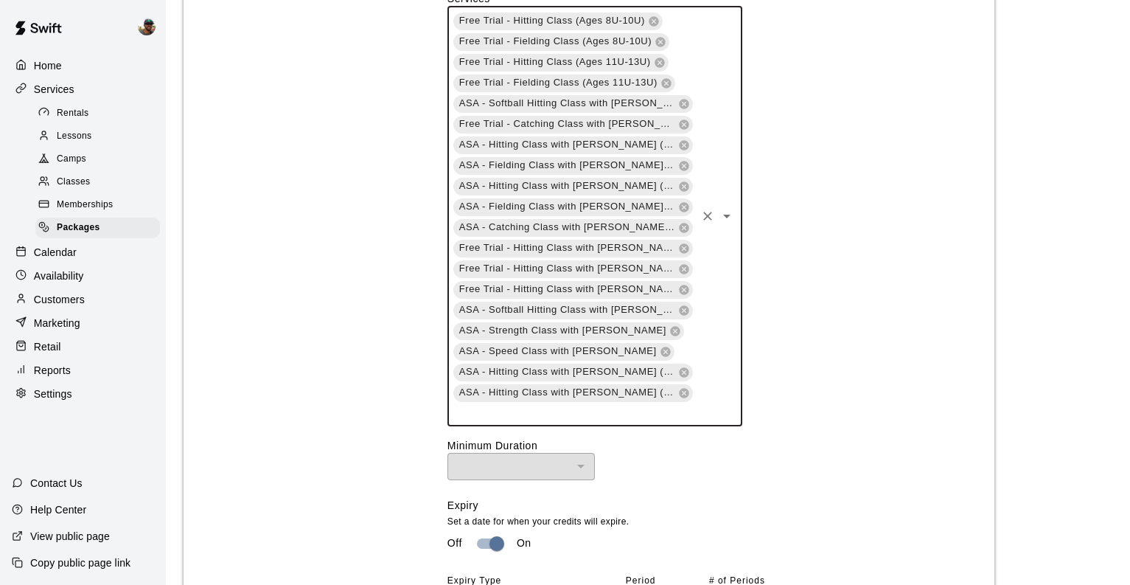
click at [705, 391] on div "Free Trial - Hitting Class (Ages 8U-10U) Free Trial - Fielding Class (Ages 8U-1…" at bounding box center [595, 216] width 295 height 419
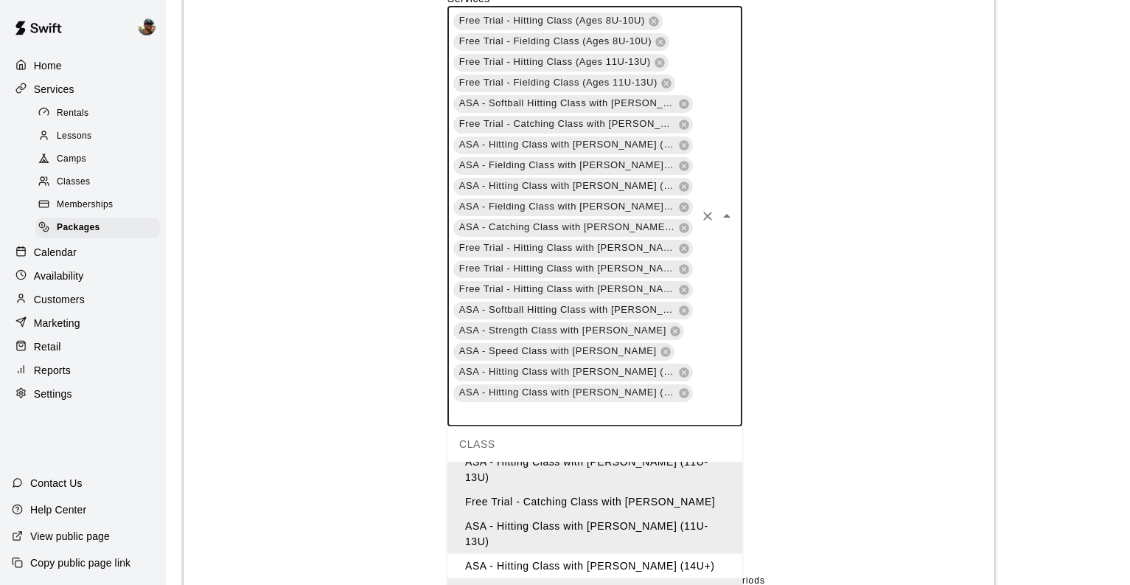
scroll to position [263, 0]
click at [669, 556] on li "ASA - Hitting Class with JT Marr (14U+)" at bounding box center [595, 568] width 295 height 24
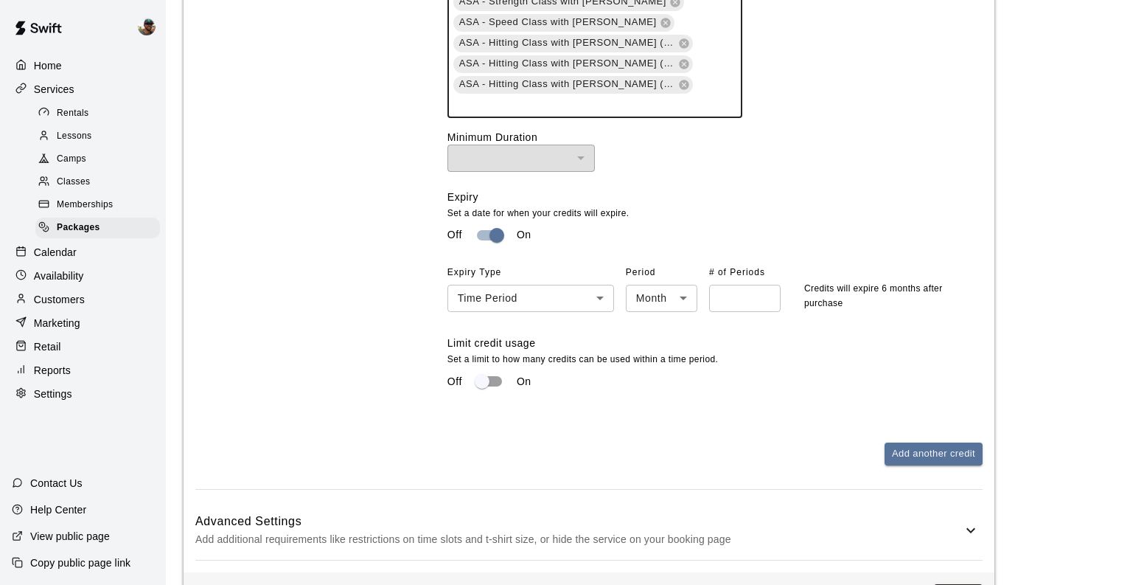
scroll to position [1290, 0]
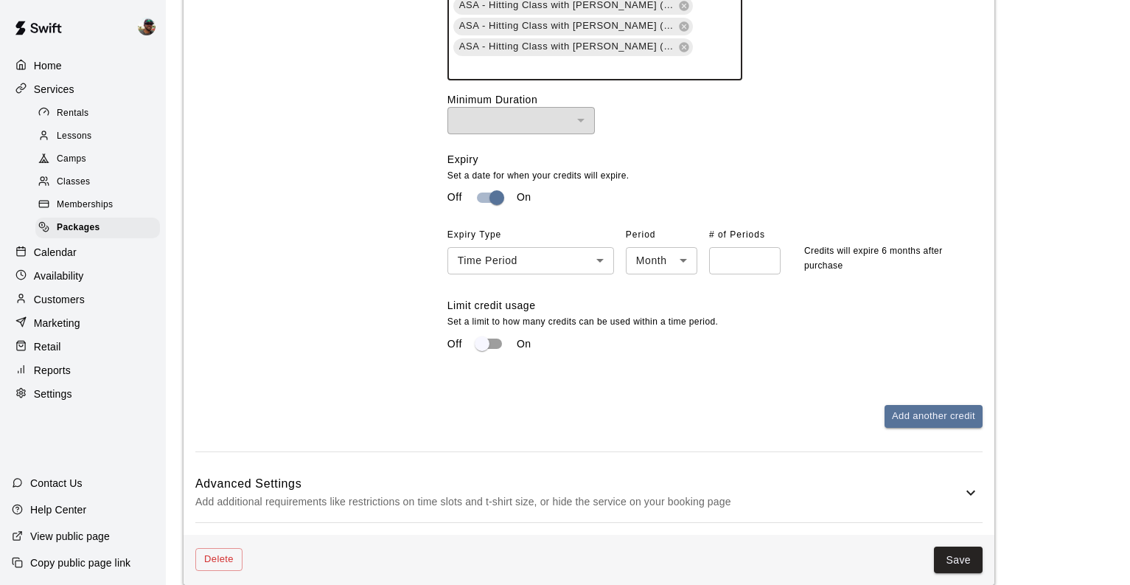
click at [961, 546] on button "Save" at bounding box center [958, 559] width 49 height 27
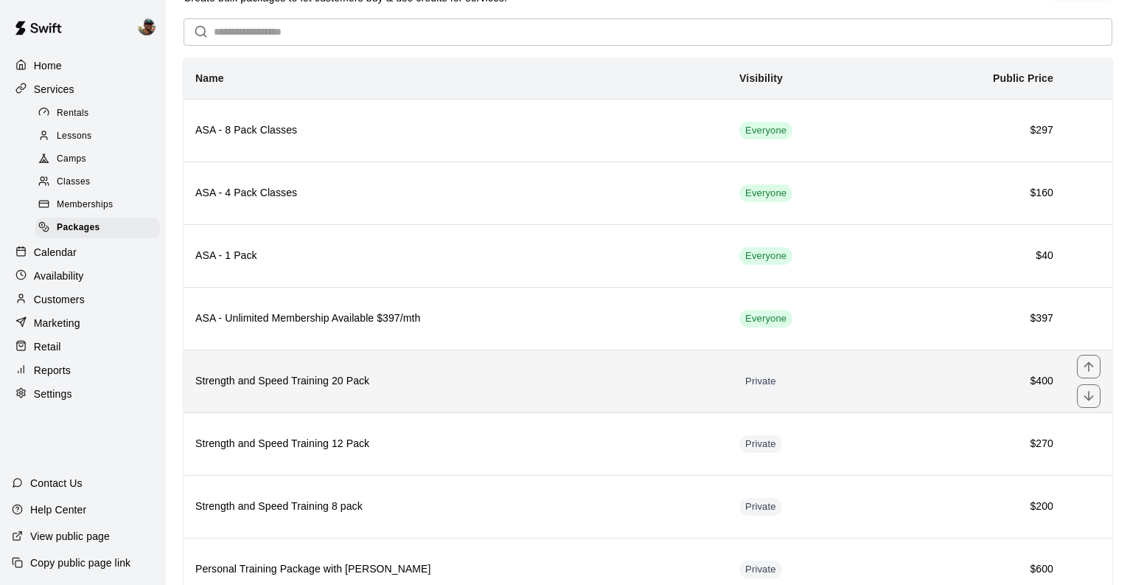
scroll to position [46, 0]
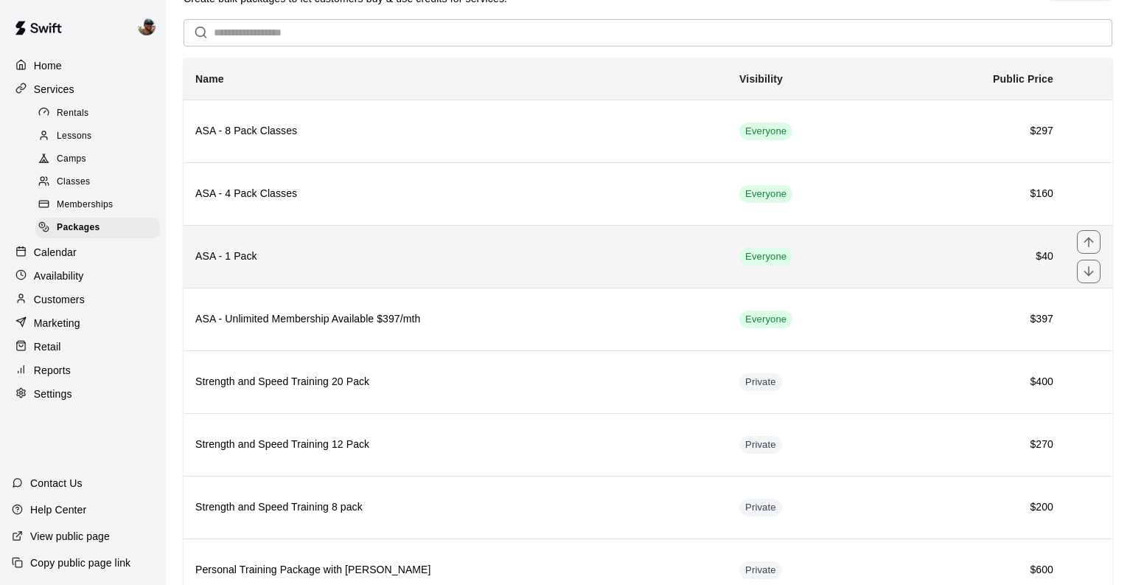
click at [520, 260] on h6 "ASA - 1 Pack" at bounding box center [455, 256] width 520 height 16
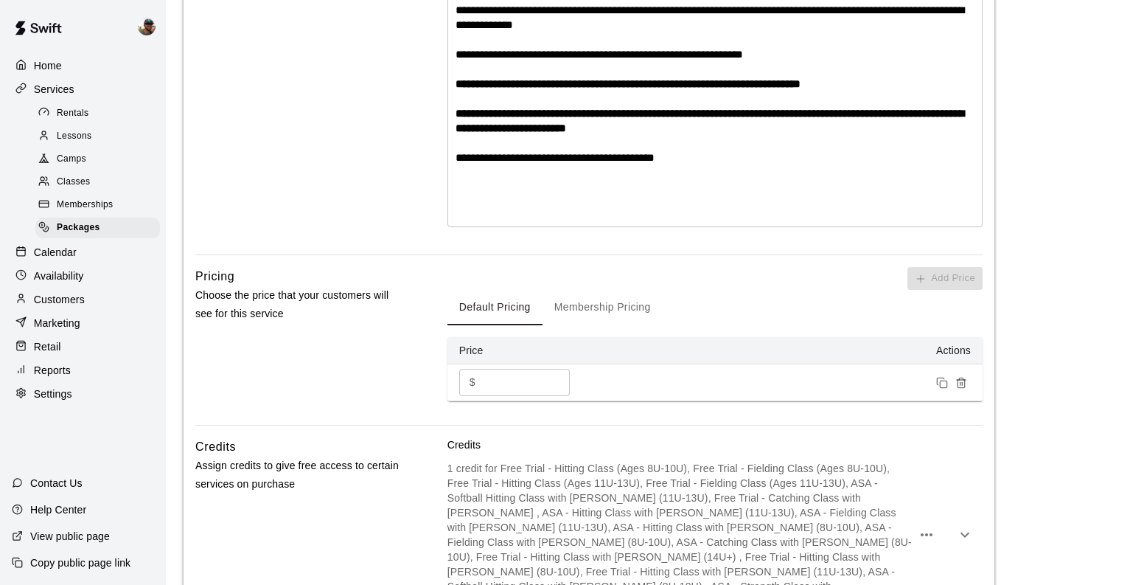
scroll to position [646, 0]
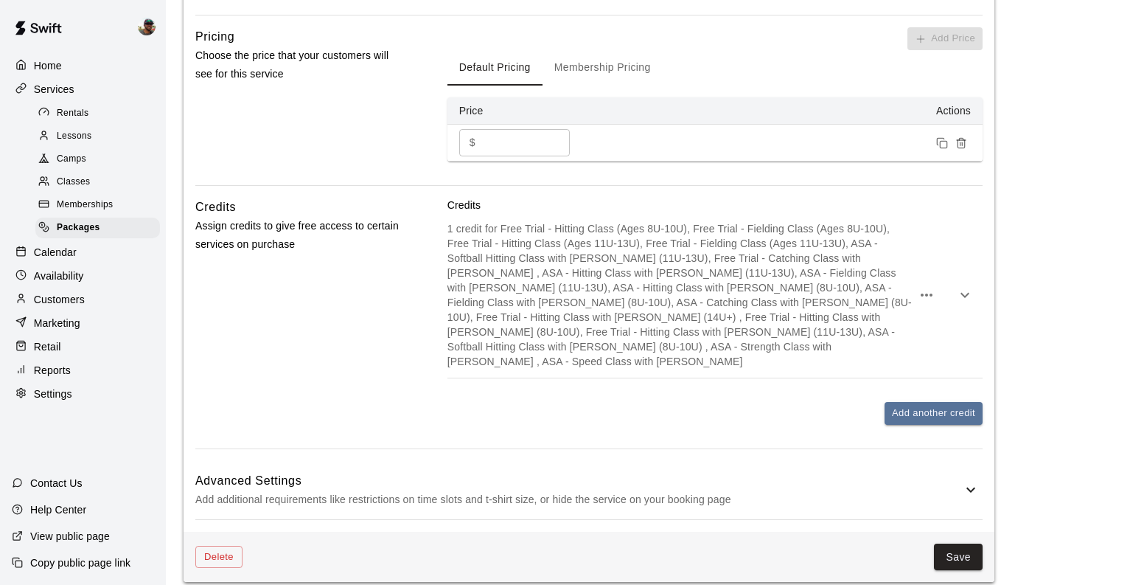
click at [935, 342] on div "1 credit for Free Trial - Hitting Class (Ages 8U-10U), Free Trial - Fielding Cl…" at bounding box center [715, 294] width 535 height 165
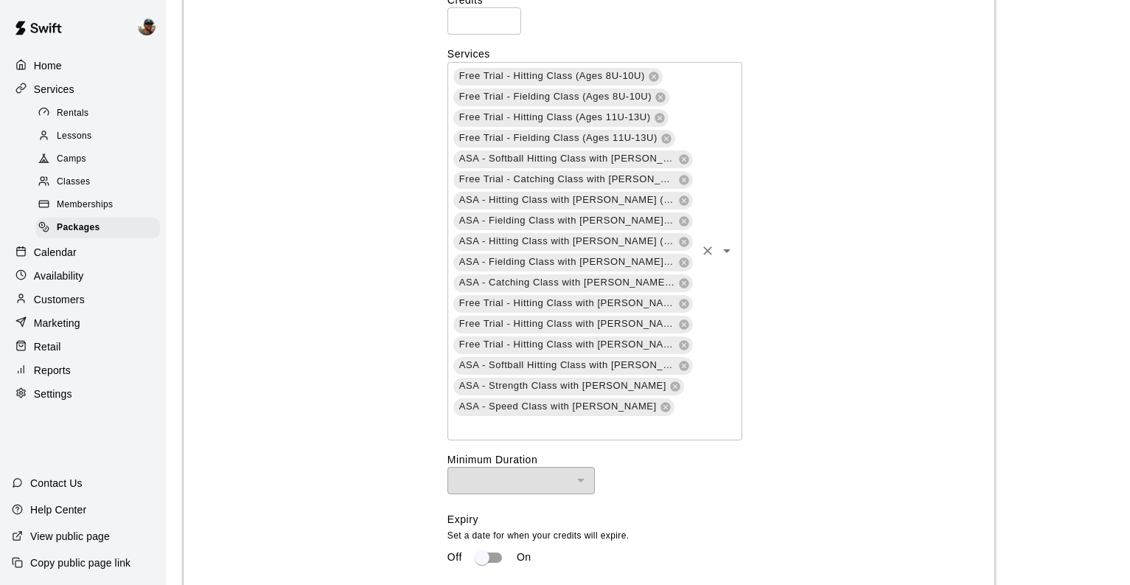
scroll to position [927, 0]
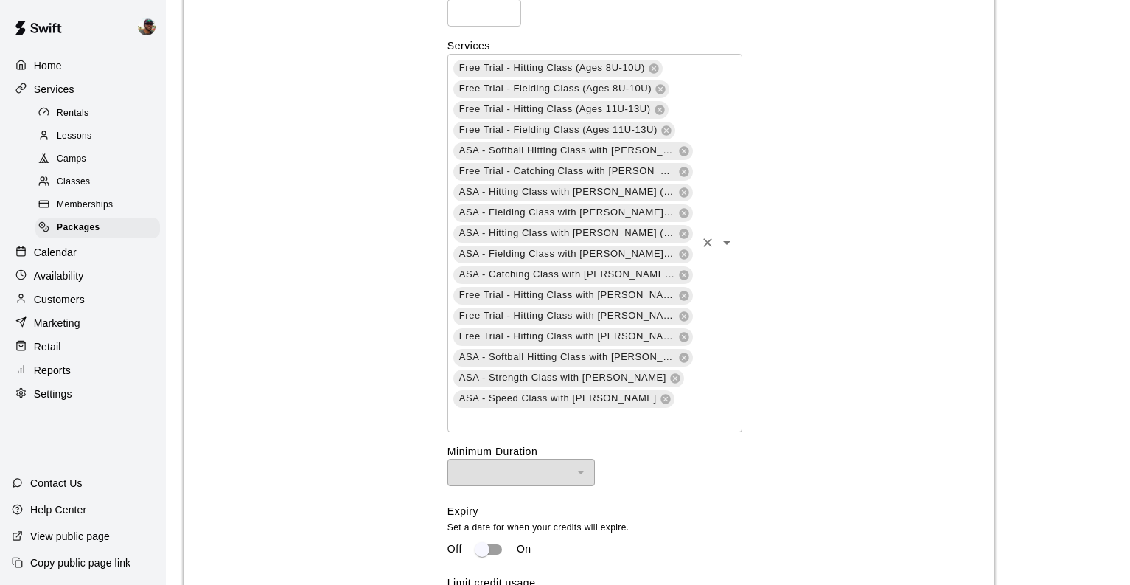
click at [712, 332] on div "Free Trial - Hitting Class (Ages 8U-10U) Free Trial - Fielding Class (Ages 8U-1…" at bounding box center [595, 243] width 295 height 378
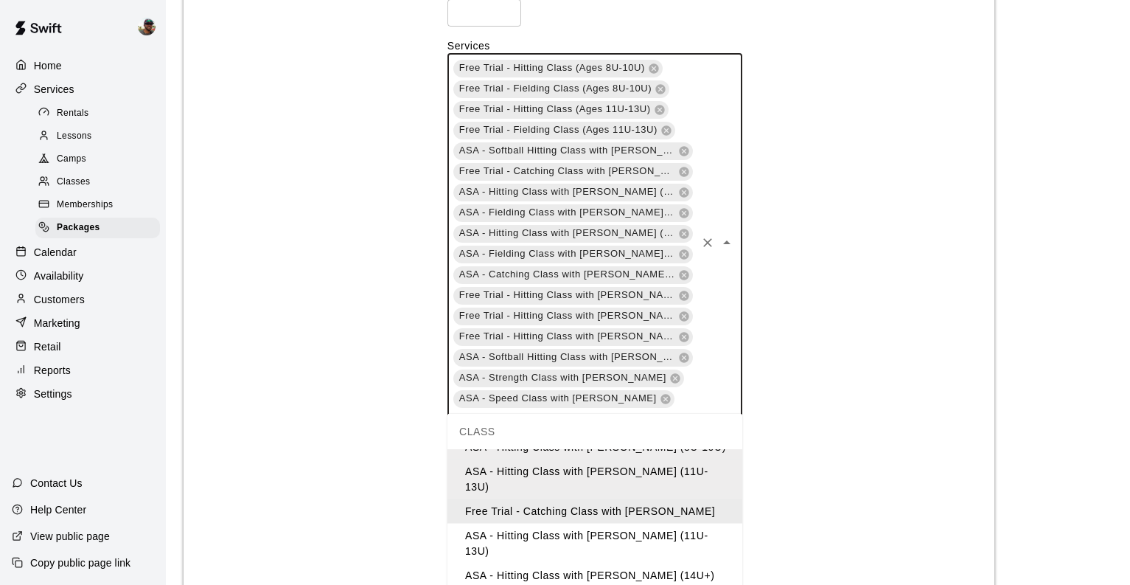
scroll to position [244, 0]
click at [644, 523] on li "ASA - Hitting Class with JT Marr (11U-13U)" at bounding box center [595, 543] width 295 height 40
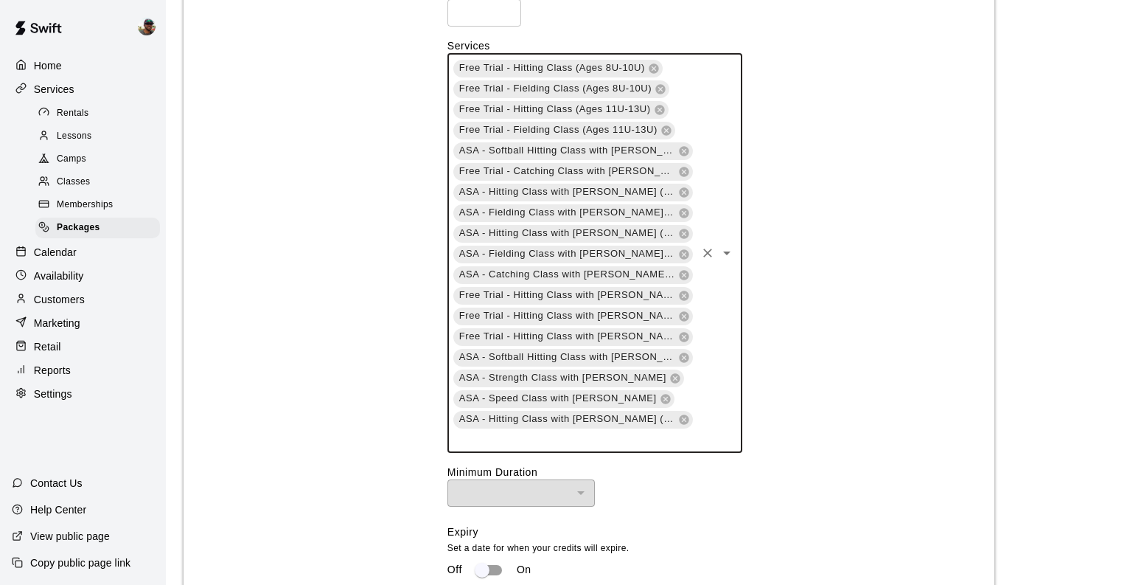
click at [700, 396] on div "Free Trial - Hitting Class (Ages 8U-10U) Free Trial - Fielding Class (Ages 8U-1…" at bounding box center [595, 253] width 295 height 399
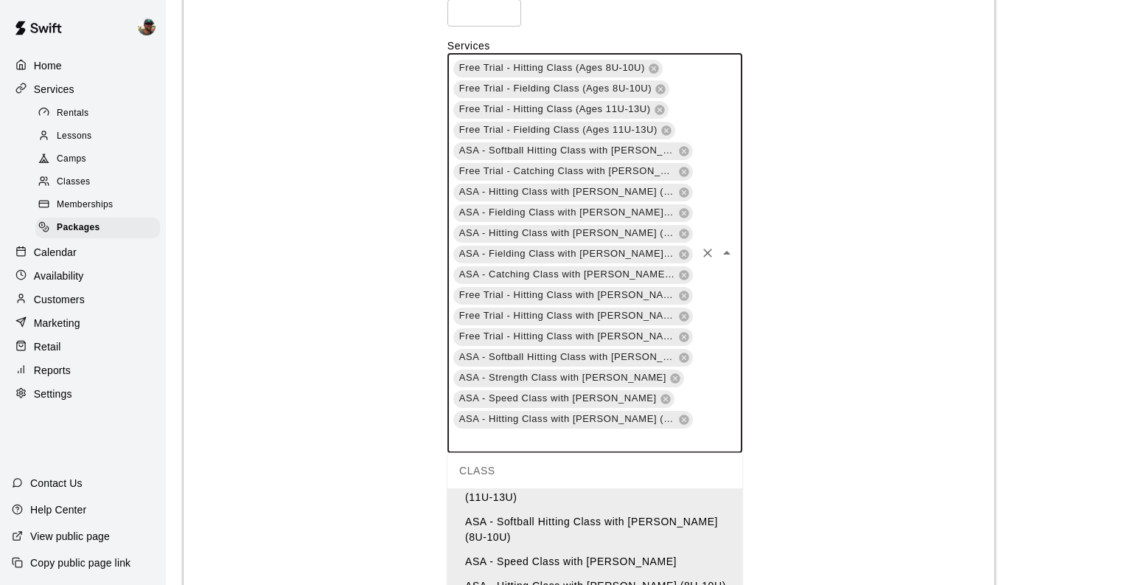
scroll to position [147, 0]
click at [659, 570] on li "ASA - Hitting Class with [PERSON_NAME] (8U-10U)" at bounding box center [595, 582] width 295 height 24
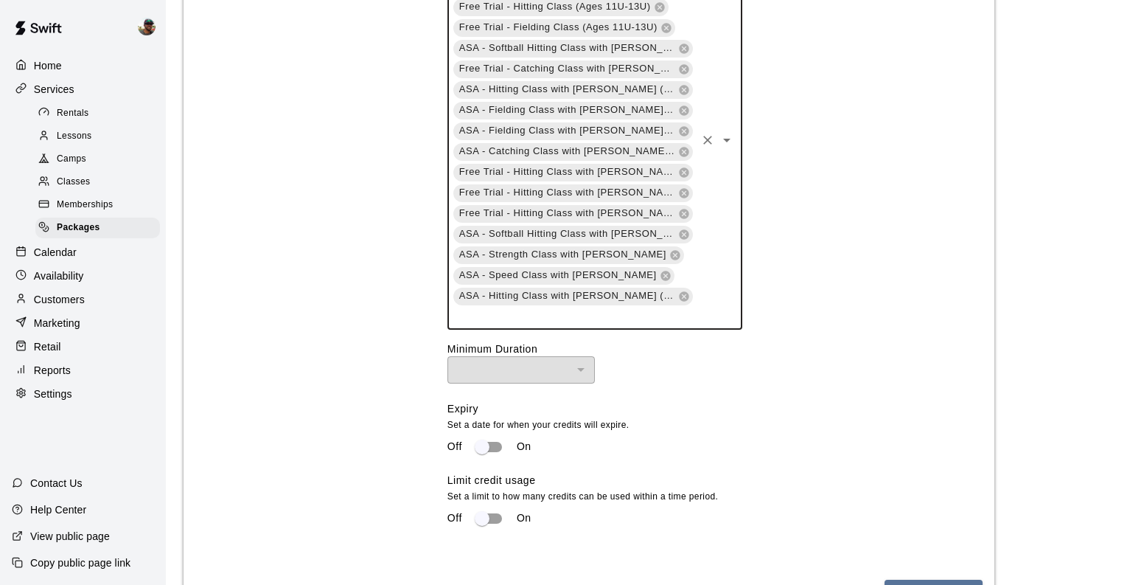
scroll to position [1031, 0]
click at [712, 320] on div "Free Trial - Hitting Class (Ages 8U-10U) Free Trial - Fielding Class (Ages 8U-1…" at bounding box center [595, 139] width 295 height 378
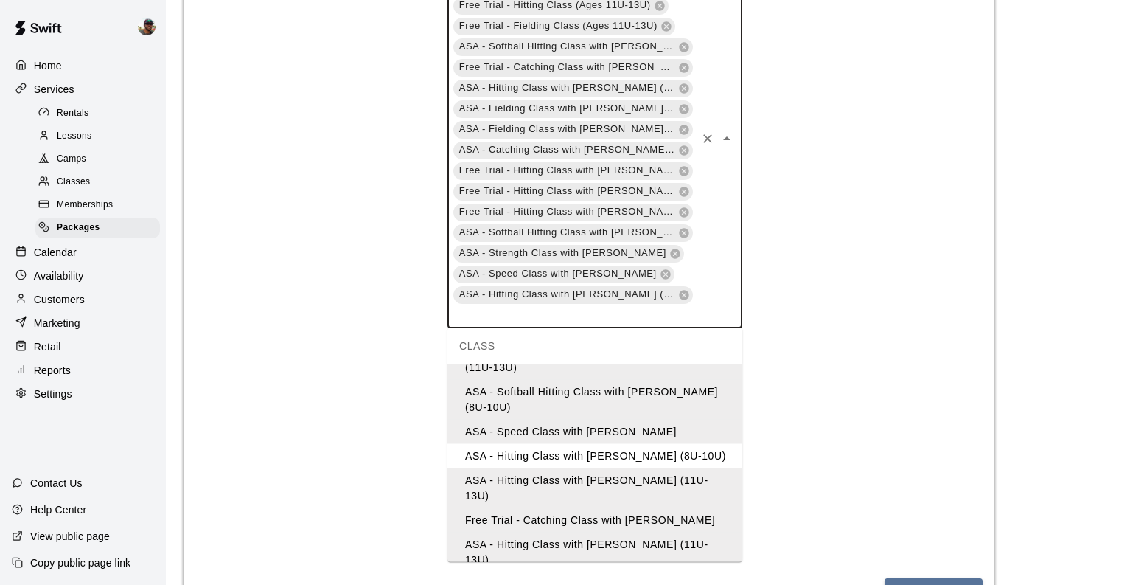
scroll to position [0, 0]
click at [670, 445] on li "ASA - Hitting Class with [PERSON_NAME] (8U-10U)" at bounding box center [595, 457] width 295 height 24
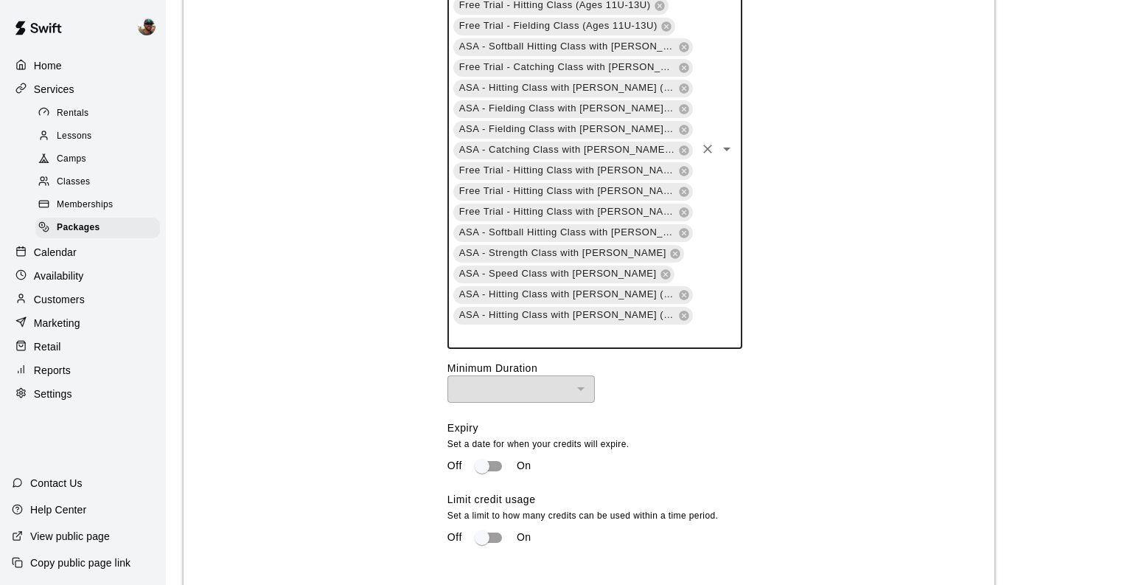
click at [720, 285] on div "Free Trial - Hitting Class (Ages 8U-10U) Free Trial - Fielding Class (Ages 8U-1…" at bounding box center [595, 149] width 295 height 399
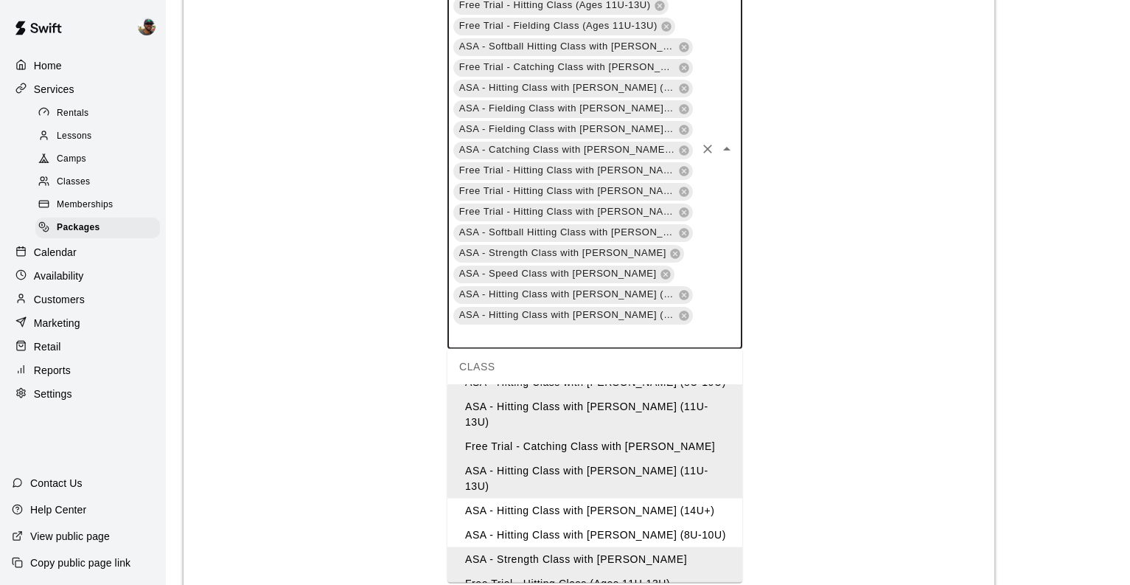
click at [672, 498] on li "ASA - Hitting Class with JT Marr (14U+)" at bounding box center [595, 510] width 295 height 24
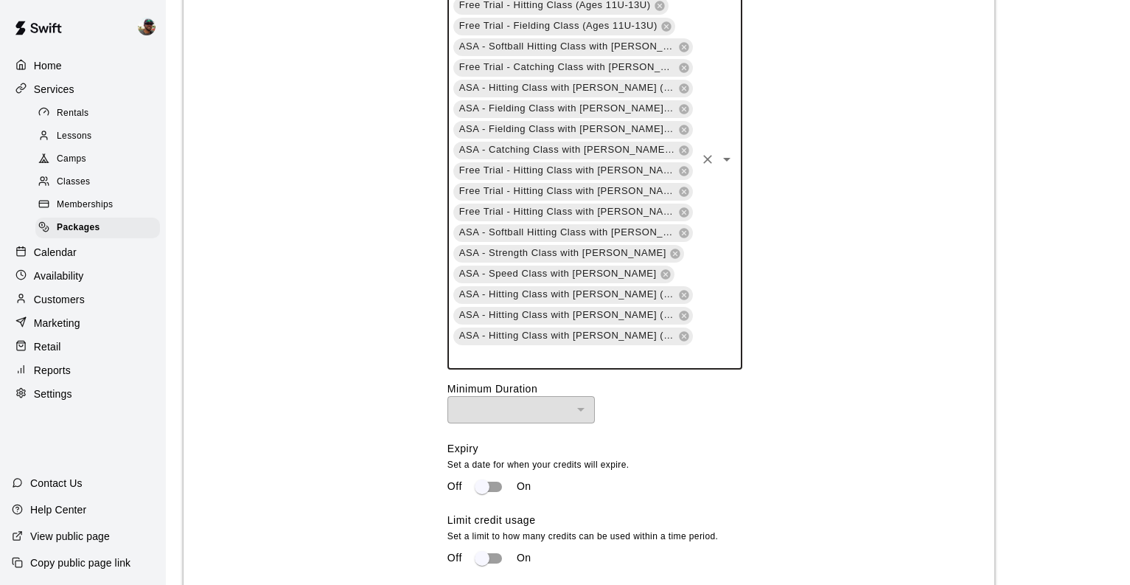
click at [717, 327] on div "Free Trial - Hitting Class (Ages 8U-10U) Free Trial - Fielding Class (Ages 8U-1…" at bounding box center [595, 159] width 295 height 419
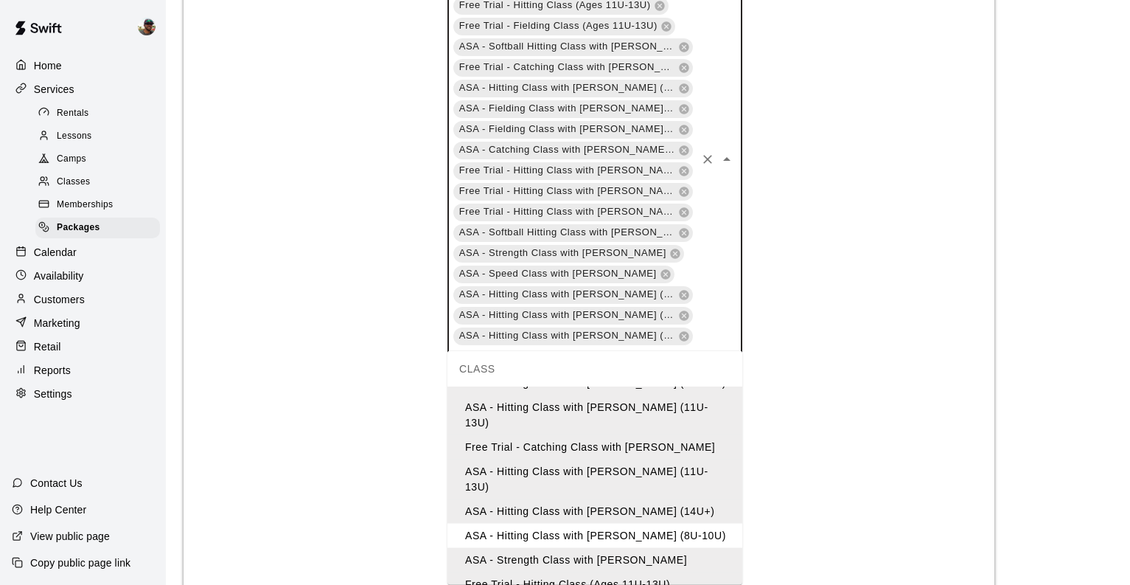
click at [670, 523] on li "ASA - Hitting Class with [PERSON_NAME] (8U-10U)" at bounding box center [595, 535] width 295 height 24
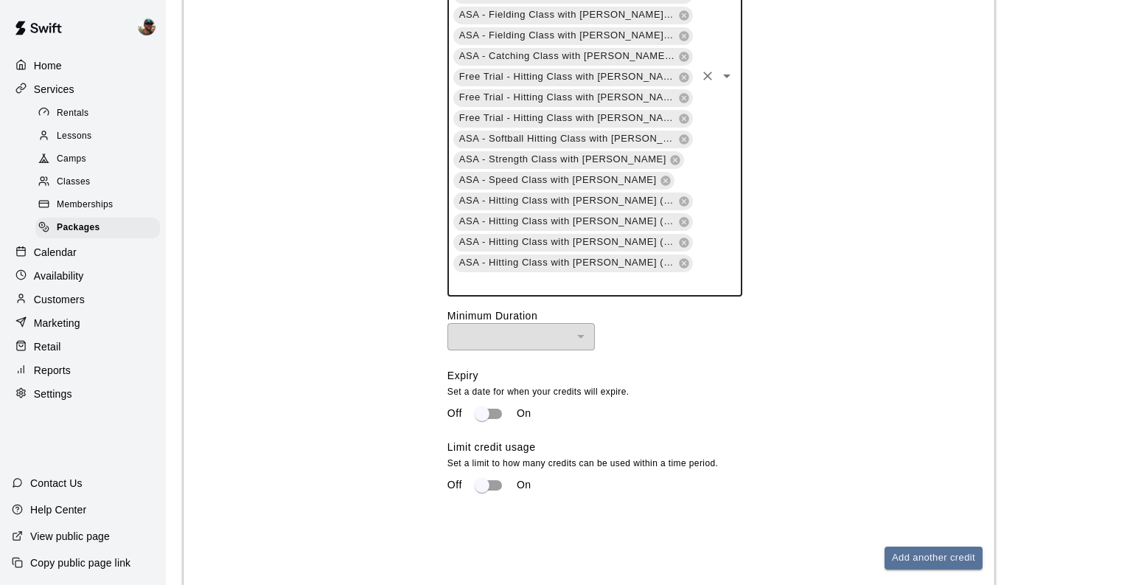
click at [706, 255] on div "Free Trial - Hitting Class (Ages 8U-10U) Free Trial - Fielding Class (Ages 8U-1…" at bounding box center [595, 76] width 295 height 440
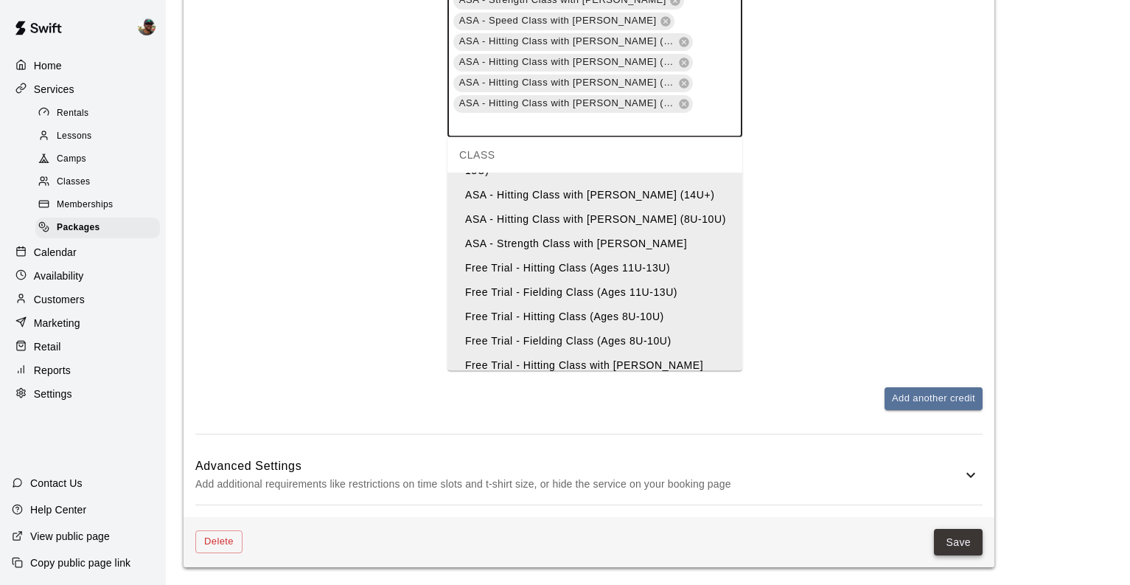
click at [945, 544] on button "Save" at bounding box center [958, 542] width 49 height 27
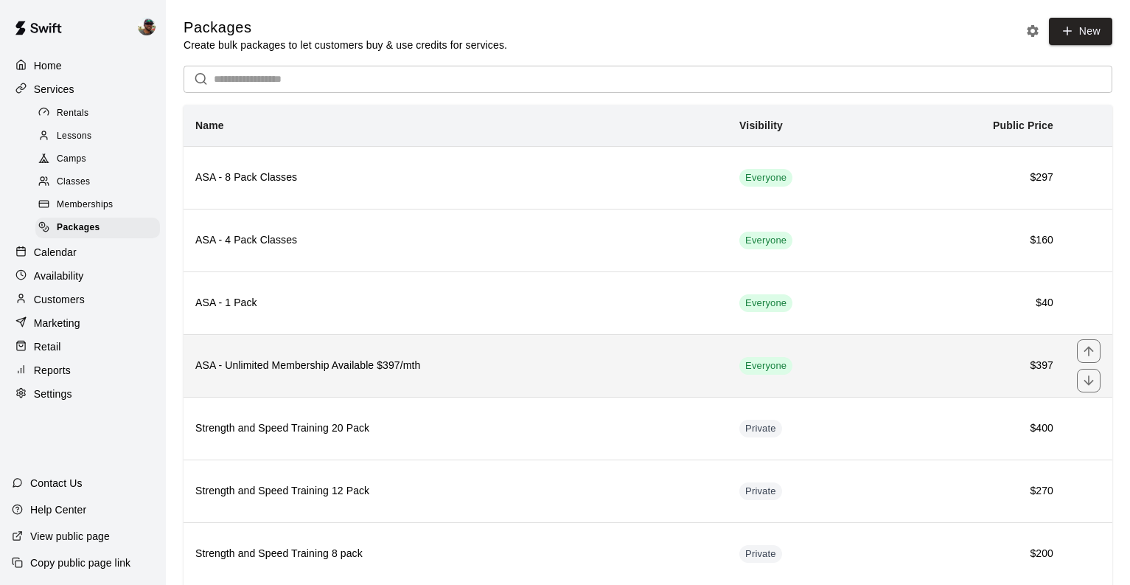
click at [488, 367] on h6 "ASA - Unlimited Membership Available $397/mth" at bounding box center [455, 366] width 520 height 16
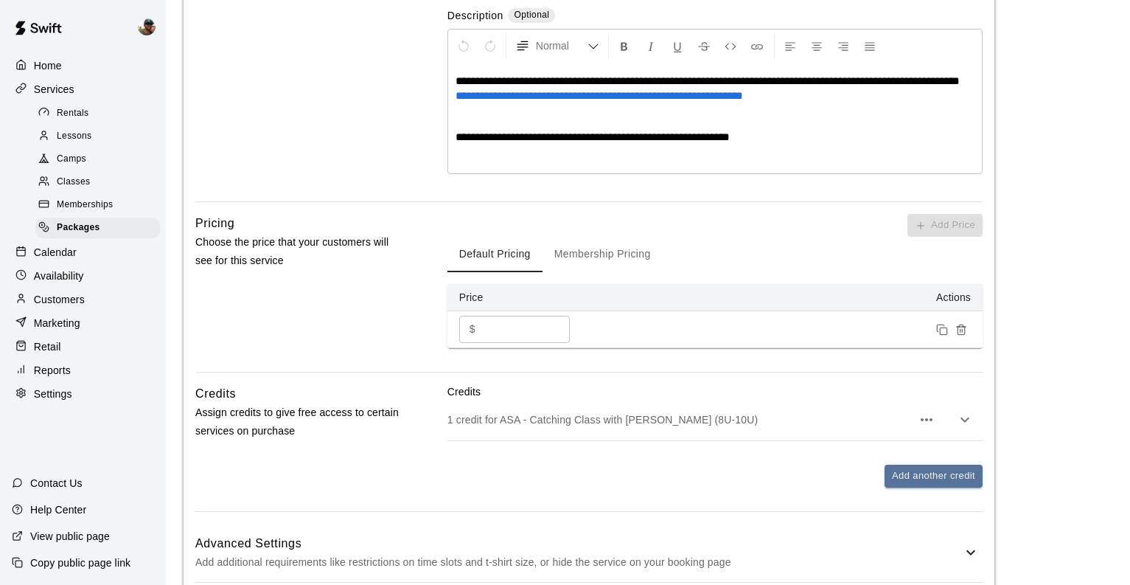
click at [765, 416] on p "1 credit for ASA - Catching Class with Ben Boykin (8U-10U)" at bounding box center [680, 419] width 464 height 15
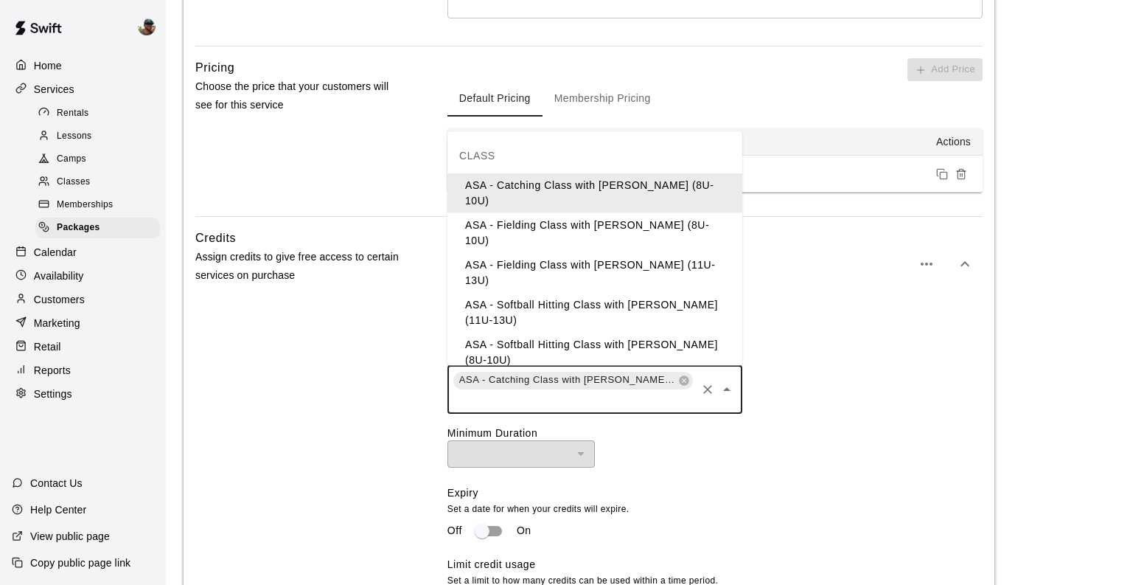
click at [679, 406] on input "text" at bounding box center [573, 400] width 243 height 18
click at [647, 212] on li "ASA - Fielding Class with [PERSON_NAME] (8U-10U)" at bounding box center [595, 232] width 295 height 40
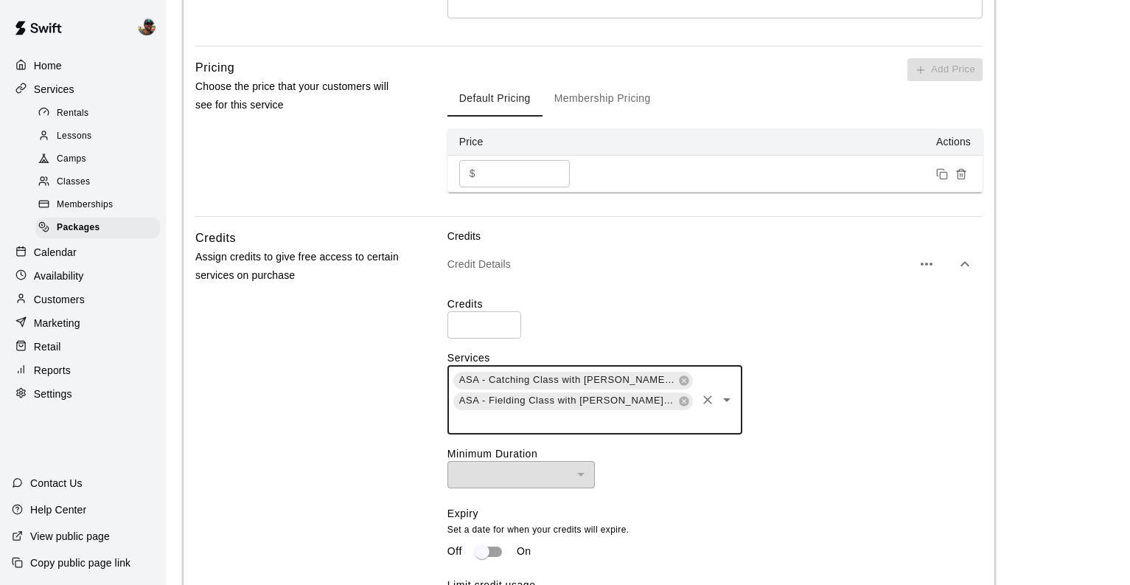
click at [648, 420] on input "text" at bounding box center [573, 420] width 243 height 18
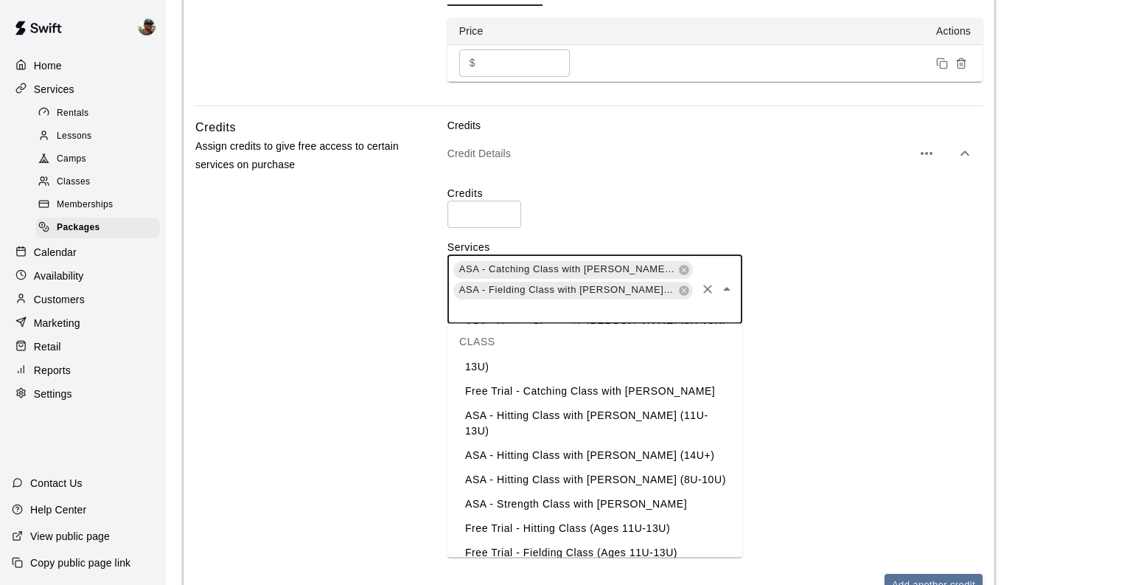
scroll to position [606, 0]
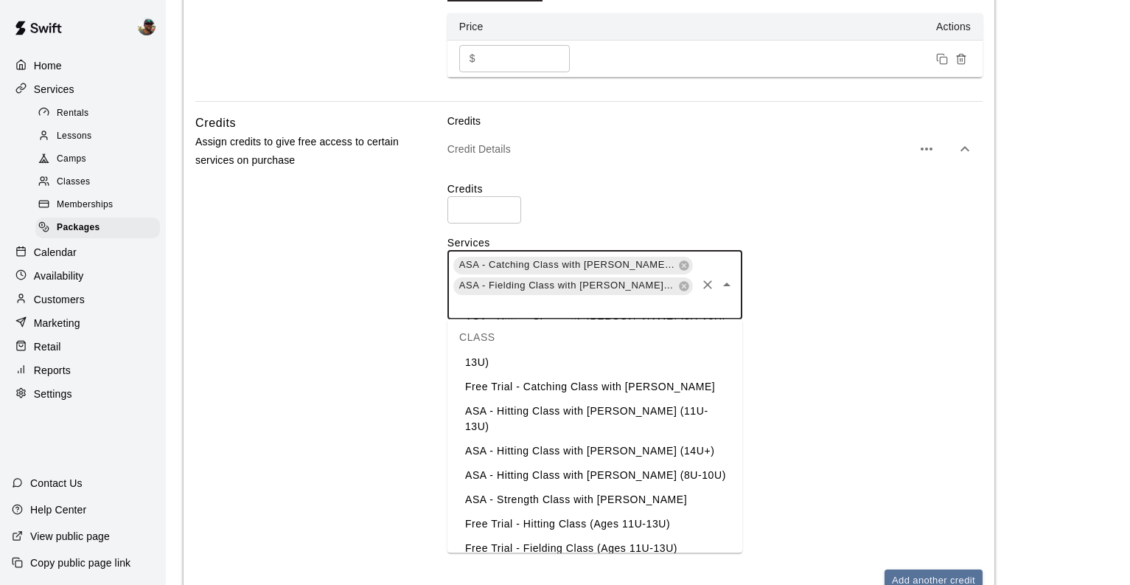
click at [675, 308] on input "text" at bounding box center [573, 305] width 243 height 18
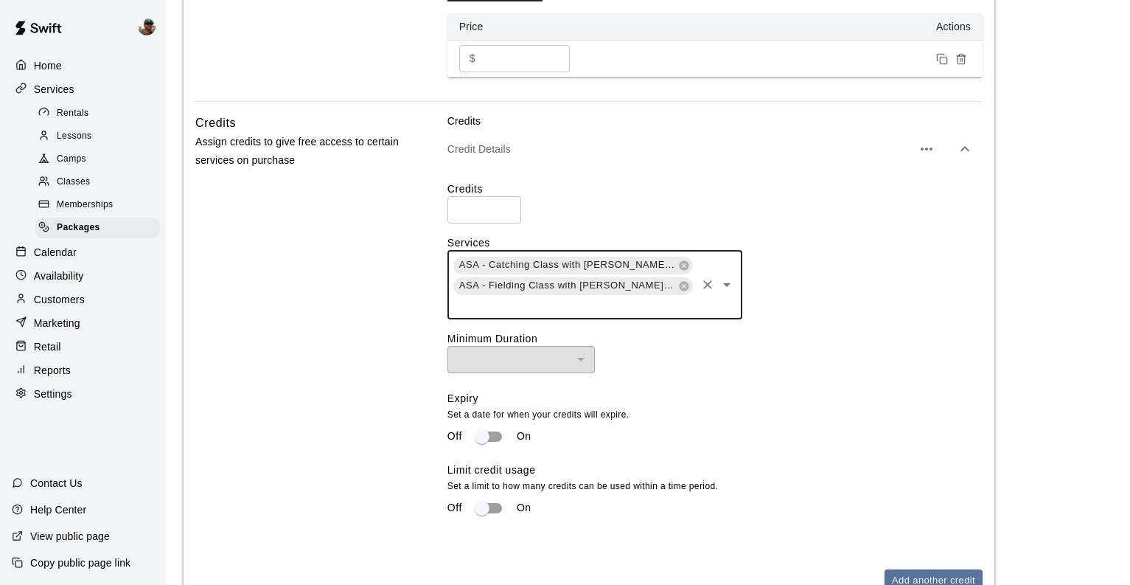
click at [667, 310] on input "text" at bounding box center [573, 305] width 243 height 18
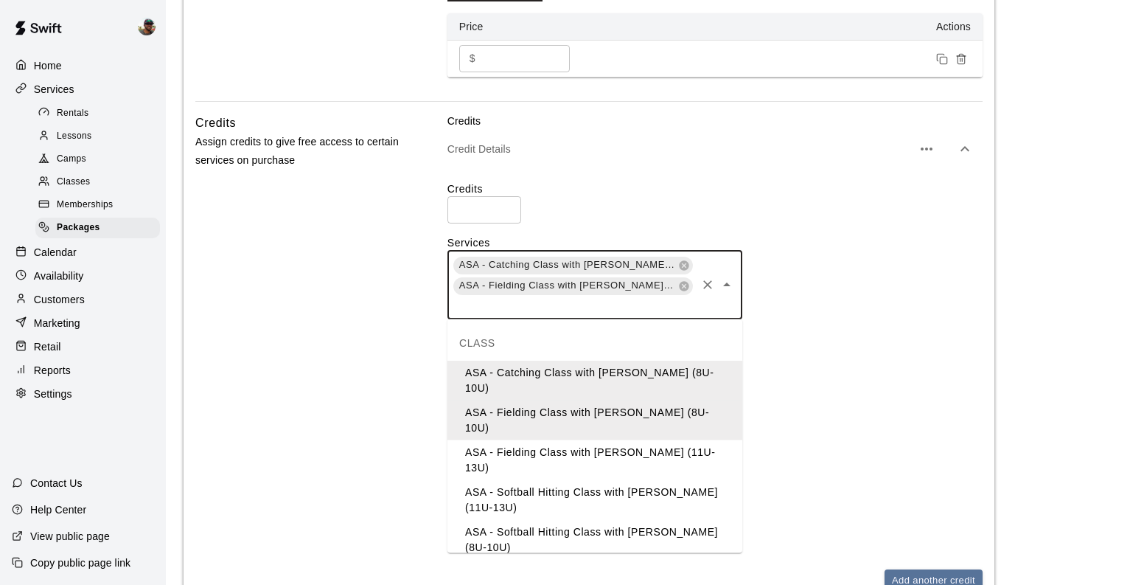
click at [632, 440] on li "ASA - Fielding Class with [PERSON_NAME] (11U-13U)" at bounding box center [595, 460] width 295 height 40
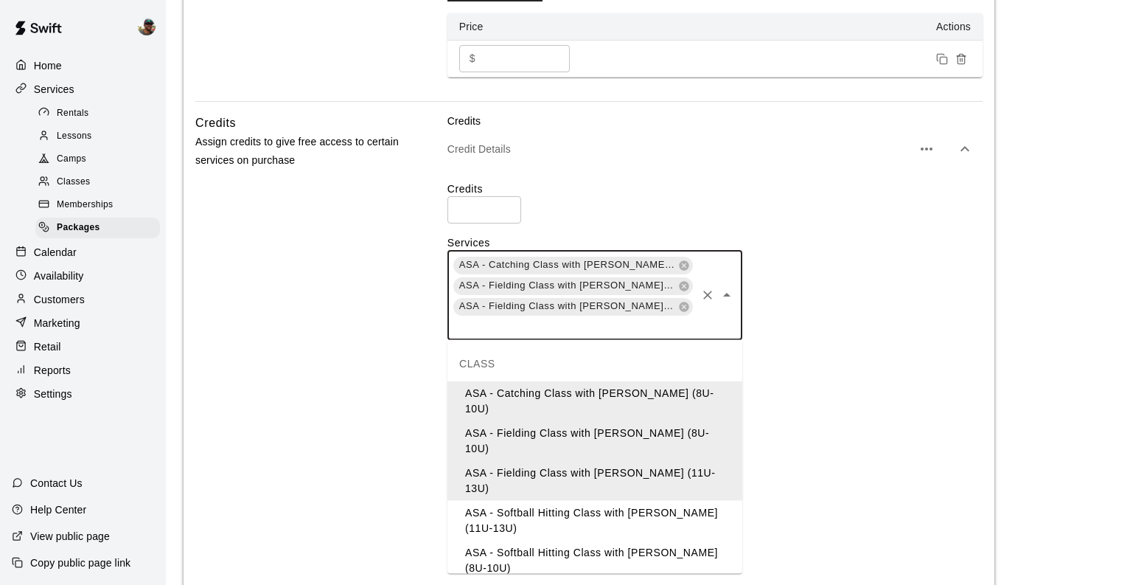
click at [655, 330] on input "text" at bounding box center [573, 326] width 243 height 18
click at [609, 501] on li "ASA - Softball Hitting Class with [PERSON_NAME] (11U-13U)" at bounding box center [595, 521] width 295 height 40
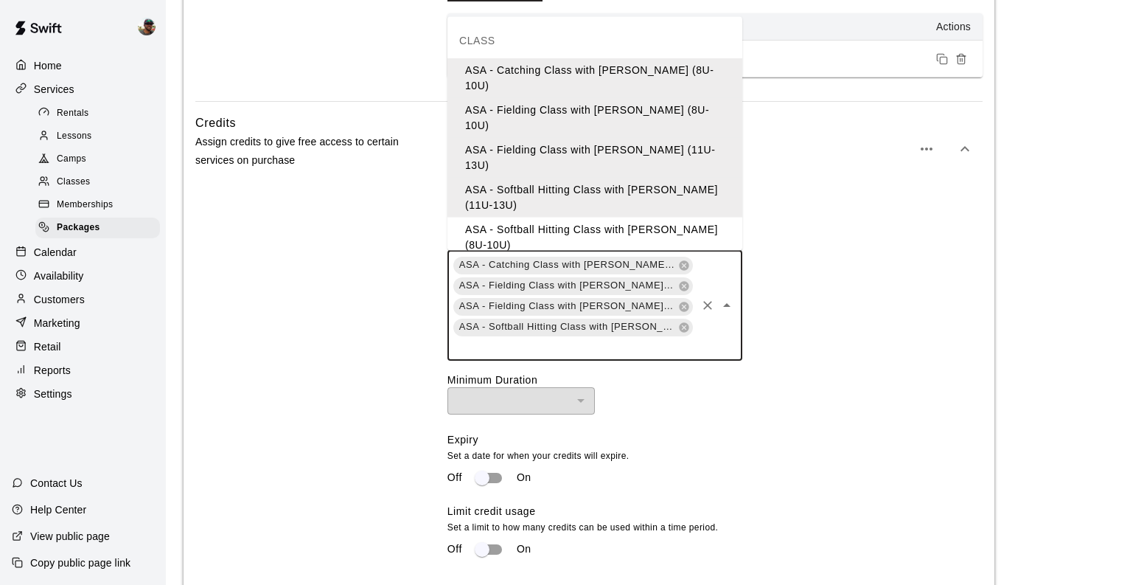
click at [650, 345] on input "text" at bounding box center [573, 347] width 243 height 18
click at [629, 217] on li "ASA - Softball Hitting Class with [PERSON_NAME] (8U-10U)" at bounding box center [595, 237] width 295 height 40
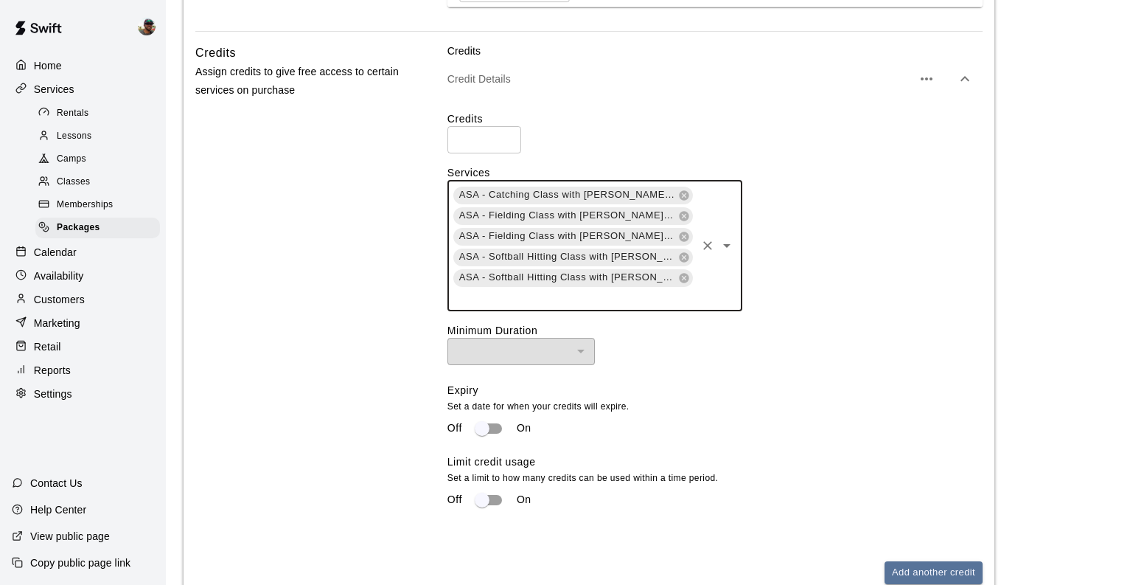
scroll to position [710, 0]
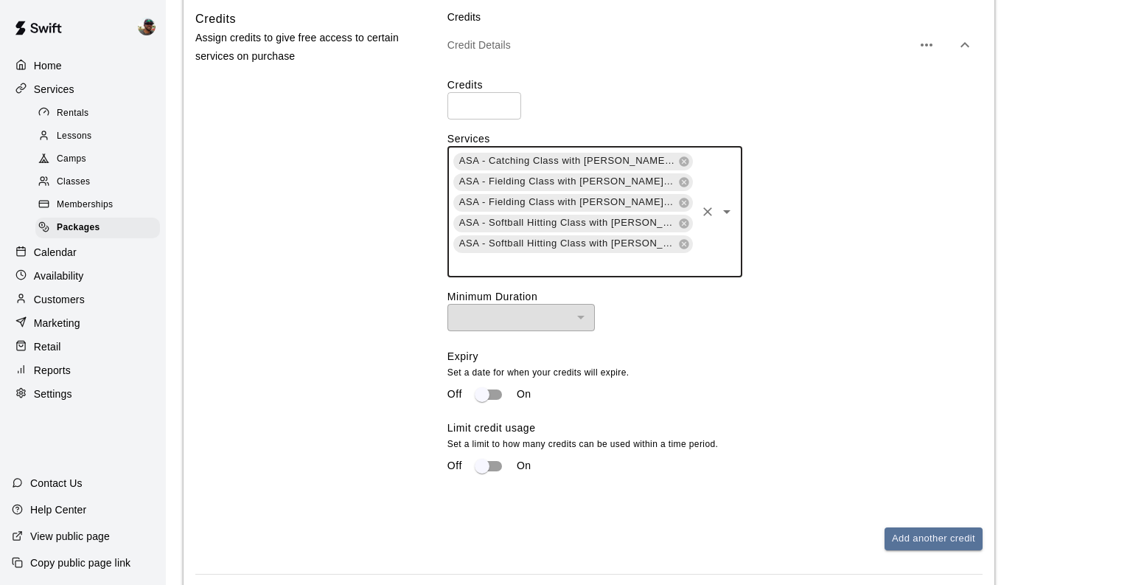
click at [680, 264] on input "text" at bounding box center [573, 263] width 243 height 18
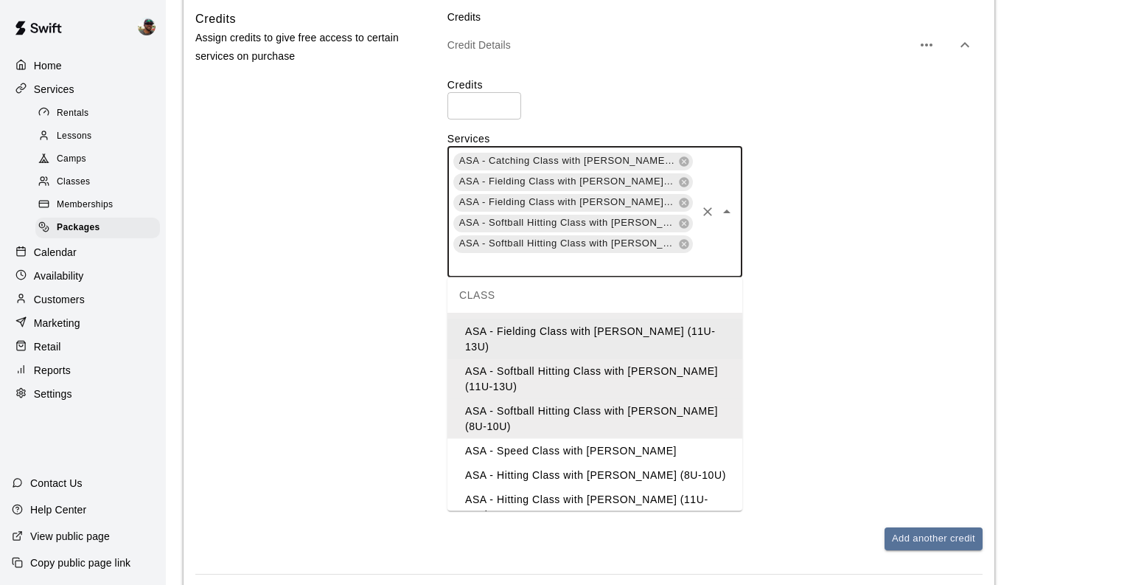
scroll to position [91, 0]
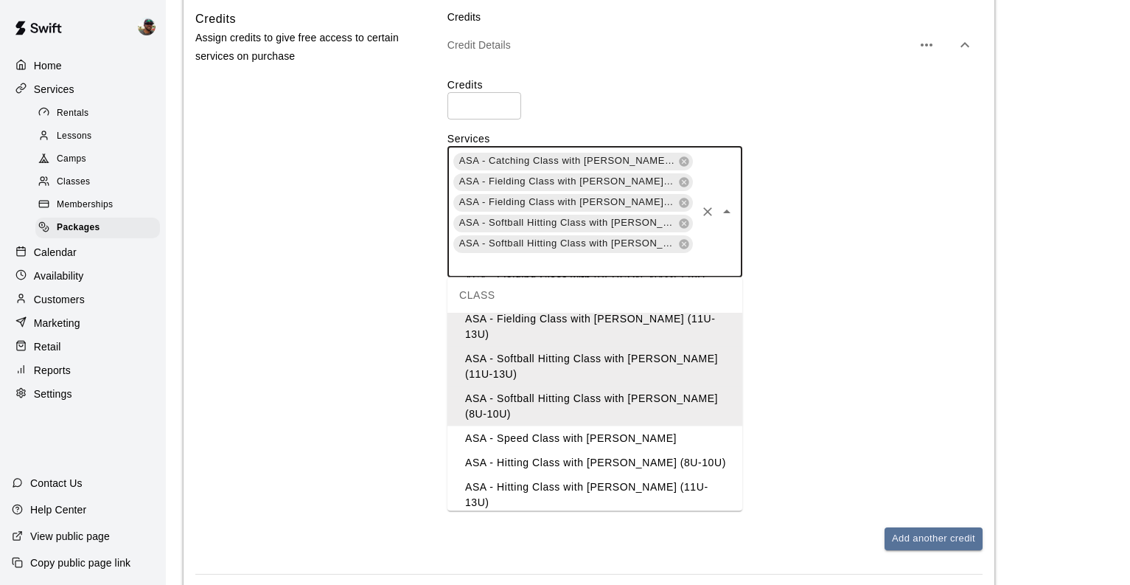
click at [595, 426] on li "ASA - Speed Class with [PERSON_NAME]" at bounding box center [595, 438] width 295 height 24
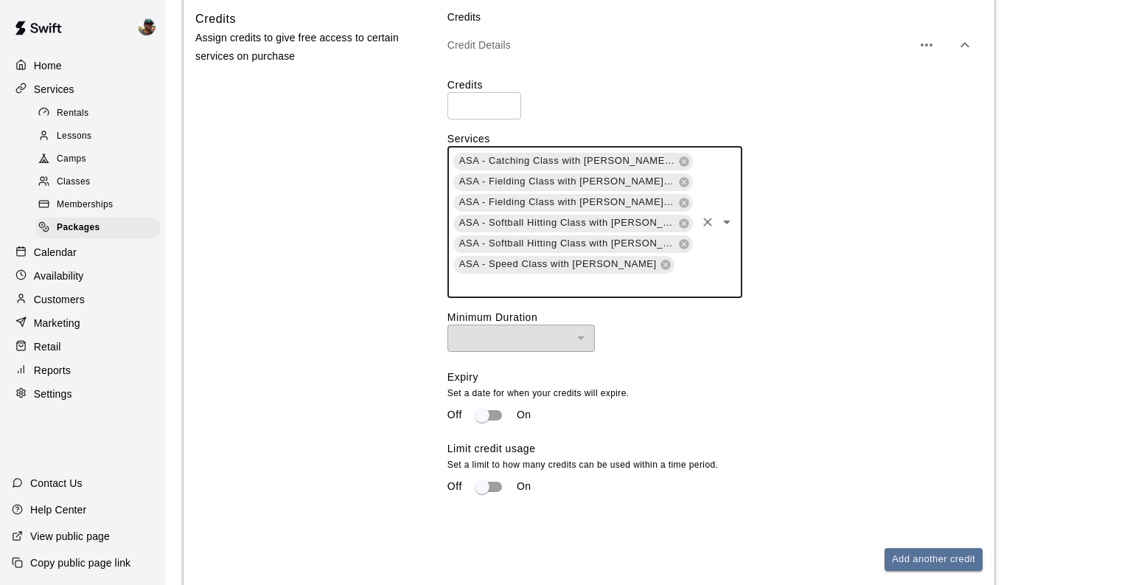
click at [686, 275] on input "text" at bounding box center [573, 284] width 243 height 18
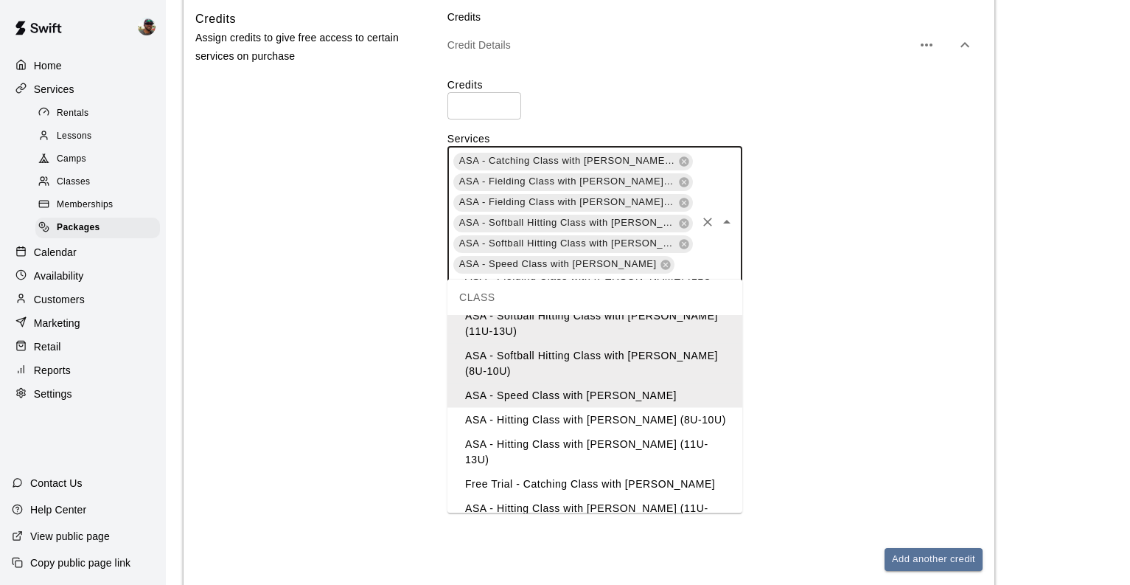
scroll to position [139, 0]
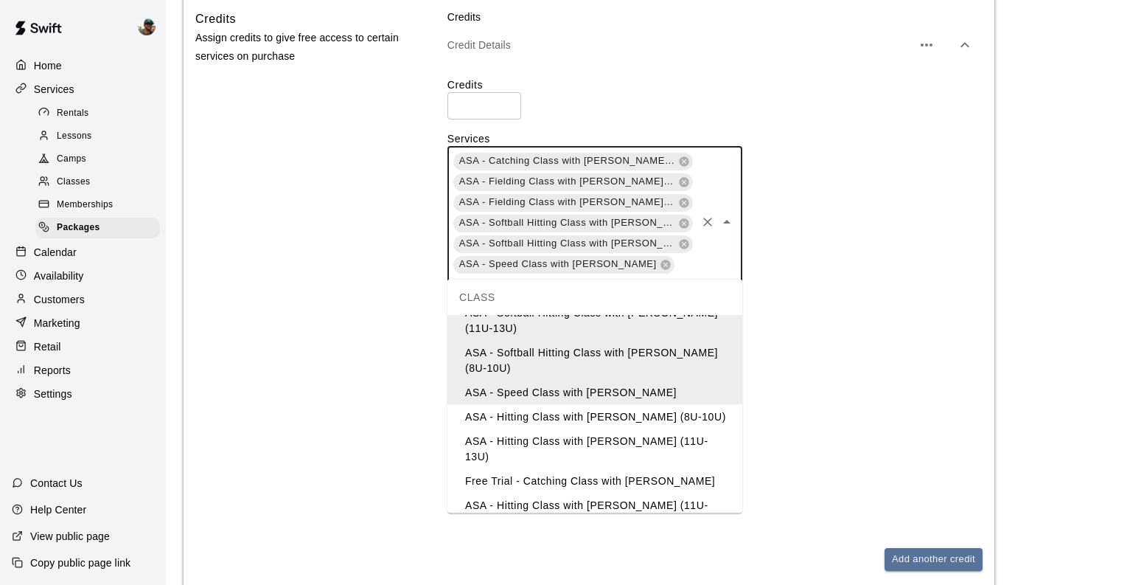
click at [637, 405] on li "ASA - Hitting Class with [PERSON_NAME] (8U-10U)" at bounding box center [595, 417] width 295 height 24
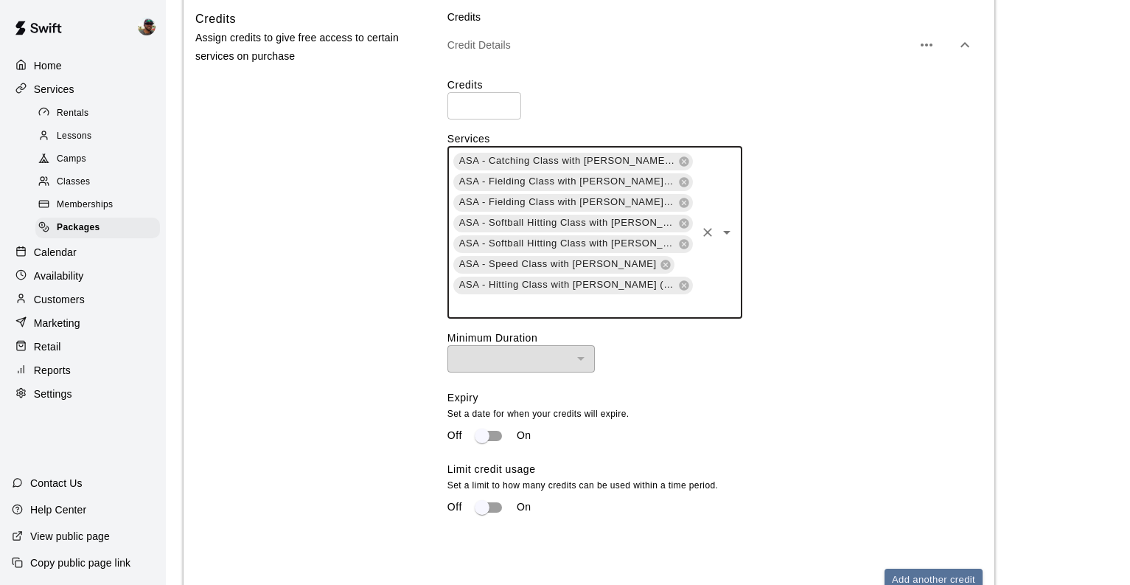
click at [680, 308] on input "text" at bounding box center [573, 305] width 243 height 18
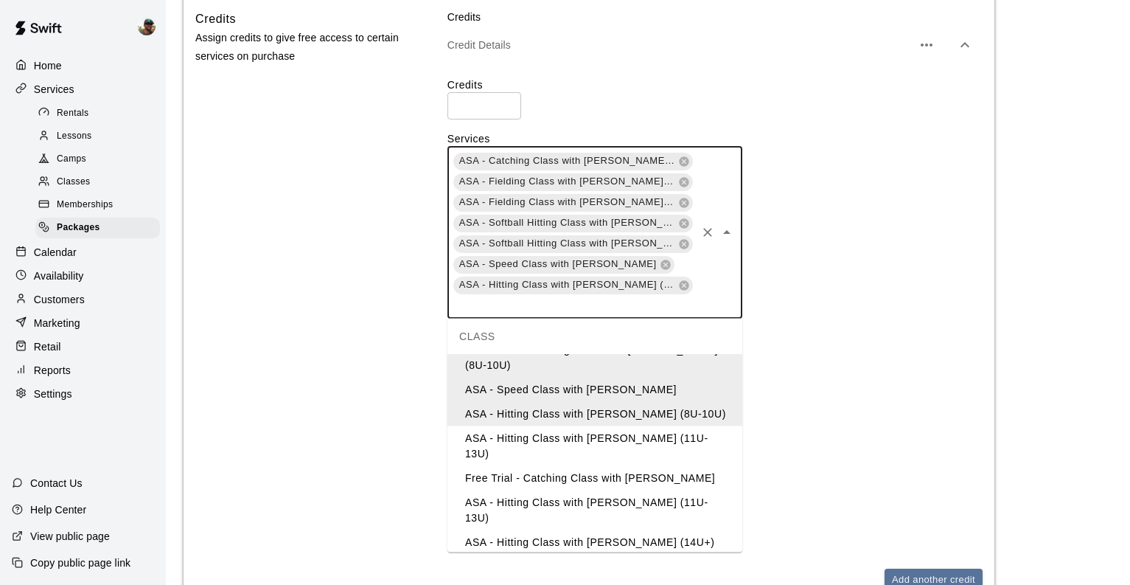
scroll to position [182, 0]
click at [610, 425] on li "ASA - Hitting Class with [PERSON_NAME] (11U-13U)" at bounding box center [595, 445] width 295 height 40
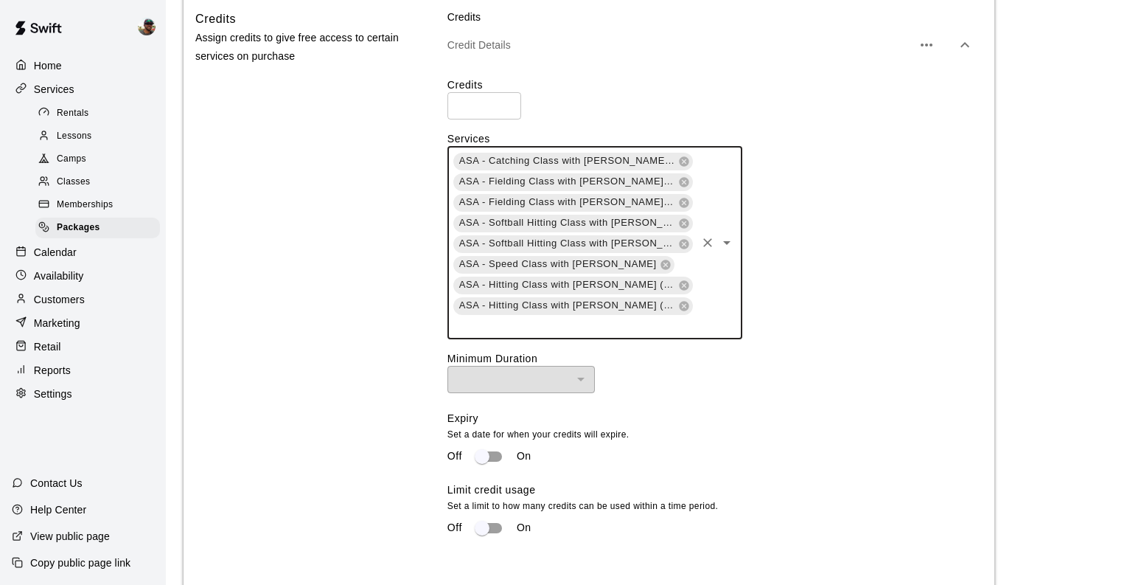
click at [639, 321] on input "text" at bounding box center [573, 325] width 243 height 18
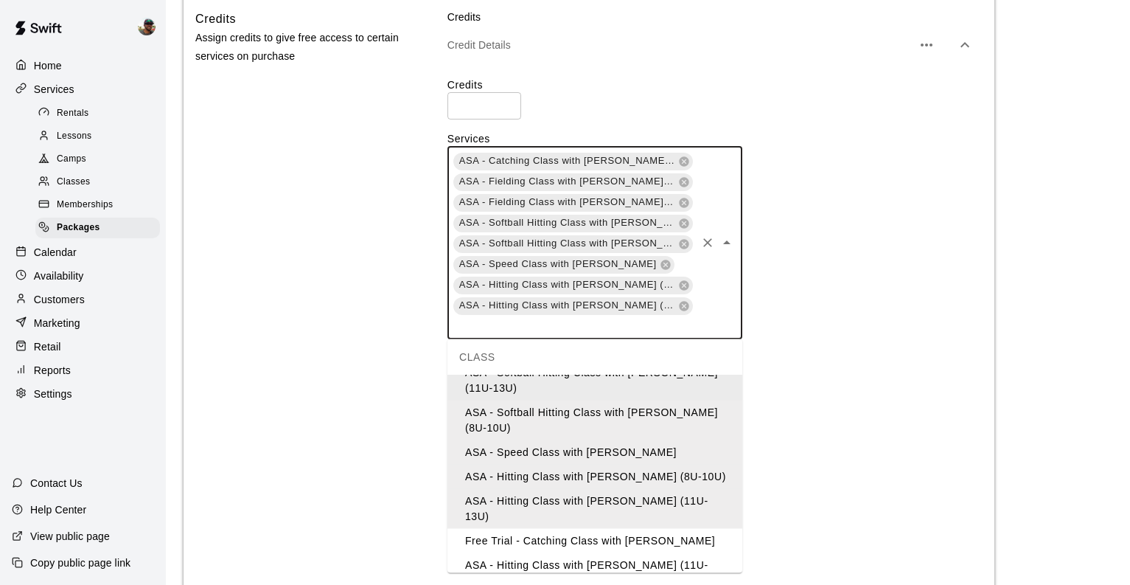
scroll to position [142, 0]
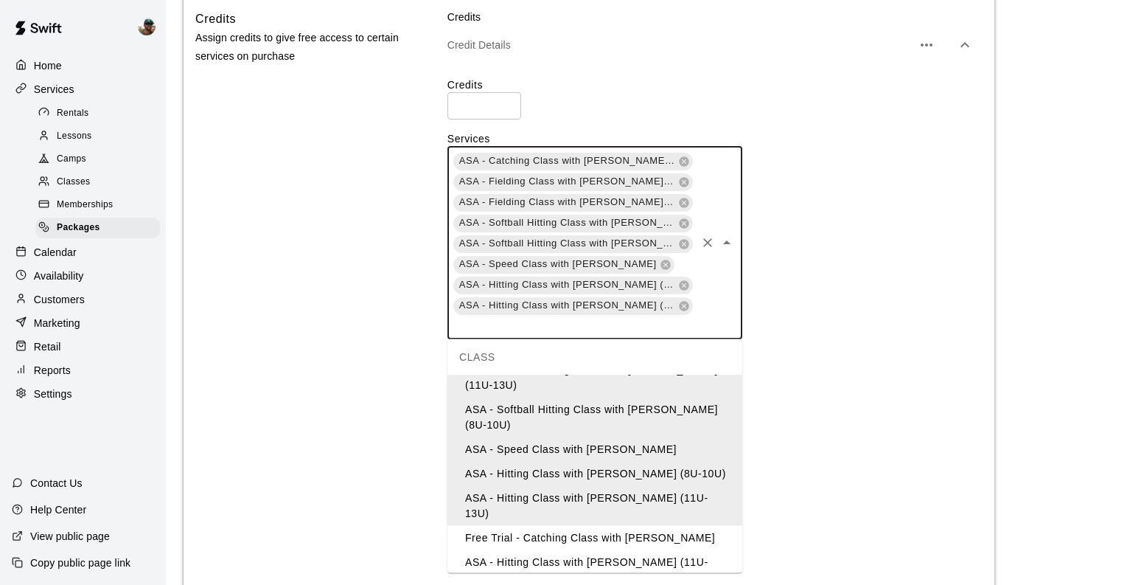
click at [602, 550] on li "ASA - Hitting Class with JT Marr (11U-13U)" at bounding box center [595, 570] width 295 height 40
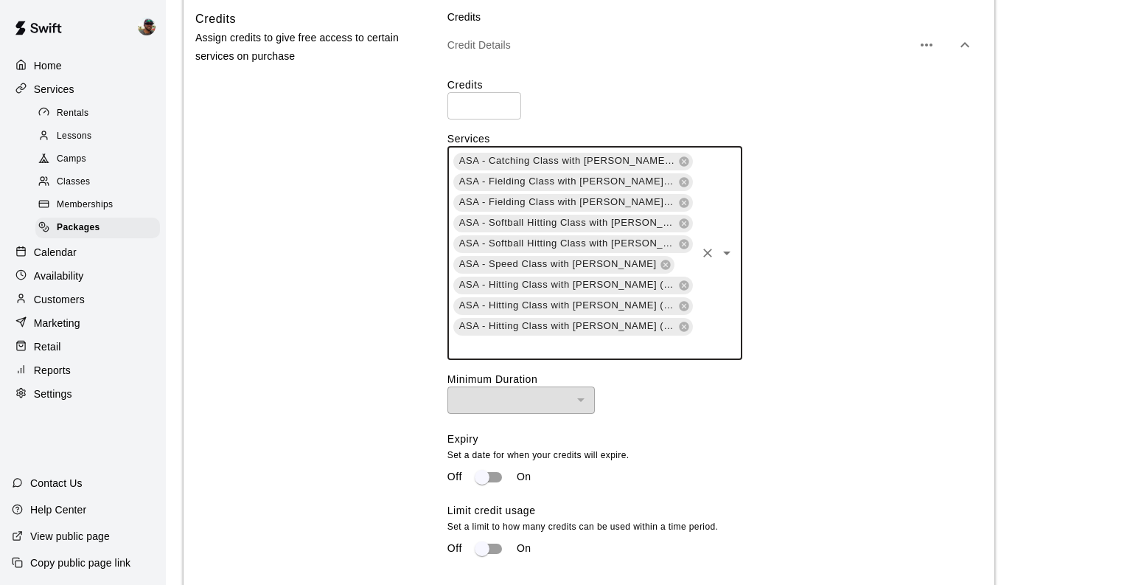
click at [629, 349] on input "text" at bounding box center [573, 346] width 243 height 18
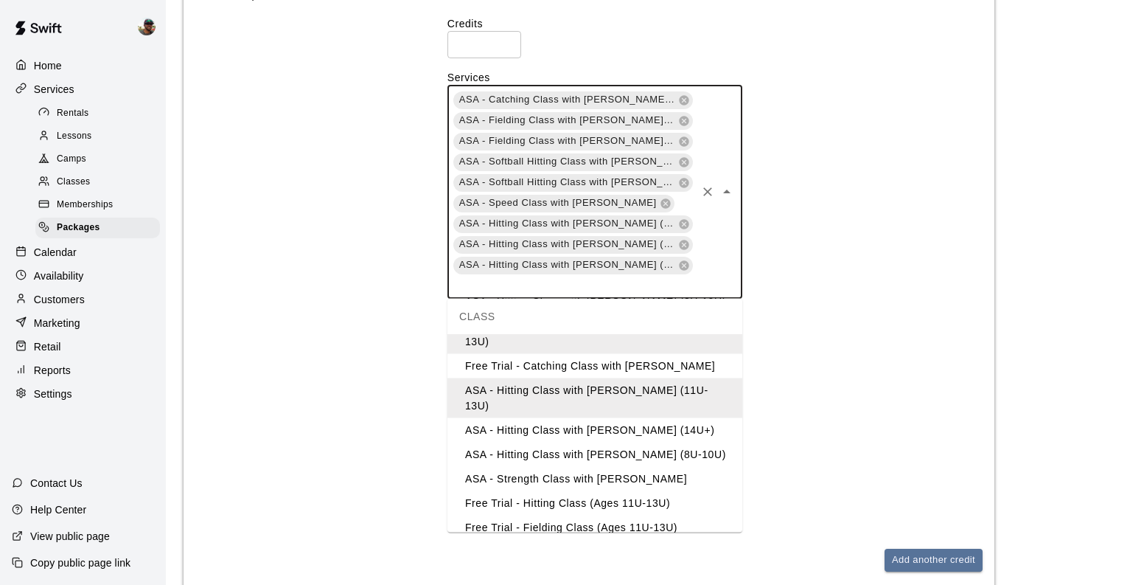
scroll to position [772, 0]
click at [554, 466] on li "ASA - Strength Class with [PERSON_NAME]" at bounding box center [595, 478] width 295 height 24
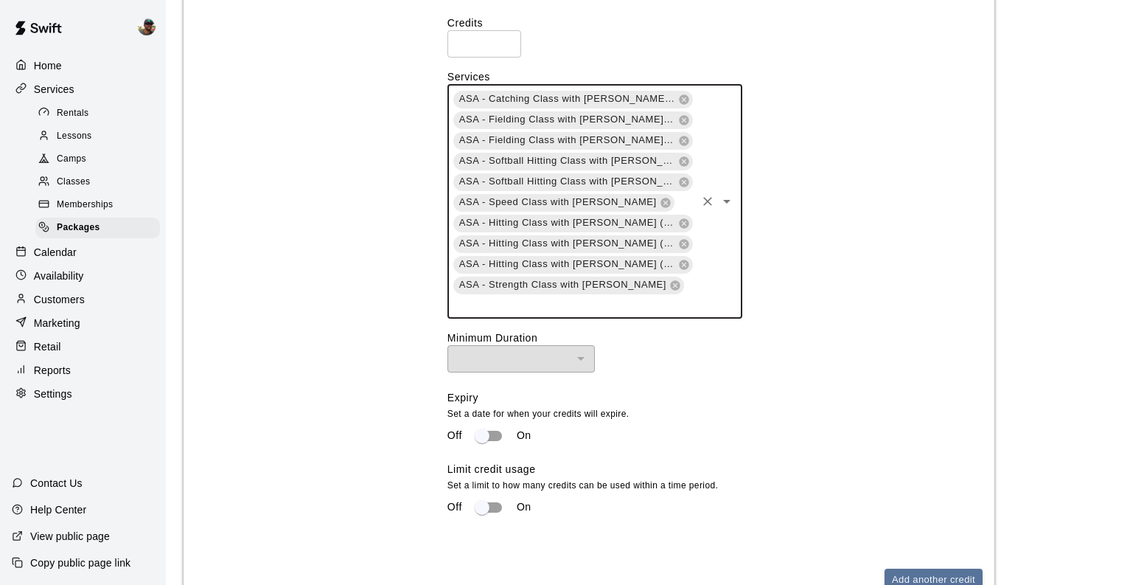
click at [631, 304] on input "text" at bounding box center [573, 305] width 243 height 18
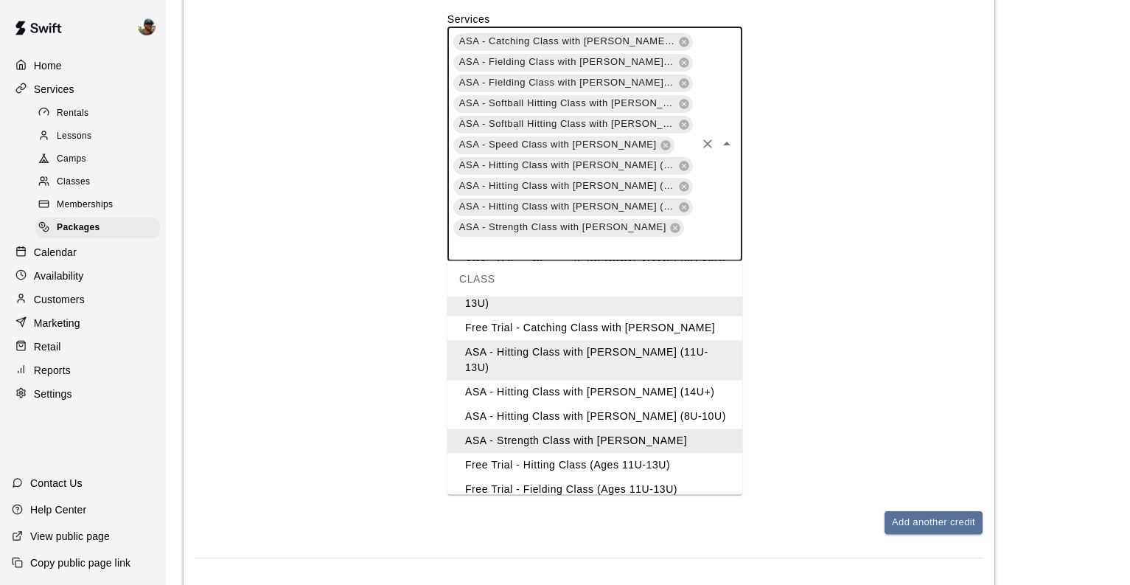
scroll to position [829, 0]
click at [596, 405] on li "ASA - Hitting Class with [PERSON_NAME] (8U-10U)" at bounding box center [595, 417] width 295 height 24
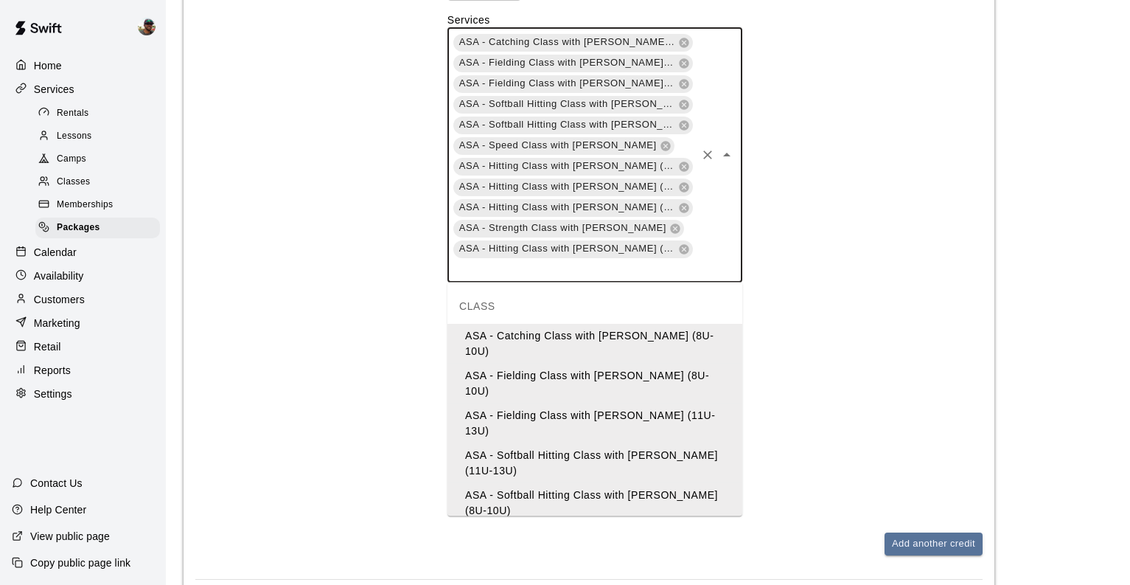
click at [684, 262] on input "text" at bounding box center [573, 269] width 243 height 18
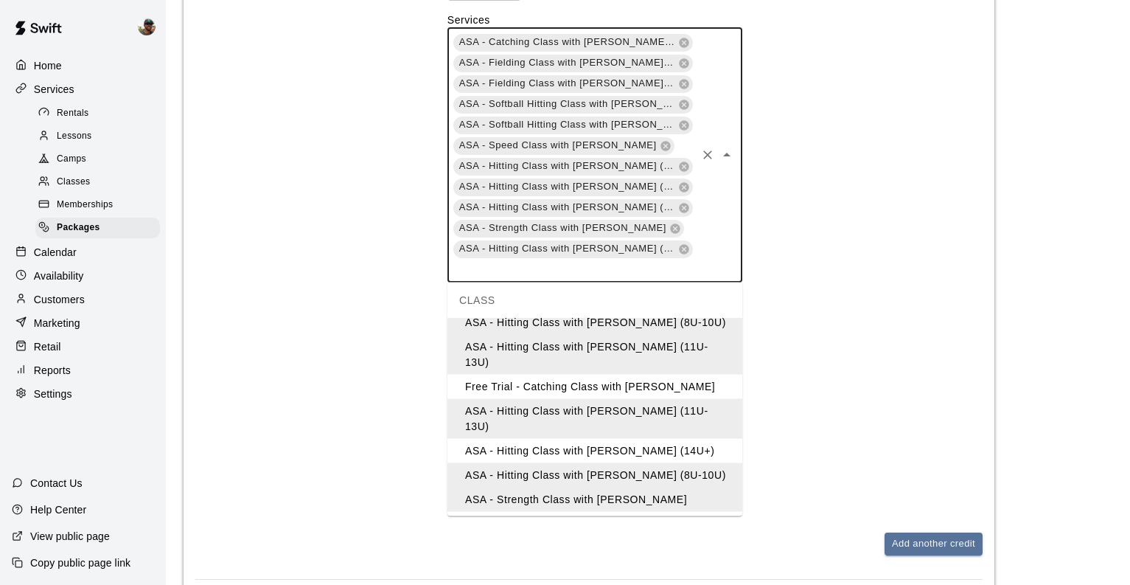
scroll to position [240, 0]
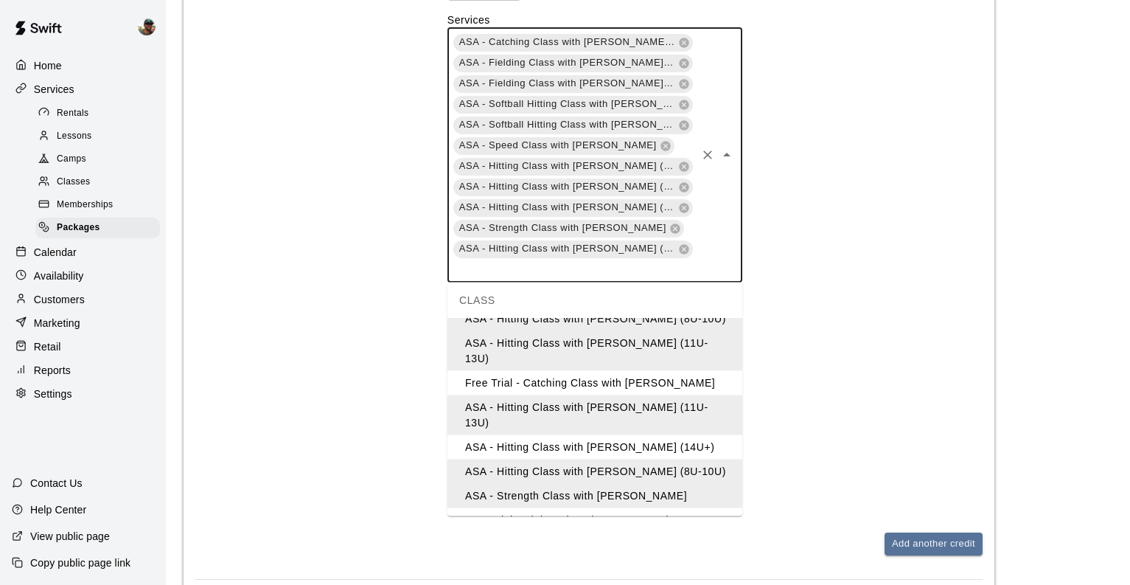
click at [638, 435] on li "ASA - Hitting Class with JT Marr (14U+)" at bounding box center [595, 447] width 295 height 24
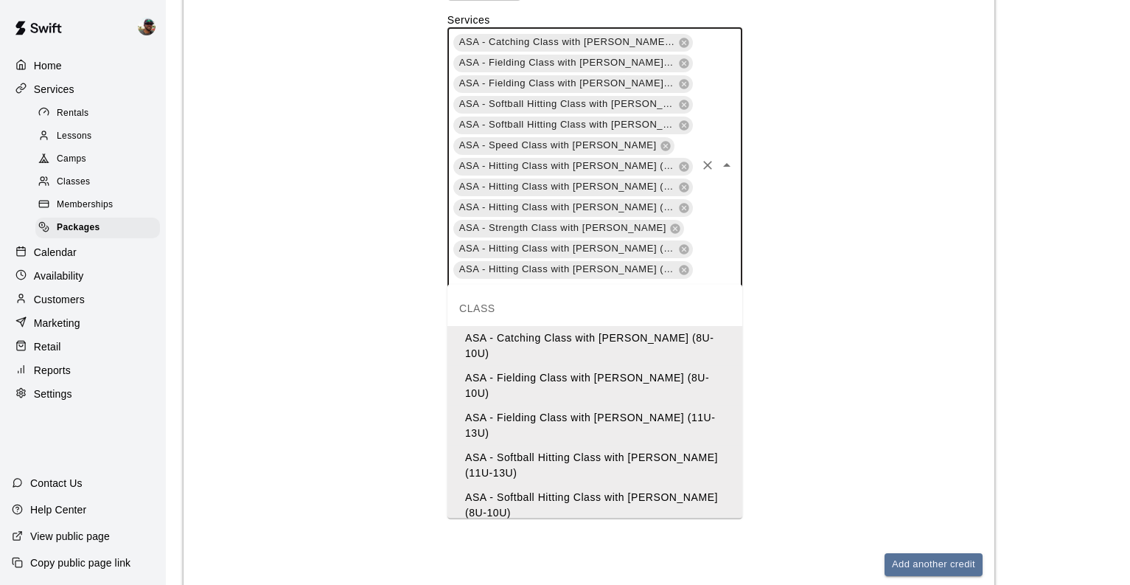
click at [690, 280] on input "text" at bounding box center [573, 289] width 243 height 18
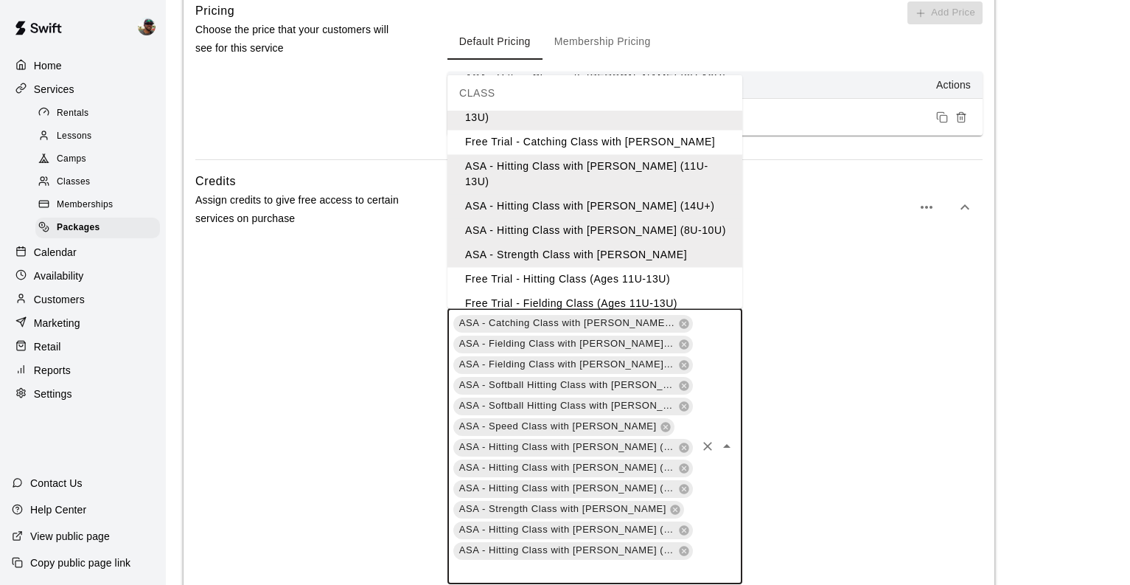
scroll to position [549, 0]
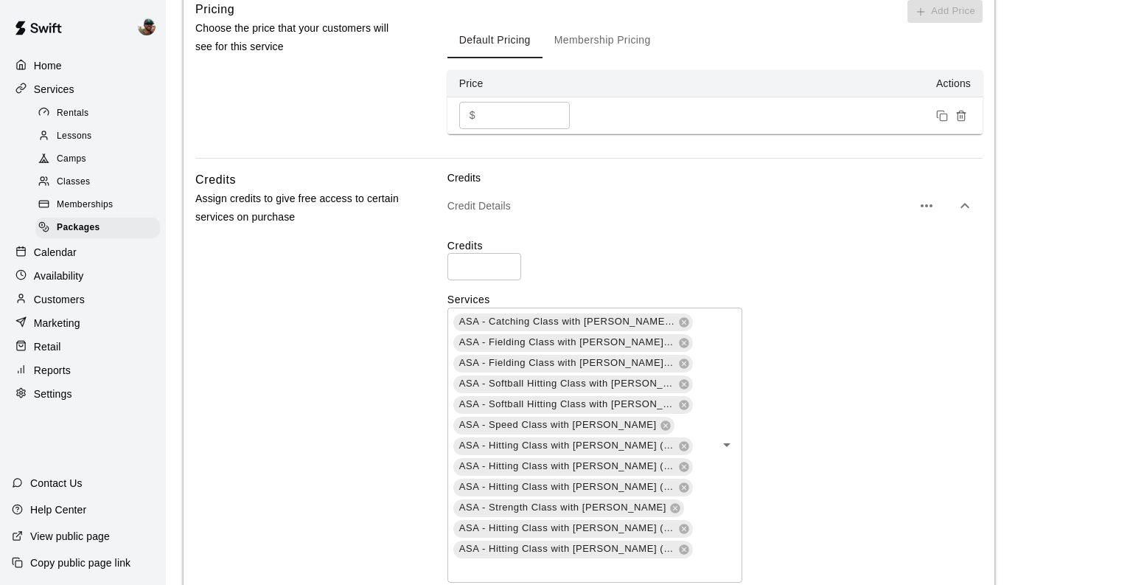
click at [802, 254] on div "Credits * ​" at bounding box center [715, 259] width 535 height 42
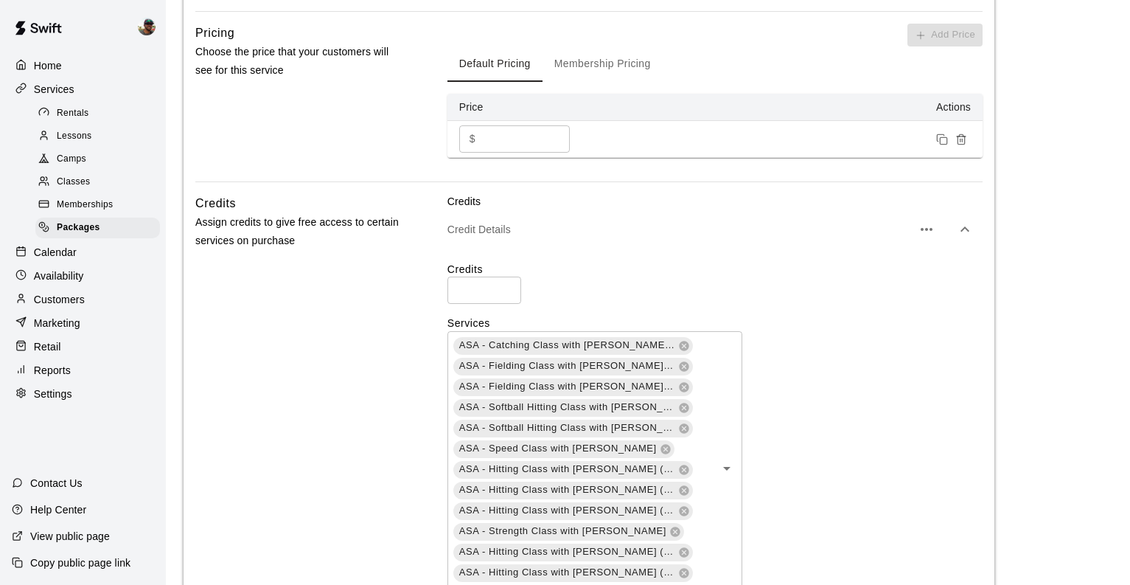
scroll to position [543, 0]
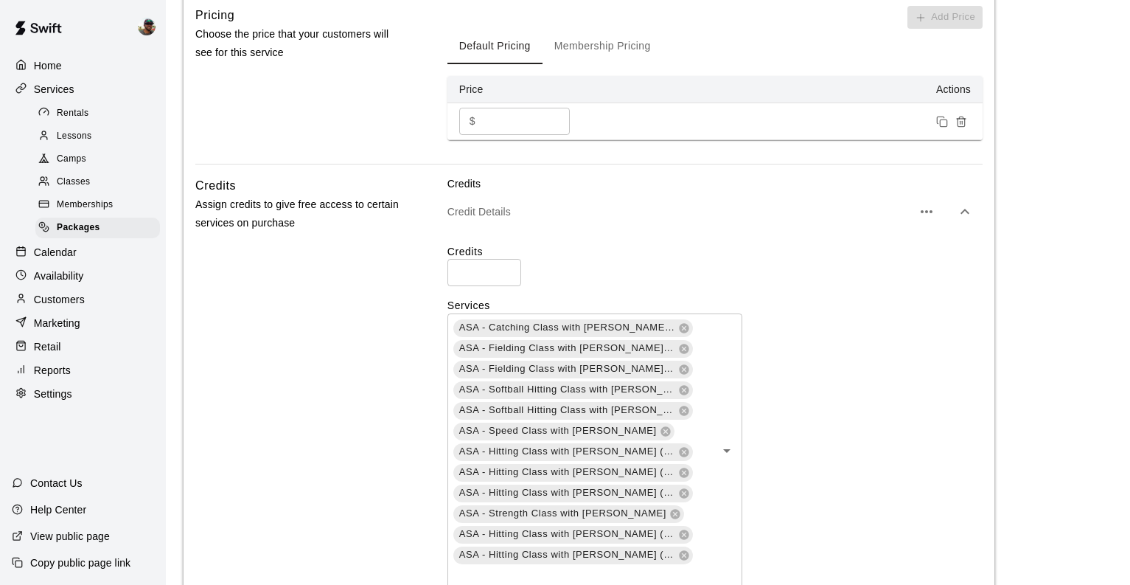
click at [610, 47] on button "Membership Pricing" at bounding box center [603, 46] width 120 height 35
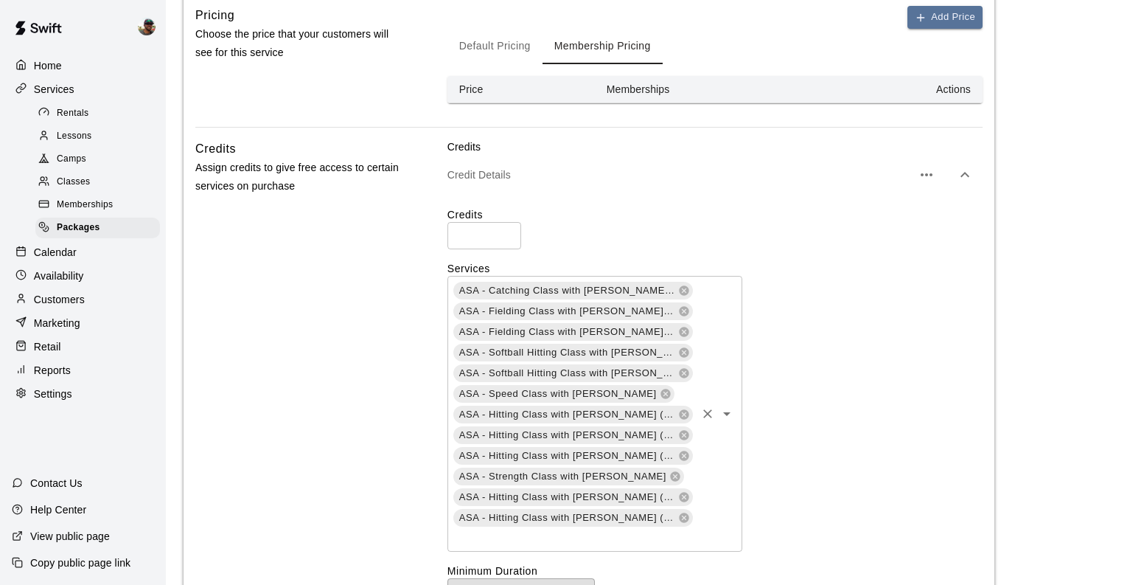
click at [690, 474] on div "ASA - Catching Class with Ben Boykin (8U-10U) ASA - Fielding Class with Francis…" at bounding box center [595, 413] width 295 height 275
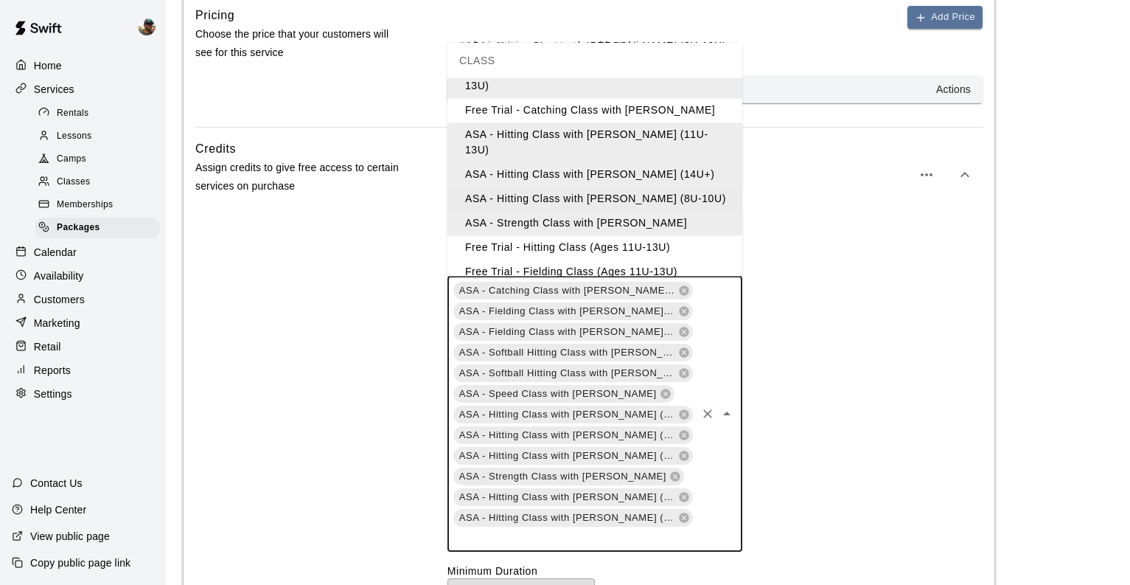
scroll to position [274, 0]
click at [806, 272] on label "Services" at bounding box center [715, 268] width 535 height 15
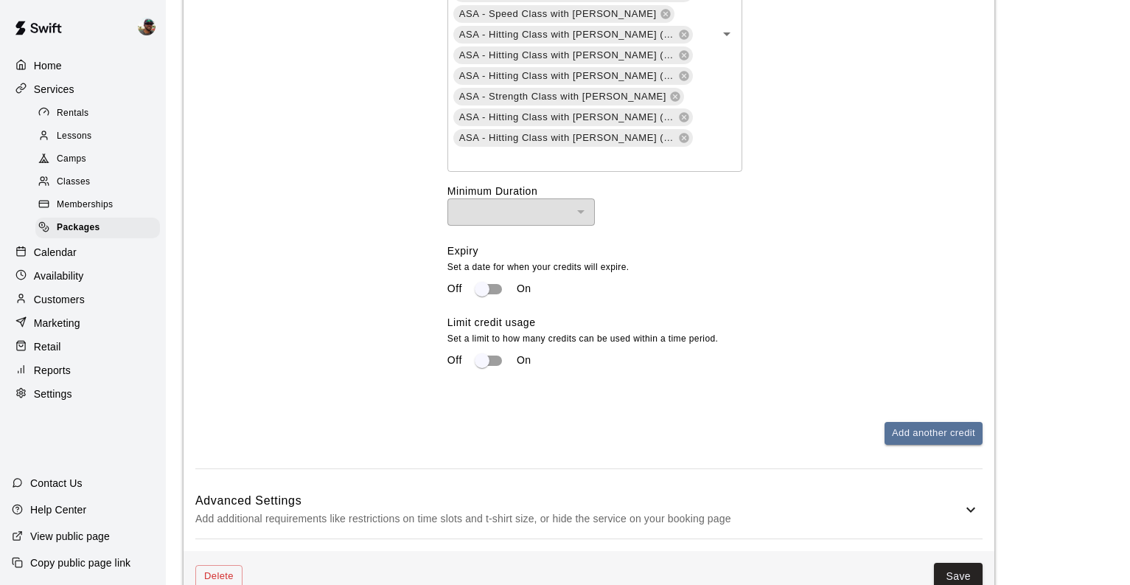
scroll to position [940, 0]
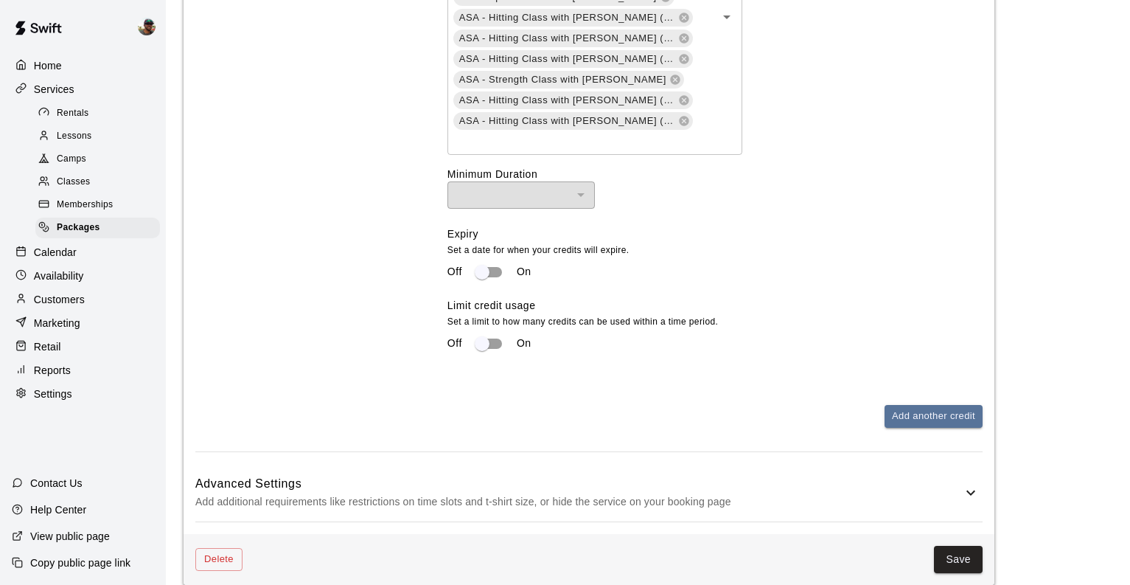
click at [917, 493] on div "Advanced Settings Add additional requirements like restrictions on time slots a…" at bounding box center [588, 493] width 787 height 58
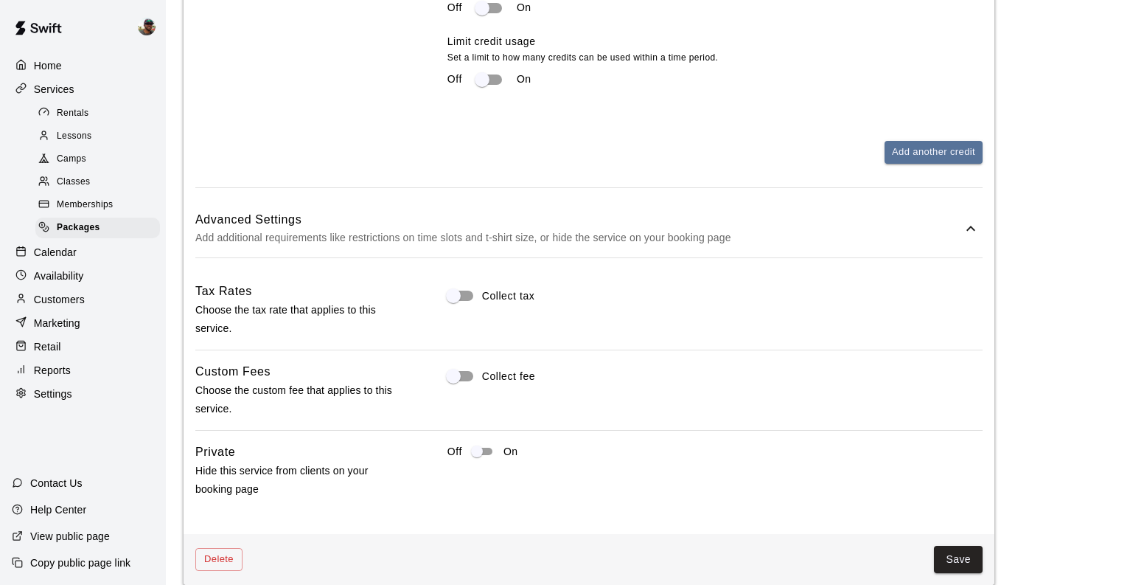
scroll to position [1204, 0]
click at [961, 546] on button "Save" at bounding box center [958, 559] width 49 height 27
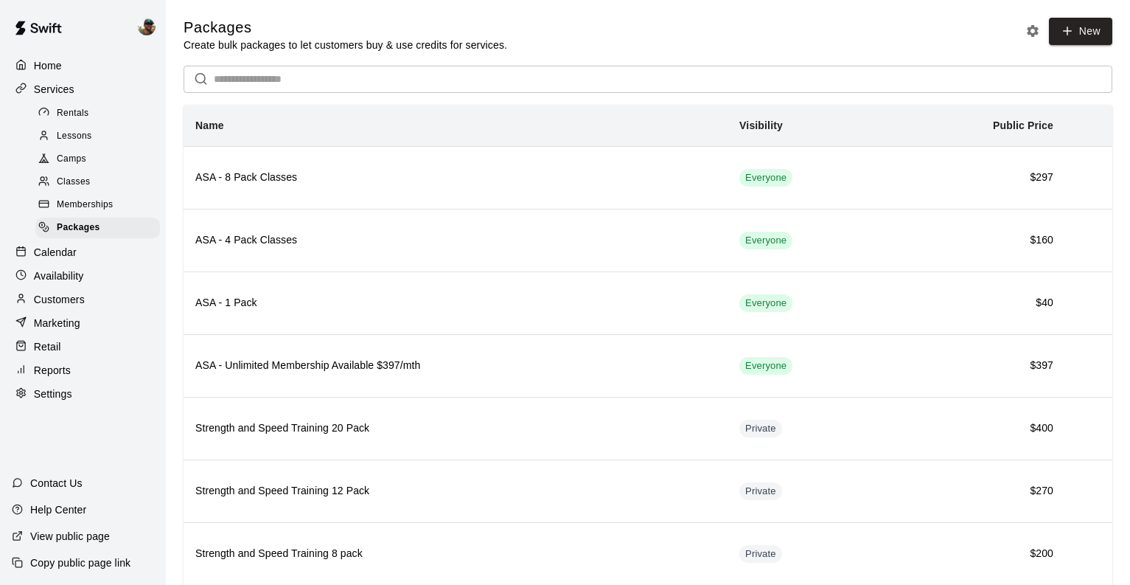
click at [62, 254] on p "Calendar" at bounding box center [55, 252] width 43 height 15
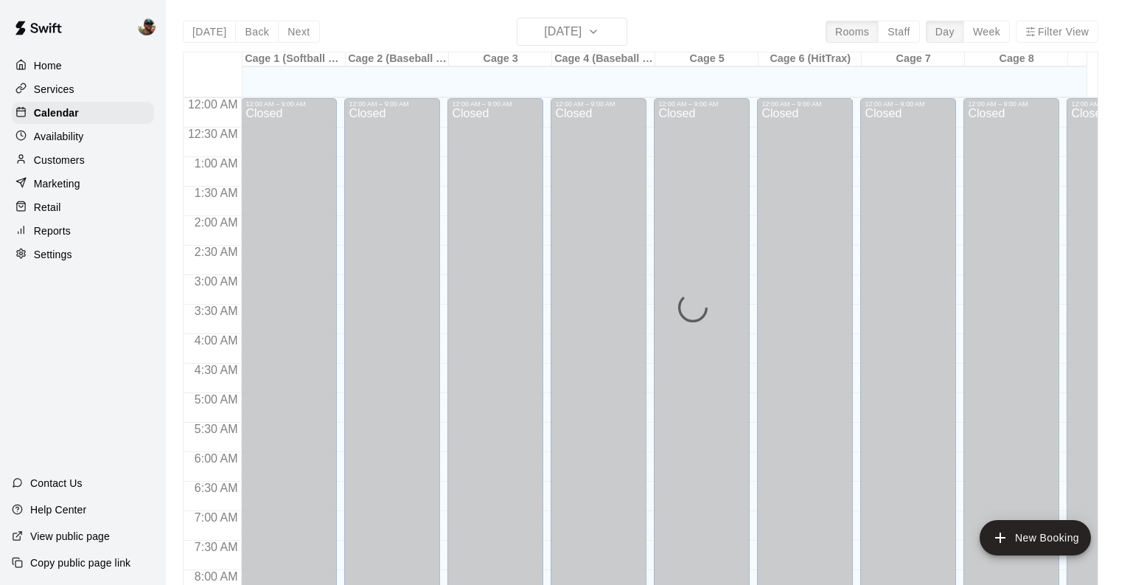
scroll to position [668, 0]
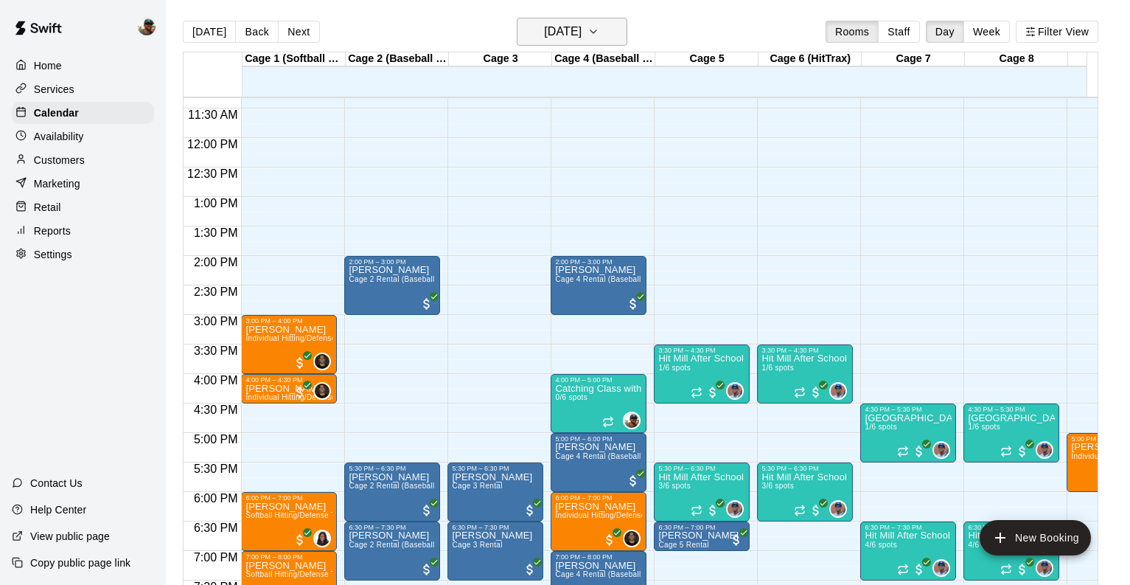
click at [599, 35] on icon "button" at bounding box center [594, 32] width 12 height 18
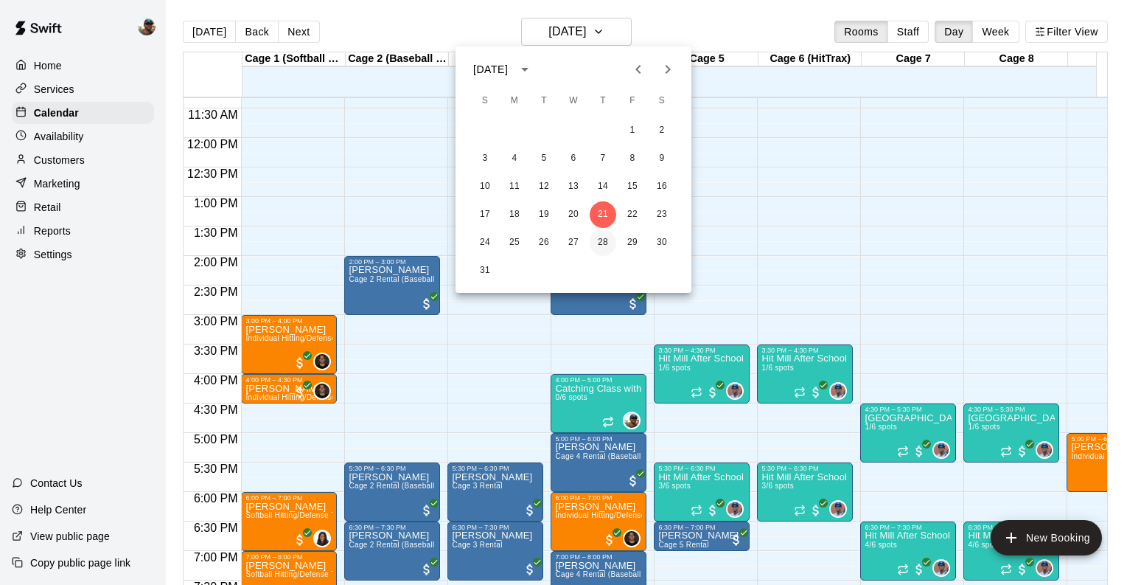
click at [599, 246] on button "28" at bounding box center [603, 242] width 27 height 27
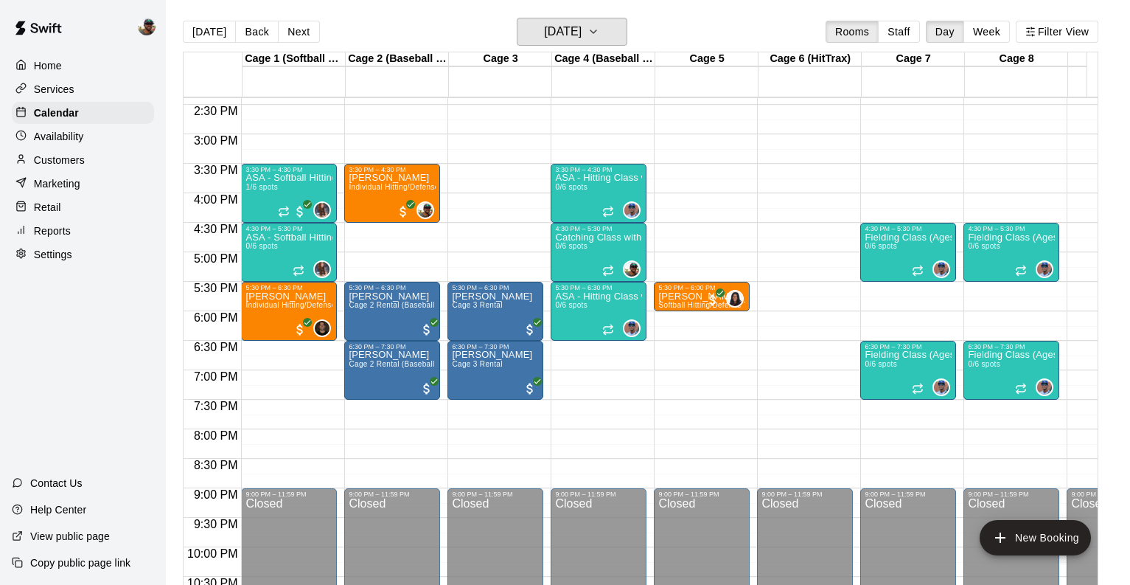
scroll to position [849, 0]
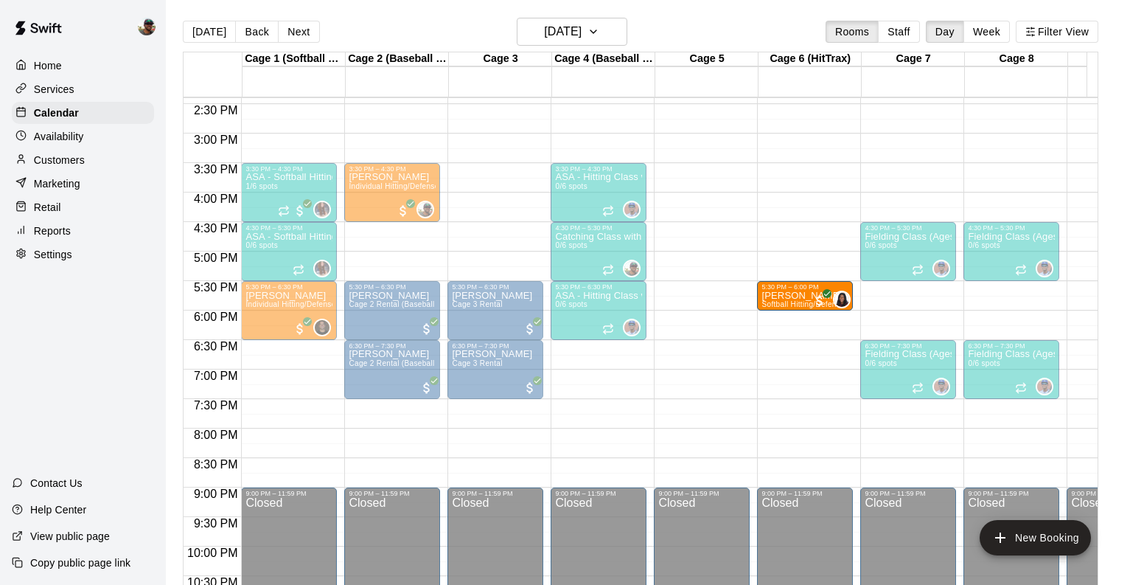
drag, startPoint x: 688, startPoint y: 293, endPoint x: 773, endPoint y: 296, distance: 85.5
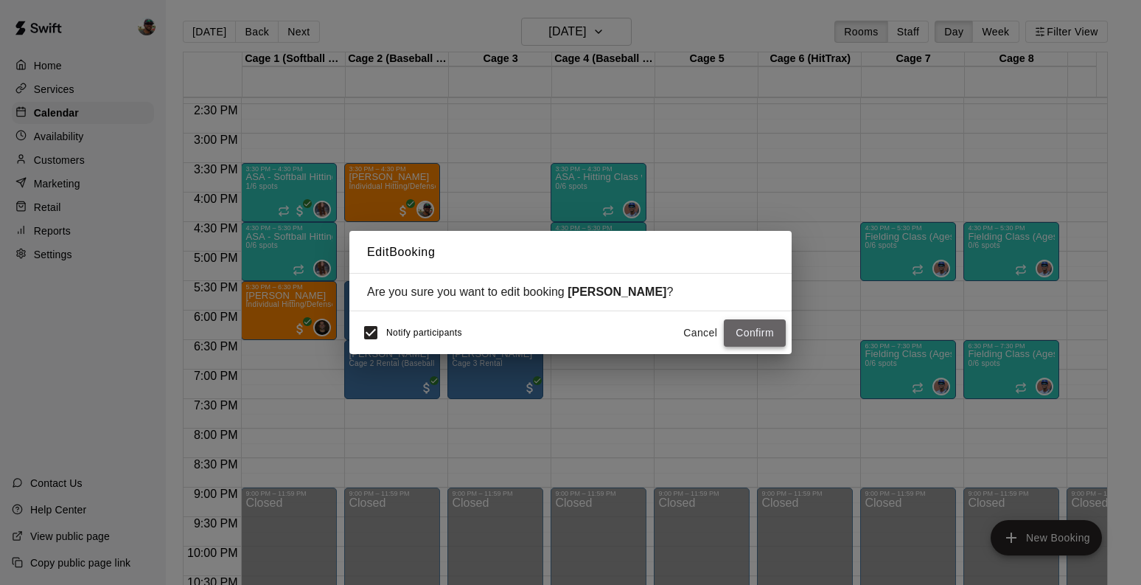
click at [753, 337] on button "Confirm" at bounding box center [755, 332] width 62 height 27
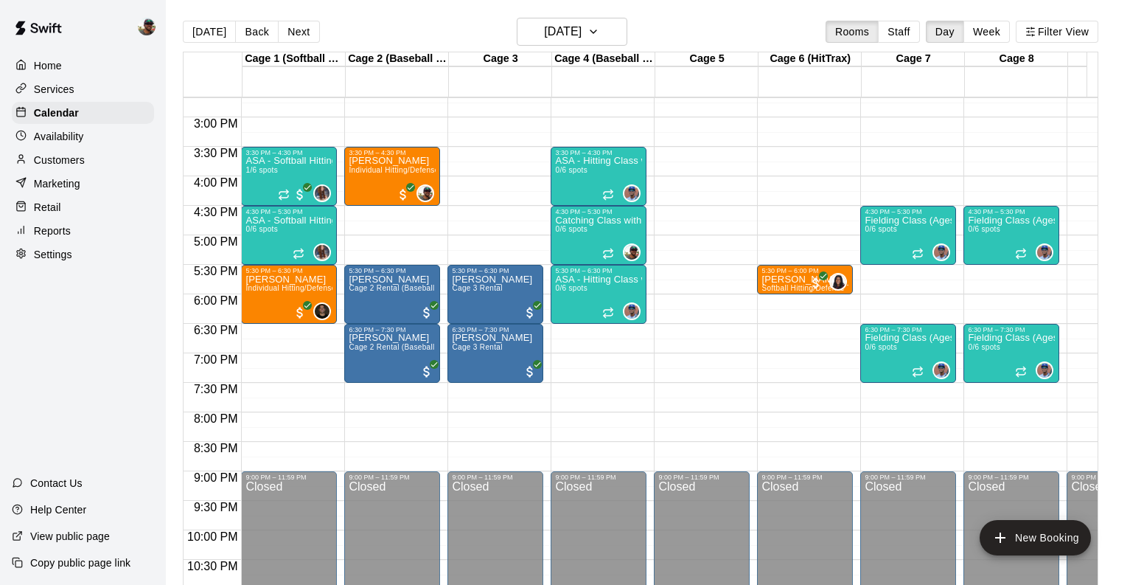
scroll to position [876, 0]
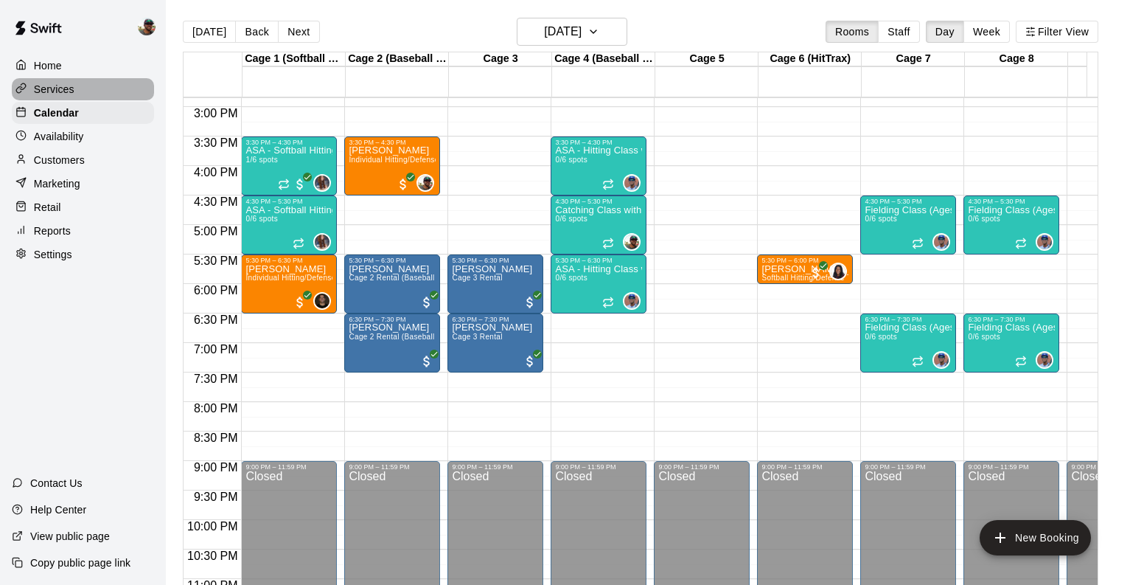
click at [59, 86] on p "Services" at bounding box center [54, 89] width 41 height 15
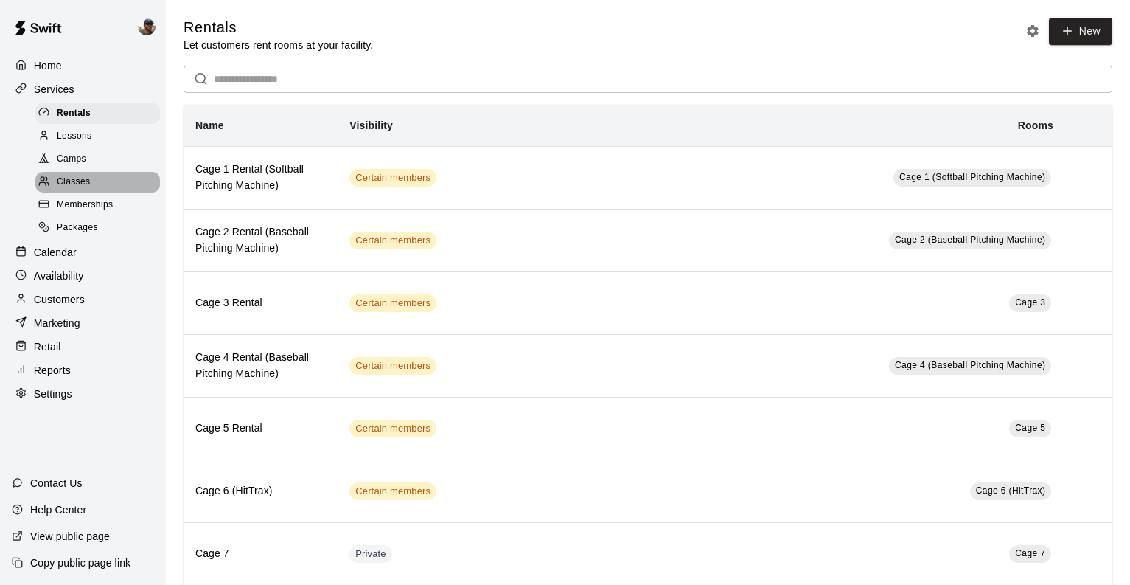
click at [96, 185] on div "Classes" at bounding box center [97, 182] width 125 height 21
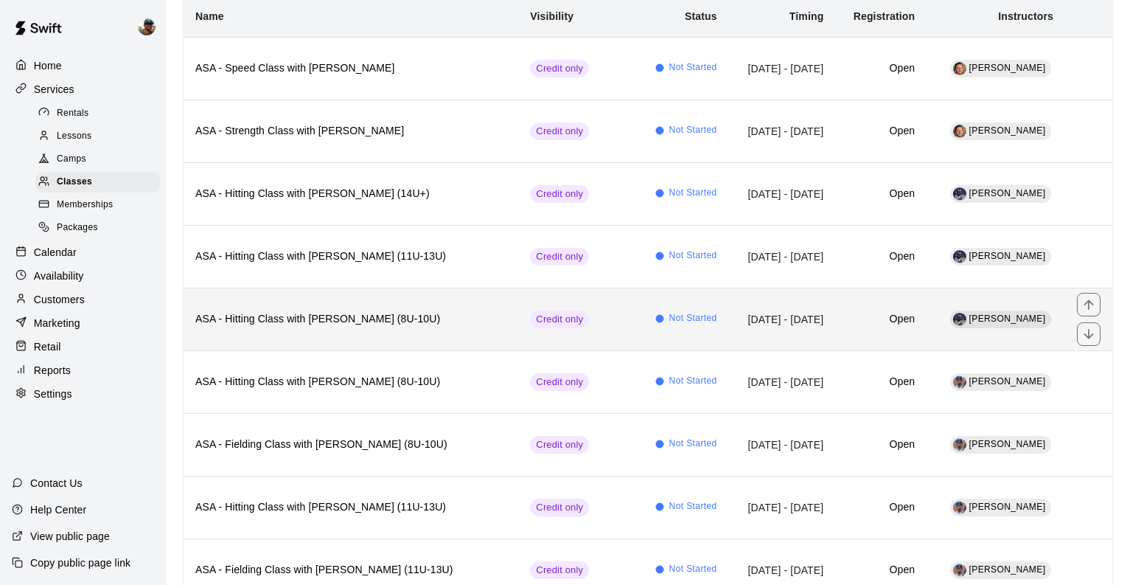
scroll to position [180, 0]
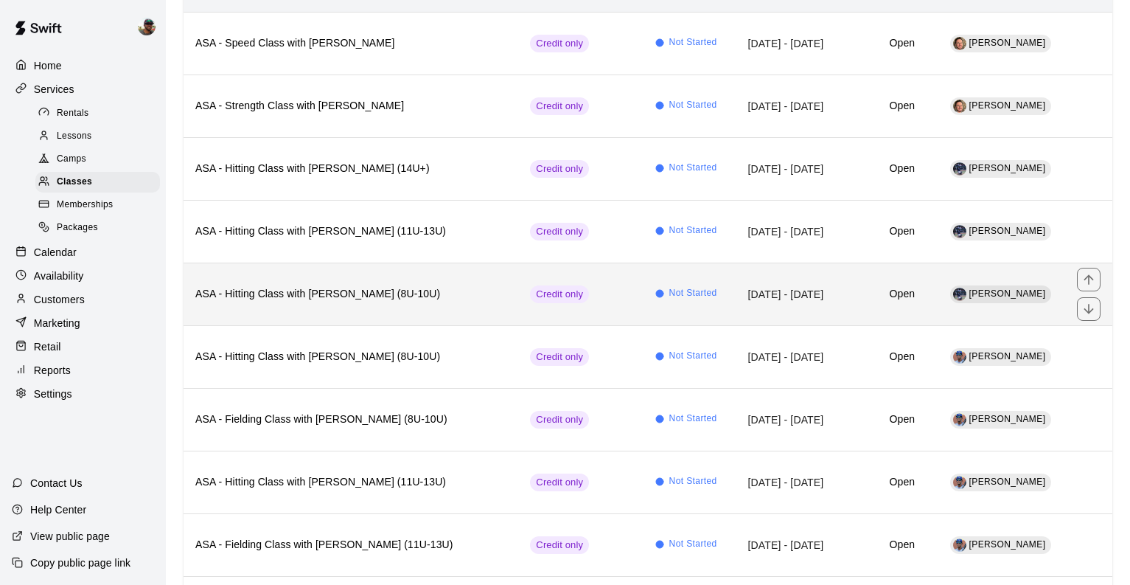
click at [444, 289] on h6 "ASA - Hitting Class with [PERSON_NAME] (8U-10U)" at bounding box center [350, 294] width 311 height 16
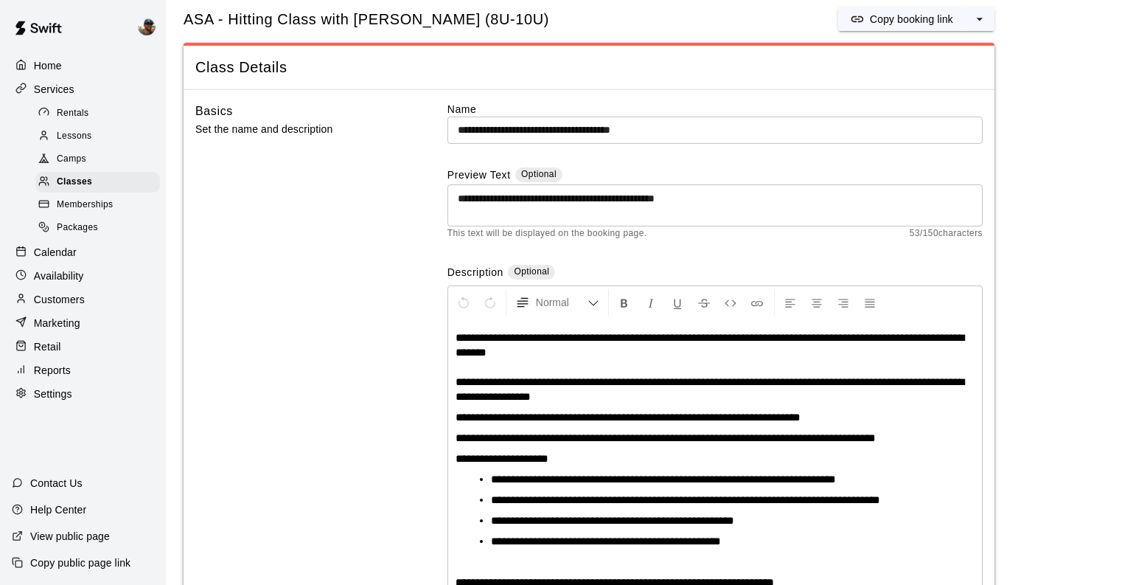
scroll to position [8, 0]
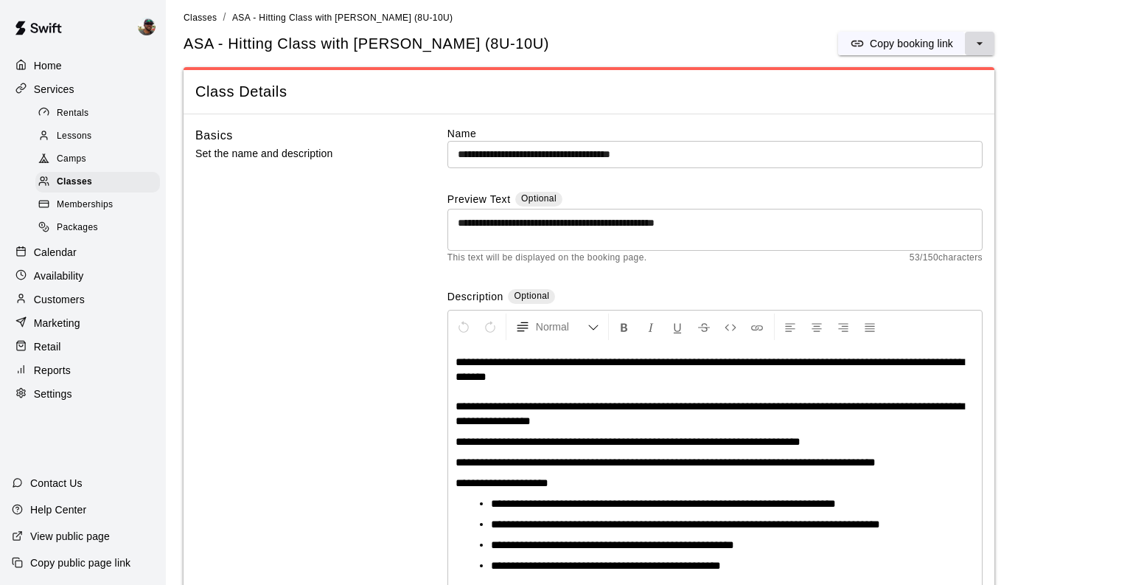
click at [974, 42] on icon "select merge strategy" at bounding box center [979, 43] width 15 height 15
click at [936, 98] on h6 "Duplicate class" at bounding box center [920, 99] width 71 height 16
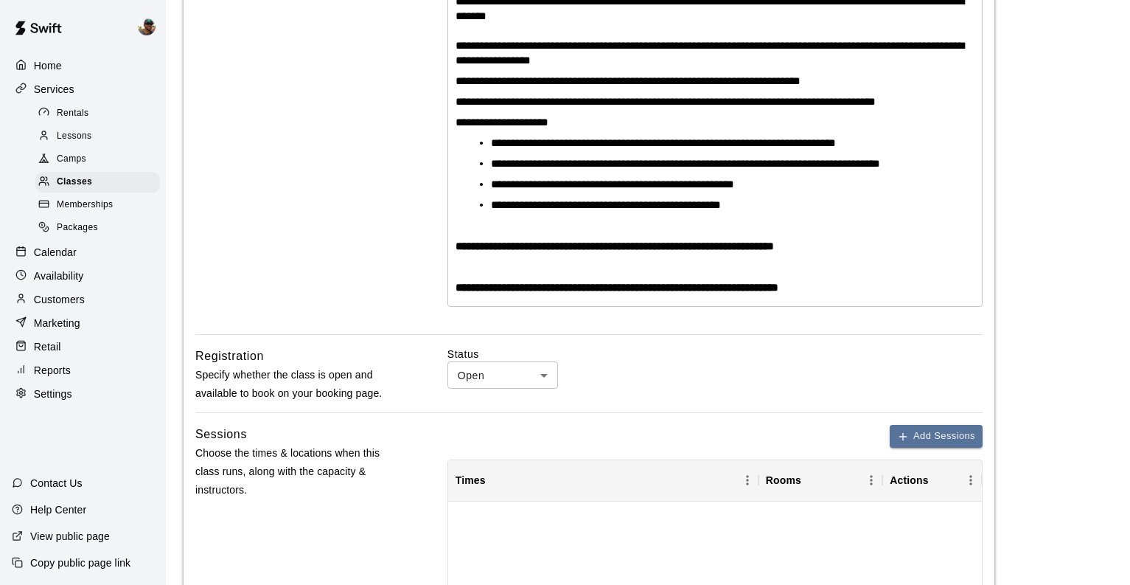
scroll to position [436, 0]
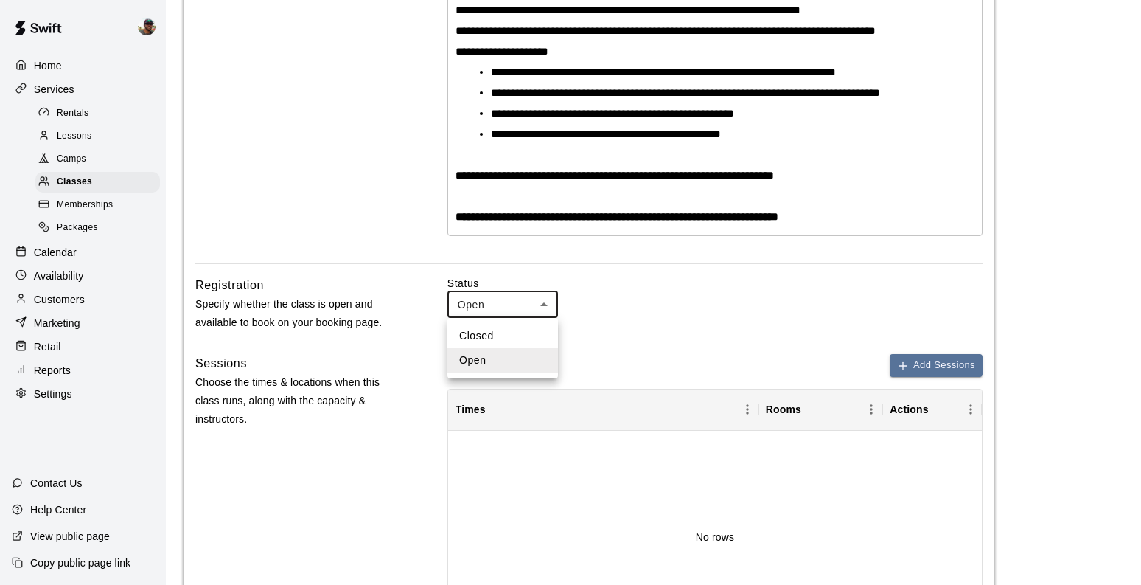
click at [547, 301] on body "**********" at bounding box center [570, 277] width 1141 height 1427
click at [646, 329] on div at bounding box center [570, 292] width 1141 height 585
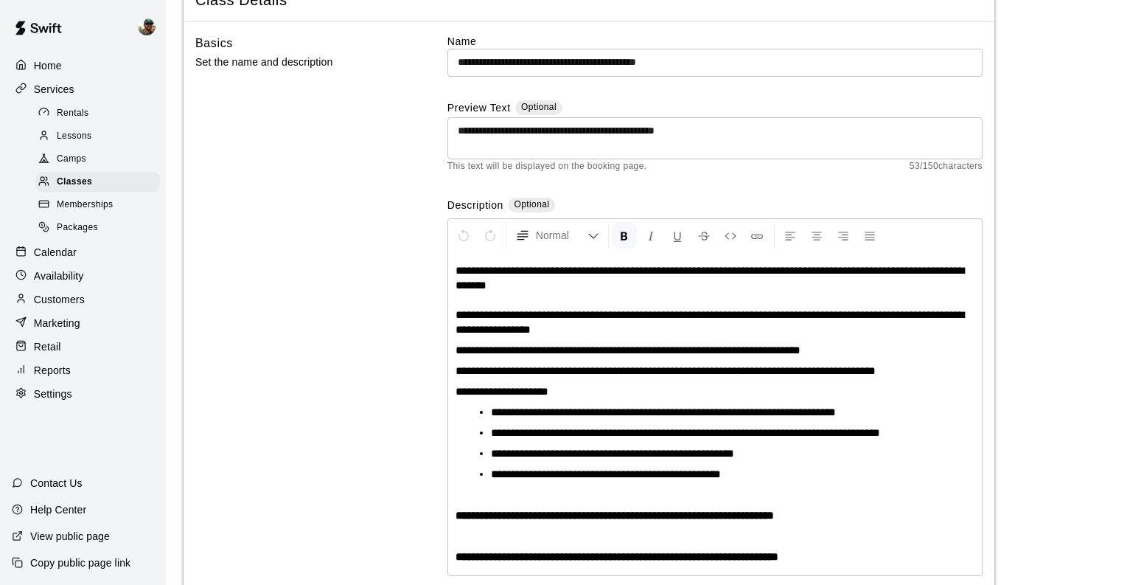
scroll to position [88, 0]
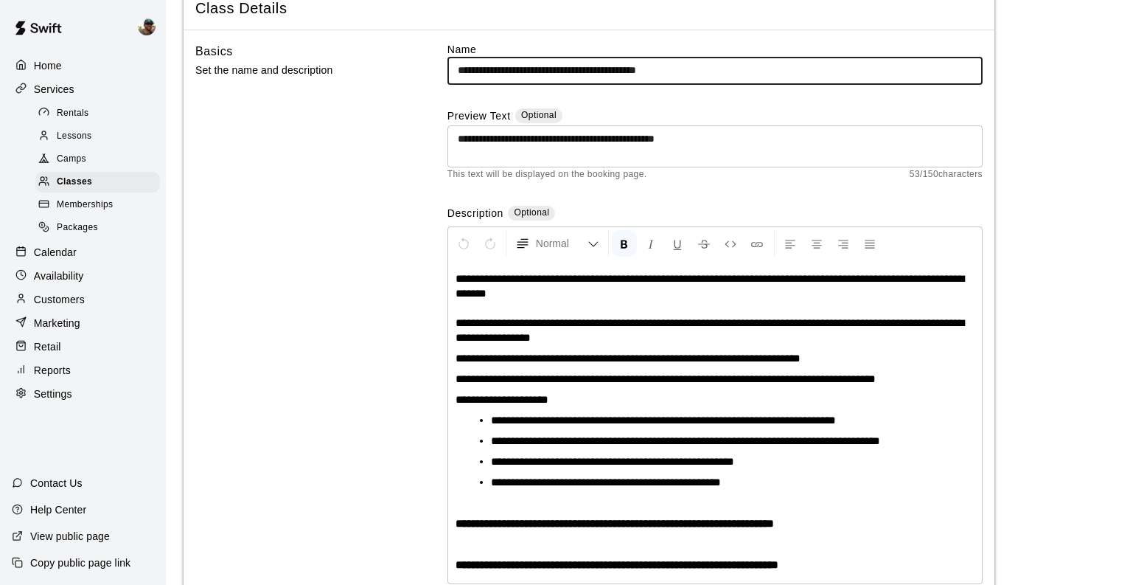
click at [725, 64] on input "**********" at bounding box center [715, 70] width 535 height 27
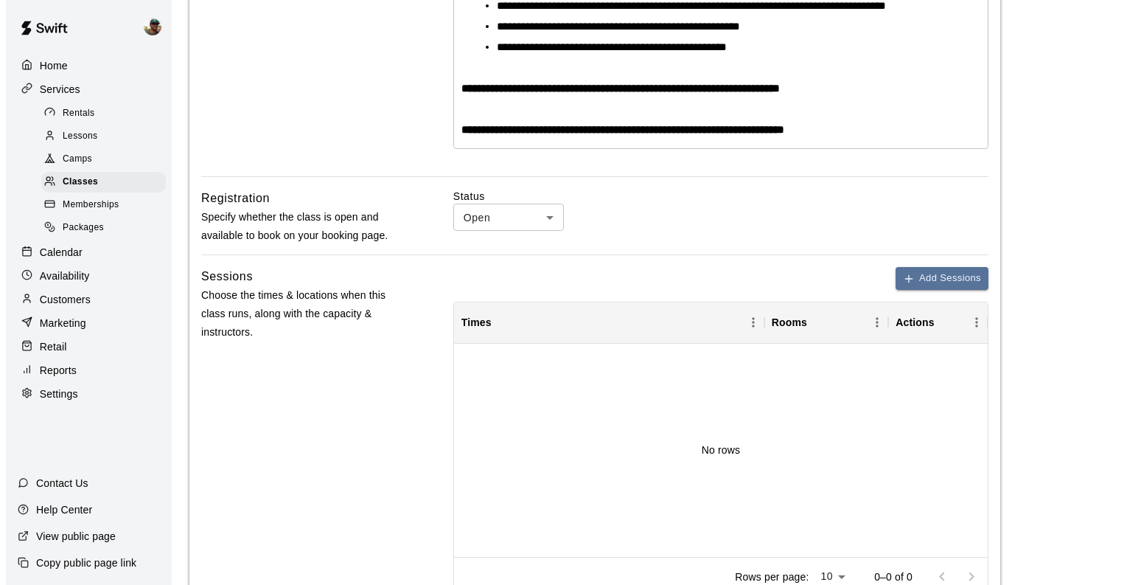
scroll to position [524, 0]
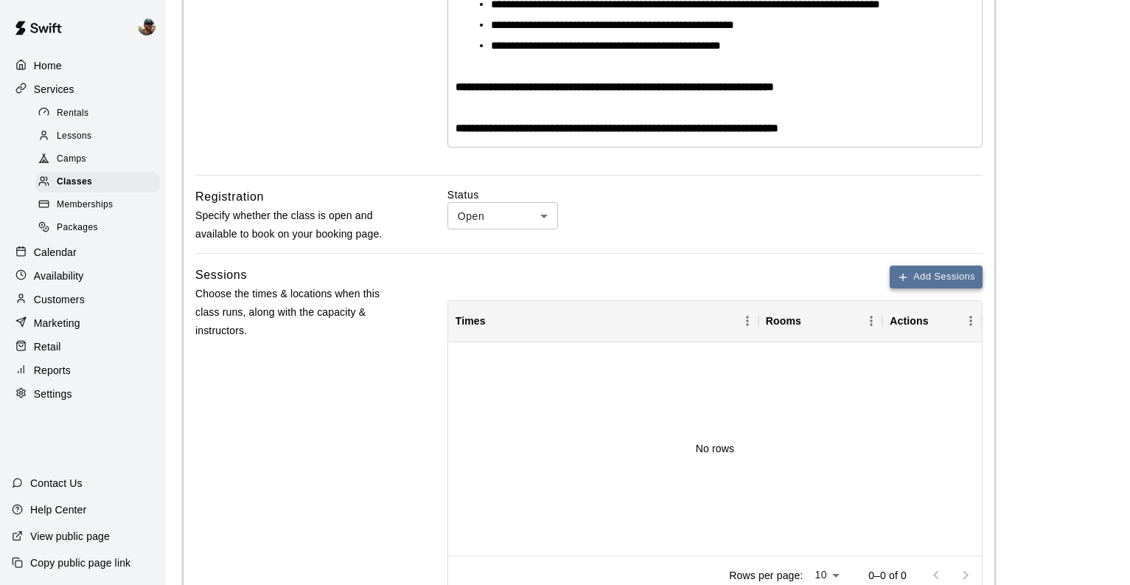
type input "**********"
click at [919, 277] on button "Add Sessions" at bounding box center [936, 276] width 93 height 23
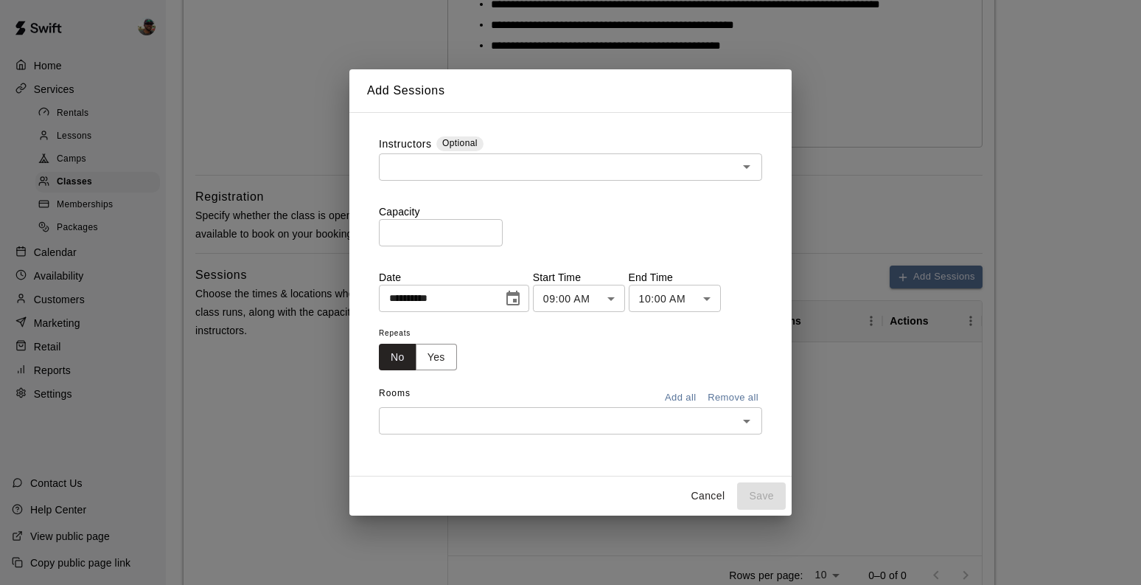
click at [509, 296] on icon "Choose date, selected date is Aug 21, 2025" at bounding box center [513, 299] width 18 height 18
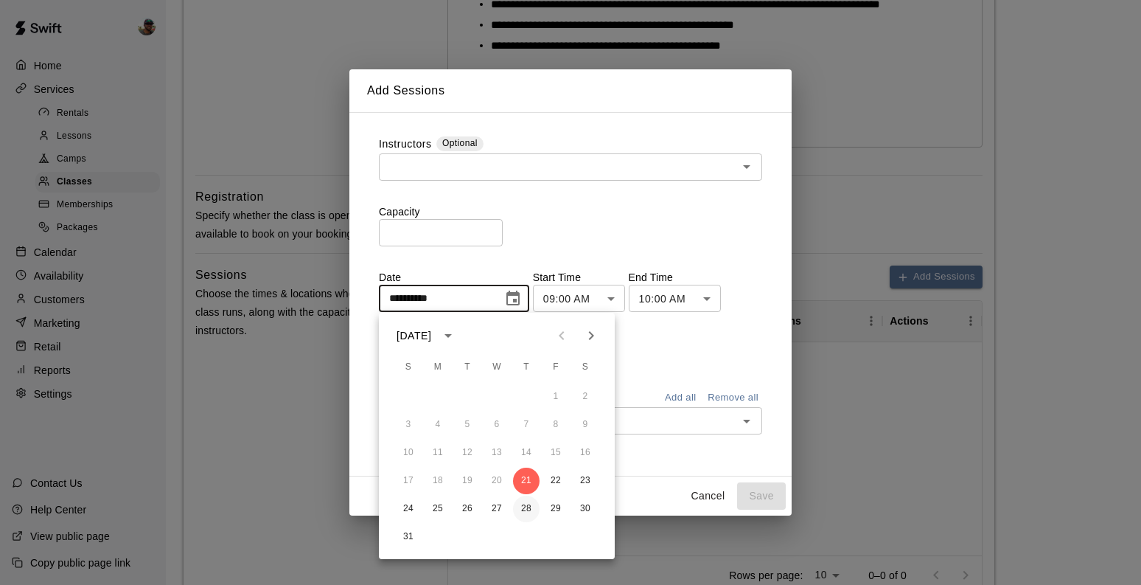
click at [529, 514] on button "28" at bounding box center [526, 508] width 27 height 27
type input "**********"
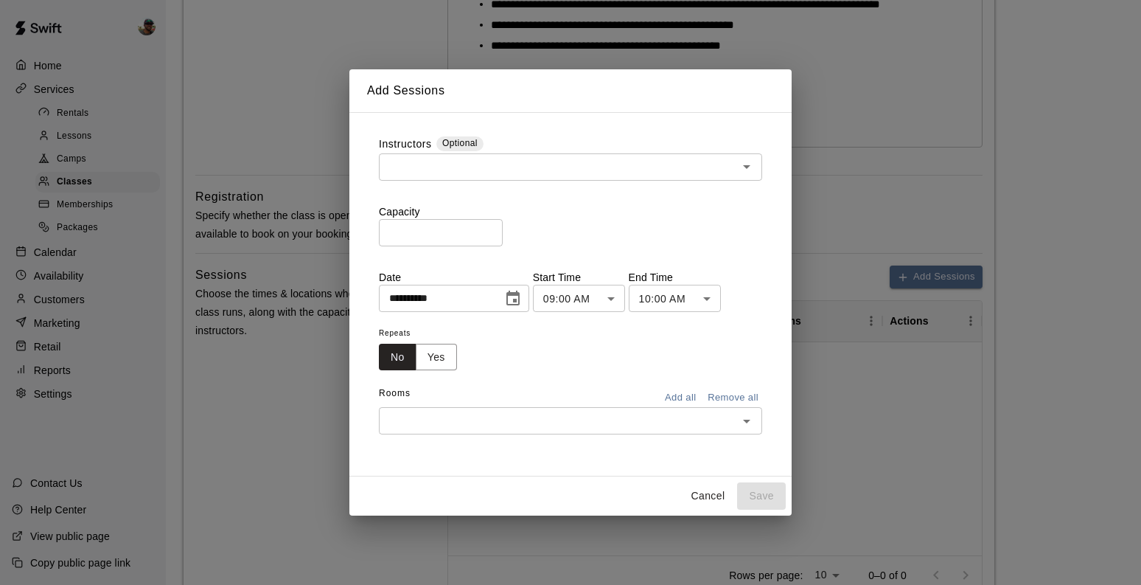
click at [615, 303] on body "**********" at bounding box center [570, 189] width 1141 height 1427
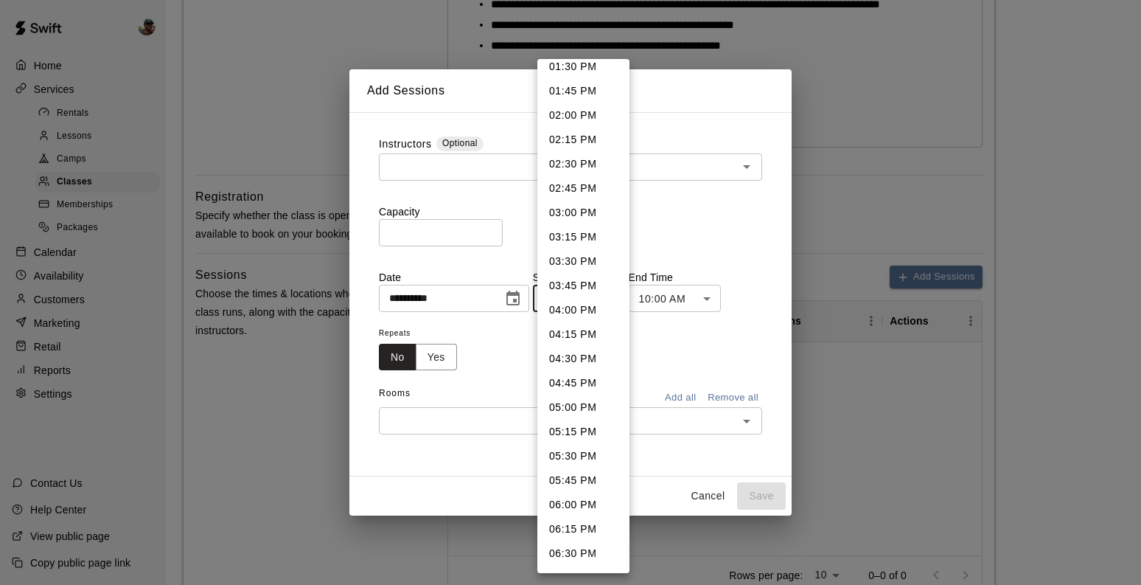
scroll to position [1325, 0]
click at [580, 407] on li "05:00 PM" at bounding box center [583, 406] width 92 height 24
type input "********"
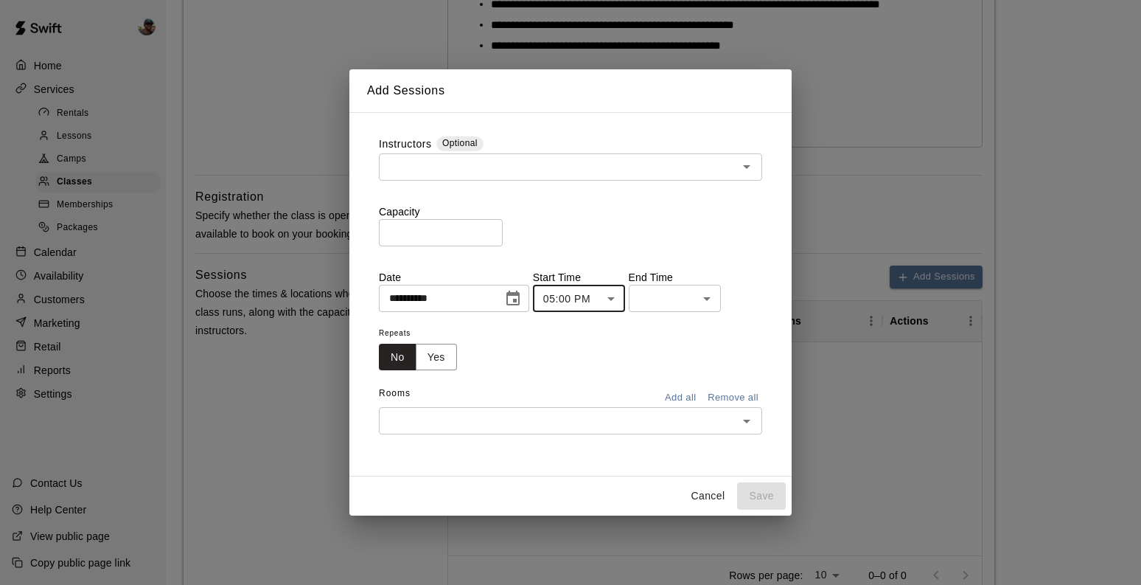
click at [677, 293] on body "**********" at bounding box center [570, 189] width 1141 height 1427
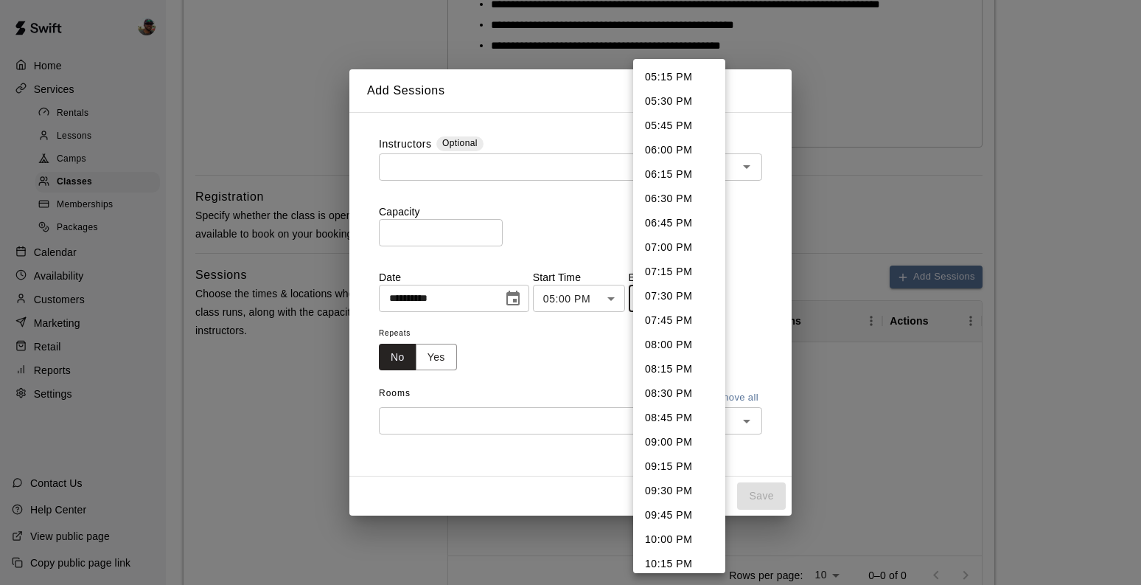
click at [571, 349] on div at bounding box center [570, 292] width 1141 height 585
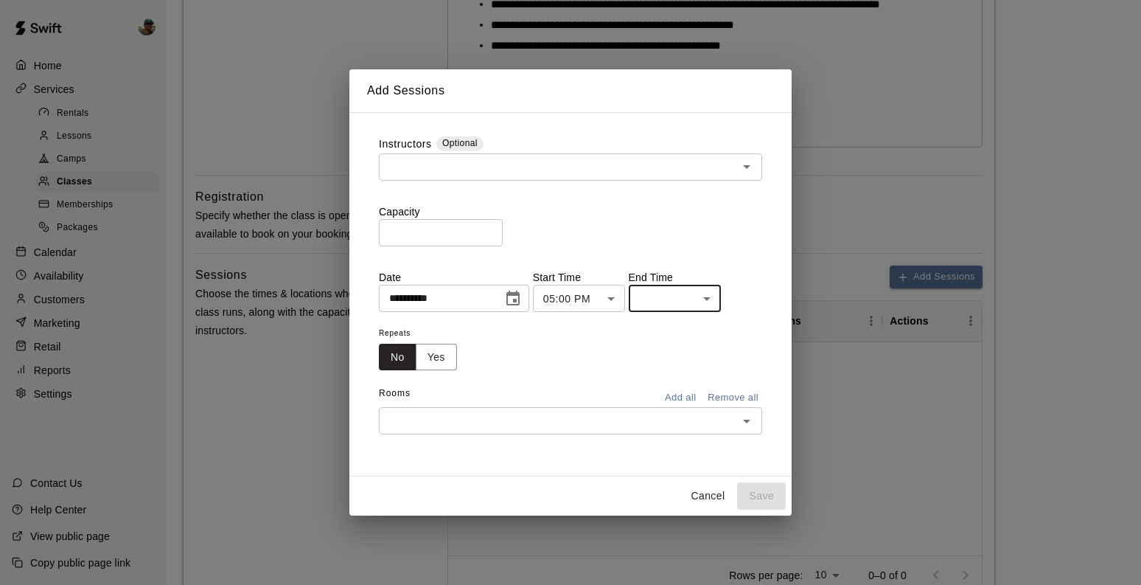
click at [676, 299] on body "**********" at bounding box center [570, 189] width 1141 height 1427
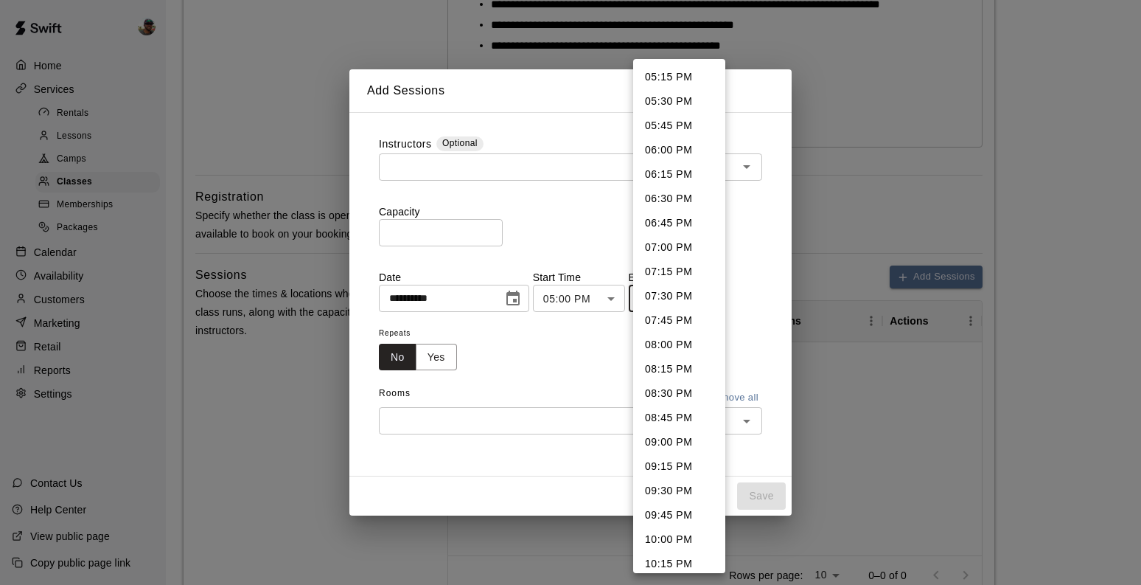
click at [668, 145] on li "06:00 PM" at bounding box center [679, 150] width 92 height 24
type input "********"
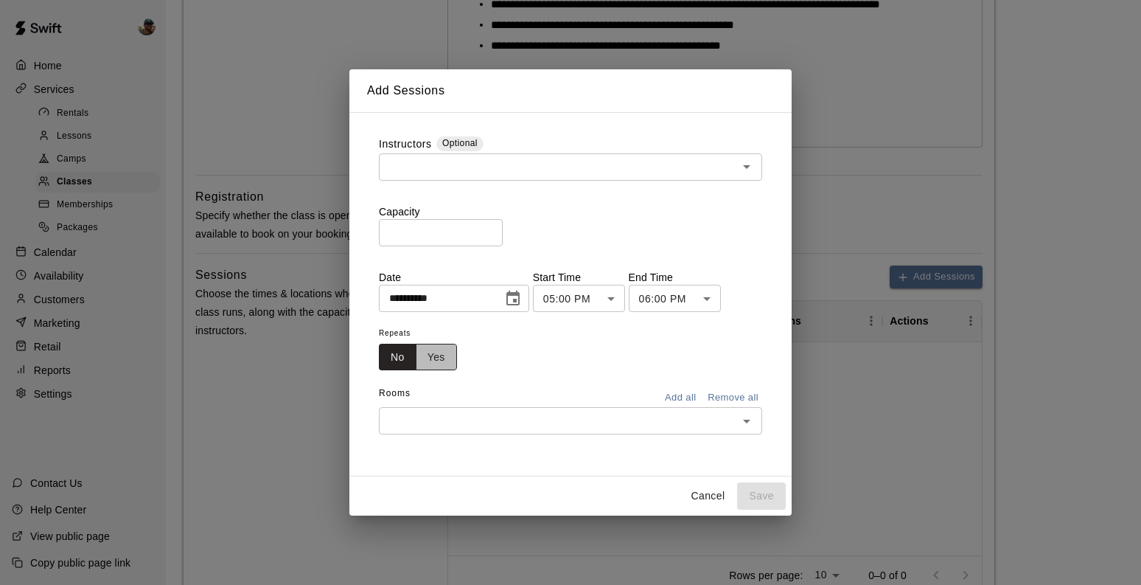
click at [444, 357] on button "Yes" at bounding box center [436, 357] width 41 height 27
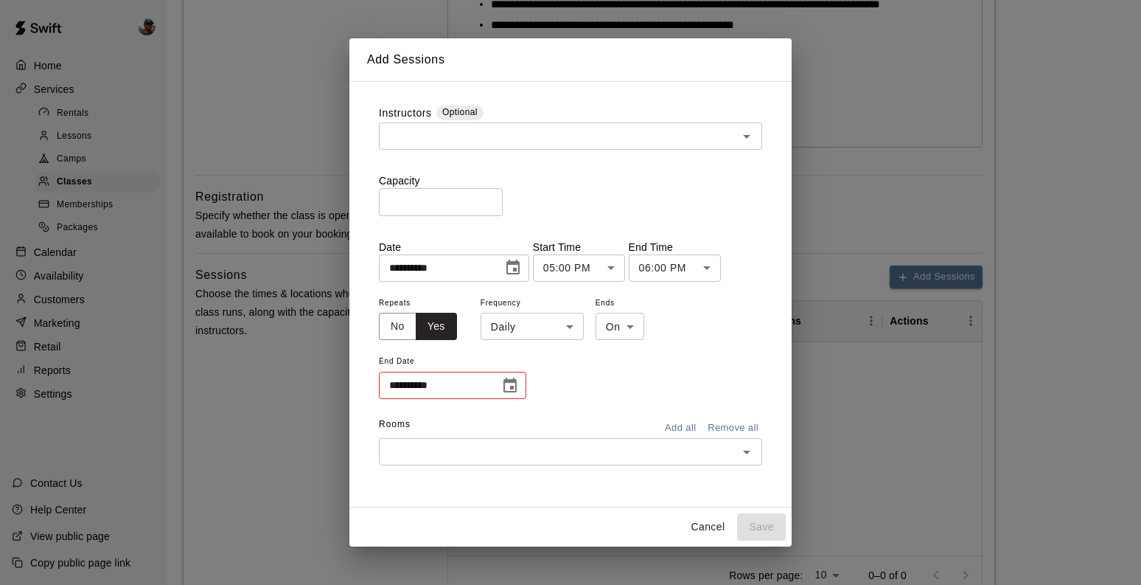
click at [572, 325] on body "**********" at bounding box center [570, 189] width 1141 height 1427
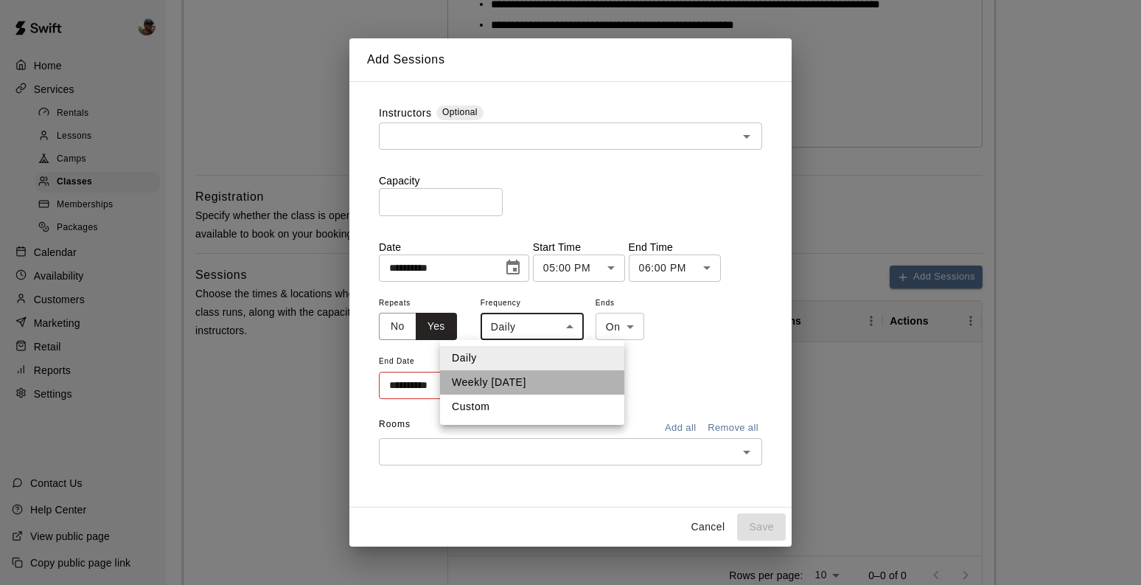
click at [551, 386] on li "Weekly on Thursday" at bounding box center [532, 382] width 184 height 24
type input "******"
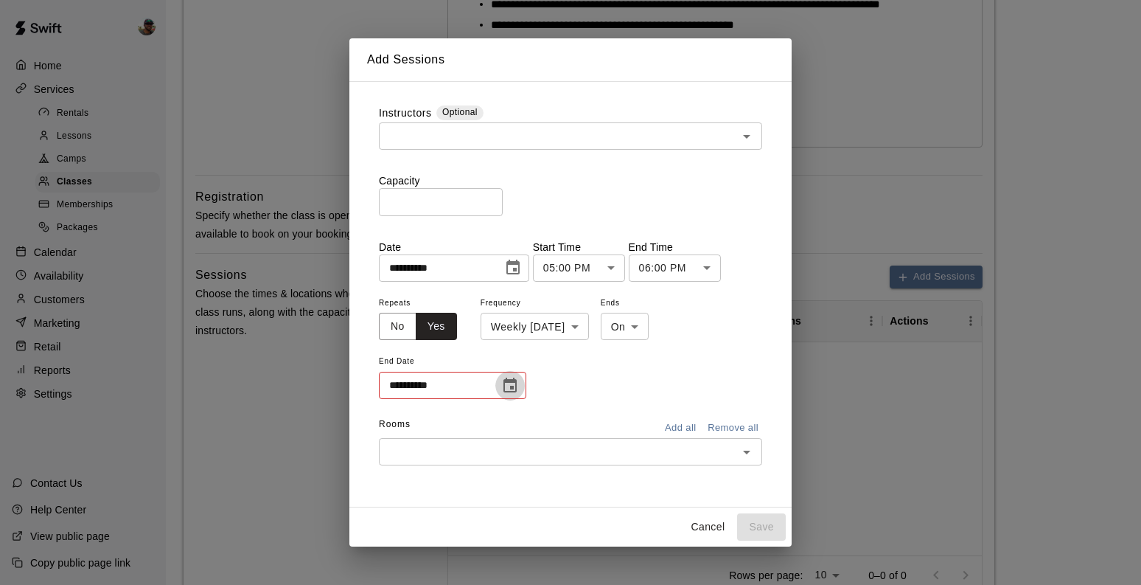
click at [514, 386] on icon "Choose date" at bounding box center [510, 386] width 18 height 18
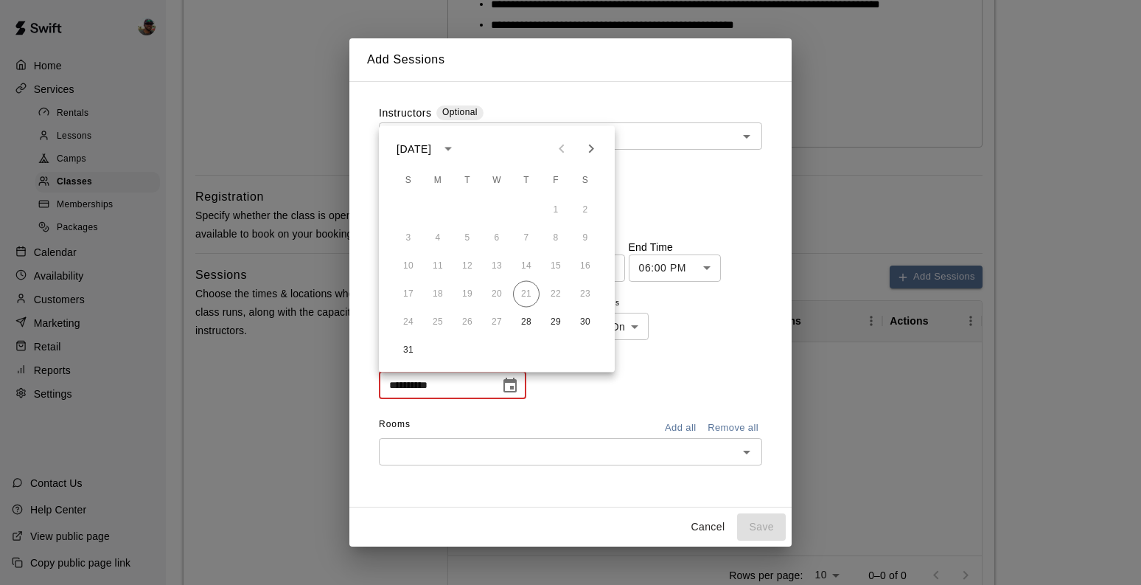
click at [596, 141] on icon "Next month" at bounding box center [591, 149] width 18 height 18
click at [529, 296] on button "25" at bounding box center [526, 294] width 27 height 27
type input "**********"
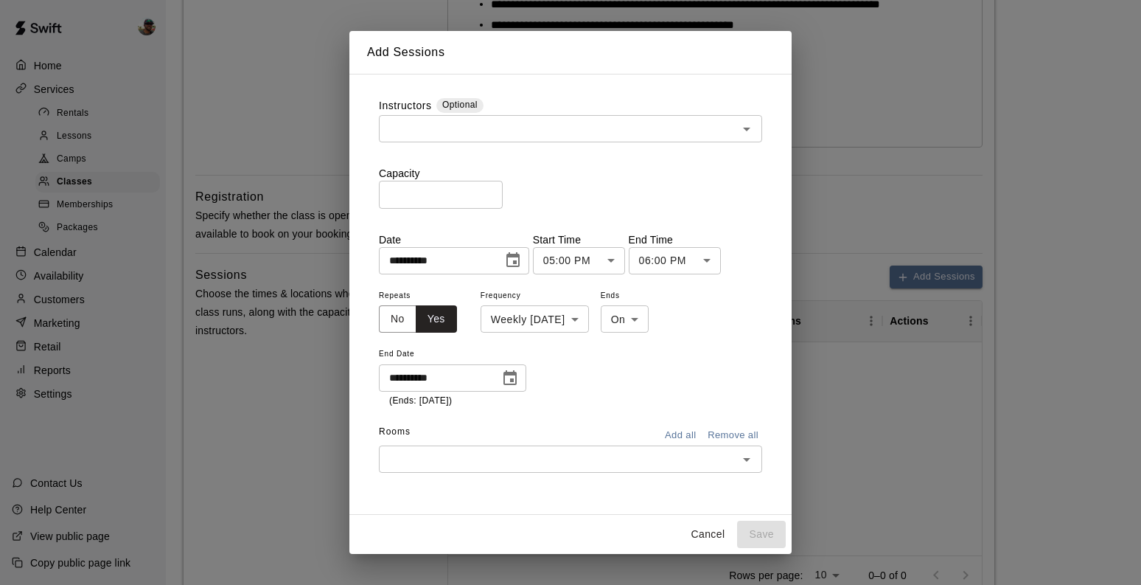
click at [490, 192] on input "*" at bounding box center [441, 194] width 124 height 27
type input "*"
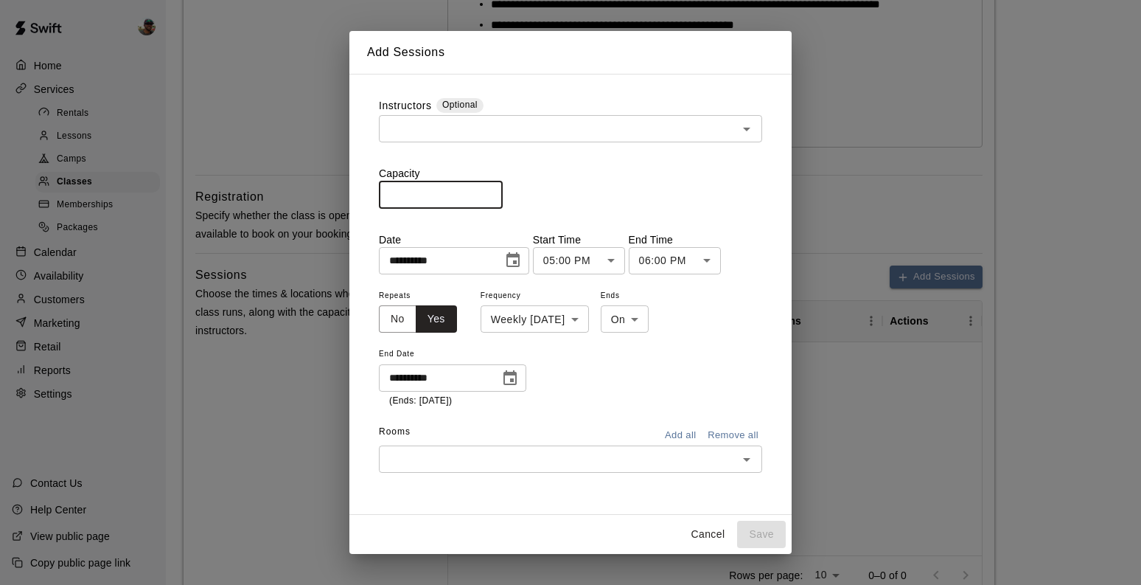
click at [490, 192] on input "*" at bounding box center [441, 194] width 124 height 27
click at [692, 122] on input "text" at bounding box center [558, 128] width 350 height 18
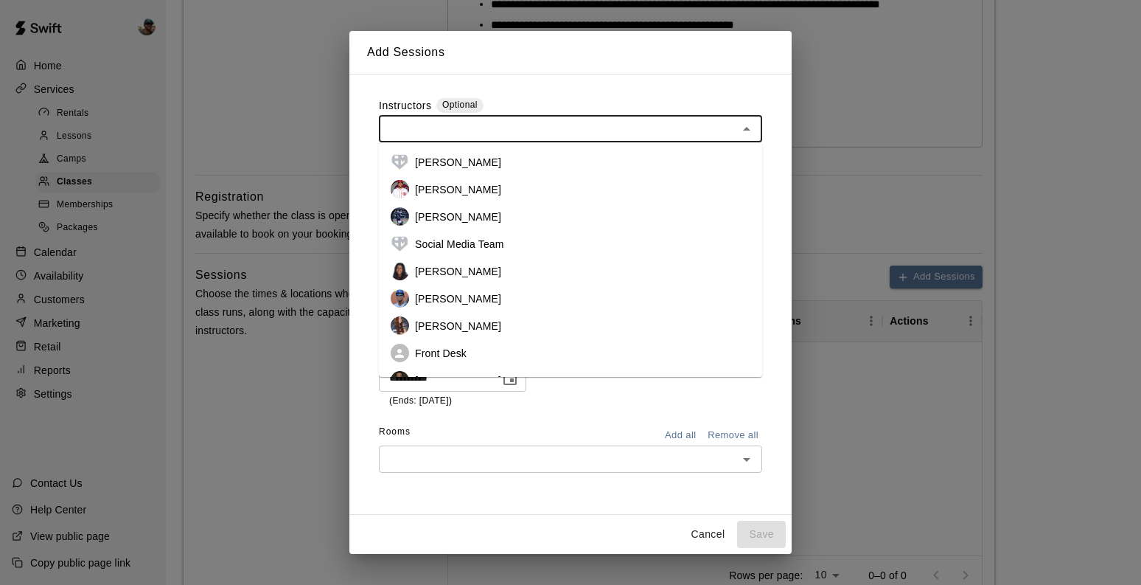
click at [481, 212] on li "[PERSON_NAME]" at bounding box center [570, 216] width 383 height 27
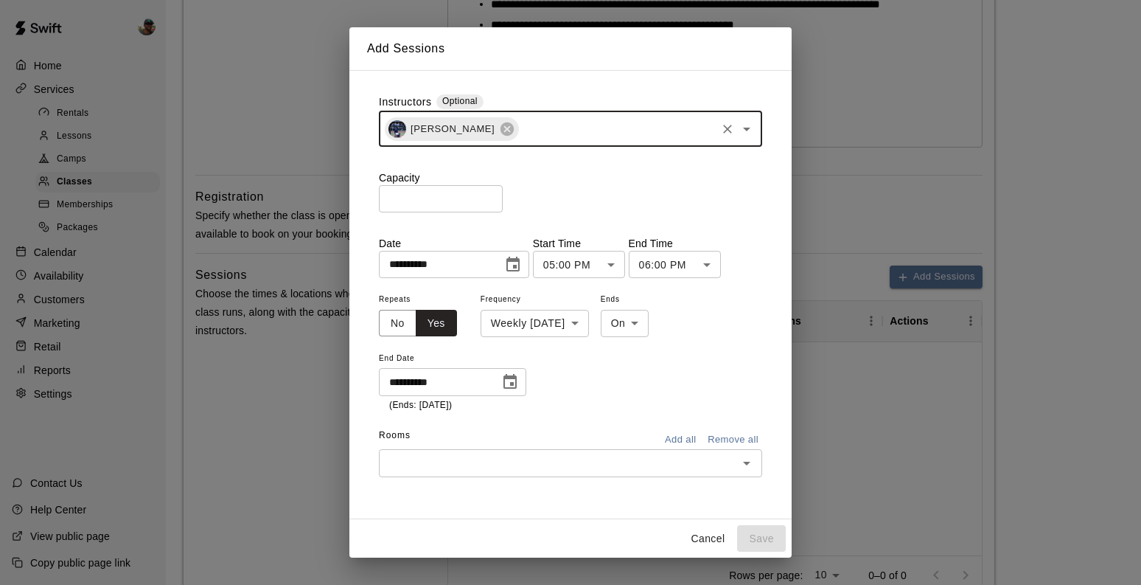
click at [642, 468] on input "text" at bounding box center [558, 462] width 350 height 18
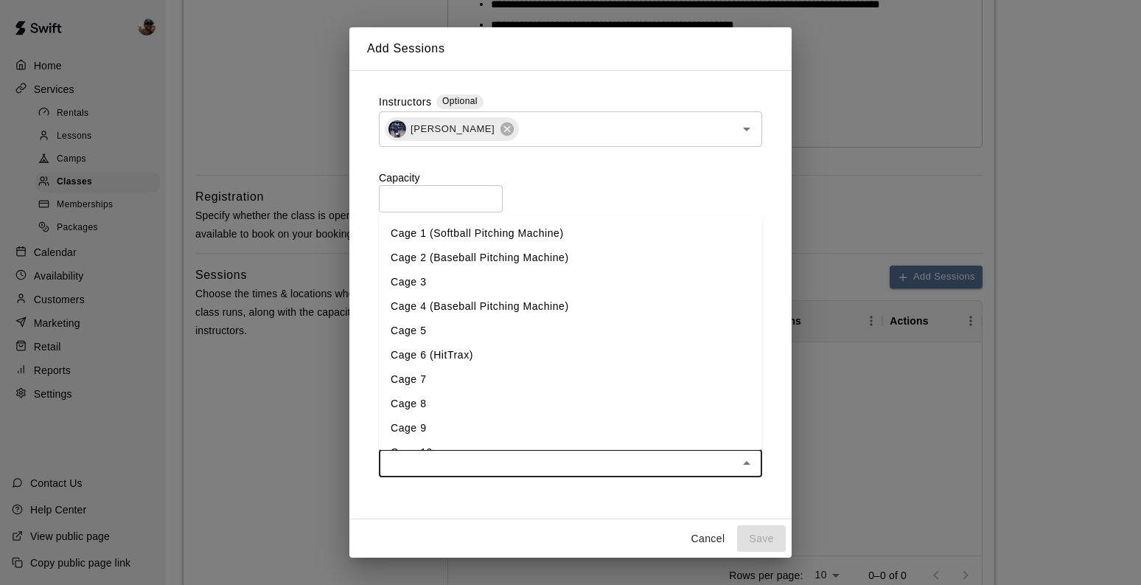
click at [514, 338] on li "Cage 5" at bounding box center [570, 330] width 383 height 24
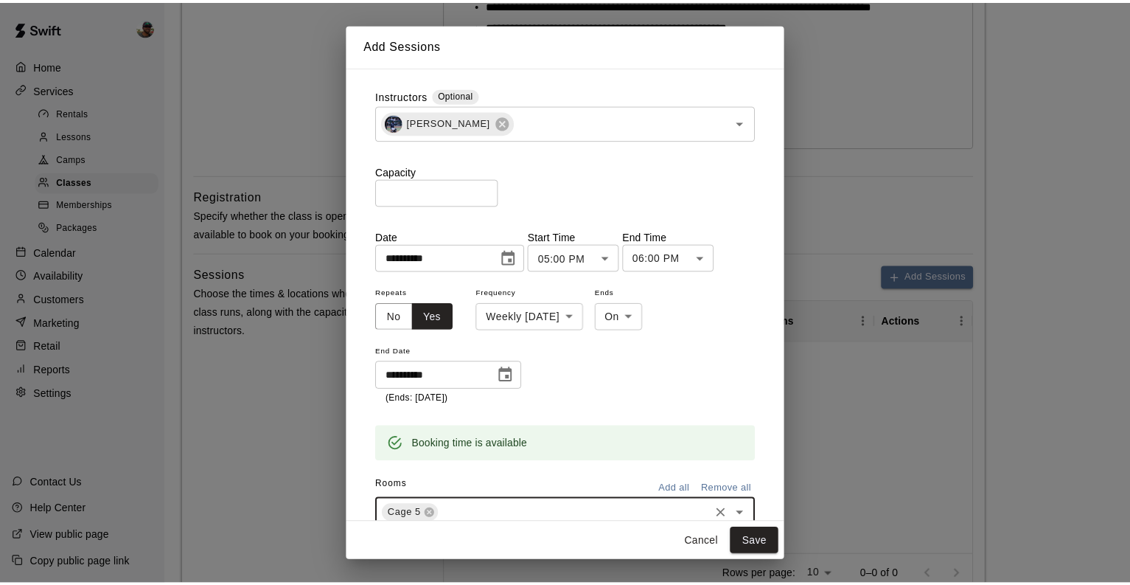
scroll to position [52, 0]
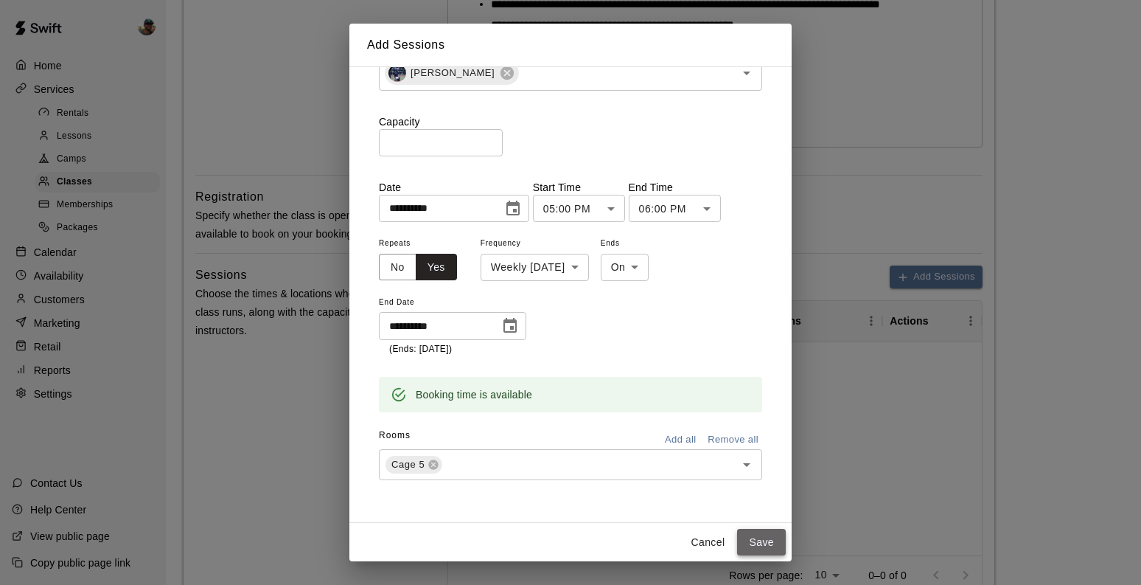
click at [767, 544] on button "Save" at bounding box center [761, 542] width 49 height 27
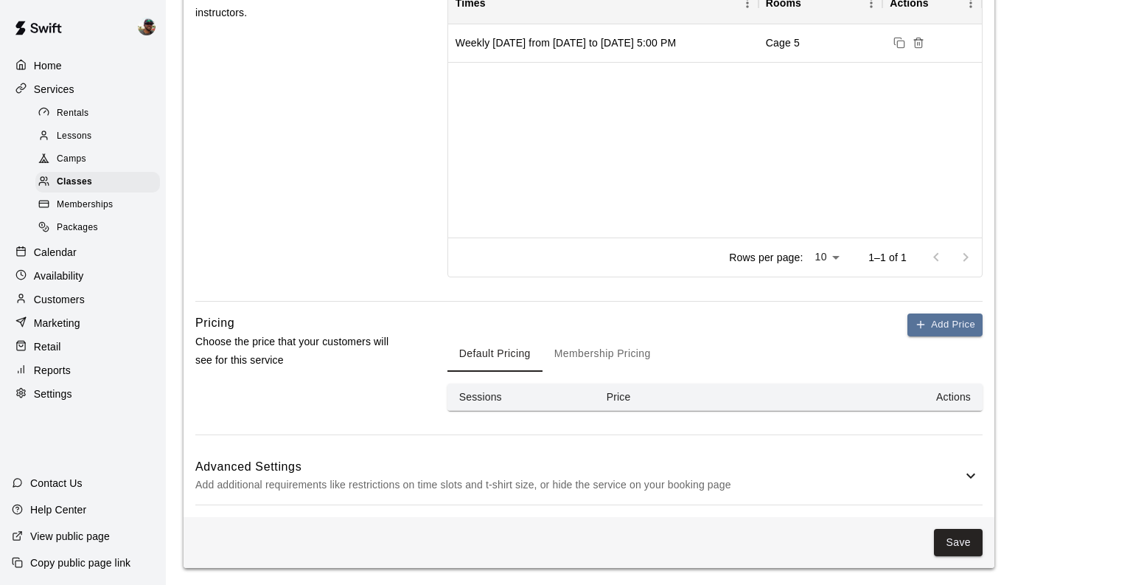
scroll to position [843, 0]
click at [751, 458] on h6 "Advanced Settings" at bounding box center [578, 465] width 767 height 19
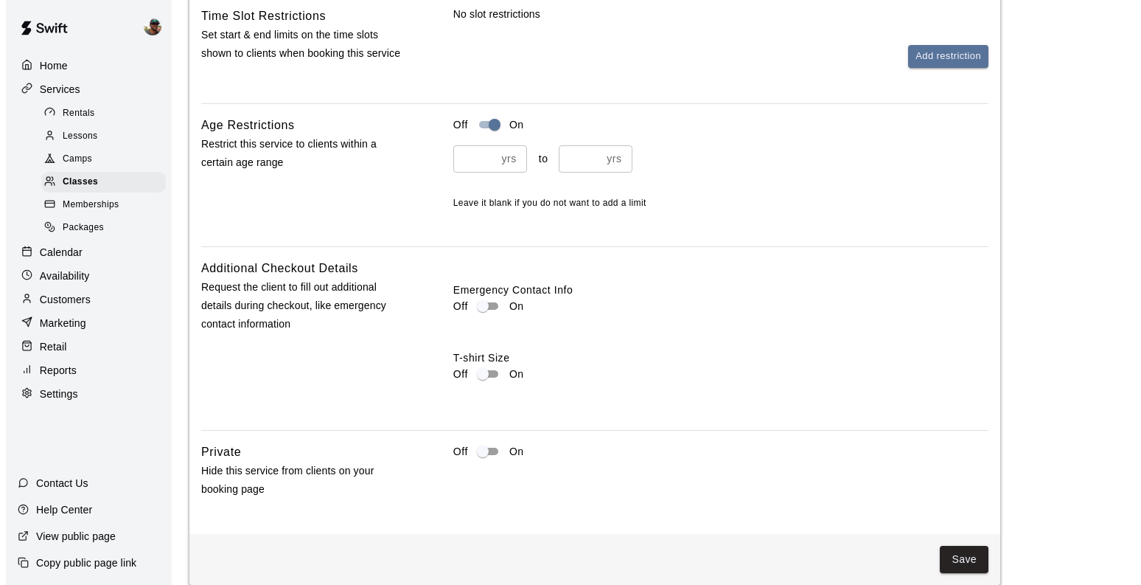
scroll to position [1542, 0]
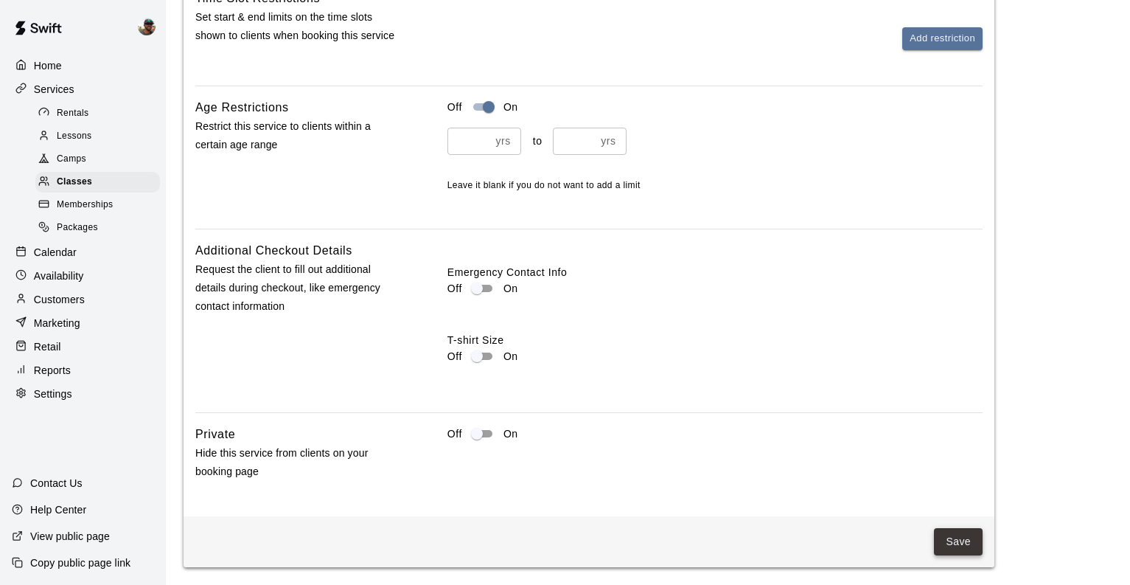
click at [959, 538] on button "Save" at bounding box center [958, 541] width 49 height 27
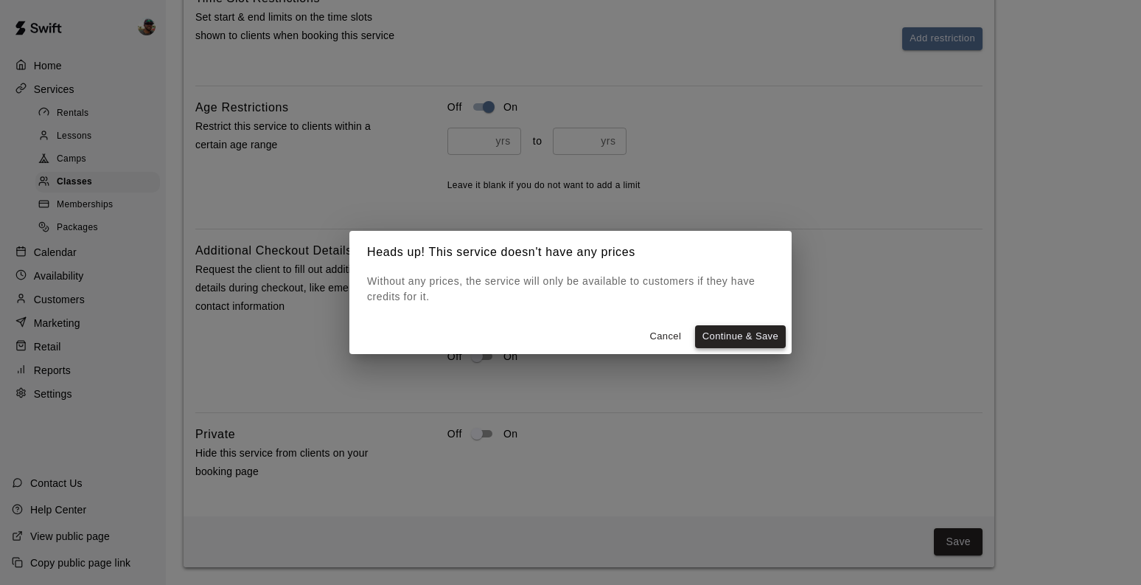
click at [744, 332] on button "Continue & Save" at bounding box center [740, 336] width 91 height 23
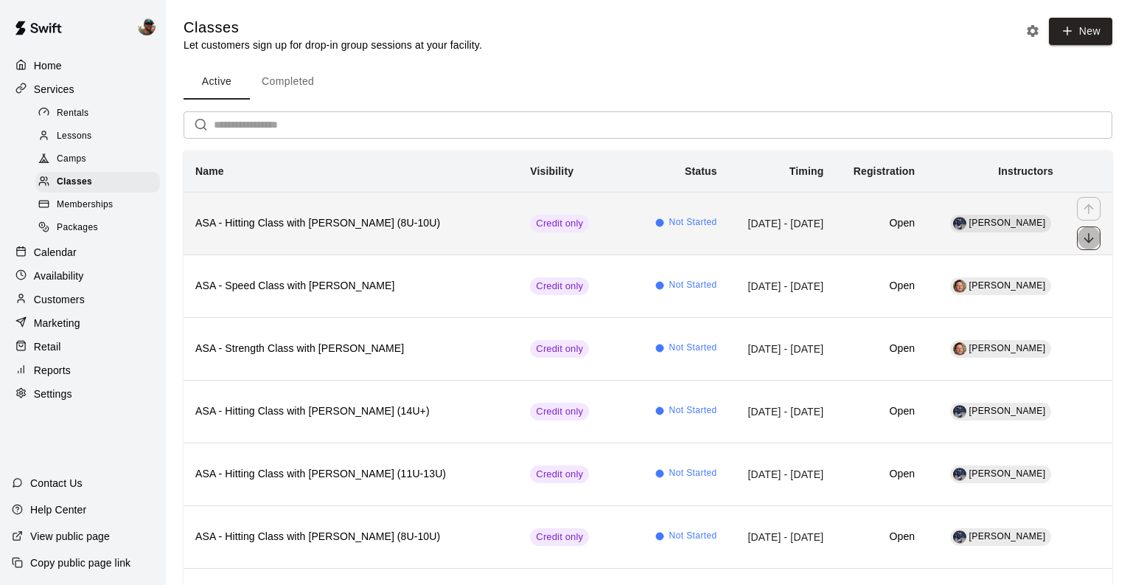
click at [1082, 239] on icon "move item down" at bounding box center [1089, 238] width 15 height 15
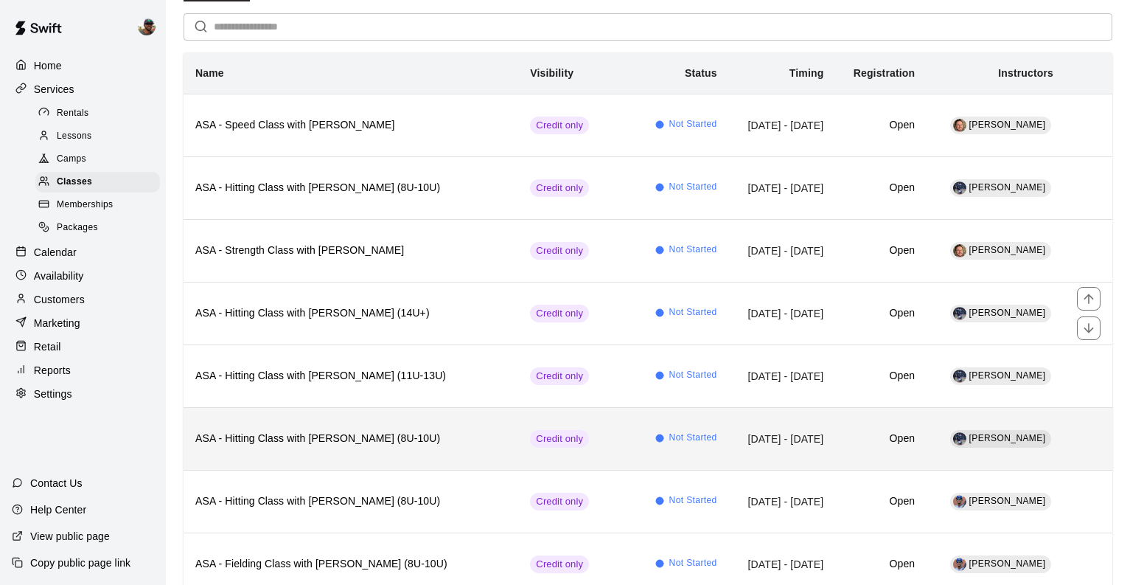
scroll to position [92, 0]
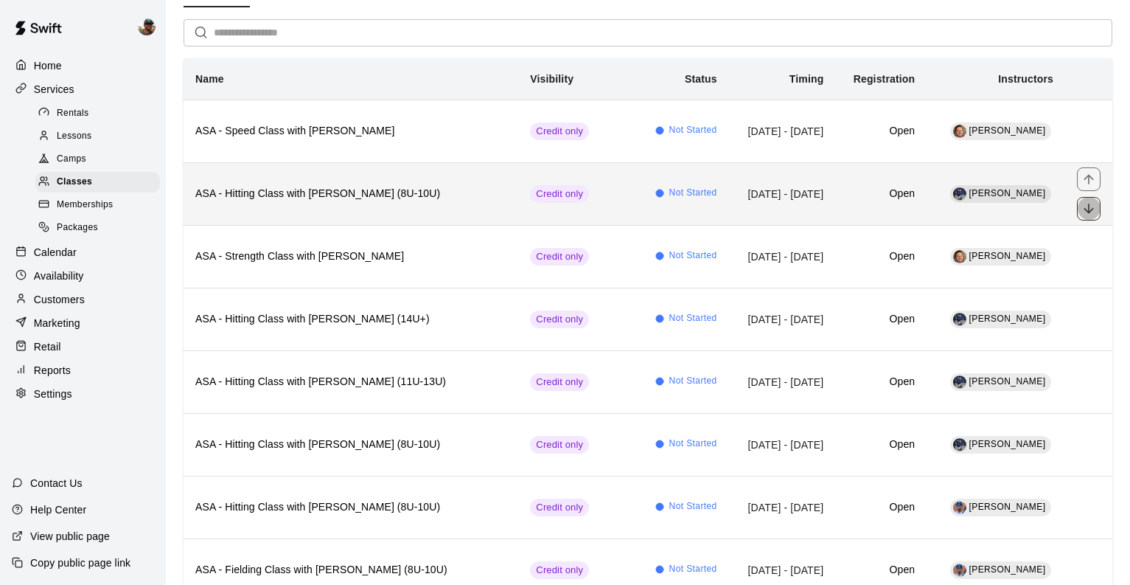
click at [1082, 205] on icon "move item down" at bounding box center [1089, 208] width 15 height 15
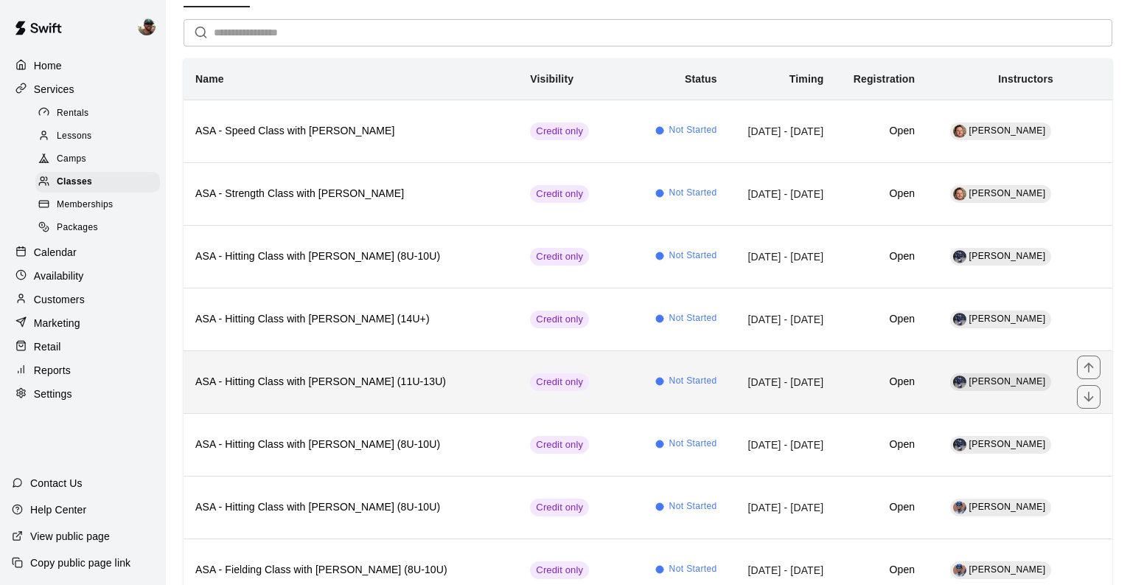
click at [386, 389] on h6 "ASA - Hitting Class with JT Marr (11U-13U)" at bounding box center [350, 382] width 311 height 16
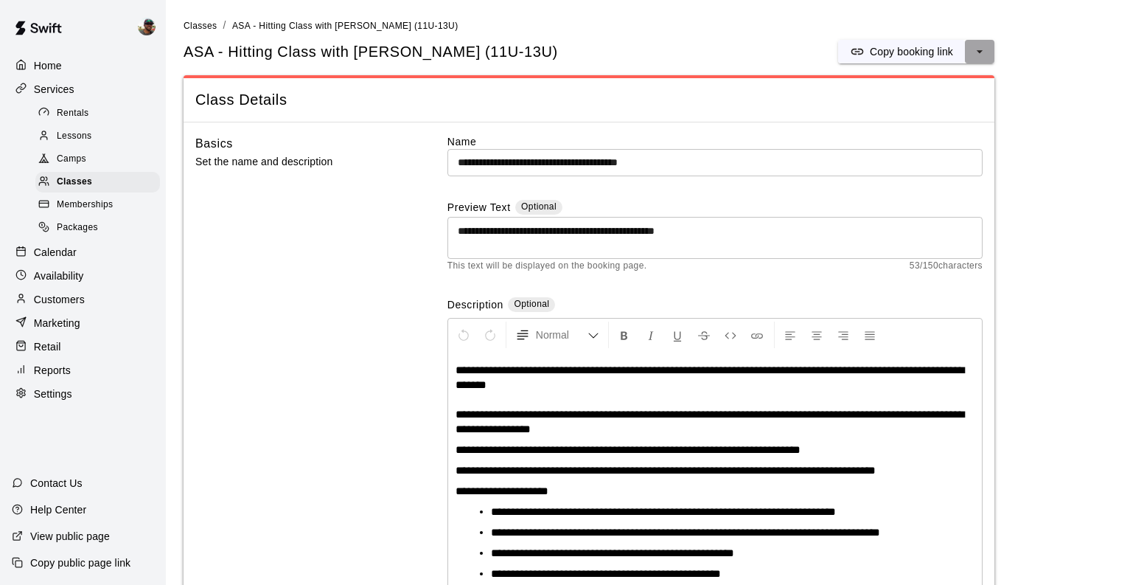
click at [975, 55] on icon "select merge strategy" at bounding box center [979, 51] width 15 height 15
click at [927, 107] on h6 "Duplicate class" at bounding box center [920, 107] width 71 height 16
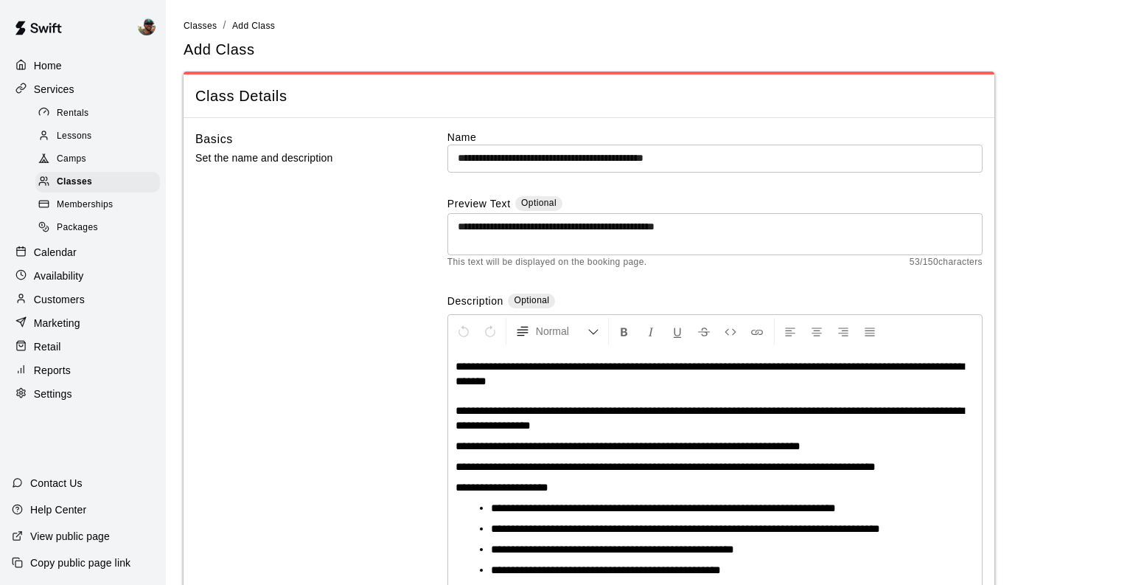
scroll to position [74, 0]
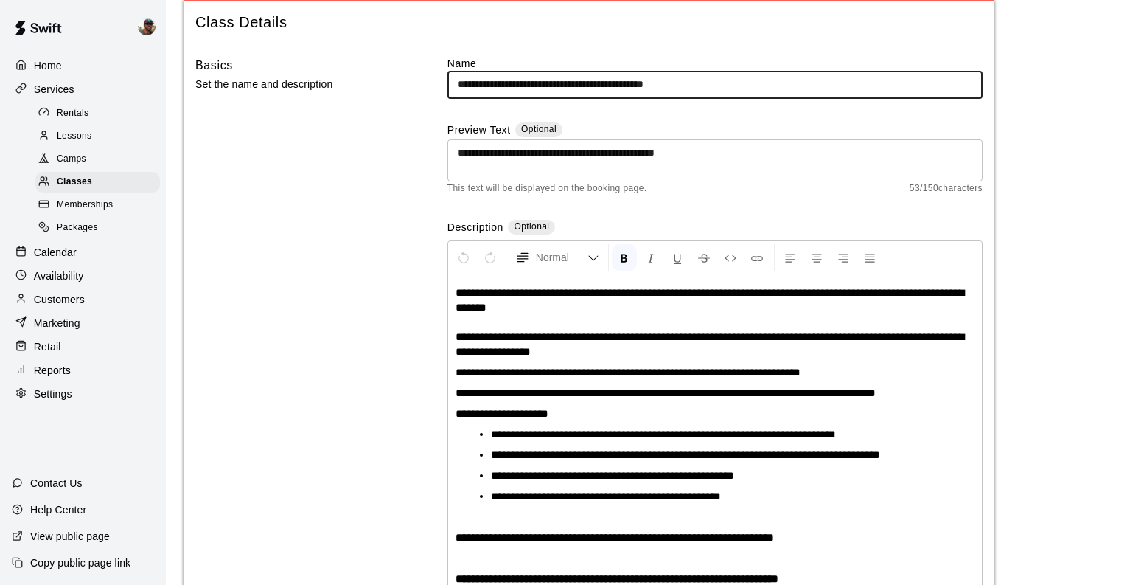
drag, startPoint x: 724, startPoint y: 91, endPoint x: 679, endPoint y: 86, distance: 45.3
click at [678, 86] on input "**********" at bounding box center [715, 84] width 535 height 27
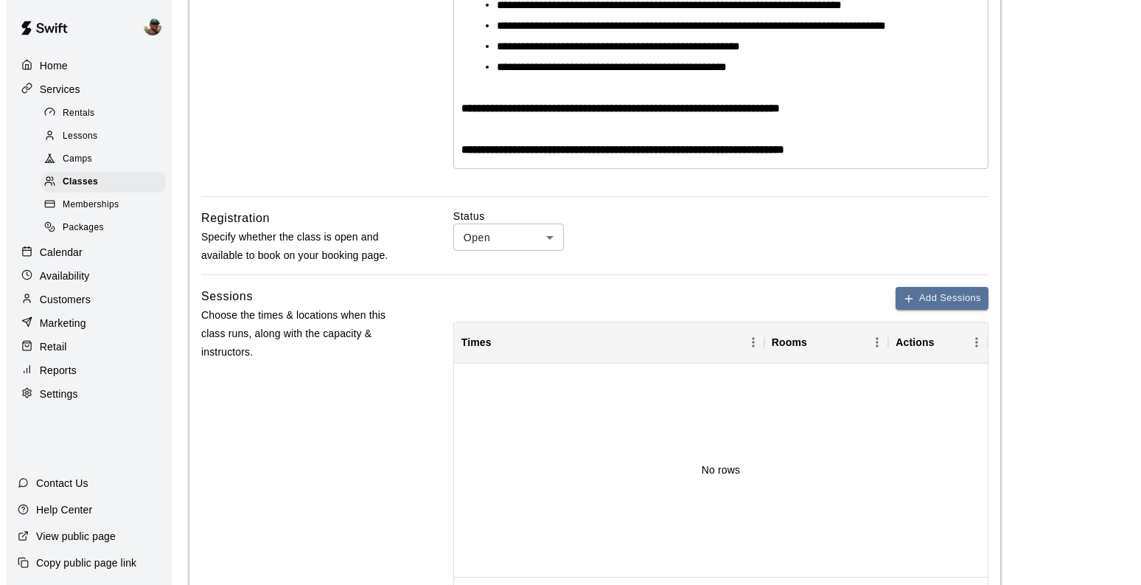
scroll to position [505, 0]
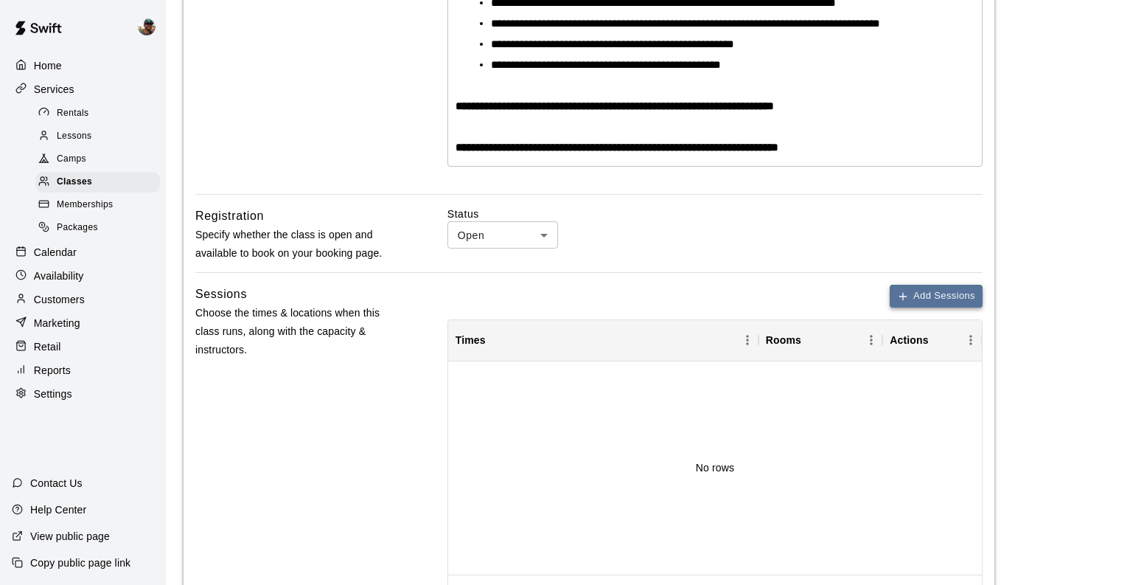
type input "**********"
click at [906, 292] on icon "button" at bounding box center [903, 296] width 12 height 12
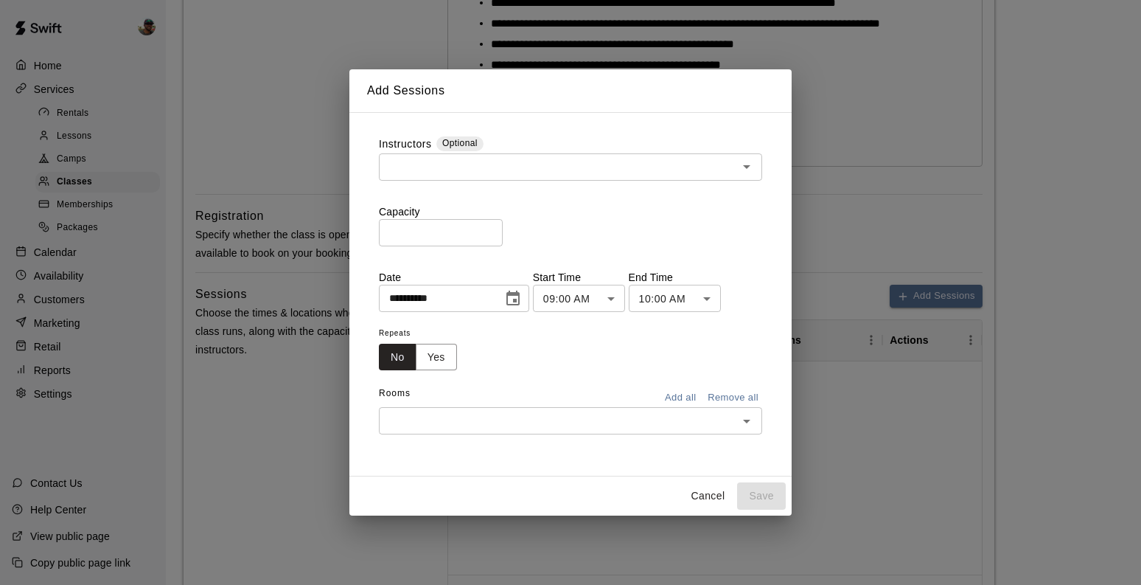
click at [616, 300] on body "**********" at bounding box center [570, 208] width 1141 height 1427
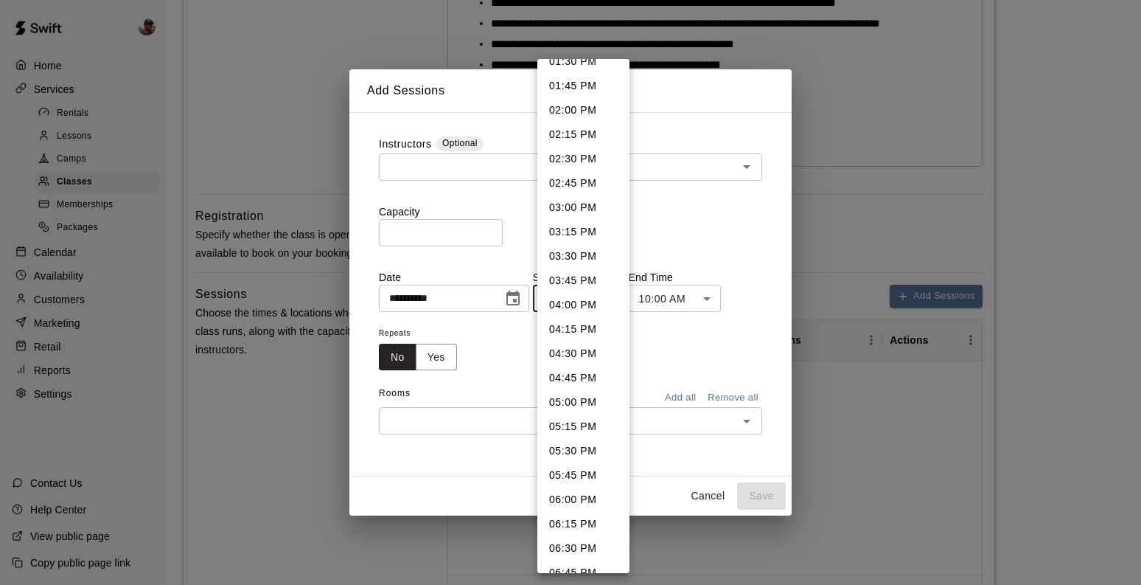
scroll to position [1345, 0]
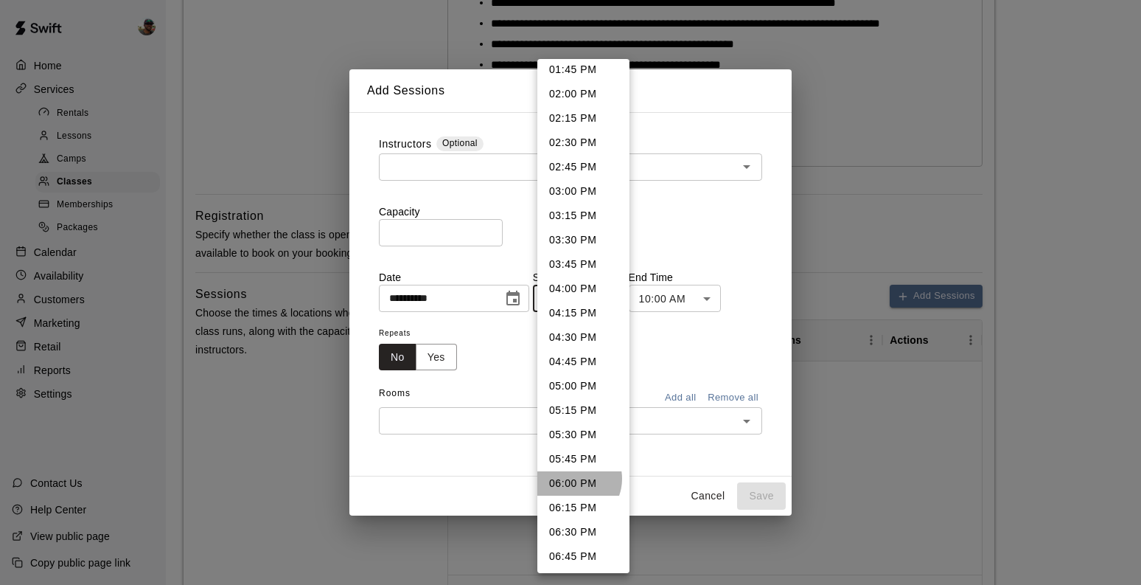
click at [572, 478] on li "06:00 PM" at bounding box center [583, 483] width 92 height 24
type input "********"
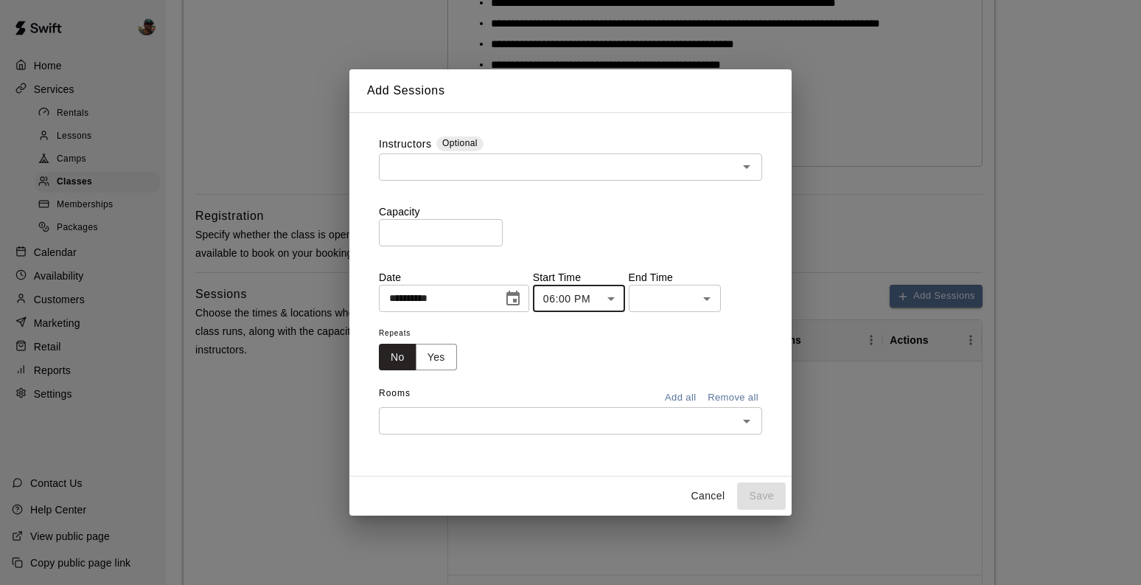
click at [708, 297] on body "**********" at bounding box center [570, 208] width 1141 height 1427
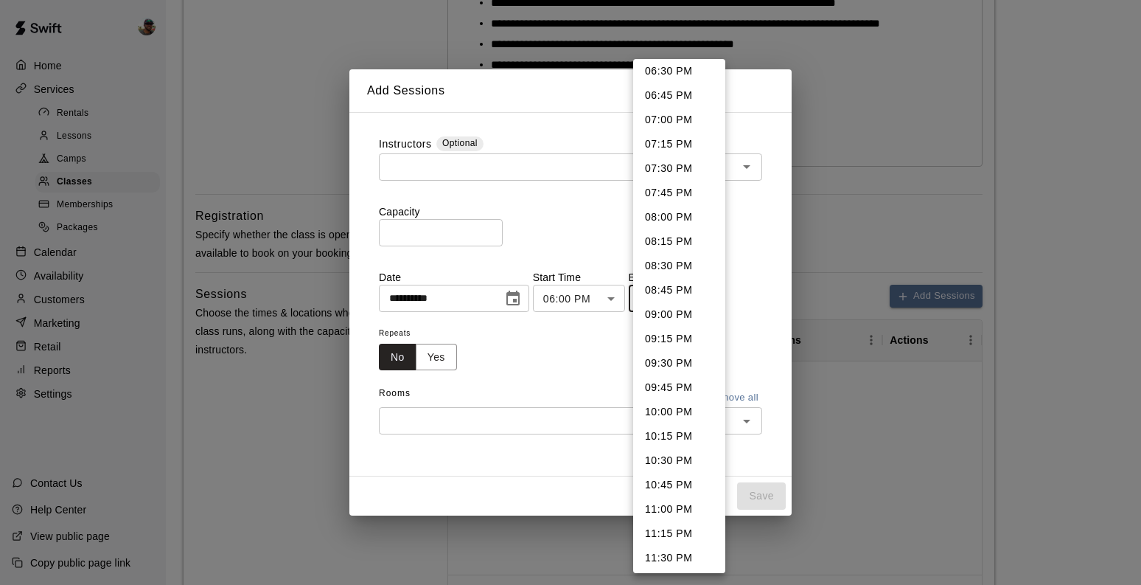
scroll to position [28, 0]
click at [678, 121] on li "07:00 PM" at bounding box center [679, 122] width 92 height 24
type input "********"
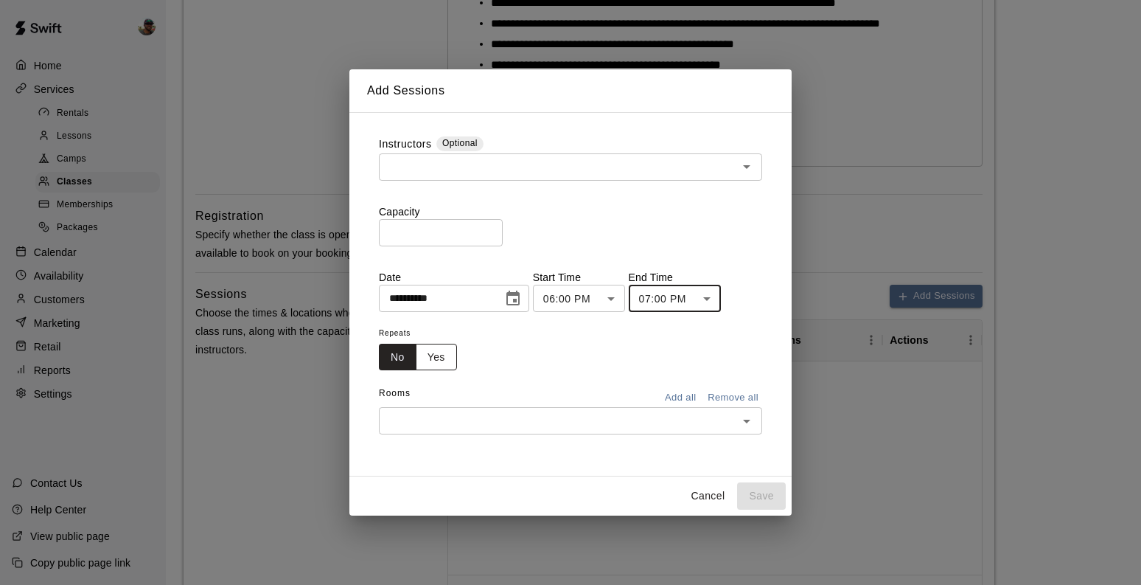
click at [434, 349] on button "Yes" at bounding box center [436, 357] width 41 height 27
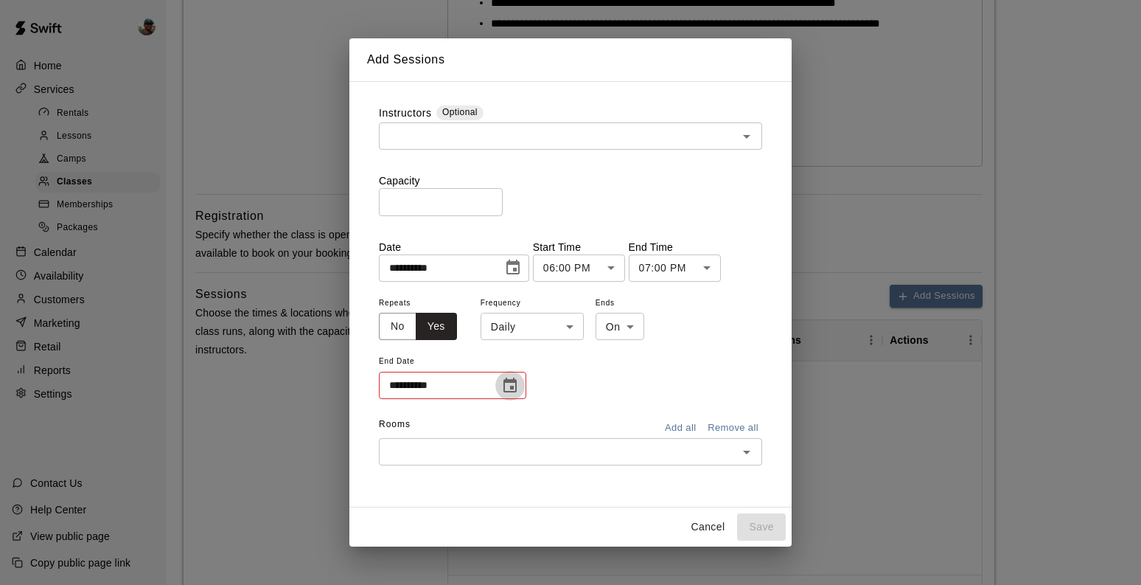
click at [513, 385] on icon "Choose date" at bounding box center [510, 386] width 18 height 18
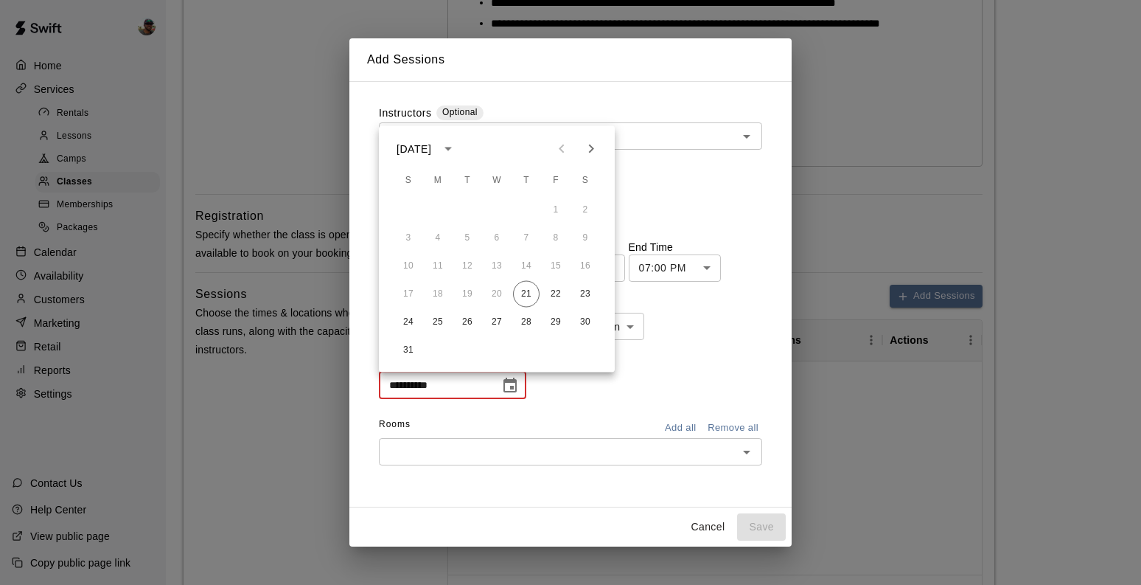
click at [585, 153] on icon "Next month" at bounding box center [591, 149] width 18 height 18
click at [531, 296] on button "25" at bounding box center [526, 294] width 27 height 27
type input "**********"
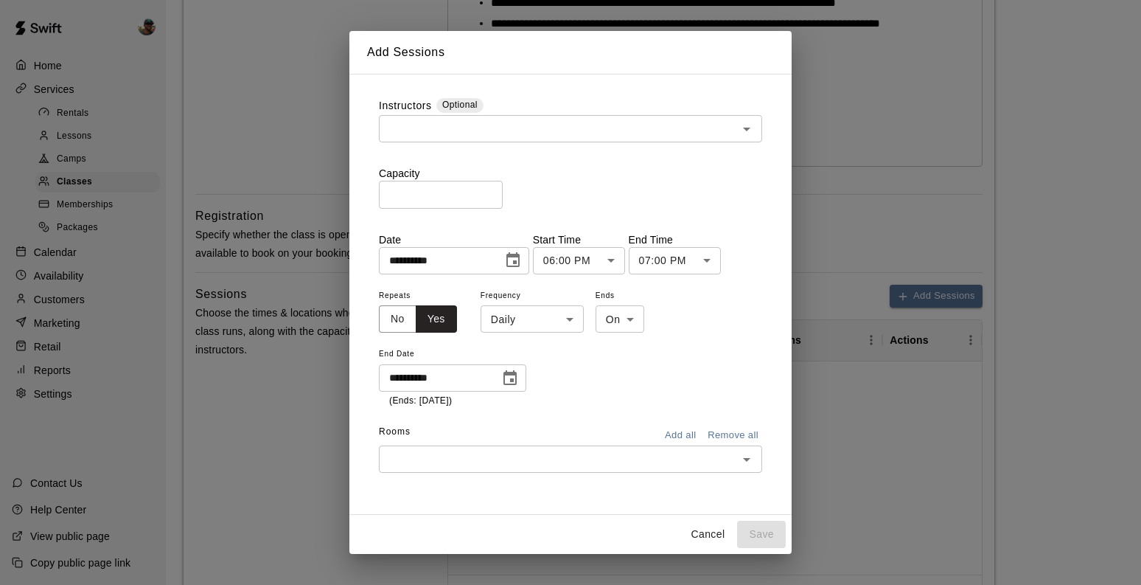
click at [573, 324] on body "**********" at bounding box center [570, 208] width 1141 height 1427
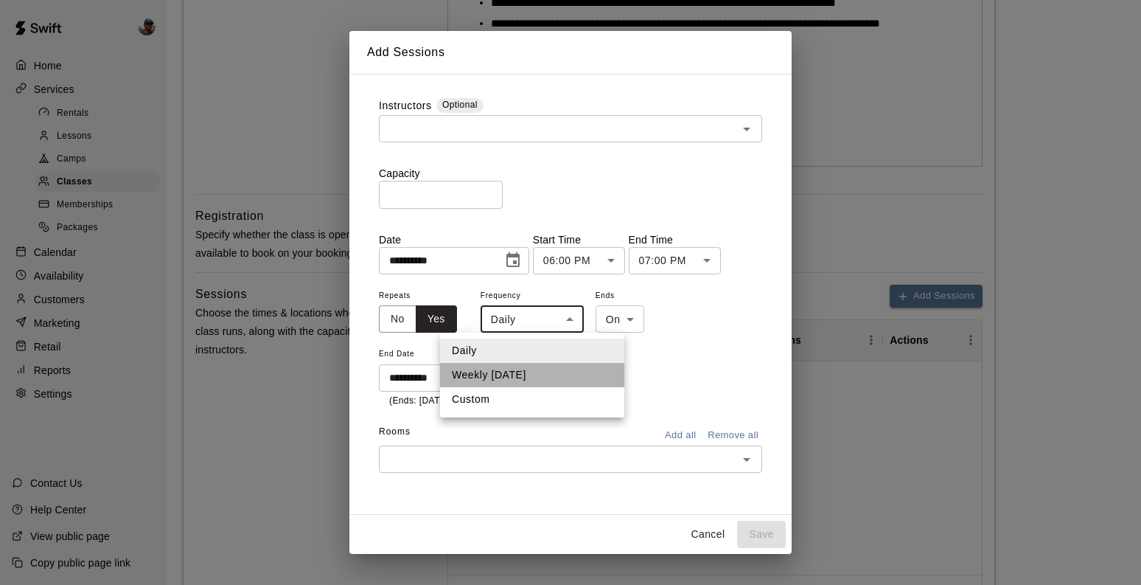
click at [559, 370] on li "Weekly on Thursday" at bounding box center [532, 375] width 184 height 24
type input "******"
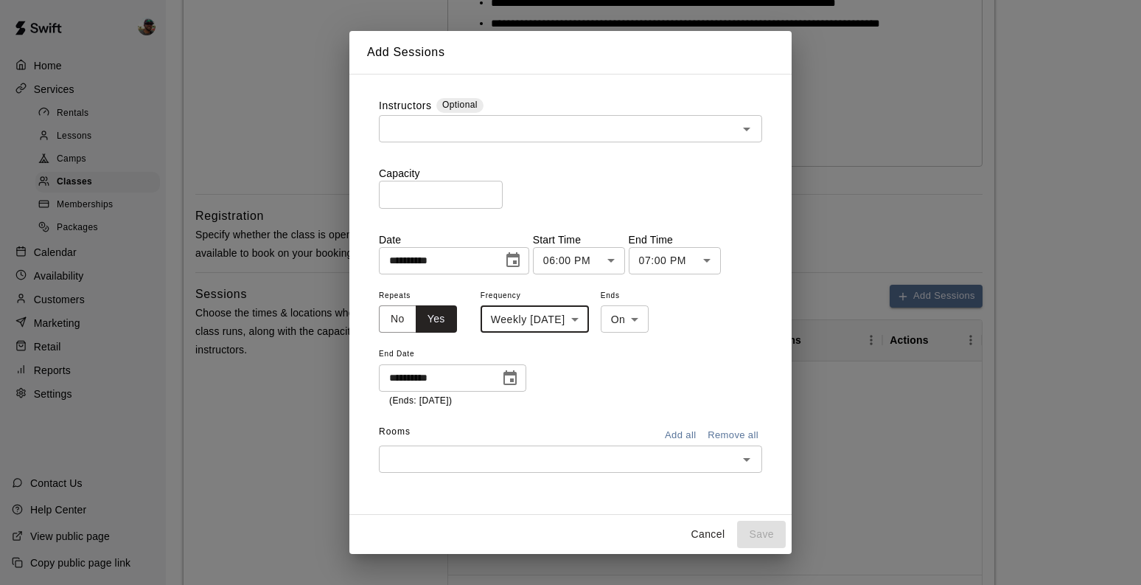
click at [599, 456] on input "text" at bounding box center [558, 459] width 350 height 18
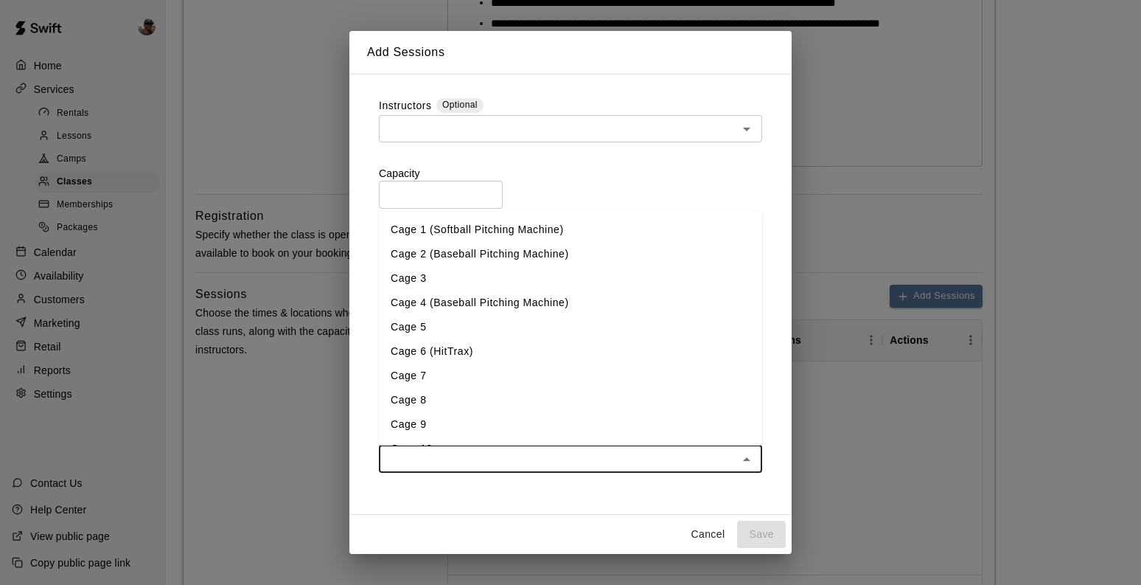
click at [487, 324] on li "Cage 5" at bounding box center [570, 327] width 383 height 24
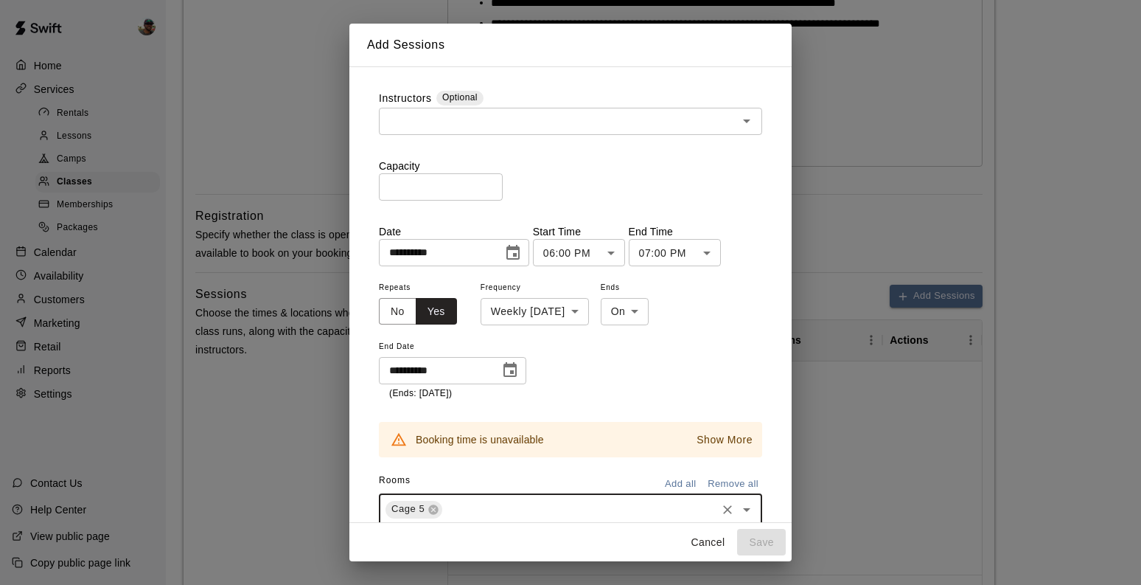
scroll to position [19, 0]
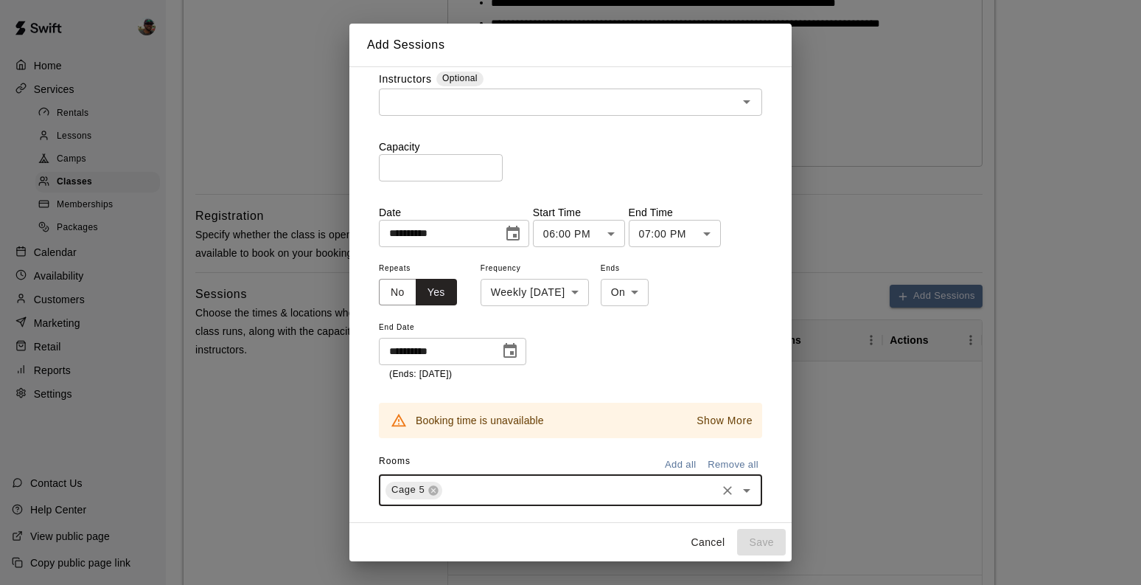
click at [706, 422] on p "Show More" at bounding box center [725, 420] width 56 height 15
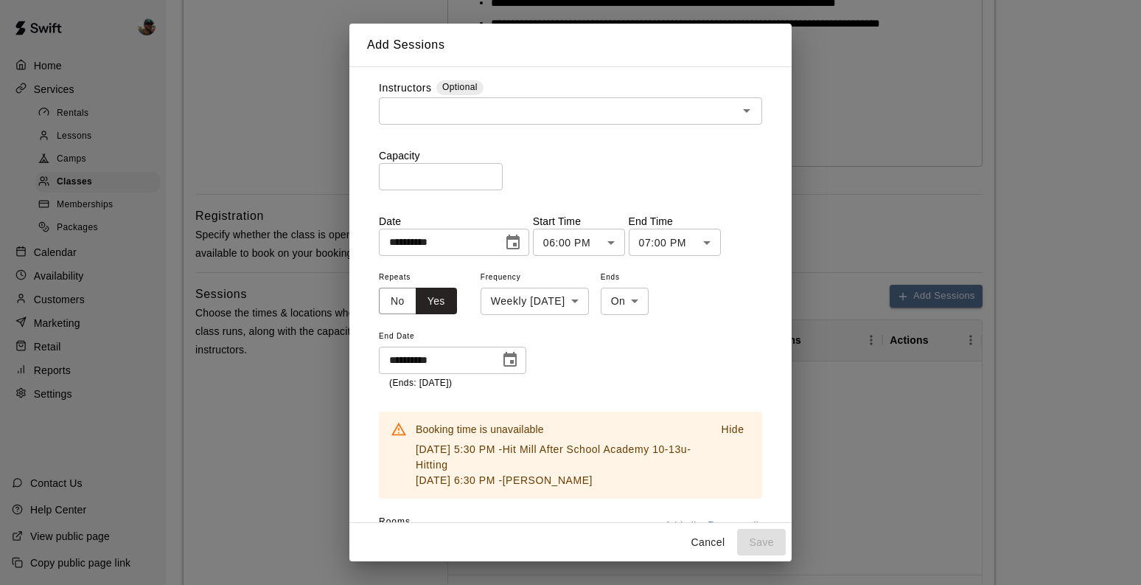
scroll to position [4, 0]
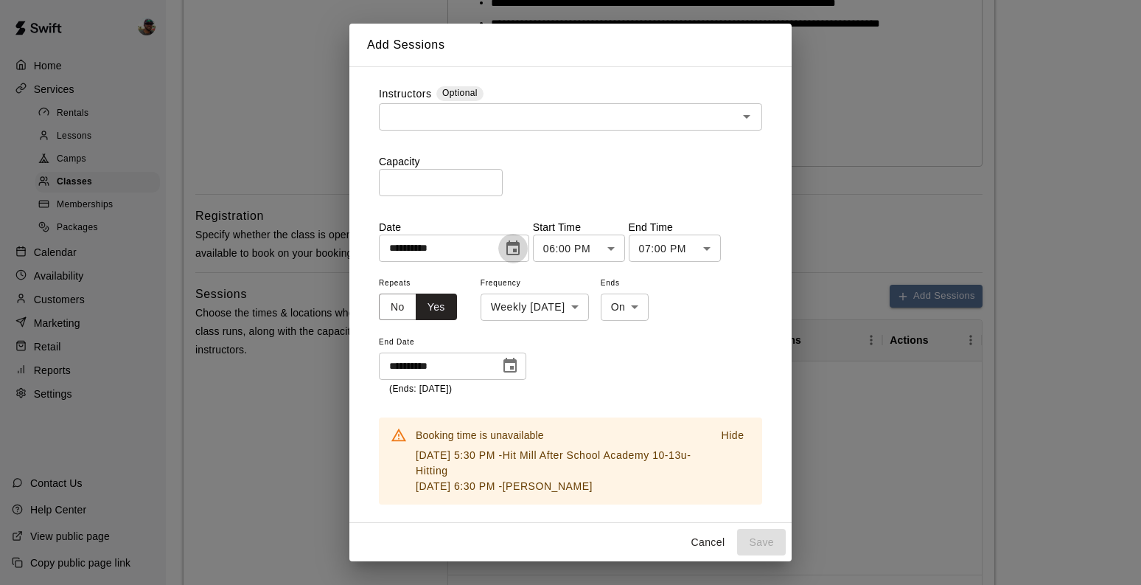
click at [517, 248] on icon "Choose date, selected date is Aug 21, 2025" at bounding box center [513, 249] width 18 height 18
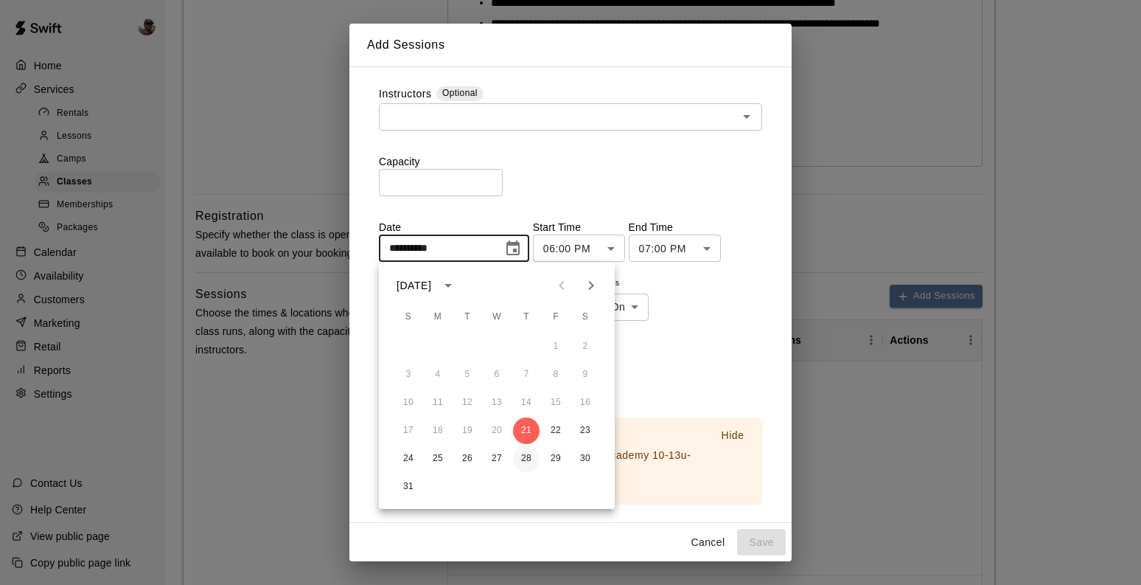
click at [531, 456] on button "28" at bounding box center [526, 458] width 27 height 27
type input "**********"
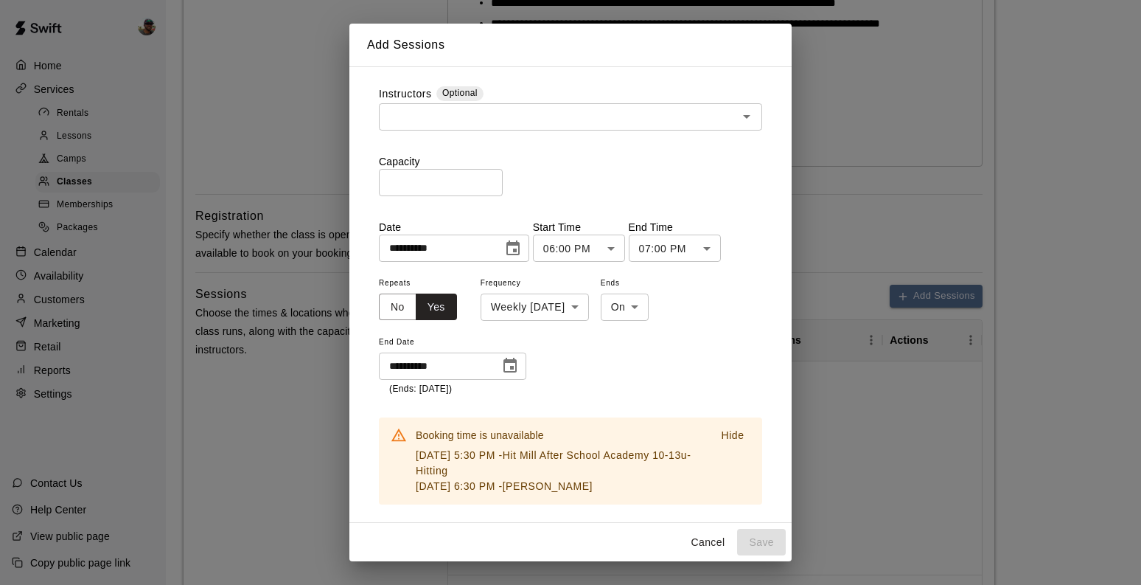
scroll to position [45, 0]
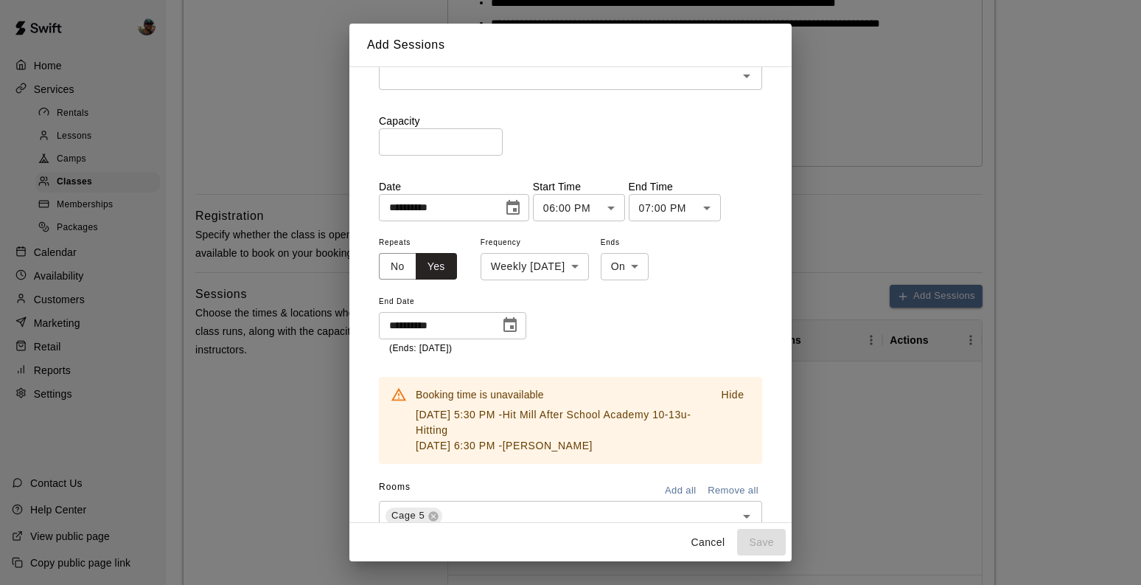
click at [731, 396] on p "Hide" at bounding box center [732, 394] width 23 height 15
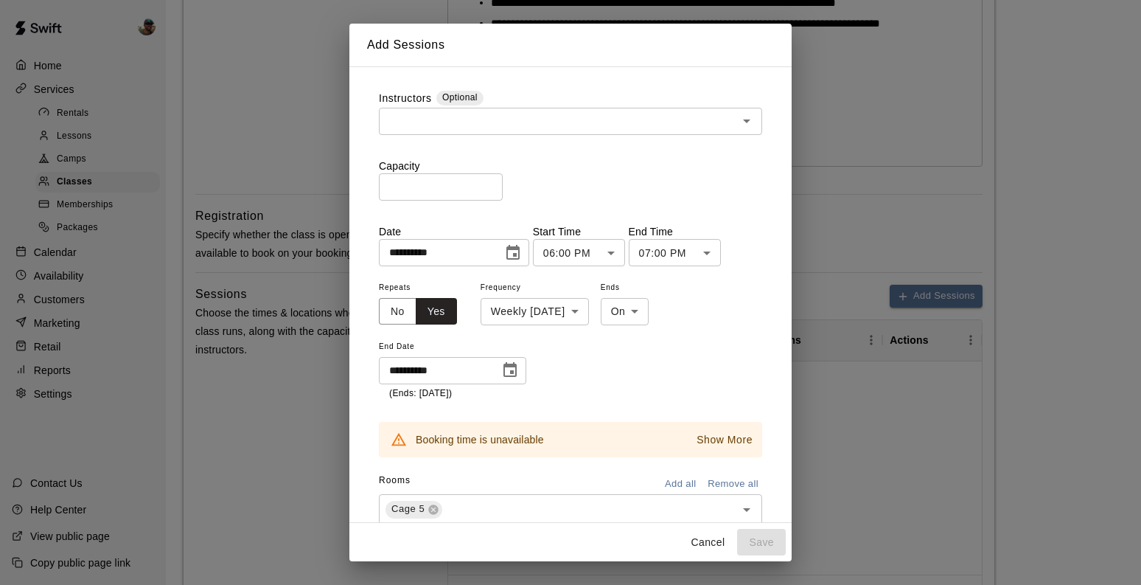
scroll to position [3, 0]
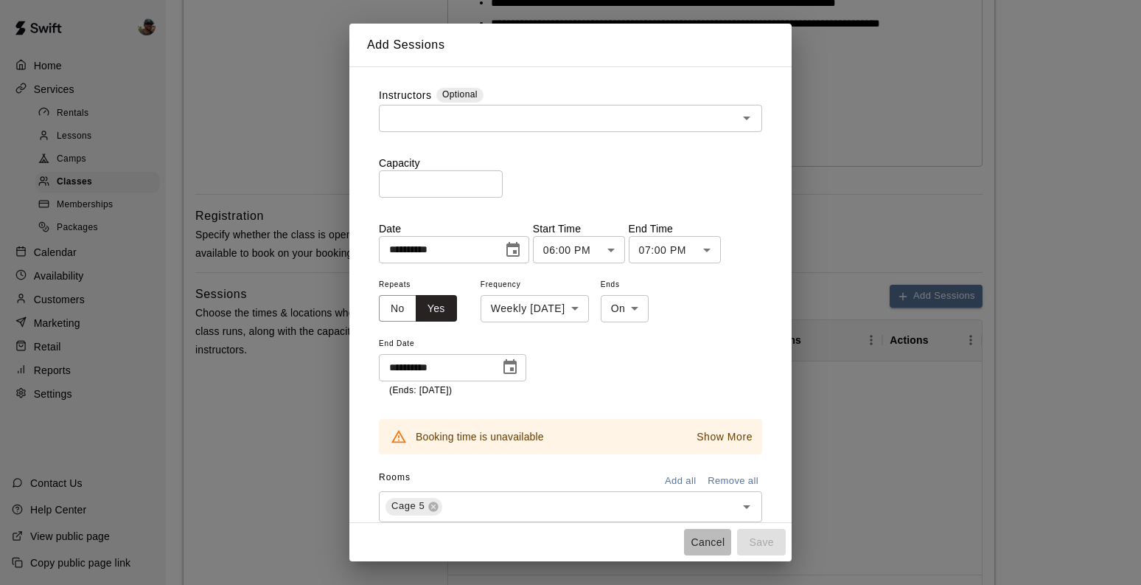
click at [704, 548] on button "Cancel" at bounding box center [707, 542] width 47 height 27
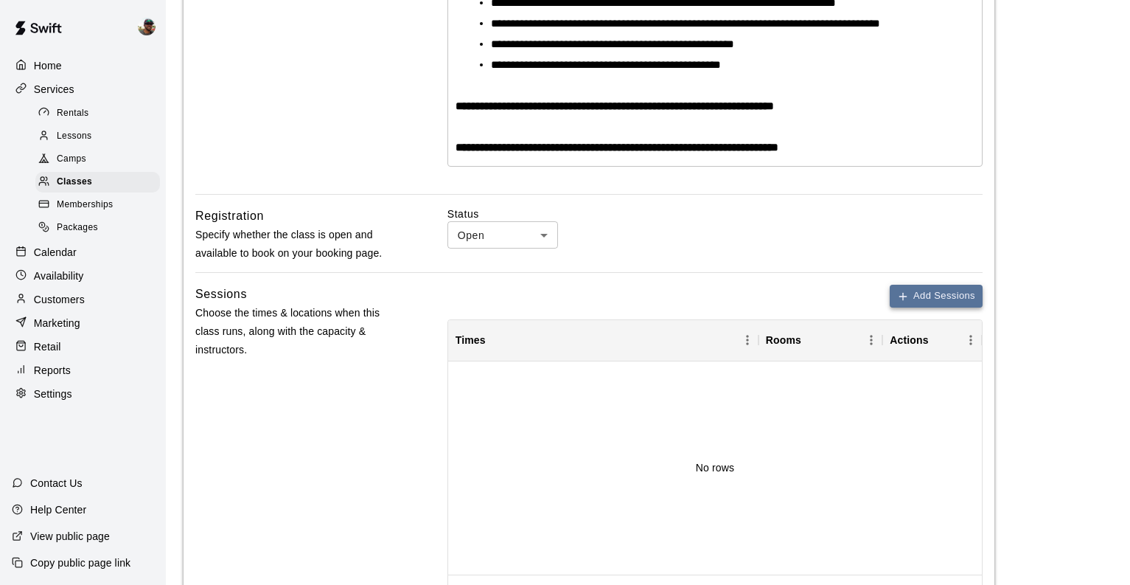
click at [929, 299] on button "Add Sessions" at bounding box center [936, 296] width 93 height 23
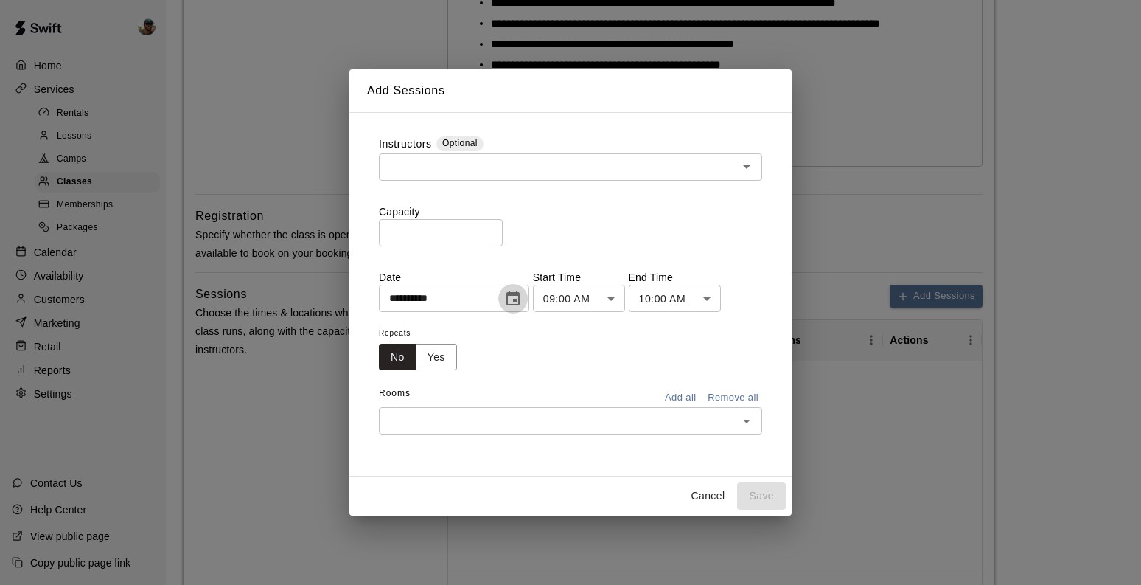
click at [519, 292] on icon "Choose date, selected date is Aug 21, 2025" at bounding box center [512, 297] width 13 height 15
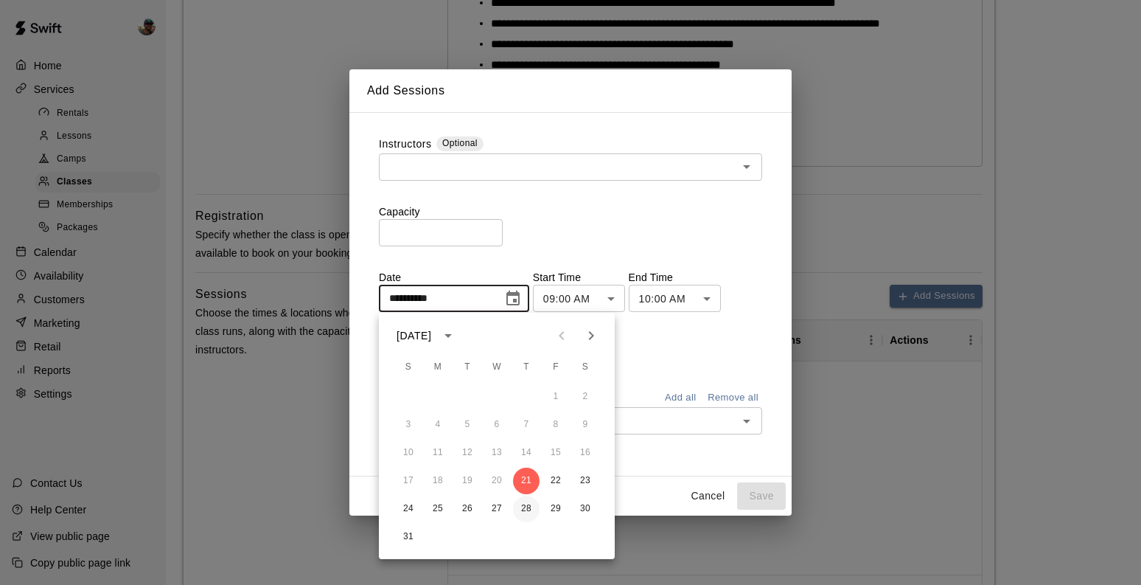
click at [525, 504] on button "28" at bounding box center [526, 508] width 27 height 27
type input "**********"
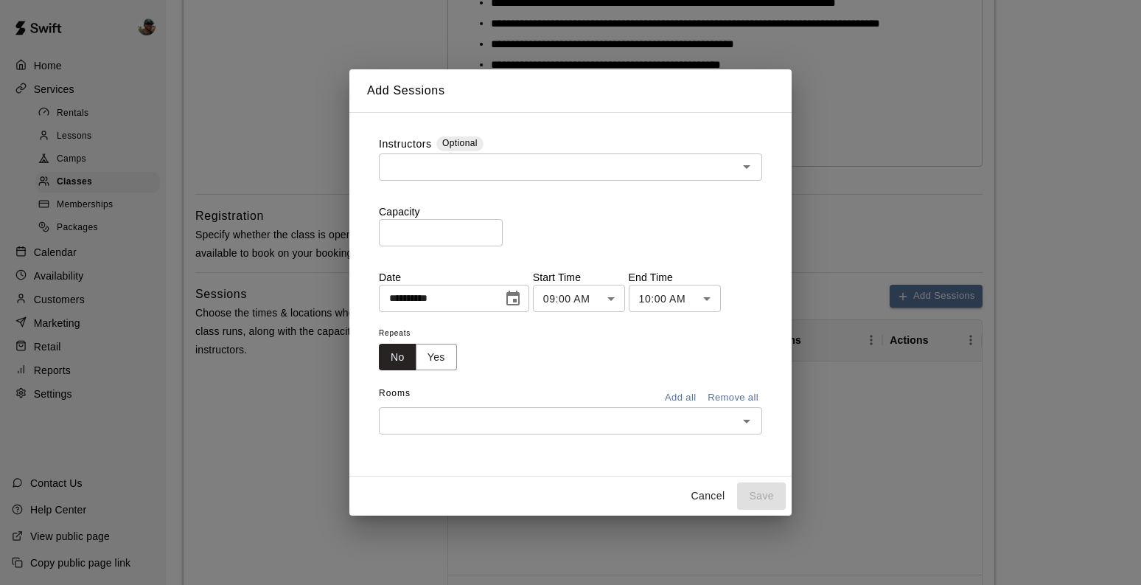
click at [628, 293] on body "**********" at bounding box center [570, 208] width 1141 height 1427
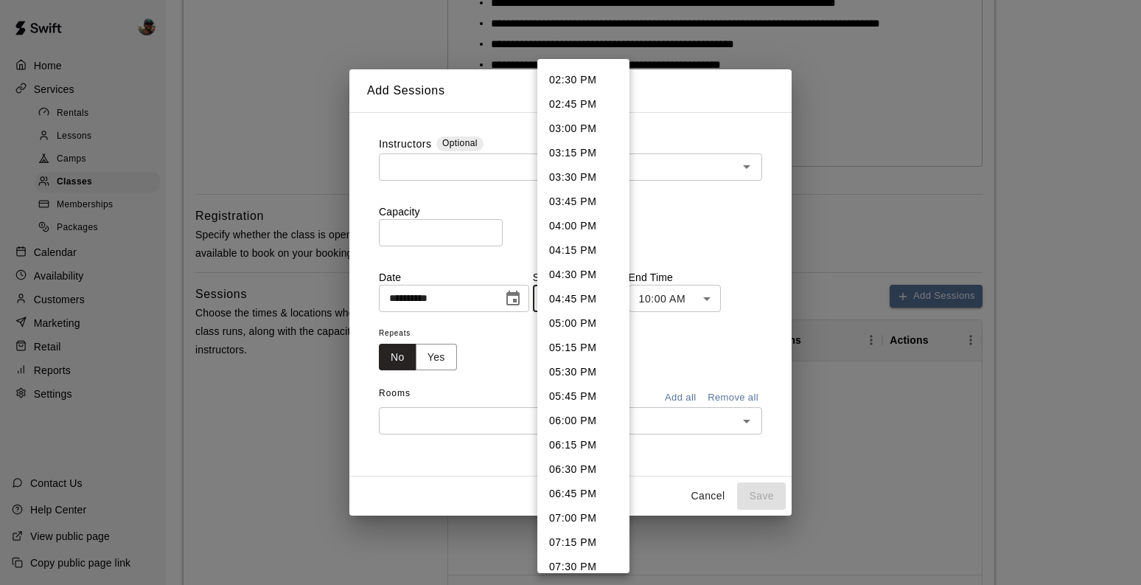
scroll to position [1418, 0]
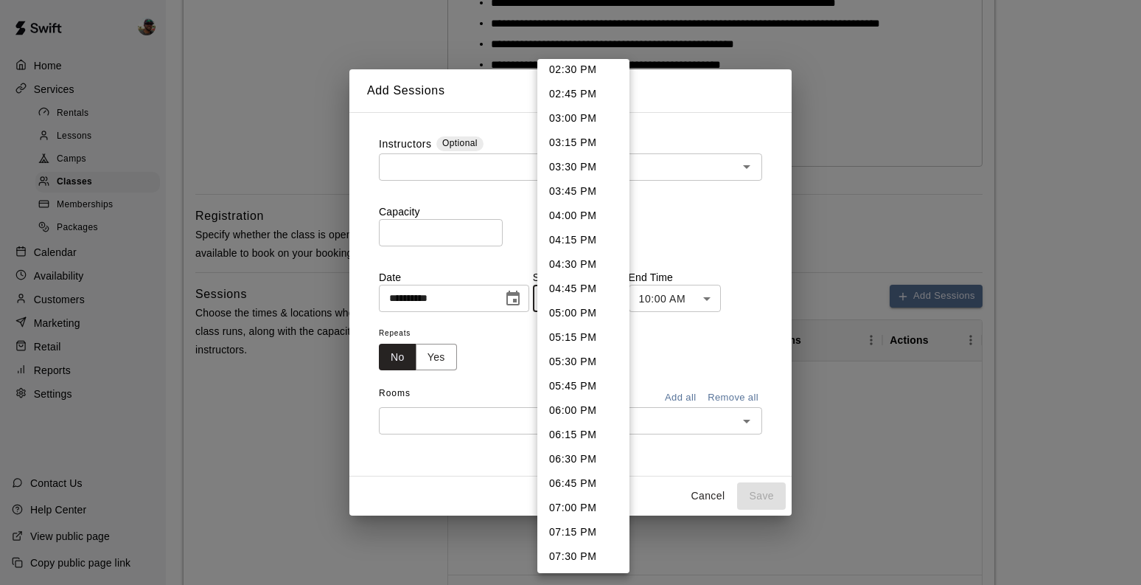
click at [585, 415] on li "06:00 PM" at bounding box center [583, 410] width 92 height 24
type input "********"
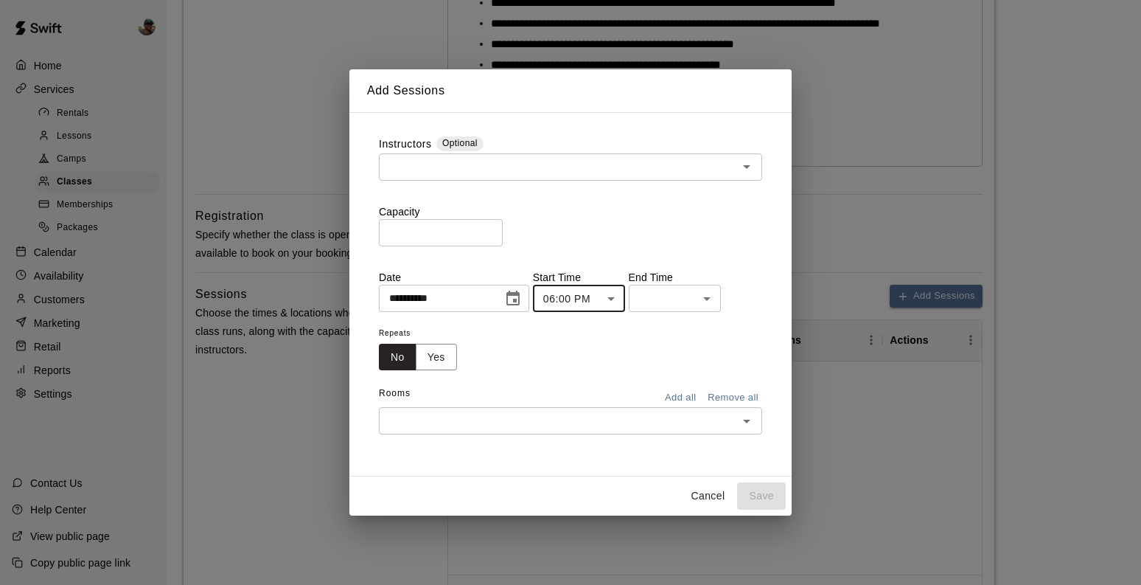
click at [698, 300] on body "**********" at bounding box center [570, 208] width 1141 height 1427
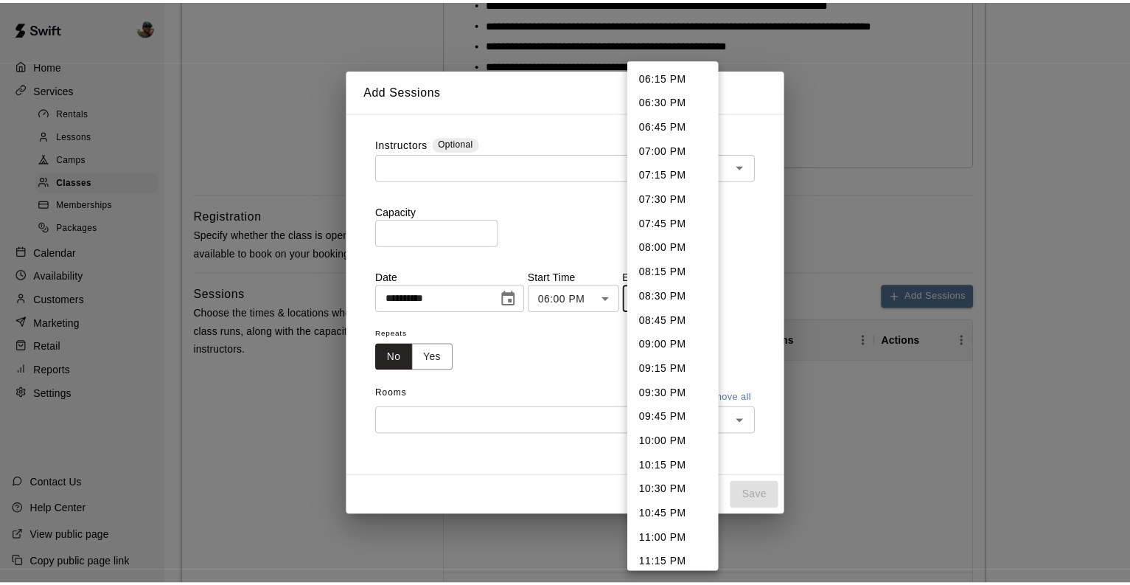
scroll to position [58, 0]
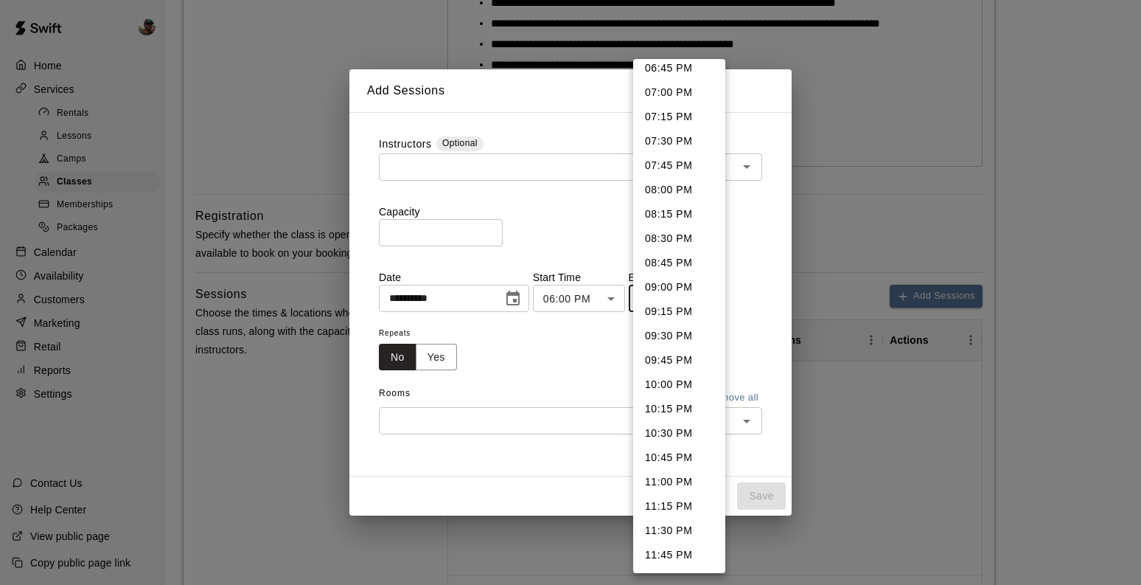
click at [672, 97] on li "07:00 PM" at bounding box center [679, 92] width 92 height 24
type input "********"
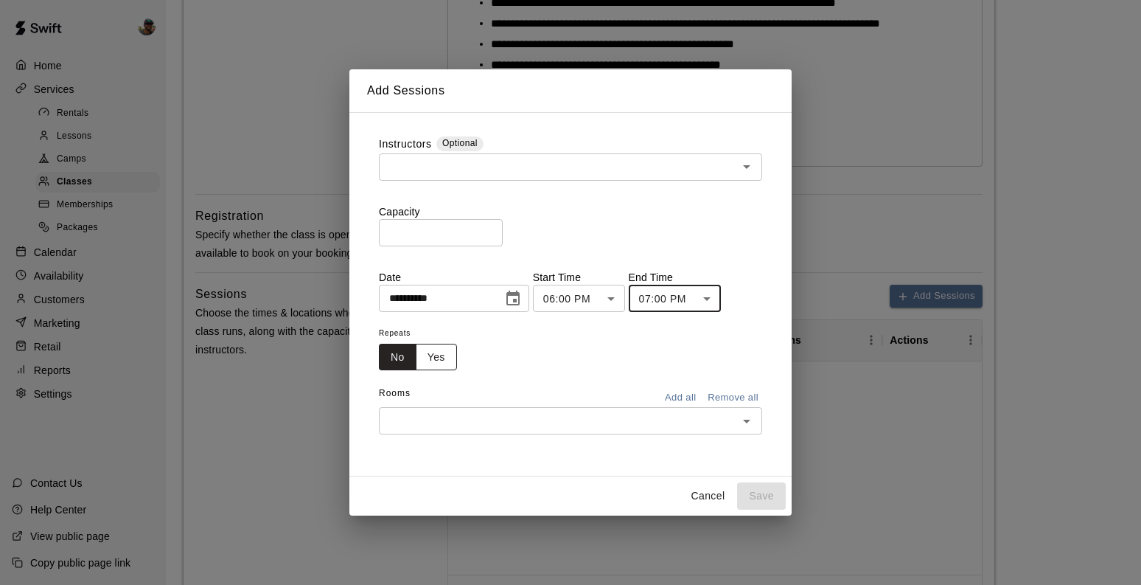
click at [442, 360] on button "Yes" at bounding box center [436, 357] width 41 height 27
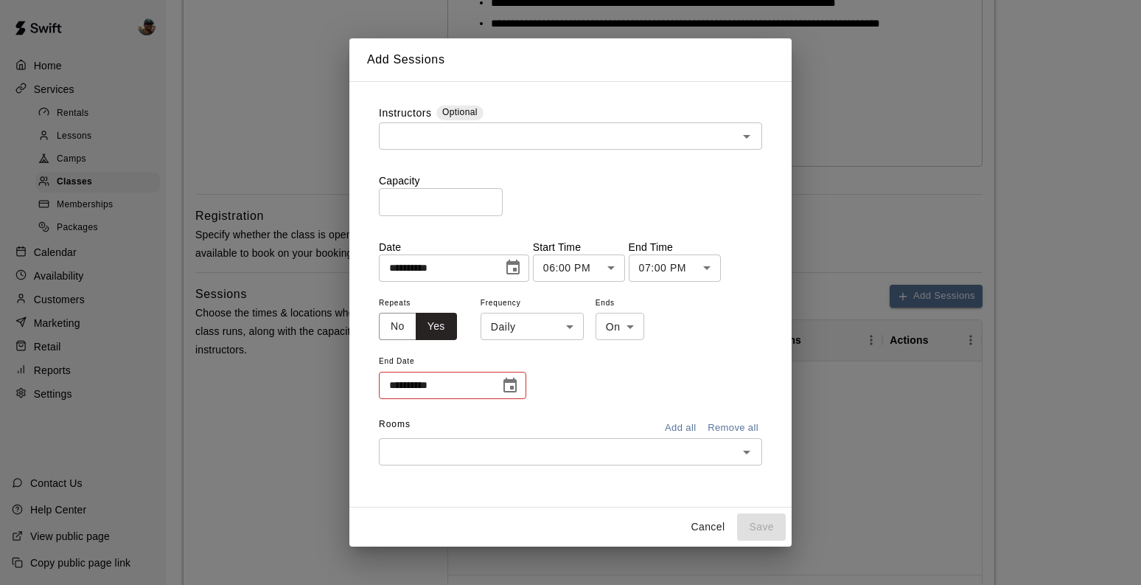
click at [535, 341] on div "**********" at bounding box center [570, 347] width 383 height 108
click at [549, 311] on span "Frequency" at bounding box center [532, 303] width 103 height 20
click at [549, 329] on body "**********" at bounding box center [570, 208] width 1141 height 1427
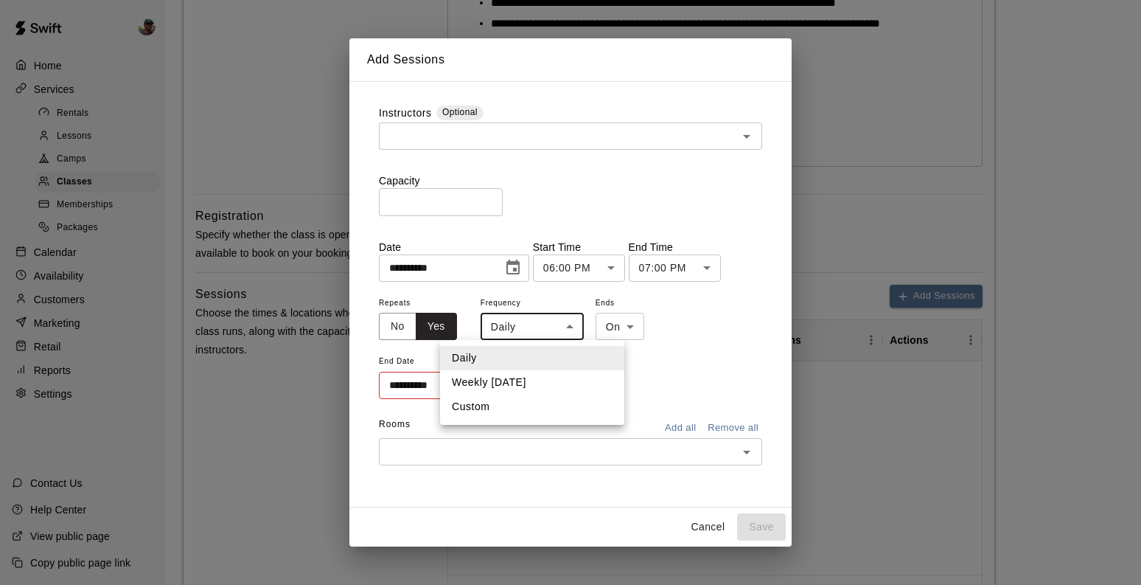
click at [541, 381] on li "Weekly on Thursday" at bounding box center [532, 382] width 184 height 24
type input "******"
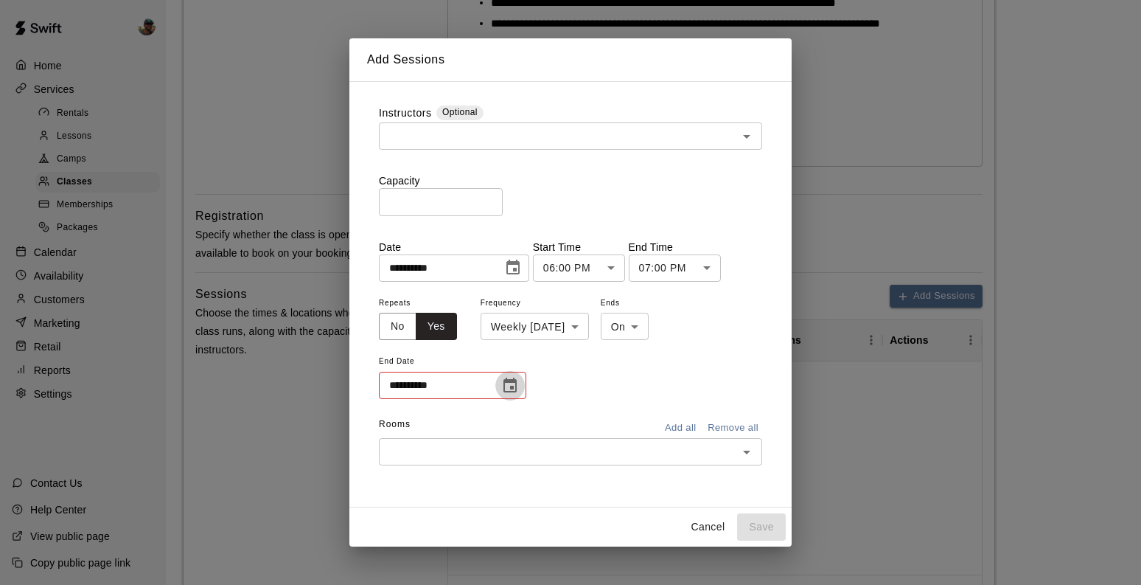
click at [523, 387] on button "Choose date" at bounding box center [509, 385] width 29 height 29
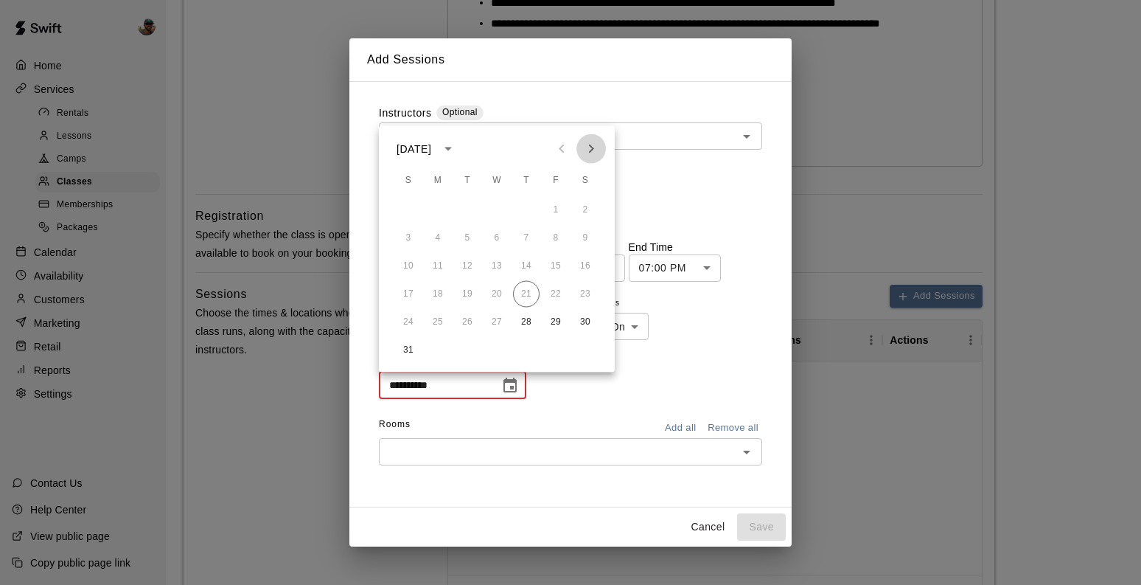
click at [588, 151] on icon "Next month" at bounding box center [591, 149] width 18 height 18
click at [529, 296] on button "25" at bounding box center [526, 294] width 27 height 27
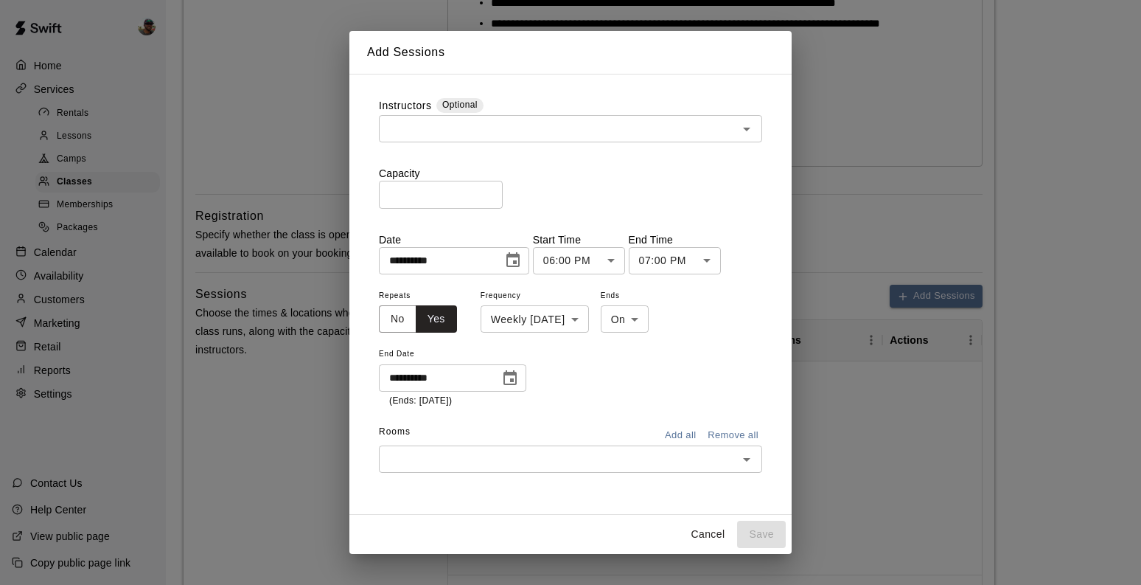
type input "**********"
click at [596, 458] on input "text" at bounding box center [558, 459] width 350 height 18
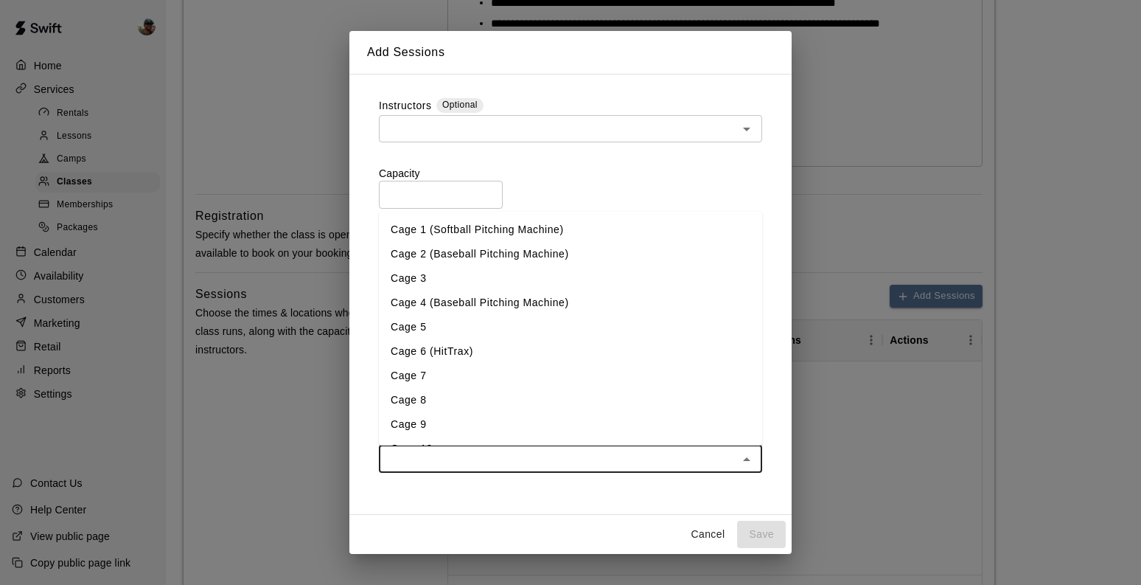
click at [484, 324] on li "Cage 5" at bounding box center [570, 327] width 383 height 24
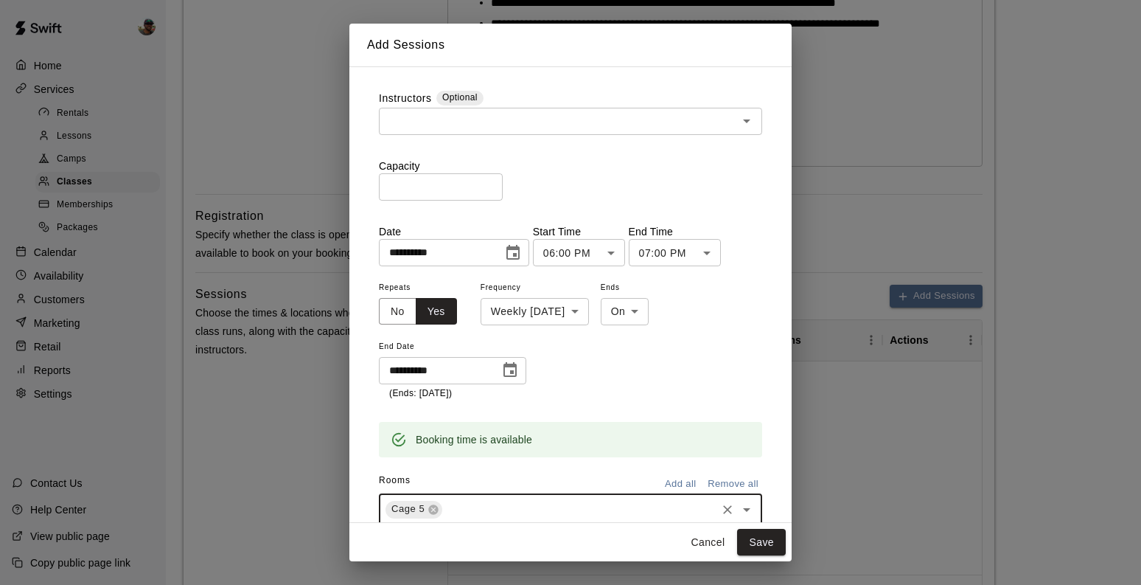
click at [532, 119] on input "text" at bounding box center [558, 121] width 350 height 18
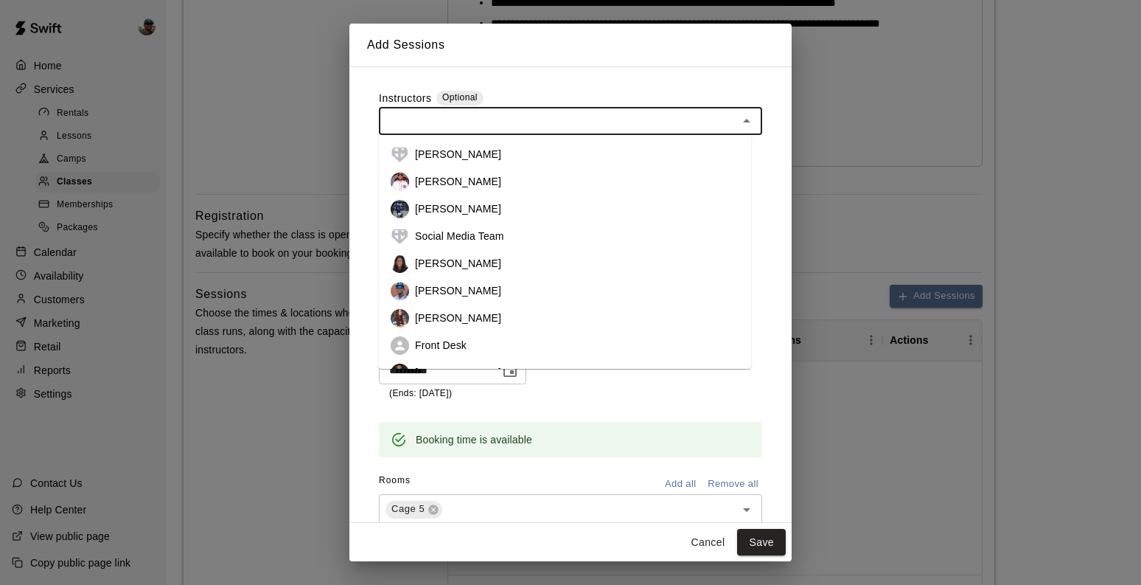
click at [463, 215] on li "[PERSON_NAME]" at bounding box center [565, 208] width 372 height 27
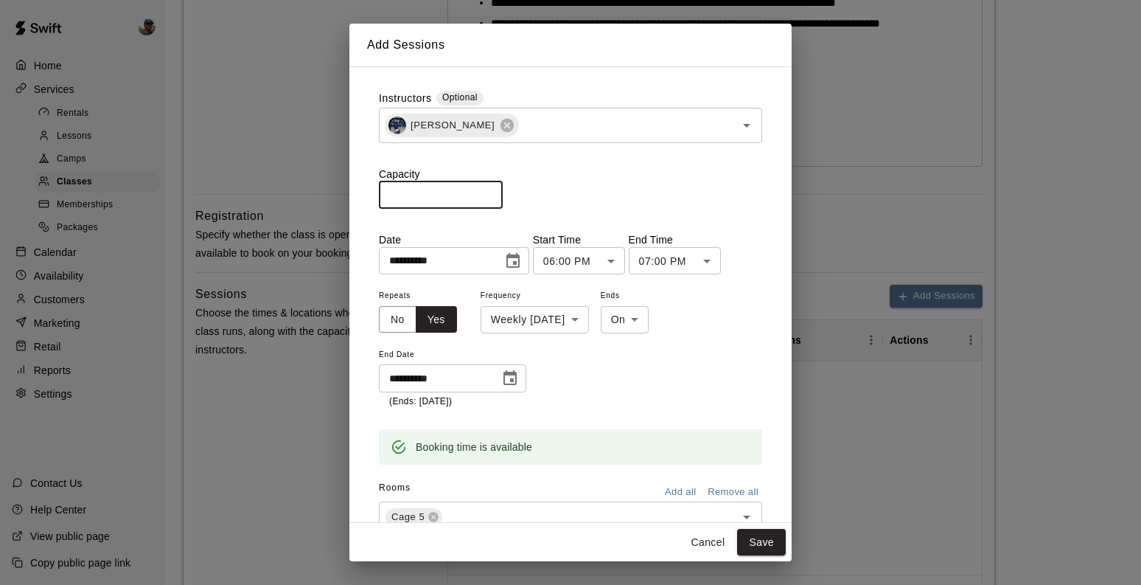
click at [491, 190] on input "*" at bounding box center [441, 194] width 124 height 27
type input "*"
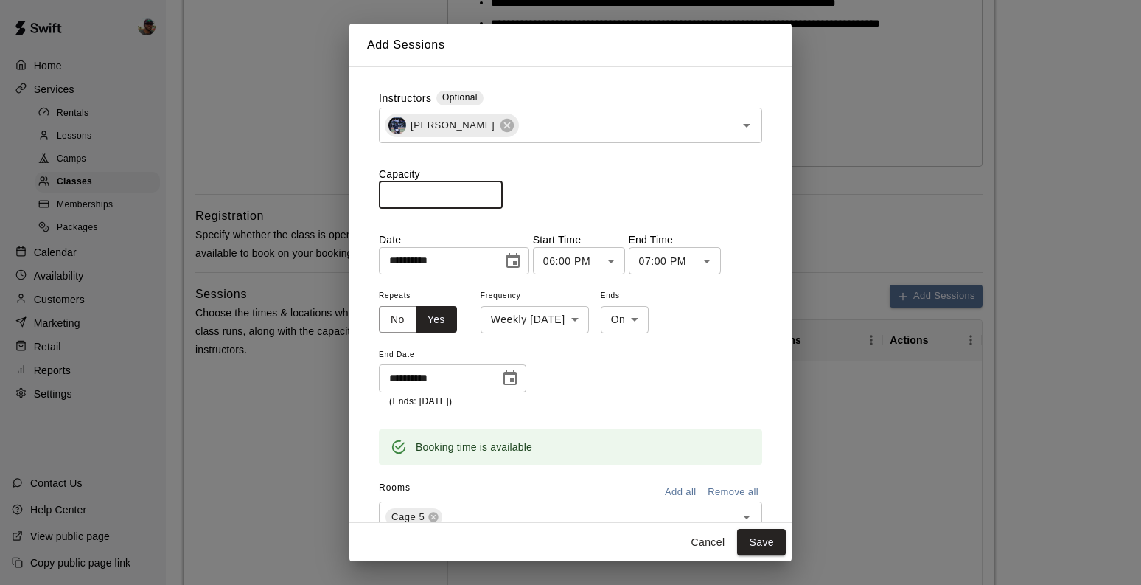
click at [491, 190] on input "*" at bounding box center [441, 194] width 124 height 27
click at [770, 548] on button "Save" at bounding box center [761, 542] width 49 height 27
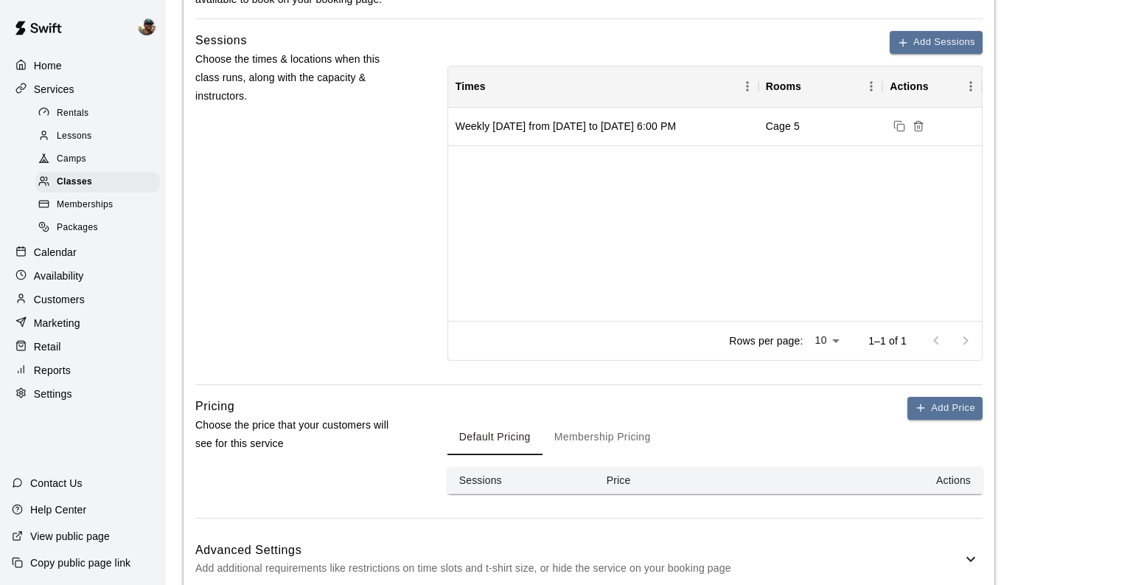
scroll to position [843, 0]
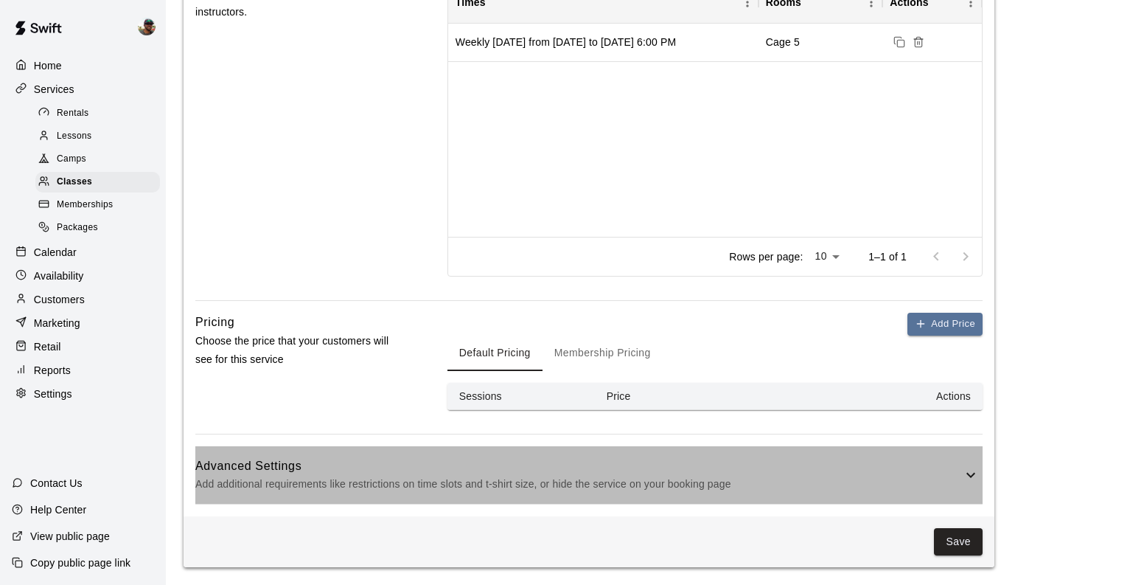
click at [854, 480] on p "Add additional requirements like restrictions on time slots and t-shirt size, o…" at bounding box center [578, 484] width 767 height 18
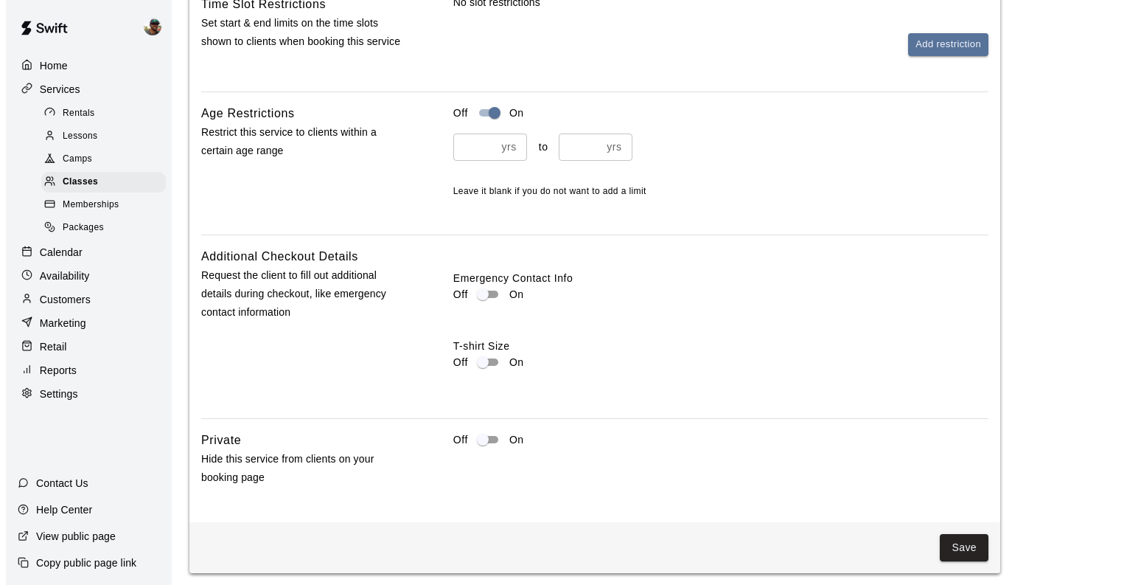
scroll to position [1542, 0]
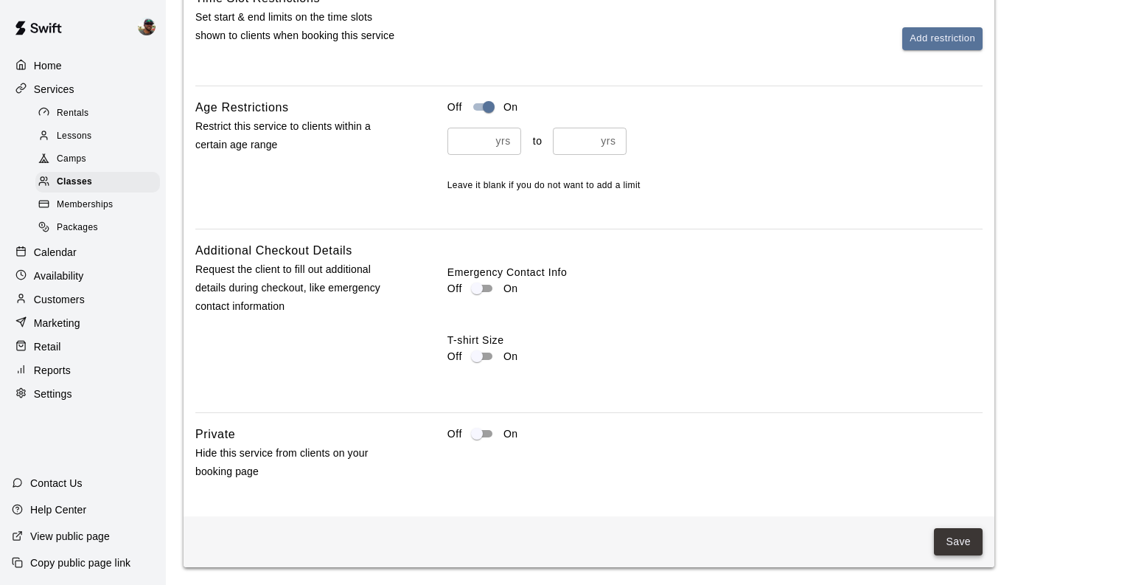
click at [951, 542] on button "Save" at bounding box center [958, 541] width 49 height 27
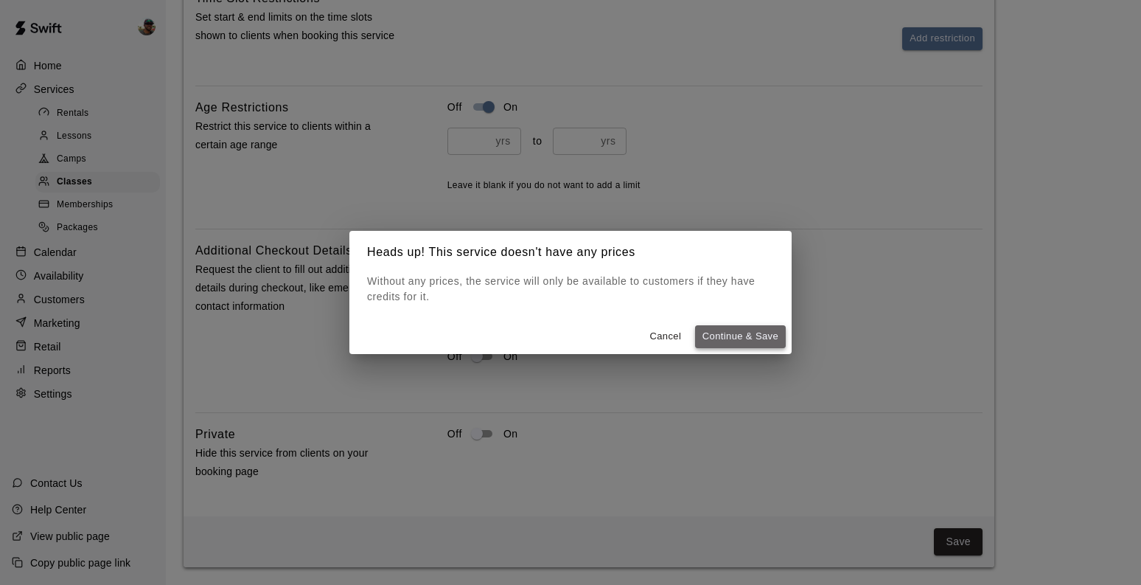
click at [727, 341] on button "Continue & Save" at bounding box center [740, 336] width 91 height 23
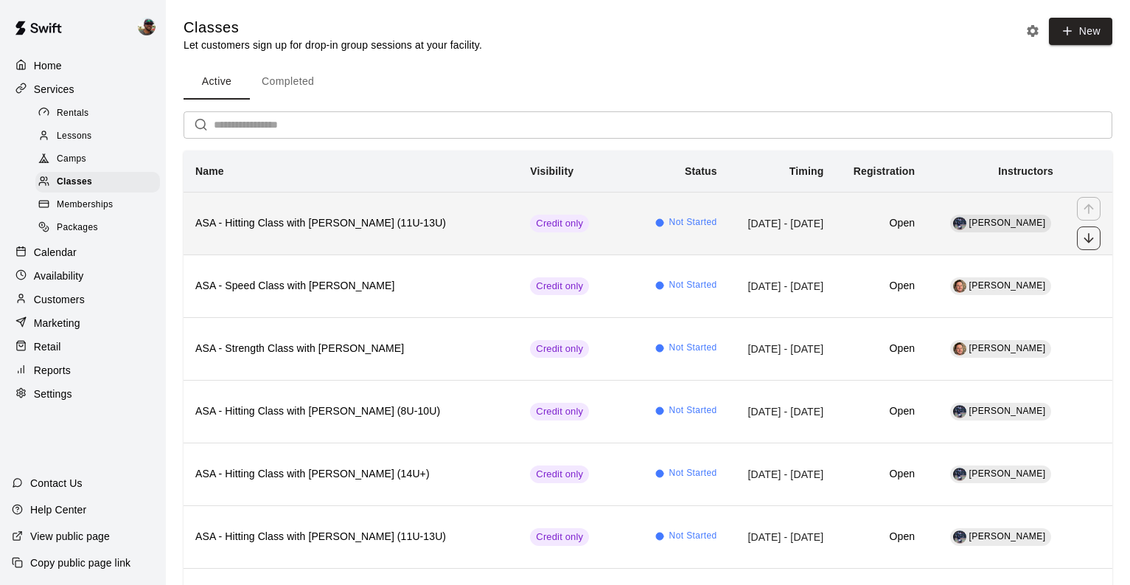
click at [1084, 234] on icon "move item down" at bounding box center [1089, 238] width 15 height 15
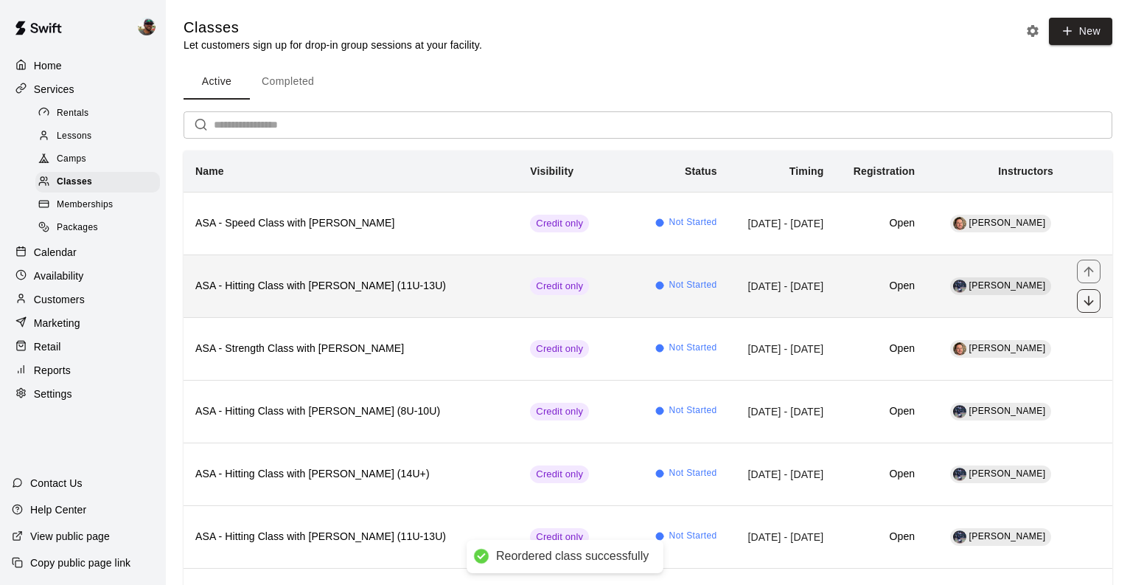
click at [1087, 297] on icon "move item down" at bounding box center [1089, 300] width 15 height 15
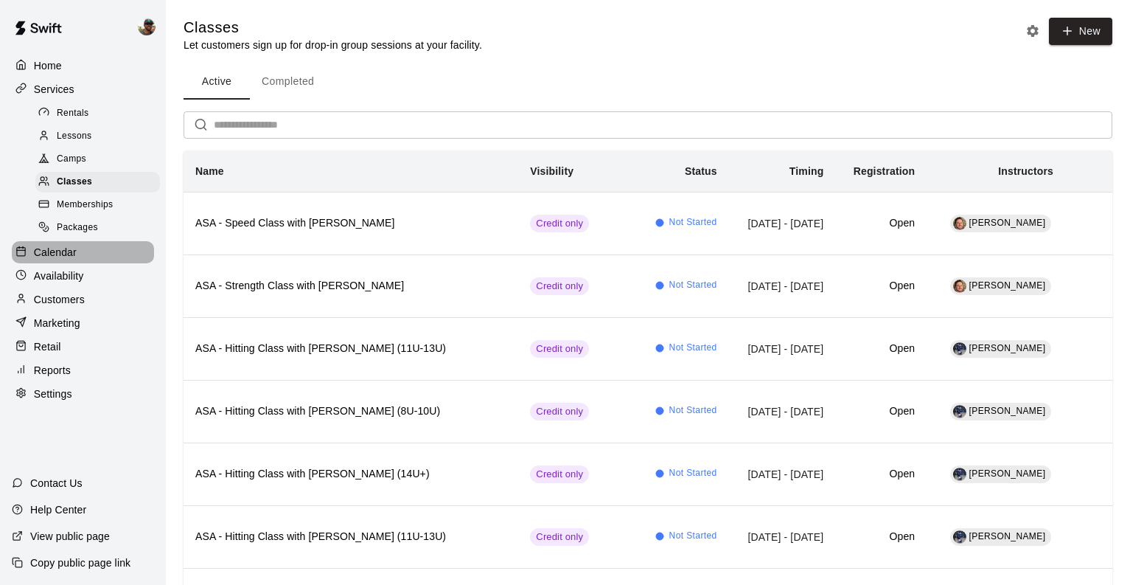
click at [88, 251] on div "Calendar" at bounding box center [83, 252] width 142 height 22
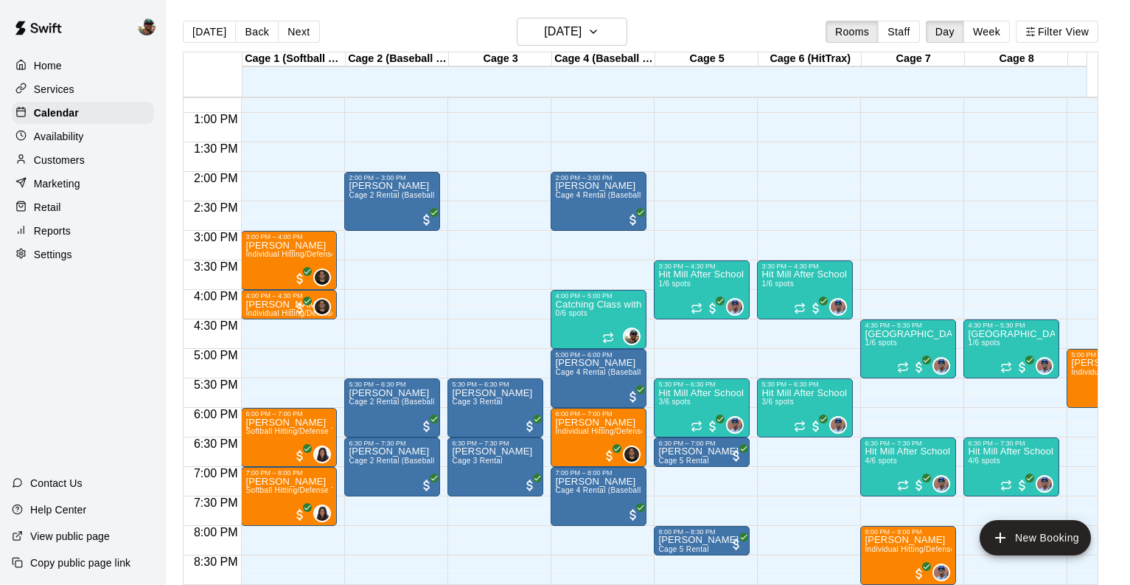
scroll to position [753, 0]
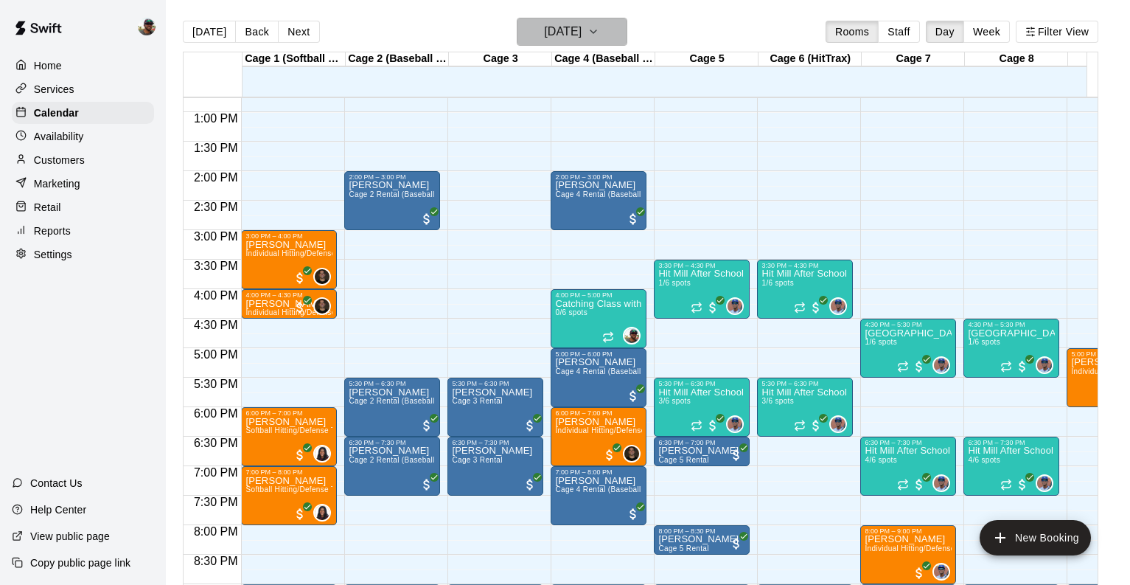
click at [599, 27] on icon "button" at bounding box center [594, 32] width 12 height 18
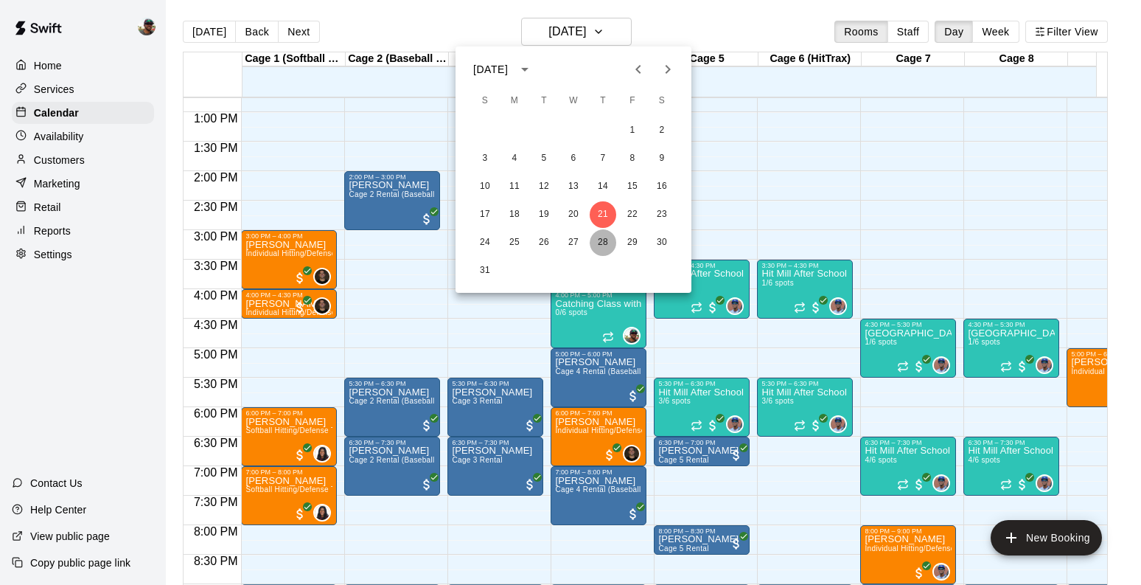
click at [603, 238] on button "28" at bounding box center [603, 242] width 27 height 27
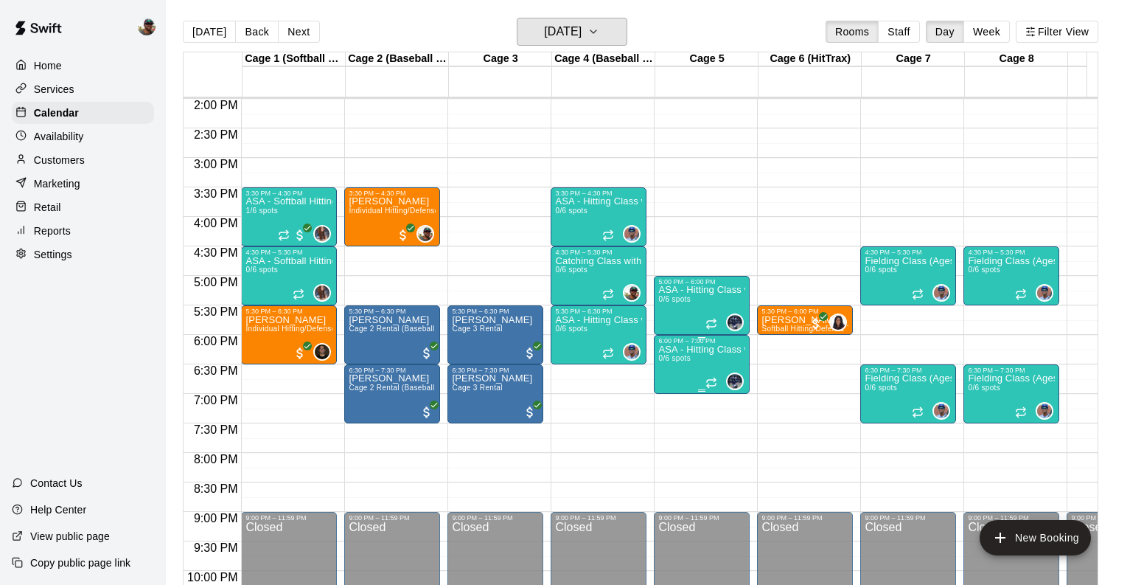
scroll to position [821, 0]
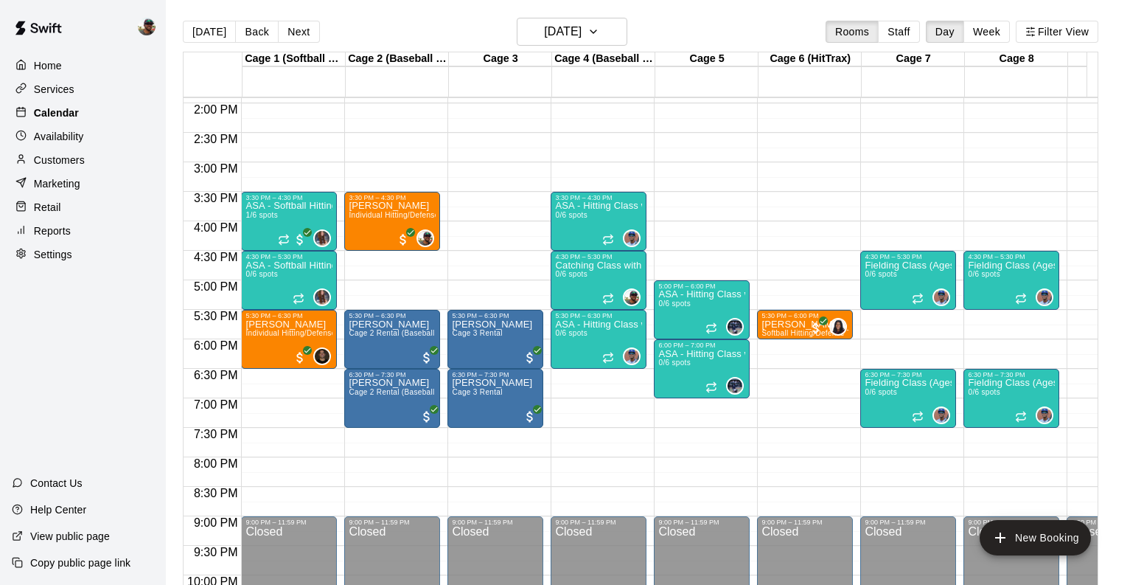
click at [60, 116] on p "Calendar" at bounding box center [56, 112] width 45 height 15
click at [57, 94] on p "Services" at bounding box center [54, 89] width 41 height 15
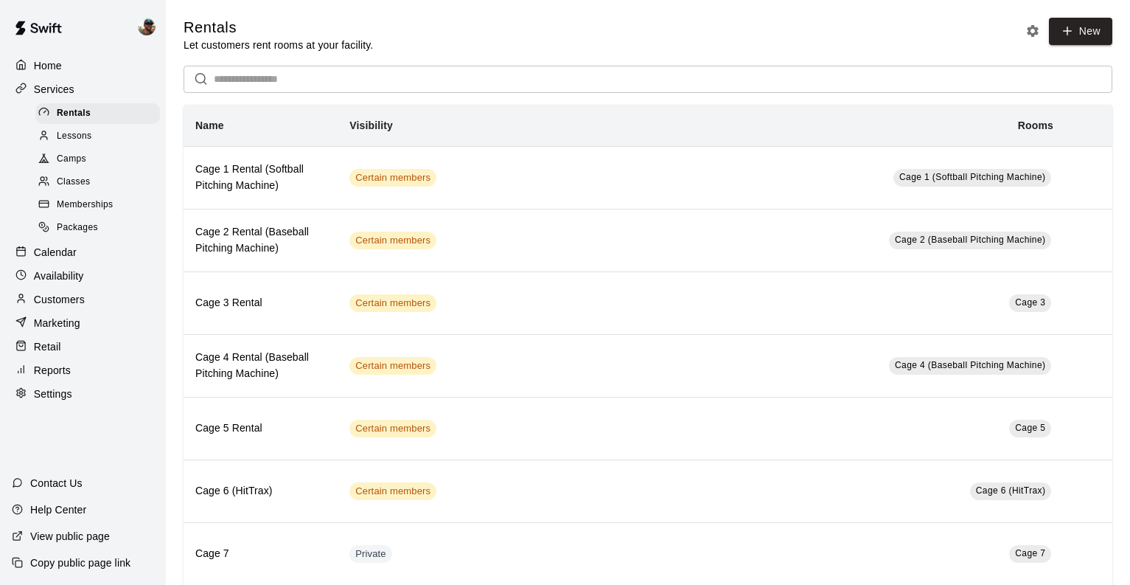
click at [82, 184] on span "Classes" at bounding box center [73, 182] width 33 height 15
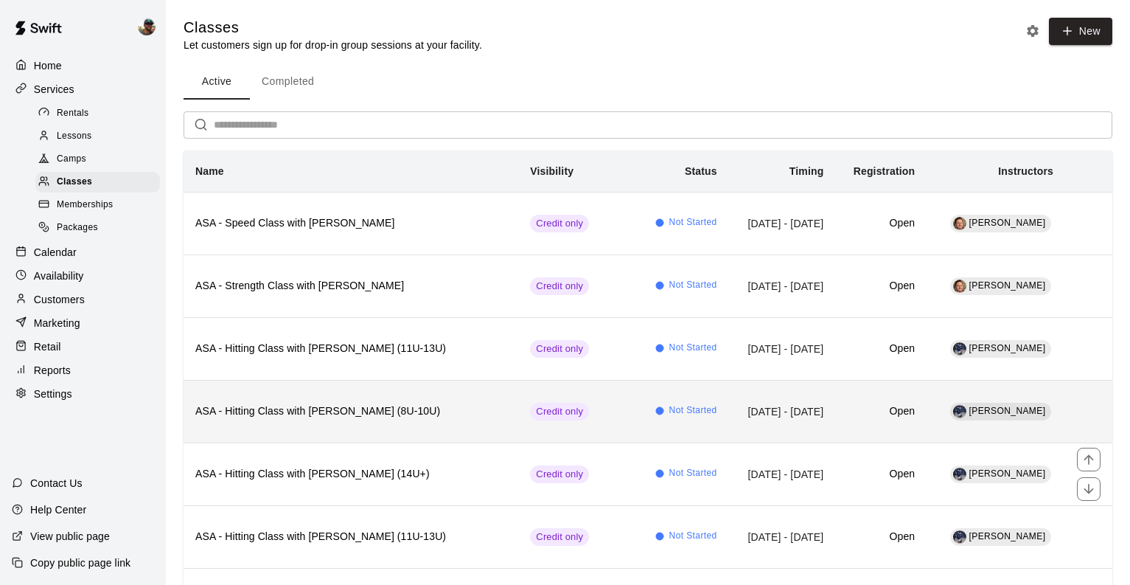
scroll to position [38, 0]
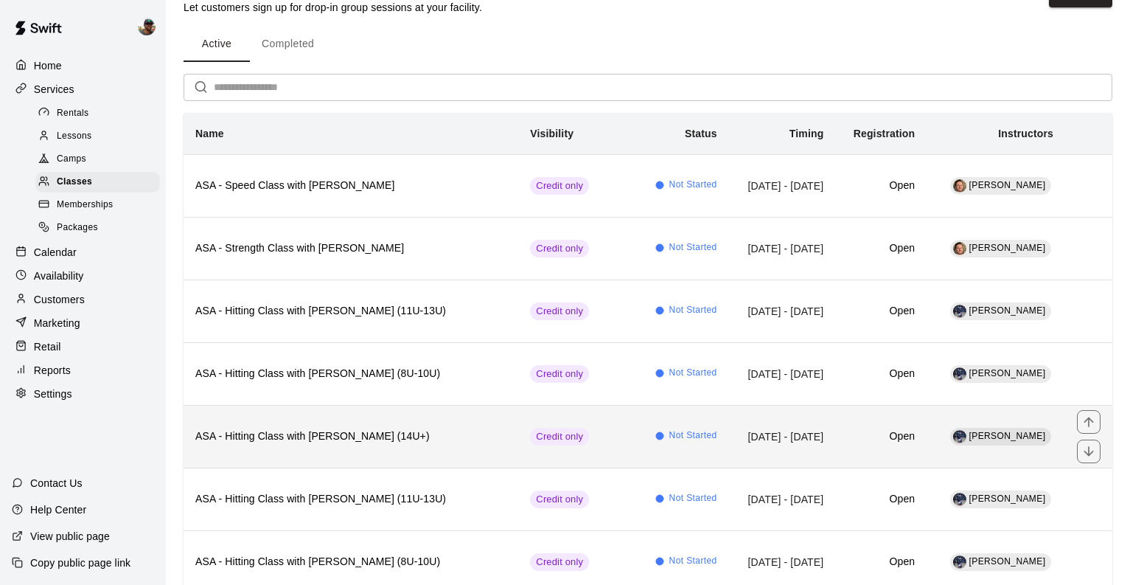
click at [390, 438] on h6 "ASA - Hitting Class with JT Marr (14U+)" at bounding box center [350, 436] width 311 height 16
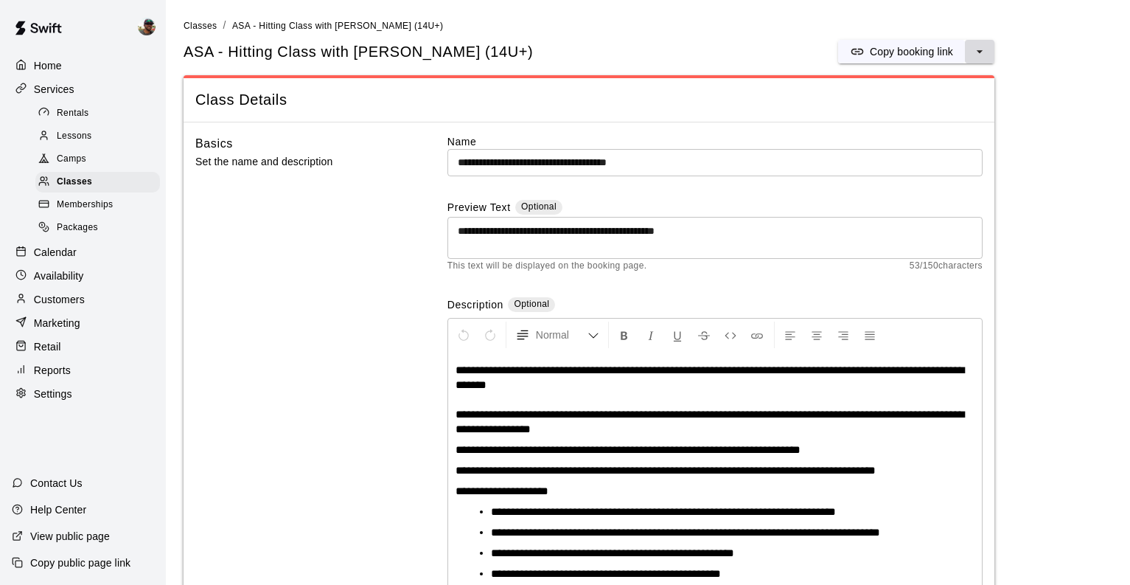
click at [975, 48] on icon "select merge strategy" at bounding box center [979, 51] width 15 height 15
click at [914, 102] on h6 "Duplicate class" at bounding box center [920, 107] width 71 height 16
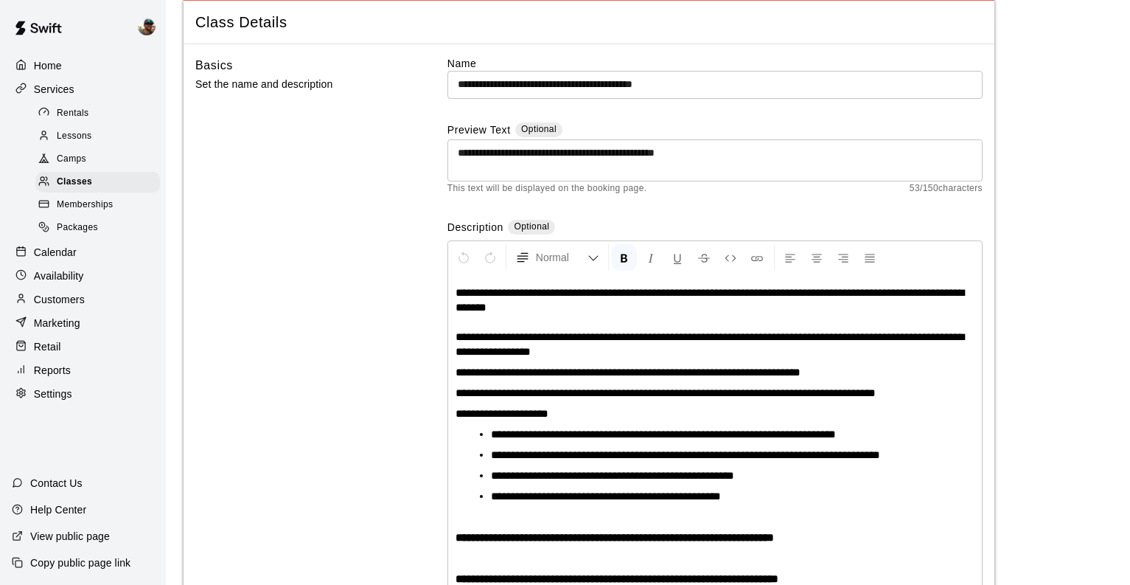
click at [700, 85] on input "**********" at bounding box center [715, 84] width 535 height 27
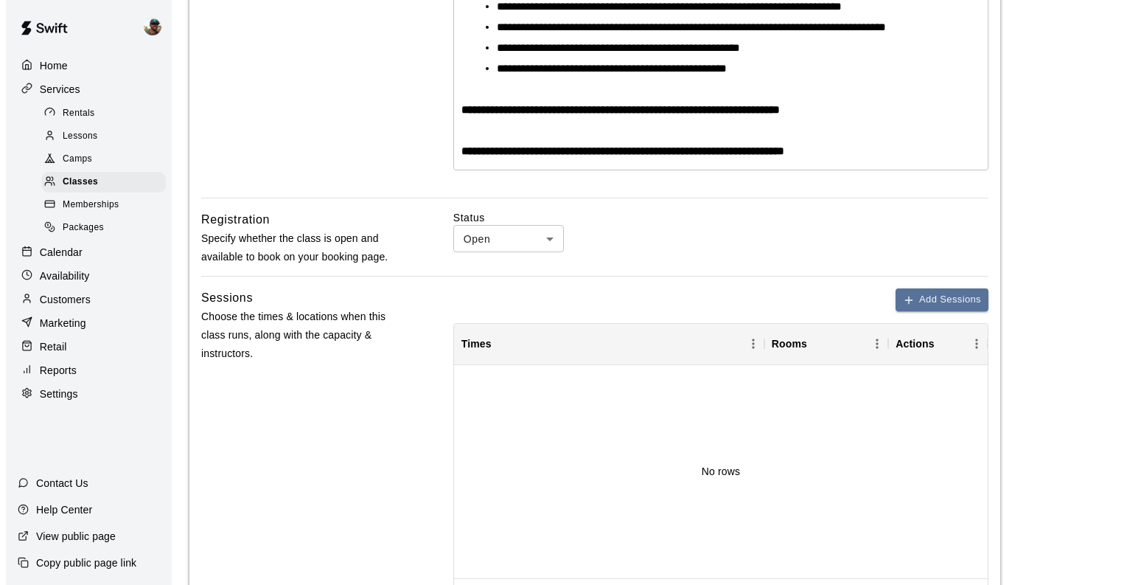
scroll to position [502, 0]
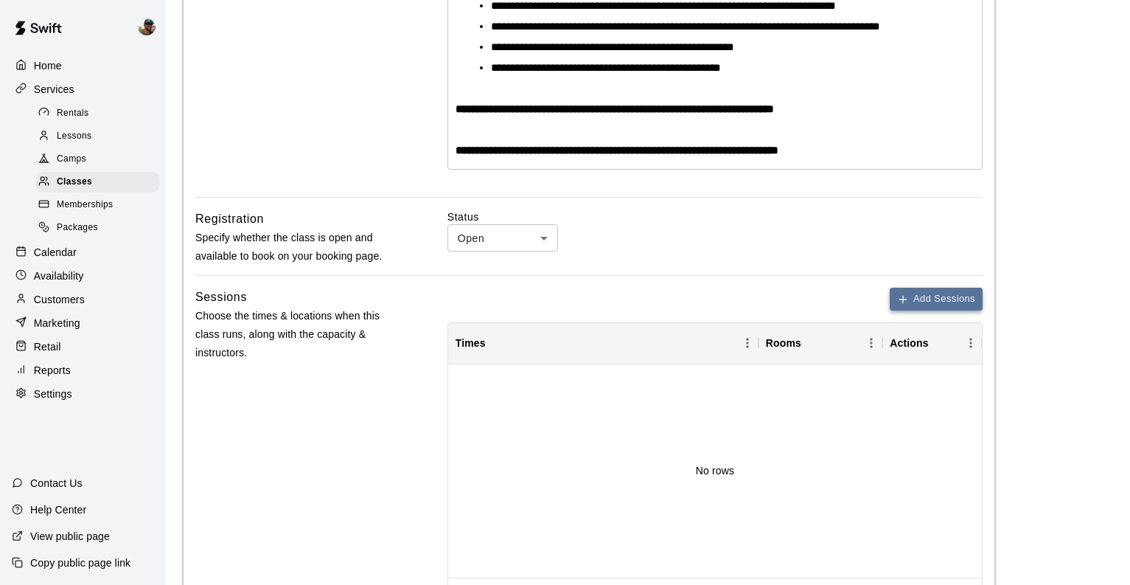
type input "**********"
click at [925, 299] on button "Add Sessions" at bounding box center [936, 299] width 93 height 23
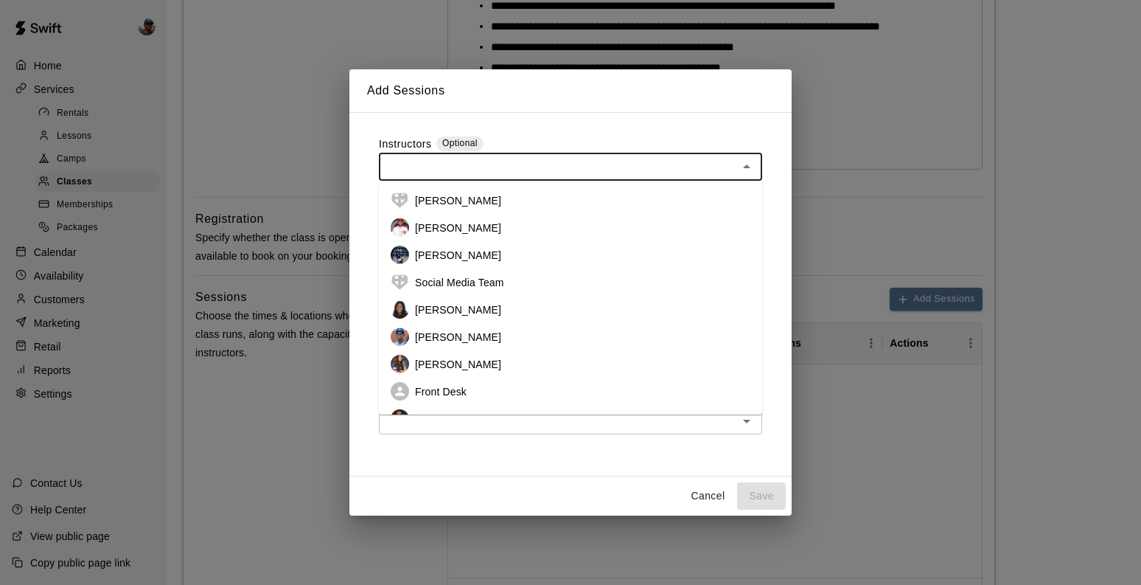
click at [504, 164] on input "text" at bounding box center [558, 167] width 350 height 18
click at [464, 248] on li "[PERSON_NAME]" at bounding box center [570, 254] width 383 height 27
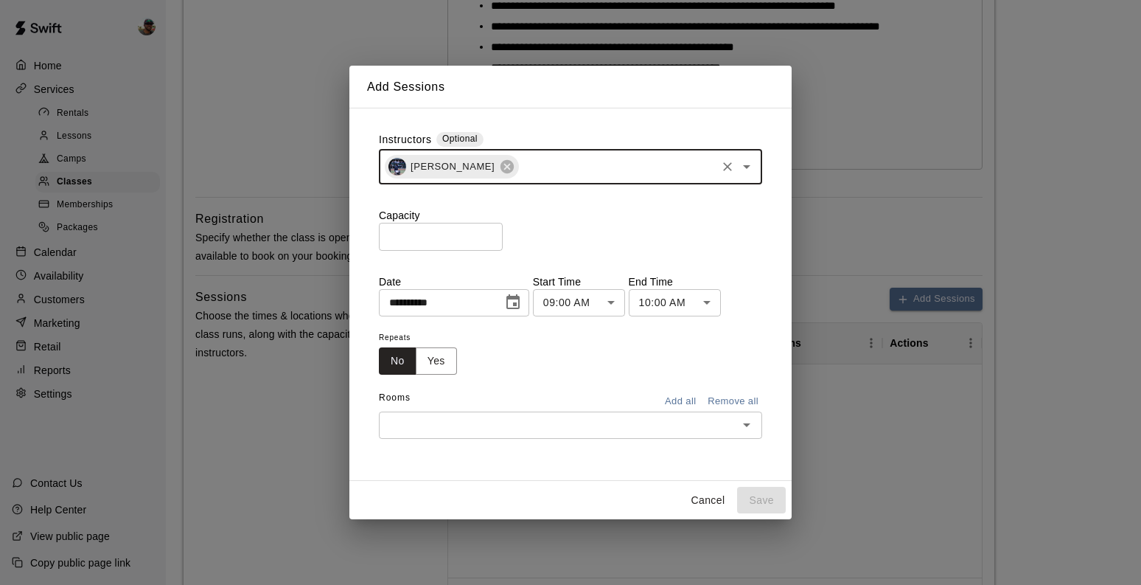
click at [487, 235] on input "*" at bounding box center [441, 236] width 124 height 27
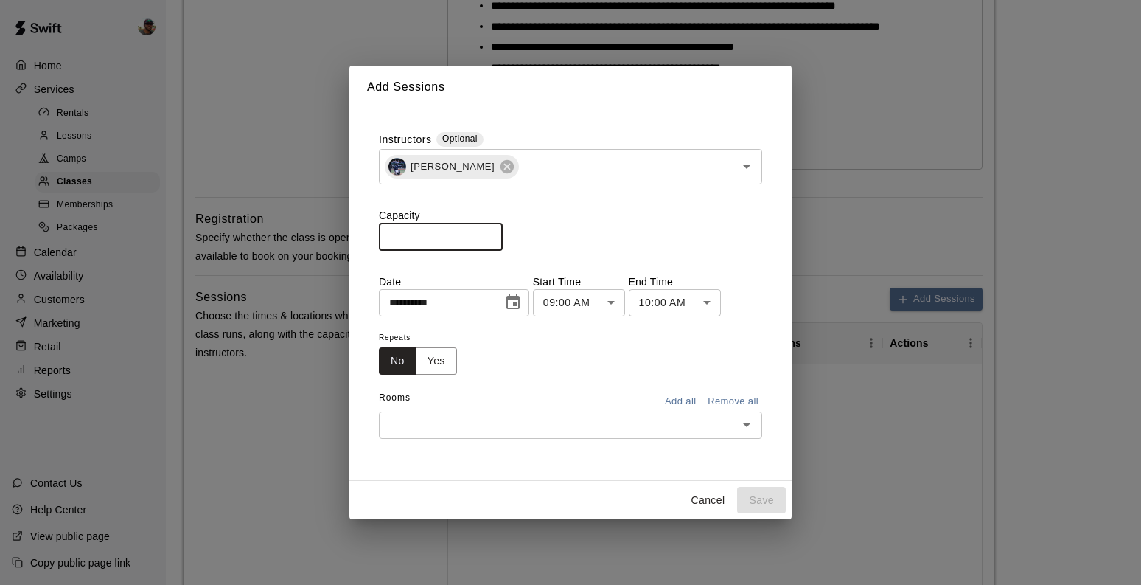
click at [487, 235] on input "*" at bounding box center [441, 236] width 124 height 27
type input "*"
click at [487, 235] on input "*" at bounding box center [441, 236] width 124 height 27
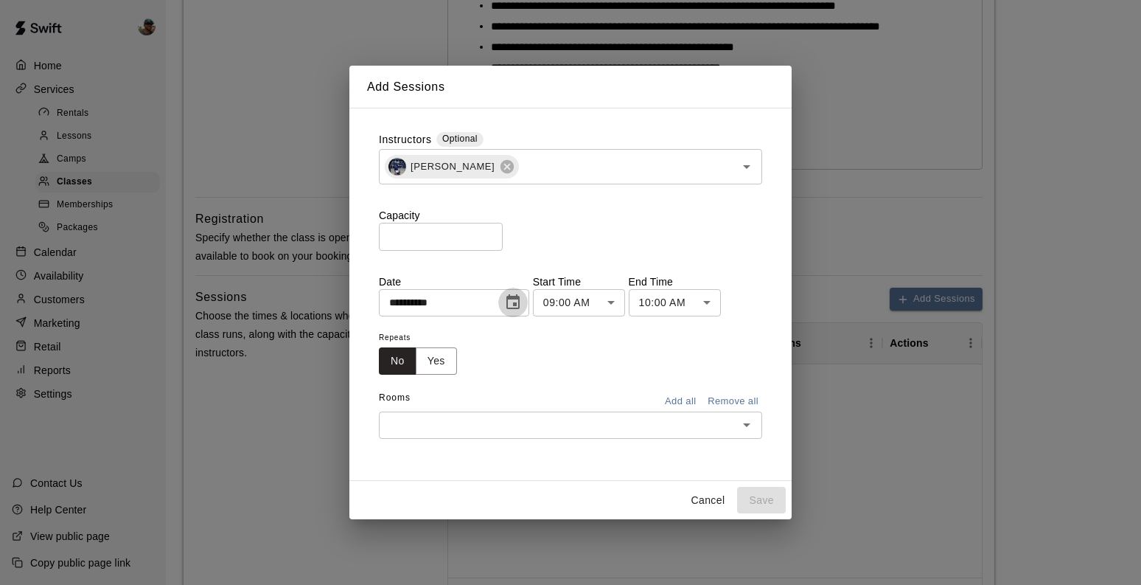
click at [518, 308] on icon "Choose date, selected date is Aug 21, 2025" at bounding box center [512, 301] width 13 height 15
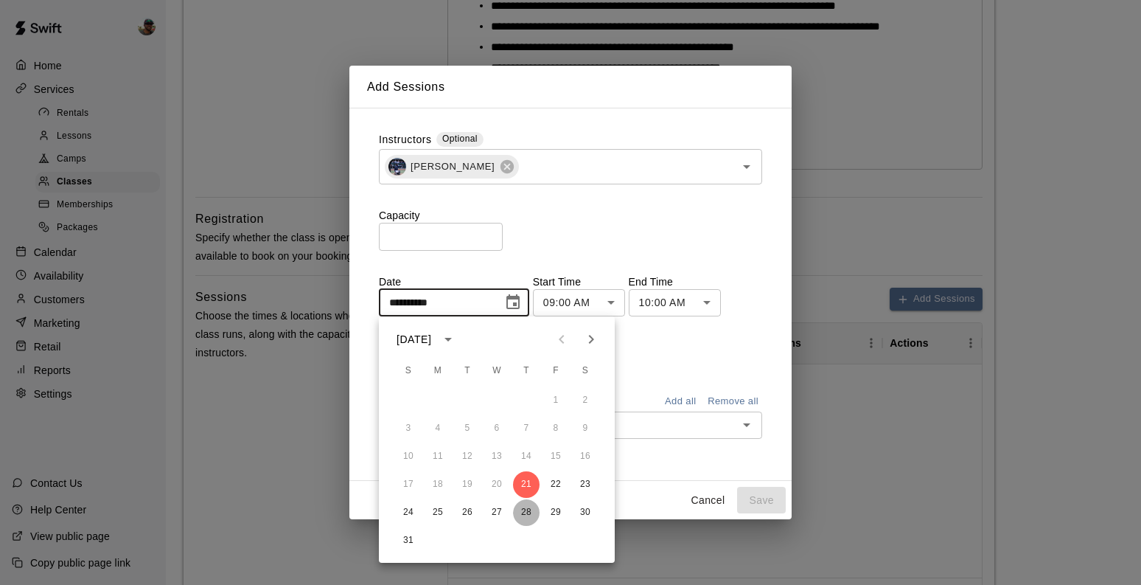
click at [526, 506] on button "28" at bounding box center [526, 512] width 27 height 27
type input "**********"
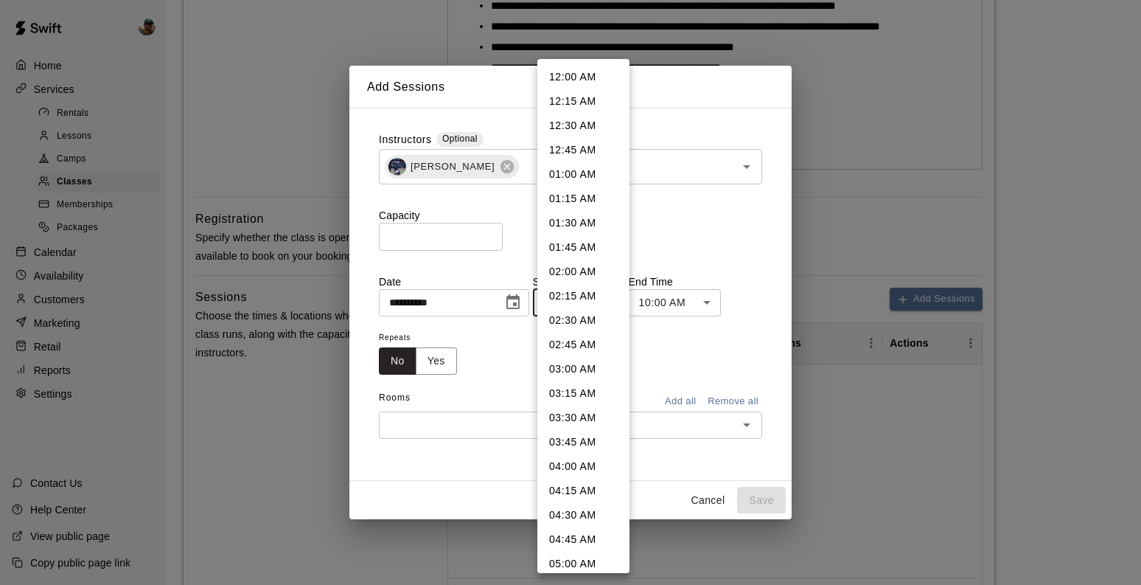
click at [591, 299] on body "**********" at bounding box center [570, 211] width 1141 height 1427
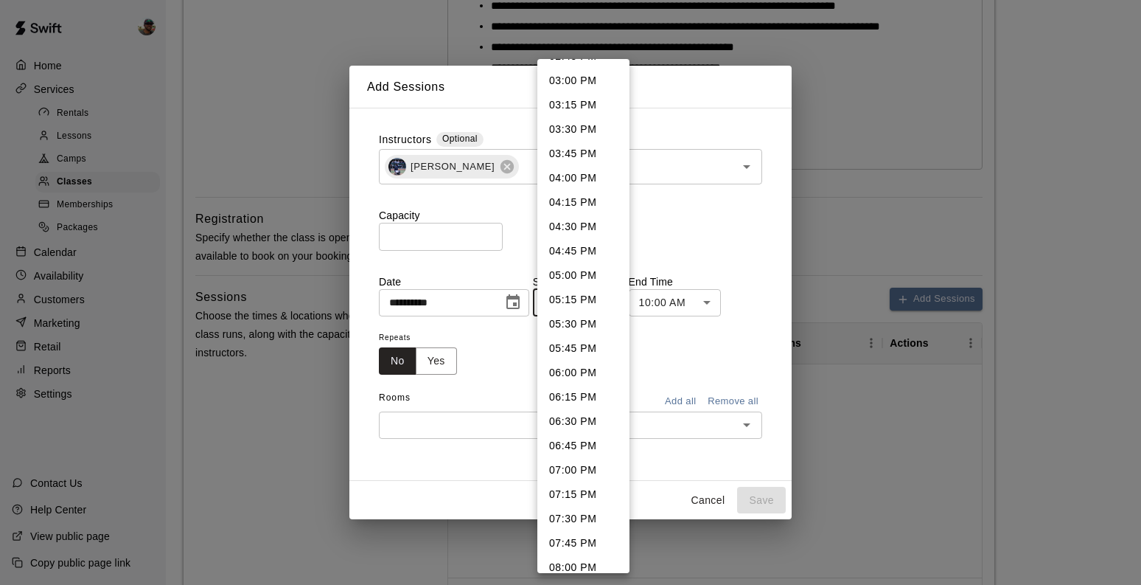
scroll to position [1457, 0]
click at [573, 465] on li "07:00 PM" at bounding box center [583, 469] width 92 height 24
type input "********"
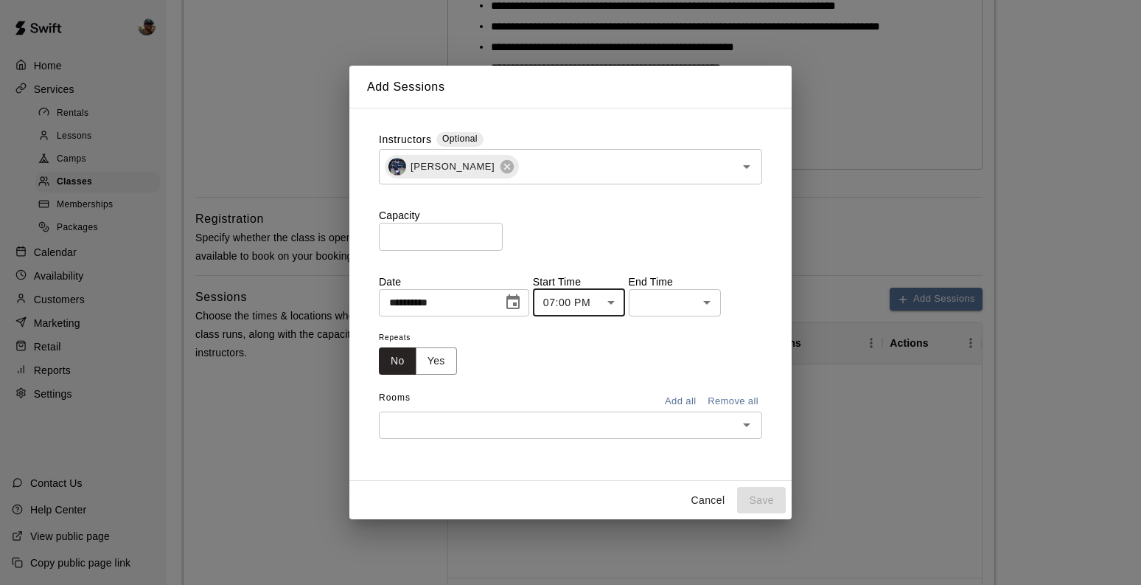
click at [677, 310] on body "**********" at bounding box center [570, 211] width 1141 height 1427
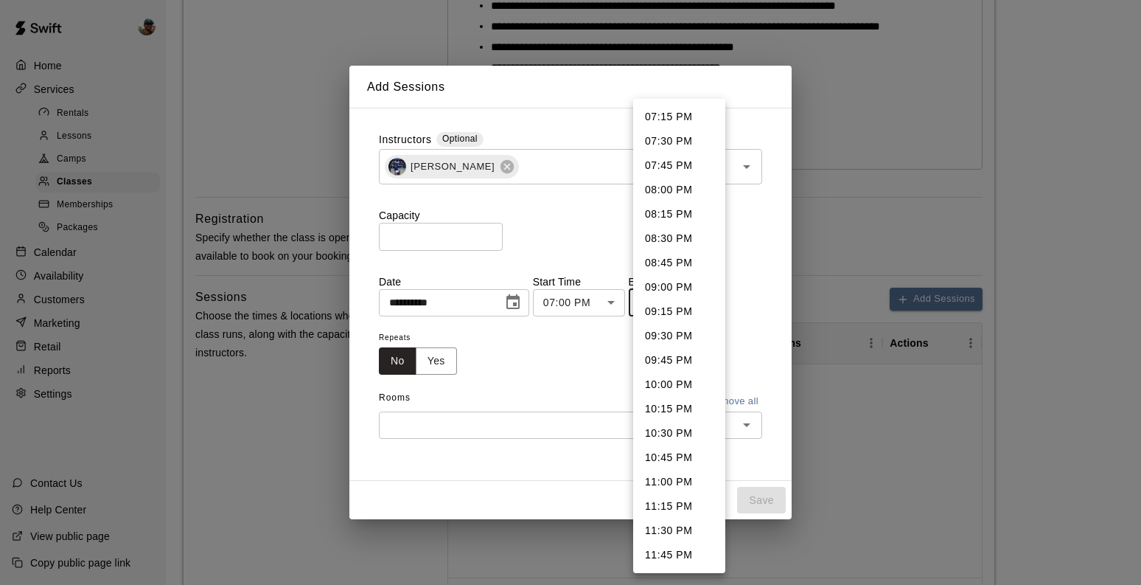
click at [668, 195] on li "08:00 PM" at bounding box center [679, 190] width 92 height 24
type input "********"
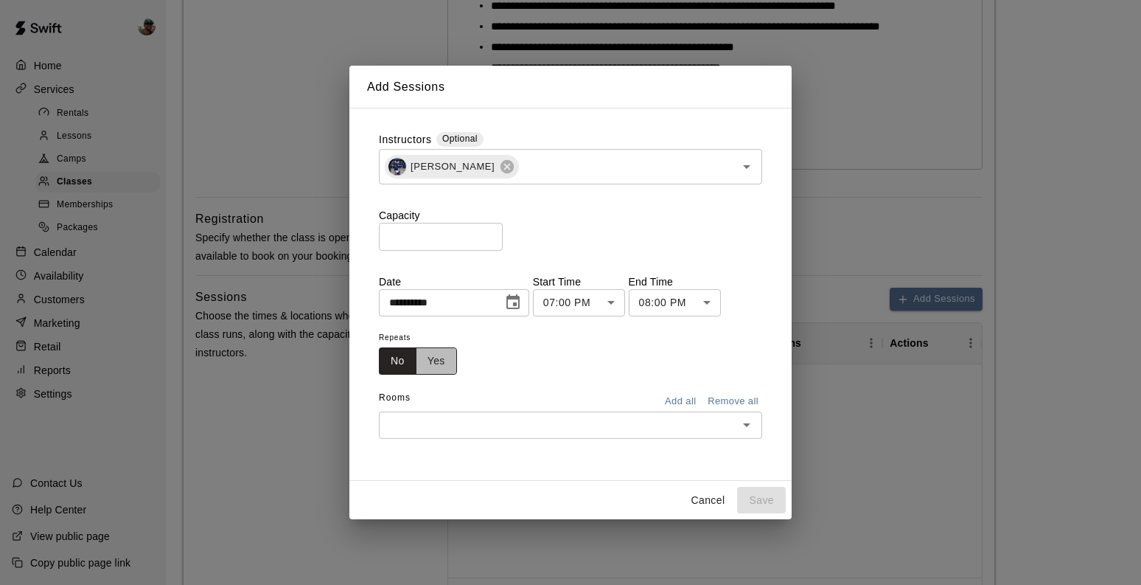
click at [447, 362] on button "Yes" at bounding box center [436, 360] width 41 height 27
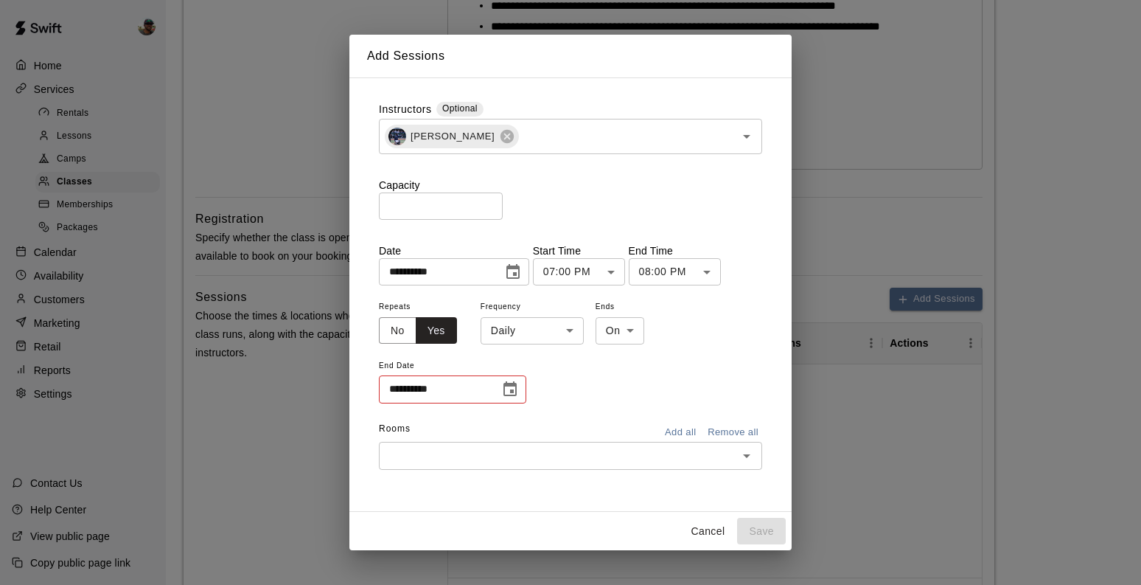
click at [543, 337] on body "**********" at bounding box center [570, 211] width 1141 height 1427
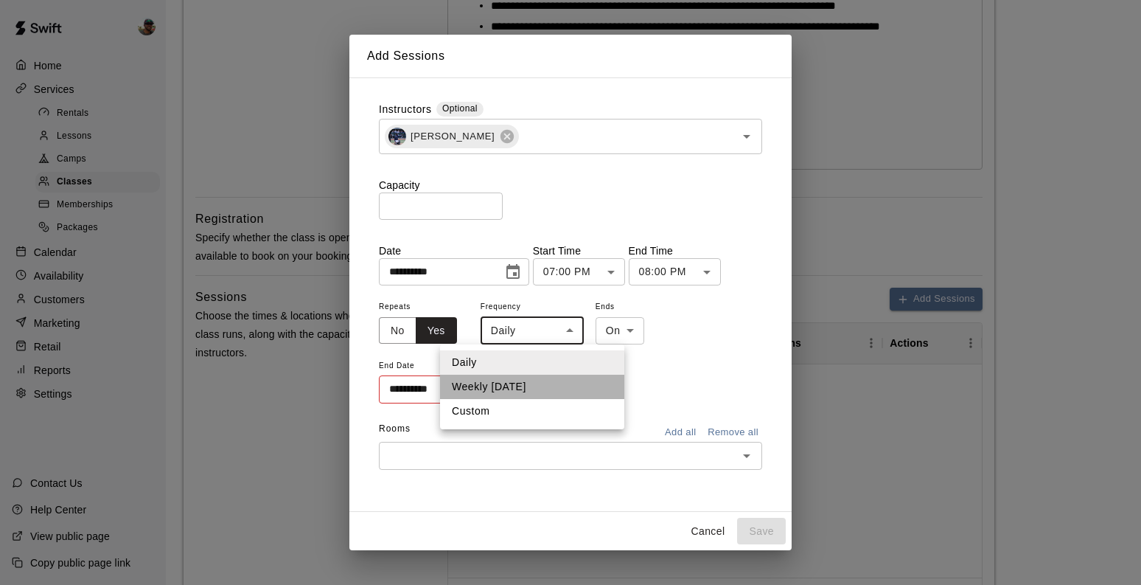
click at [526, 393] on li "Weekly on Thursday" at bounding box center [532, 387] width 184 height 24
type input "******"
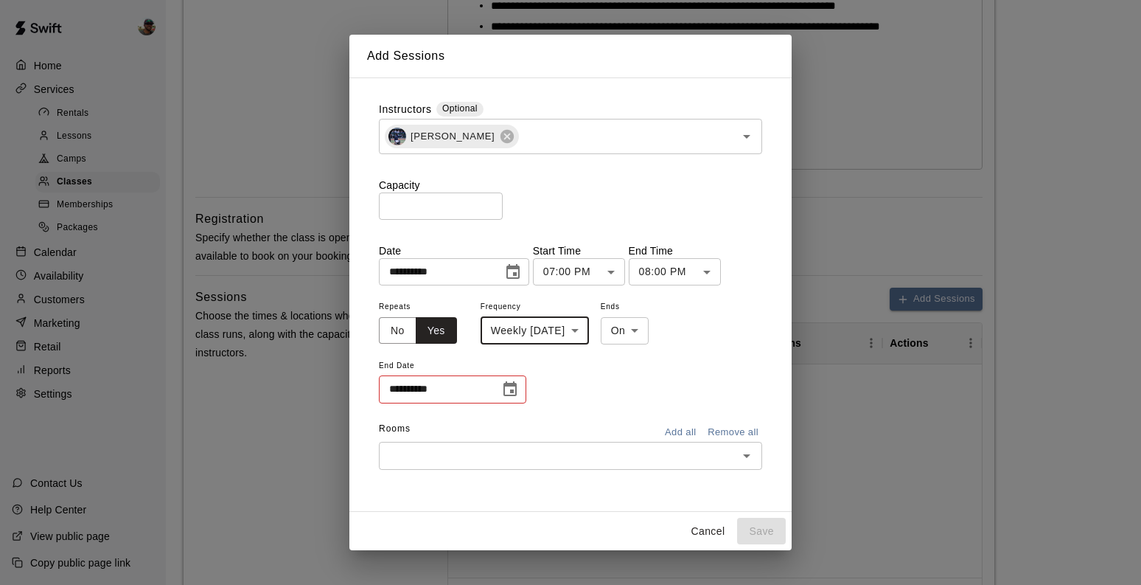
click at [507, 395] on icon "Choose date" at bounding box center [510, 388] width 13 height 15
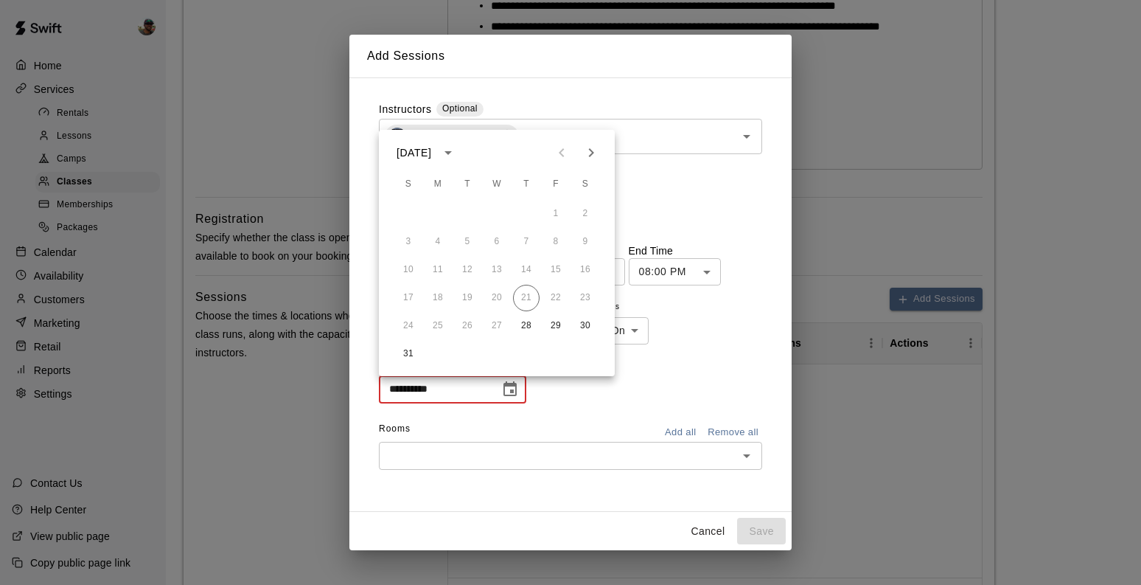
click at [586, 151] on icon "Next month" at bounding box center [591, 153] width 18 height 18
click at [525, 300] on button "25" at bounding box center [526, 298] width 27 height 27
type input "**********"
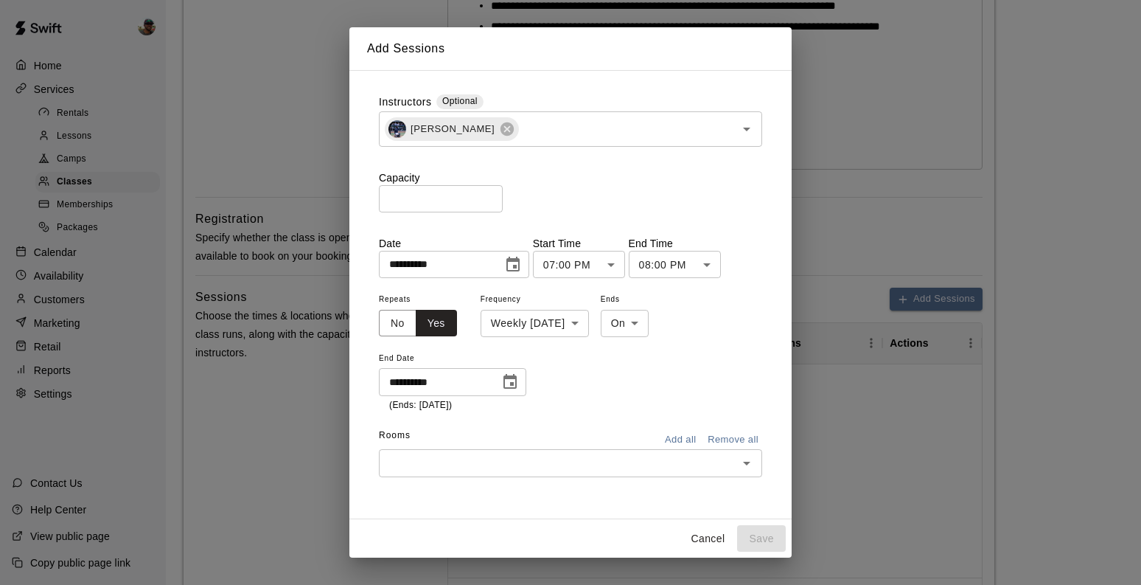
click at [588, 463] on input "text" at bounding box center [558, 462] width 350 height 18
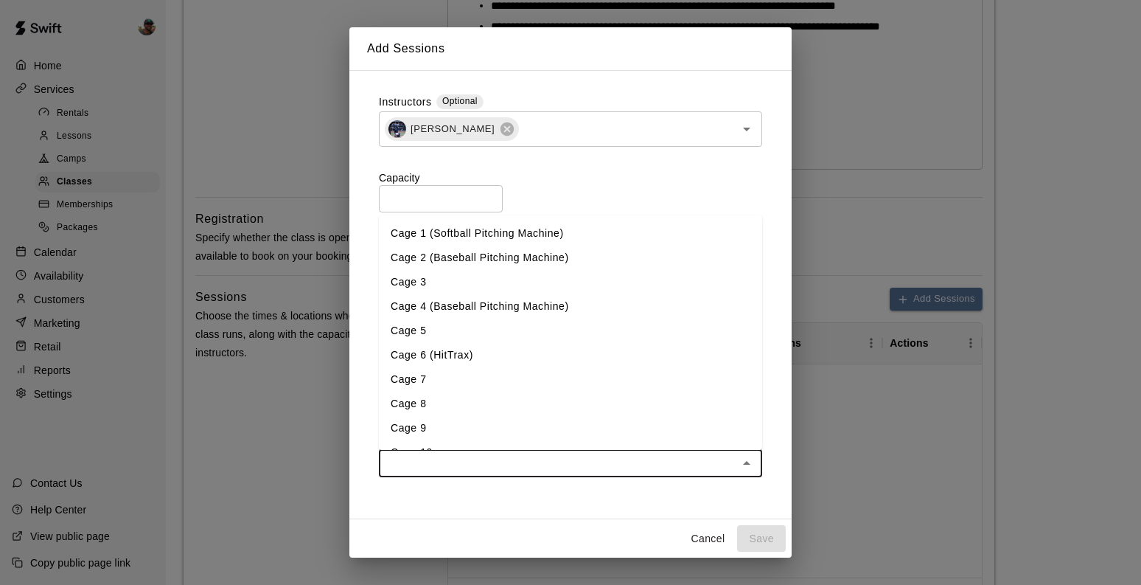
click at [476, 304] on li "Cage 4 (Baseball Pitching Machine)" at bounding box center [570, 306] width 383 height 24
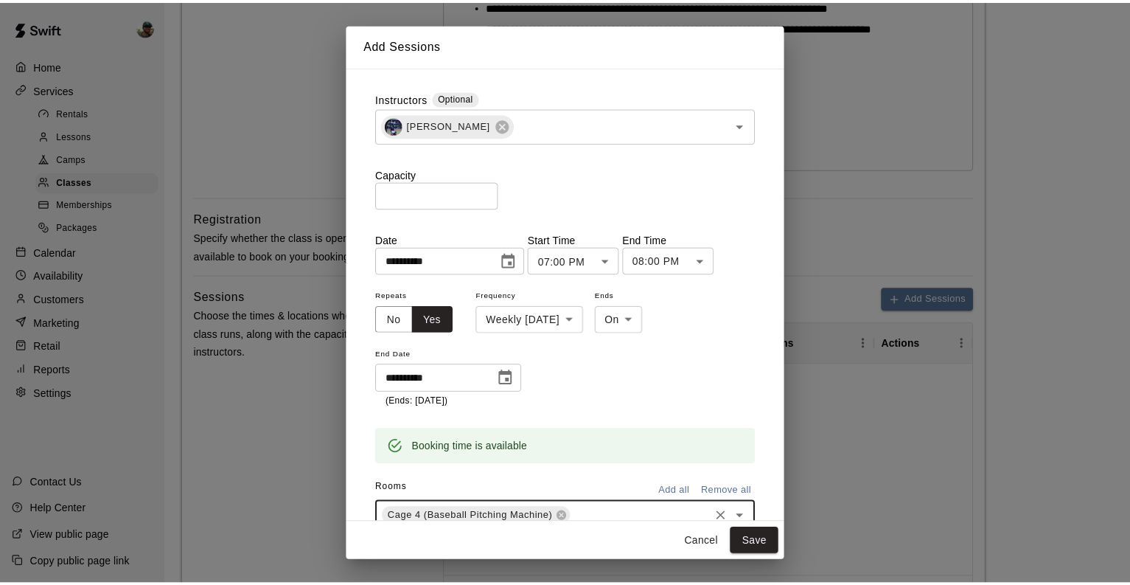
scroll to position [52, 0]
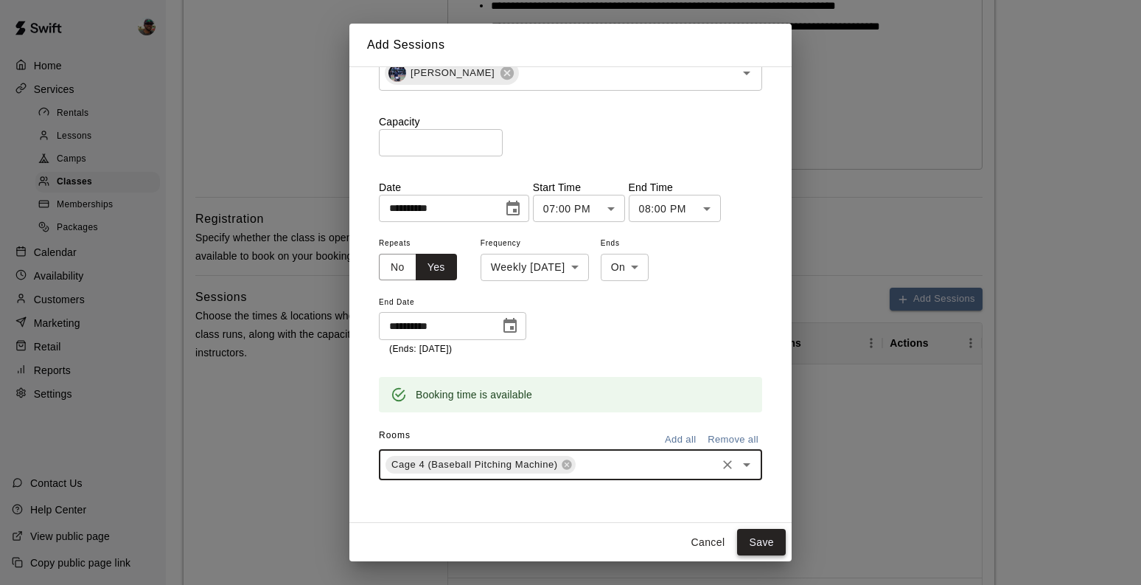
click at [762, 544] on button "Save" at bounding box center [761, 542] width 49 height 27
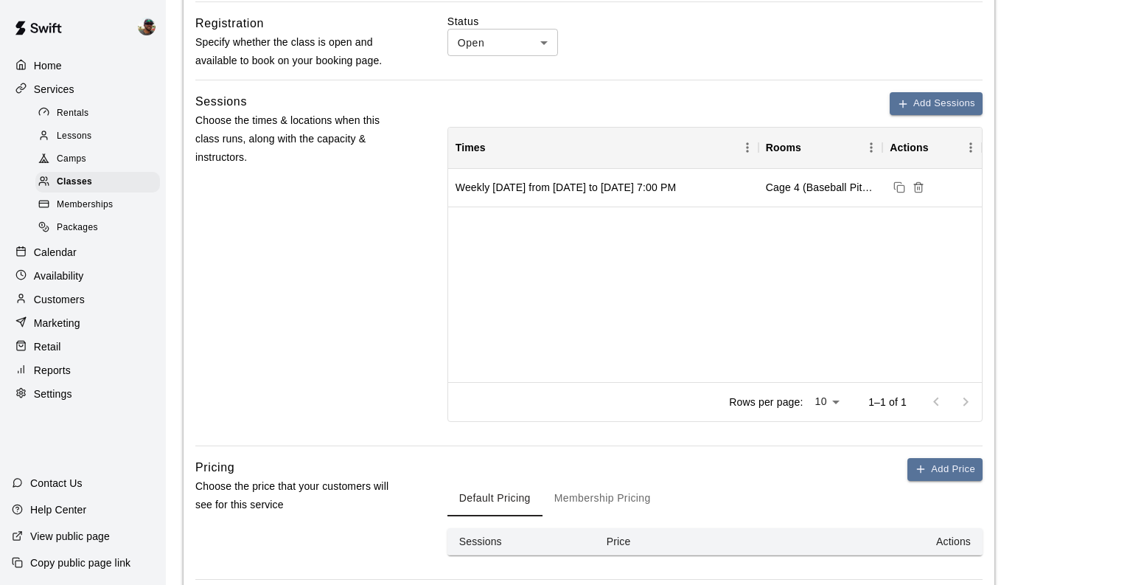
scroll to position [843, 0]
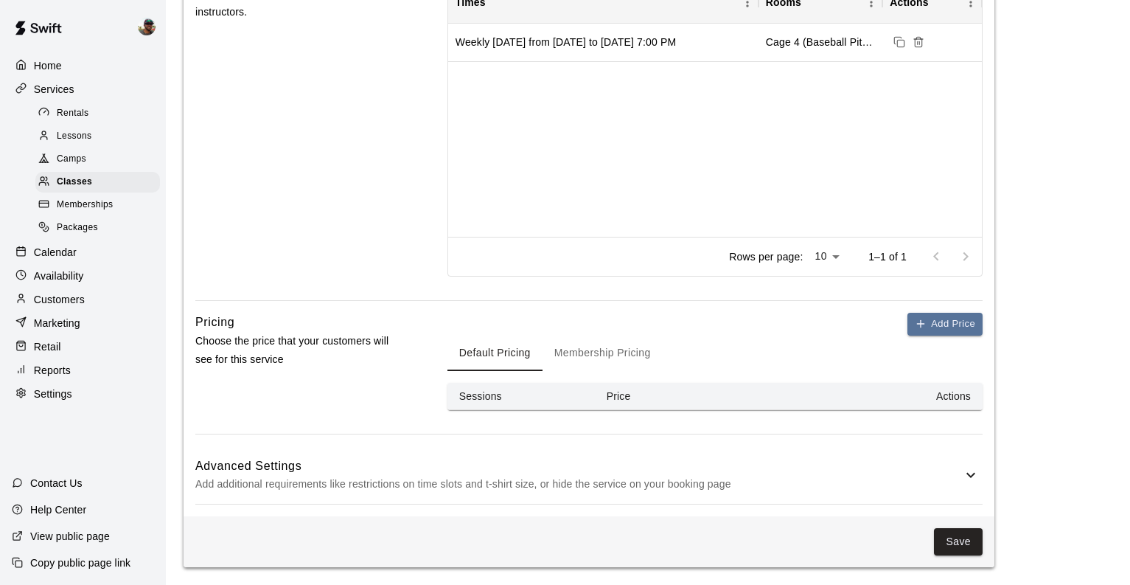
click at [727, 464] on h6 "Advanced Settings" at bounding box center [578, 465] width 767 height 19
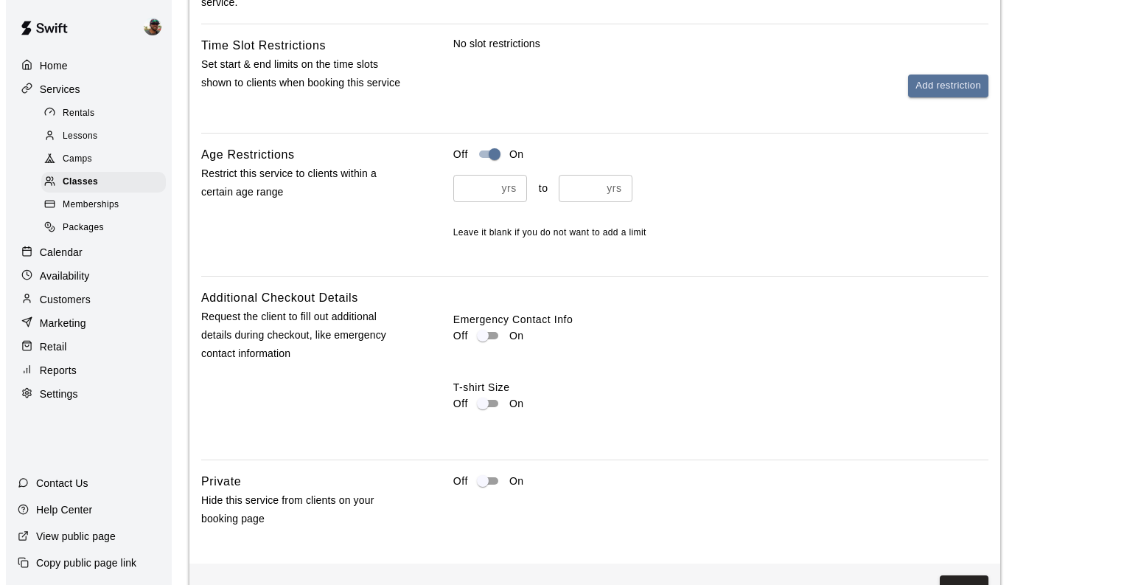
scroll to position [1542, 0]
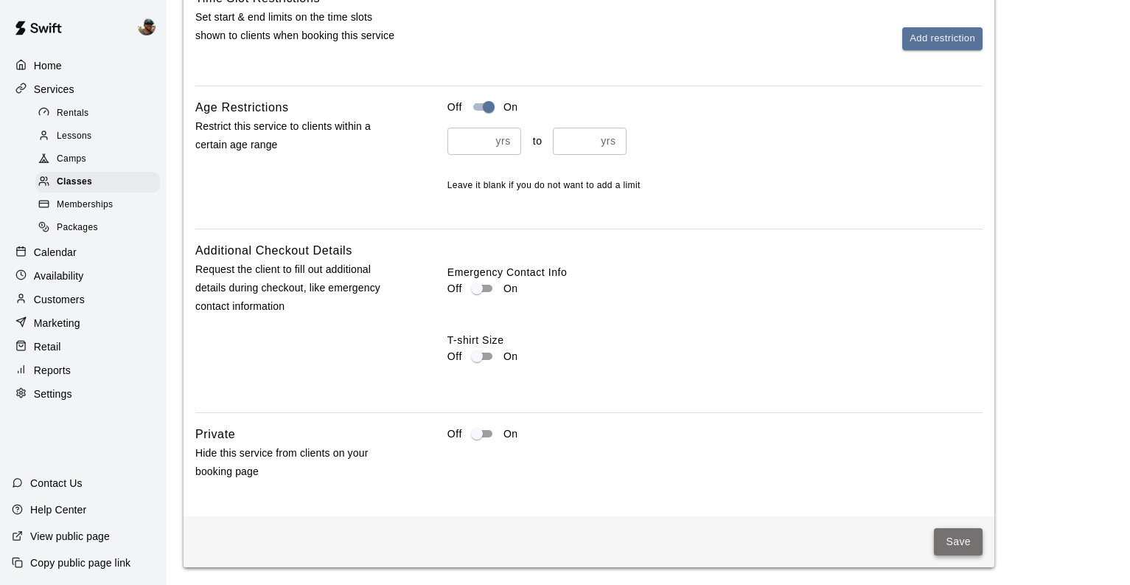
click at [957, 544] on button "Save" at bounding box center [958, 541] width 49 height 27
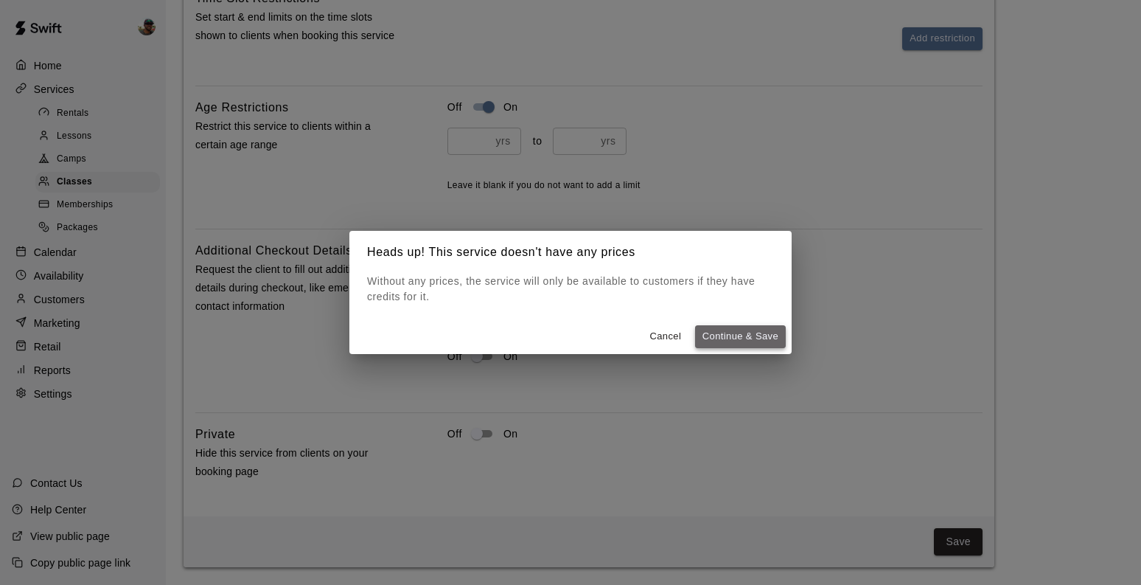
click at [746, 338] on button "Continue & Save" at bounding box center [740, 336] width 91 height 23
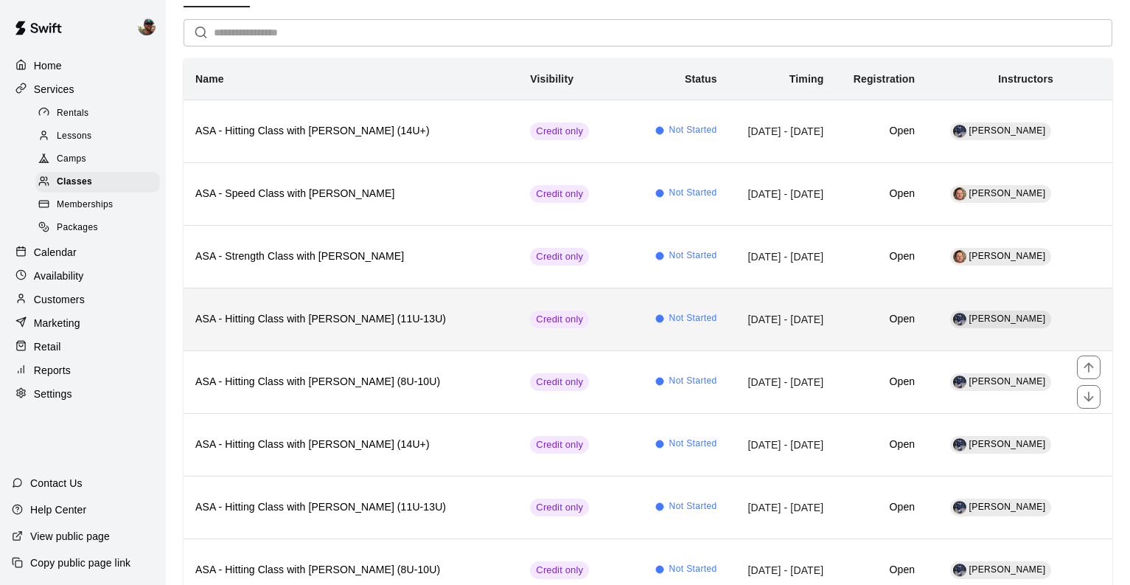
scroll to position [90, 0]
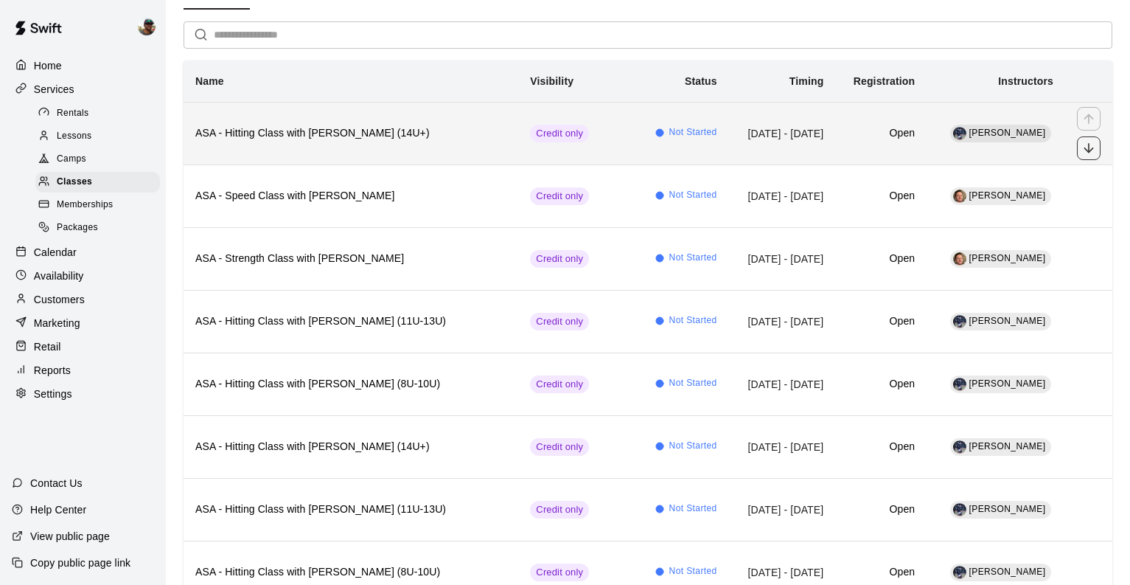
click at [1084, 146] on icon "move item down" at bounding box center [1089, 148] width 15 height 15
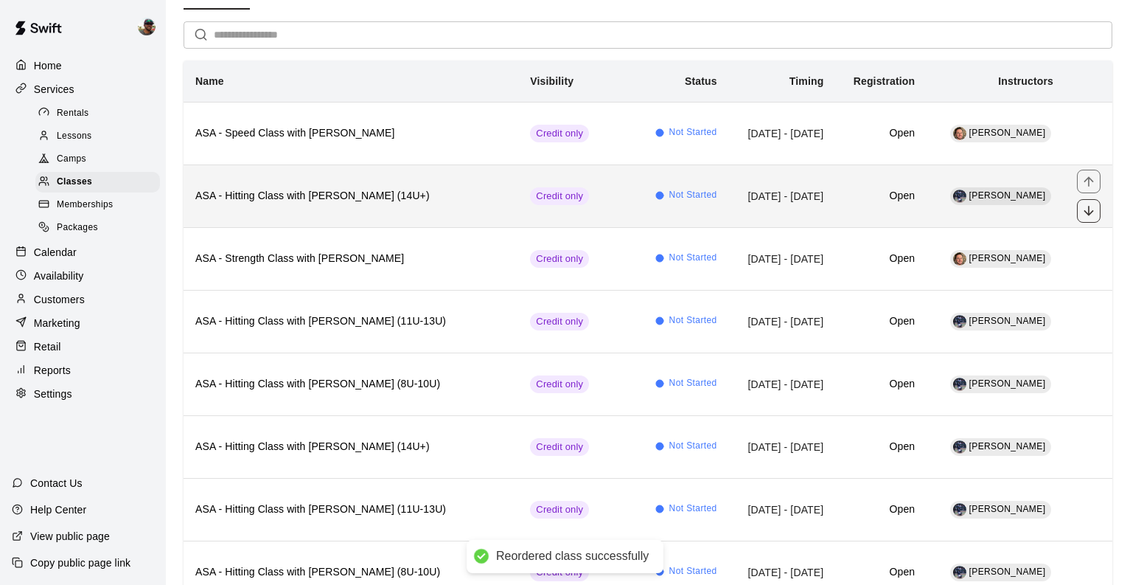
click at [1087, 209] on icon "move item down" at bounding box center [1089, 210] width 15 height 15
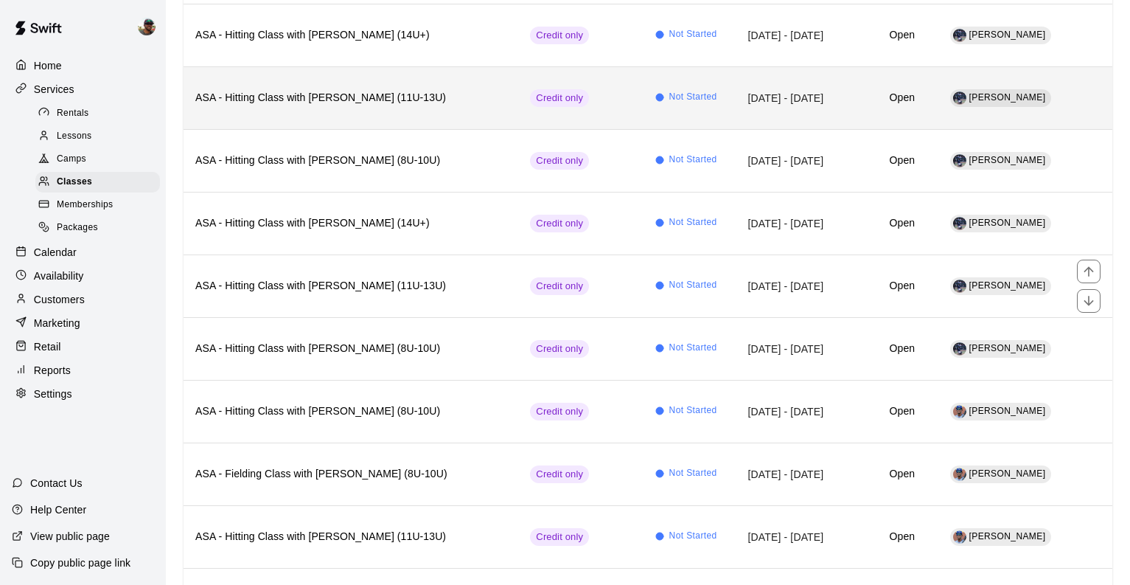
scroll to position [310, 0]
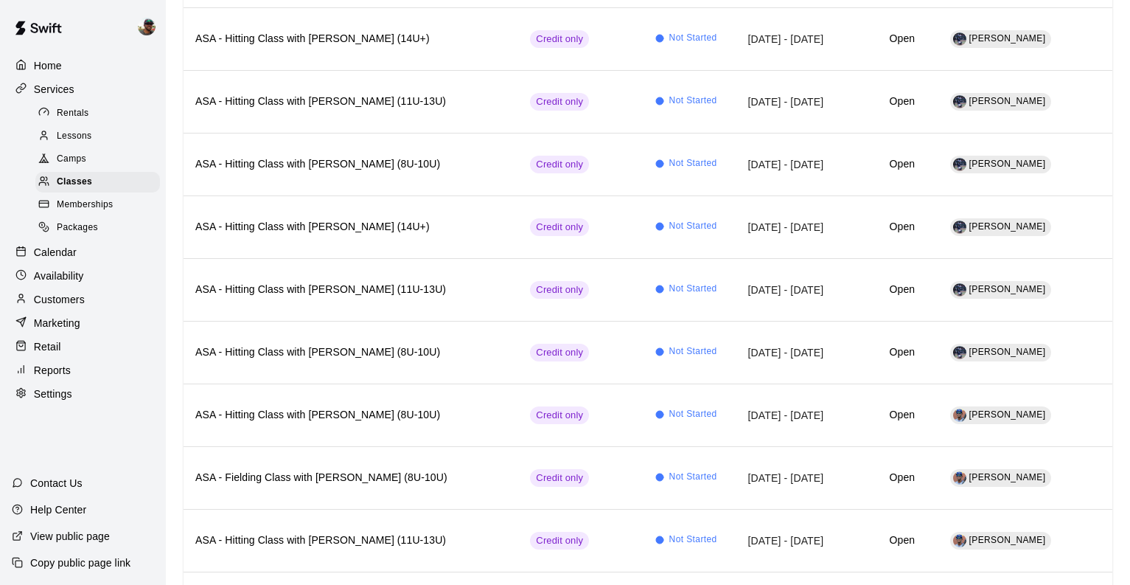
click at [73, 261] on div "Calendar" at bounding box center [83, 252] width 142 height 22
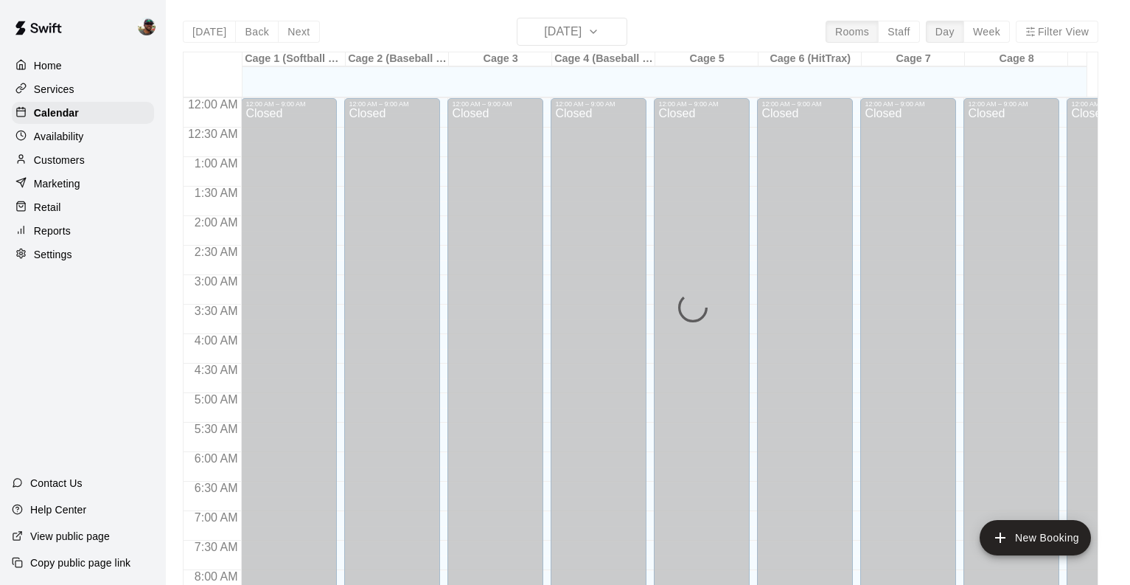
scroll to position [675, 0]
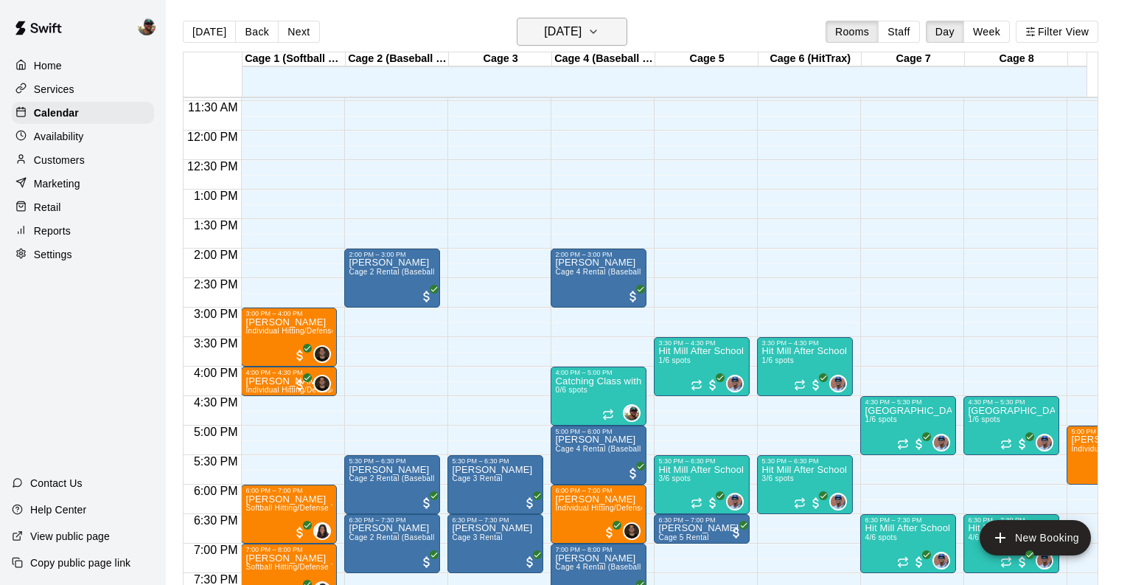
click at [627, 43] on button "[DATE]" at bounding box center [572, 32] width 111 height 28
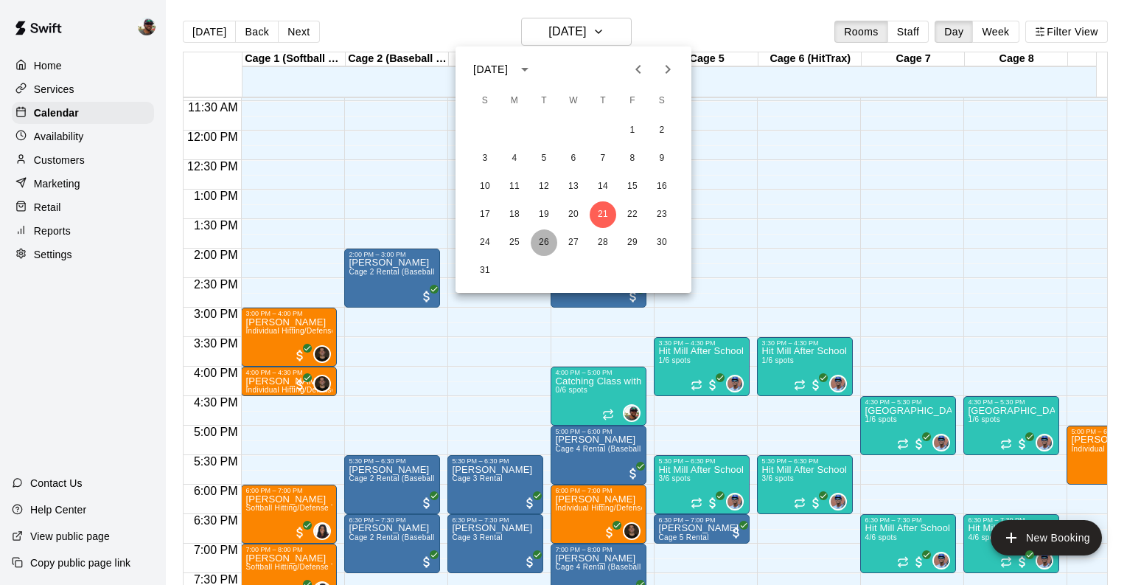
click at [542, 247] on button "26" at bounding box center [544, 242] width 27 height 27
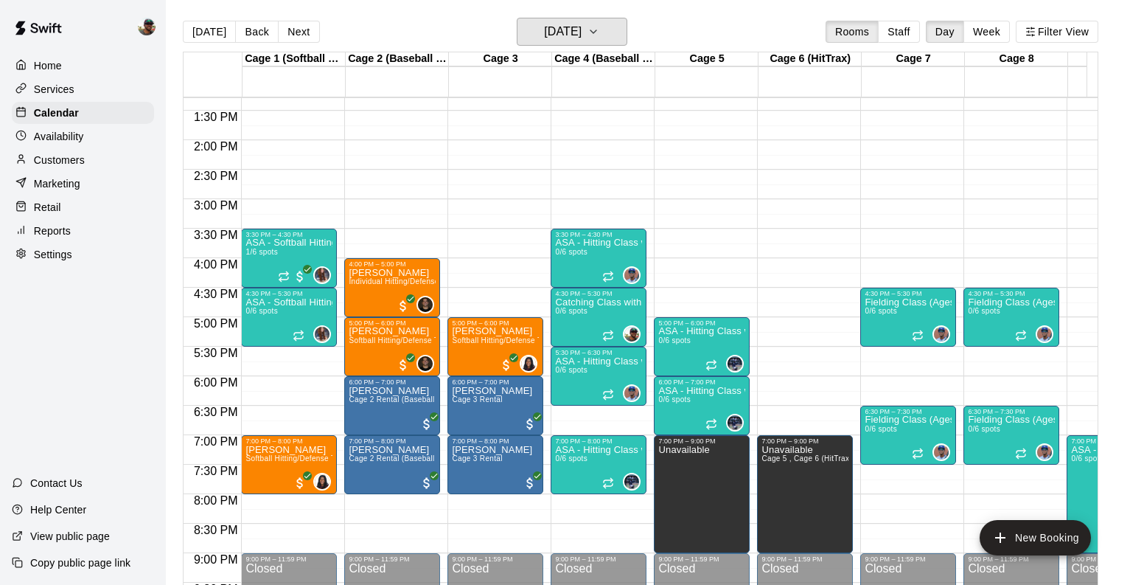
scroll to position [784, 0]
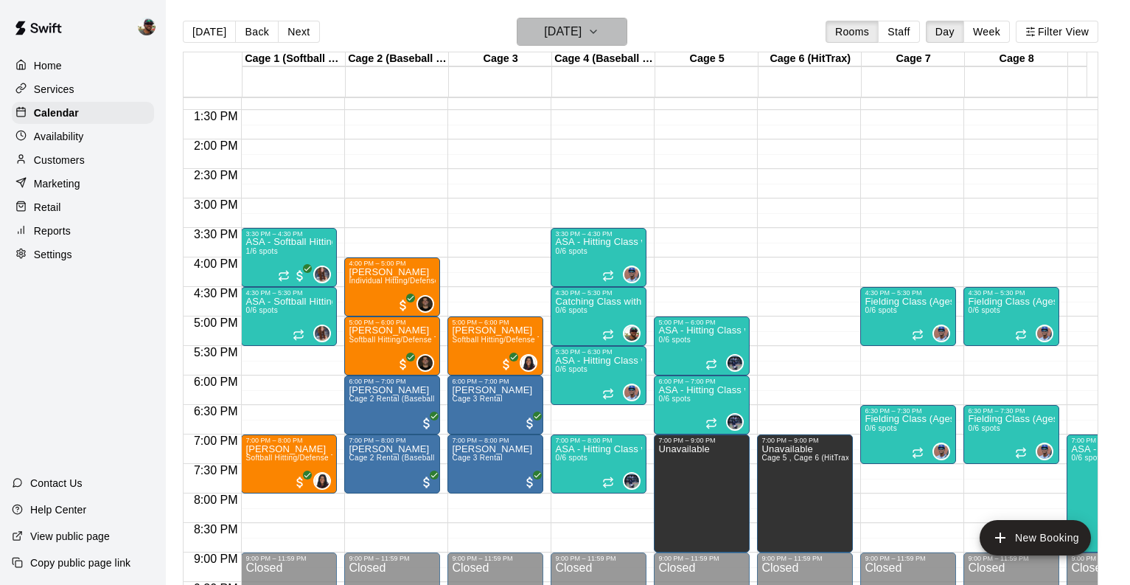
click at [599, 38] on icon "button" at bounding box center [594, 32] width 12 height 18
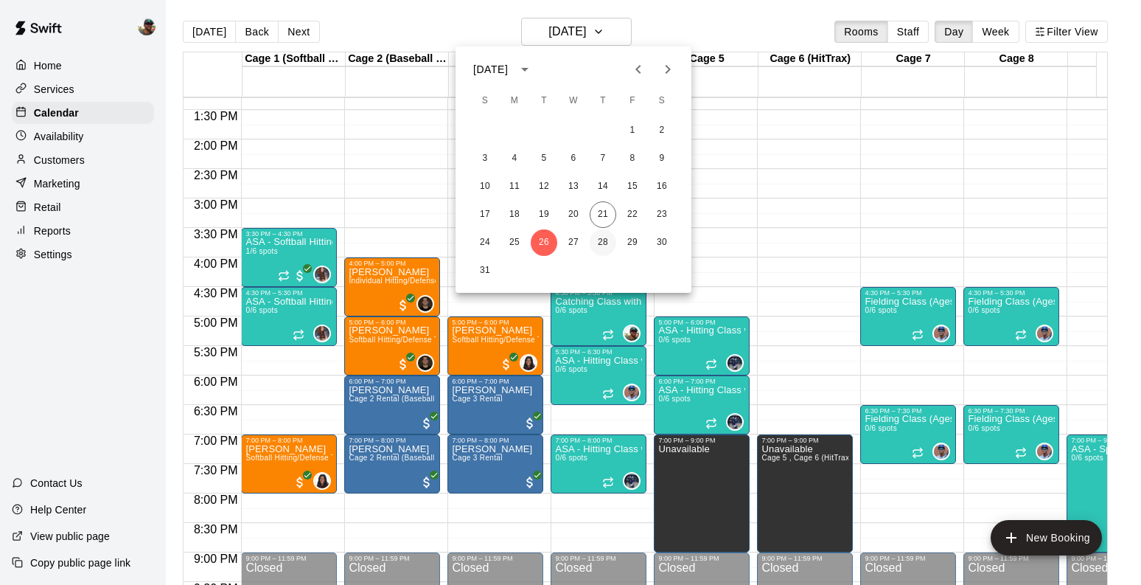
click at [605, 239] on button "28" at bounding box center [603, 242] width 27 height 27
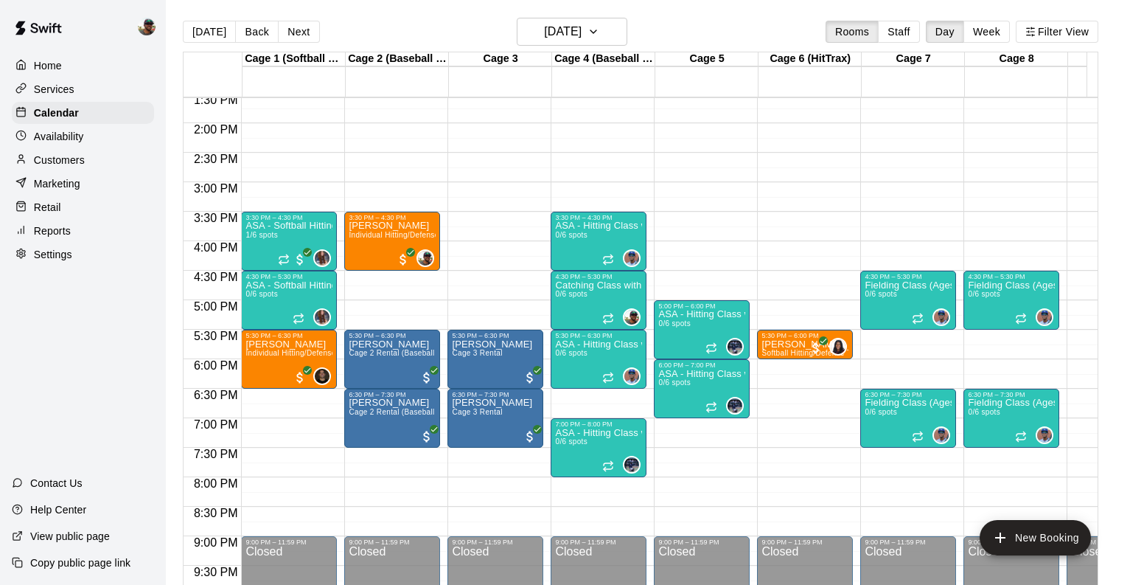
scroll to position [802, 0]
